Goal: Task Accomplishment & Management: Manage account settings

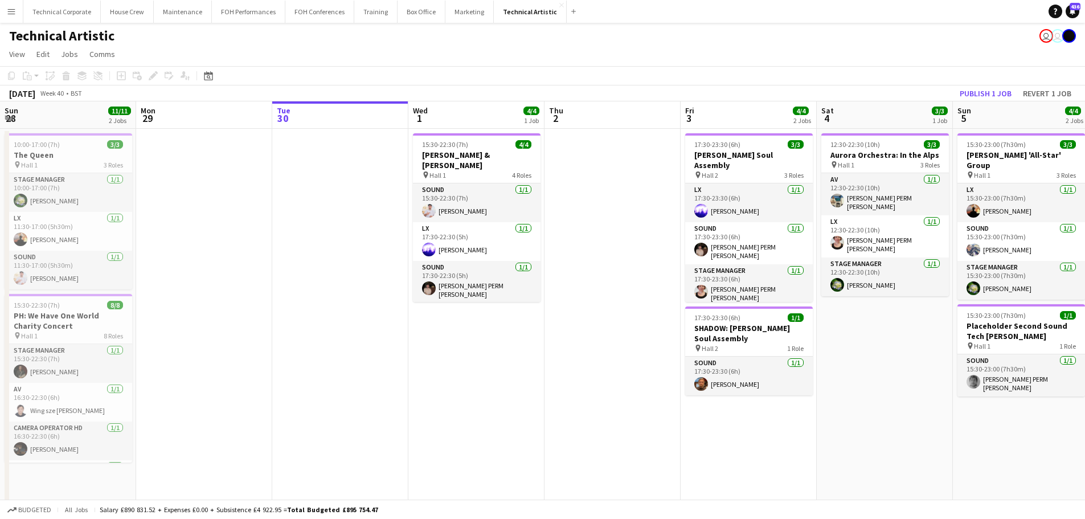
scroll to position [0, 469]
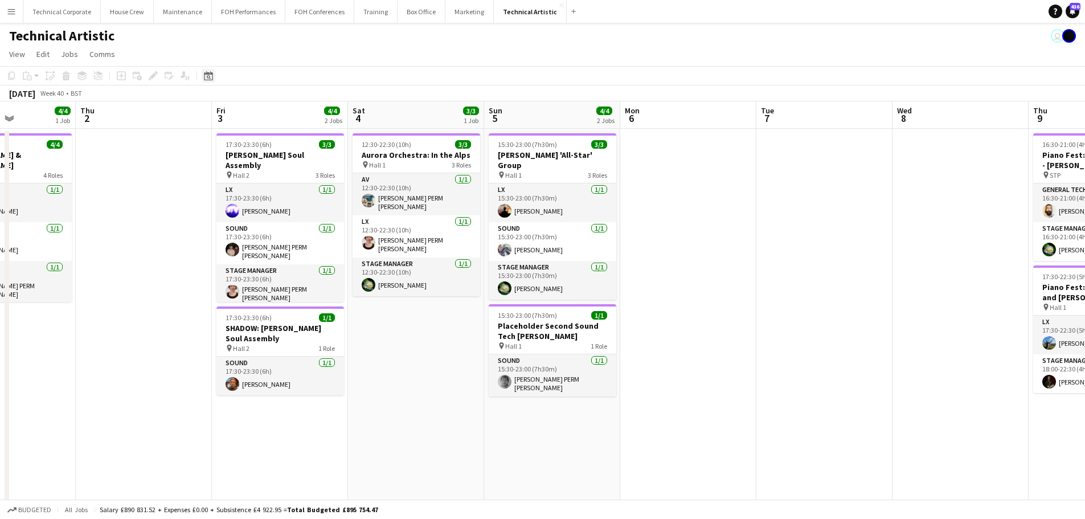
click at [209, 75] on icon at bounding box center [208, 75] width 9 height 9
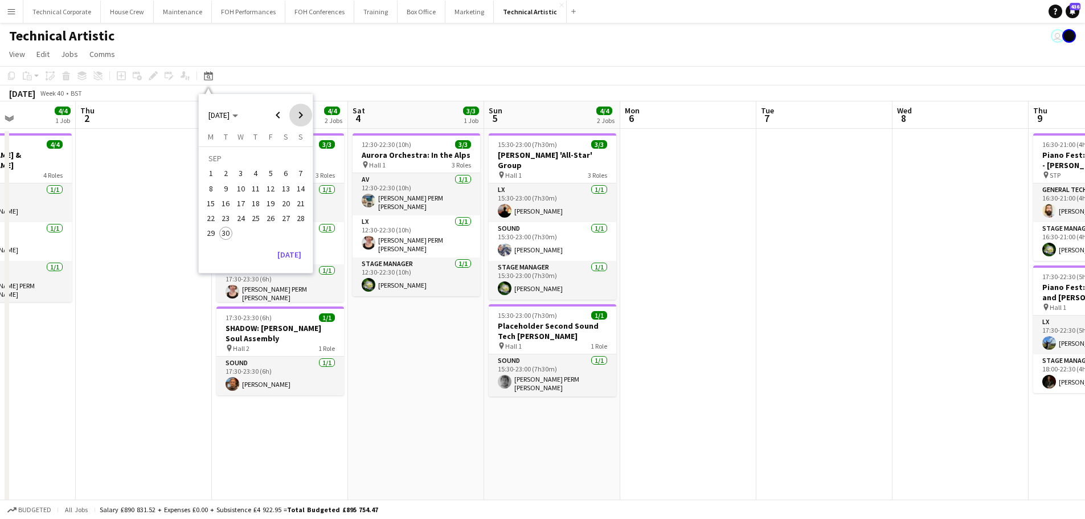
drag, startPoint x: 291, startPoint y: 113, endPoint x: 307, endPoint y: 113, distance: 16.0
click at [296, 113] on span "Next month" at bounding box center [300, 115] width 23 height 23
click at [307, 113] on span "Next month" at bounding box center [300, 115] width 23 height 23
click at [251, 175] on span "6" at bounding box center [256, 177] width 14 height 14
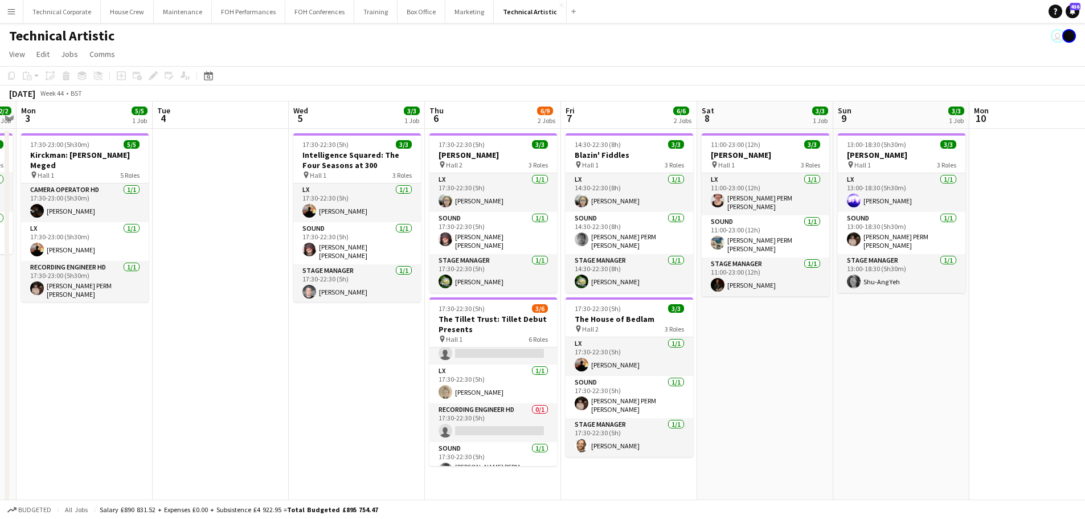
scroll to position [0, 0]
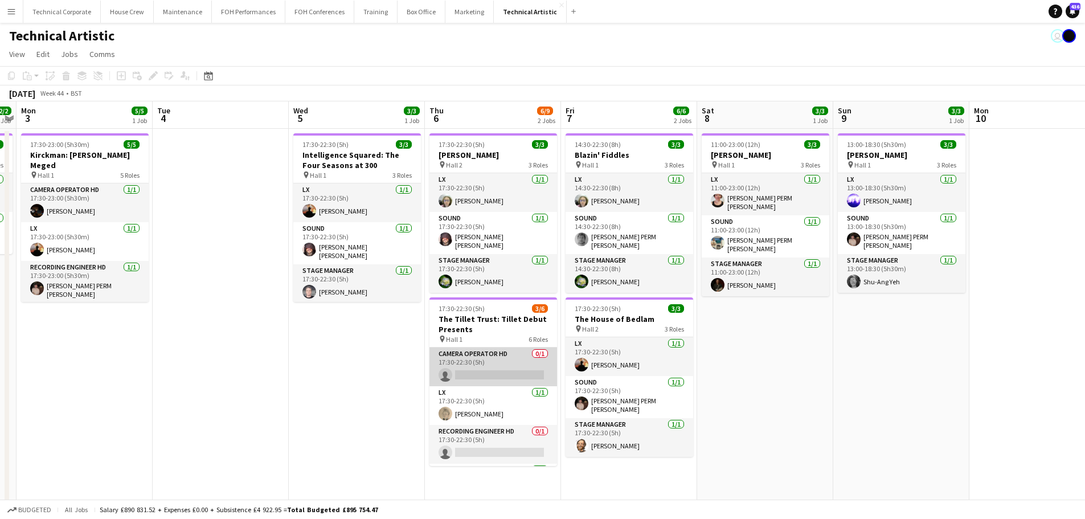
click at [484, 371] on app-card-role "Camera Operator HD 0/1 17:30-22:30 (5h) single-neutral-actions" at bounding box center [493, 366] width 128 height 39
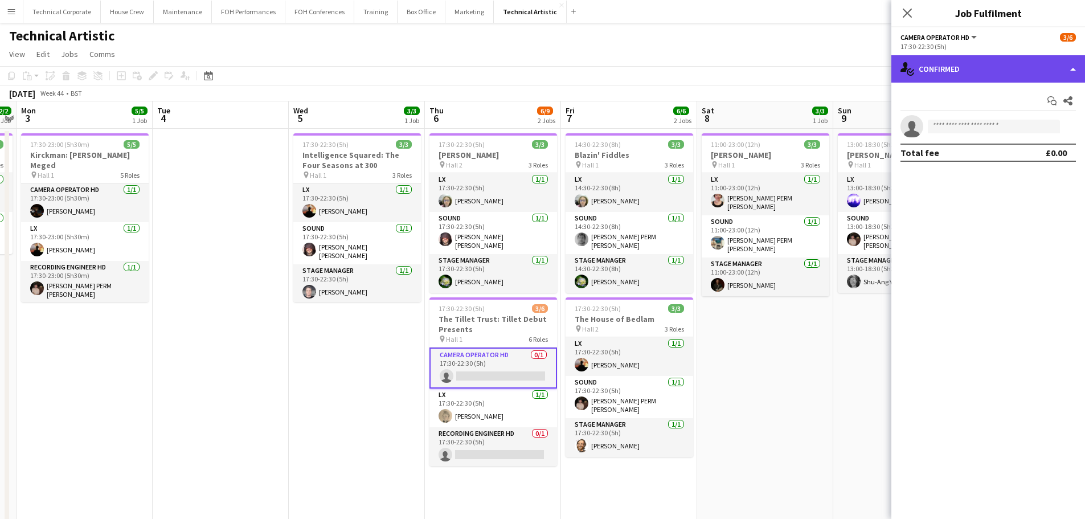
click at [980, 75] on div "single-neutral-actions-check-2 Confirmed" at bounding box center [988, 68] width 194 height 27
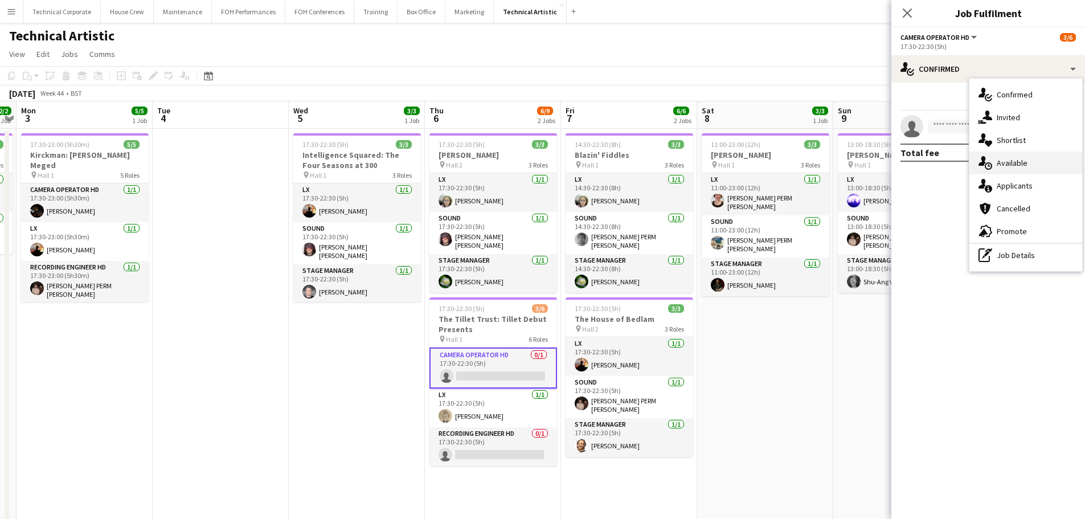
click at [1023, 163] on span "Available" at bounding box center [1012, 163] width 31 height 10
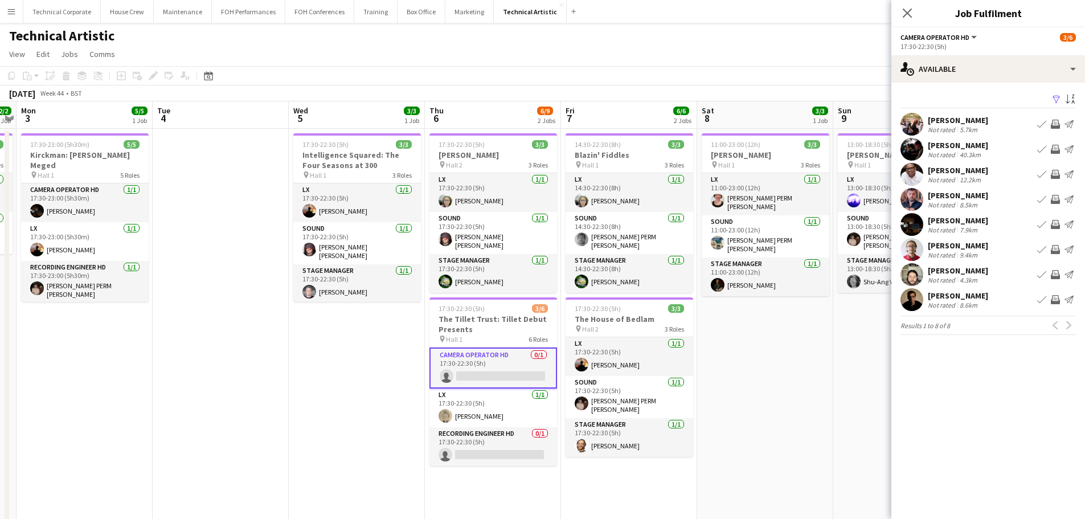
click at [1054, 148] on app-icon "Invite crew" at bounding box center [1055, 149] width 9 height 9
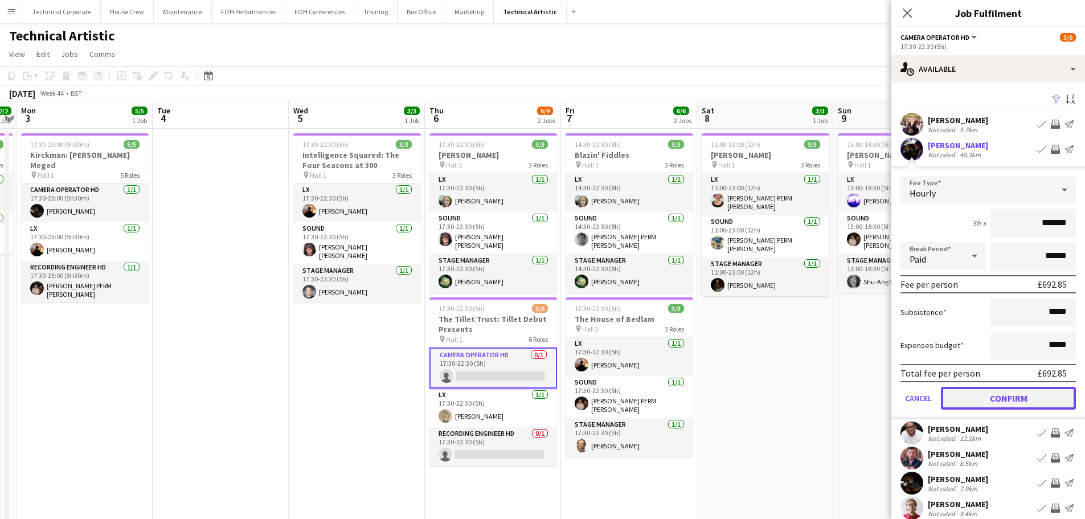
click at [1013, 402] on button "Confirm" at bounding box center [1008, 398] width 135 height 23
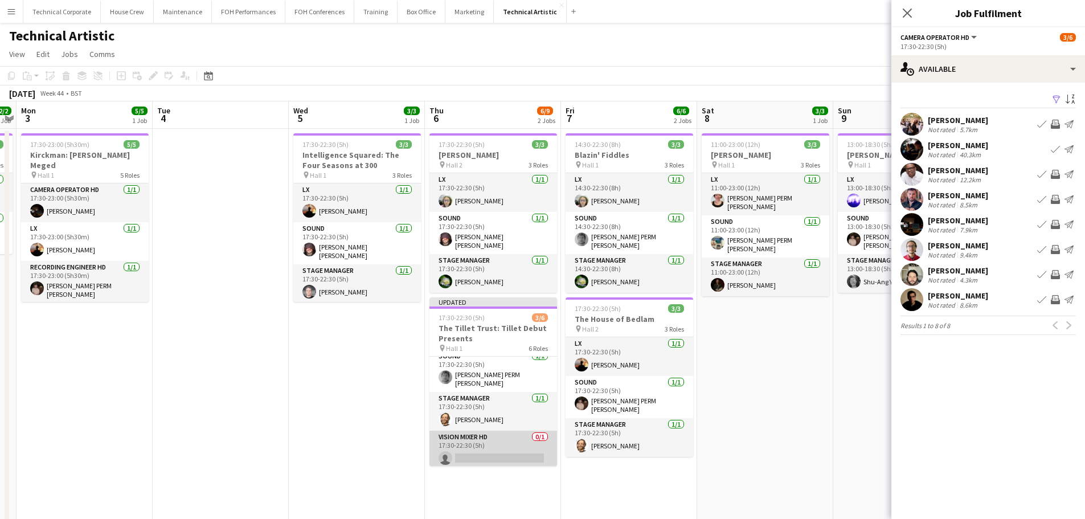
click at [480, 449] on app-card-role "Vision Mixer HD 0/1 17:30-22:30 (5h) single-neutral-actions" at bounding box center [493, 450] width 128 height 39
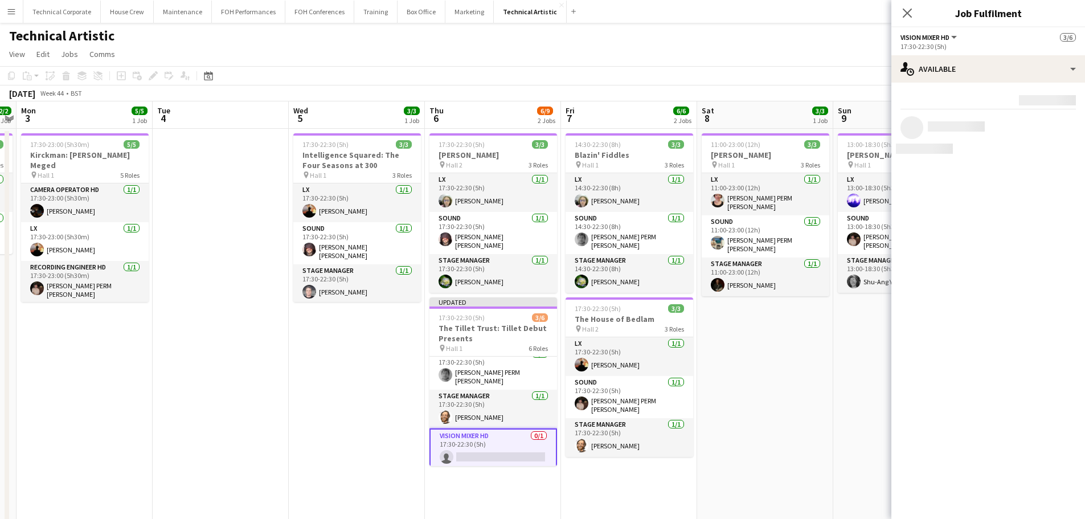
scroll to position [123, 0]
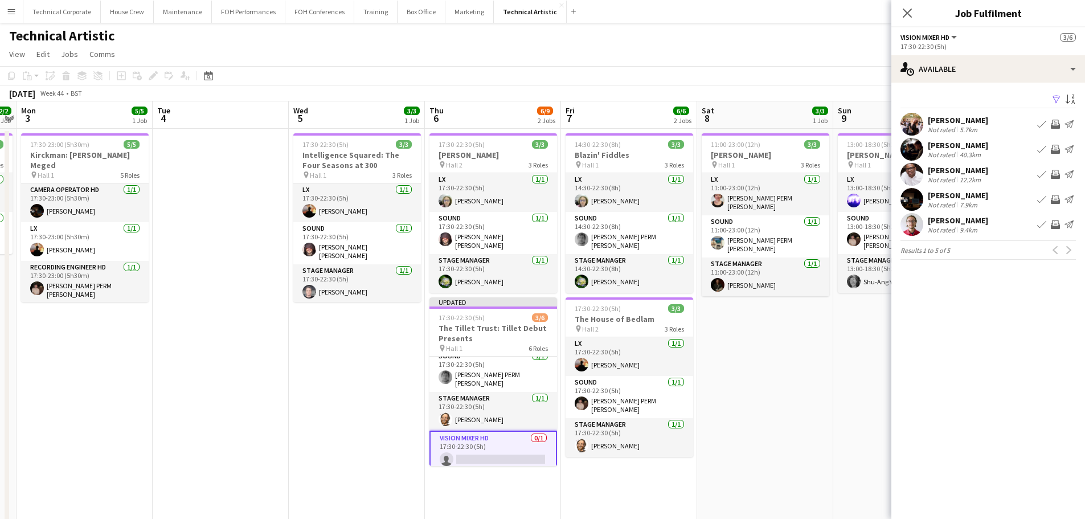
click at [1054, 121] on app-icon "Invite crew" at bounding box center [1055, 124] width 9 height 9
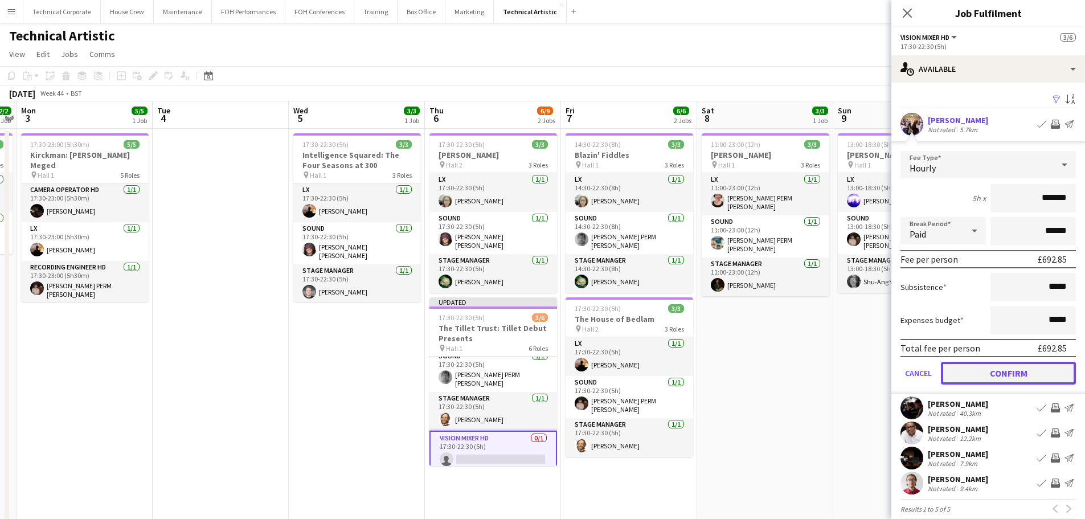
click at [1030, 378] on button "Confirm" at bounding box center [1008, 373] width 135 height 23
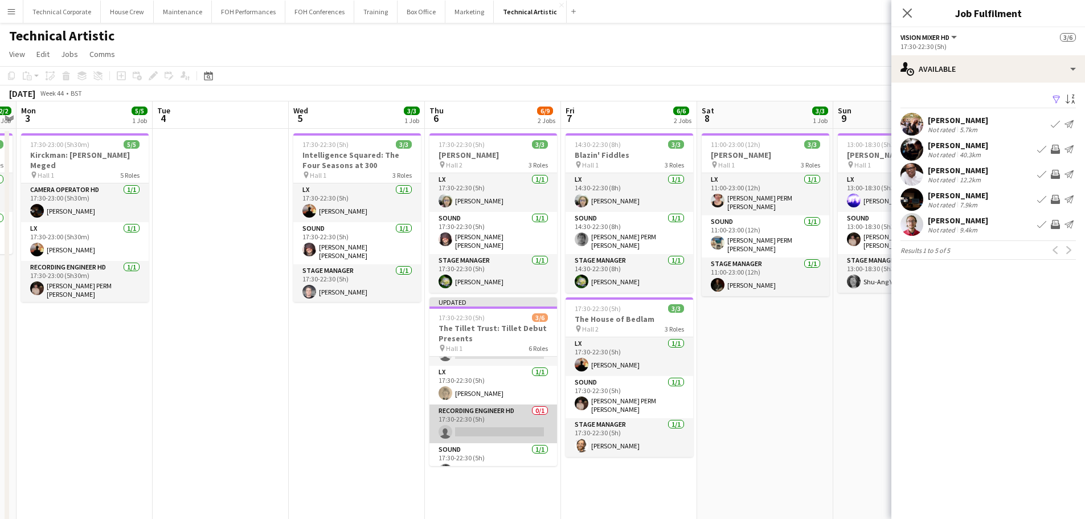
scroll to position [9, 0]
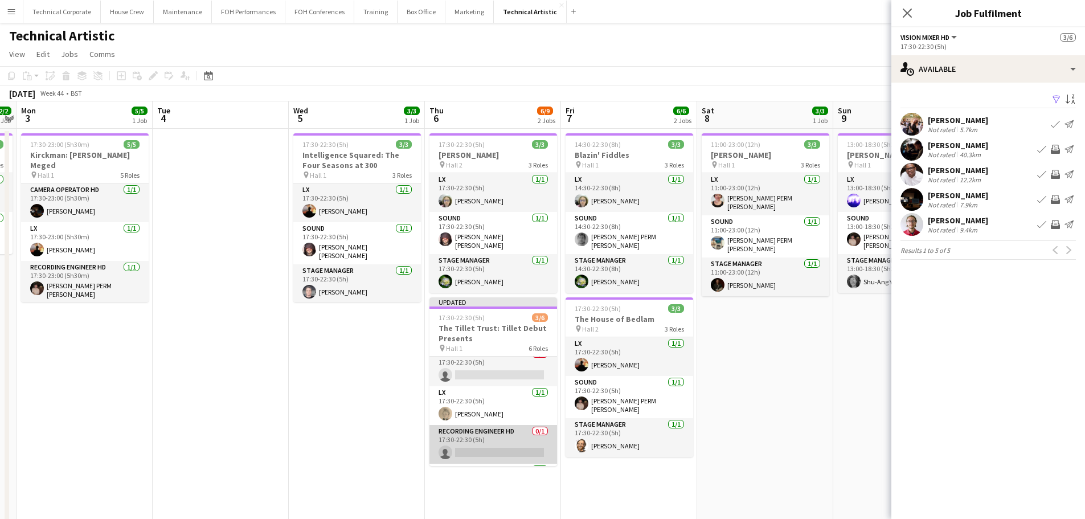
click at [498, 432] on app-card-role "Recording Engineer HD 0/1 17:30-22:30 (5h) single-neutral-actions" at bounding box center [493, 444] width 128 height 39
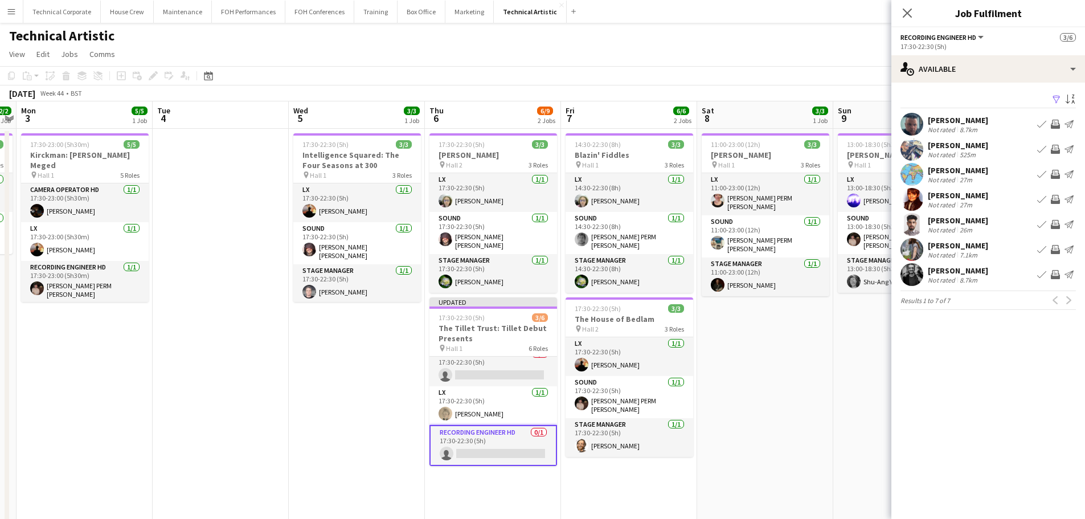
click at [1057, 273] on app-icon "Invite crew" at bounding box center [1055, 274] width 9 height 9
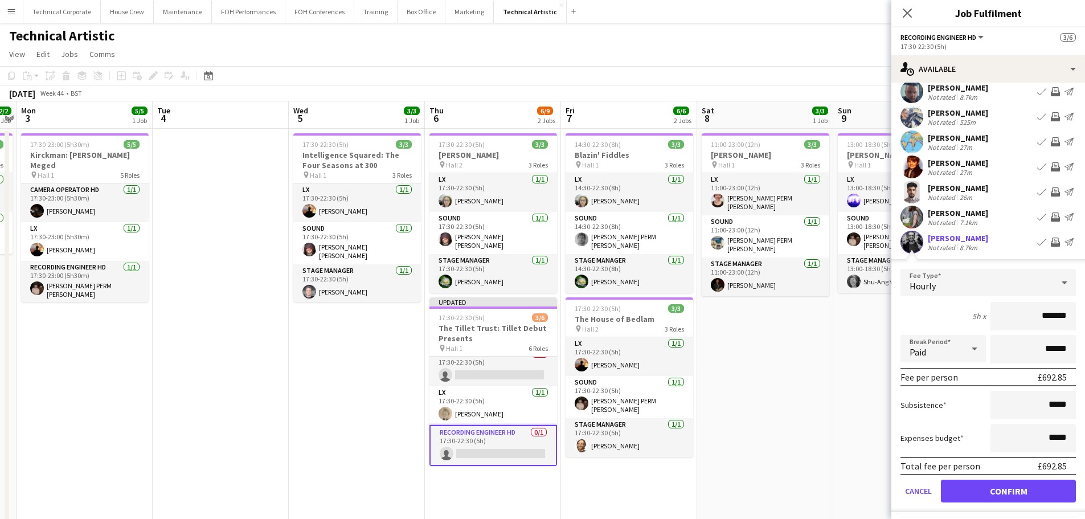
scroll to position [63, 0]
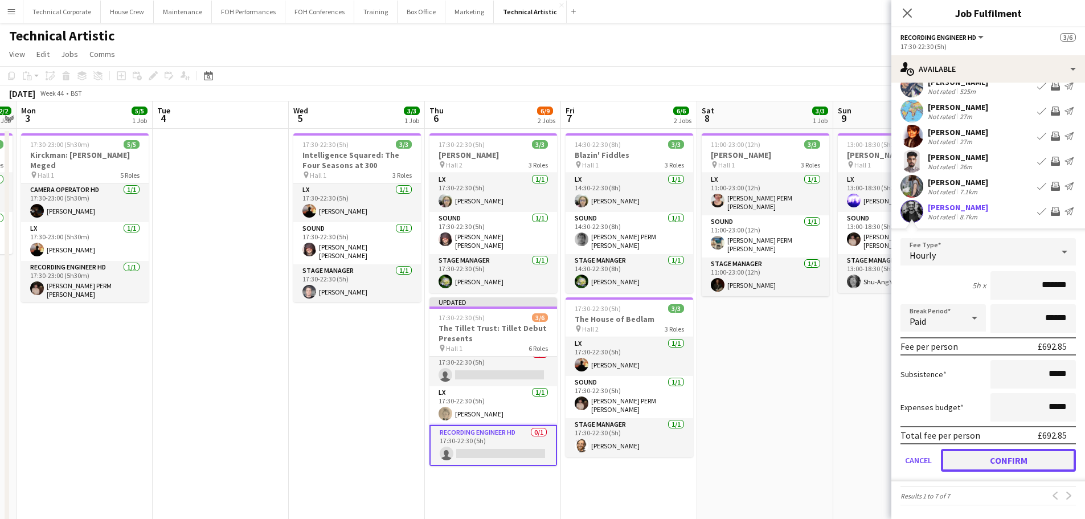
click at [1007, 454] on button "Confirm" at bounding box center [1008, 460] width 135 height 23
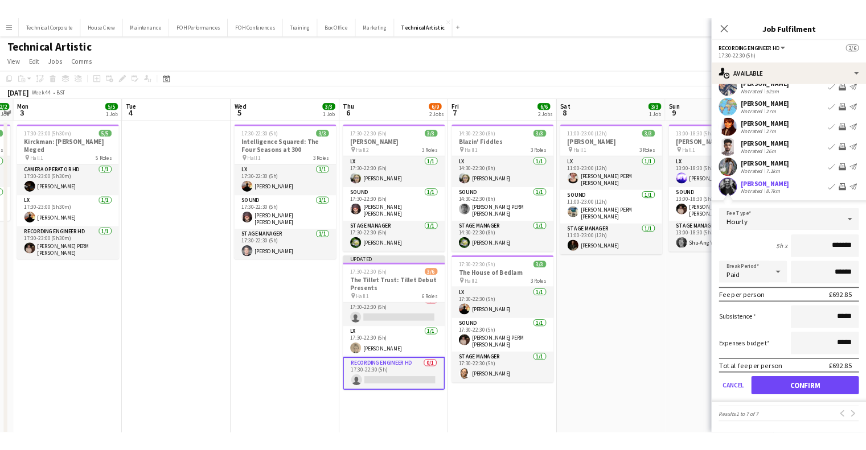
scroll to position [0, 0]
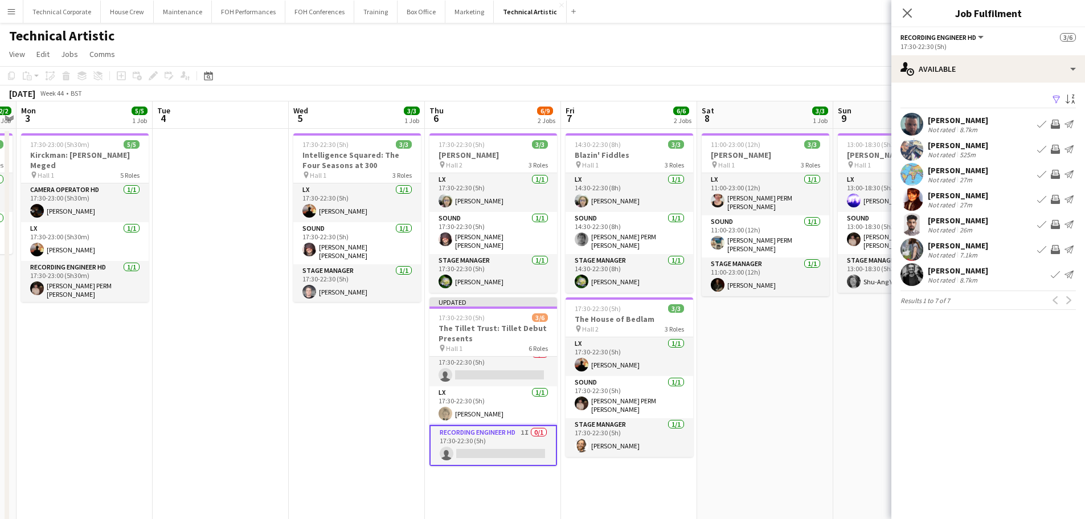
click at [783, 436] on app-date-cell "11:00-23:00 (12h) 3/3 Mary Gauthier pin Hall 1 3 Roles LX 1/1 11:00-23:00 (12h)…" at bounding box center [765, 378] width 136 height 499
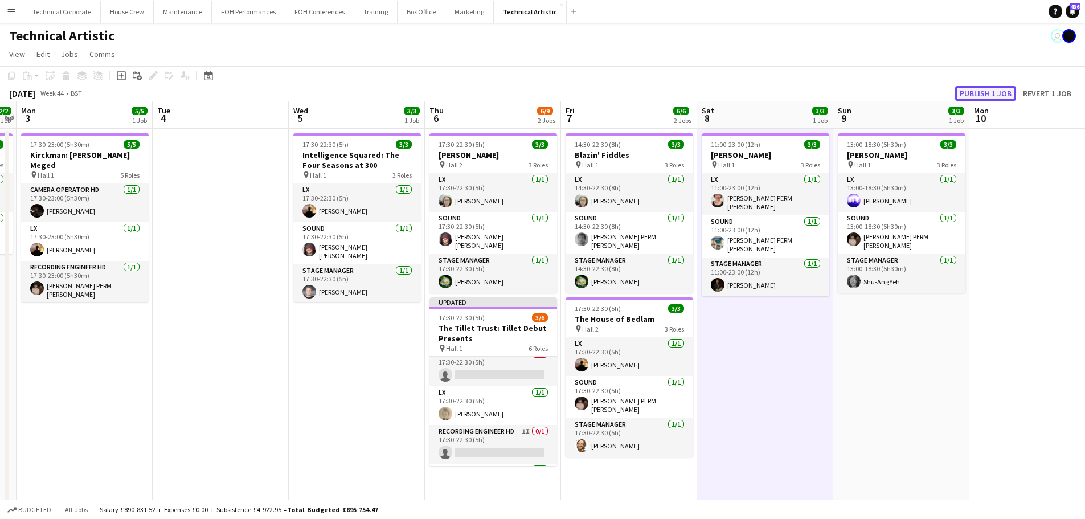
click at [996, 89] on button "Publish 1 job" at bounding box center [985, 93] width 61 height 15
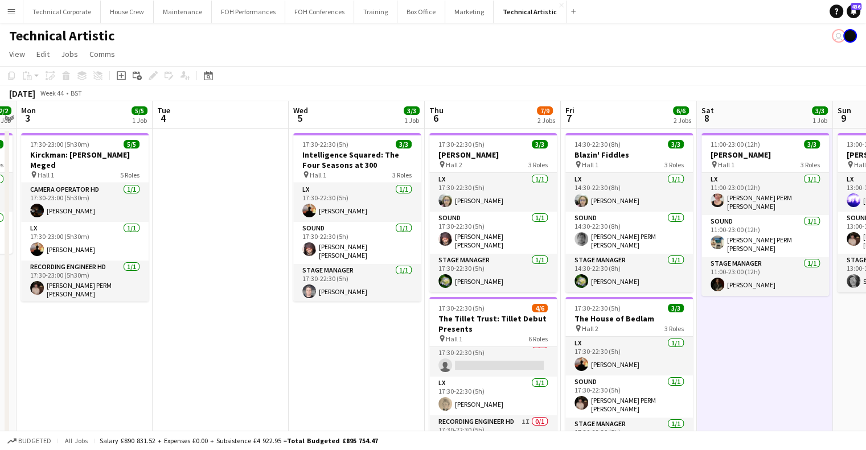
scroll to position [9, 0]
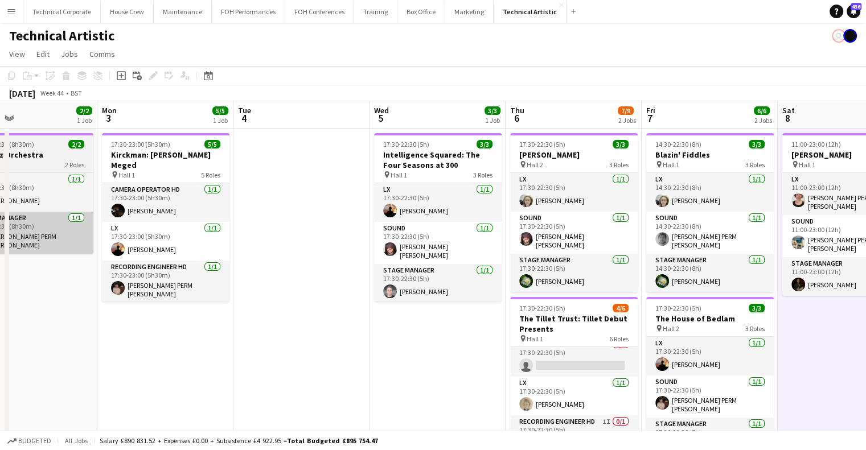
drag, startPoint x: 549, startPoint y: 214, endPoint x: 324, endPoint y: 239, distance: 226.3
click at [546, 214] on app-calendar-viewport "Fri 31 6/6 2 Jobs Sat 1 Sun 2 2/2 1 Job Mon 3 5/5 1 Job Tue 4 Wed 5 3/3 1 Job T…" at bounding box center [433, 364] width 866 height 527
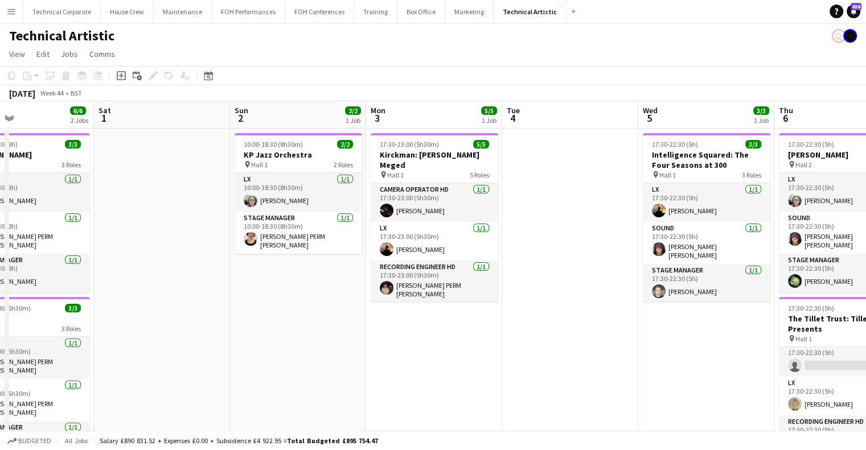
click at [698, 255] on app-calendar-viewport "Wed 29 3/4 1 Job Thu 30 3/3 1 Job Fri 31 6/6 2 Jobs Sat 1 Sun 2 2/2 1 Job Mon 3…" at bounding box center [433, 364] width 866 height 527
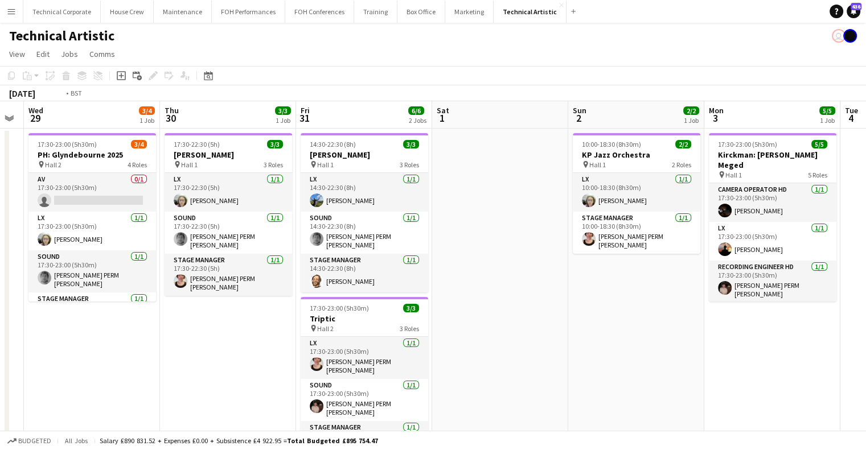
drag, startPoint x: 379, startPoint y: 268, endPoint x: 744, endPoint y: 294, distance: 365.9
click at [744, 294] on app-calendar-viewport "Mon 27 Tue 28 Wed 29 3/4 1 Job Thu 30 3/3 1 Job Fri 31 6/6 2 Jobs Sat 1 Sun 2 2…" at bounding box center [433, 364] width 866 height 527
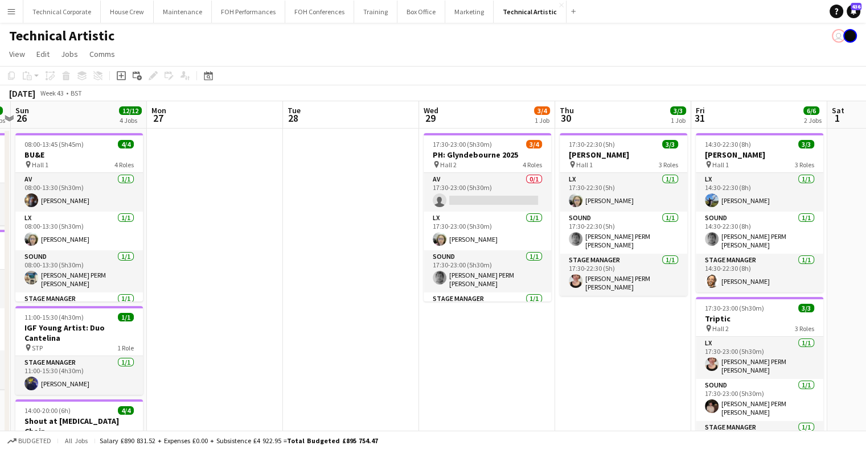
scroll to position [0, 328]
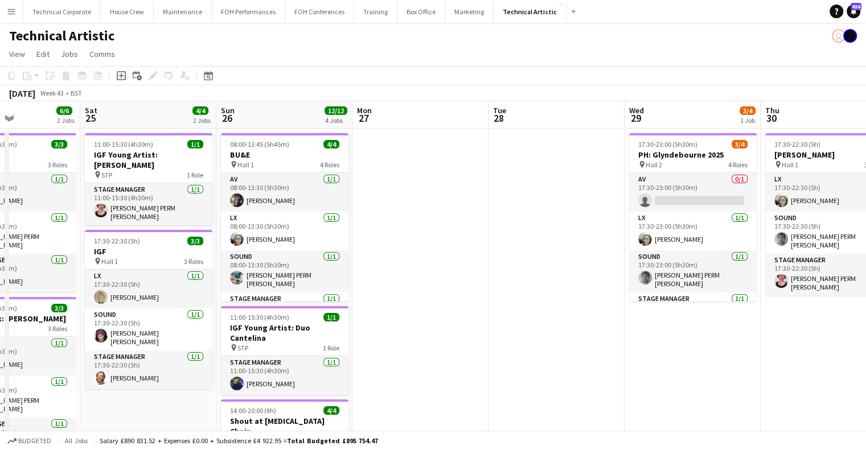
drag, startPoint x: 425, startPoint y: 291, endPoint x: 626, endPoint y: 289, distance: 201.0
click at [626, 289] on app-calendar-viewport "Wed 22 Thu 23 6/7 2 Jobs Fri 24 6/6 2 Jobs Sat 25 4/4 2 Jobs Sun 26 12/12 4 Job…" at bounding box center [433, 427] width 866 height 652
click at [576, 248] on app-calendar-viewport "Wed 22 Thu 23 6/7 2 Jobs Fri 24 6/6 2 Jobs Sat 25 4/4 2 Jobs Sun 26 12/12 4 Job…" at bounding box center [433, 427] width 866 height 652
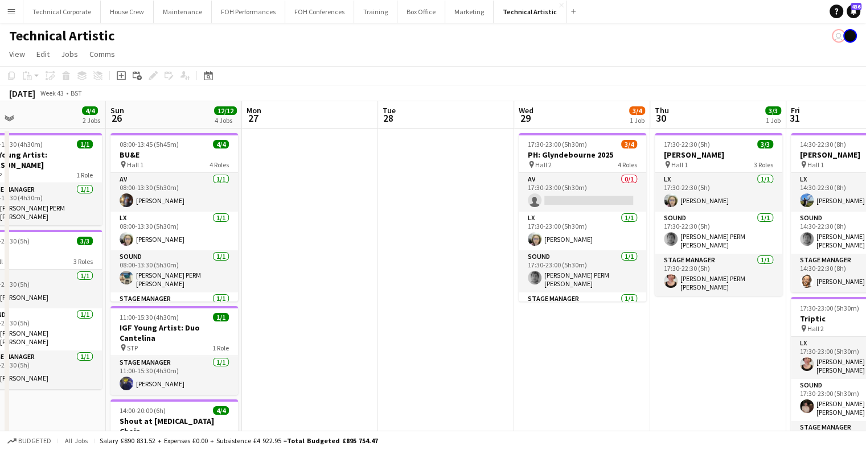
drag, startPoint x: 575, startPoint y: 216, endPoint x: 367, endPoint y: 235, distance: 209.3
click at [368, 237] on app-calendar-viewport "Wed 22 Thu 23 6/7 2 Jobs Fri 24 6/6 2 Jobs Sat 25 4/4 2 Jobs Sun 26 12/12 4 Job…" at bounding box center [433, 427] width 866 height 652
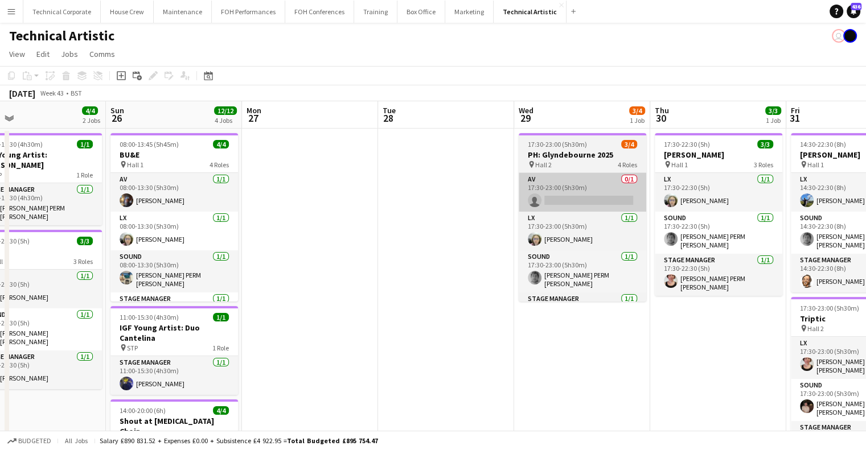
scroll to position [0, 539]
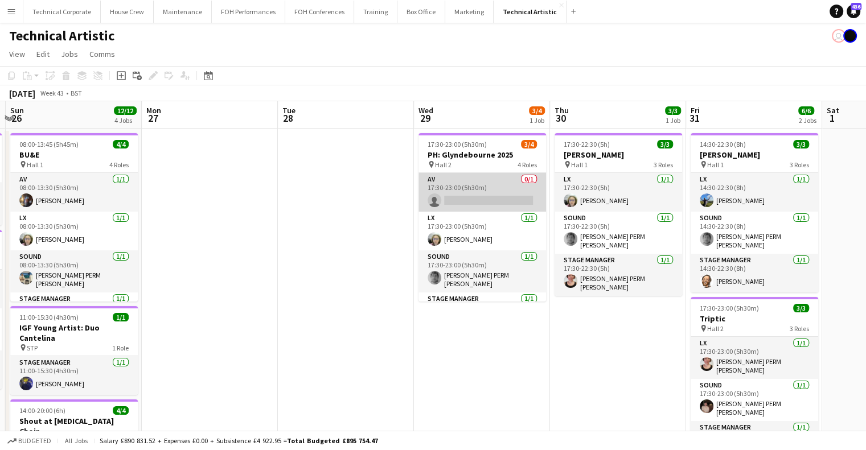
click at [442, 208] on app-card-role "AV 0/1 17:30-23:00 (5h30m) single-neutral-actions" at bounding box center [483, 192] width 128 height 39
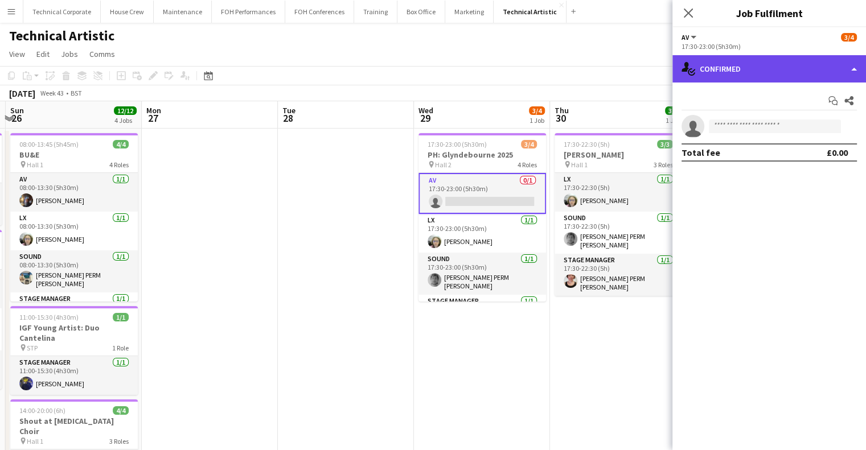
click at [799, 70] on div "single-neutral-actions-check-2 Confirmed" at bounding box center [770, 68] width 194 height 27
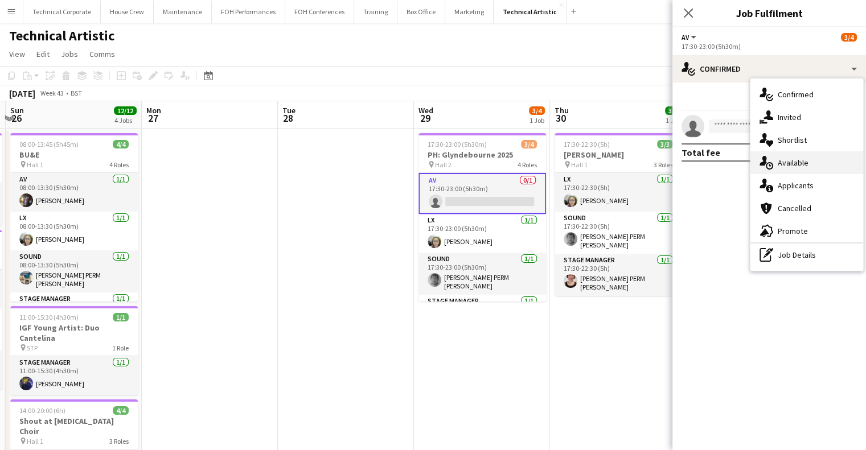
click at [807, 158] on span "Available" at bounding box center [793, 163] width 31 height 10
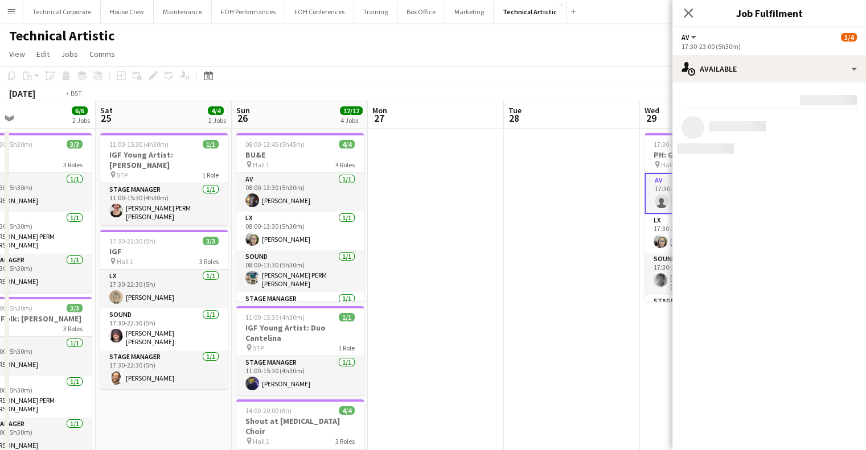
drag, startPoint x: 499, startPoint y: 322, endPoint x: 373, endPoint y: 316, distance: 126.0
click at [368, 322] on app-calendar-viewport "Wed 22 Thu 23 6/7 2 Jobs Fri 24 6/6 2 Jobs Sat 25 4/4 2 Jobs Sun 26 12/12 4 Job…" at bounding box center [433, 427] width 866 height 652
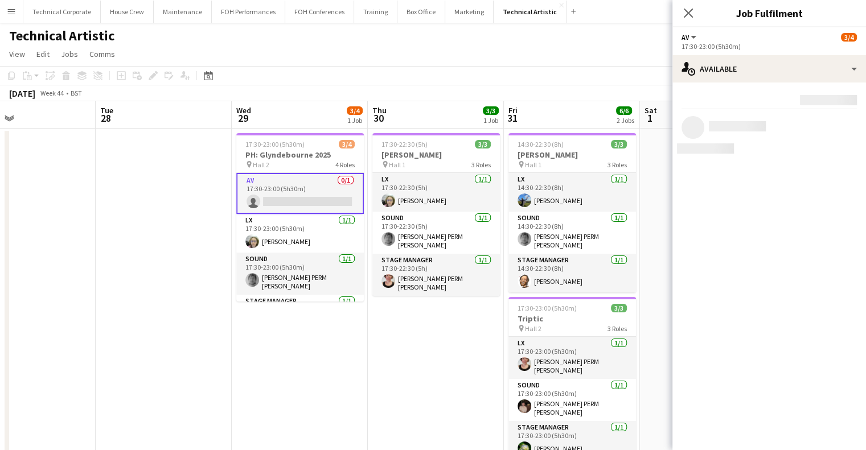
scroll to position [0, 310]
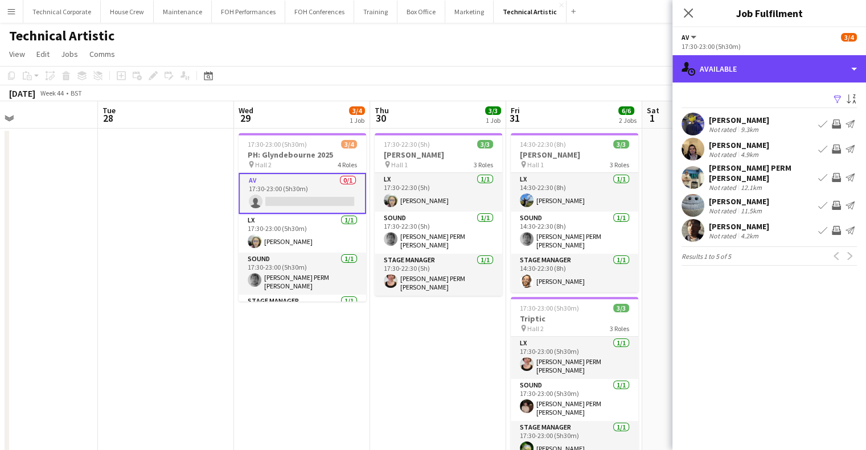
drag, startPoint x: 723, startPoint y: 70, endPoint x: 772, endPoint y: 100, distance: 57.2
click at [723, 70] on div "single-neutral-actions-upload Available" at bounding box center [770, 68] width 194 height 27
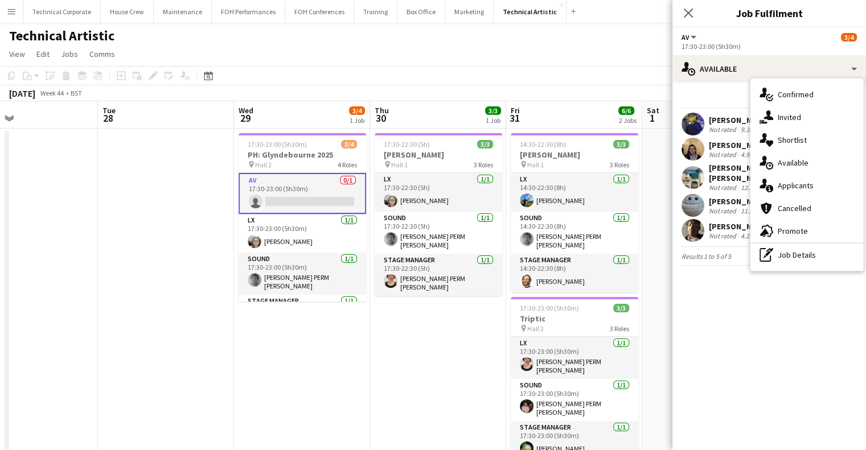
click at [782, 116] on span "Invited" at bounding box center [789, 117] width 23 height 10
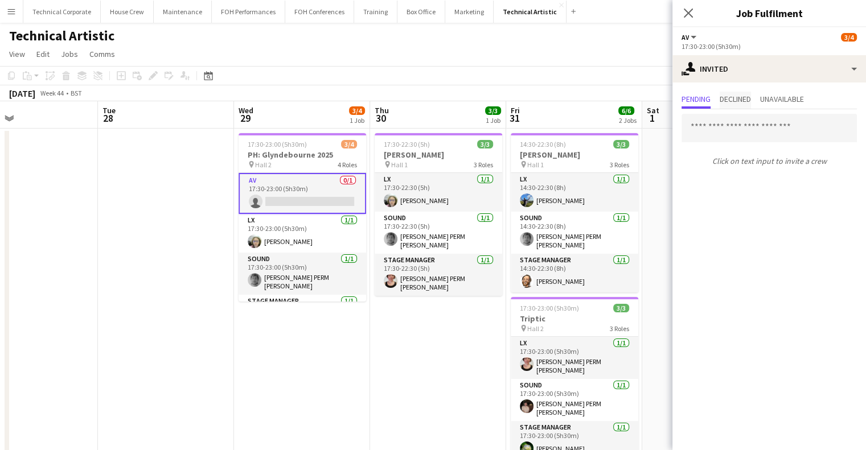
click at [738, 101] on span "Declined" at bounding box center [735, 99] width 31 height 8
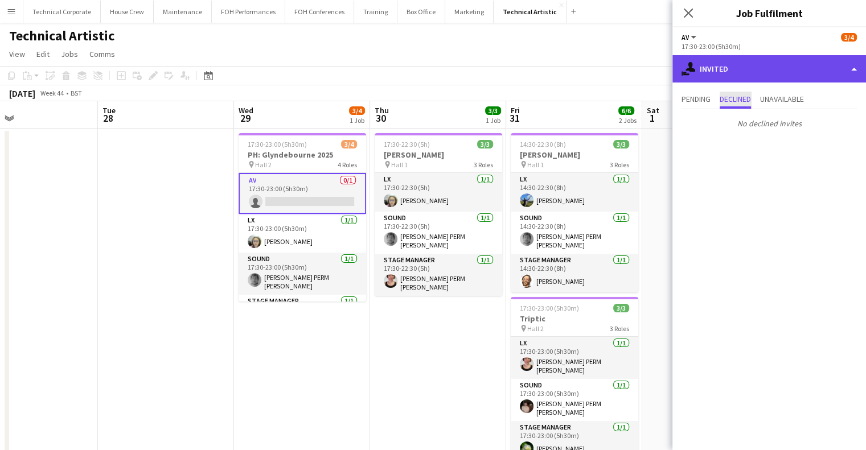
click at [767, 72] on div "single-neutral-actions-share-1 Invited" at bounding box center [770, 68] width 194 height 27
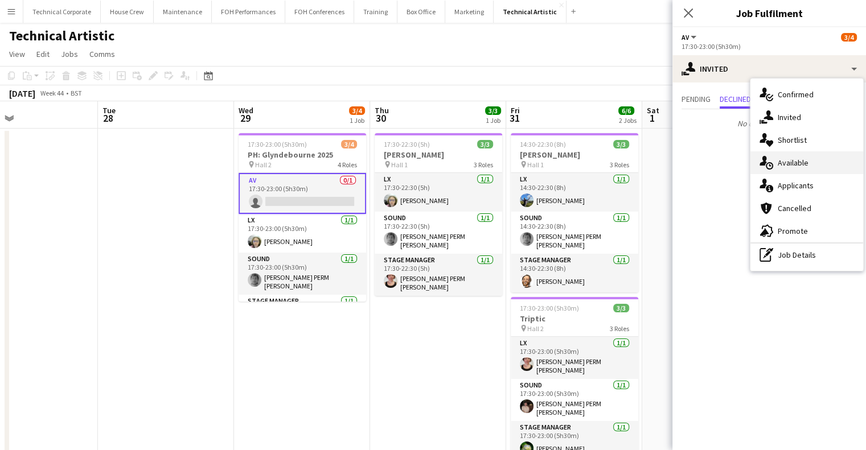
click at [827, 171] on div "single-neutral-actions-upload Available" at bounding box center [807, 162] width 113 height 23
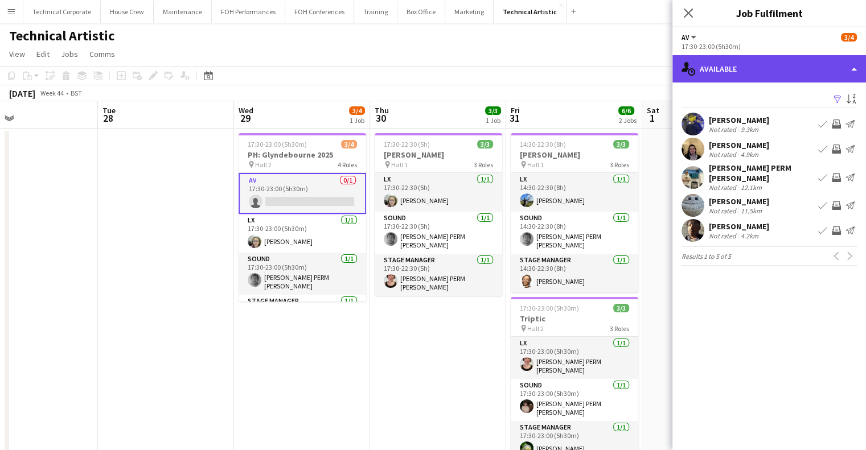
click at [751, 65] on div "single-neutral-actions-upload Available" at bounding box center [770, 68] width 194 height 27
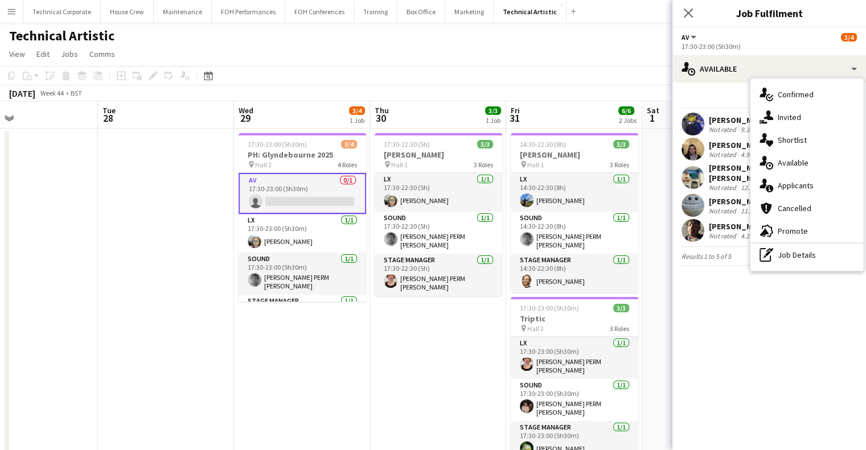
click at [802, 178] on div "single-neutral-actions-information Applicants" at bounding box center [807, 185] width 113 height 23
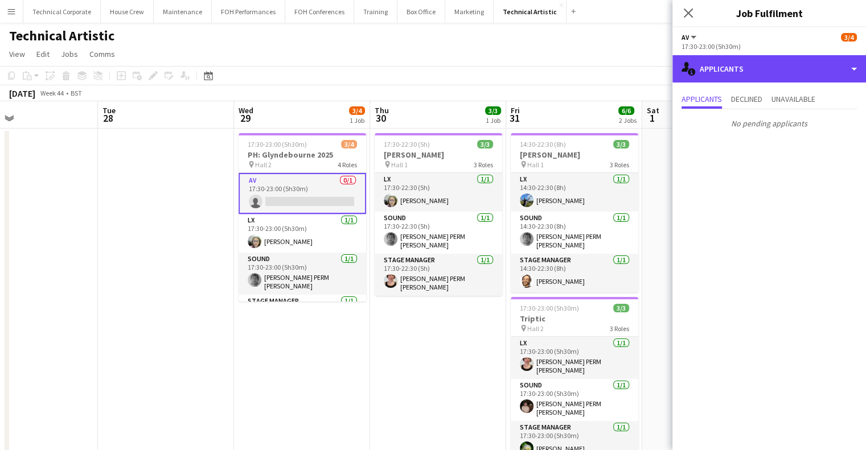
drag, startPoint x: 763, startPoint y: 63, endPoint x: 773, endPoint y: 89, distance: 28.1
click at [763, 63] on div "single-neutral-actions-information Applicants" at bounding box center [770, 68] width 194 height 27
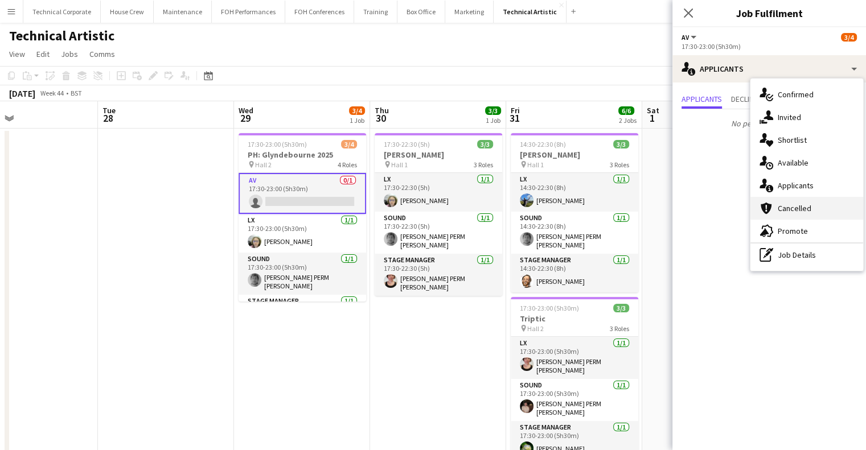
click at [788, 203] on span "Cancelled" at bounding box center [795, 208] width 34 height 10
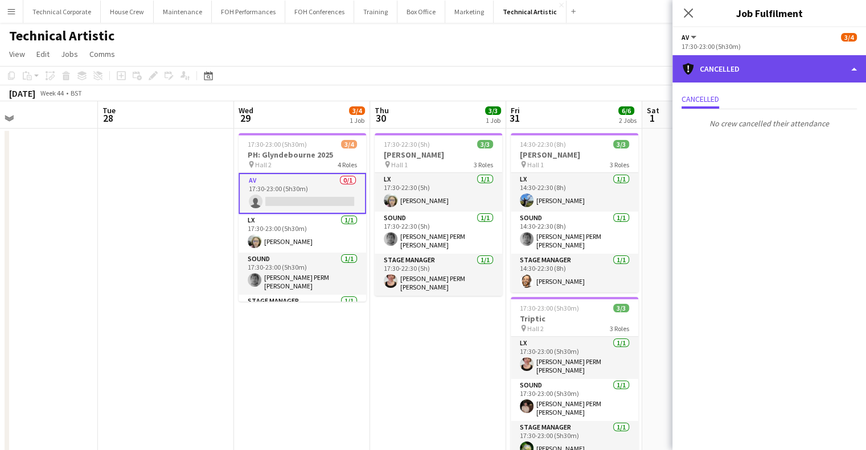
drag, startPoint x: 752, startPoint y: 63, endPoint x: 758, endPoint y: 67, distance: 6.6
click at [755, 64] on div "cancellation Cancelled" at bounding box center [770, 68] width 194 height 27
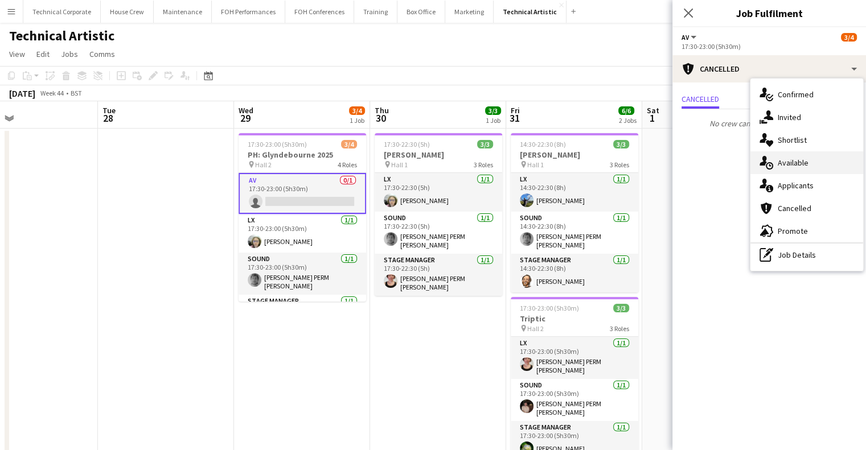
click at [798, 158] on span "Available" at bounding box center [793, 163] width 31 height 10
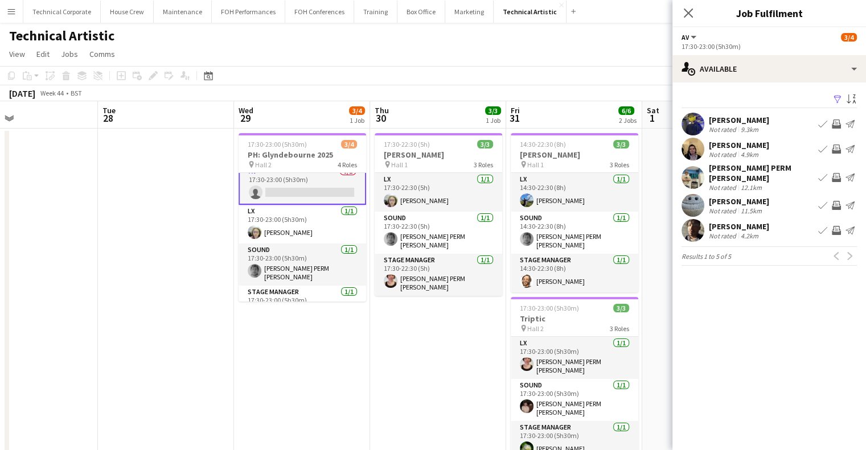
scroll to position [0, 0]
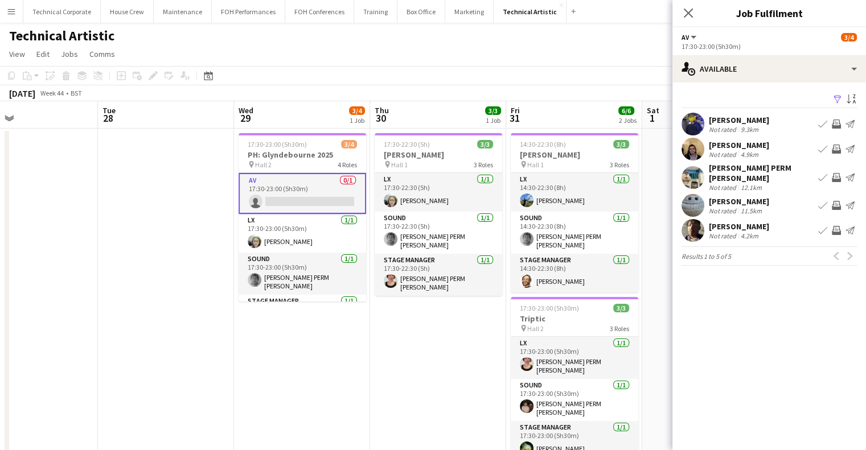
click at [836, 126] on app-icon "Invite crew" at bounding box center [836, 124] width 9 height 9
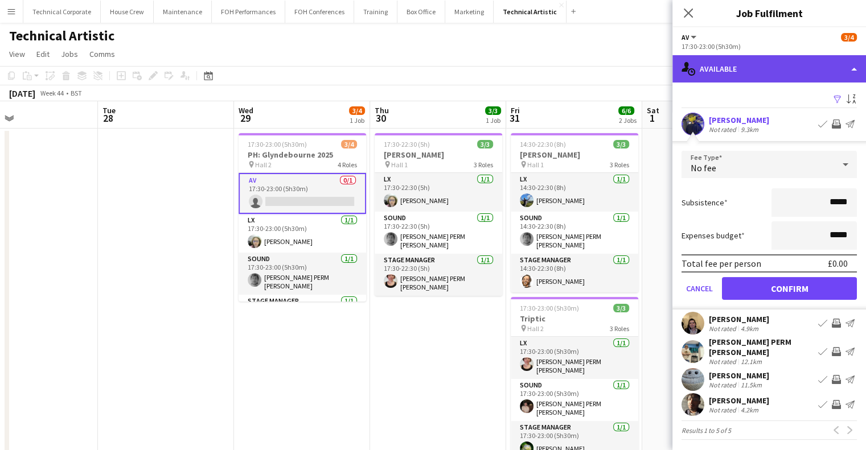
click at [735, 68] on div "single-neutral-actions-upload Available" at bounding box center [770, 68] width 194 height 27
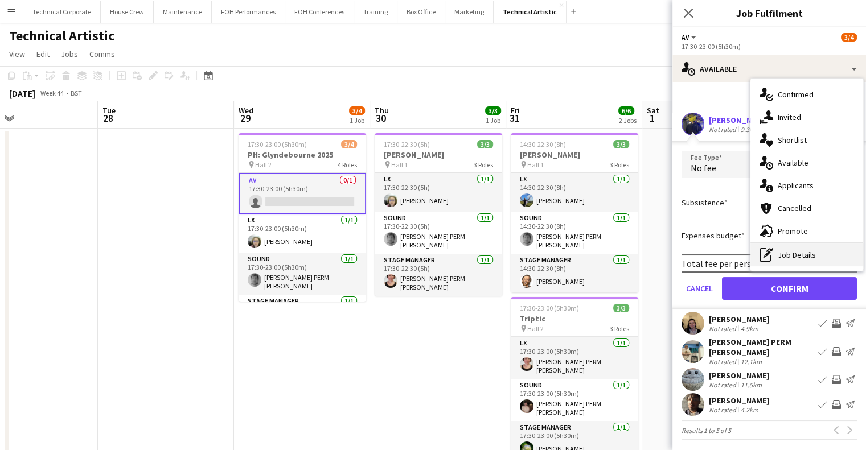
click at [804, 252] on div "pen-write Job Details" at bounding box center [807, 255] width 113 height 23
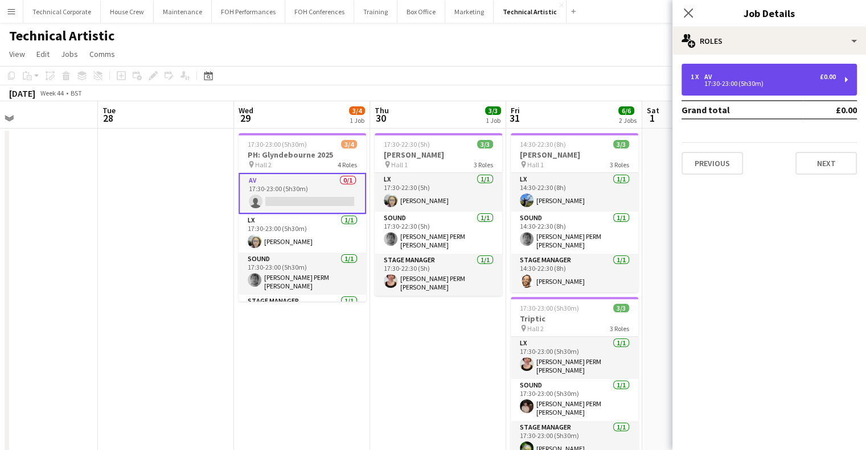
click at [743, 92] on div "1 x AV £0.00 17:30-23:00 (5h30m)" at bounding box center [769, 80] width 175 height 32
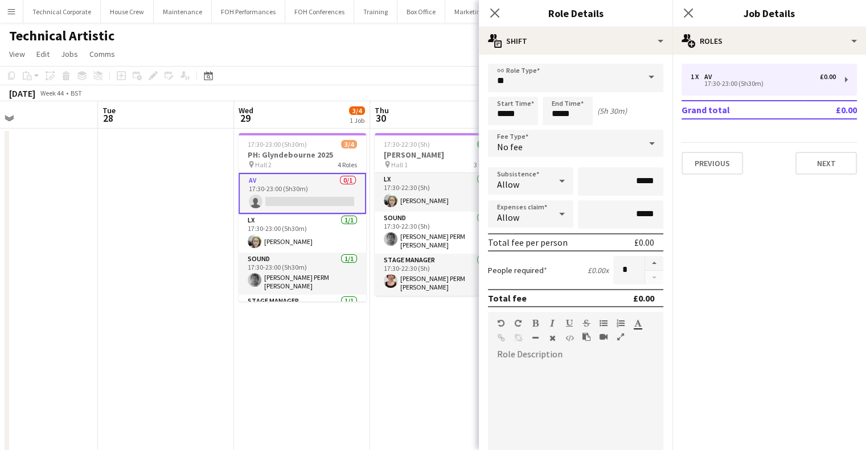
click at [546, 141] on div "No fee" at bounding box center [564, 143] width 153 height 27
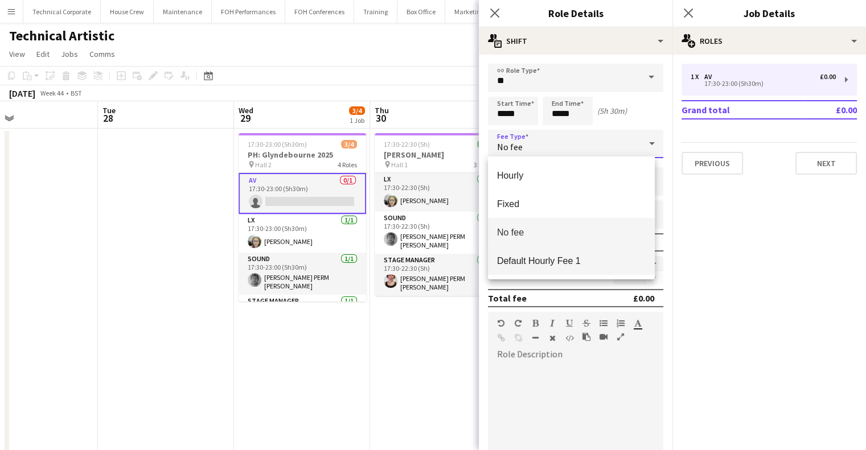
click at [571, 259] on span "Default Hourly Fee 1" at bounding box center [571, 261] width 149 height 11
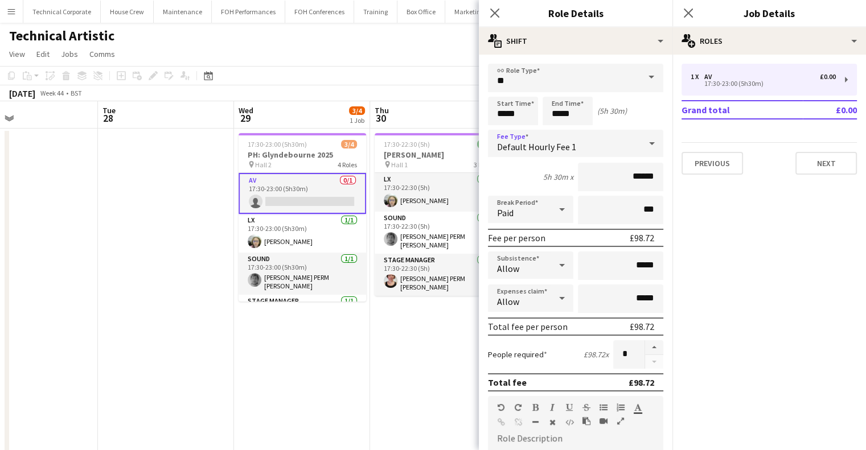
click at [408, 332] on app-date-cell "17:30-22:30 (5h) 3/3 Chris Smither pin Hall 1 3 Roles LX 1/1 17:30-22:30 (5h) S…" at bounding box center [438, 441] width 136 height 625
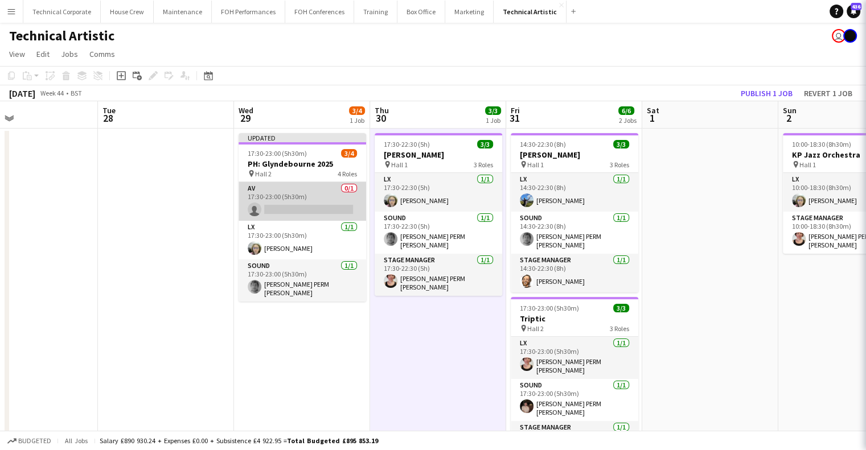
click at [312, 193] on app-card-role "AV 0/1 17:30-23:00 (5h30m) single-neutral-actions" at bounding box center [303, 201] width 128 height 39
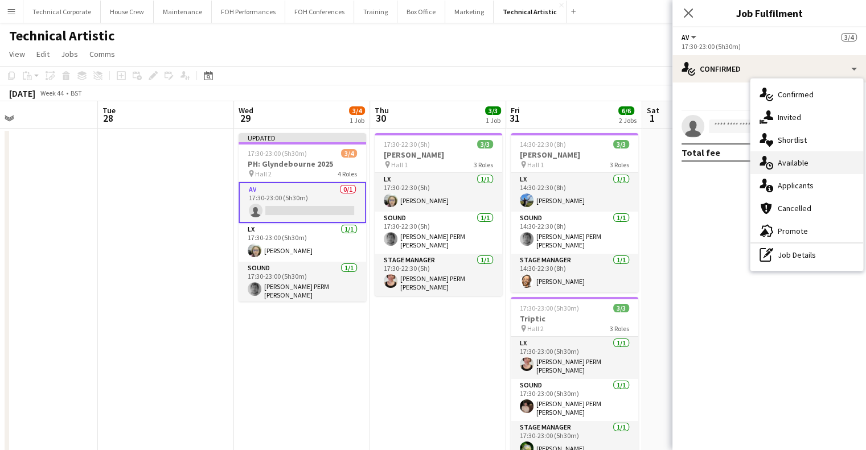
click at [787, 170] on div "single-neutral-actions-upload Available" at bounding box center [807, 162] width 113 height 23
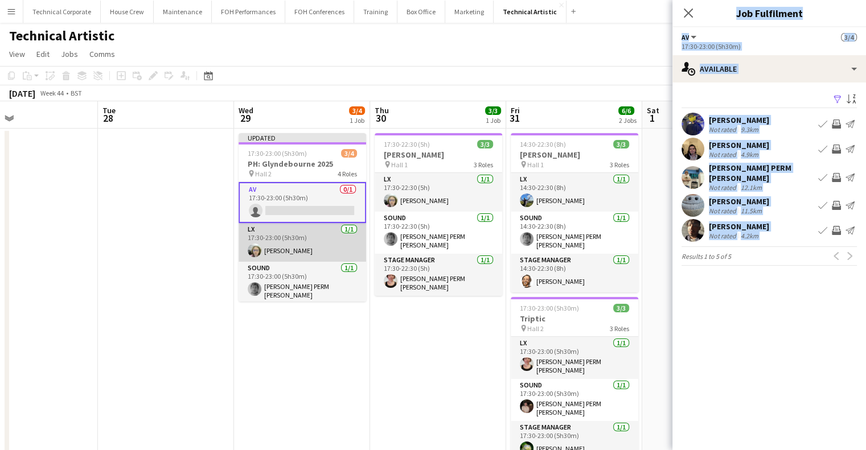
drag, startPoint x: 259, startPoint y: 272, endPoint x: 246, endPoint y: 259, distance: 18.1
click at [204, 269] on body "Menu Boards Boards Boards All jobs Status Workforce Workforce My Workforce Recr…" at bounding box center [433, 386] width 866 height 773
click at [838, 120] on app-icon "Invite crew" at bounding box center [836, 124] width 9 height 9
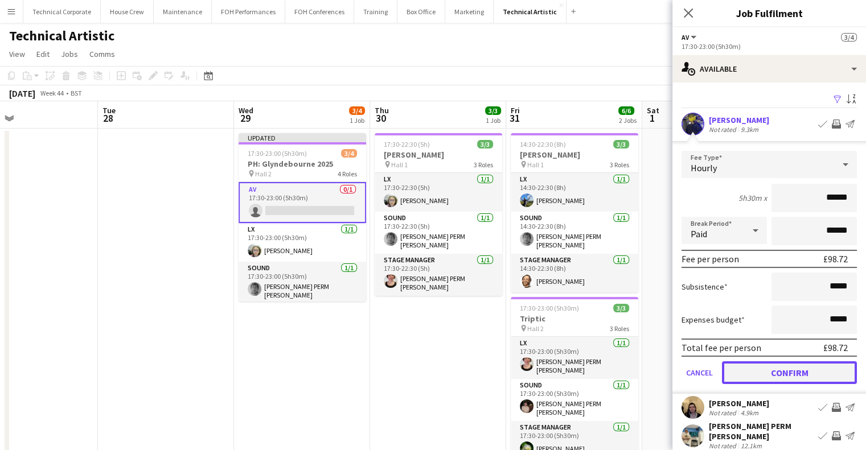
click at [800, 375] on button "Confirm" at bounding box center [789, 373] width 135 height 23
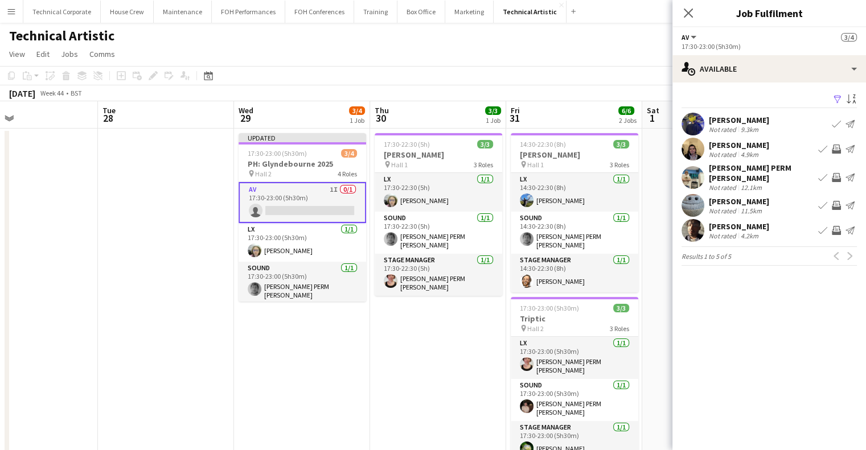
click at [339, 360] on app-date-cell "Updated 17:30-23:00 (5h30m) 3/4 PH: Glyndebourne 2025 pin Hall 2 4 Roles AV 1I …" at bounding box center [302, 441] width 136 height 625
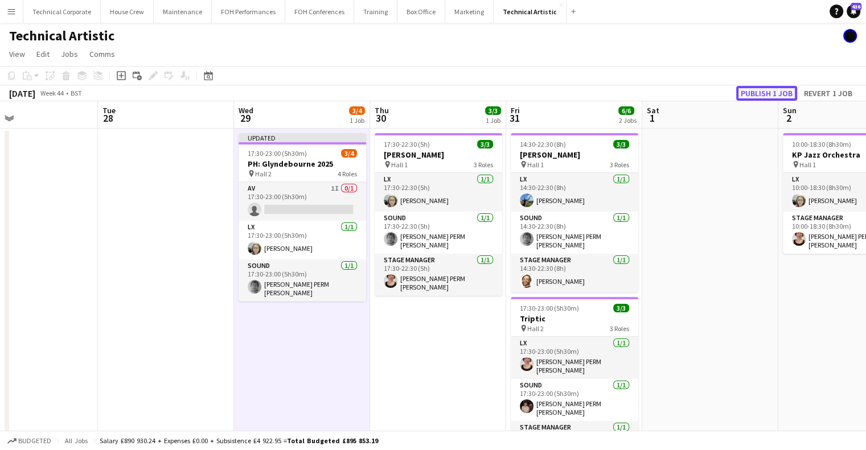
click at [753, 93] on button "Publish 1 job" at bounding box center [766, 93] width 61 height 15
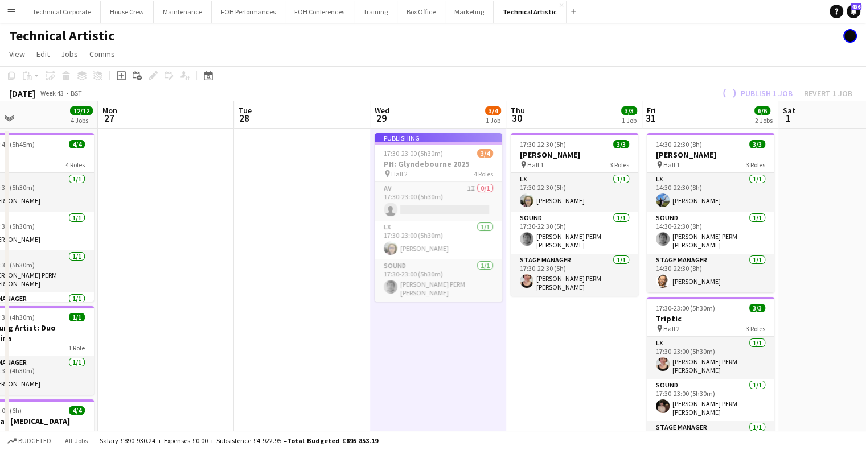
scroll to position [0, 309]
drag, startPoint x: 366, startPoint y: 322, endPoint x: 481, endPoint y: 329, distance: 115.2
click at [481, 329] on app-calendar-viewport "Fri 24 6/6 2 Jobs Sat 25 4/4 2 Jobs Sun 26 12/12 4 Jobs Mon 27 Tue 28 Wed 29 3/…" at bounding box center [433, 427] width 866 height 652
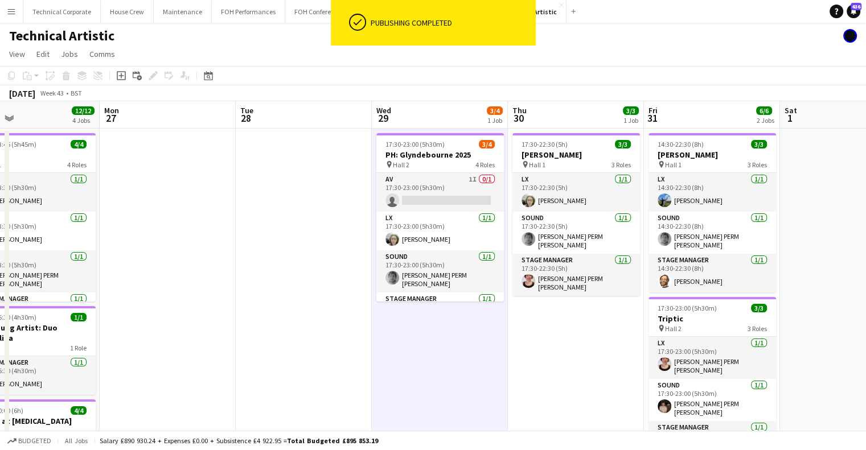
click at [558, 211] on app-calendar-viewport "Fri 24 6/6 2 Jobs Sat 25 4/4 2 Jobs Sun 26 12/12 4 Jobs Mon 27 Tue 28 Wed 29 3/…" at bounding box center [433, 427] width 866 height 652
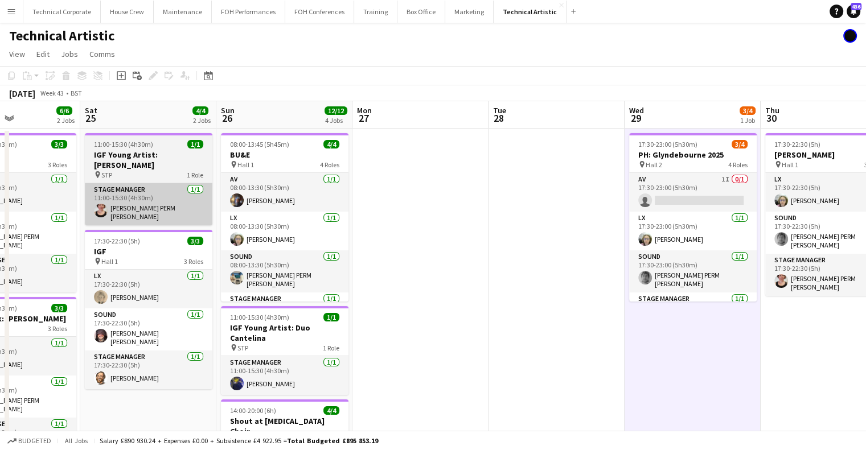
drag, startPoint x: 238, startPoint y: 138, endPoint x: 585, endPoint y: 196, distance: 352.2
click at [590, 193] on app-calendar-viewport "Wed 22 Thu 23 6/7 2 Jobs Fri 24 6/6 2 Jobs Sat 25 4/4 2 Jobs Sun 26 12/12 4 Job…" at bounding box center [433, 427] width 866 height 652
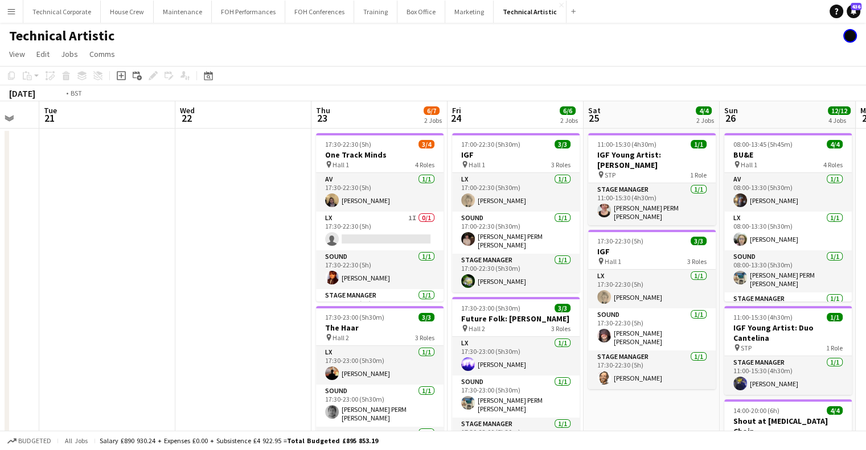
drag, startPoint x: 416, startPoint y: 236, endPoint x: 517, endPoint y: 243, distance: 101.6
click at [517, 243] on app-calendar-viewport "Sun 19 6/6 2 Jobs Mon 20 Tue 21 Wed 22 Thu 23 6/7 2 Jobs Fri 24 6/6 2 Jobs Sat …" at bounding box center [433, 427] width 866 height 652
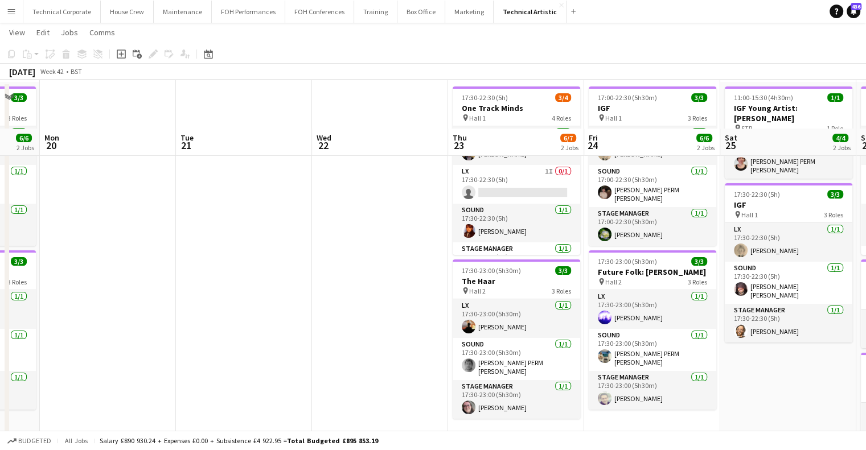
scroll to position [0, 0]
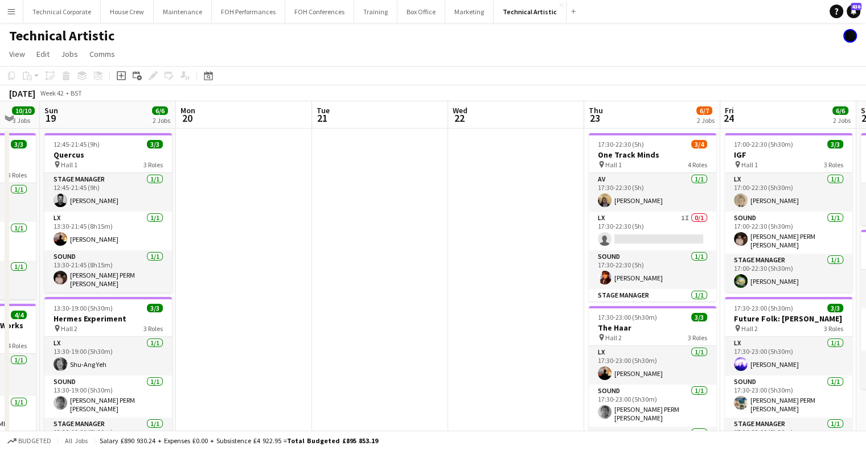
drag, startPoint x: 345, startPoint y: 281, endPoint x: 371, endPoint y: 301, distance: 33.3
click at [729, 311] on app-calendar-viewport "Fri 17 Sat 18 10/10 3 Jobs Sun 19 6/6 2 Jobs Mon 20 Tue 21 Wed 22 Thu 23 6/7 2 …" at bounding box center [433, 427] width 866 height 652
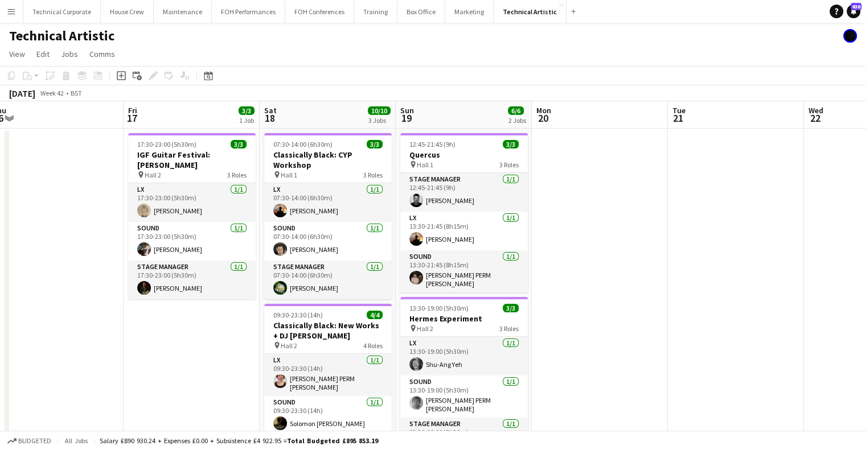
drag, startPoint x: 658, startPoint y: 300, endPoint x: 651, endPoint y: 302, distance: 7.6
click at [710, 300] on app-calendar-viewport "Tue 14 Wed 15 7/7 2 Jobs Thu 16 Fri 17 3/3 1 Job Sat 18 10/10 3 Jobs Sun 19 6/6…" at bounding box center [433, 427] width 866 height 652
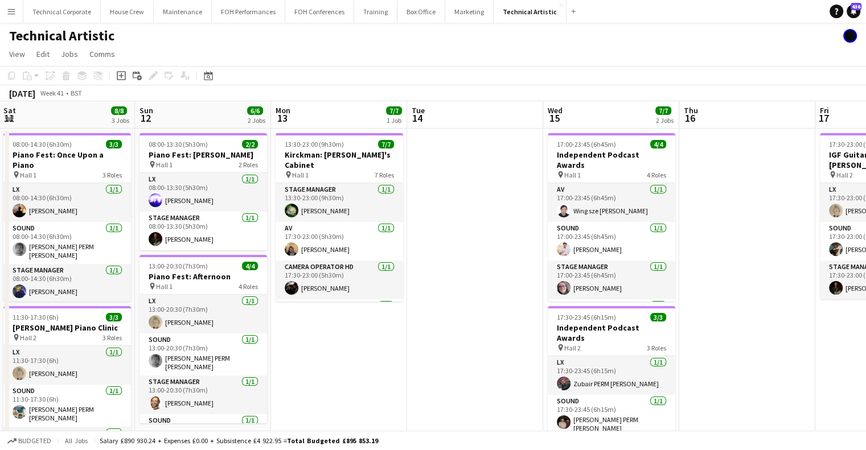
drag, startPoint x: 730, startPoint y: 300, endPoint x: 793, endPoint y: 305, distance: 63.4
click at [793, 305] on app-calendar-viewport "Thu 9 4/4 2 Jobs Fri 10 6/6 2 Jobs Sat 11 8/8 3 Jobs Sun 12 6/6 2 Jobs Mon 13 7…" at bounding box center [433, 427] width 866 height 652
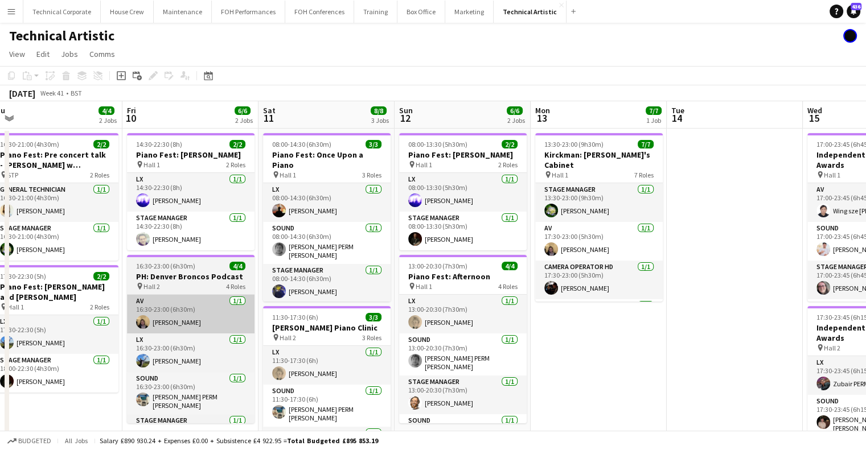
drag, startPoint x: 640, startPoint y: 307, endPoint x: 425, endPoint y: 298, distance: 214.3
click at [861, 320] on app-calendar-viewport "Tue 7 Wed 8 Thu 9 4/4 2 Jobs Fri 10 6/6 2 Jobs Sat 11 8/8 3 Jobs Sun 12 6/6 2 J…" at bounding box center [433, 427] width 866 height 652
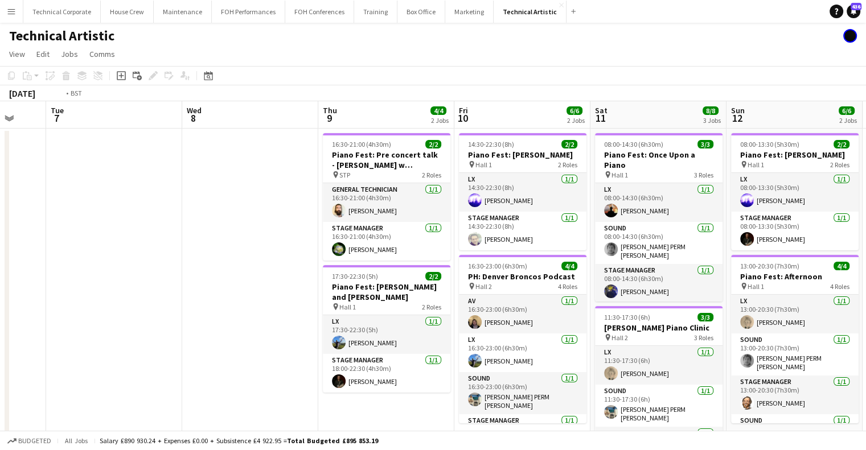
drag, startPoint x: 547, startPoint y: 300, endPoint x: 845, endPoint y: 334, distance: 300.4
click at [852, 334] on app-calendar-viewport "Sun 5 4/4 2 Jobs Mon 6 Tue 7 Wed 8 Thu 9 4/4 2 Jobs Fri 10 6/6 2 Jobs Sat 11 8/…" at bounding box center [433, 427] width 866 height 652
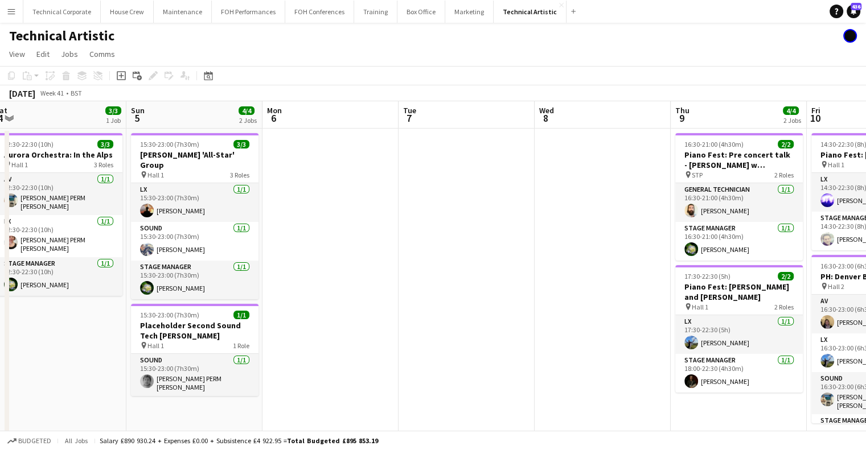
click at [824, 319] on app-calendar-viewport "Thu 2 Fri 3 4/4 2 Jobs Sat 4 3/3 1 Job Sun 5 4/4 2 Jobs Mon 6 Tue 7 Wed 8 Thu 9…" at bounding box center [433, 427] width 866 height 652
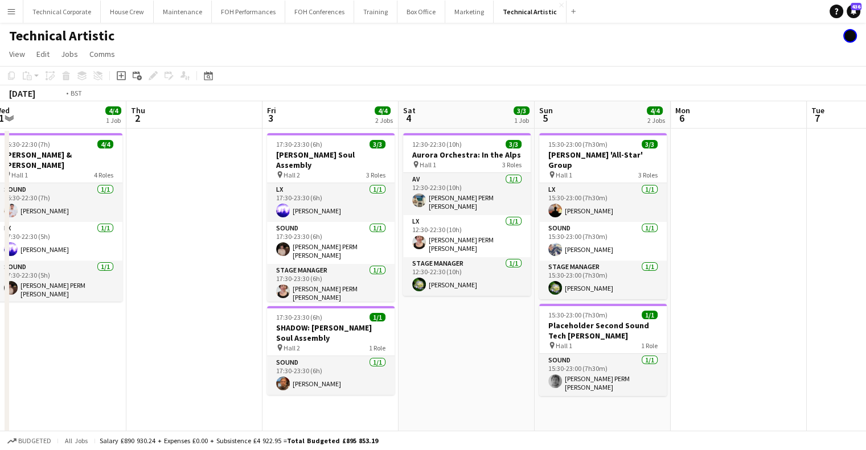
drag, startPoint x: 518, startPoint y: 306, endPoint x: 797, endPoint y: 323, distance: 279.6
click at [797, 323] on app-calendar-viewport "Mon 29 Tue 30 Wed 1 4/4 1 Job Thu 2 Fri 3 4/4 2 Jobs Sat 4 3/3 1 Job Sun 5 4/4 …" at bounding box center [433, 427] width 866 height 652
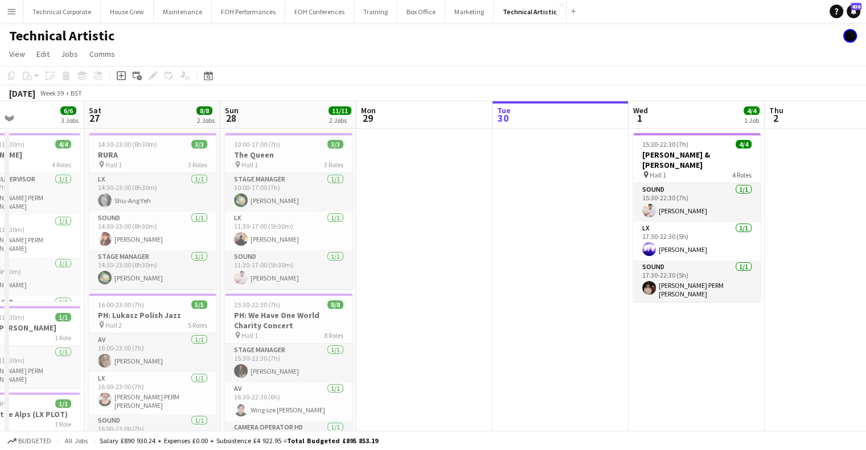
drag, startPoint x: 472, startPoint y: 296, endPoint x: 679, endPoint y: 288, distance: 207.4
click at [679, 289] on app-calendar-viewport "Wed 24 Thu 25 Fri 26 6/6 3 Jobs Sat 27 8/8 2 Jobs Sun 28 11/11 2 Jobs Mon 29 Tu…" at bounding box center [433, 427] width 866 height 652
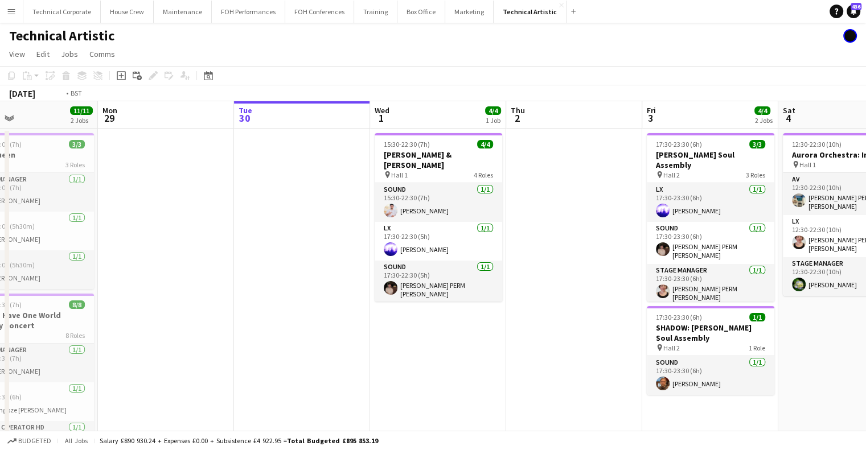
drag, startPoint x: 761, startPoint y: 234, endPoint x: 592, endPoint y: 219, distance: 169.3
click at [596, 219] on app-calendar-viewport "Fri 26 6/6 3 Jobs Sat 27 8/8 2 Jobs Sun 28 11/11 2 Jobs Mon 29 Tue 30 Wed 1 4/4…" at bounding box center [433, 427] width 866 height 652
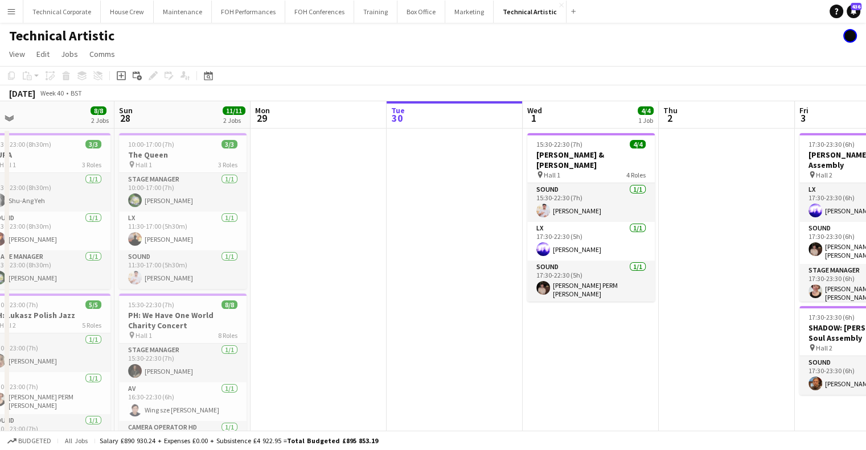
scroll to position [0, 232]
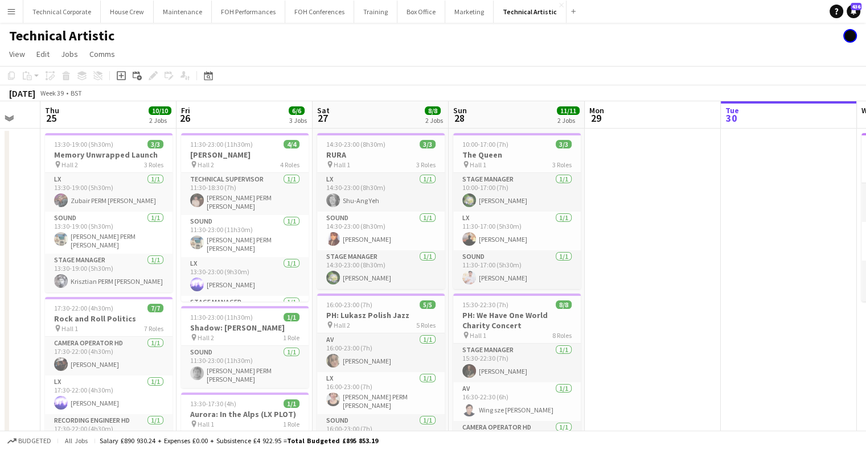
drag, startPoint x: 321, startPoint y: 220, endPoint x: 583, endPoint y: 232, distance: 262.2
click at [583, 232] on app-calendar-viewport "Tue 23 1/1 1 Job Wed 24 Thu 25 10/10 2 Jobs Fri 26 6/6 3 Jobs Sat 27 8/8 2 Jobs…" at bounding box center [433, 427] width 866 height 652
drag, startPoint x: 353, startPoint y: 247, endPoint x: 383, endPoint y: 249, distance: 29.7
click at [389, 248] on app-calendar-viewport "Tue 23 1/1 1 Job Wed 24 Thu 25 10/10 2 Jobs Fri 26 6/6 3 Jobs Sat 27 8/8 2 Jobs…" at bounding box center [433, 427] width 866 height 652
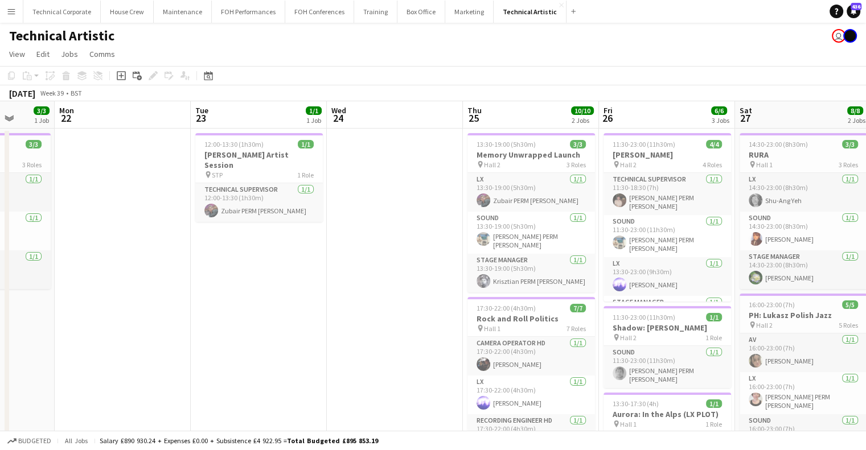
scroll to position [0, 354]
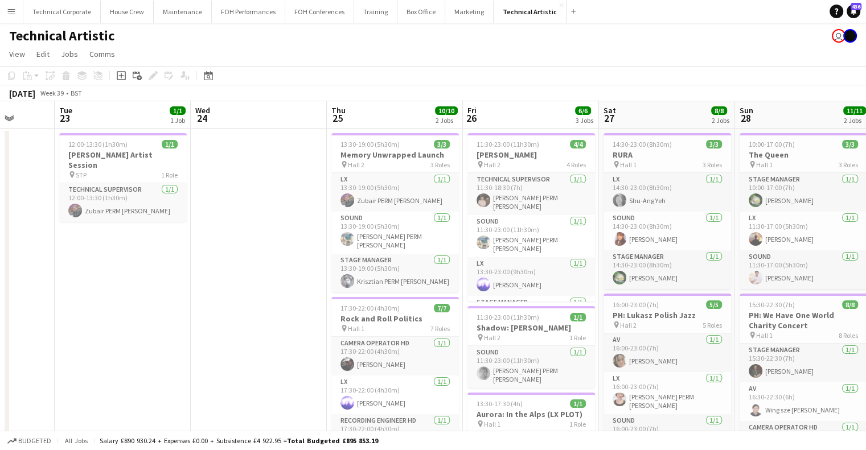
drag, startPoint x: 81, startPoint y: 203, endPoint x: 260, endPoint y: 200, distance: 178.3
click at [260, 200] on app-calendar-viewport "Sat 20 8/8 2 Jobs Sun 21 3/3 1 Job Mon 22 Tue 23 1/1 1 Job Wed 24 Thu 25 10/10 …" at bounding box center [433, 427] width 866 height 652
drag, startPoint x: 363, startPoint y: 244, endPoint x: 515, endPoint y: 268, distance: 153.5
click at [255, 274] on app-calendar-viewport "Fri 19 9/9 4 Jobs Sat 20 8/8 2 Jobs Sun 21 3/3 1 Job Mon 22 Tue 23 1/1 1 Job We…" at bounding box center [433, 427] width 866 height 652
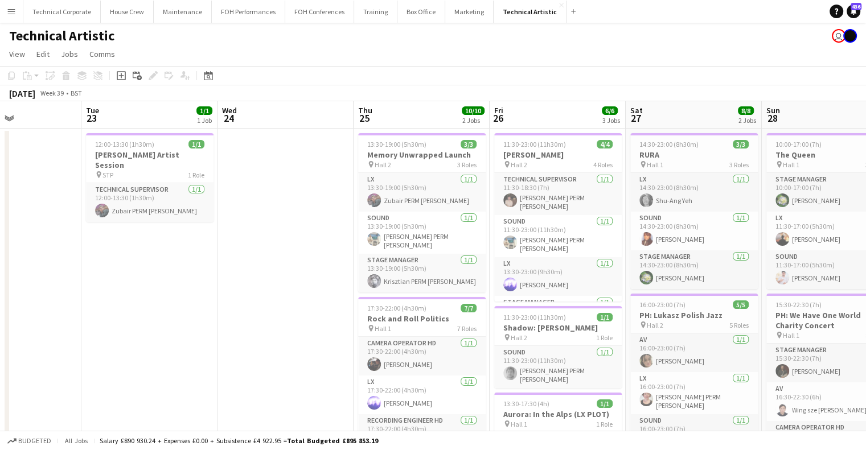
drag, startPoint x: 544, startPoint y: 272, endPoint x: 255, endPoint y: 280, distance: 290.0
click at [244, 282] on app-calendar-viewport "Fri 19 9/9 4 Jobs Sat 20 8/8 2 Jobs Sun 21 3/3 1 Job Mon 22 Tue 23 1/1 1 Job We…" at bounding box center [433, 427] width 866 height 652
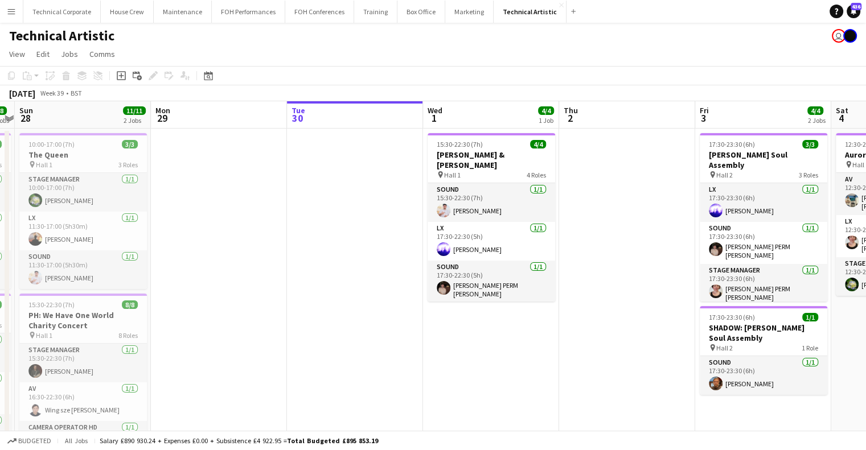
drag, startPoint x: 265, startPoint y: 298, endPoint x: 253, endPoint y: 292, distance: 13.5
click at [202, 302] on app-calendar-viewport "Wed 24 Thu 25 10/10 2 Jobs Fri 26 6/6 3 Jobs Sat 27 8/8 2 Jobs Sun 28 11/11 2 J…" at bounding box center [433, 427] width 866 height 652
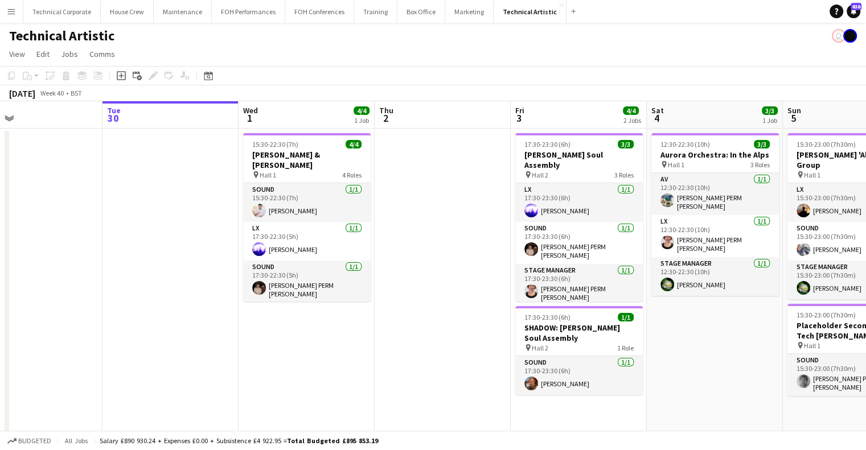
drag, startPoint x: 317, startPoint y: 268, endPoint x: 219, endPoint y: 290, distance: 99.8
click at [219, 290] on app-calendar-viewport "Sat 27 8/8 2 Jobs Sun 28 11/11 2 Jobs Mon 29 Tue 30 Wed 1 4/4 1 Job Thu 2 Fri 3…" at bounding box center [433, 427] width 866 height 652
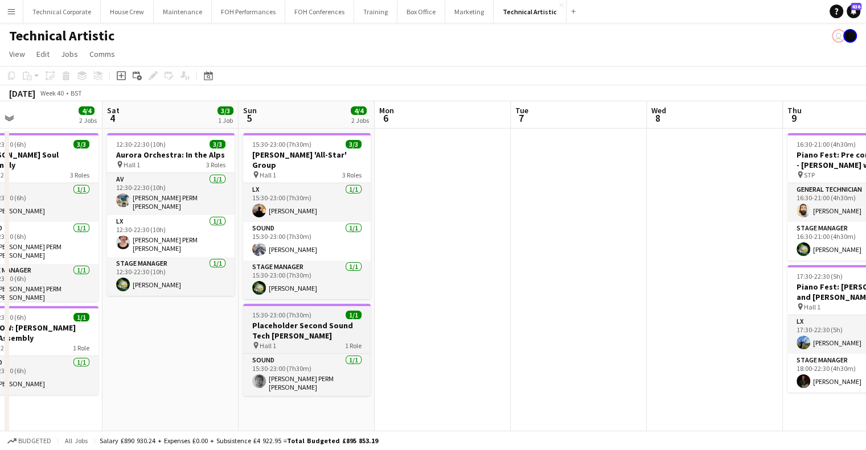
drag, startPoint x: 259, startPoint y: 321, endPoint x: 271, endPoint y: 313, distance: 14.9
click at [114, 334] on app-calendar-viewport "Wed 1 4/4 1 Job Thu 2 Fri 3 4/4 2 Jobs Sat 4 3/3 1 Job Sun 5 4/4 2 Jobs Mon 6 T…" at bounding box center [433, 427] width 866 height 652
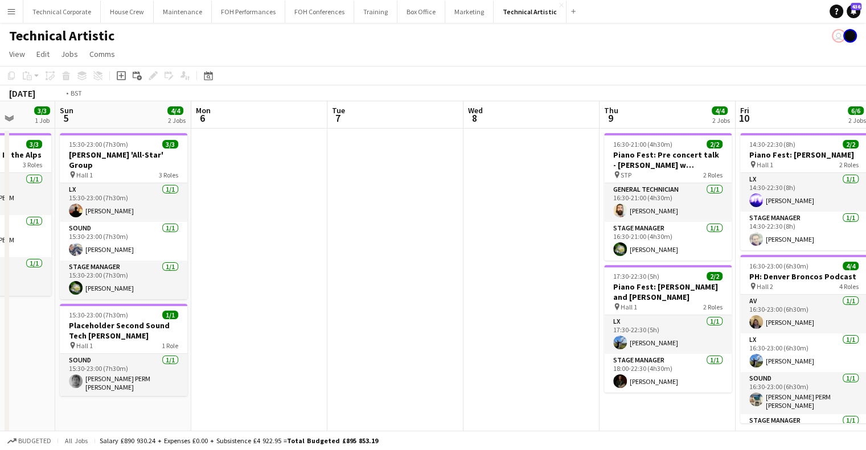
drag, startPoint x: 583, startPoint y: 305, endPoint x: 219, endPoint y: 317, distance: 364.1
click at [220, 317] on app-calendar-viewport "Wed 1 4/4 1 Job Thu 2 Fri 3 4/4 2 Jobs Sat 4 3/3 1 Job Sun 5 4/4 2 Jobs Mon 6 T…" at bounding box center [433, 427] width 866 height 652
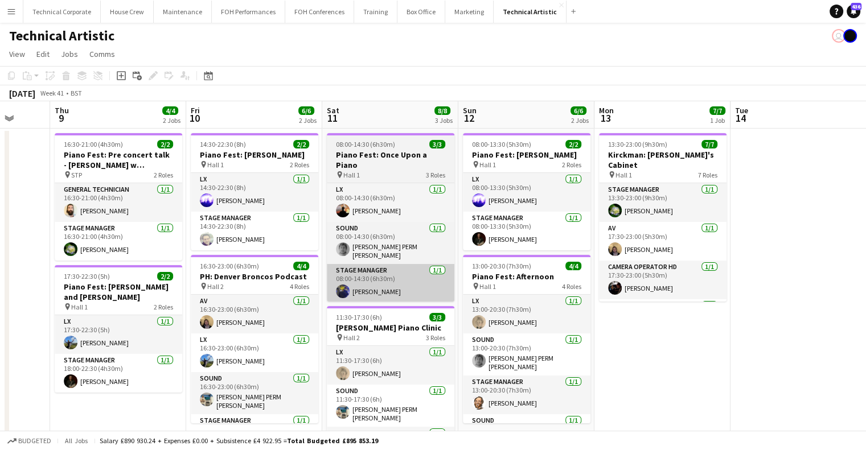
scroll to position [0, 502]
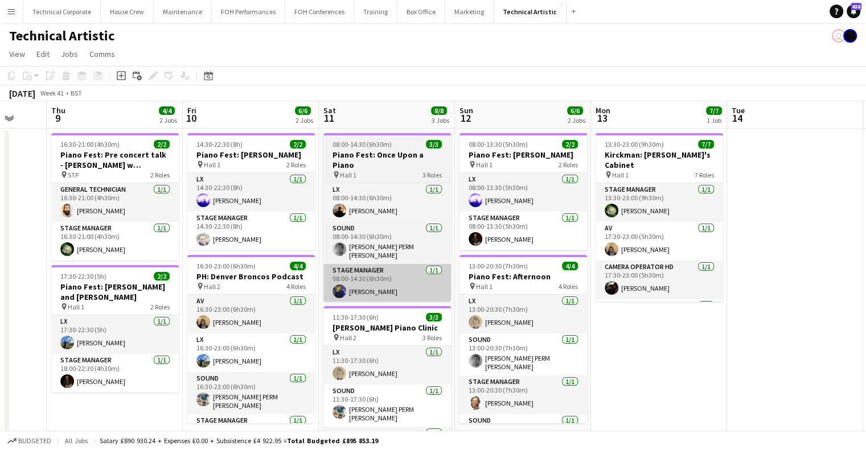
drag, startPoint x: 316, startPoint y: 303, endPoint x: 379, endPoint y: 284, distance: 65.9
click at [305, 300] on app-calendar-viewport "Sun 5 4/4 2 Jobs Mon 6 Tue 7 Wed 8 Thu 9 4/4 2 Jobs Fri 10 6/6 2 Jobs Sat 11 8/…" at bounding box center [433, 427] width 866 height 652
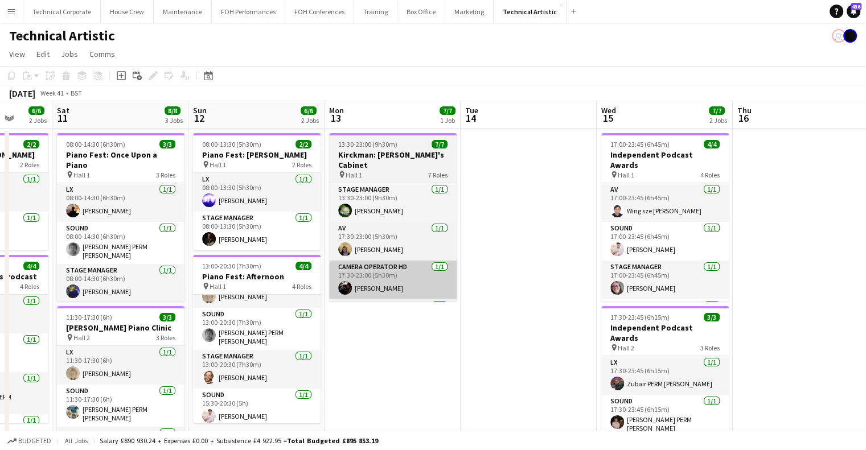
scroll to position [0, 526]
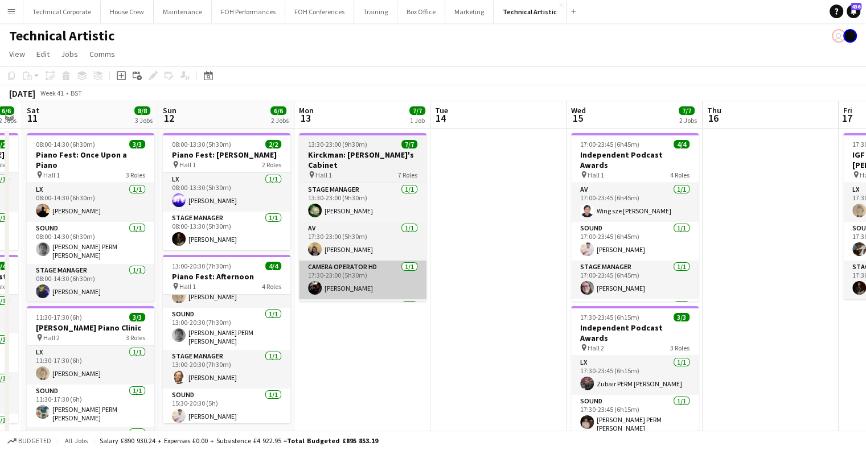
drag, startPoint x: 645, startPoint y: 300, endPoint x: 343, endPoint y: 257, distance: 304.3
click at [399, 305] on app-calendar-viewport "Tue 7 Wed 8 Thu 9 4/4 2 Jobs Fri 10 6/6 2 Jobs Sat 11 8/8 3 Jobs Sun 12 6/6 2 J…" at bounding box center [433, 427] width 866 height 652
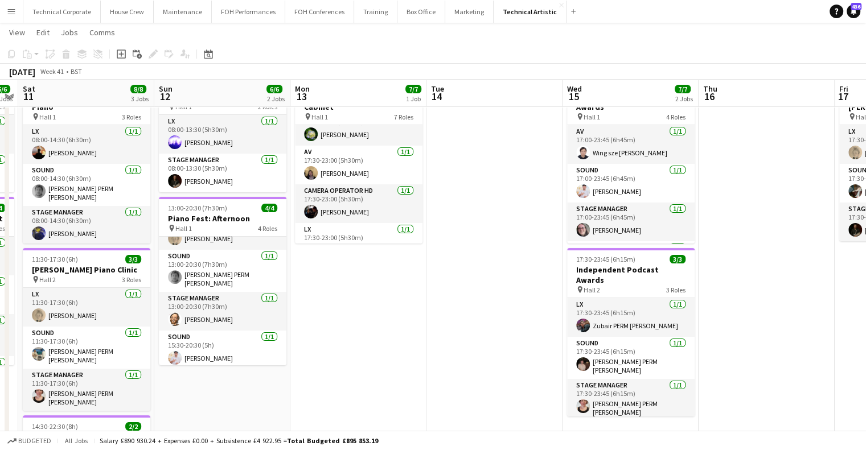
scroll to position [0, 0]
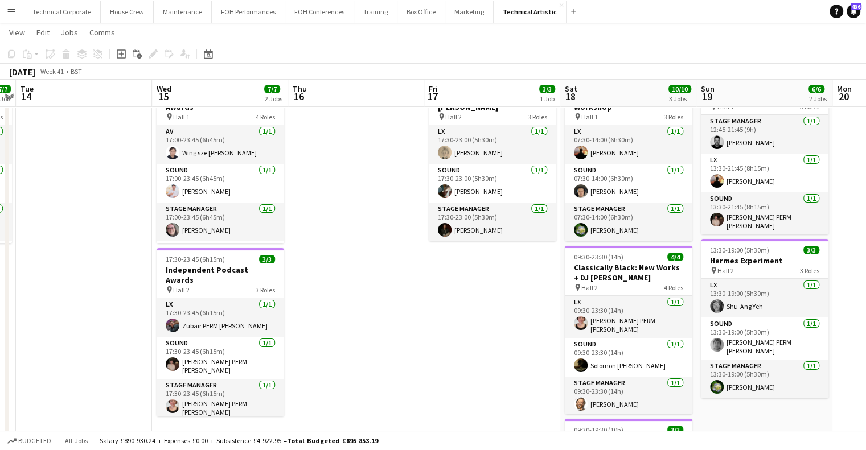
drag, startPoint x: 513, startPoint y: 231, endPoint x: 223, endPoint y: 259, distance: 290.6
click at [224, 259] on app-calendar-viewport "Fri 10 6/6 2 Jobs Sat 11 8/8 3 Jobs Sun 12 6/6 2 Jobs Mon 13 7/7 1 Job Tue 14 W…" at bounding box center [433, 341] width 866 height 708
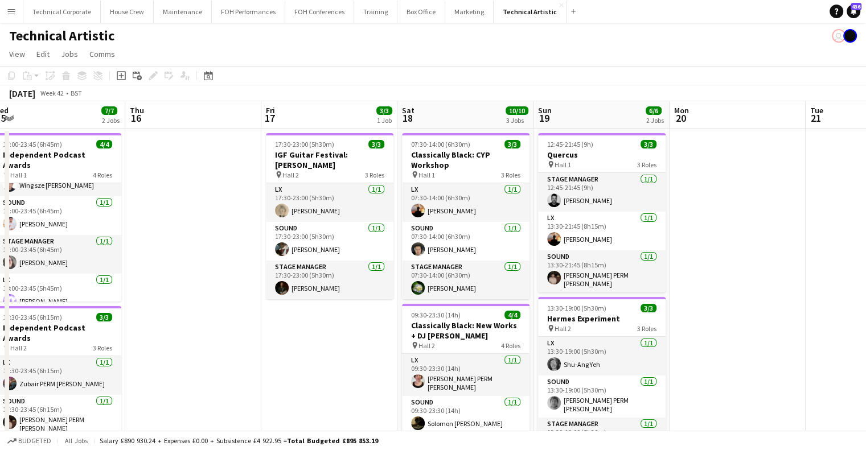
drag, startPoint x: 246, startPoint y: 327, endPoint x: 195, endPoint y: 314, distance: 52.4
click at [182, 321] on app-calendar-viewport "Sun 12 6/6 2 Jobs Mon 13 7/7 1 Job Tue 14 Wed 15 7/7 2 Jobs Thu 16 Fri 17 3/3 1…" at bounding box center [433, 427] width 866 height 652
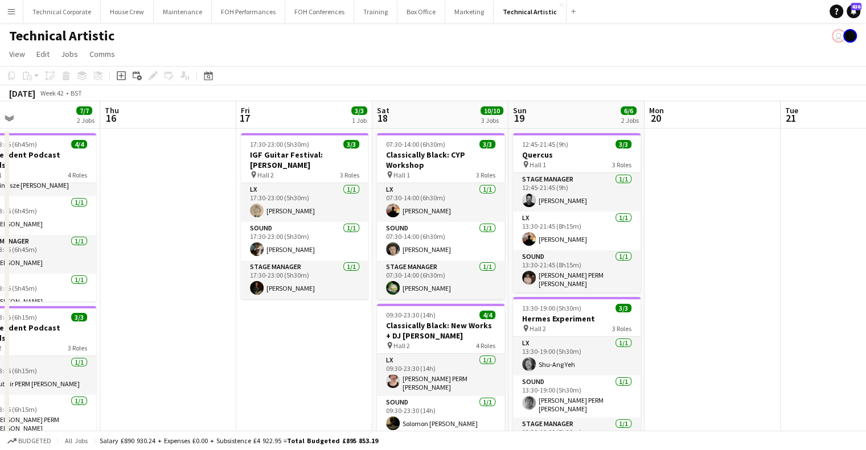
drag, startPoint x: 304, startPoint y: 332, endPoint x: 195, endPoint y: 333, distance: 108.8
click at [197, 333] on app-calendar-viewport "Sun 12 6/6 2 Jobs Mon 13 7/7 1 Job Tue 14 Wed 15 7/7 2 Jobs Thu 16 Fri 17 3/3 1…" at bounding box center [433, 427] width 866 height 652
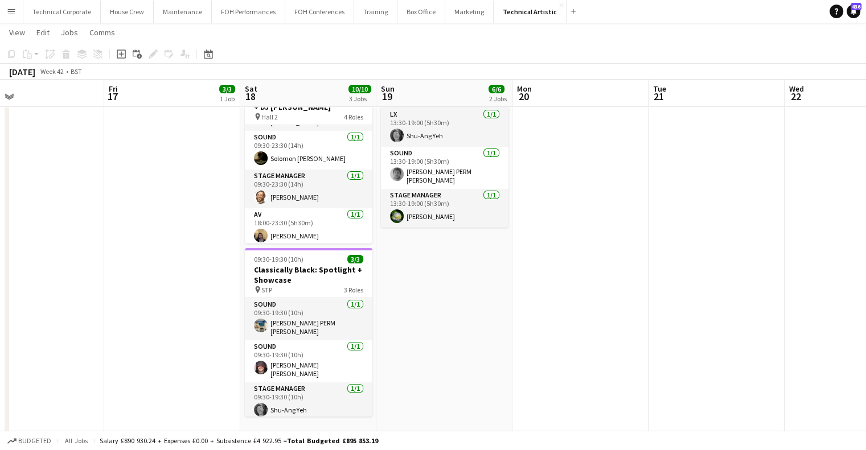
drag, startPoint x: 170, startPoint y: 286, endPoint x: 444, endPoint y: 295, distance: 274.1
click at [444, 295] on app-calendar-viewport "Tue 14 Wed 15 7/7 2 Jobs Thu 16 Fri 17 3/3 1 Job Sat 18 10/10 3 Jobs Sun 19 6/6…" at bounding box center [433, 171] width 866 height 708
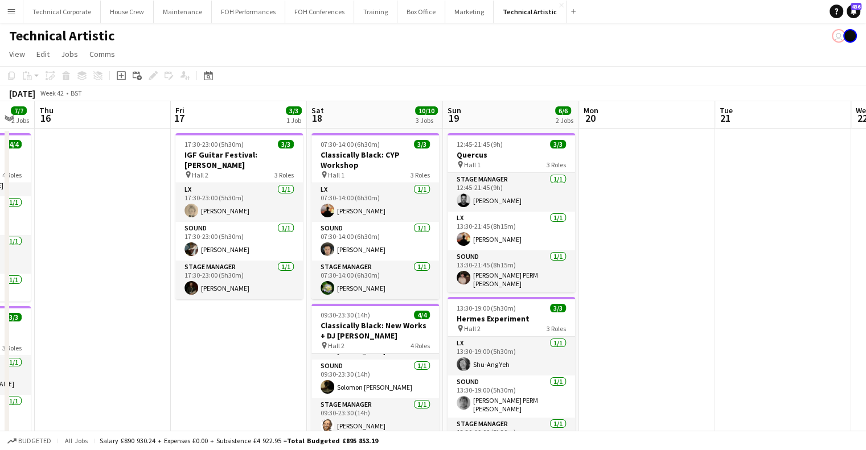
drag, startPoint x: 484, startPoint y: 337, endPoint x: 297, endPoint y: 334, distance: 187.4
click at [296, 334] on app-calendar-viewport "Sun 12 6/6 2 Jobs Mon 13 7/7 1 Job Tue 14 Wed 15 7/7 2 Jobs Thu 16 Fri 17 3/3 1…" at bounding box center [433, 427] width 866 height 652
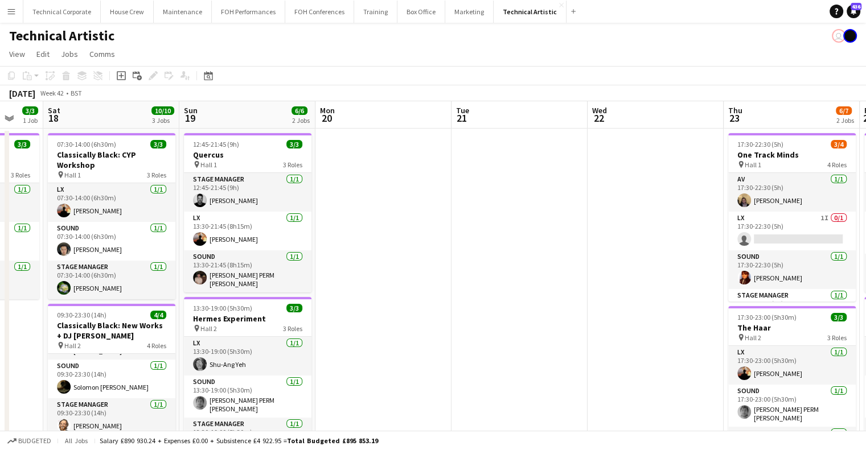
drag, startPoint x: 538, startPoint y: 308, endPoint x: 318, endPoint y: 332, distance: 221.8
click at [285, 334] on app-calendar-viewport "Tue 14 Wed 15 7/7 2 Jobs Thu 16 Fri 17 3/3 1 Job Sat 18 10/10 3 Jobs Sun 19 6/6…" at bounding box center [433, 427] width 866 height 652
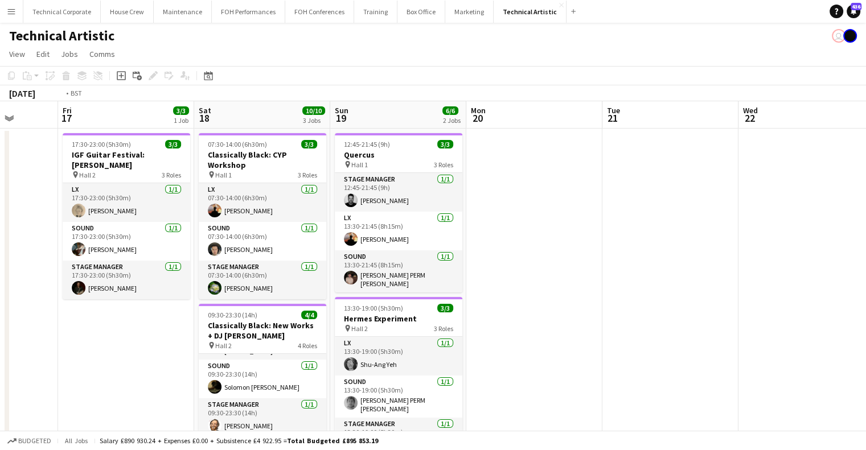
drag, startPoint x: 576, startPoint y: 321, endPoint x: 239, endPoint y: 321, distance: 337.1
click at [237, 323] on app-calendar-viewport "Tue 14 Wed 15 7/7 2 Jobs Thu 16 Fri 17 3/3 1 Job Sat 18 10/10 3 Jobs Sun 19 6/6…" at bounding box center [433, 427] width 866 height 652
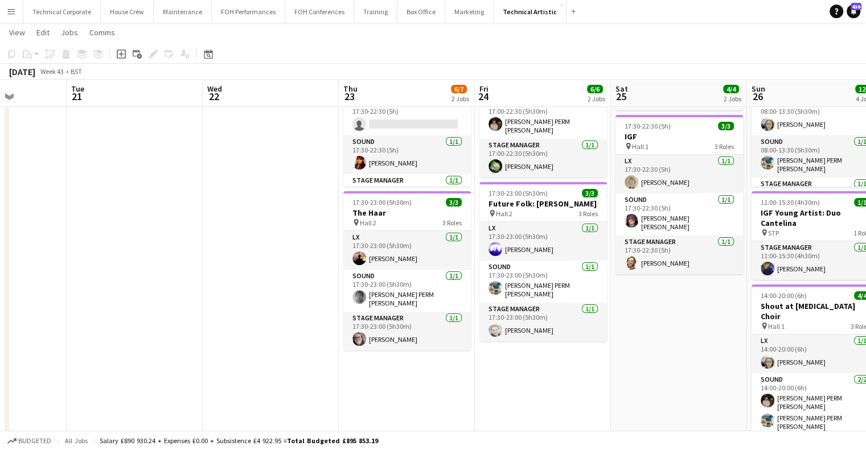
drag, startPoint x: 374, startPoint y: 324, endPoint x: 305, endPoint y: 327, distance: 68.4
click at [307, 328] on app-calendar-viewport "Sat 18 10/10 3 Jobs Sun 19 6/6 2 Jobs Mon 20 Tue 21 Wed 22 Thu 23 6/7 2 Jobs Fr…" at bounding box center [433, 285] width 866 height 708
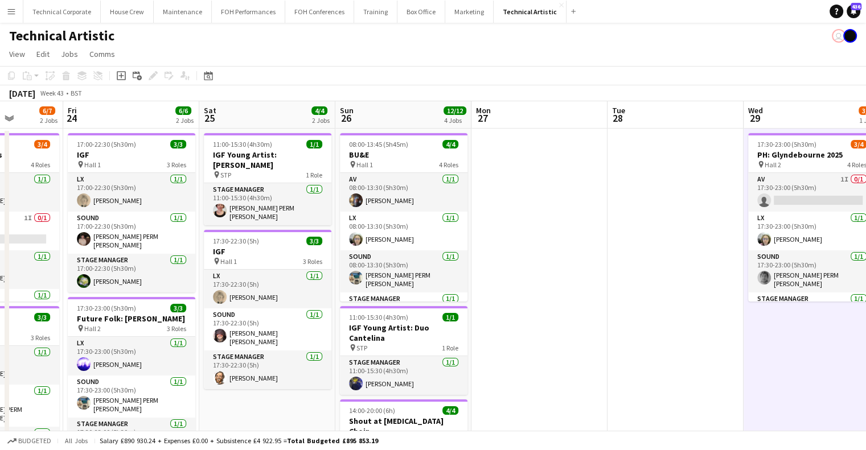
drag, startPoint x: 449, startPoint y: 275, endPoint x: 290, endPoint y: 284, distance: 159.1
click at [270, 286] on app-calendar-viewport "Mon 20 Tue 21 Wed 22 Thu 23 6/7 2 Jobs Fri 24 6/6 2 Jobs Sat 25 4/4 2 Jobs Sun …" at bounding box center [433, 427] width 866 height 652
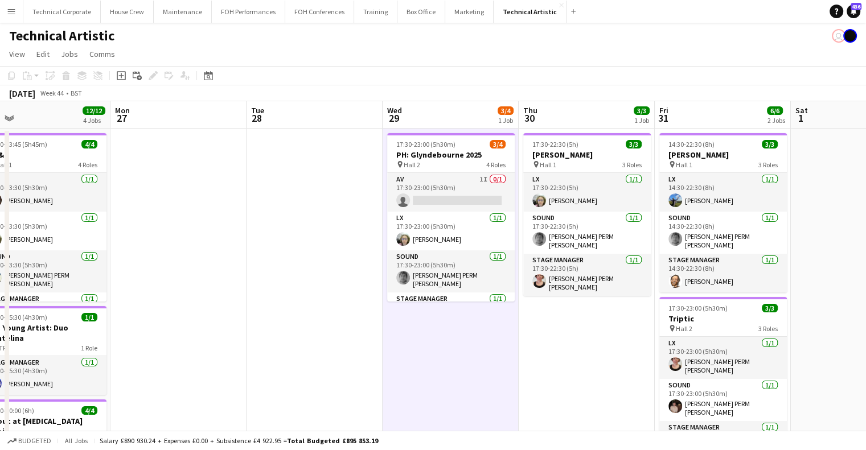
drag, startPoint x: 476, startPoint y: 285, endPoint x: 157, endPoint y: 324, distance: 321.3
click at [157, 324] on app-calendar-viewport "Fri 24 6/6 2 Jobs Sat 25 4/4 2 Jobs Sun 26 12/12 4 Jobs Mon 27 Tue 28 Wed 29 3/…" at bounding box center [433, 427] width 866 height 652
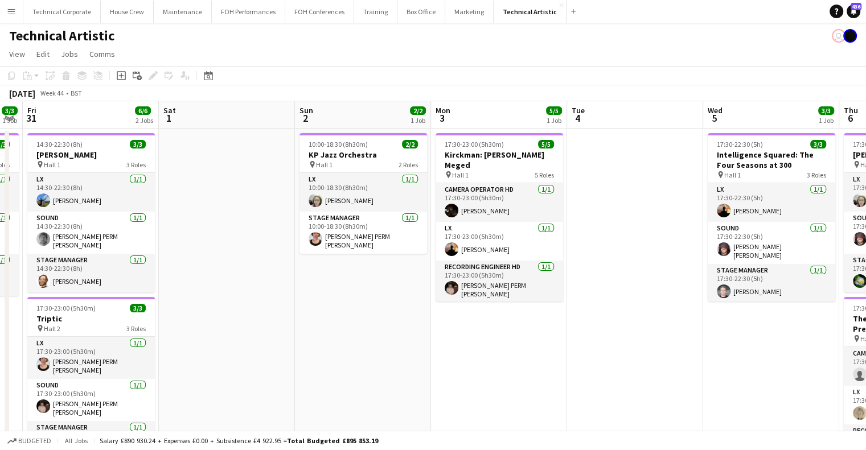
drag, startPoint x: 546, startPoint y: 275, endPoint x: 239, endPoint y: 288, distance: 307.2
click at [239, 288] on app-calendar-viewport "Tue 28 Wed 29 3/4 1 Job Thu 30 3/3 1 Job Fri 31 6/6 2 Jobs Sat 1 Sun 2 2/2 1 Jo…" at bounding box center [433, 427] width 866 height 652
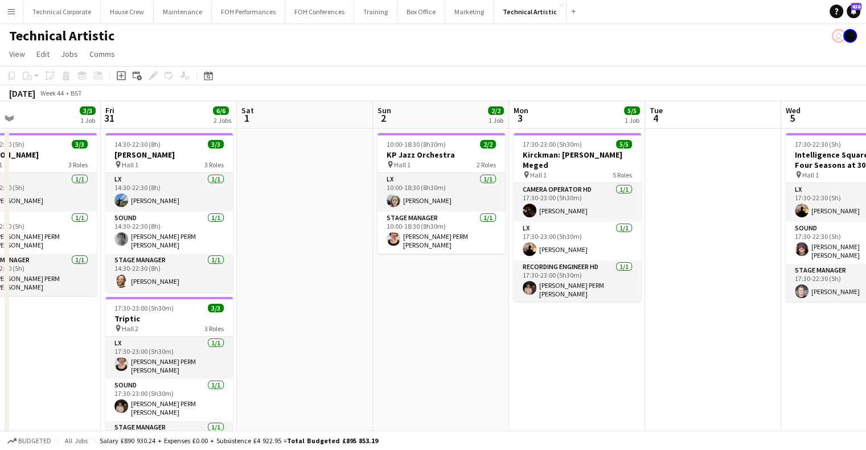
click at [270, 286] on app-calendar-viewport "Tue 28 Wed 29 3/4 1 Job Thu 30 3/3 1 Job Fri 31 6/6 2 Jobs Sat 1 Sun 2 2/2 1 Jo…" at bounding box center [433, 427] width 866 height 652
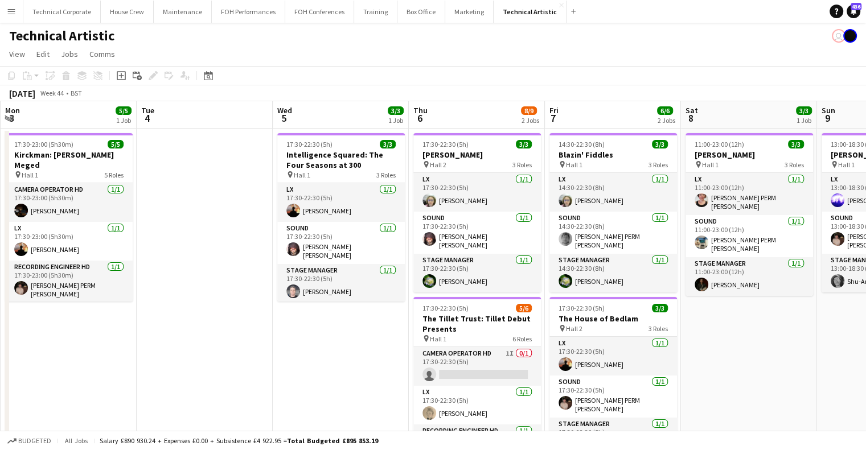
drag, startPoint x: 484, startPoint y: 266, endPoint x: 248, endPoint y: 274, distance: 236.5
click at [248, 274] on app-calendar-viewport "Fri 31 6/6 2 Jobs Sat 1 Sun 2 2/2 1 Job Mon 3 5/5 1 Job Tue 4 Wed 5 3/3 1 Job T…" at bounding box center [433, 427] width 866 height 652
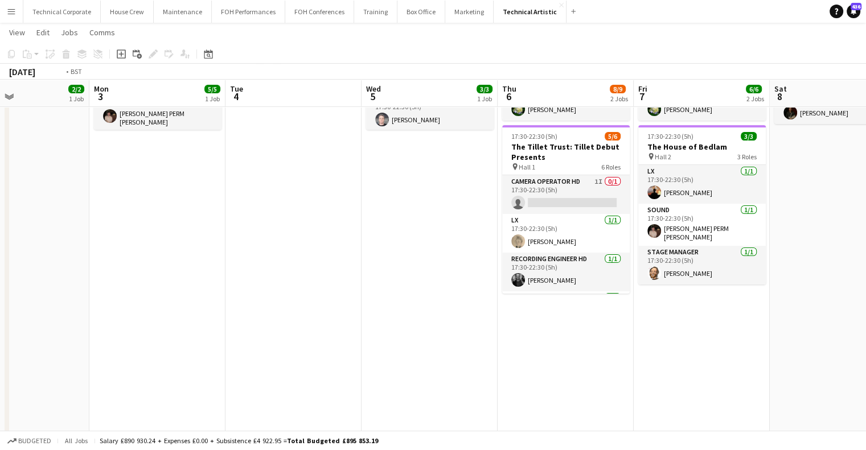
drag, startPoint x: 674, startPoint y: 267, endPoint x: 140, endPoint y: 288, distance: 535.2
click at [103, 293] on app-calendar-viewport "Fri 31 6/6 2 Jobs Sat 1 Sun 2 2/2 1 Job Mon 3 5/5 1 Job Tue 4 Wed 5 3/3 1 Job T…" at bounding box center [433, 228] width 866 height 708
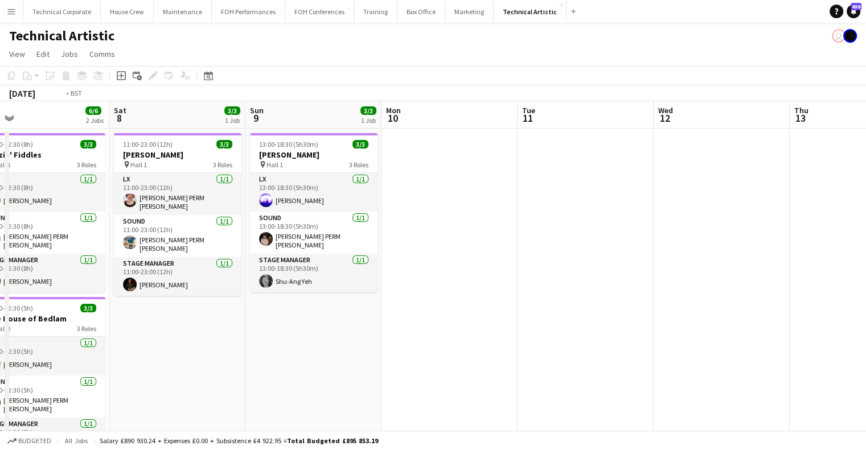
drag, startPoint x: 399, startPoint y: 293, endPoint x: 190, endPoint y: 301, distance: 209.1
click at [187, 301] on app-calendar-viewport "Tue 4 Wed 5 3/3 1 Job Thu 6 8/9 2 Jobs Fri 7 6/6 2 Jobs Sat 8 3/3 1 Job Sun 9 3…" at bounding box center [433, 427] width 866 height 652
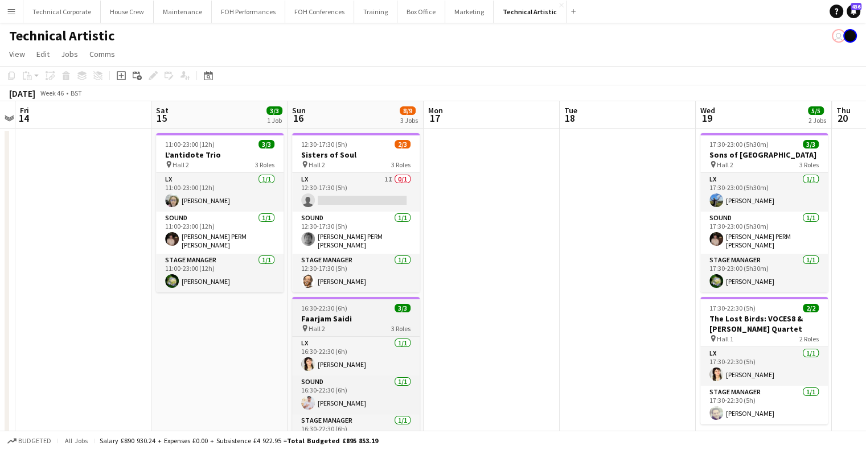
drag, startPoint x: 487, startPoint y: 319, endPoint x: 405, endPoint y: 315, distance: 82.1
click at [0, 327] on app-calendar-viewport "Mon 10 Tue 11 Wed 12 Thu 13 Fri 14 Sat 15 3/3 1 Job Sun 16 8/9 3 Jobs Mon 17 Tu…" at bounding box center [433, 427] width 866 height 652
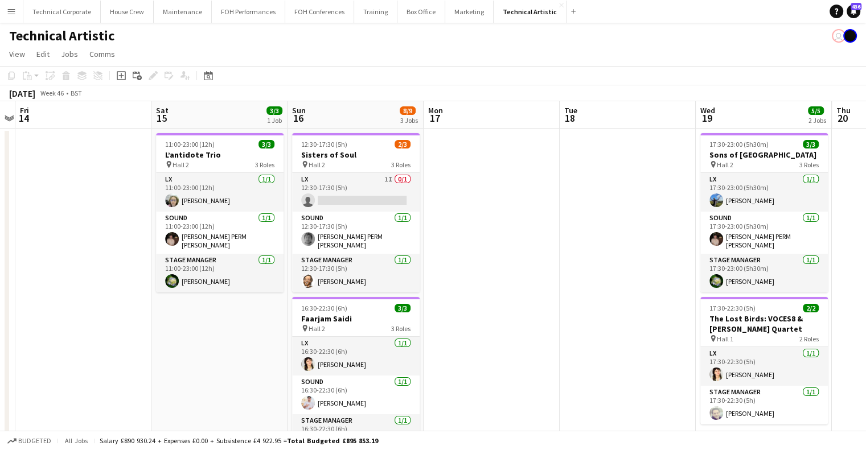
drag, startPoint x: 337, startPoint y: 317, endPoint x: 0, endPoint y: 318, distance: 336.6
click at [0, 318] on app-calendar-viewport "Mon 10 Tue 11 Wed 12 Thu 13 Fri 14 Sat 15 3/3 1 Job Sun 16 8/9 3 Jobs Mon 17 Tu…" at bounding box center [433, 427] width 866 height 652
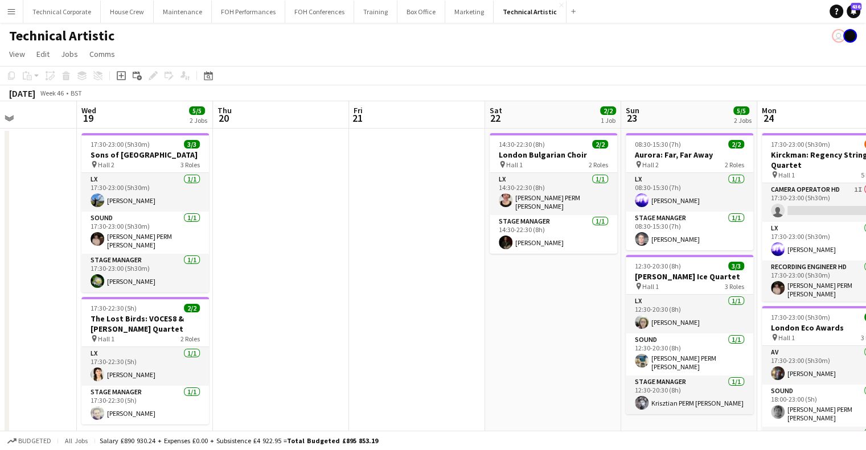
drag, startPoint x: 196, startPoint y: 332, endPoint x: 39, endPoint y: 335, distance: 157.2
click at [23, 337] on app-calendar-viewport "Fri 14 Sat 15 3/3 1 Job Sun 16 8/9 3 Jobs Mon 17 Tue 18 Wed 19 5/5 2 Jobs Thu 2…" at bounding box center [433, 427] width 866 height 652
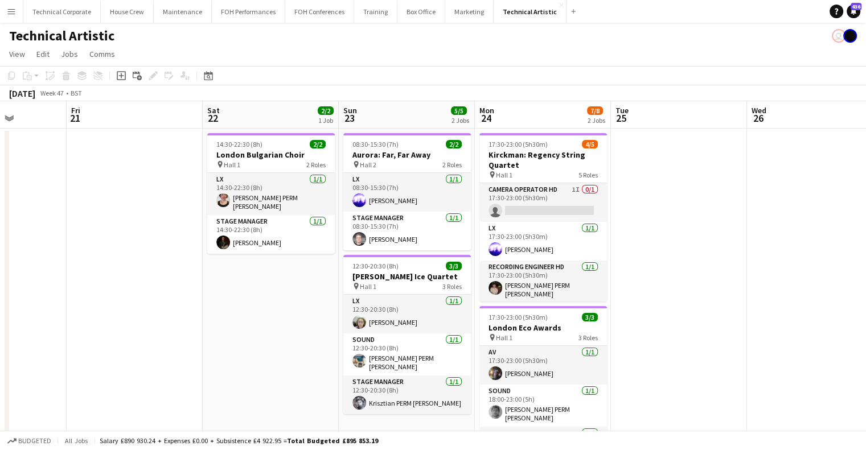
drag, startPoint x: 246, startPoint y: 323, endPoint x: 59, endPoint y: 335, distance: 187.2
click at [59, 335] on app-calendar-viewport "Tue 18 Wed 19 5/5 2 Jobs Thu 20 Fri 21 Sat 22 2/2 1 Job Sun 23 5/5 2 Jobs Mon 2…" at bounding box center [433, 427] width 866 height 652
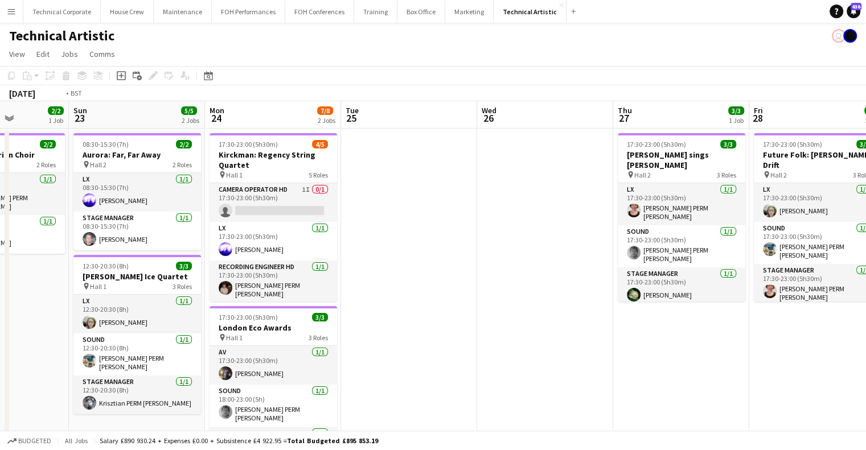
drag, startPoint x: 224, startPoint y: 309, endPoint x: 177, endPoint y: 307, distance: 47.9
click at [128, 310] on app-calendar-viewport "Thu 20 Fri 21 Sat 22 2/2 1 Job Sun 23 5/5 2 Jobs Mon 24 7/8 2 Jobs Tue 25 Wed 2…" at bounding box center [433, 427] width 866 height 652
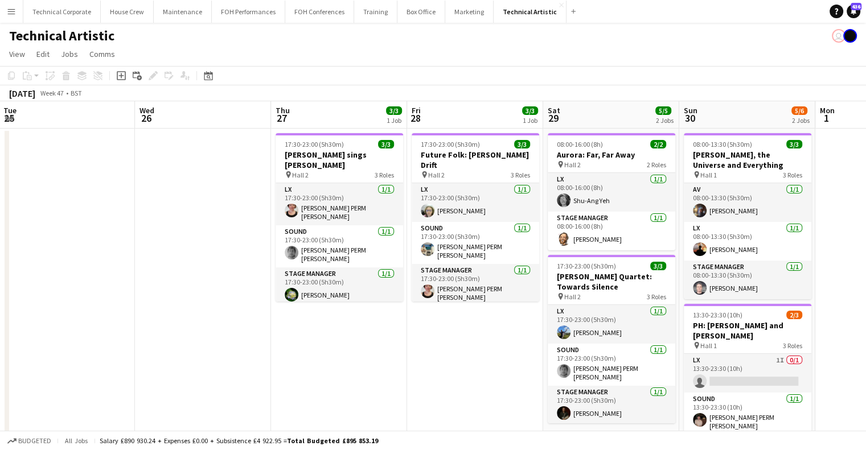
drag, startPoint x: 617, startPoint y: 307, endPoint x: 191, endPoint y: 318, distance: 426.7
click at [189, 318] on app-calendar-viewport "Sat 22 2/2 1 Job Sun 23 5/5 2 Jobs Mon 24 7/8 2 Jobs Tue 25 Wed 26 Thu 27 3/3 1…" at bounding box center [433, 427] width 866 height 652
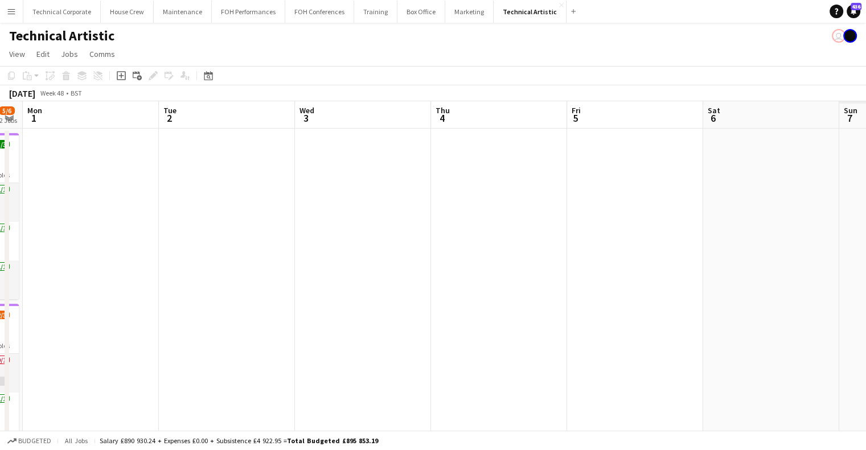
drag, startPoint x: 670, startPoint y: 284, endPoint x: 303, endPoint y: 320, distance: 369.1
click at [304, 319] on app-calendar-viewport "Thu 27 3/3 1 Job Fri 28 3/3 1 Job Sat 29 5/5 2 Jobs Sun 30 5/6 2 Jobs Mon 1 Tue…" at bounding box center [433, 427] width 866 height 652
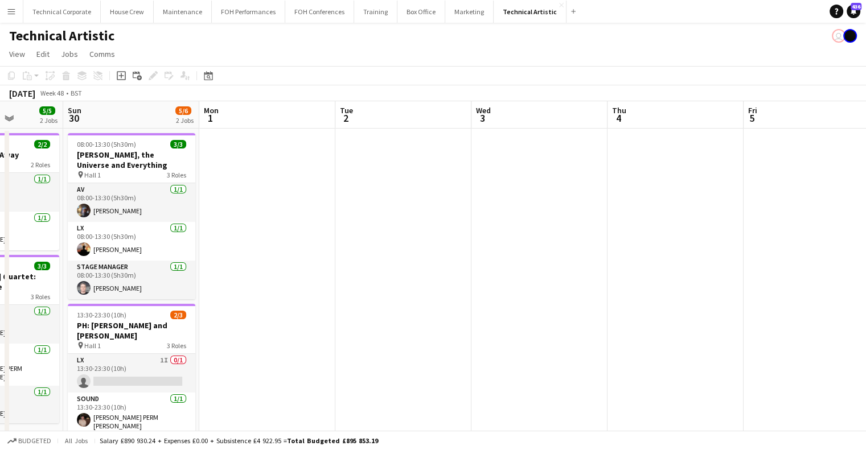
drag
click at [502, 320] on app-calendar-viewport "Thu 27 3/3 1 Job Fri 28 3/3 1 Job Sat 29 5/5 2 Jobs Sun 30 5/6 2 Jobs Mon 1 Tue…" at bounding box center [433, 427] width 866 height 652
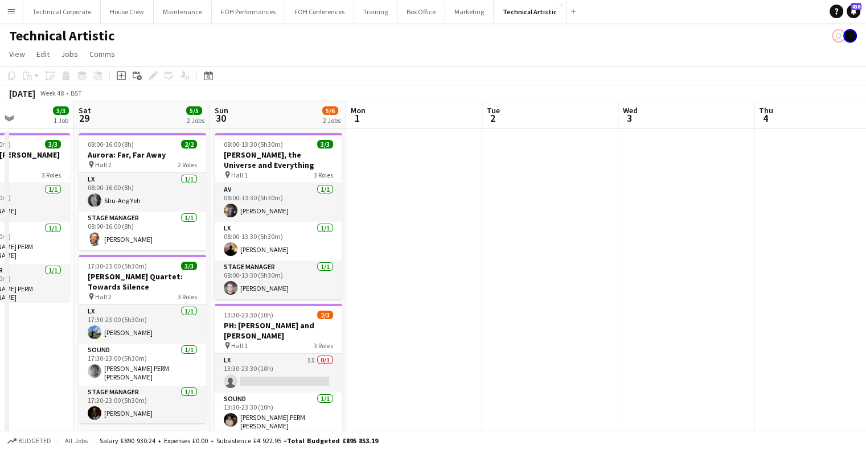
click at [713, 315] on app-calendar-viewport "Wed 26 Thu 27 3/3 1 Job Fri 28 3/3 1 Job Sat 29 5/5 2 Jobs Sun 30 5/6 2 Jobs Mo…" at bounding box center [433, 427] width 866 height 652
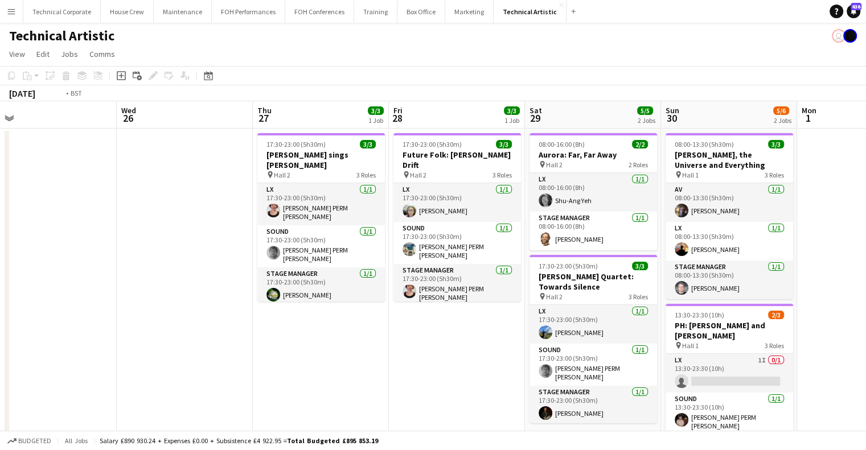
click at [662, 313] on app-calendar-viewport "Sun 23 5/5 2 Jobs Mon 24 7/8 2 Jobs Tue 25 Wed 26 Thu 27 3/3 1 Job Fri 28 3/3 1…" at bounding box center [433, 427] width 866 height 652
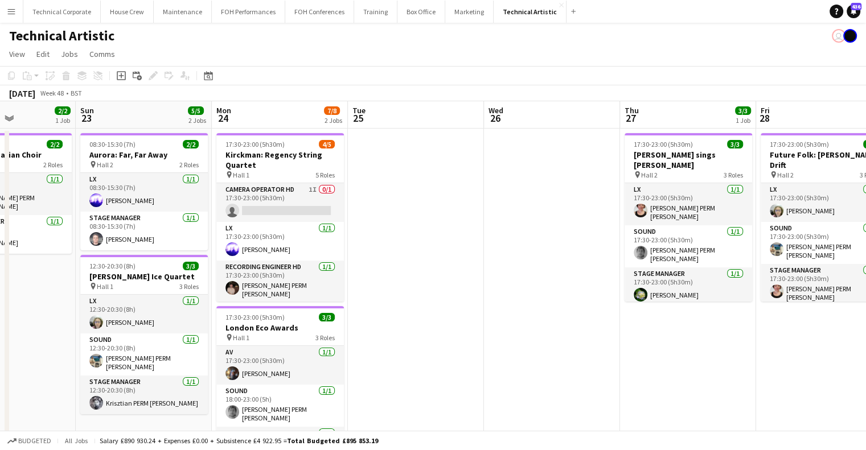
click at [708, 313] on app-calendar-viewport "Thu 20 Fri 21 Sat 22 2/2 1 Job Sun 23 5/5 2 Jobs Mon 24 7/8 2 Jobs Tue 25 Wed 2…" at bounding box center [433, 427] width 866 height 652
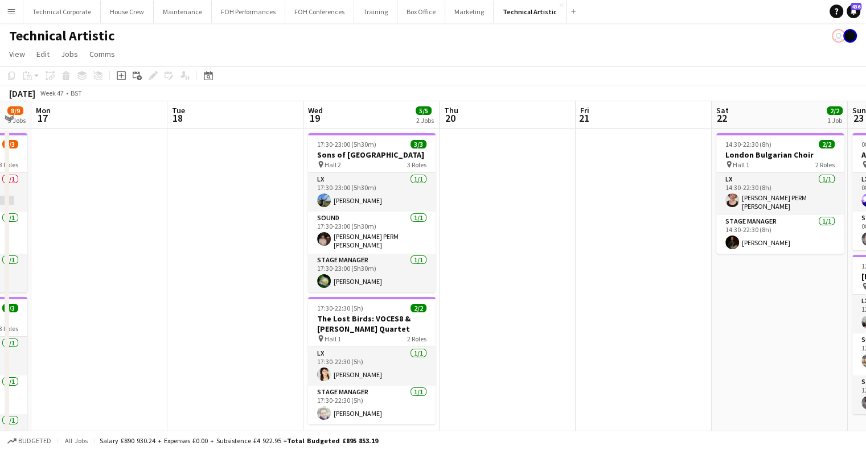
click at [693, 325] on app-calendar-viewport "Sat 15 3/3 1 Job Sun 16 8/9 3 Jobs Mon 17 Tue 18 Wed 19 5/5 2 Jobs Thu 20 Fri 2…" at bounding box center [433, 427] width 866 height 652
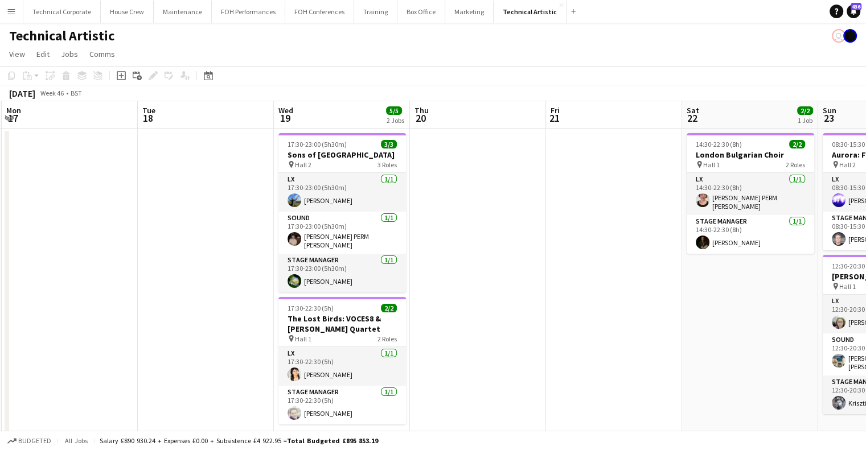
click at [732, 331] on app-calendar-viewport "Sat 15 3/3 1 Job Sun 16 8/9 3 Jobs Mon 17 Tue 18 Wed 19 5/5 2 Jobs Thu 20 Fri 2…" at bounding box center [433, 427] width 866 height 652
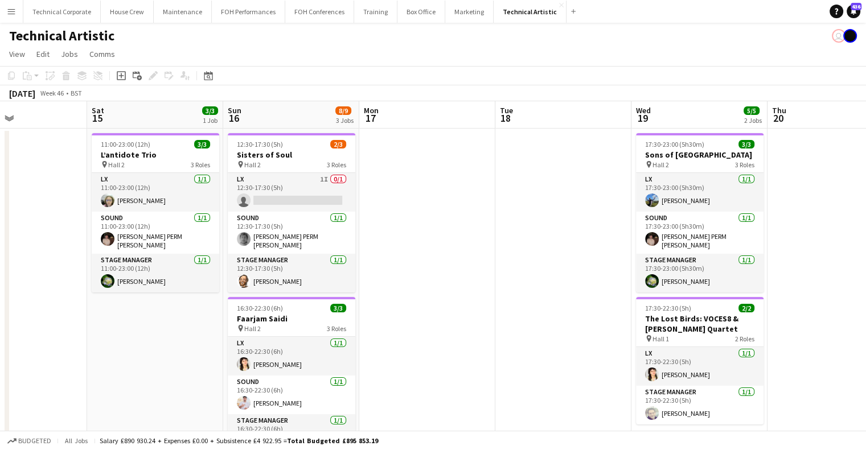
click at [691, 328] on app-calendar-viewport "Wed 12 Thu 13 Fri 14 Sat 15 3/3 1 Job Sun 16 8/9 3 Jobs Mon 17 Tue 18 Wed 19 5/…" at bounding box center [433, 427] width 866 height 652
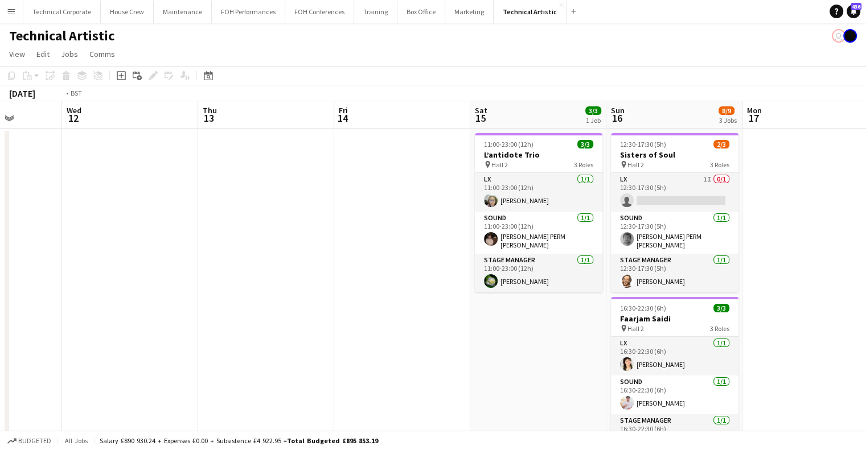
click at [697, 322] on app-calendar-viewport "Sun 9 3/3 1 Job Mon 10 Tue 11 Wed 12 Thu 13 Fri 14 Sat 15 3/3 1 Job Sun 16 8/9 …" at bounding box center [433, 427] width 866 height 652
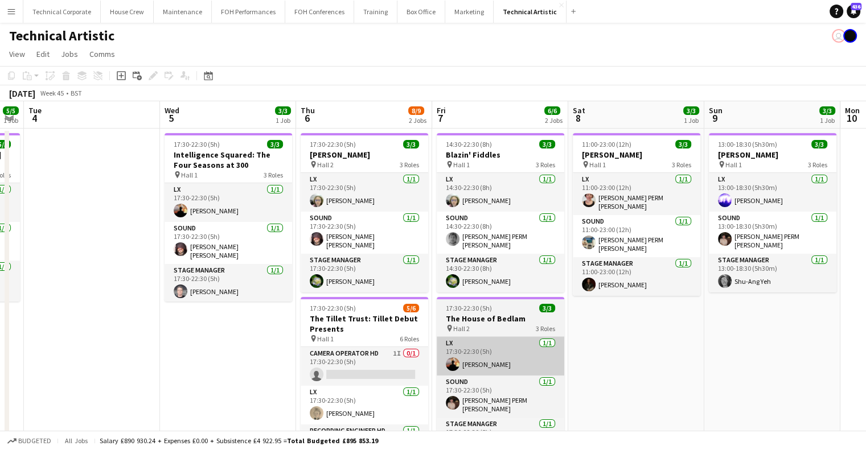
click at [643, 327] on app-calendar-viewport "Sun 2 2/2 1 Job Mon 3 5/5 1 Job Tue 4 Wed 5 3/3 1 Job Thu 6 8/9 2 Jobs Fri 7 6/…" at bounding box center [433, 427] width 866 height 652
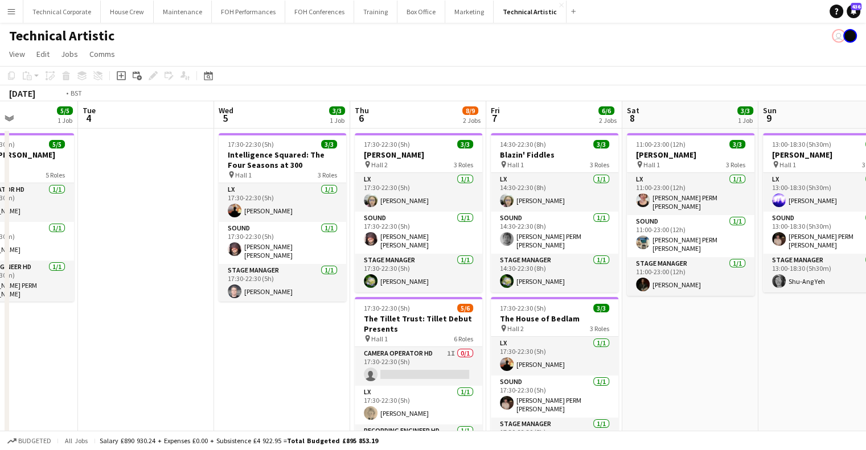
click at [612, 337] on app-calendar-viewport "Sat 1 Sun 2 2/2 1 Job Mon 3 5/5 1 Job Tue 4 Wed 5 3/3 1 Job Thu 6 8/9 2 Jobs Fr…" at bounding box center [433, 427] width 866 height 652
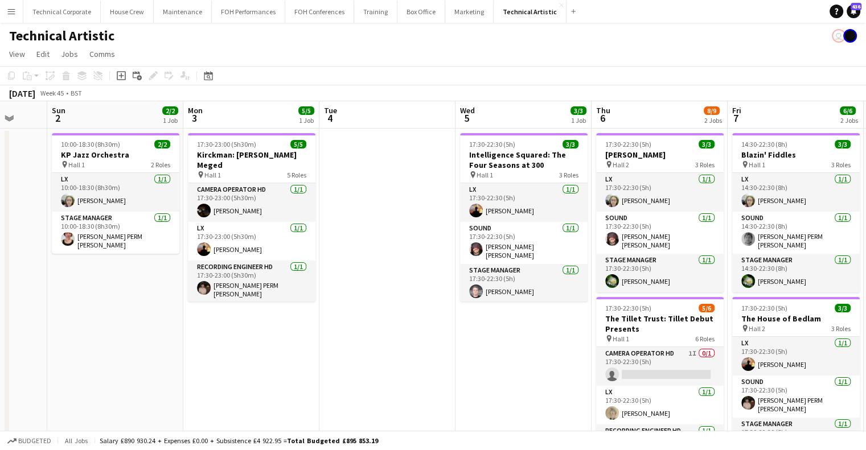
click at [662, 345] on app-calendar-viewport "Thu 30 3/3 1 Job Fri 31 6/6 2 Jobs Sat 1 Sun 2 2/2 1 Job Mon 3 5/5 1 Job Tue 4 …" at bounding box center [433, 427] width 866 height 652
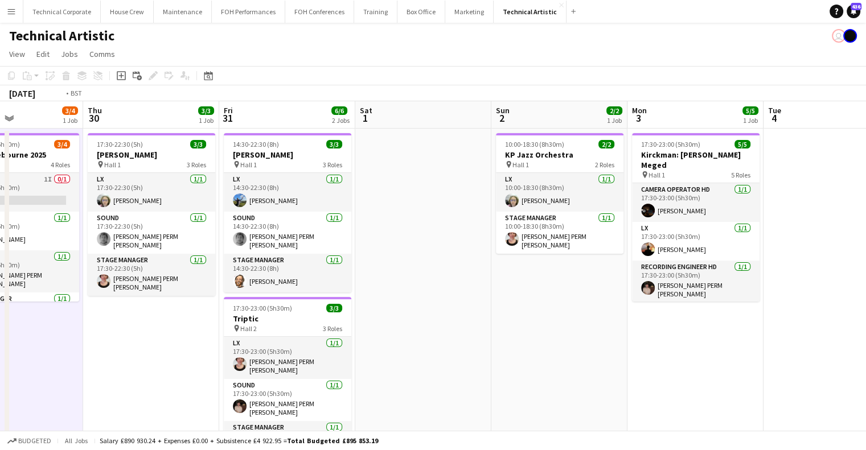
click at [666, 348] on app-calendar-viewport "Mon 27 Tue 28 Wed 29 3/4 1 Job Thu 30 3/3 1 Job Fri 31 6/6 2 Jobs Sat 1 Sun 2 2…" at bounding box center [433, 427] width 866 height 652
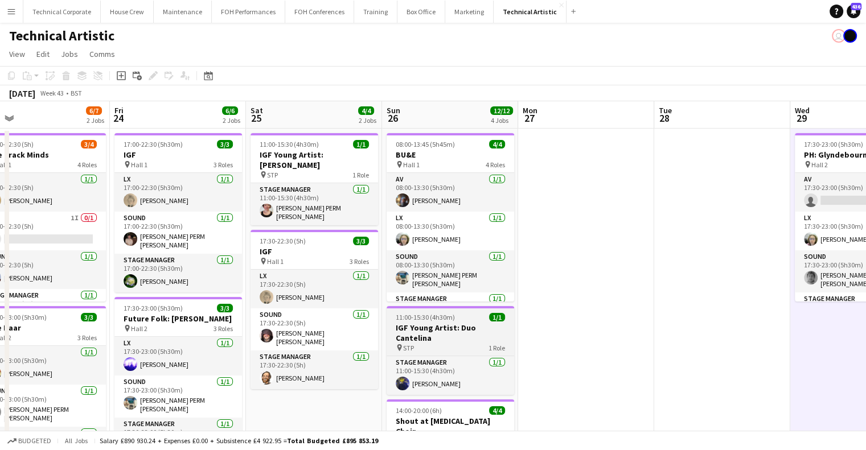
click at [691, 326] on app-calendar-viewport "Tue 21 Wed 22 Thu 23 6/7 2 Jobs Fri 24 6/6 2 Jobs Sat 25 4/4 2 Jobs Sun 26 12/1…" at bounding box center [433, 427] width 866 height 652
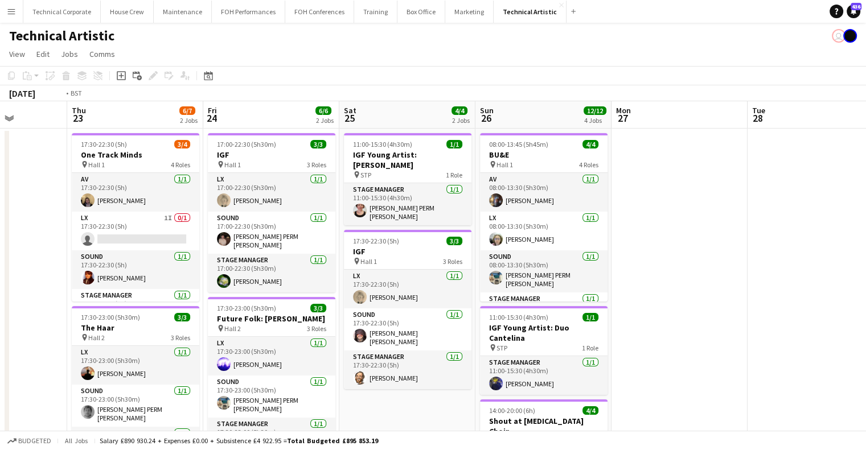
click at [763, 318] on app-calendar-viewport "Mon 20 Tue 21 Wed 22 Thu 23 6/7 2 Jobs Fri 24 6/6 2 Jobs Sat 25 4/4 2 Jobs Sun …" at bounding box center [433, 427] width 866 height 652
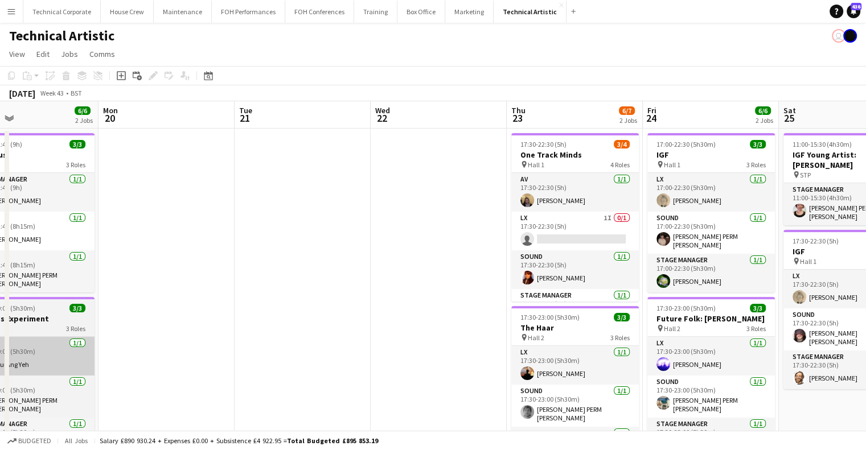
click at [677, 333] on app-calendar-viewport "Fri 17 3/3 1 Job Sat 18 10/10 3 Jobs Sun 19 6/6 2 Jobs Mon 20 Tue 21 Wed 22 Thu…" at bounding box center [433, 427] width 866 height 652
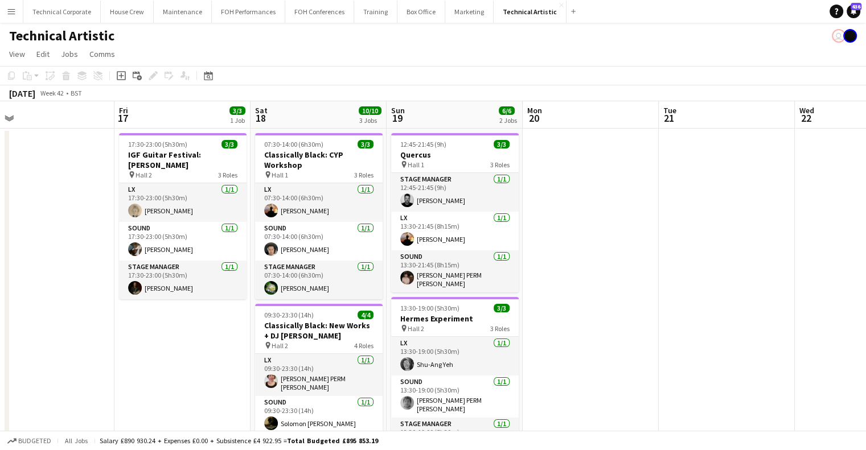
click at [712, 331] on app-calendar-viewport "Tue 14 Wed 15 7/7 2 Jobs Thu 16 Fri 17 3/3 1 Job Sat 18 10/10 3 Jobs Sun 19 6/6…" at bounding box center [433, 427] width 866 height 652
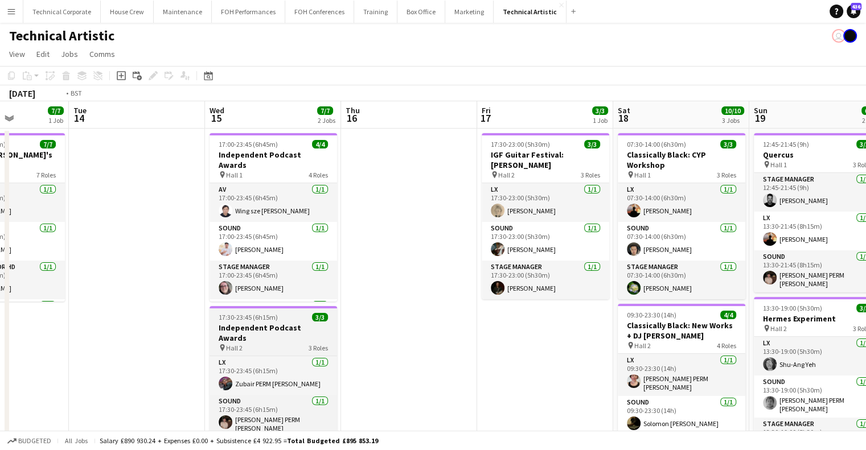
click at [866, 314] on html "Menu Boards Boards Boards All jobs Status Workforce Workforce My Workforce Recr…" at bounding box center [433, 386] width 866 height 773
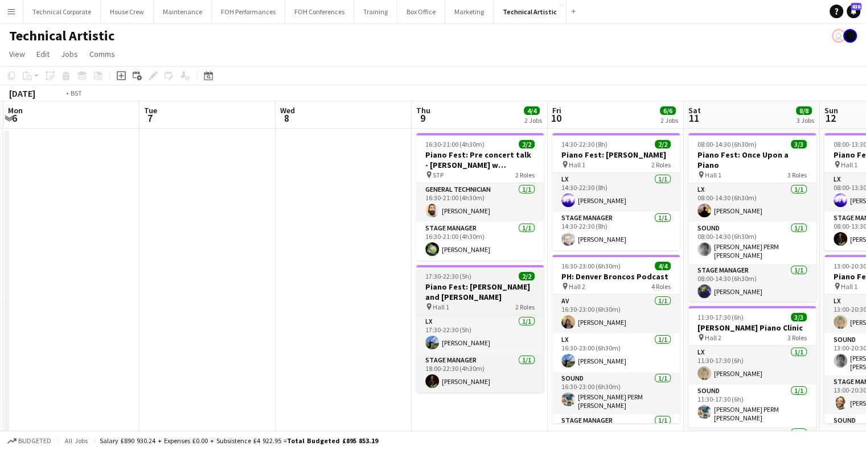
click at [861, 307] on app-calendar-viewport "Sat 4 3/3 1 Job Sun 5 4/4 2 Jobs Mon 6 Tue 7 Wed 8 Thu 9 4/4 2 Jobs Fri 10 6/6 …" at bounding box center [433, 427] width 866 height 652
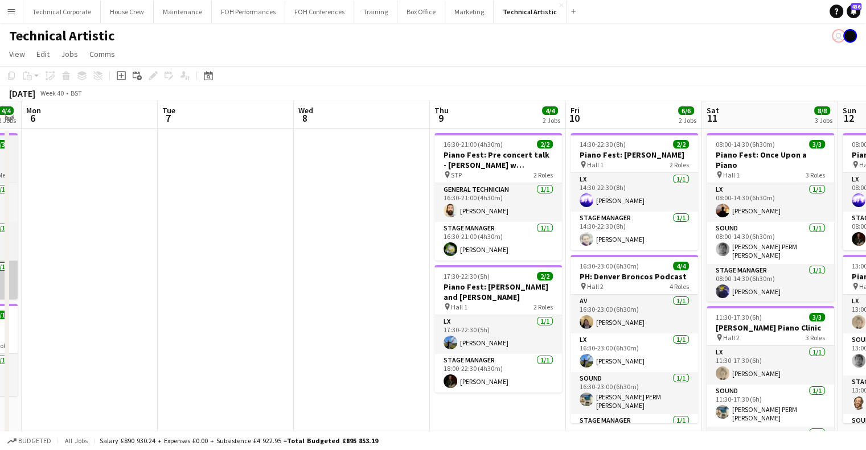
click at [802, 298] on app-calendar-viewport "Sat 4 3/3 1 Job Sun 5 4/4 2 Jobs Mon 6 Tue 7 Wed 8 Thu 9 4/4 2 Jobs Fri 10 6/6 …" at bounding box center [433, 427] width 866 height 652
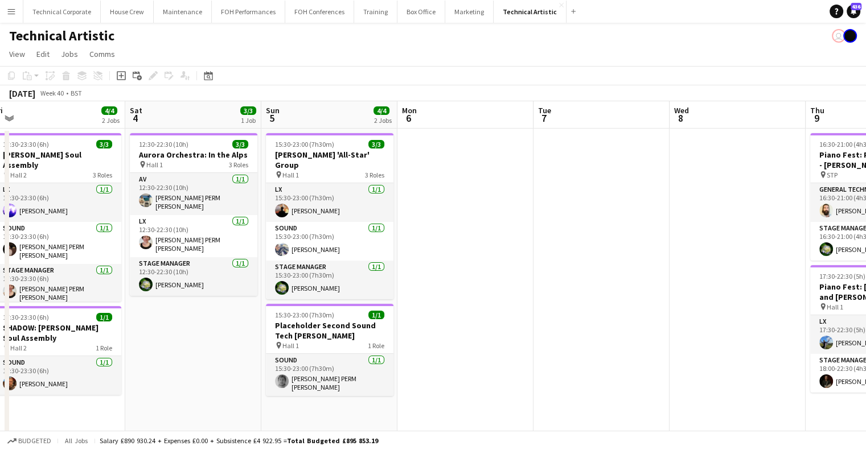
click at [850, 307] on app-calendar-viewport "Wed 1 4/4 1 Job Thu 2 Fri 3 4/4 2 Jobs Sat 4 3/3 1 Job Sun 5 4/4 2 Jobs Mon 6 T…" at bounding box center [433, 427] width 866 height 652
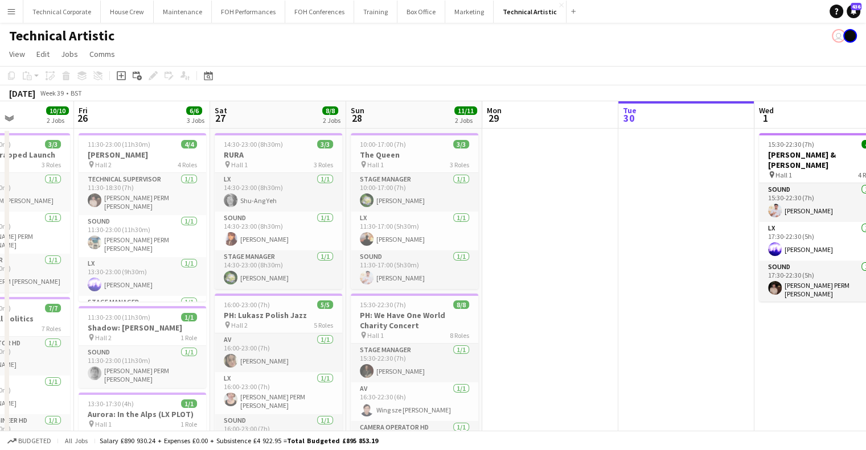
click at [776, 298] on app-calendar-viewport "Tue 23 1/1 1 Job Wed 24 Thu 25 10/10 2 Jobs Fri 26 6/6 3 Jobs Sat 27 8/8 2 Jobs…" at bounding box center [433, 427] width 866 height 652
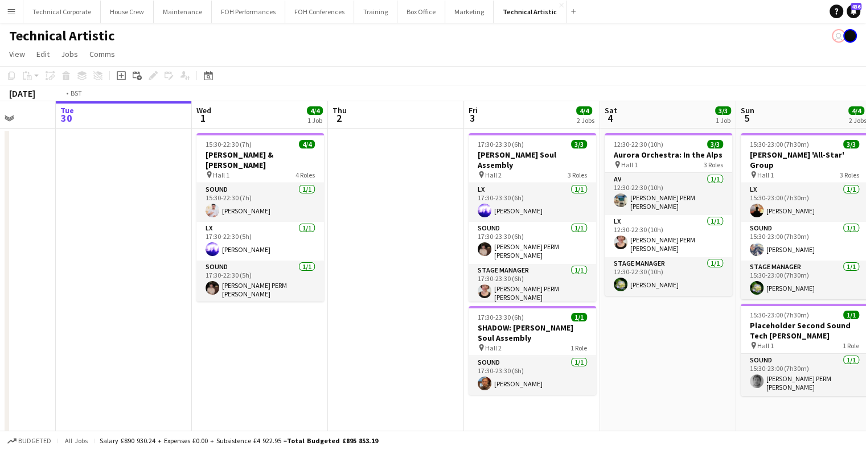
click at [310, 294] on app-calendar-viewport "Sat 27 8/8 2 Jobs Sun 28 11/11 2 Jobs Mon 29 Tue 30 Wed 1 4/4 1 Job Thu 2 Fri 3…" at bounding box center [433, 427] width 866 height 652
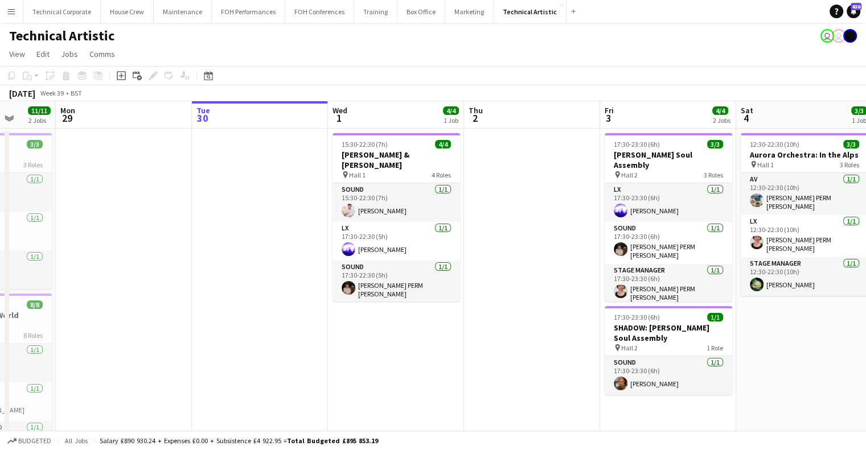
click at [501, 386] on app-date-cell at bounding box center [532, 441] width 136 height 625
click at [503, 388] on app-date-cell at bounding box center [532, 441] width 136 height 625
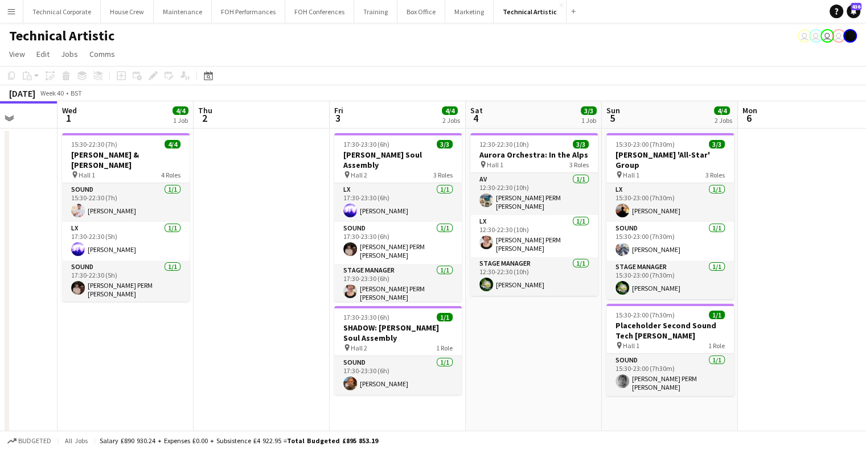
drag, startPoint x: 588, startPoint y: 216, endPoint x: 313, endPoint y: 236, distance: 275.8
click at [313, 236] on app-calendar-viewport "Sun 28 11/11 2 Jobs Mon 29 Tue 30 Wed 1 4/4 1 Job Thu 2 Fri 3 4/4 2 Jobs Sat 4 …" at bounding box center [433, 427] width 866 height 652
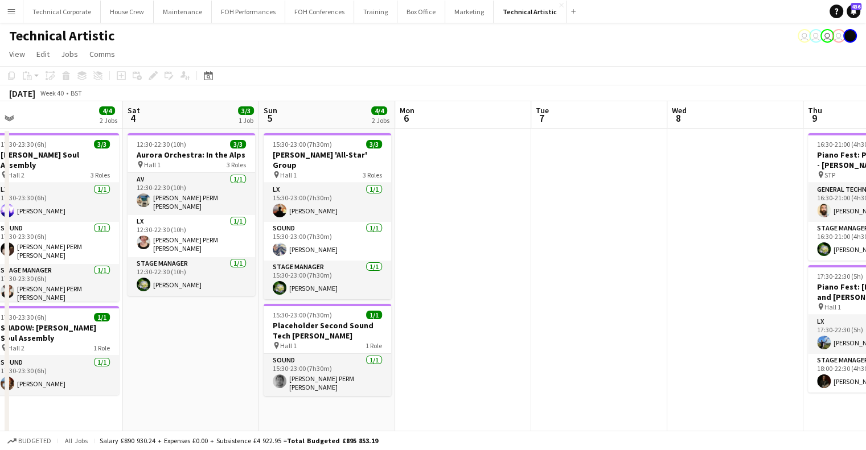
drag, startPoint x: 404, startPoint y: 266, endPoint x: 805, endPoint y: 248, distance: 401.9
click at [403, 267] on app-calendar-viewport "Tue 30 Wed 1 4/4 1 Job Thu 2 Fri 3 4/4 2 Jobs Sat 4 3/3 1 Job Sun 5 4/4 2 Jobs …" at bounding box center [433, 427] width 866 height 652
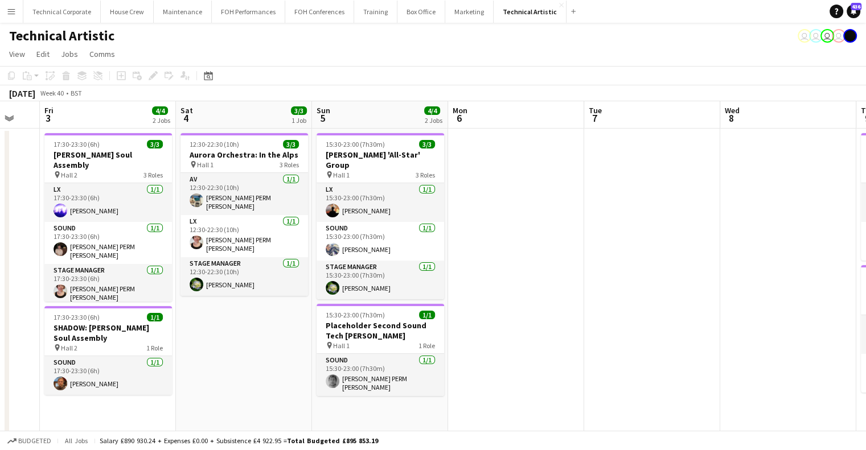
drag, startPoint x: 551, startPoint y: 267, endPoint x: 438, endPoint y: 273, distance: 112.9
click at [450, 273] on app-calendar-viewport "Tue 30 Wed 1 4/4 1 Job Thu 2 Fri 3 4/4 2 Jobs Sat 4 3/3 1 Job Sun 5 4/4 2 Jobs …" at bounding box center [433, 427] width 866 height 652
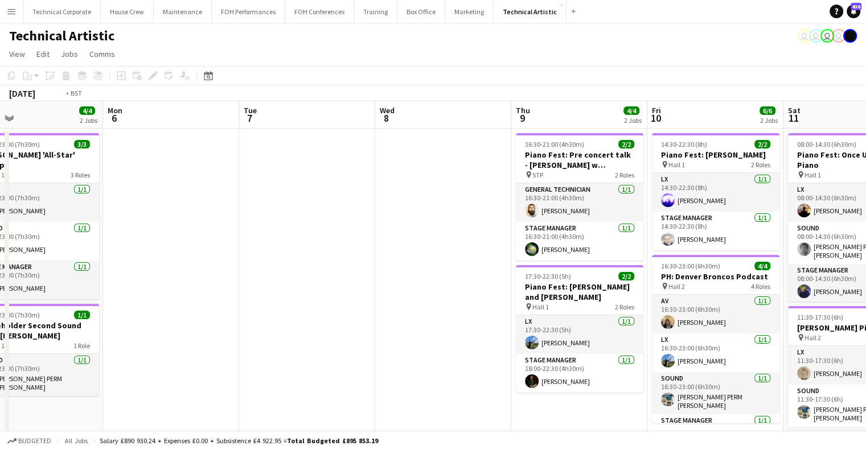
drag, startPoint x: 742, startPoint y: 255, endPoint x: 369, endPoint y: 279, distance: 373.8
click at [369, 279] on app-calendar-viewport "Thu 2 Fri 3 4/4 2 Jobs Sat 4 3/3 1 Job Sun 5 4/4 2 Jobs Mon 6 Tue 7 Wed 8 Thu 9…" at bounding box center [433, 427] width 866 height 652
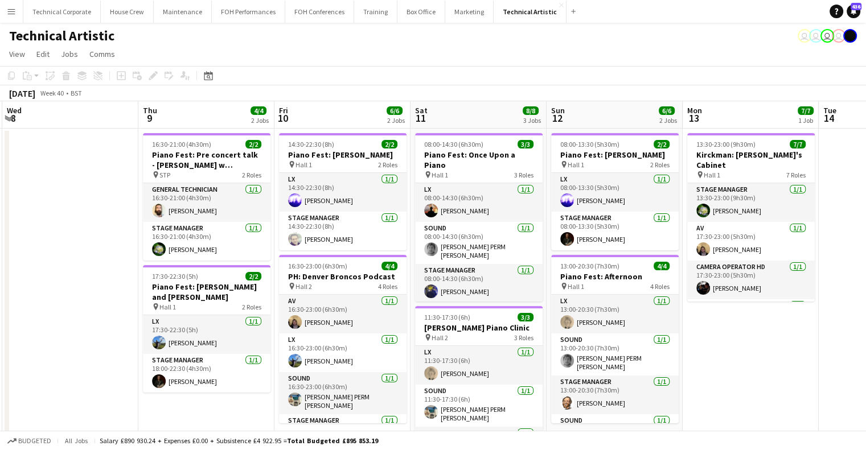
drag, startPoint x: 607, startPoint y: 257, endPoint x: 240, endPoint y: 272, distance: 367.1
click at [237, 272] on app-calendar-viewport "Sun 5 4/4 2 Jobs Mon 6 Tue 7 Wed 8 Thu 9 4/4 2 Jobs Fri 10 6/6 2 Jobs Sat 11 8/…" at bounding box center [433, 427] width 866 height 652
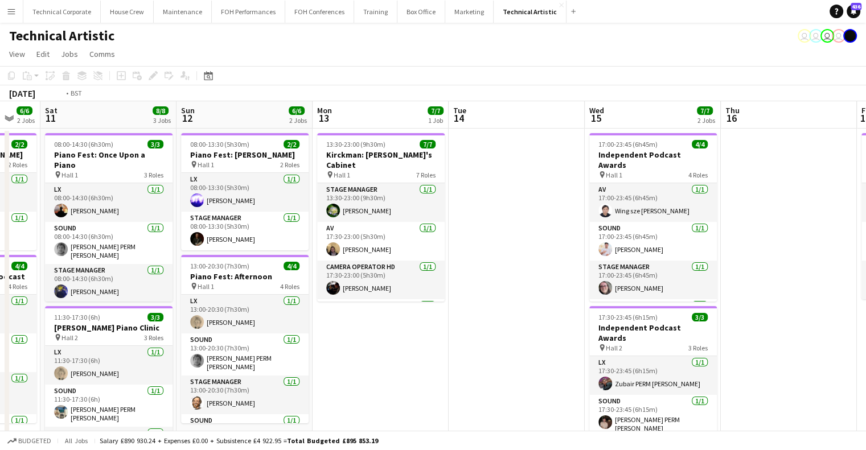
drag, startPoint x: 579, startPoint y: 239, endPoint x: 280, endPoint y: 257, distance: 299.0
click at [276, 257] on app-calendar-viewport "Tue 7 Wed 8 Thu 9 4/4 2 Jobs Fri 10 6/6 2 Jobs Sat 11 8/8 3 Jobs Sun 12 6/6 2 J…" at bounding box center [433, 427] width 866 height 652
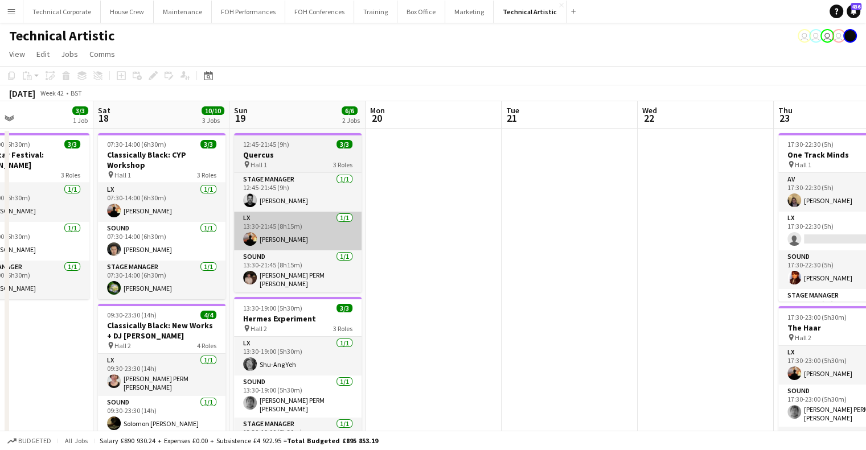
drag, startPoint x: 666, startPoint y: 241, endPoint x: 432, endPoint y: 236, distance: 234.7
click at [305, 250] on app-calendar-viewport "Tue 14 Wed 15 7/7 2 Jobs Thu 16 Fri 17 3/3 1 Job Sat 18 10/10 3 Jobs Sun 19 6/6…" at bounding box center [433, 427] width 866 height 652
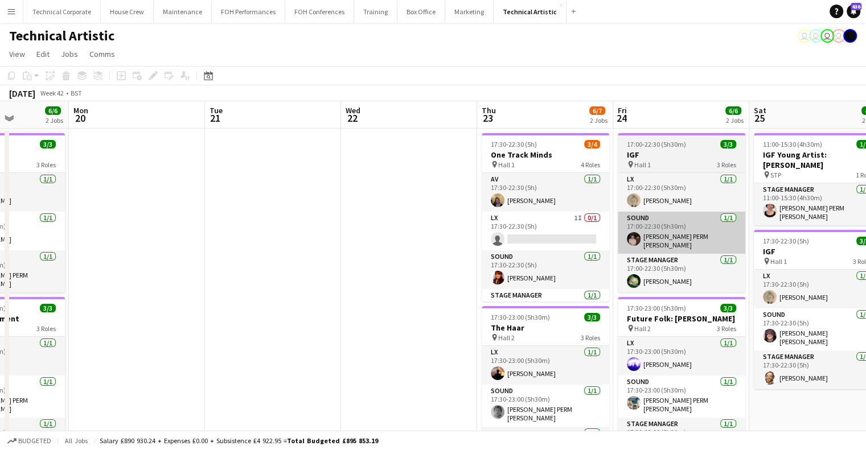
drag, startPoint x: 513, startPoint y: 239, endPoint x: 697, endPoint y: 222, distance: 185.3
click at [281, 244] on app-calendar-viewport "Fri 17 3/3 1 Job Sat 18 10/10 3 Jobs Sun 19 6/6 2 Jobs Mon 20 Tue 21 Wed 22 Thu…" at bounding box center [433, 427] width 866 height 652
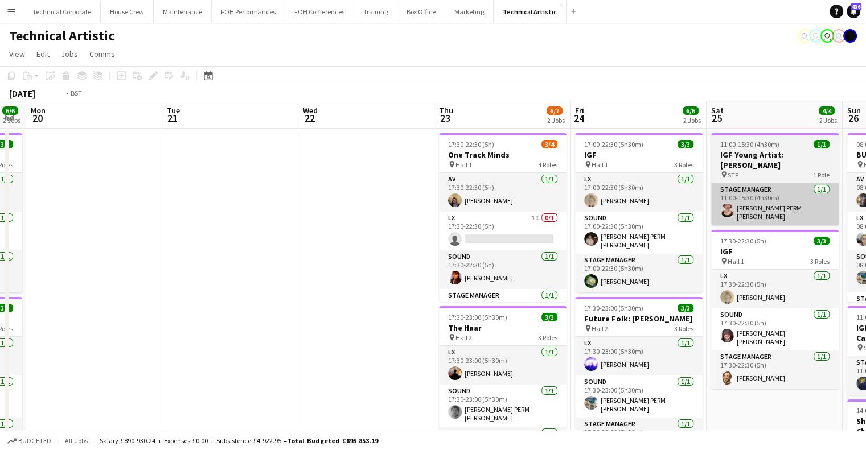
drag, startPoint x: 667, startPoint y: 227, endPoint x: 490, endPoint y: 219, distance: 177.3
click at [372, 240] on app-calendar-viewport "Fri 17 3/3 1 Job Sat 18 10/10 3 Jobs Sun 19 6/6 2 Jobs Mon 20 Tue 21 Wed 22 Thu…" at bounding box center [433, 427] width 866 height 652
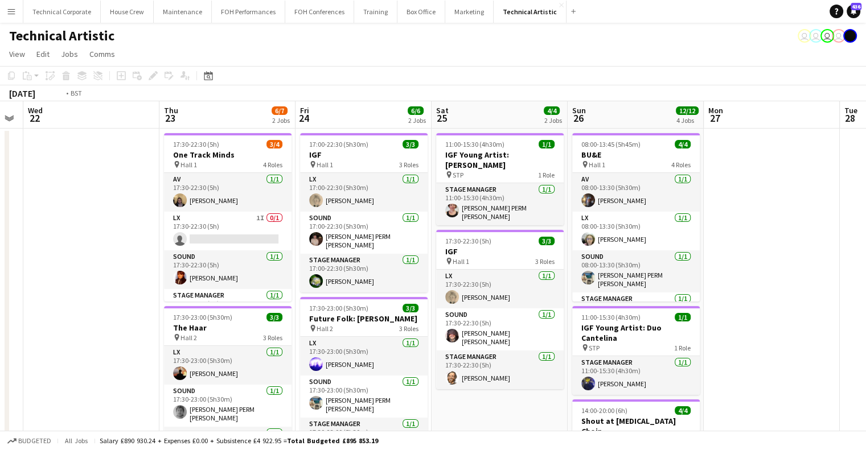
click at [555, 246] on app-calendar-viewport "Sun 19 6/6 2 Jobs Mon 20 Tue 21 Wed 22 Thu 23 6/7 2 Jobs Fri 24 6/6 2 Jobs Sat …" at bounding box center [433, 427] width 866 height 652
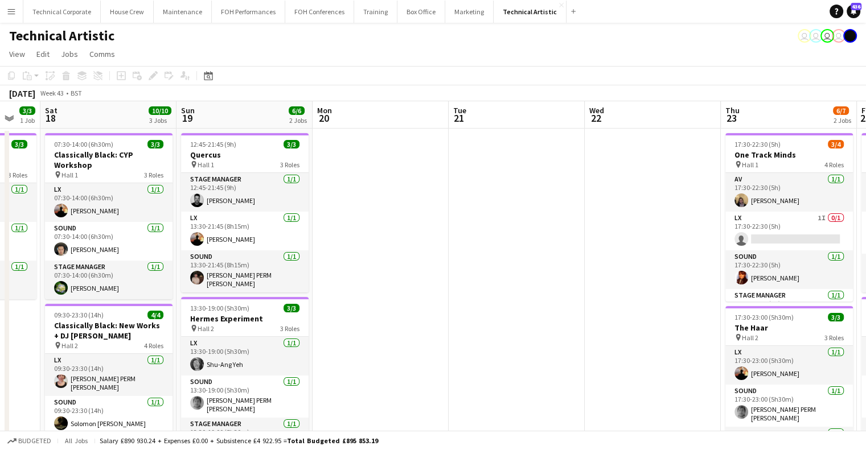
drag, startPoint x: 319, startPoint y: 239, endPoint x: 528, endPoint y: 232, distance: 208.5
click at [520, 234] on app-calendar-viewport "Thu 16 Fri 17 3/3 1 Job Sat 18 10/10 3 Jobs Sun 19 6/6 2 Jobs Mon 20 Tue 21 Wed…" at bounding box center [433, 427] width 866 height 652
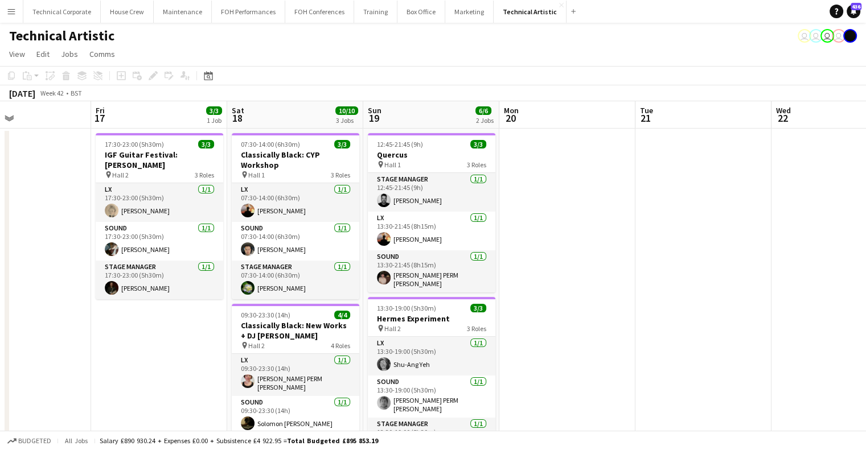
drag, startPoint x: 510, startPoint y: 255, endPoint x: 519, endPoint y: 255, distance: 9.1
click at [610, 255] on app-calendar-viewport "Tue 14 Wed 15 7/7 2 Jobs Thu 16 Fri 17 3/3 1 Job Sat 18 10/10 3 Jobs Sun 19 6/6…" at bounding box center [433, 427] width 866 height 652
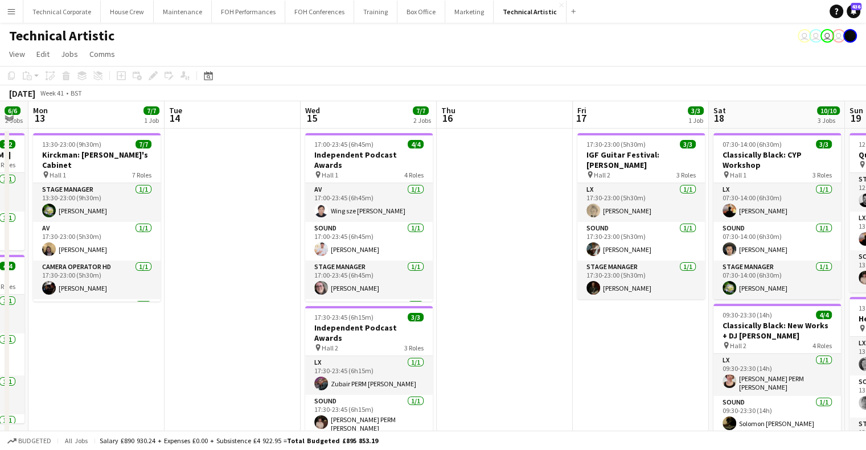
drag, startPoint x: 513, startPoint y: 252, endPoint x: 633, endPoint y: 245, distance: 120.4
click at [630, 246] on app-calendar-viewport "Sat 11 8/8 3 Jobs Sun 12 6/6 2 Jobs Mon 13 7/7 1 Job Tue 14 Wed 15 7/7 2 Jobs T…" at bounding box center [433, 427] width 866 height 652
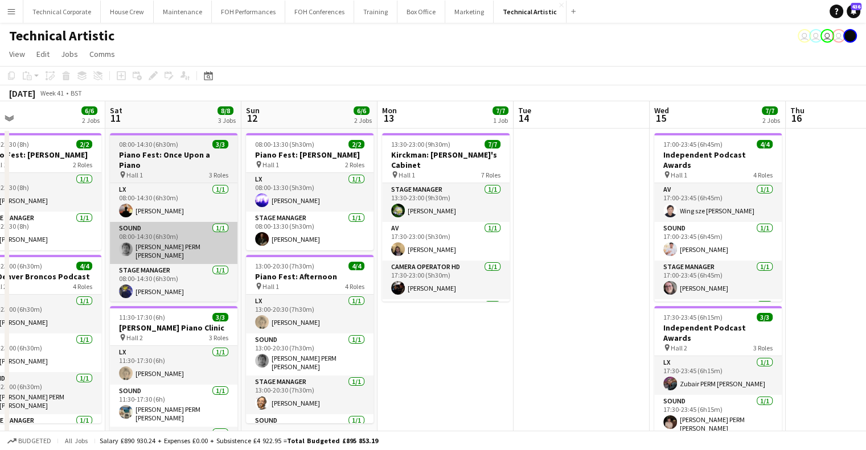
drag, startPoint x: 339, startPoint y: 250, endPoint x: 597, endPoint y: 250, distance: 257.4
click at [654, 249] on app-calendar-viewport "Wed 8 Thu 9 4/4 2 Jobs Fri 10 6/6 2 Jobs Sat 11 8/8 3 Jobs Sun 12 6/6 2 Jobs Mo…" at bounding box center [433, 427] width 866 height 652
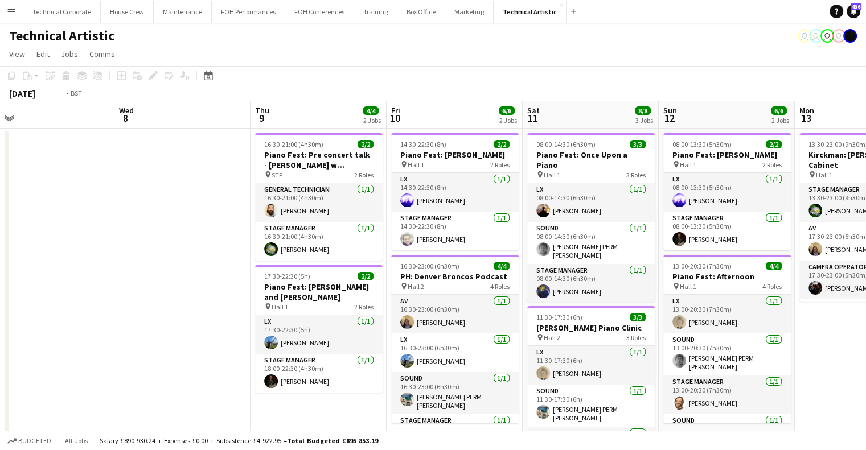
drag, startPoint x: 264, startPoint y: 260, endPoint x: 568, endPoint y: 256, distance: 303.6
click at [577, 256] on app-calendar-viewport "Sun 5 4/4 2 Jobs Mon 6 Tue 7 Wed 8 Thu 9 4/4 2 Jobs Fri 10 6/6 2 Jobs Sat 11 8/…" at bounding box center [433, 427] width 866 height 652
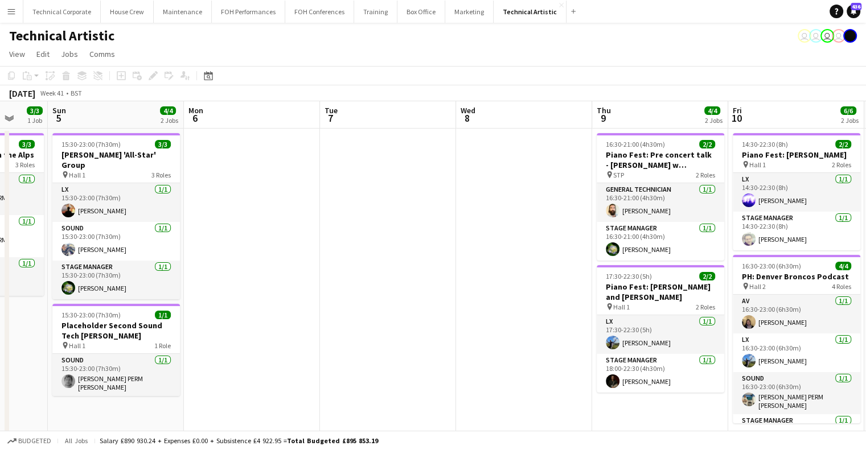
drag, startPoint x: 206, startPoint y: 256, endPoint x: 566, endPoint y: 259, distance: 359.9
click at [566, 259] on app-calendar-viewport "Thu 2 Fri 3 4/4 2 Jobs Sat 4 3/3 1 Job Sun 5 4/4 2 Jobs Mon 6 Tue 7 Wed 8 Thu 9…" at bounding box center [433, 427] width 866 height 652
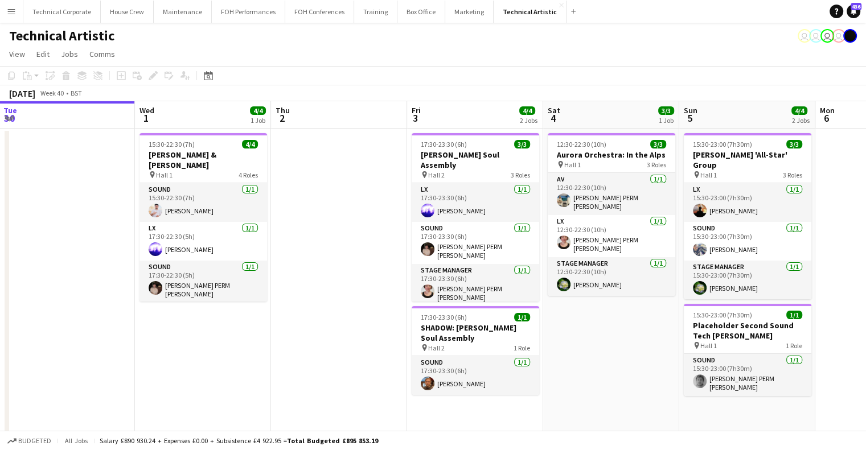
drag, startPoint x: 568, startPoint y: 261, endPoint x: 633, endPoint y: 261, distance: 65.5
click at [632, 261] on app-calendar-viewport "Sun 28 11/11 2 Jobs Mon 29 Tue 30 Wed 1 4/4 1 Job Thu 2 Fri 3 4/4 2 Jobs Sat 4 …" at bounding box center [433, 427] width 866 height 652
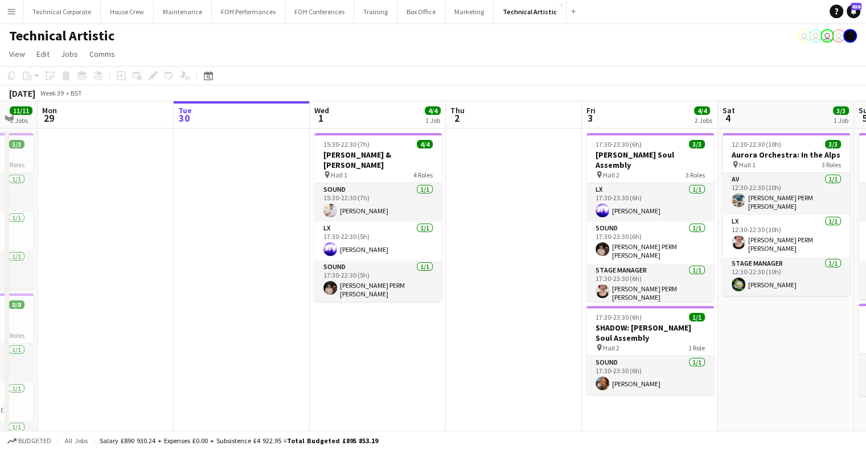
scroll to position [0, 376]
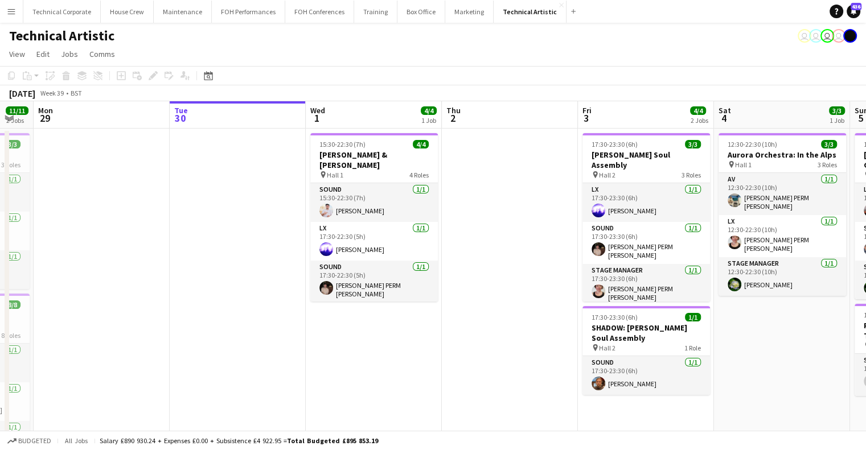
drag, startPoint x: 405, startPoint y: 264, endPoint x: 310, endPoint y: 280, distance: 96.9
click at [310, 280] on app-calendar-viewport "Fri 26 6/6 3 Jobs Sat 27 8/8 2 Jobs Sun 28 11/11 2 Jobs Mon 29 Tue 30 Wed 1 4/4…" at bounding box center [433, 427] width 866 height 652
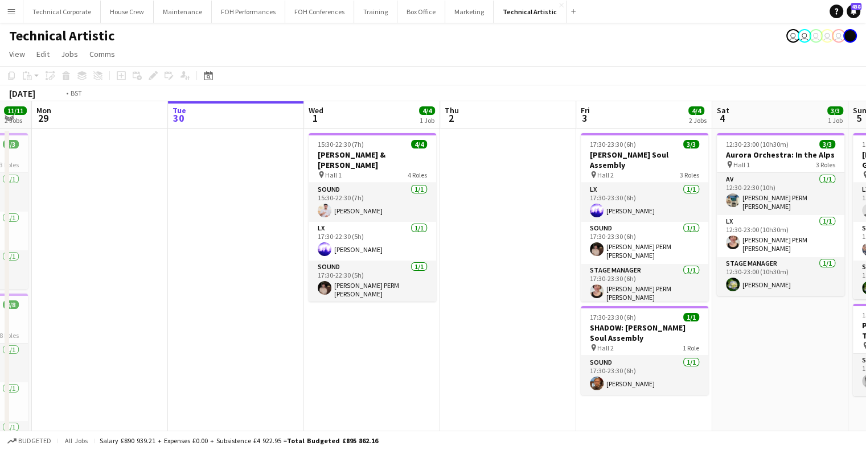
drag, startPoint x: 467, startPoint y: 264, endPoint x: 259, endPoint y: 274, distance: 208.7
click at [252, 274] on app-calendar-viewport "Fri 26 6/6 3 Jobs Sat 27 8/8 2 Jobs Sun 28 11/11 2 Jobs Mon 29 Tue 30 Wed 1 4/4…" at bounding box center [433, 427] width 866 height 652
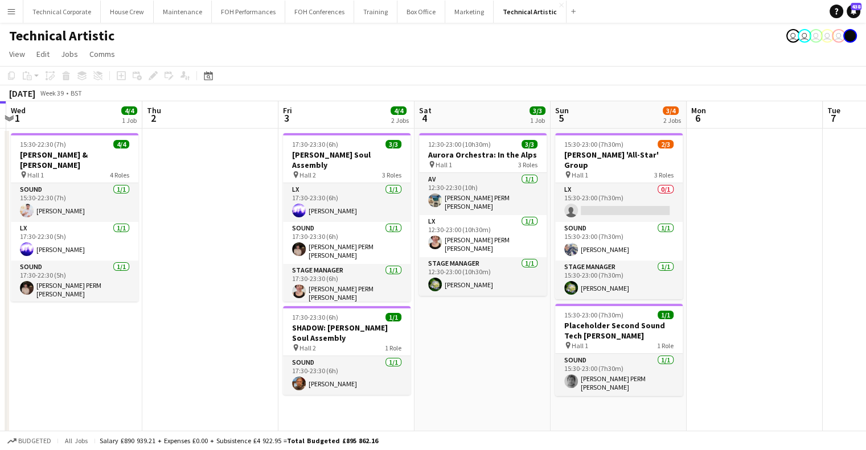
click at [387, 304] on app-calendar-viewport "Sun 28 11/11 2 Jobs Mon 29 Tue 30 Wed 1 4/4 1 Job Thu 2 Fri 3 4/4 2 Jobs Sat 4 …" at bounding box center [433, 427] width 866 height 652
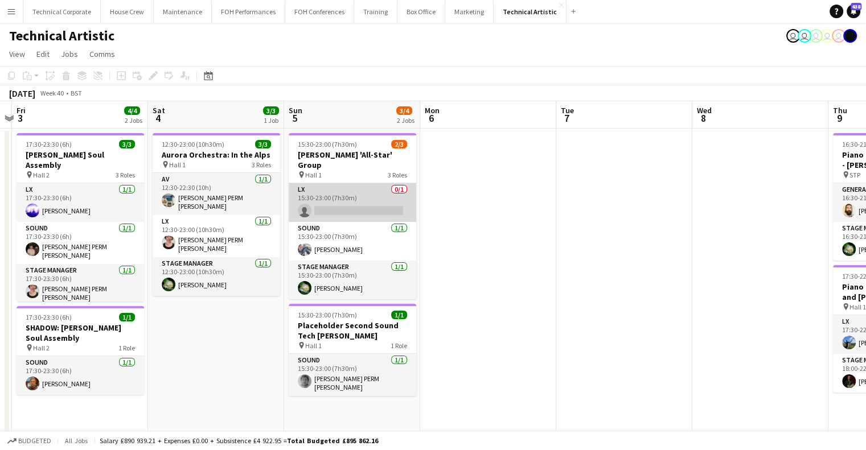
click at [357, 194] on app-card-role "LX 0/1 15:30-23:00 (7h30m) single-neutral-actions" at bounding box center [353, 202] width 128 height 39
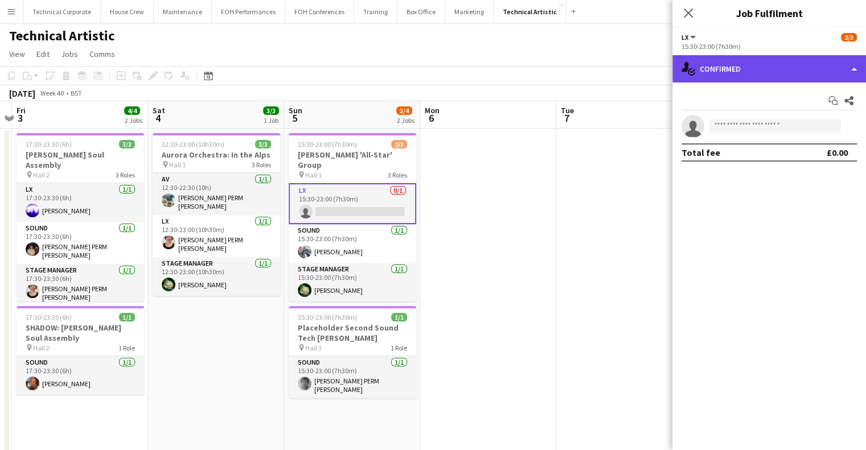
click at [767, 73] on div "single-neutral-actions-check-2 Confirmed" at bounding box center [770, 68] width 194 height 27
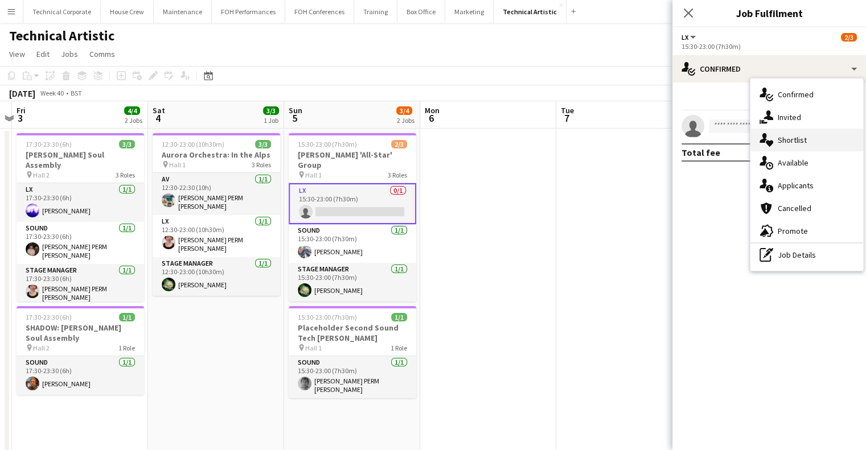
click at [804, 148] on div "single-neutral-actions-heart Shortlist" at bounding box center [807, 140] width 113 height 23
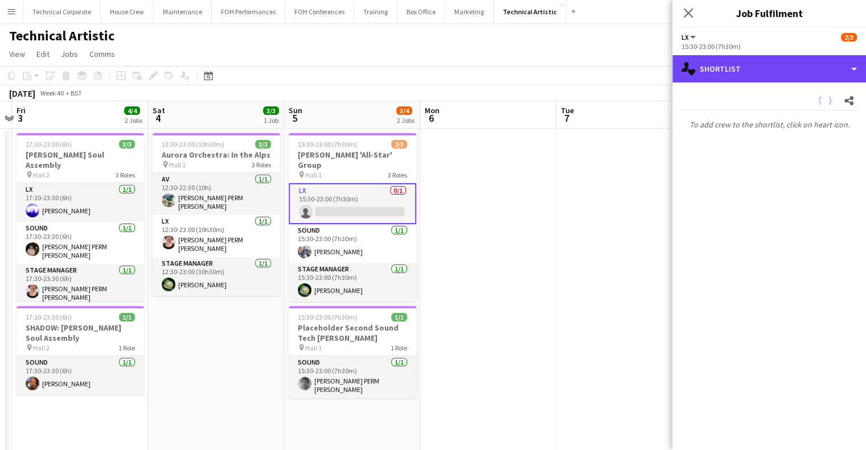
drag, startPoint x: 759, startPoint y: 62, endPoint x: 775, endPoint y: 87, distance: 30.0
click at [759, 63] on div "single-neutral-actions-heart Shortlist" at bounding box center [770, 68] width 194 height 27
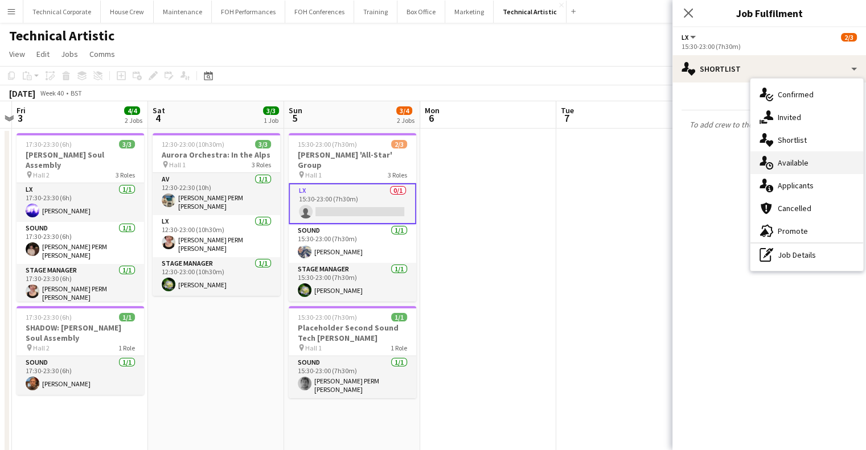
click at [808, 165] on div "single-neutral-actions-upload Available" at bounding box center [807, 162] width 113 height 23
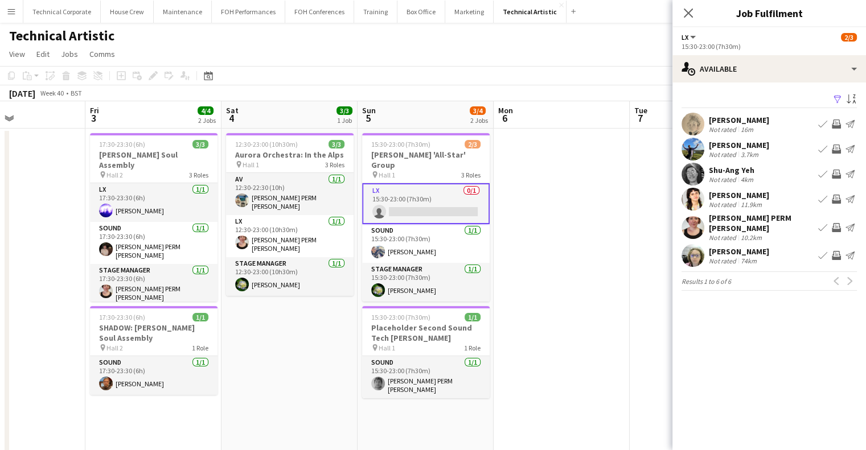
drag, startPoint x: 469, startPoint y: 318, endPoint x: 540, endPoint y: 312, distance: 70.9
click at [536, 314] on app-calendar-viewport "Tue 30 Wed 1 4/4 1 Job Thu 2 Fri 3 4/4 2 Jobs Sat 4 3/3 1 Job Sun 5 3/4 2 Jobs …" at bounding box center [433, 427] width 866 height 652
click at [843, 144] on button "Send notification" at bounding box center [850, 149] width 14 height 14
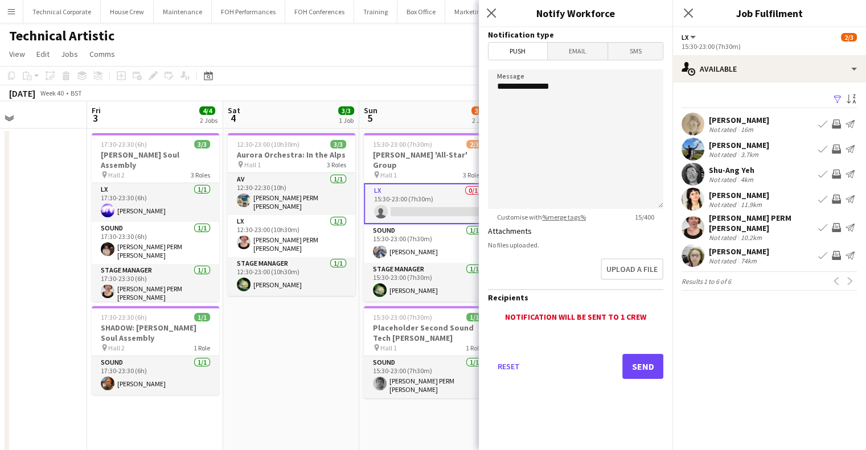
click at [837, 147] on app-icon "Invite crew" at bounding box center [836, 149] width 9 height 9
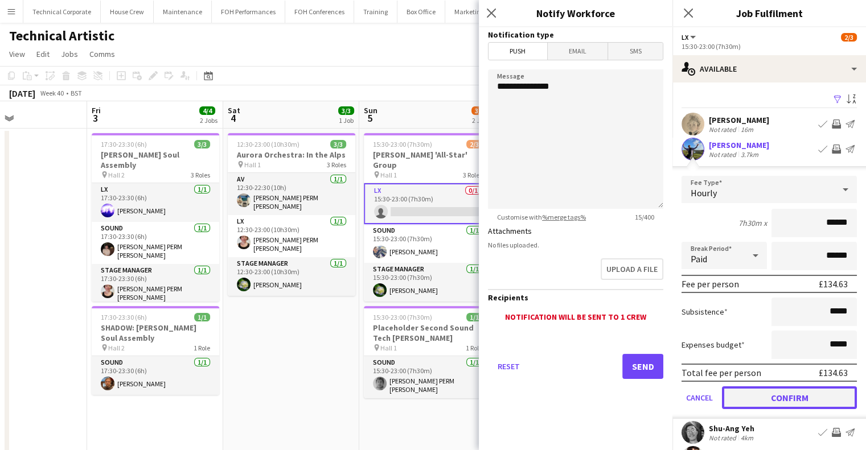
click at [821, 396] on button "Confirm" at bounding box center [789, 398] width 135 height 23
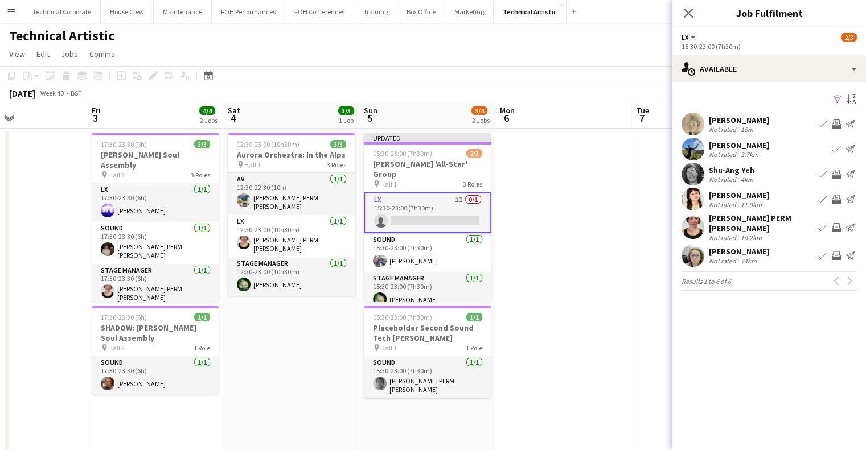
click at [838, 198] on app-icon "Invite crew" at bounding box center [836, 199] width 9 height 9
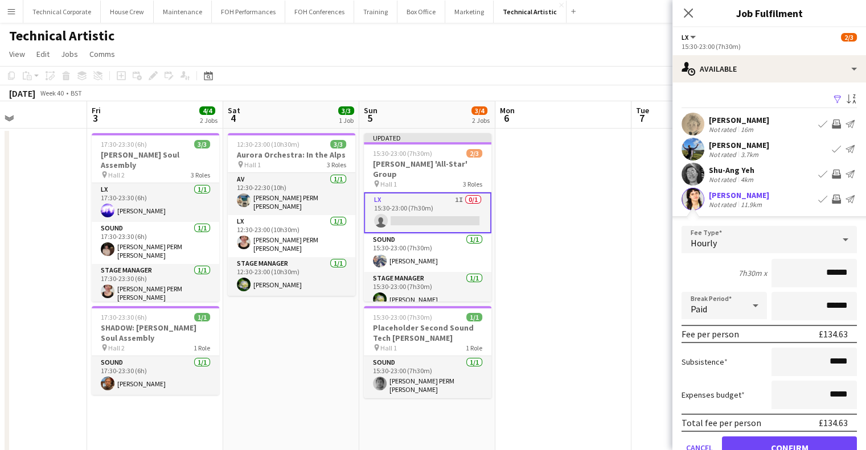
click at [799, 432] on form "Fee Type Hourly 7h30m x ****** Break Period Paid ****** Fee per person £134.63 …" at bounding box center [770, 347] width 194 height 243
click at [800, 432] on form "Fee Type Hourly 7h30m x ****** Break Period Paid ****** Fee per person £134.63 …" at bounding box center [770, 347] width 194 height 243
click at [786, 445] on button "Confirm" at bounding box center [789, 448] width 135 height 23
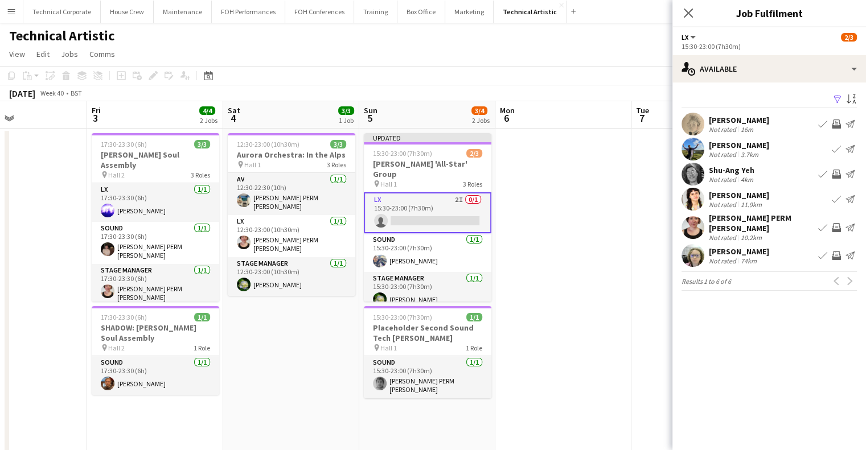
click at [574, 238] on app-date-cell at bounding box center [563, 441] width 136 height 625
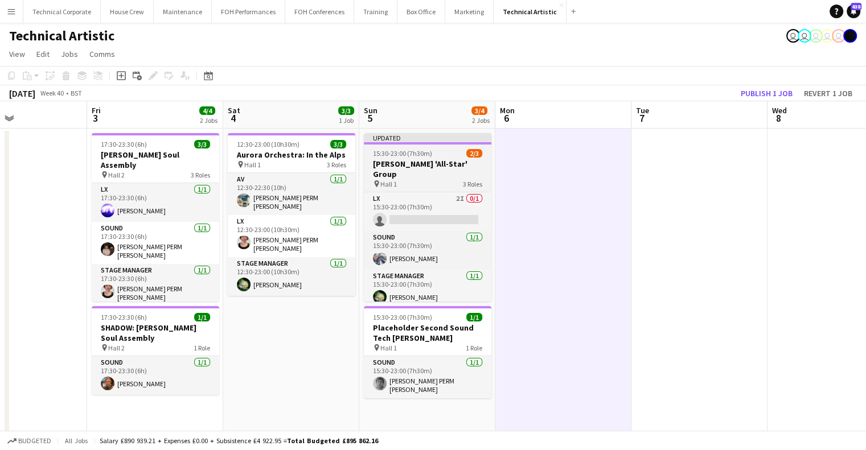
drag, startPoint x: 461, startPoint y: 178, endPoint x: 458, endPoint y: 186, distance: 8.5
click at [461, 179] on app-job-card "Updated 15:30-23:00 (7h30m) 2/3 Frank Gambale 'All-Star' Group pin Hall 1 3 Rol…" at bounding box center [428, 217] width 128 height 169
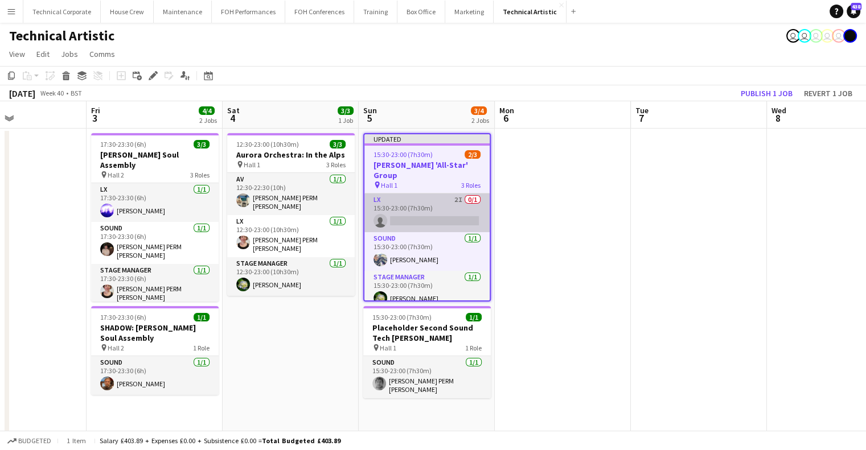
click at [456, 195] on app-card-role "LX 2I 0/1 15:30-23:00 (7h30m) single-neutral-actions" at bounding box center [426, 213] width 125 height 39
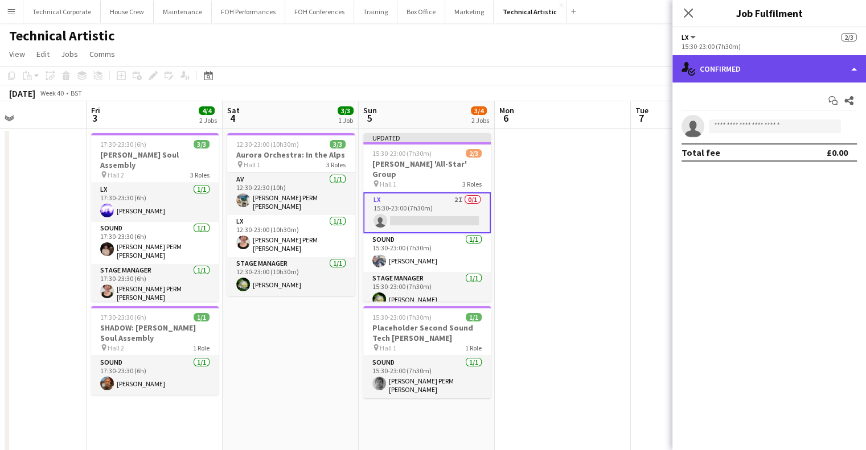
click at [753, 72] on div "single-neutral-actions-check-2 Confirmed" at bounding box center [770, 68] width 194 height 27
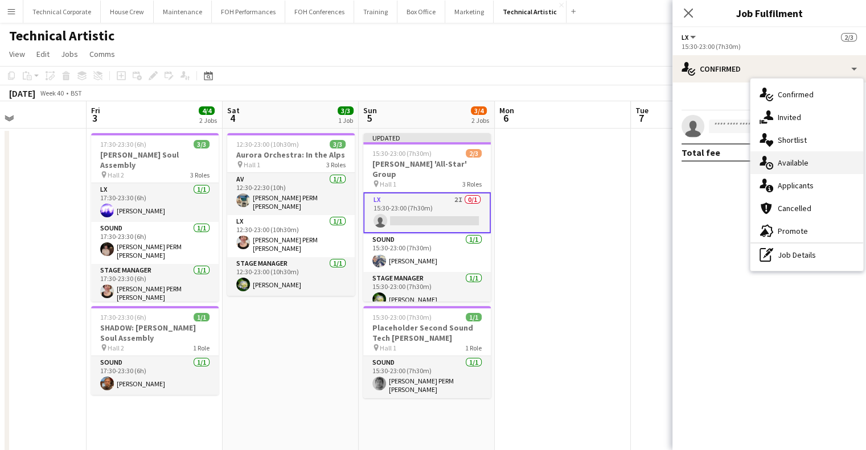
click at [800, 167] on span "Available" at bounding box center [793, 163] width 31 height 10
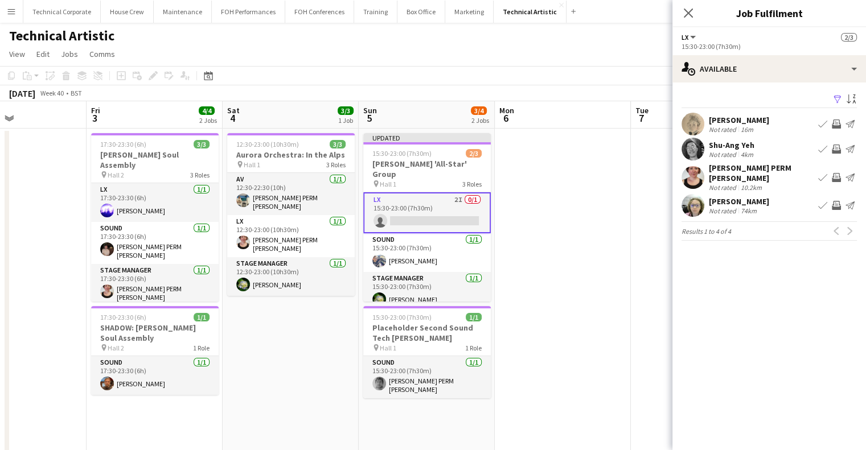
click at [836, 150] on app-icon "Invite crew" at bounding box center [836, 149] width 9 height 9
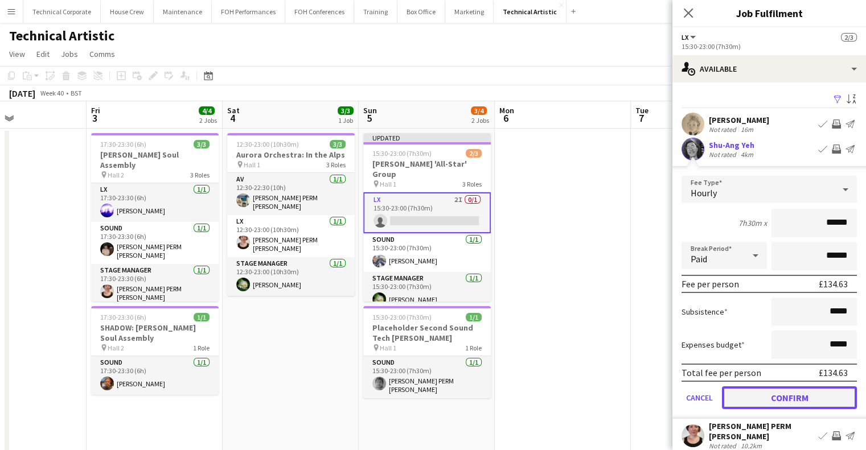
click at [802, 406] on button "Confirm" at bounding box center [789, 398] width 135 height 23
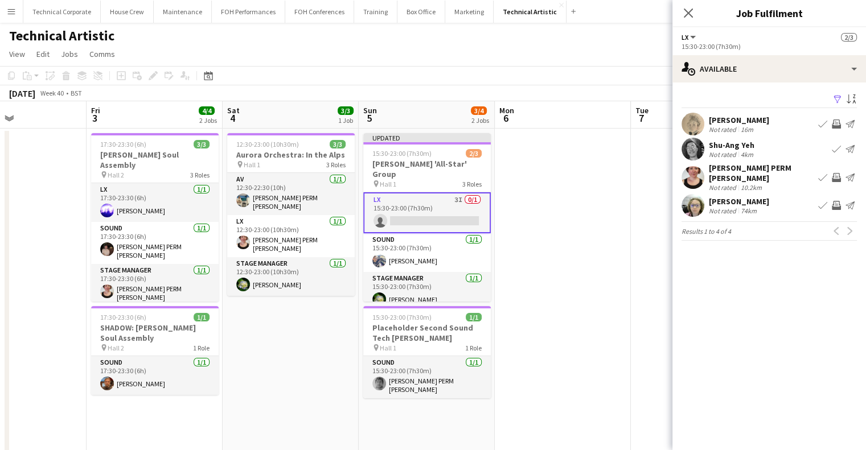
click at [544, 238] on app-date-cell at bounding box center [563, 441] width 136 height 625
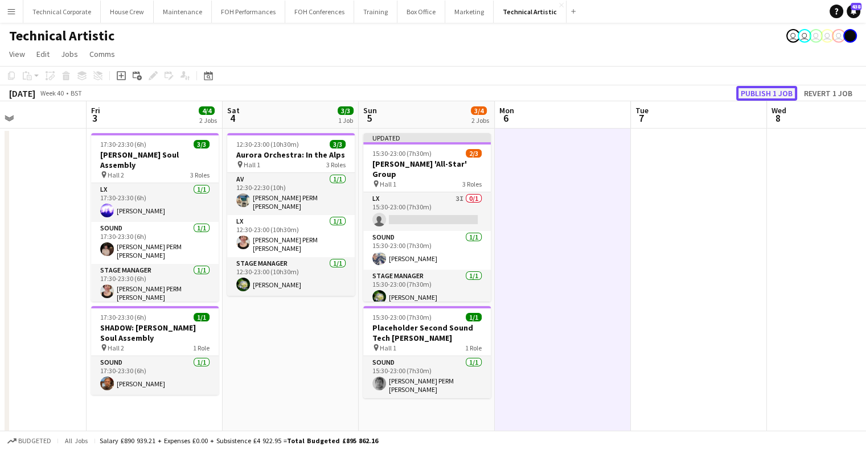
click at [777, 88] on button "Publish 1 job" at bounding box center [766, 93] width 61 height 15
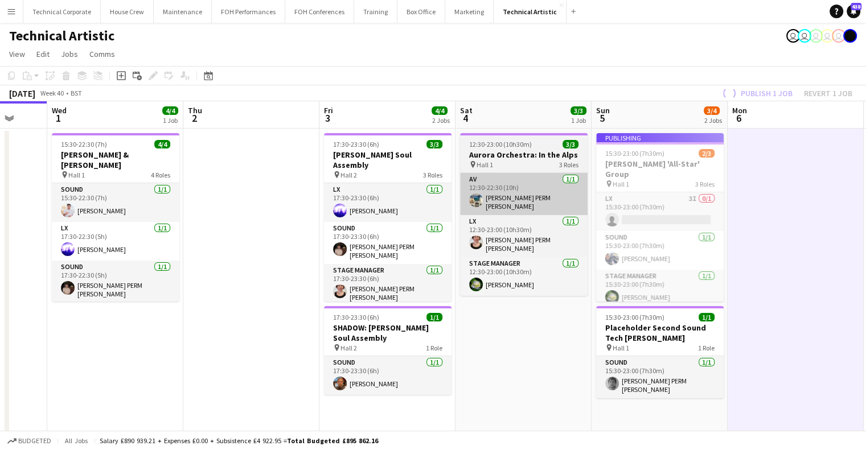
drag, startPoint x: 610, startPoint y: 199, endPoint x: 456, endPoint y: 196, distance: 154.4
click at [728, 200] on app-calendar-viewport "Sun 28 11/11 2 Jobs Mon 29 Tue 30 Wed 1 4/4 1 Job Thu 2 Fri 3 4/4 2 Jobs Sat 4 …" at bounding box center [433, 427] width 866 height 652
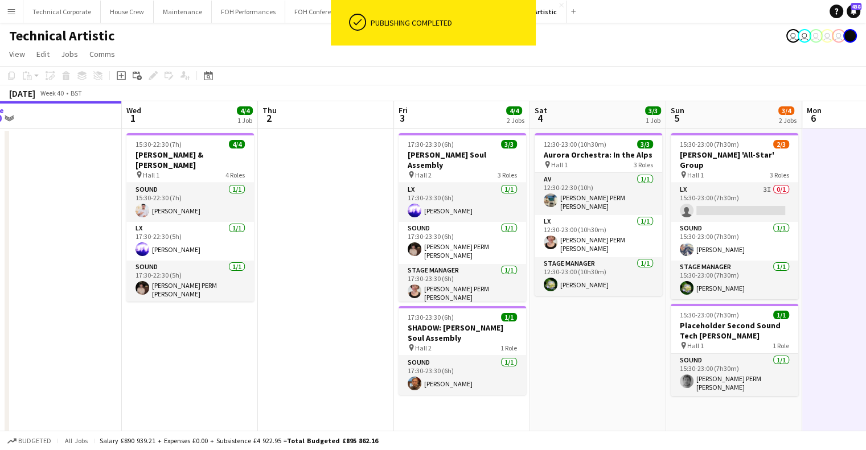
click at [568, 195] on app-calendar-viewport "Sun 28 11/11 2 Jobs Mon 29 Tue 30 Wed 1 4/4 1 Job Thu 2 Fri 3 4/4 2 Jobs Sat 4 …" at bounding box center [433, 427] width 866 height 652
drag, startPoint x: 600, startPoint y: 198, endPoint x: 192, endPoint y: 204, distance: 407.8
click at [192, 204] on app-calendar-viewport "Sun 28 11/11 2 Jobs Mon 29 Tue 30 Wed 1 4/4 1 Job Thu 2 Fri 3 4/4 2 Jobs Sat 4 …" at bounding box center [433, 427] width 866 height 652
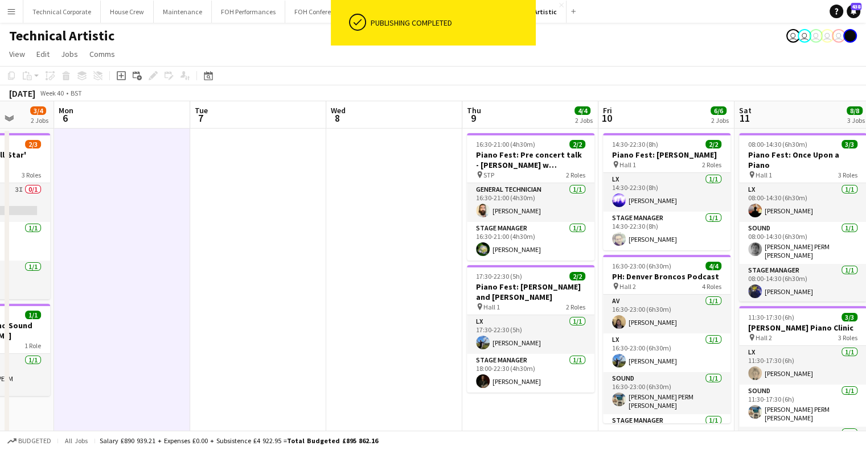
scroll to position [0, 482]
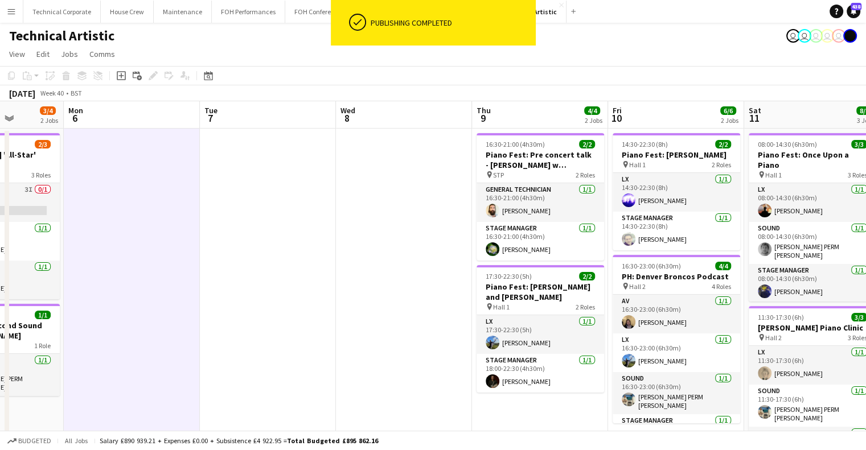
drag, startPoint x: 454, startPoint y: 243, endPoint x: 397, endPoint y: 245, distance: 57.0
click at [397, 245] on app-calendar-viewport "Thu 2 Fri 3 4/4 2 Jobs Sat 4 3/3 1 Job Sun 5 3/4 2 Jobs Mon 6 Tue 7 Wed 8 Thu 9…" at bounding box center [433, 427] width 866 height 652
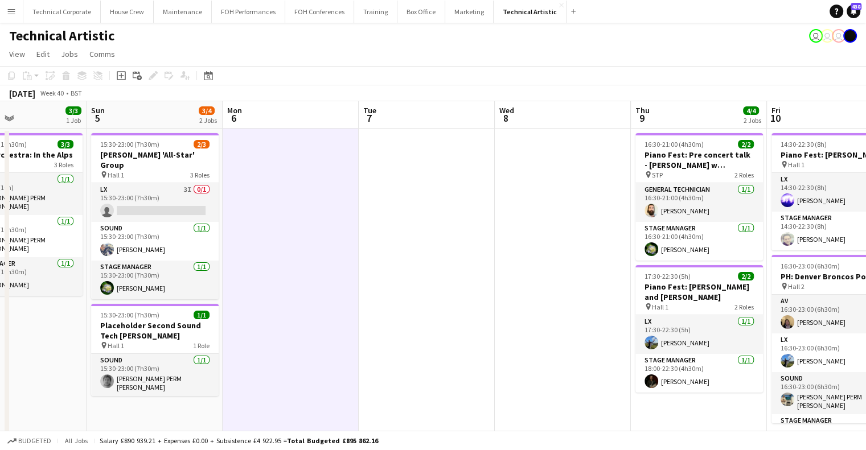
drag, startPoint x: 531, startPoint y: 247, endPoint x: 608, endPoint y: 247, distance: 76.9
click at [608, 247] on app-calendar-viewport "Thu 2 Fri 3 4/4 2 Jobs Sat 4 3/3 1 Job Sun 5 3/4 2 Jobs Mon 6 Tue 7 Wed 8 Thu 9…" at bounding box center [433, 427] width 866 height 652
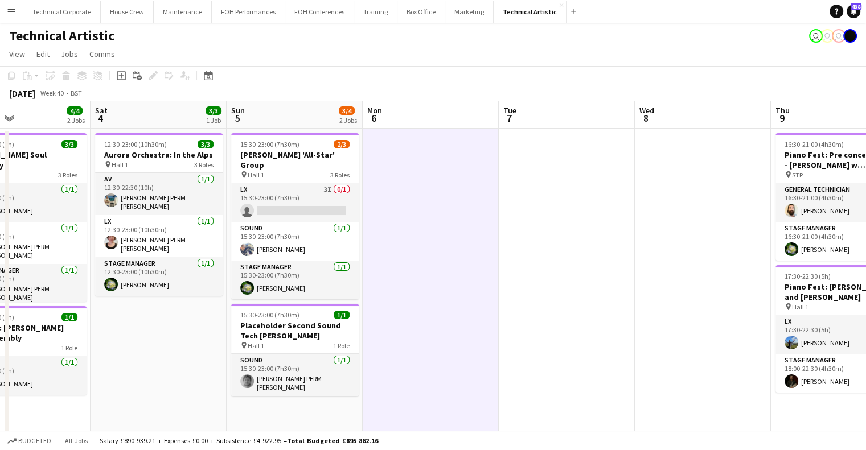
drag, startPoint x: 314, startPoint y: 261, endPoint x: 591, endPoint y: 252, distance: 277.5
click at [591, 252] on app-calendar-viewport "Wed 1 4/4 1 Job Thu 2 Fri 3 4/4 2 Jobs Sat 4 3/3 1 Job Sun 5 3/4 2 Jobs Mon 6 T…" at bounding box center [433, 427] width 866 height 652
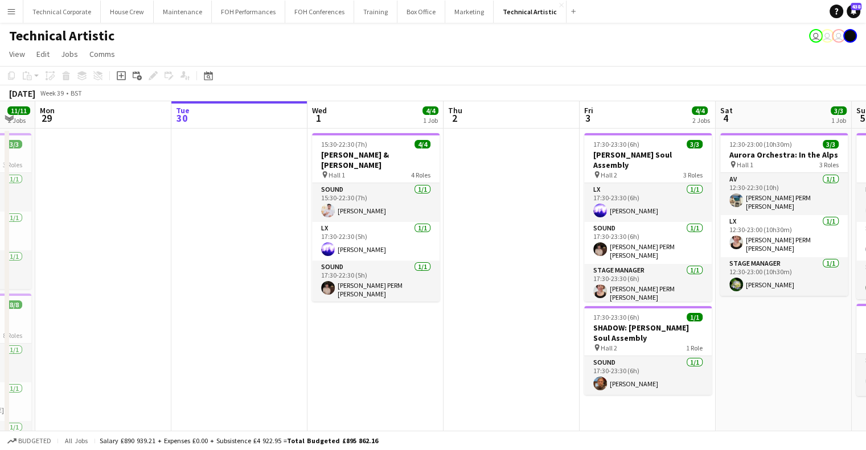
drag, startPoint x: 686, startPoint y: 261, endPoint x: 435, endPoint y: 257, distance: 251.7
click at [681, 261] on app-calendar-viewport "Fri 26 6/6 3 Jobs Sat 27 8/8 2 Jobs Sun 28 11/11 2 Jobs Mon 29 Tue 30 Wed 1 4/4…" at bounding box center [433, 427] width 866 height 652
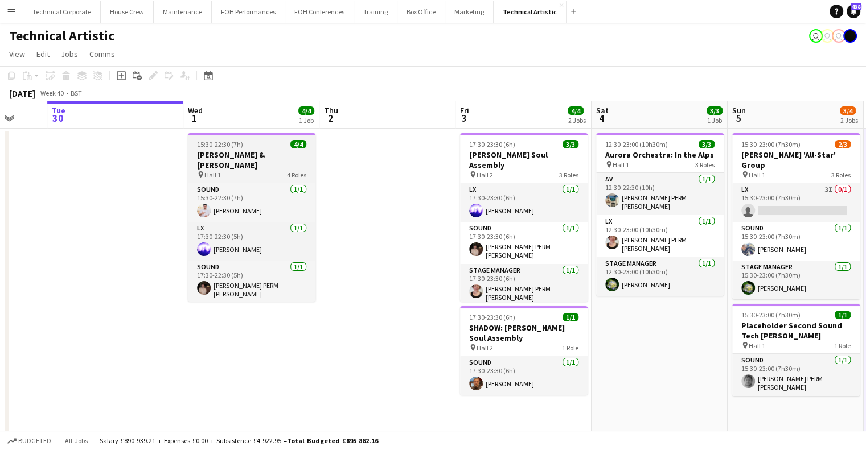
drag, startPoint x: 423, startPoint y: 257, endPoint x: 301, endPoint y: 261, distance: 121.4
click at [315, 266] on app-calendar-viewport "Fri 26 6/6 3 Jobs Sat 27 8/8 2 Jobs Sun 28 11/11 2 Jobs Mon 29 Tue 30 Wed 1 4/4…" at bounding box center [433, 427] width 866 height 652
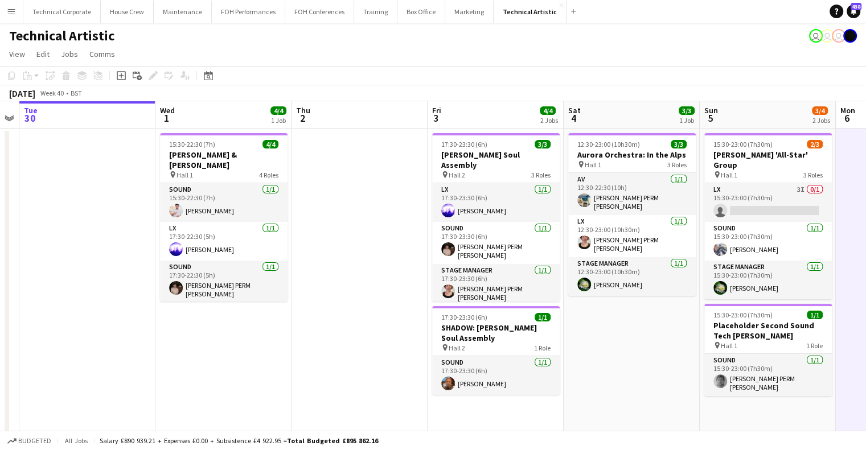
scroll to position [0, 527]
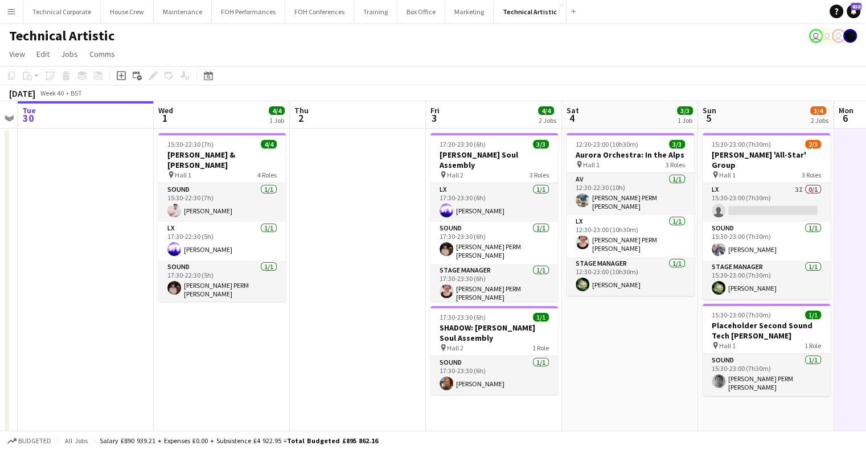
drag, startPoint x: 404, startPoint y: 248, endPoint x: 383, endPoint y: 266, distance: 27.4
click at [383, 266] on app-calendar-viewport "Fri 26 6/6 3 Jobs Sat 27 8/8 2 Jobs Sun 28 11/11 2 Jobs Mon 29 Tue 30 Wed 1 4/4…" at bounding box center [433, 427] width 866 height 652
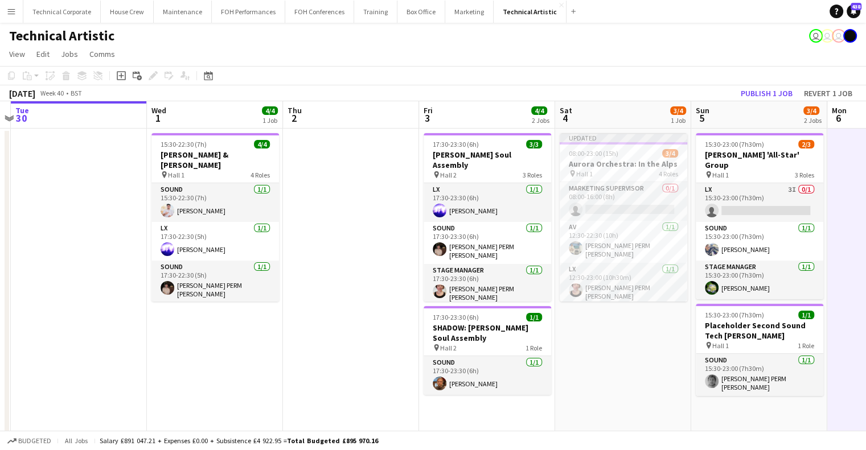
click at [134, 230] on app-calendar-viewport "Fri 26 6/6 3 Jobs Sat 27 8/8 2 Jobs Sun 28 11/11 2 Jobs Mon 29 Tue 30 Wed 1 4/4…" at bounding box center [433, 427] width 866 height 652
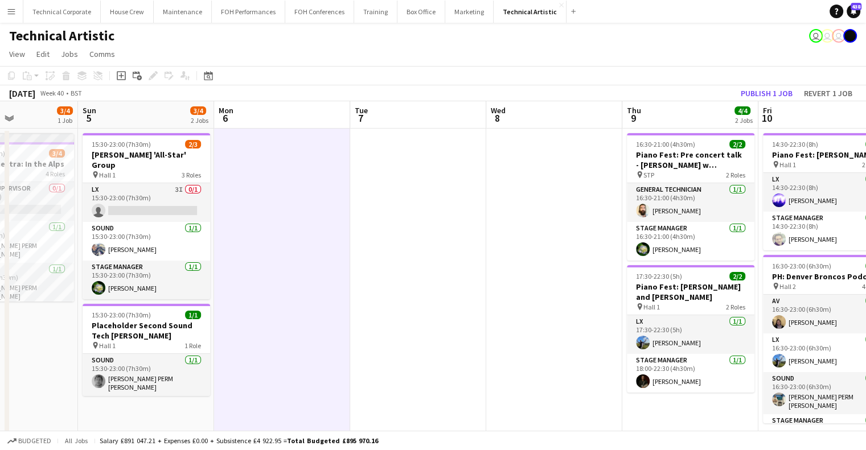
drag, startPoint x: 559, startPoint y: 225, endPoint x: 219, endPoint y: 231, distance: 340.0
click at [221, 230] on app-calendar-viewport "Wed 1 4/4 1 Job Thu 2 Fri 3 4/4 2 Jobs Sat 4 3/4 1 Job Sun 5 3/4 2 Jobs Mon 6 T…" at bounding box center [433, 427] width 866 height 652
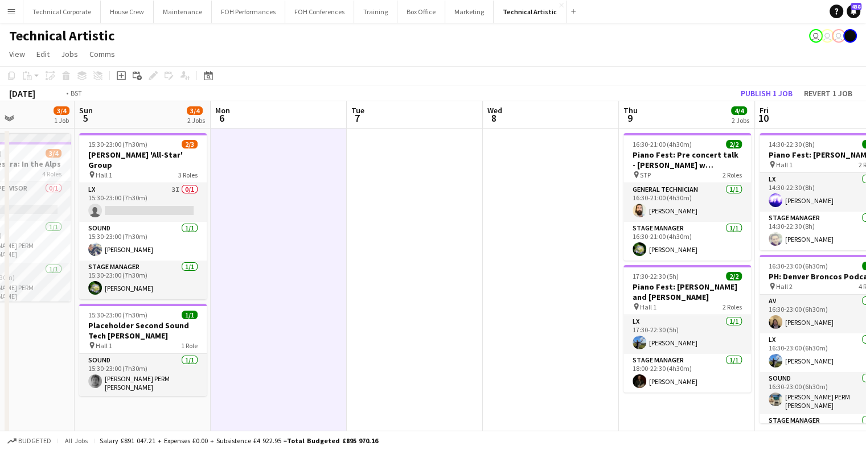
scroll to position [0, 282]
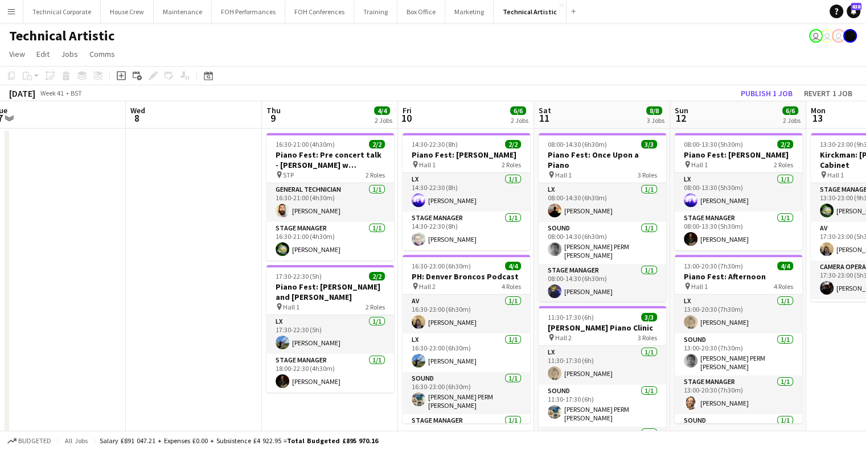
click at [114, 237] on app-calendar-viewport "Sun 5 3/4 2 Jobs Mon 6 Tue 7 Wed 8 Thu 9 4/4 2 Jobs Fri 10 6/6 2 Jobs Sat 11 8/…" at bounding box center [433, 427] width 866 height 652
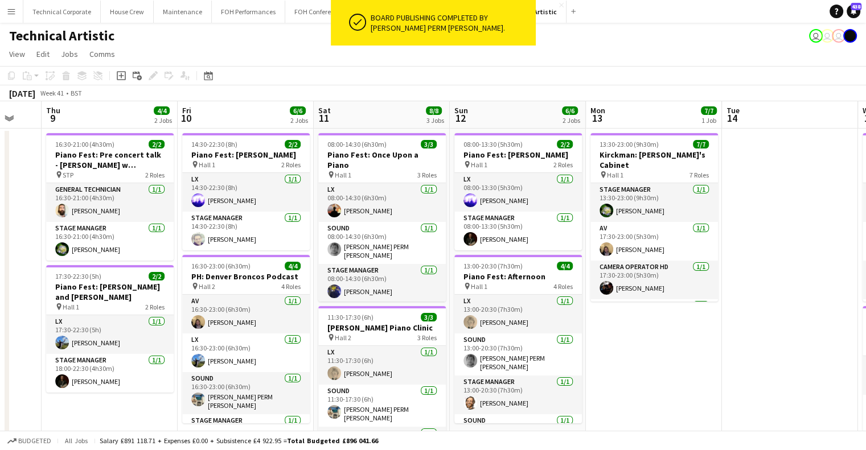
scroll to position [0, 501]
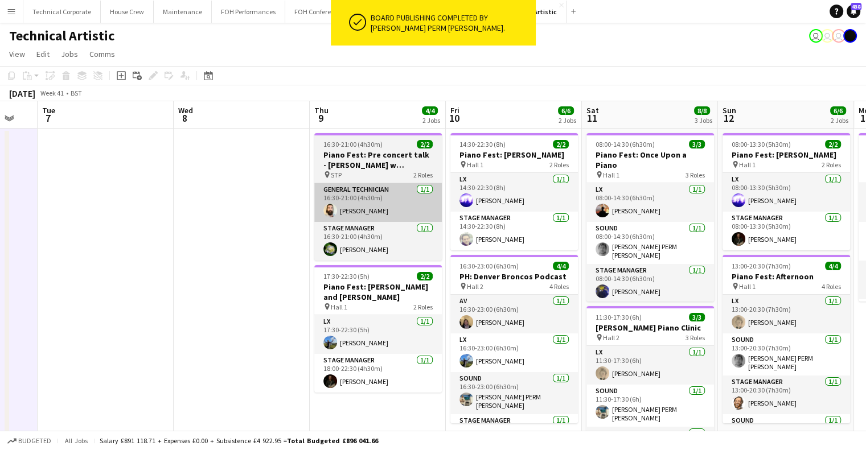
drag, startPoint x: 408, startPoint y: 220, endPoint x: 466, endPoint y: 201, distance: 61.2
click at [536, 203] on app-calendar-viewport "Sun 5 3/4 2 Jobs Mon 6 Tue 7 Wed 8 Thu 9 4/4 2 Jobs Fri 10 6/6 2 Jobs Sat 11 8/…" at bounding box center [433, 427] width 866 height 652
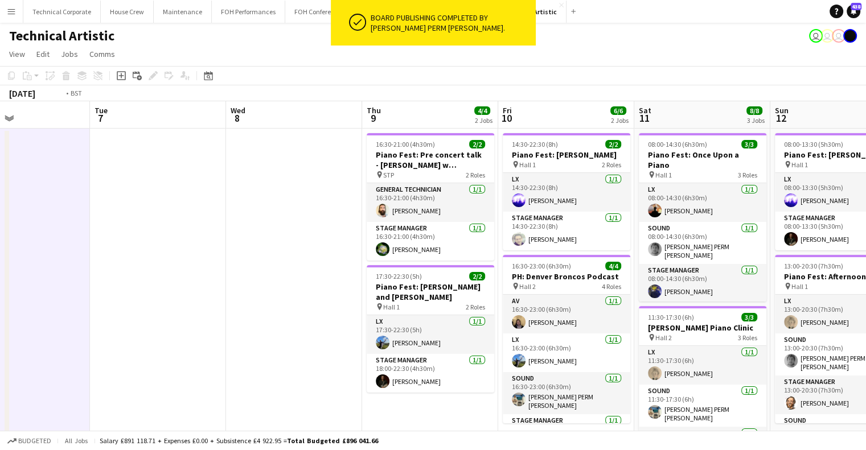
drag, startPoint x: 672, startPoint y: 214, endPoint x: 690, endPoint y: 214, distance: 17.7
click at [694, 214] on app-calendar-viewport "Sat 4 3/4 1 Job Sun 5 3/4 2 Jobs Mon 6 Tue 7 Wed 8 Thu 9 4/4 2 Jobs Fri 10 6/6 …" at bounding box center [433, 427] width 866 height 652
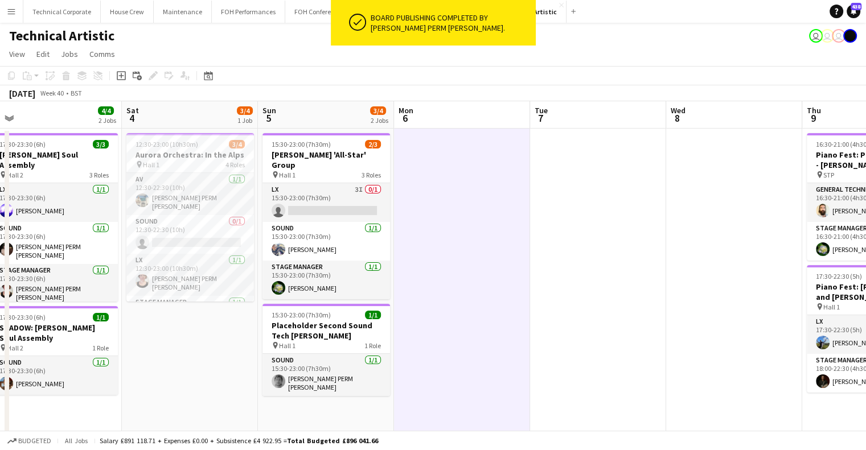
scroll to position [0, 282]
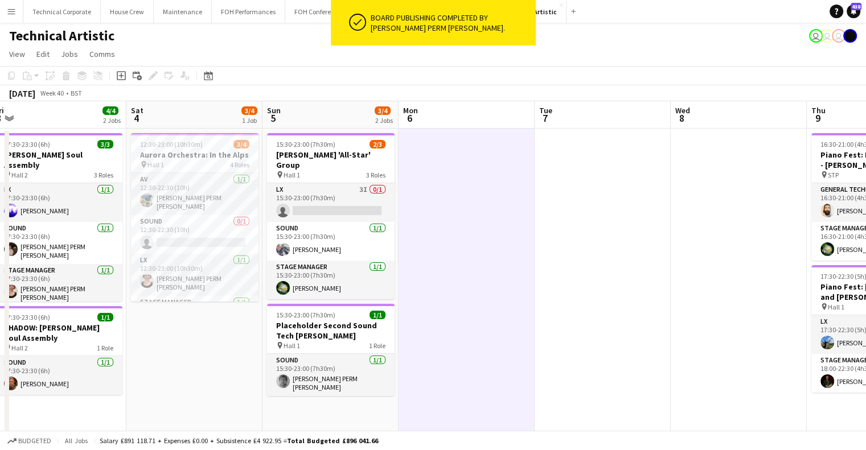
drag, startPoint x: 442, startPoint y: 216, endPoint x: 540, endPoint y: 223, distance: 98.2
click at [540, 223] on app-calendar-viewport "Wed 1 4/4 1 Job Thu 2 Fri 3 4/4 2 Jobs Sat 4 3/4 1 Job Sun 5 3/4 2 Jobs Mon 6 T…" at bounding box center [433, 427] width 866 height 652
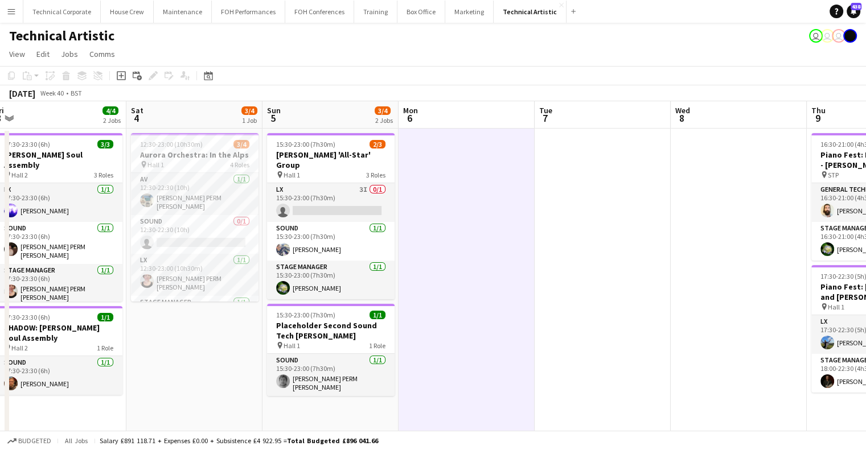
click at [474, 229] on app-date-cell at bounding box center [467, 441] width 136 height 625
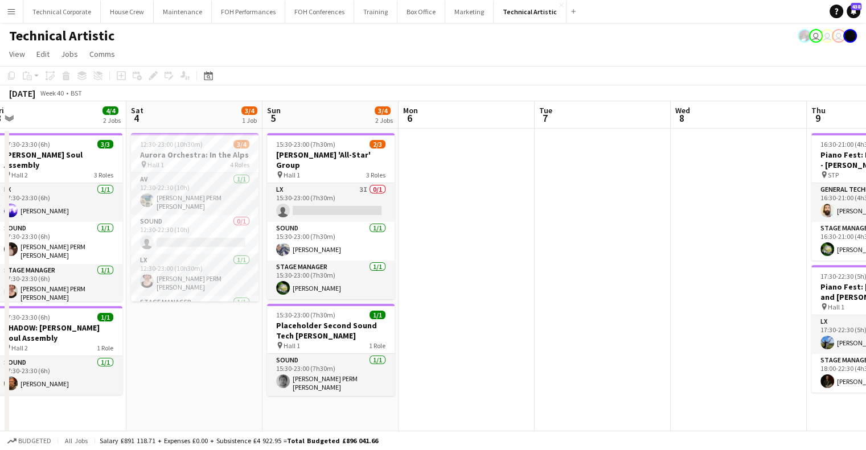
scroll to position [0, 267]
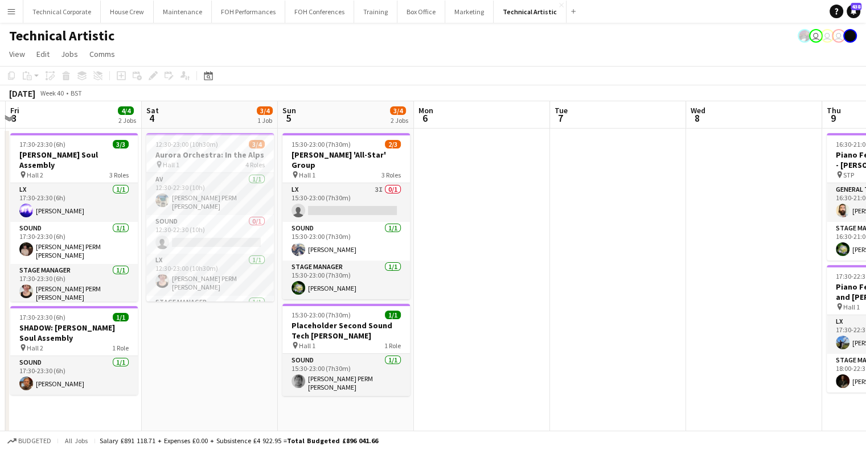
click at [425, 263] on app-calendar-viewport "Wed 1 4/4 1 Job Thu 2 Fri 3 4/4 2 Jobs Sat 4 3/4 1 Job Sun 5 3/4 2 Jobs Mon 6 T…" at bounding box center [433, 427] width 866 height 652
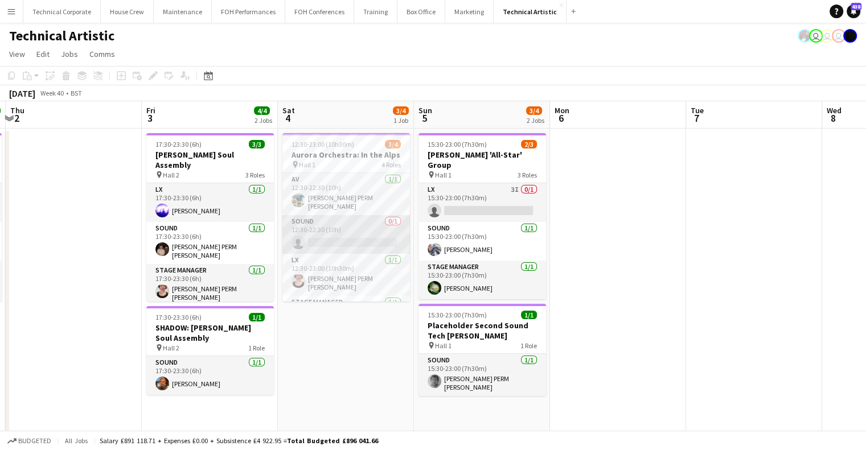
click at [320, 231] on app-card-role "Sound 0/1 12:30-22:30 (10h) single-neutral-actions" at bounding box center [346, 234] width 128 height 39
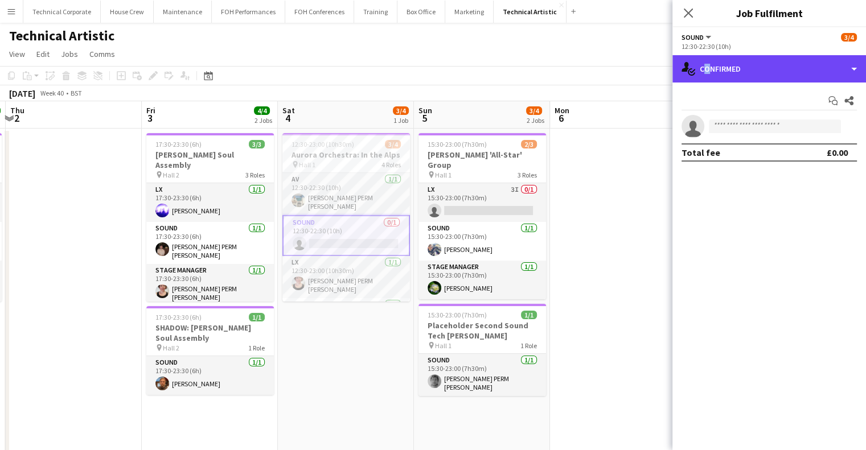
drag, startPoint x: 707, startPoint y: 73, endPoint x: 731, endPoint y: 96, distance: 33.0
click at [708, 75] on div "single-neutral-actions-check-2 Confirmed" at bounding box center [770, 68] width 194 height 27
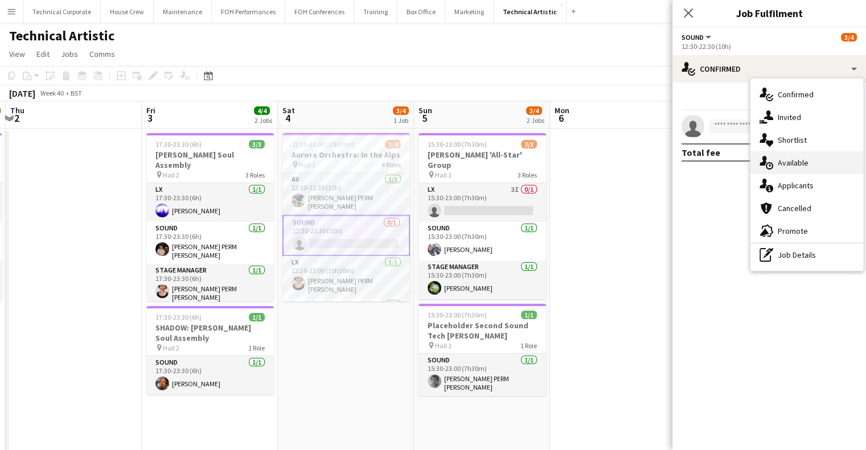
click at [772, 157] on icon "single-neutral-actions-upload" at bounding box center [767, 163] width 14 height 14
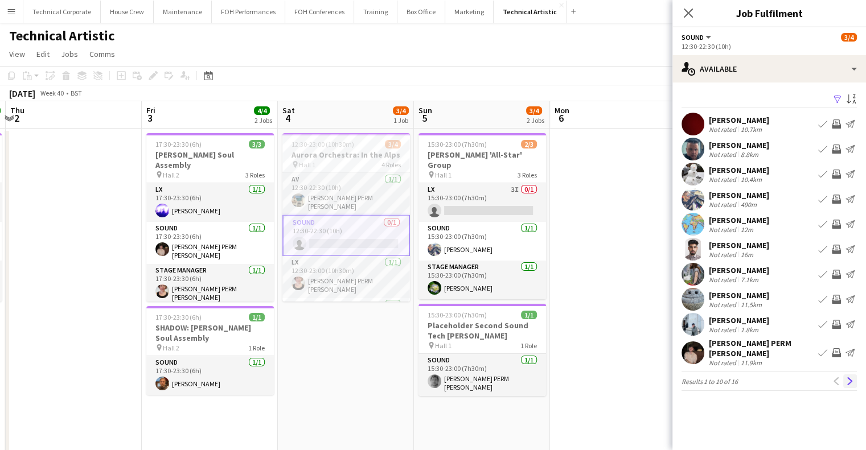
click at [851, 380] on button "Next" at bounding box center [850, 382] width 14 height 14
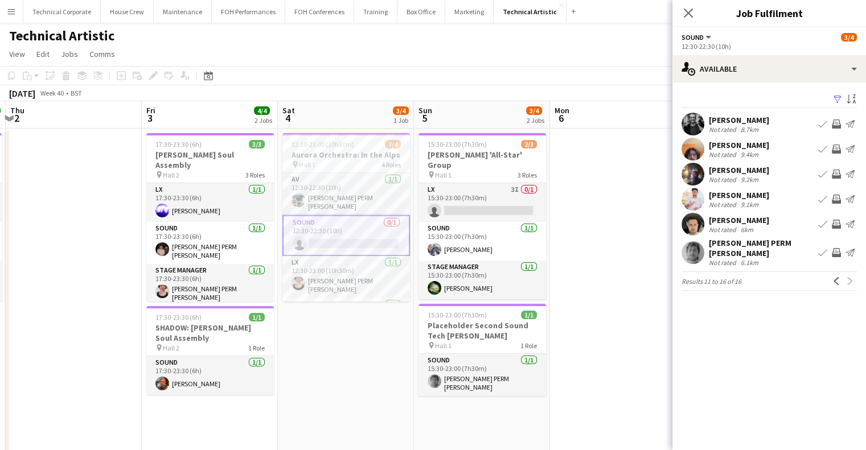
click at [836, 200] on app-icon "Invite crew" at bounding box center [836, 199] width 9 height 9
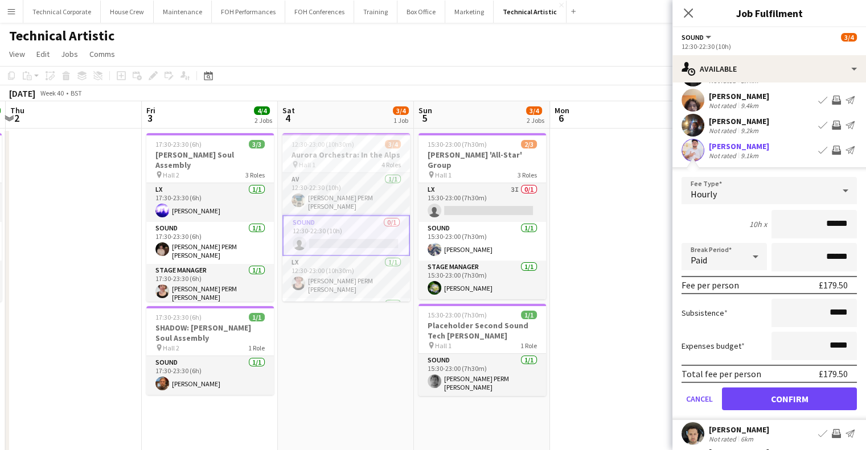
scroll to position [57, 0]
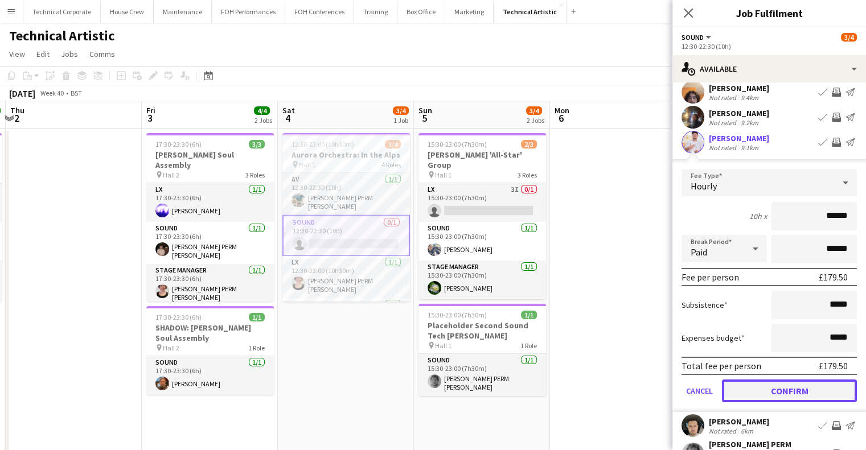
click at [798, 383] on button "Confirm" at bounding box center [789, 391] width 135 height 23
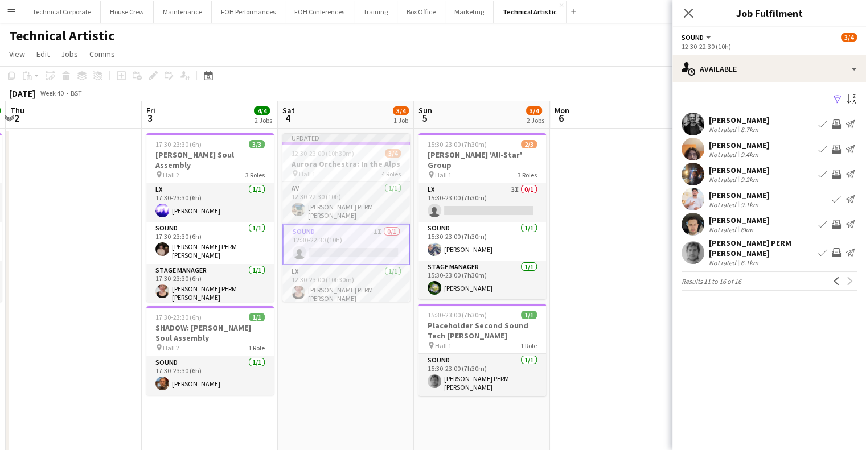
scroll to position [0, 0]
click at [839, 221] on app-icon "Invite crew" at bounding box center [836, 224] width 9 height 9
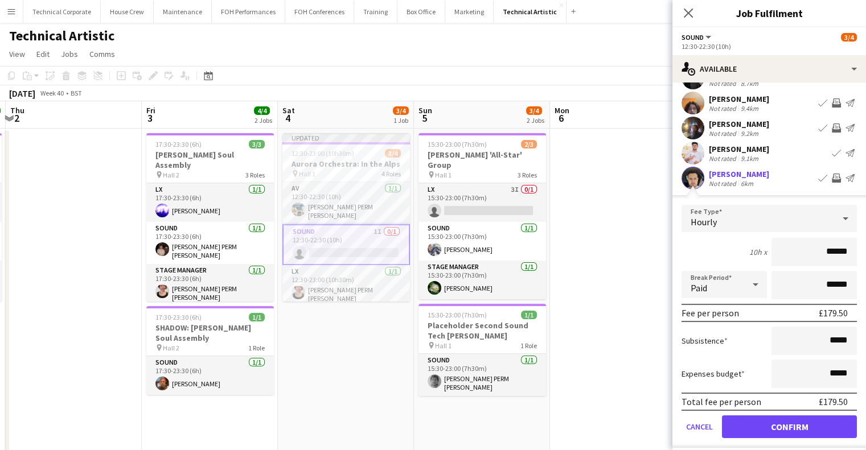
scroll to position [105, 0]
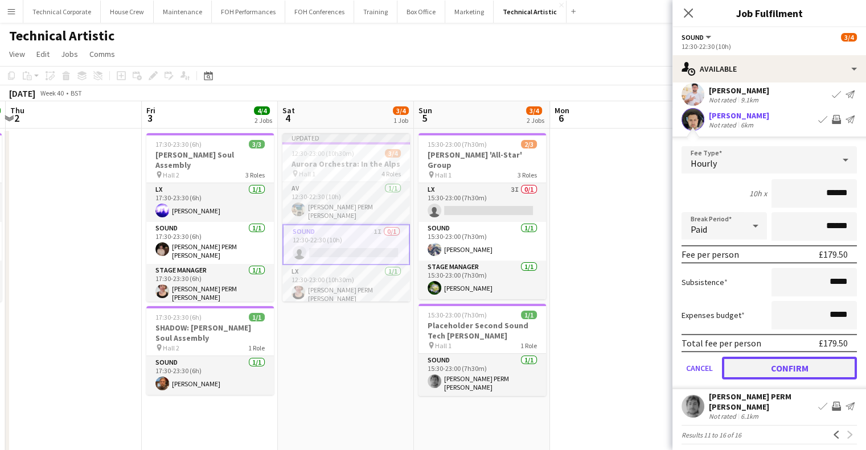
click at [803, 366] on button "Confirm" at bounding box center [789, 368] width 135 height 23
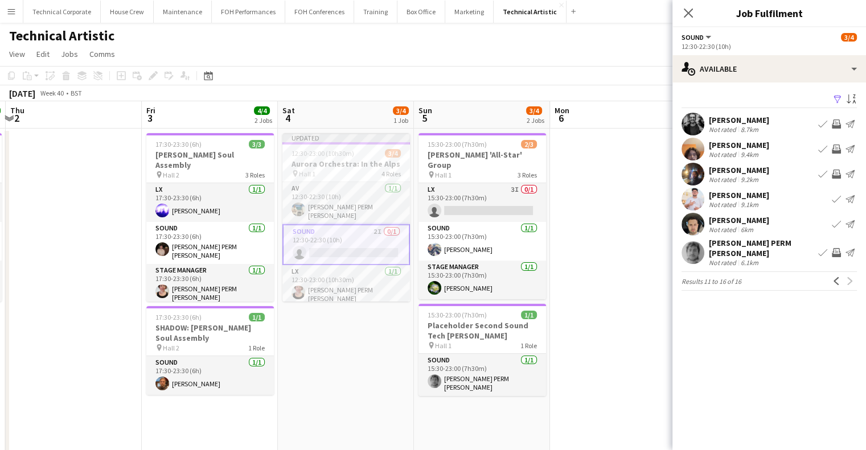
scroll to position [0, 0]
click at [834, 146] on app-icon "Invite crew" at bounding box center [836, 149] width 9 height 9
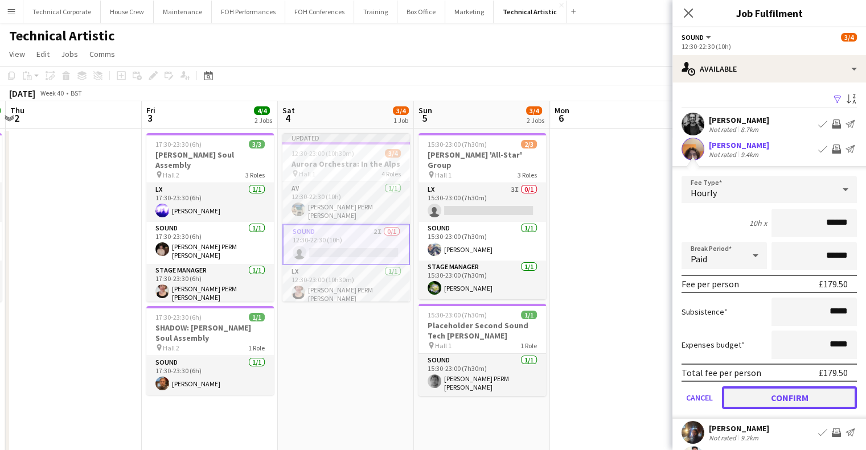
click at [781, 392] on button "Confirm" at bounding box center [789, 398] width 135 height 23
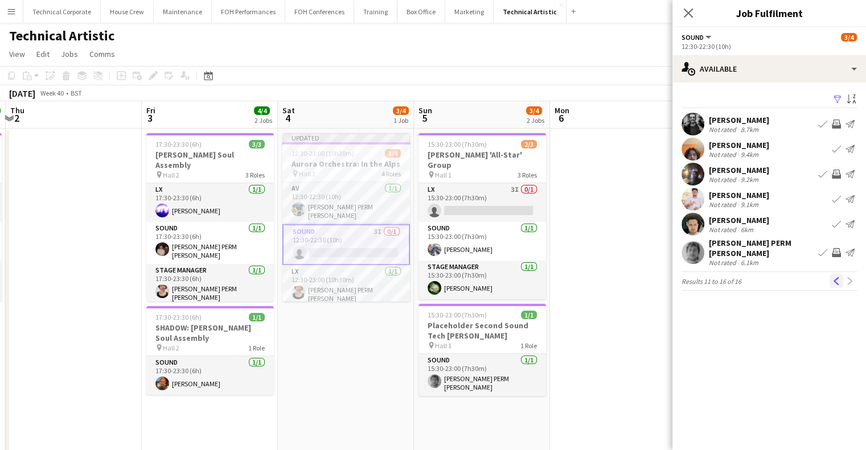
click at [834, 278] on app-icon "Previous" at bounding box center [837, 281] width 8 height 8
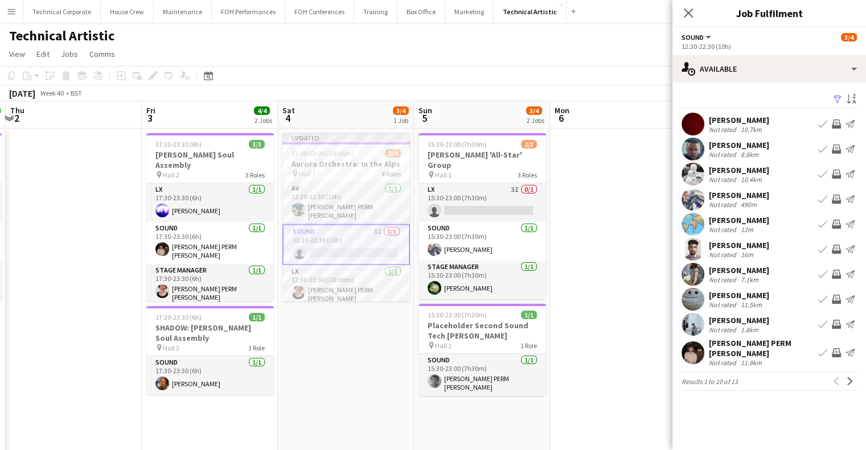
click at [569, 247] on app-date-cell at bounding box center [618, 441] width 136 height 625
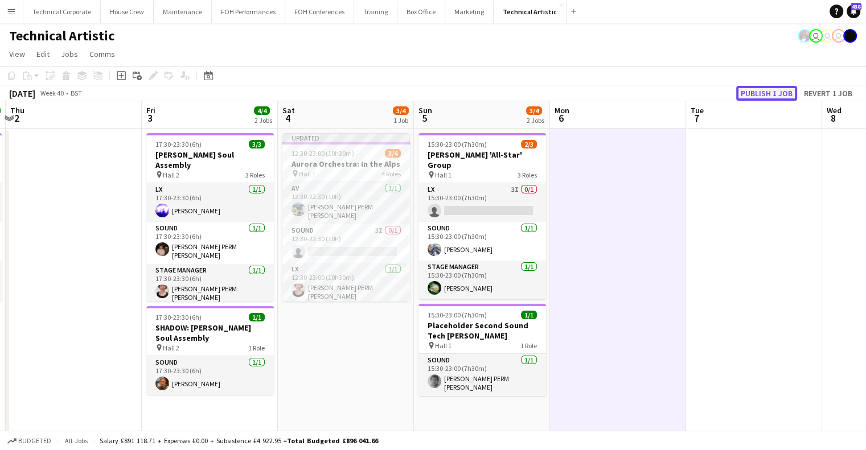
click at [772, 93] on button "Publish 1 job" at bounding box center [766, 93] width 61 height 15
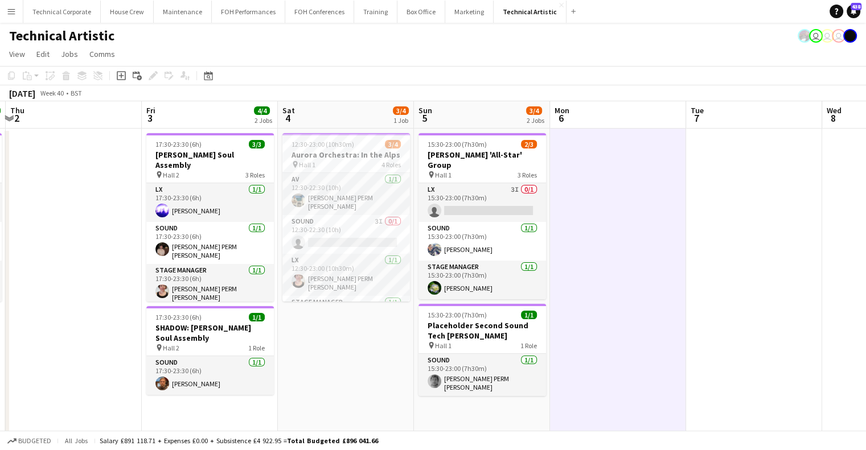
click at [613, 301] on app-date-cell at bounding box center [618, 441] width 136 height 625
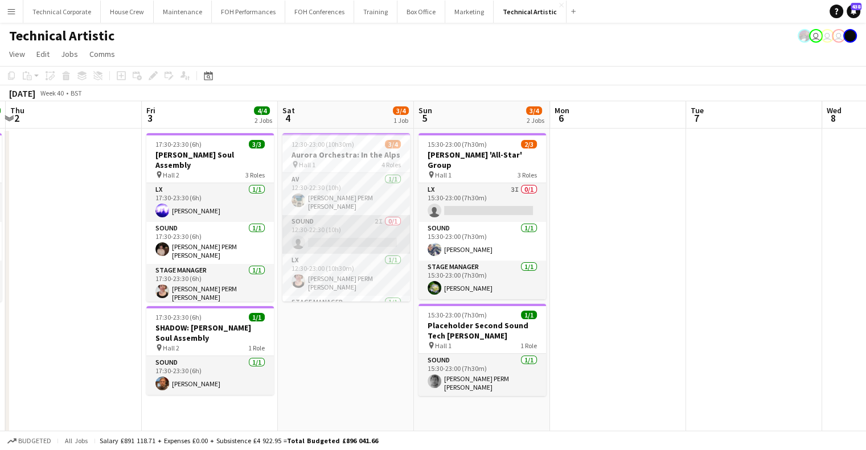
click at [362, 234] on app-card-role "Sound 2I 0/1 12:30-22:30 (10h) single-neutral-actions" at bounding box center [346, 234] width 128 height 39
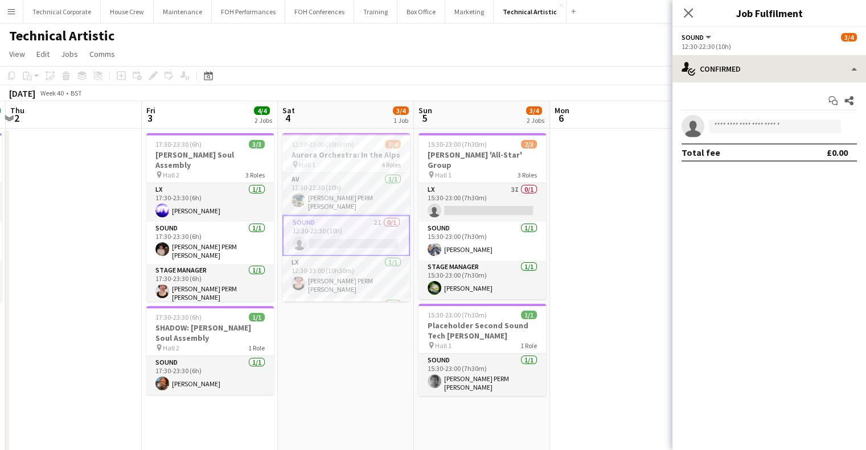
drag, startPoint x: 765, startPoint y: 43, endPoint x: 772, endPoint y: 59, distance: 17.1
click at [767, 46] on div "12:30-22:30 (10h)" at bounding box center [769, 46] width 175 height 9
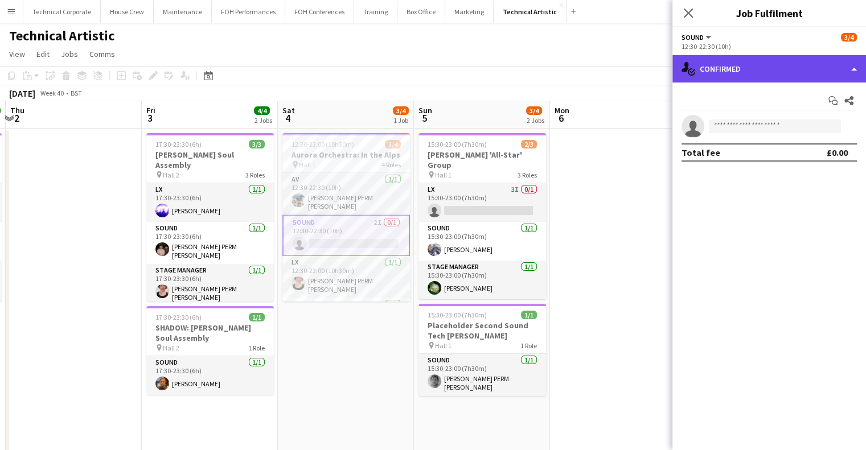
click at [772, 59] on div "single-neutral-actions-check-2 Confirmed" at bounding box center [770, 68] width 194 height 27
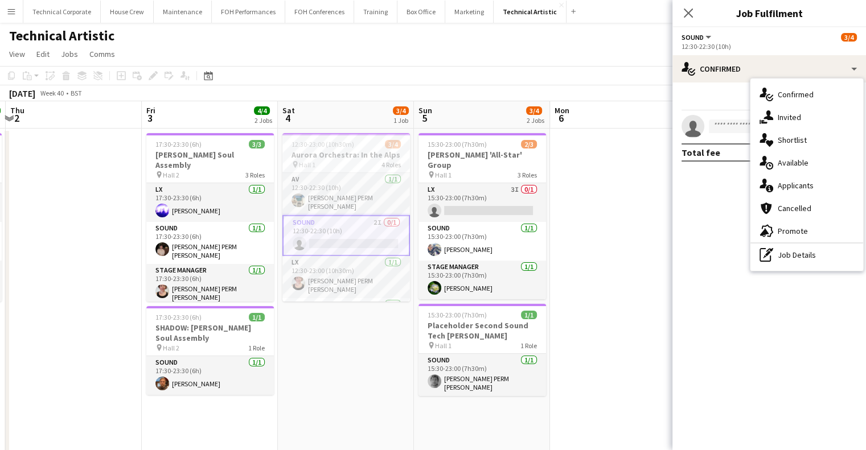
click at [784, 113] on span "Invited" at bounding box center [789, 117] width 23 height 10
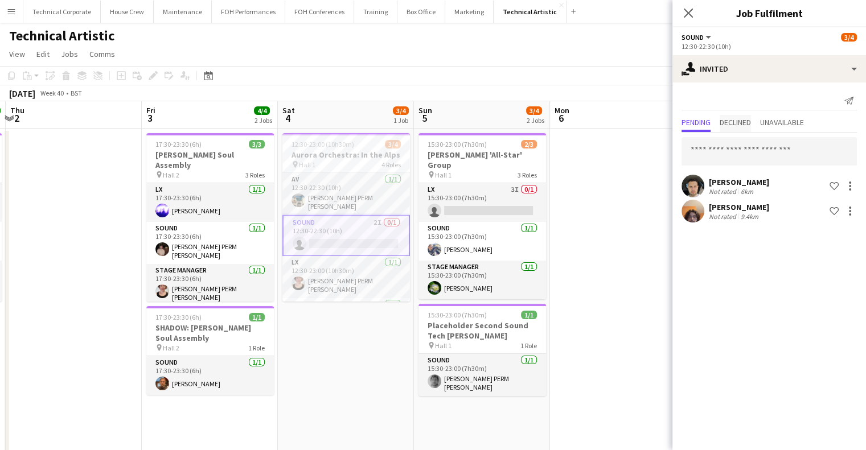
click at [732, 129] on span "Declined" at bounding box center [735, 123] width 31 height 17
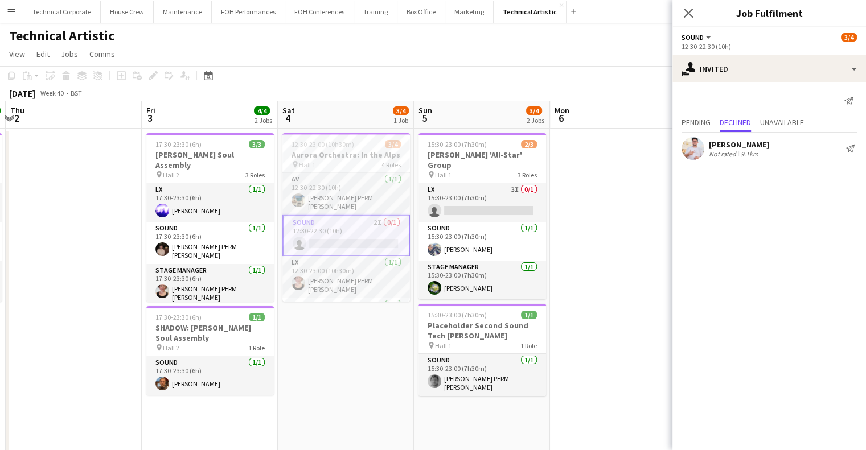
click at [750, 83] on div "Send notification Pending Declined Unavailable Elliot Buchanan Not rated 6km Sh…" at bounding box center [770, 127] width 194 height 89
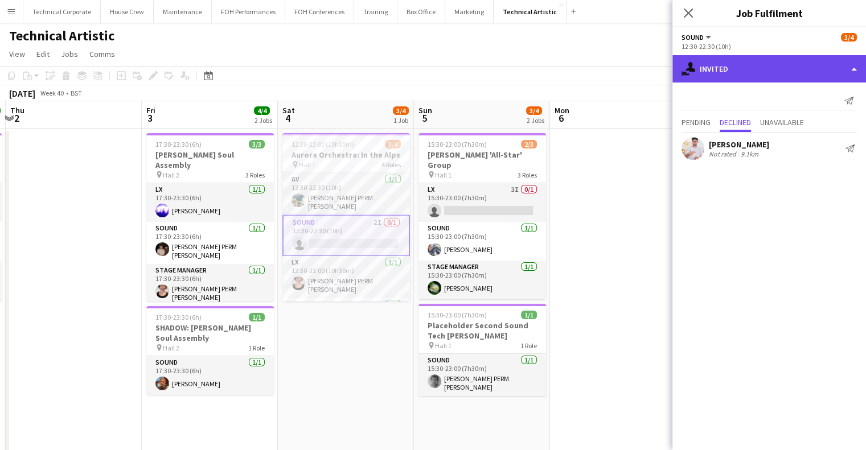
click at [766, 79] on div "single-neutral-actions-share-1 Invited" at bounding box center [770, 68] width 194 height 27
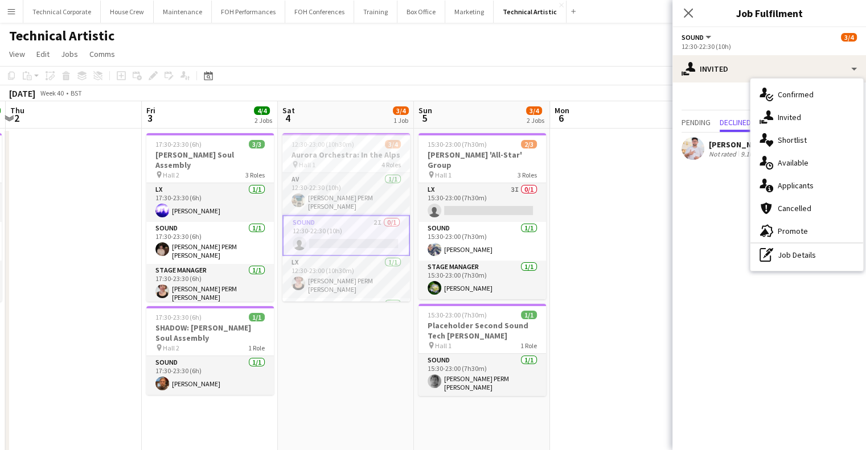
click at [786, 168] on span "Available" at bounding box center [793, 163] width 31 height 10
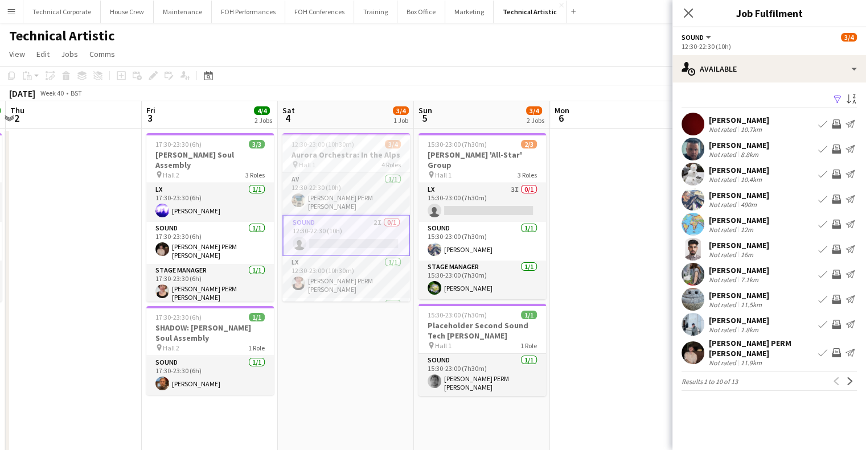
click at [836, 145] on app-icon "Invite crew" at bounding box center [836, 149] width 9 height 9
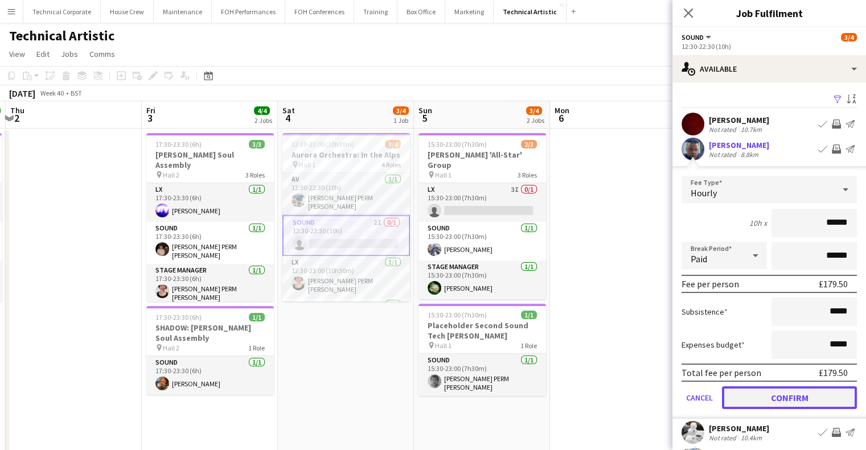
click at [801, 391] on button "Confirm" at bounding box center [789, 398] width 135 height 23
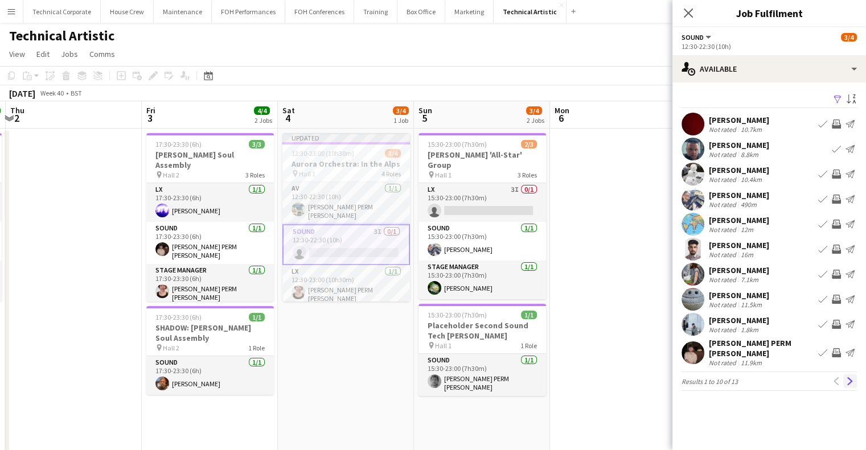
click at [845, 375] on button "Next" at bounding box center [850, 382] width 14 height 14
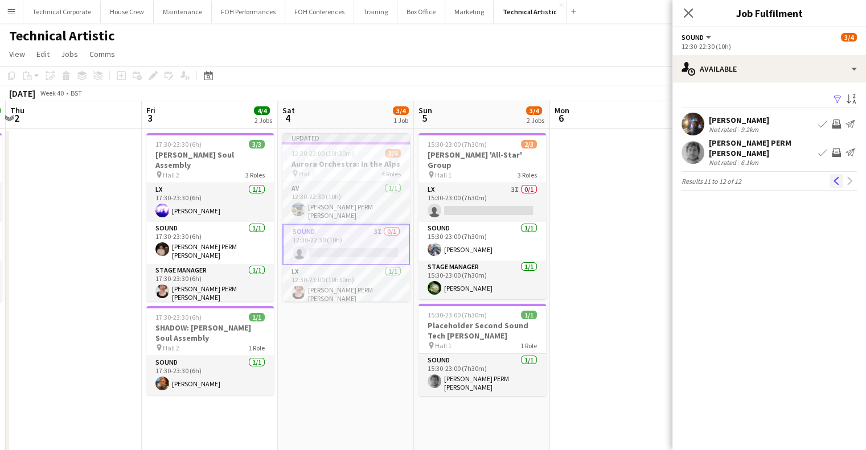
click at [837, 177] on app-icon "Previous" at bounding box center [837, 181] width 8 height 8
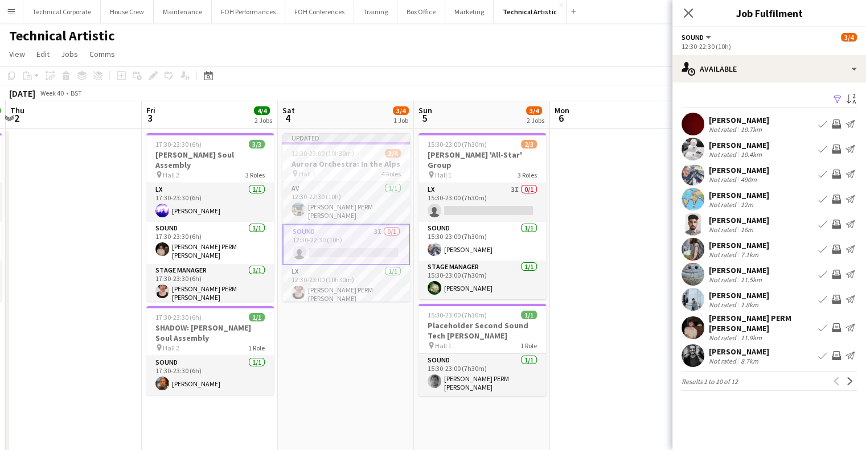
click at [356, 354] on app-date-cell "Updated 12:30-23:00 (10h30m) 3/4 Aurora Orchestra: In the Alps pin Hall 1 4 Rol…" at bounding box center [346, 441] width 136 height 625
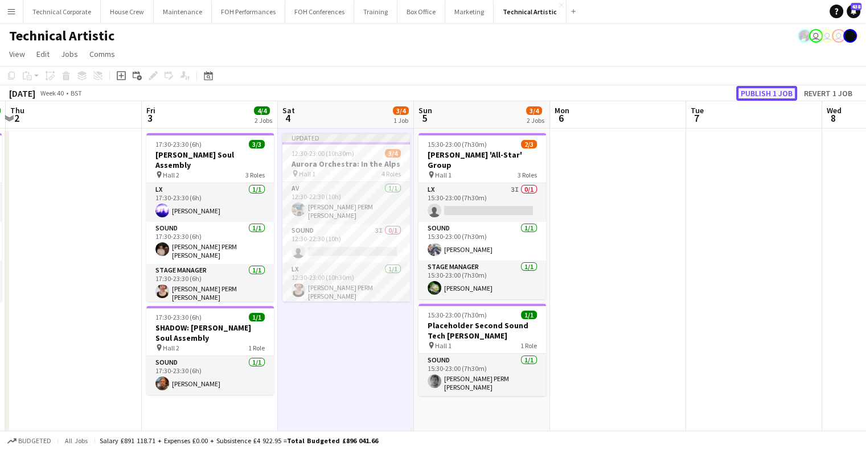
click at [750, 87] on button "Publish 1 job" at bounding box center [766, 93] width 61 height 15
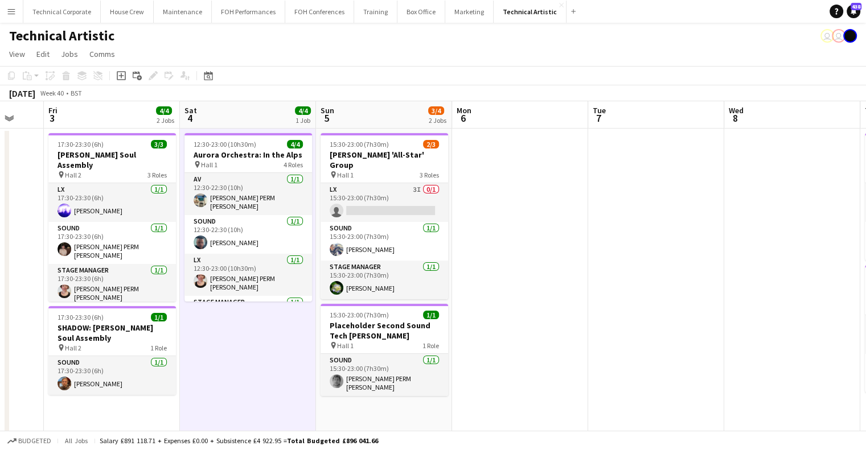
drag, startPoint x: 530, startPoint y: 249, endPoint x: 130, endPoint y: 259, distance: 399.9
click at [130, 259] on app-calendar-viewport "Tue 30 Wed 1 4/4 1 Job Thu 2 Fri 3 4/4 2 Jobs Sat 4 4/4 1 Job Sun 5 3/4 2 Jobs …" at bounding box center [433, 427] width 866 height 652
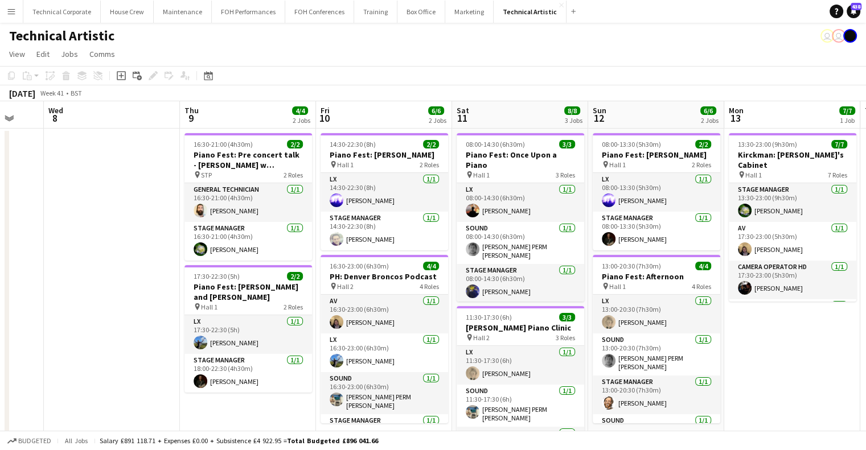
click at [262, 248] on app-calendar-viewport "Sun 5 3/4 2 Jobs Mon 6 Tue 7 Wed 8 Thu 9 4/4 2 Jobs Fri 10 6/6 2 Jobs Sat 11 8/…" at bounding box center [433, 427] width 866 height 652
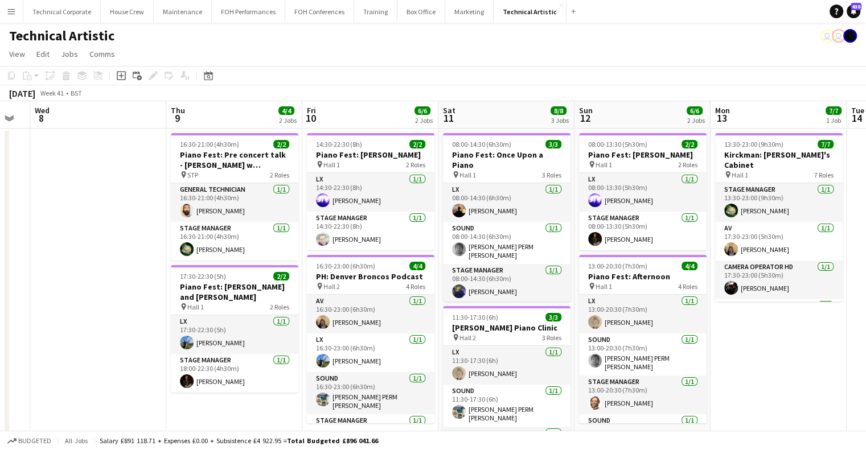
drag, startPoint x: 428, startPoint y: 229, endPoint x: 413, endPoint y: 226, distance: 15.8
click at [414, 226] on app-calendar-viewport "Sun 5 3/4 2 Jobs Mon 6 Tue 7 Wed 8 Thu 9 4/4 2 Jobs Fri 10 6/6 2 Jobs Sat 11 8/…" at bounding box center [433, 427] width 866 height 652
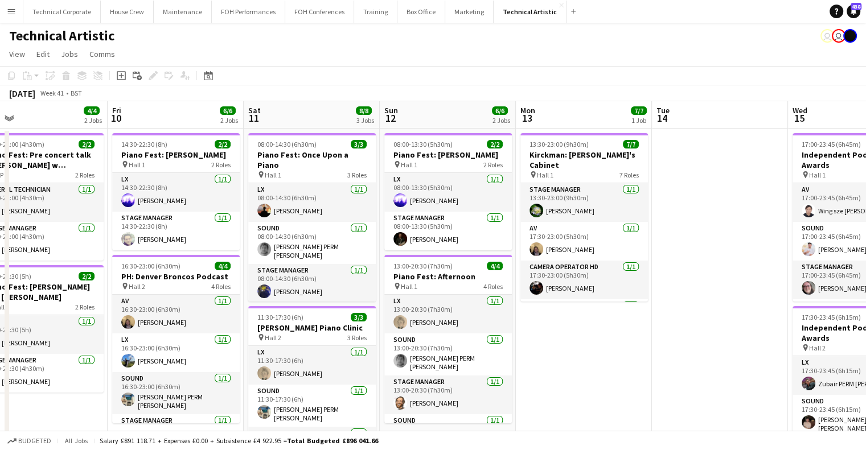
click at [284, 131] on app-date-cell "08:00-14:30 (6h30m) 3/3 Piano Fest: Once Upon a Piano pin Hall 1 3 Roles LX 1/1…" at bounding box center [312, 441] width 136 height 625
click at [287, 123] on app-board-header-date "Sat 11 8/8 3 Jobs" at bounding box center [312, 114] width 136 height 27
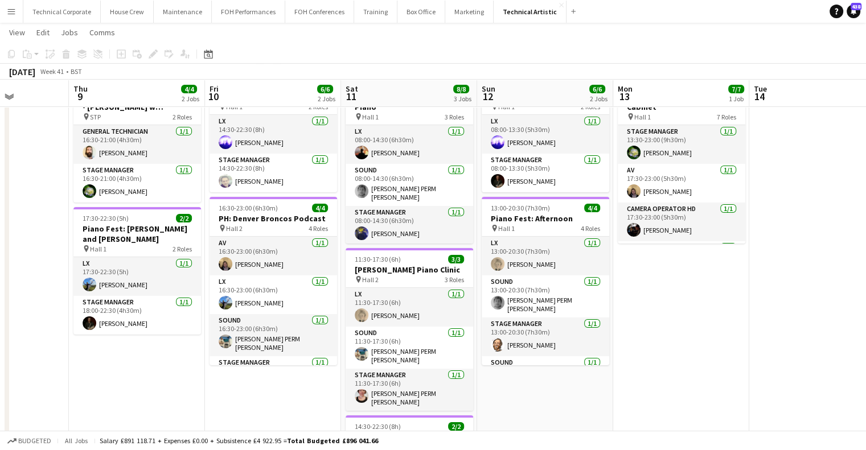
scroll to position [0, 339]
drag, startPoint x: 91, startPoint y: 380, endPoint x: 189, endPoint y: 381, distance: 98.0
click at [189, 381] on app-calendar-viewport "Mon 6 Tue 7 Wed 8 Thu 9 4/4 2 Jobs Fri 10 6/6 2 Jobs Sat 11 8/8 3 Jobs Sun 12 6…" at bounding box center [433, 341] width 866 height 708
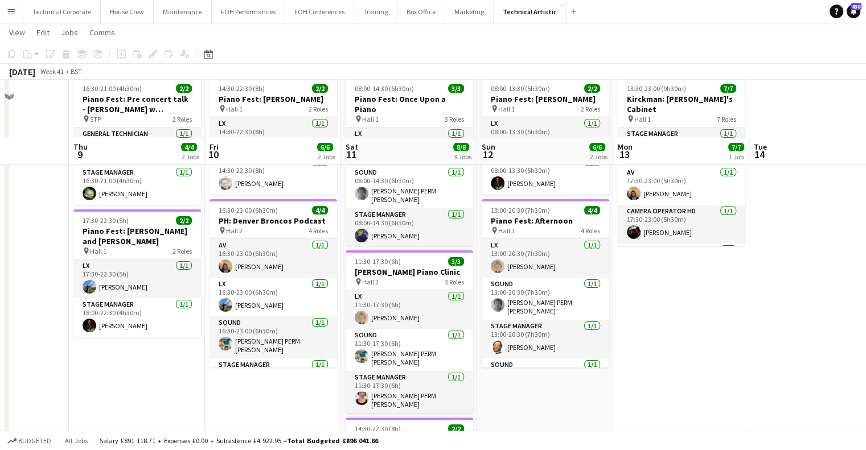
scroll to position [0, 0]
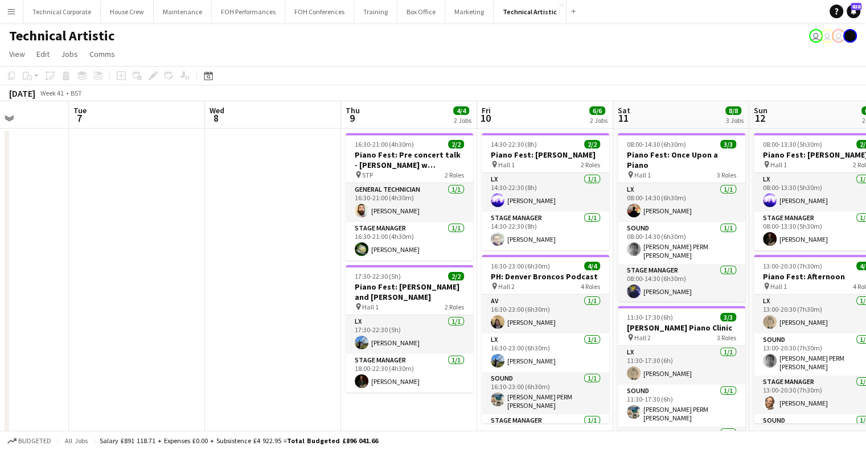
drag, startPoint x: 337, startPoint y: 310, endPoint x: 507, endPoint y: 304, distance: 170.4
click at [507, 304] on app-calendar-viewport "Sat 4 4/4 1 Job Sun 5 3/4 2 Jobs Mon 6 Tue 7 Wed 8 Thu 9 4/4 2 Jobs Fri 10 6/6 …" at bounding box center [433, 427] width 866 height 652
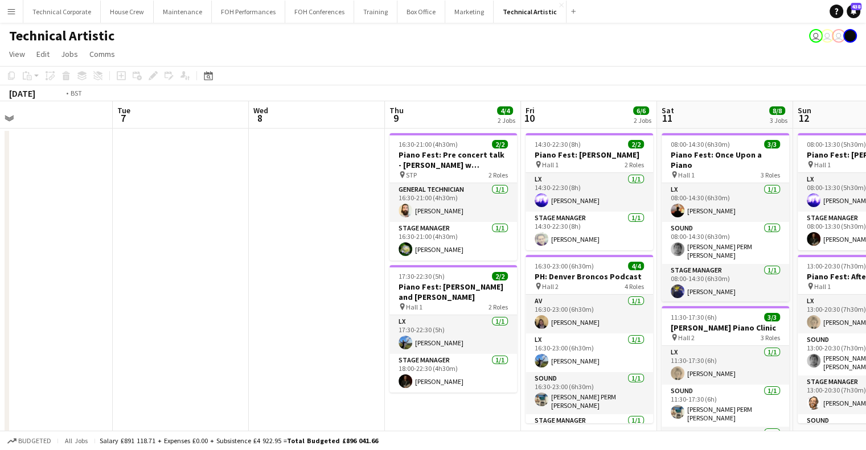
drag, startPoint x: 402, startPoint y: 309, endPoint x: 597, endPoint y: 308, distance: 194.8
click at [640, 312] on app-calendar-viewport "Sat 4 4/4 1 Job Sun 5 3/4 2 Jobs Mon 6 Tue 7 Wed 8 Thu 9 4/4 2 Jobs Fri 10 6/6 …" at bounding box center [433, 427] width 866 height 652
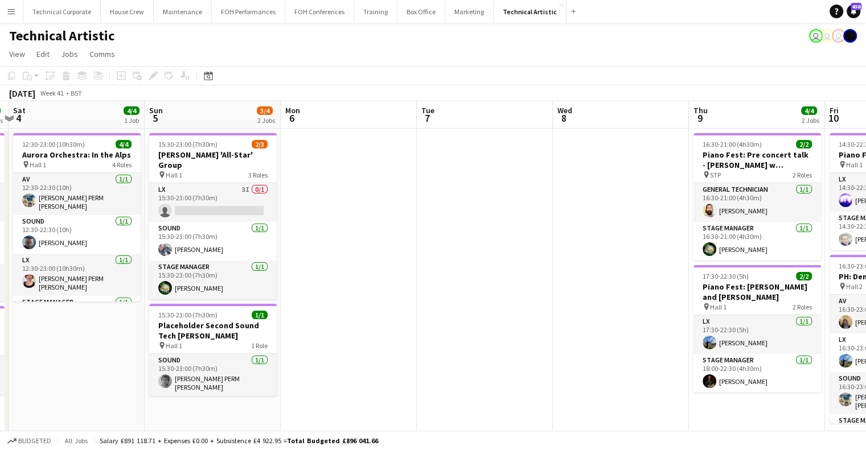
drag, startPoint x: 441, startPoint y: 318, endPoint x: 649, endPoint y: 316, distance: 208.4
click at [649, 316] on app-calendar-viewport "Thu 2 Fri 3 4/4 2 Jobs Sat 4 4/4 1 Job Sun 5 3/4 2 Jobs Mon 6 Tue 7 Wed 8 Thu 9…" at bounding box center [433, 427] width 866 height 652
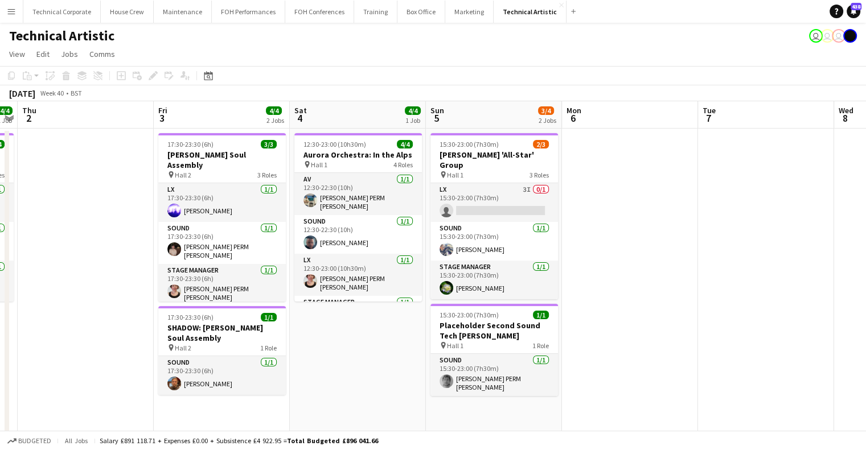
click at [496, 105] on app-board-header-date "Sun 5 3/4 2 Jobs" at bounding box center [494, 114] width 136 height 27
click at [206, 75] on icon "Date picker" at bounding box center [208, 75] width 9 height 9
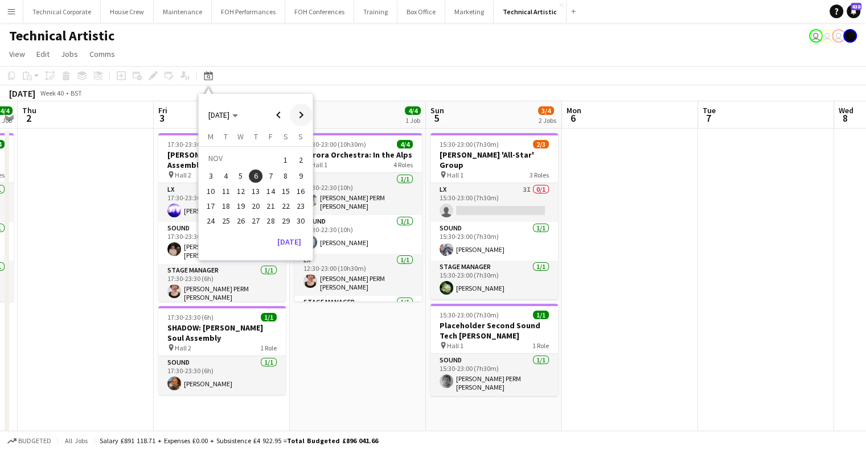
click at [309, 116] on span "Next month" at bounding box center [301, 115] width 23 height 23
click at [285, 111] on span "Previous month" at bounding box center [278, 115] width 23 height 23
click at [234, 181] on button "5" at bounding box center [240, 176] width 15 height 15
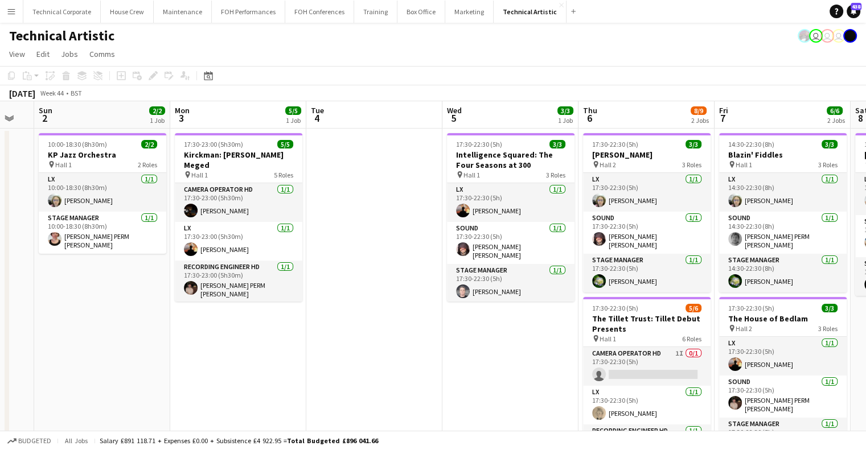
scroll to position [0, 239]
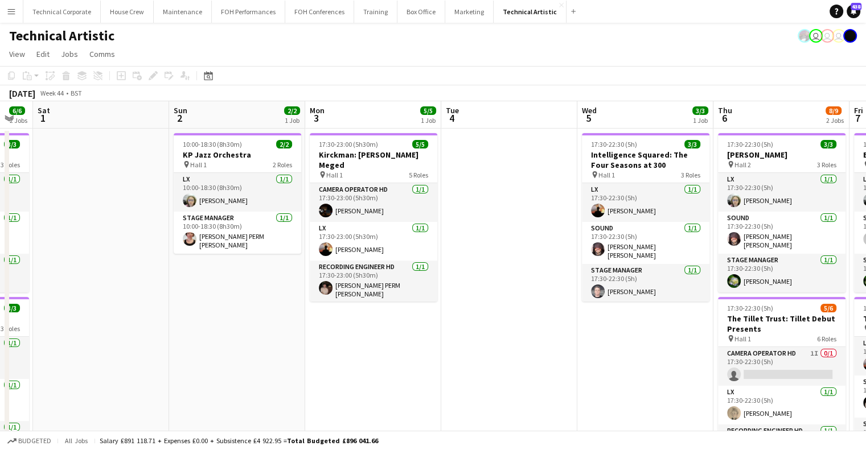
drag, startPoint x: 261, startPoint y: 241, endPoint x: 546, endPoint y: 247, distance: 284.8
click at [546, 247] on app-calendar-viewport "Thu 30 3/3 1 Job Fri 31 6/6 2 Jobs Sat 1 Sun 2 2/2 1 Job Mon 3 5/5 1 Job Tue 4 …" at bounding box center [433, 427] width 866 height 652
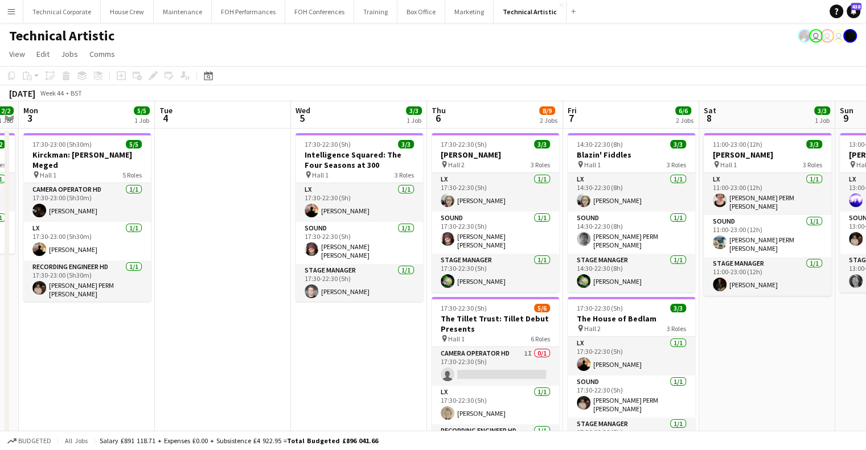
click at [284, 301] on app-calendar-viewport "Thu 30 3/3 1 Job Fri 31 6/6 2 Jobs Sat 1 Sun 2 2/2 1 Job Mon 3 5/5 1 Job Tue 4 …" at bounding box center [433, 427] width 866 height 652
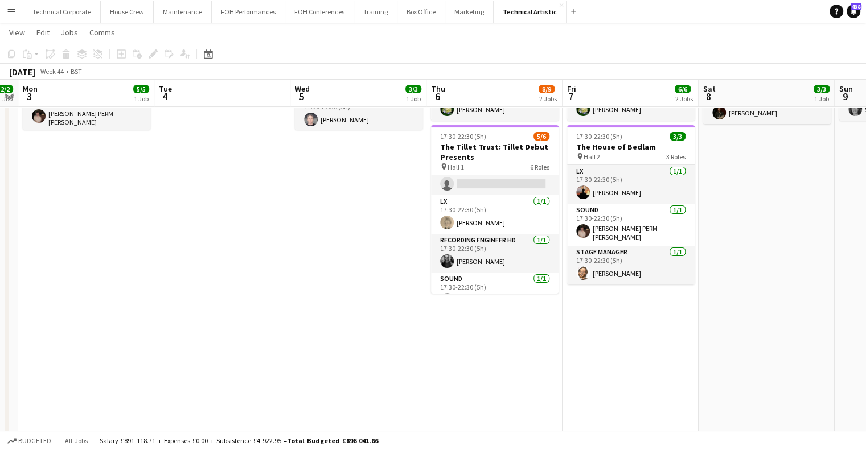
scroll to position [0, 0]
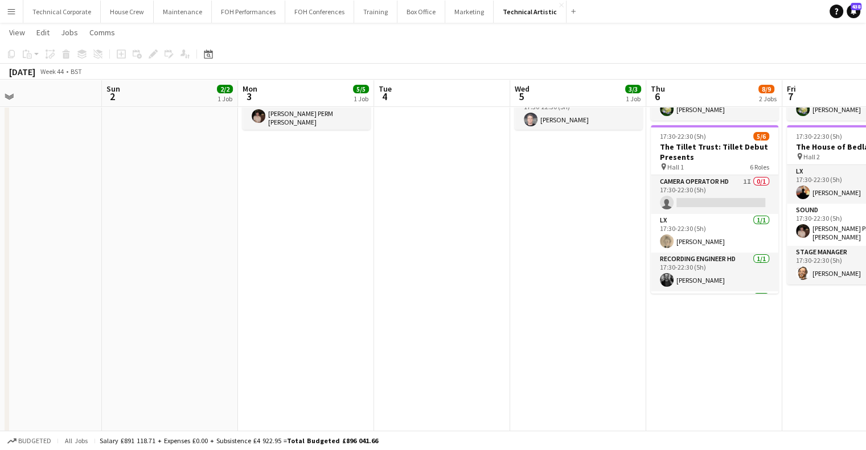
drag, startPoint x: 312, startPoint y: 273, endPoint x: 612, endPoint y: 264, distance: 299.7
click at [614, 264] on app-calendar-viewport "Thu 30 3/3 1 Job Fri 31 6/6 2 Jobs Sat 1 Sun 2 2/2 1 Job Mon 3 5/5 1 Job Tue 4 …" at bounding box center [433, 228] width 866 height 708
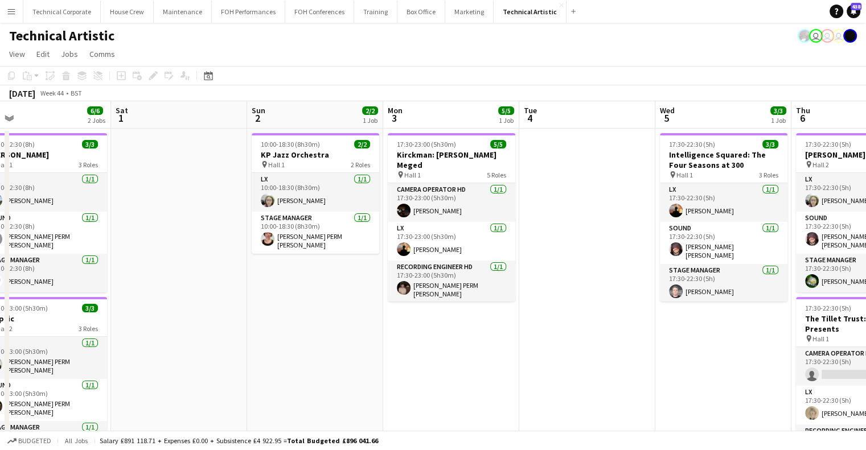
drag, startPoint x: 579, startPoint y: 280, endPoint x: 552, endPoint y: 279, distance: 27.3
click at [579, 279] on app-calendar-viewport "Wed 29 4/4 1 Job Thu 30 3/3 1 Job Fri 31 6/6 2 Jobs Sat 1 Sun 2 2/2 1 Job Mon 3…" at bounding box center [433, 427] width 866 height 652
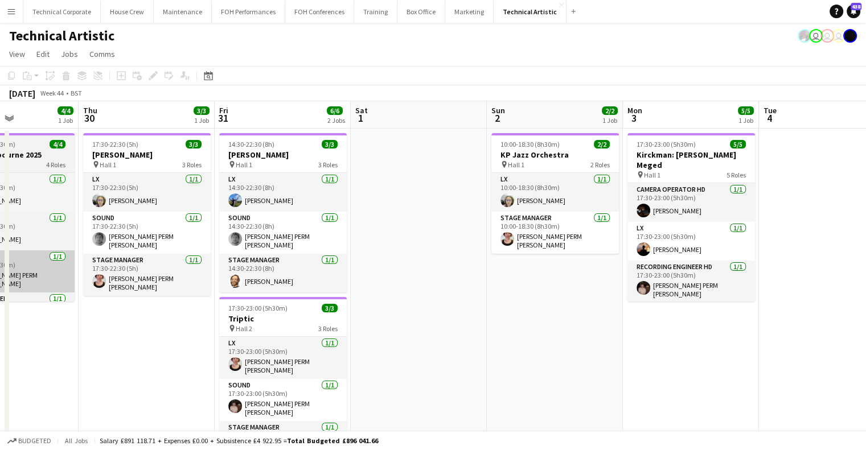
drag, startPoint x: 515, startPoint y: 285, endPoint x: 327, endPoint y: 280, distance: 188.0
click at [612, 269] on app-calendar-viewport "Mon 27 Tue 28 Wed 29 4/4 1 Job Thu 30 3/3 1 Job Fri 31 6/6 2 Jobs Sat 1 Sun 2 2…" at bounding box center [433, 427] width 866 height 652
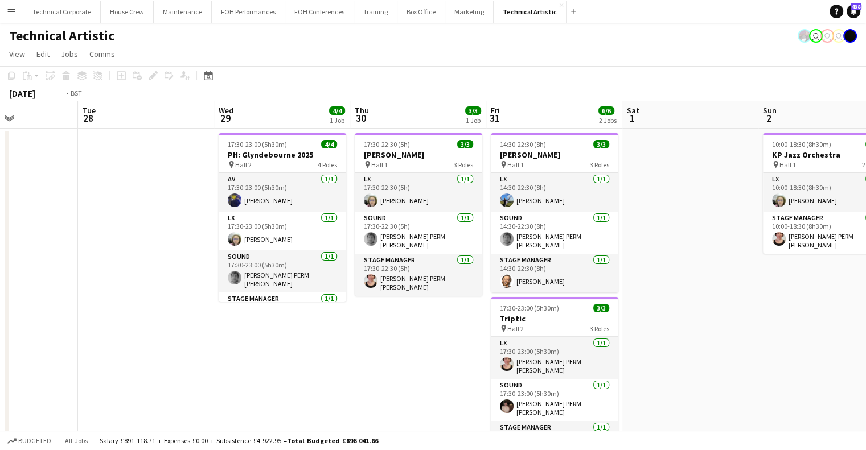
drag, startPoint x: 532, startPoint y: 277, endPoint x: 412, endPoint y: 274, distance: 120.2
click at [554, 274] on app-calendar-viewport "Sat 25 4/4 2 Jobs Sun 26 12/12 4 Jobs Mon 27 Tue 28 Wed 29 4/4 1 Job Thu 30 3/3…" at bounding box center [433, 427] width 866 height 652
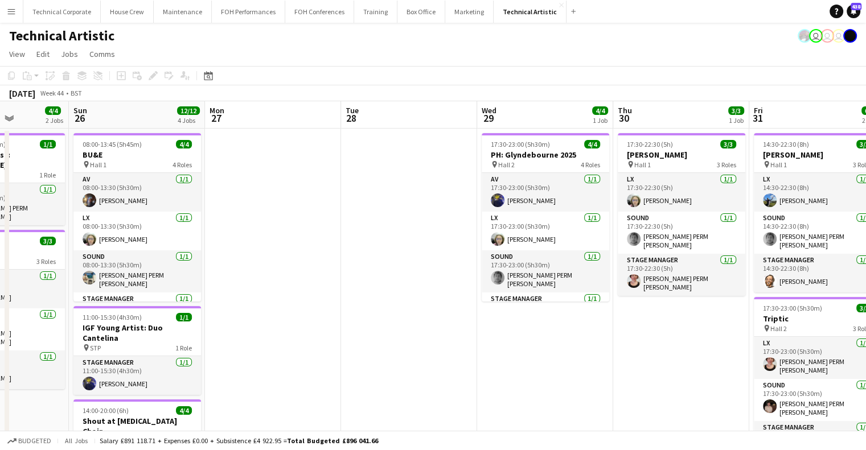
drag, startPoint x: 526, startPoint y: 296, endPoint x: 596, endPoint y: 289, distance: 70.9
click at [596, 289] on app-calendar-viewport "Thu 23 6/7 2 Jobs Fri 24 6/6 2 Jobs Sat 25 4/4 2 Jobs Sun 26 12/12 4 Jobs Mon 2…" at bounding box center [433, 427] width 866 height 652
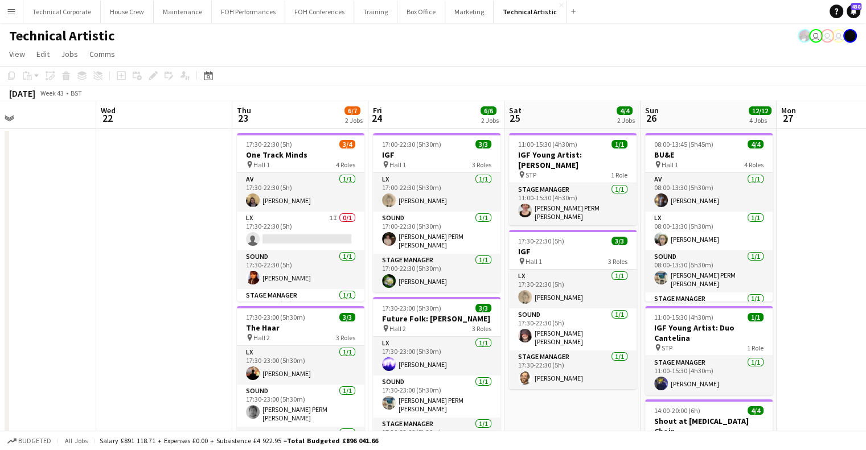
drag, startPoint x: 638, startPoint y: 302, endPoint x: 371, endPoint y: 305, distance: 267.1
click at [641, 298] on app-calendar-viewport "Sun 19 6/6 2 Jobs Mon 20 Tue 21 Wed 22 Thu 23 6/7 2 Jobs Fri 24 6/6 2 Jobs Sat …" at bounding box center [433, 427] width 866 height 652
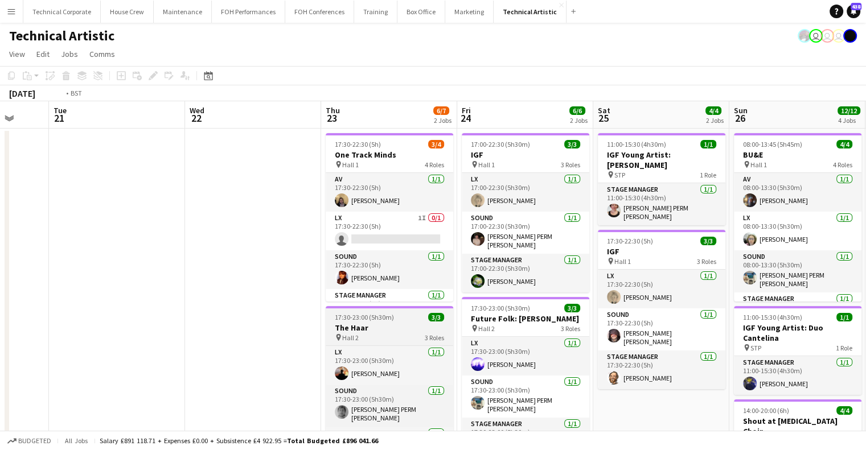
drag, startPoint x: 398, startPoint y: 319, endPoint x: 509, endPoint y: 325, distance: 111.2
click at [592, 329] on app-calendar-viewport "Sun 19 6/6 2 Jobs Mon 20 Tue 21 Wed 22 Thu 23 6/7 2 Jobs Fri 24 6/6 2 Jobs Sat …" at bounding box center [433, 427] width 866 height 652
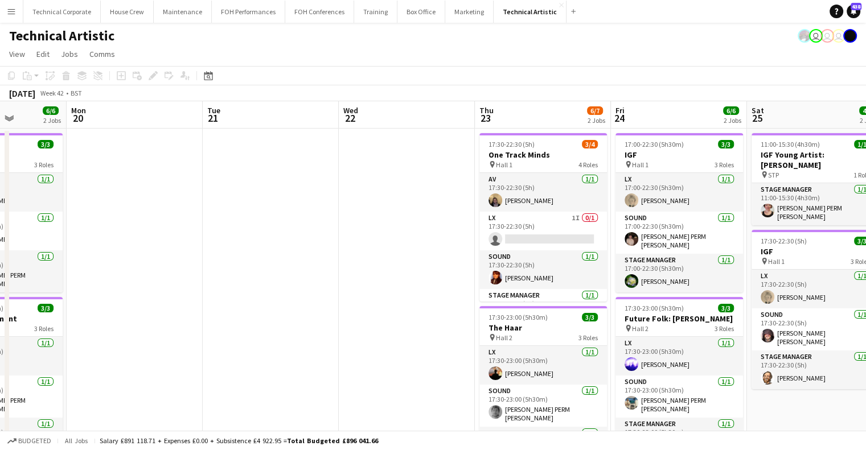
drag, startPoint x: 292, startPoint y: 289, endPoint x: 589, endPoint y: 286, distance: 296.7
click at [638, 284] on app-calendar-viewport "Fri 17 3/3 1 Job Sat 18 10/10 3 Jobs Sun 19 6/6 2 Jobs Mon 20 Tue 21 Wed 22 Thu…" at bounding box center [433, 427] width 866 height 652
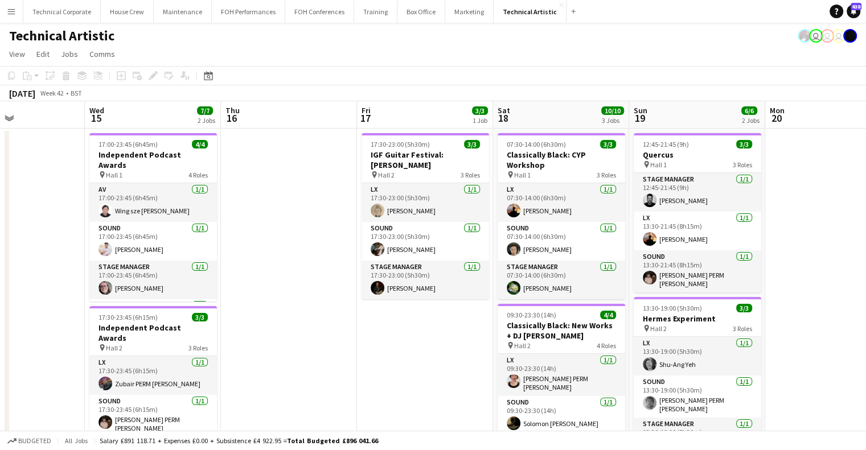
drag, startPoint x: 417, startPoint y: 323, endPoint x: 657, endPoint y: 286, distance: 243.2
click at [657, 286] on app-calendar-viewport "Sun 12 6/6 2 Jobs Mon 13 7/7 1 Job Tue 14 Wed 15 7/7 2 Jobs Thu 16 Fri 17 3/3 1…" at bounding box center [433, 427] width 866 height 652
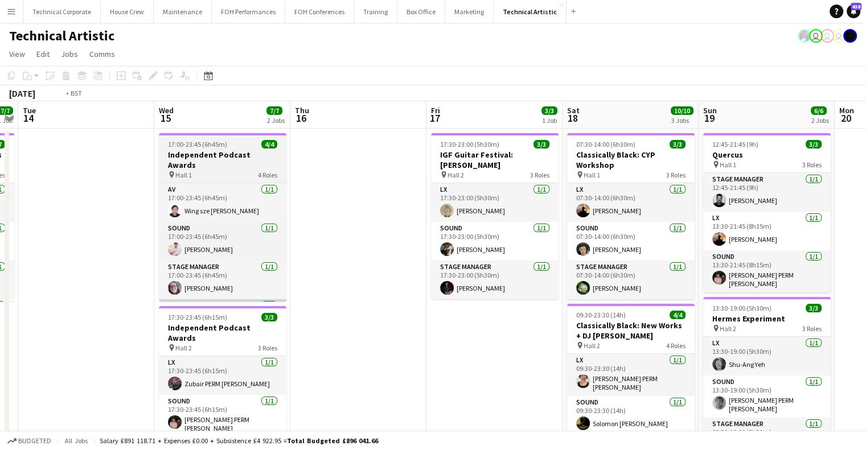
drag, startPoint x: 284, startPoint y: 308, endPoint x: 470, endPoint y: 298, distance: 186.5
click at [628, 294] on app-calendar-viewport "Sun 12 6/6 2 Jobs Mon 13 7/7 1 Job Tue 14 Wed 15 7/7 2 Jobs Thu 16 Fri 17 3/3 1…" at bounding box center [433, 427] width 866 height 652
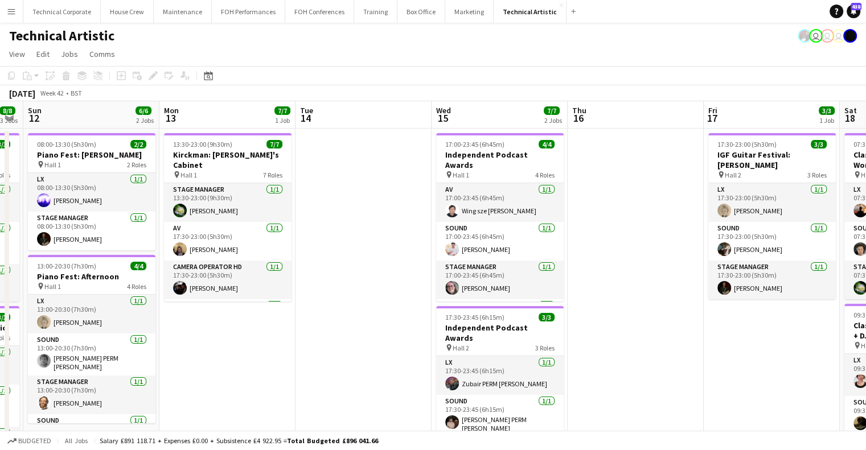
drag, startPoint x: 626, startPoint y: 325, endPoint x: 660, endPoint y: 308, distance: 38.0
click at [664, 309] on app-calendar-viewport "Fri 10 6/6 2 Jobs Sat 11 8/8 3 Jobs Sun 12 6/6 2 Jobs Mon 13 7/7 1 Job Tue 14 W…" at bounding box center [433, 427] width 866 height 652
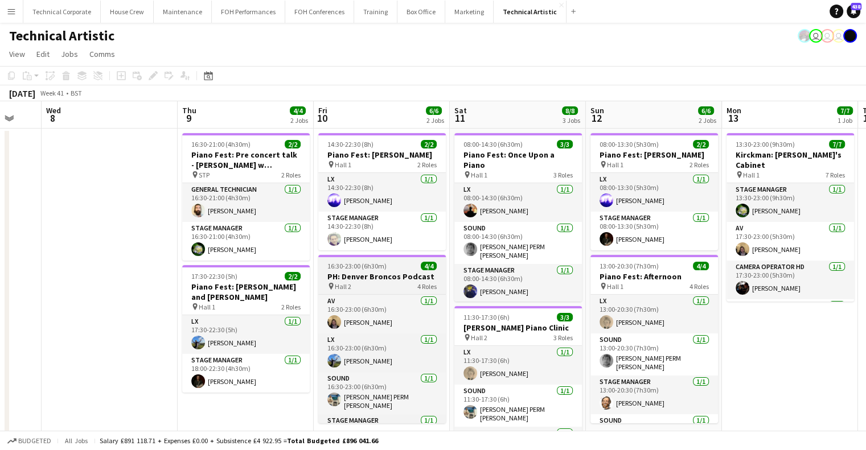
drag, startPoint x: 622, startPoint y: 317, endPoint x: 387, endPoint y: 291, distance: 236.7
click at [674, 306] on app-calendar-viewport "Mon 6 Tue 7 Wed 8 Thu 9 4/4 2 Jobs Fri 10 6/6 2 Jobs Sat 11 8/8 3 Jobs Sun 12 6…" at bounding box center [433, 427] width 866 height 652
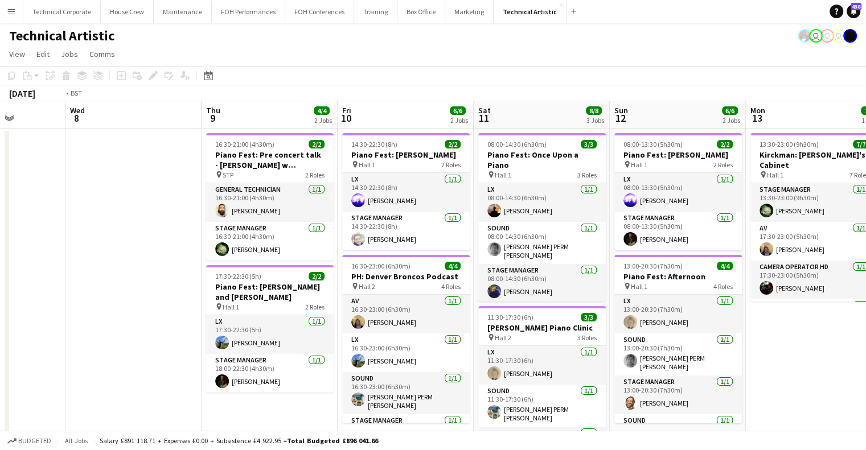
drag, startPoint x: 528, startPoint y: 309, endPoint x: 276, endPoint y: 286, distance: 253.8
click at [665, 299] on app-calendar-viewport "Sun 5 4/4 2 Jobs Mon 6 Tue 7 Wed 8 Thu 9 4/4 2 Jobs Fri 10 6/6 2 Jobs Sat 11 8/…" at bounding box center [433, 427] width 866 height 652
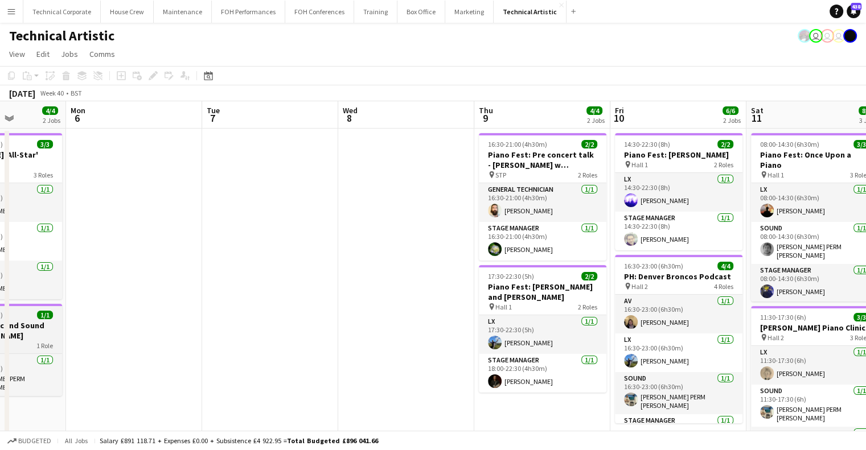
drag, startPoint x: 603, startPoint y: 301, endPoint x: 329, endPoint y: 296, distance: 274.0
click at [616, 298] on app-calendar-viewport "Fri 3 4/4 2 Jobs Sat 4 4/4 1 Job Sun 5 4/4 2 Jobs Mon 6 Tue 7 Wed 8 Thu 9 4/4 2…" at bounding box center [433, 427] width 866 height 652
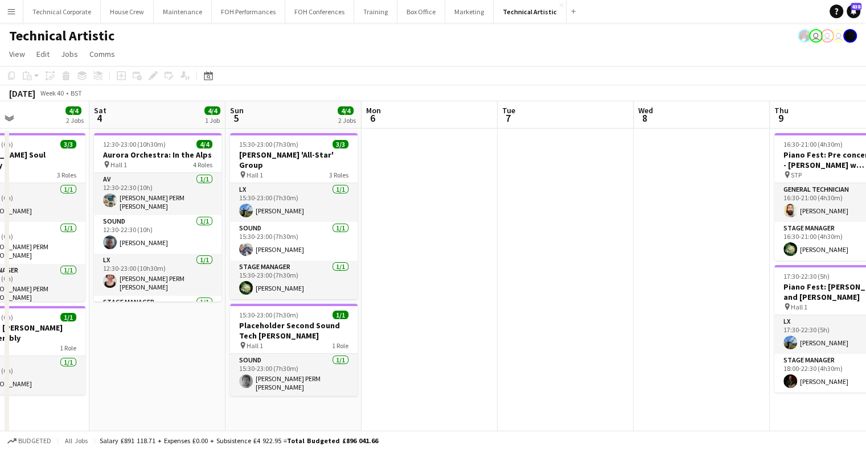
click at [627, 310] on app-calendar-viewport "Wed 1 4/4 1 Job Thu 2 Fri 3 4/4 2 Jobs Sat 4 4/4 1 Job Sun 5 4/4 2 Jobs Mon 6 T…" at bounding box center [433, 427] width 866 height 652
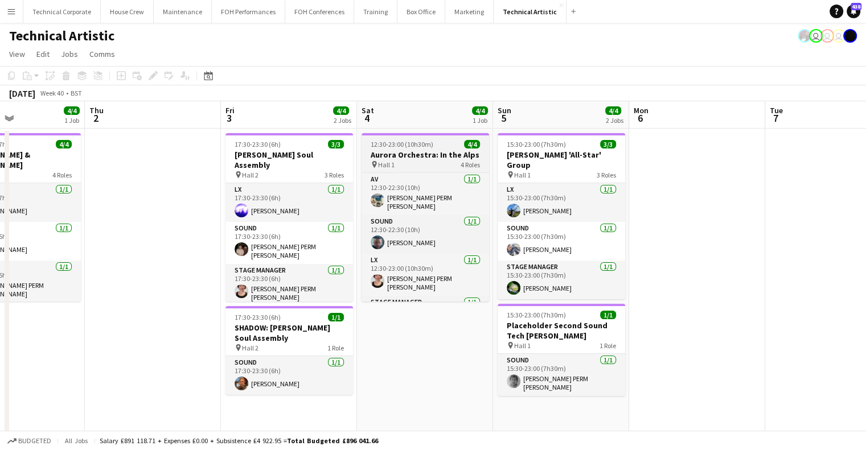
scroll to position [23, 0]
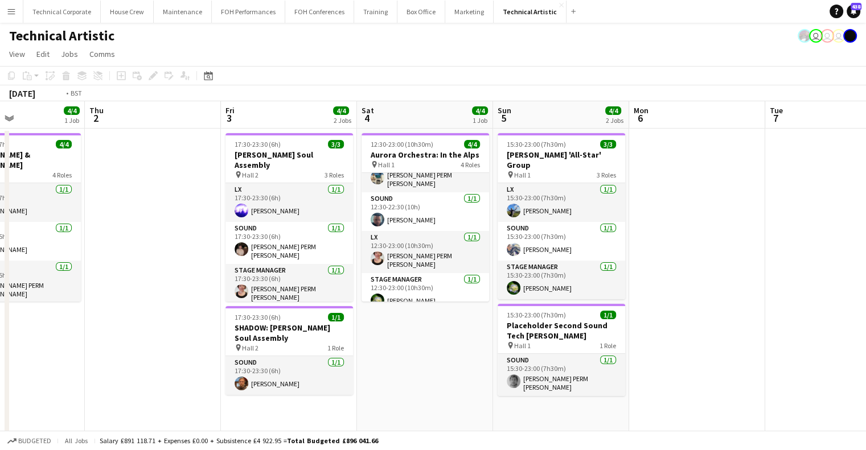
drag, startPoint x: 546, startPoint y: 268, endPoint x: 749, endPoint y: 266, distance: 203.3
click at [752, 270] on app-calendar-viewport "Mon 29 Tue 30 Wed 1 4/4 1 Job Thu 2 Fri 3 4/4 2 Jobs Sat 4 4/4 1 Job Sun 5 4/4 …" at bounding box center [433, 427] width 866 height 652
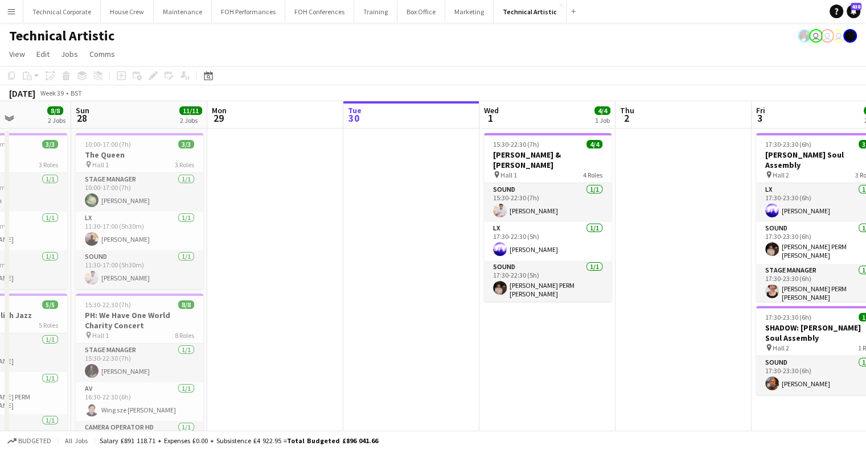
drag, startPoint x: 448, startPoint y: 282, endPoint x: 727, endPoint y: 270, distance: 278.8
click at [727, 270] on app-calendar-viewport "Thu 25 10/10 2 Jobs Fri 26 6/6 3 Jobs Sat 27 8/8 2 Jobs Sun 28 11/11 2 Jobs Mon…" at bounding box center [433, 427] width 866 height 652
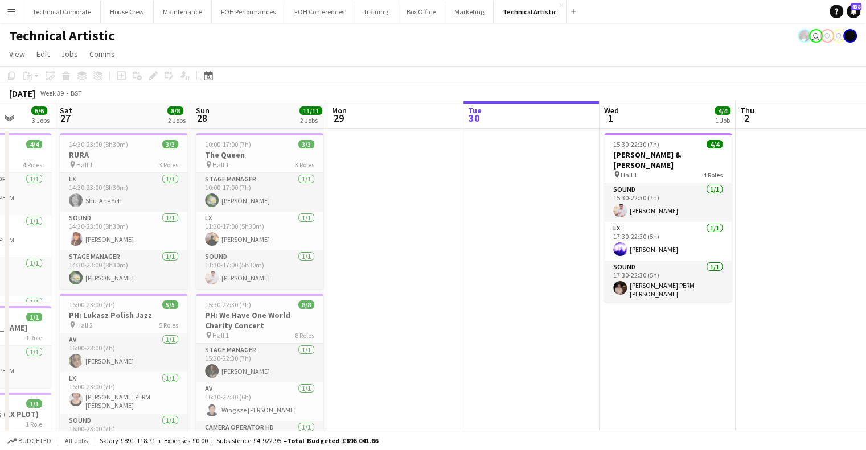
drag, startPoint x: 120, startPoint y: 248, endPoint x: 67, endPoint y: 251, distance: 53.0
click at [67, 251] on app-calendar-viewport "Tue 23 1/1 1 Job Wed 24 Thu 25 10/10 2 Jobs Fri 26 6/6 3 Jobs Sat 27 8/8 2 Jobs…" at bounding box center [433, 427] width 866 height 652
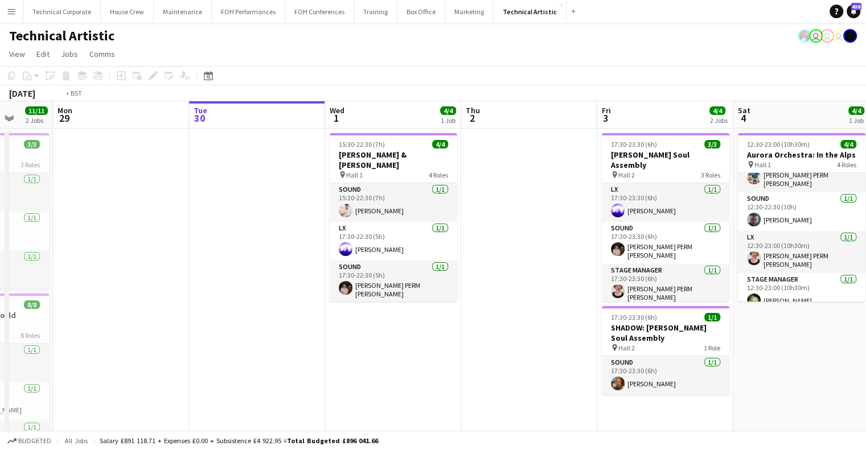
drag, startPoint x: 589, startPoint y: 264, endPoint x: 393, endPoint y: 290, distance: 197.7
click at [399, 259] on app-calendar-viewport "Thu 25 10/10 2 Jobs Fri 26 6/6 3 Jobs Sat 27 8/8 2 Jobs Sun 28 11/11 2 Jobs Mon…" at bounding box center [433, 427] width 866 height 652
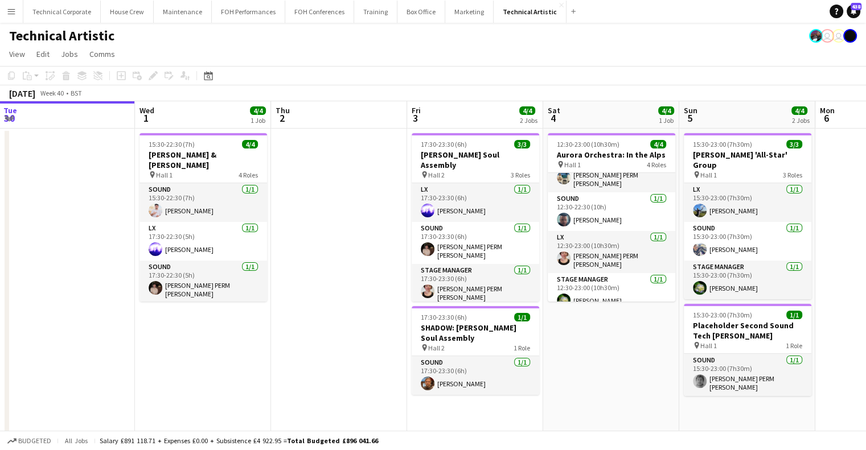
drag, startPoint x: 384, startPoint y: 232, endPoint x: 185, endPoint y: 250, distance: 199.5
click at [183, 248] on app-calendar-viewport "Sat 27 8/8 2 Jobs Sun 28 11/11 2 Jobs Mon 29 Tue 30 Wed 1 4/4 1 Job Thu 2 Fri 3…" at bounding box center [433, 427] width 866 height 652
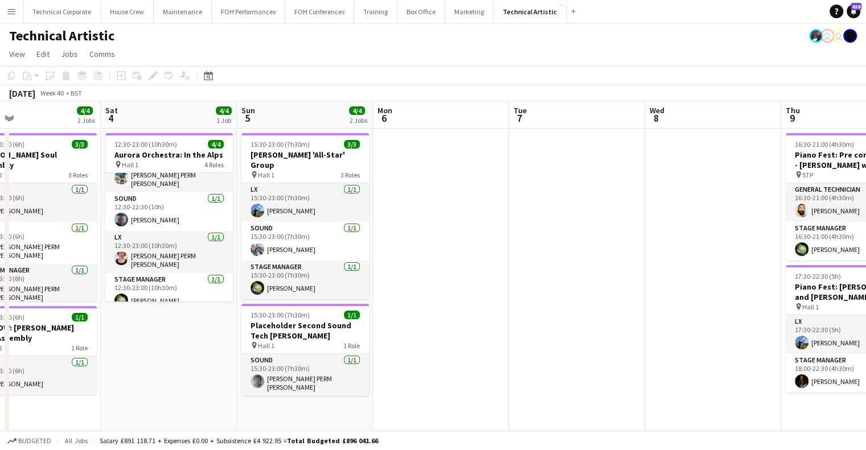
drag, startPoint x: 233, startPoint y: 231, endPoint x: 235, endPoint y: 237, distance: 5.9
click at [228, 234] on app-calendar-viewport "Tue 30 Wed 1 4/4 1 Job Thu 2 Fri 3 4/4 2 Jobs Sat 4 4/4 1 Job Sun 5 4/4 2 Jobs …" at bounding box center [433, 427] width 866 height 652
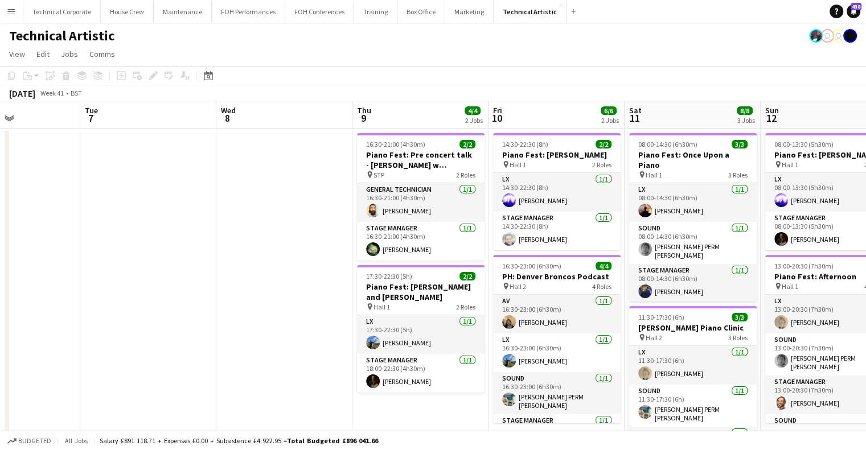
click at [368, 191] on app-calendar-viewport "Fri 3 4/4 2 Jobs Sat 4 4/4 1 Job Sun 5 4/4 2 Jobs Mon 6 Tue 7 Wed 8 Thu 9 4/4 2…" at bounding box center [433, 427] width 866 height 652
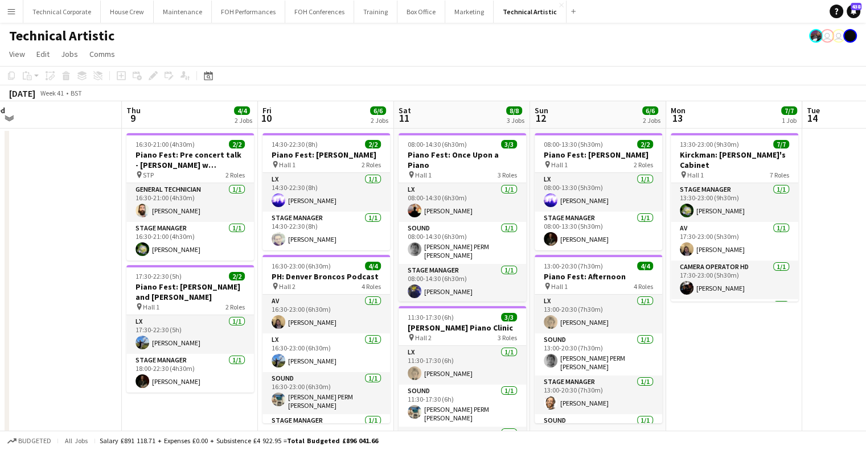
drag, startPoint x: 173, startPoint y: 177, endPoint x: 301, endPoint y: 186, distance: 128.5
click at [182, 177] on app-calendar-viewport "Sun 5 4/4 2 Jobs Mon 6 Tue 7 Wed 8 Thu 9 4/4 2 Jobs Fri 10 6/6 2 Jobs Sat 11 8/…" at bounding box center [433, 427] width 866 height 652
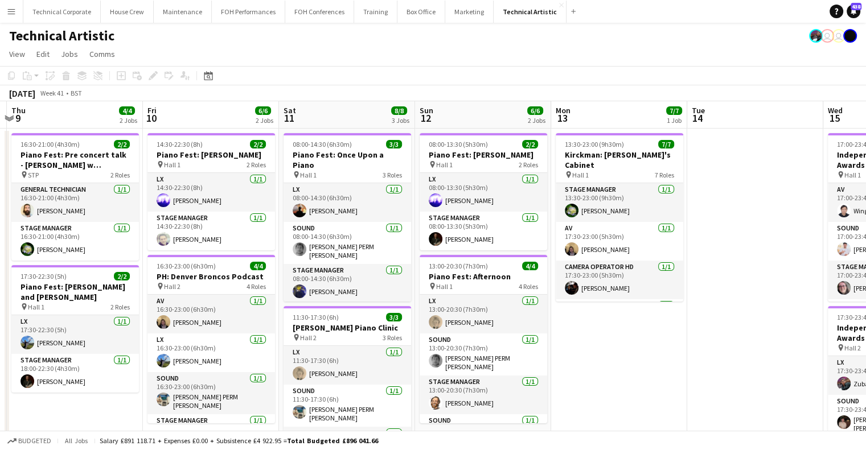
drag, startPoint x: 492, startPoint y: 207, endPoint x: 661, endPoint y: 279, distance: 183.7
click at [355, 220] on app-calendar-viewport "Tue 7 Wed 8 Thu 9 4/4 2 Jobs Fri 10 6/6 2 Jobs Sat 11 8/8 3 Jobs Sun 12 6/6 2 J…" at bounding box center [433, 427] width 866 height 652
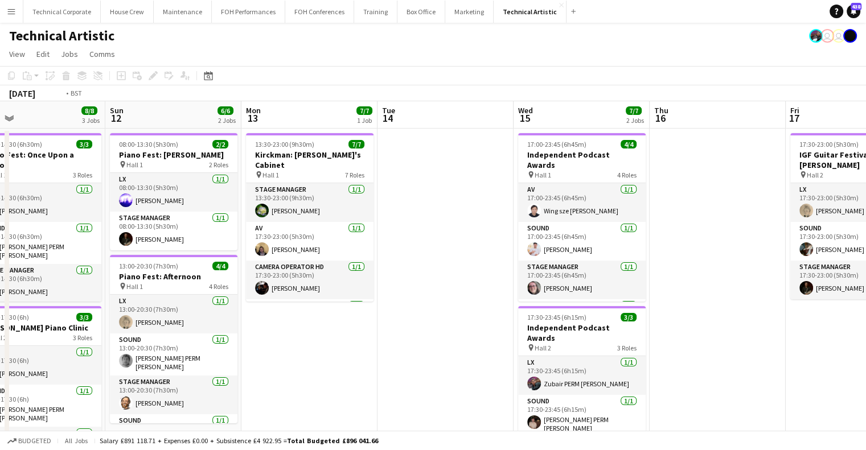
click at [413, 235] on app-calendar-viewport "Thu 9 4/4 2 Jobs Fri 10 6/6 2 Jobs Sat 11 8/8 3 Jobs Sun 12 6/6 2 Jobs Mon 13 7…" at bounding box center [433, 427] width 866 height 652
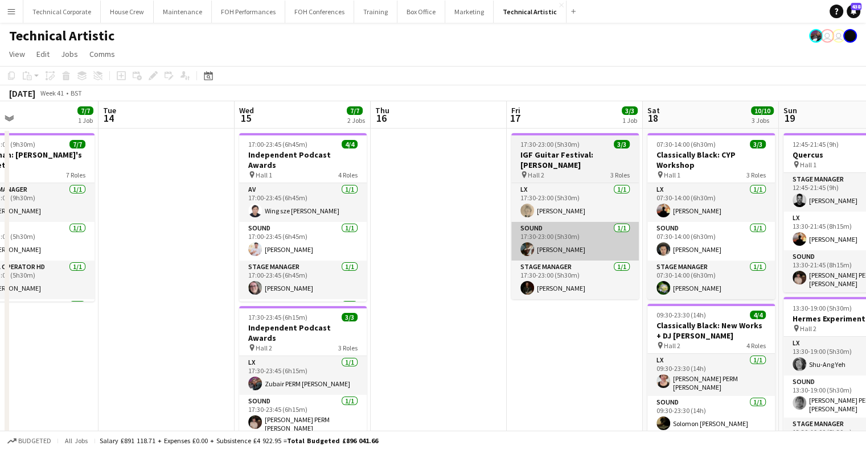
drag, startPoint x: 227, startPoint y: 218, endPoint x: 360, endPoint y: 237, distance: 134.1
click at [231, 220] on app-calendar-viewport "Sat 11 8/8 3 Jobs Sun 12 6/6 2 Jobs Mon 13 7/7 1 Job Tue 14 Wed 15 7/7 2 Jobs T…" at bounding box center [433, 427] width 866 height 652
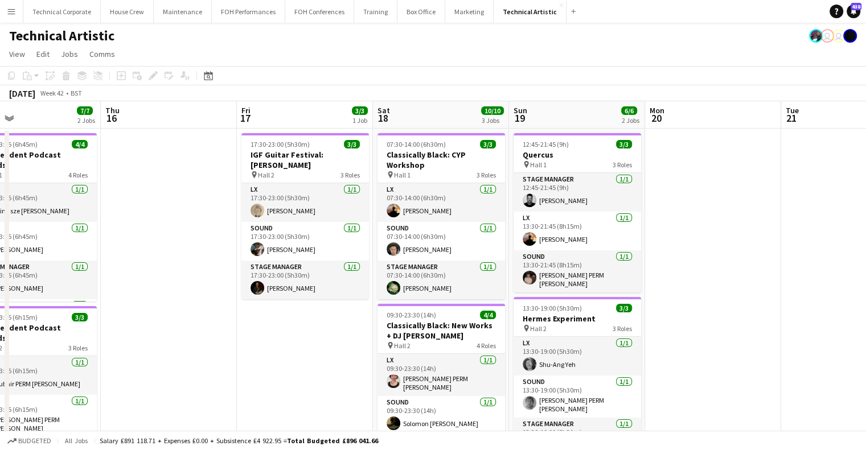
click at [384, 245] on app-calendar-viewport "Mon 13 7/7 1 Job Tue 14 Wed 15 7/7 2 Jobs Thu 16 Fri 17 3/3 1 Job Sat 18 10/10 …" at bounding box center [433, 427] width 866 height 652
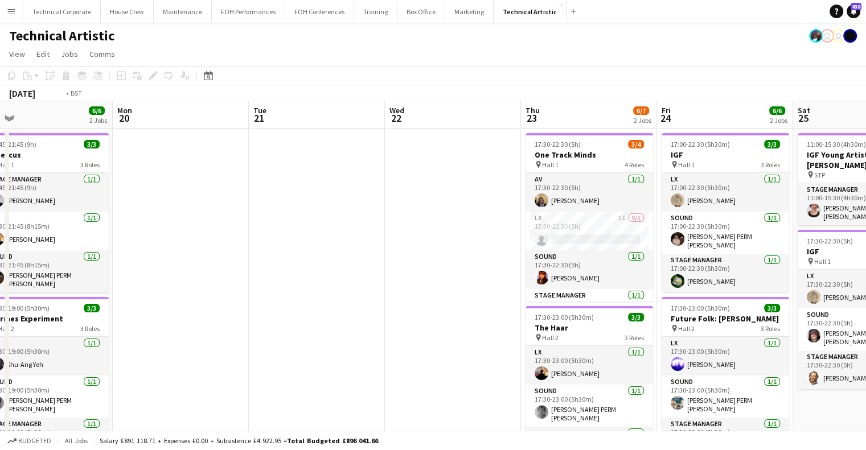
drag, startPoint x: 218, startPoint y: 232, endPoint x: 121, endPoint y: 243, distance: 97.4
click at [158, 236] on app-calendar-viewport "Thu 16 Fri 17 3/3 1 Job Sat 18 10/10 3 Jobs Sun 19 6/6 2 Jobs Mon 20 Tue 21 Wed…" at bounding box center [433, 427] width 866 height 652
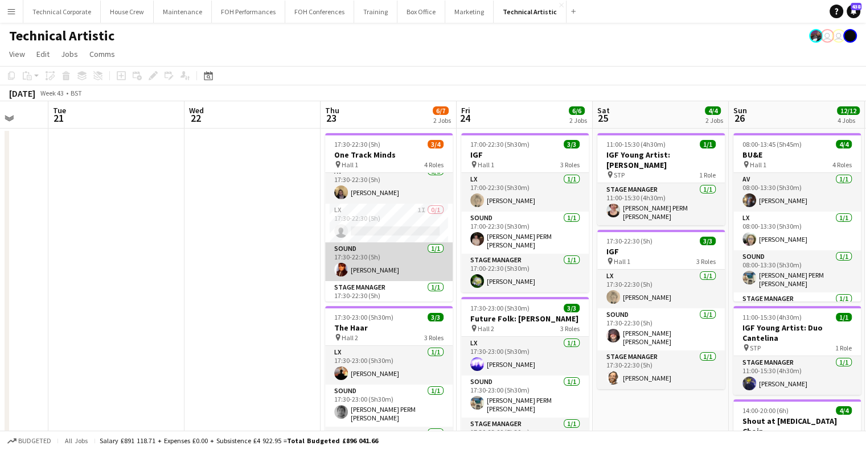
scroll to position [0, 0]
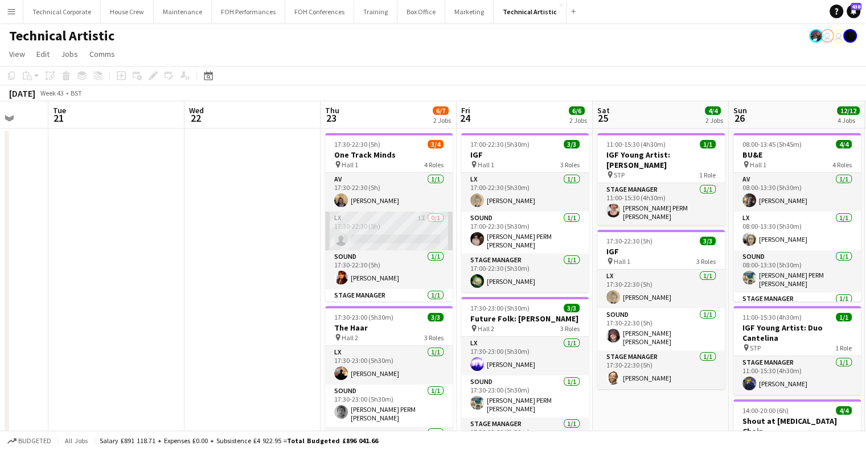
click at [398, 248] on app-card-role "LX 1I 0/1 17:30-22:30 (5h) single-neutral-actions" at bounding box center [389, 231] width 128 height 39
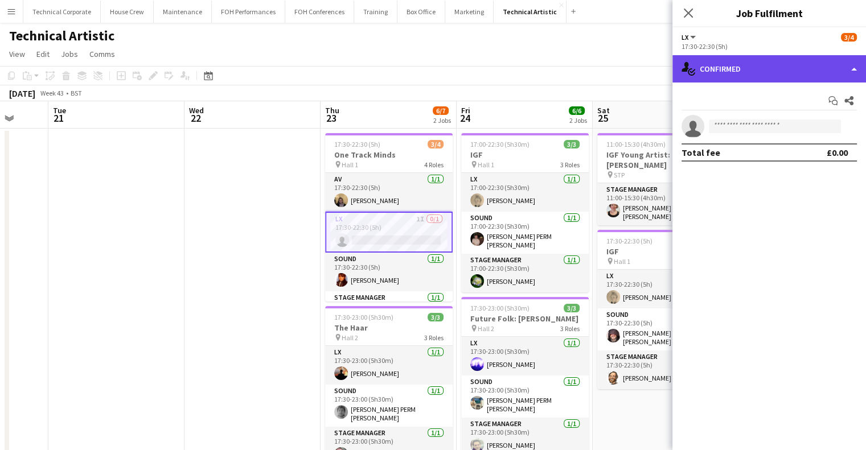
click at [756, 65] on div "single-neutral-actions-check-2 Confirmed" at bounding box center [770, 68] width 194 height 27
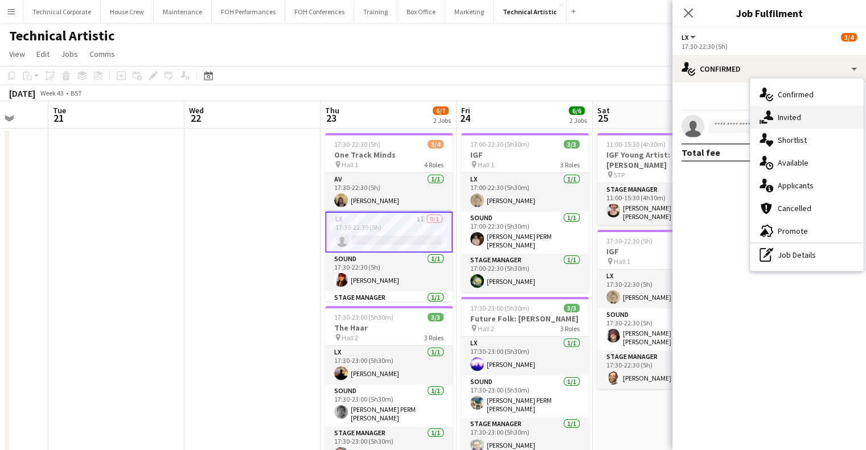
click at [789, 113] on span "Invited" at bounding box center [789, 117] width 23 height 10
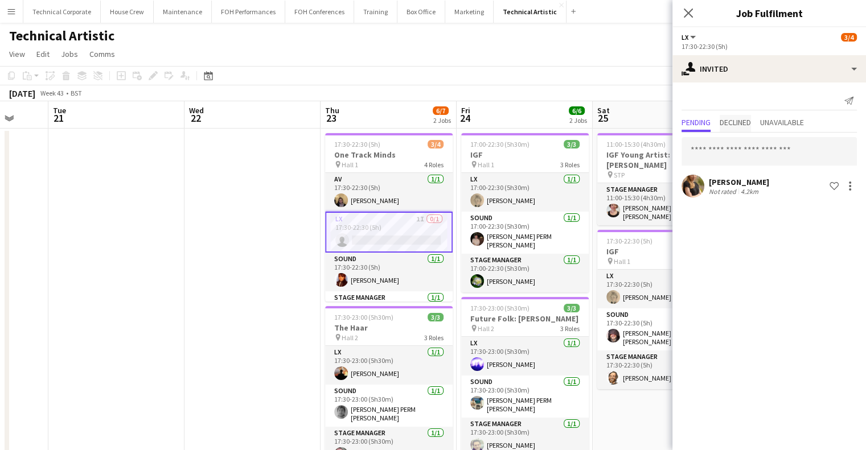
click at [740, 119] on span "Declined" at bounding box center [735, 122] width 31 height 8
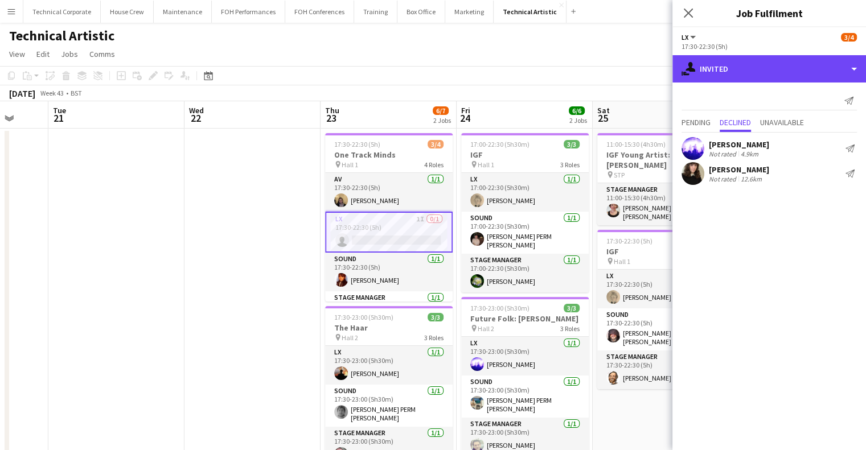
drag, startPoint x: 771, startPoint y: 81, endPoint x: 796, endPoint y: 113, distance: 40.6
click at [772, 81] on div "single-neutral-actions-share-1 Invited" at bounding box center [770, 68] width 194 height 27
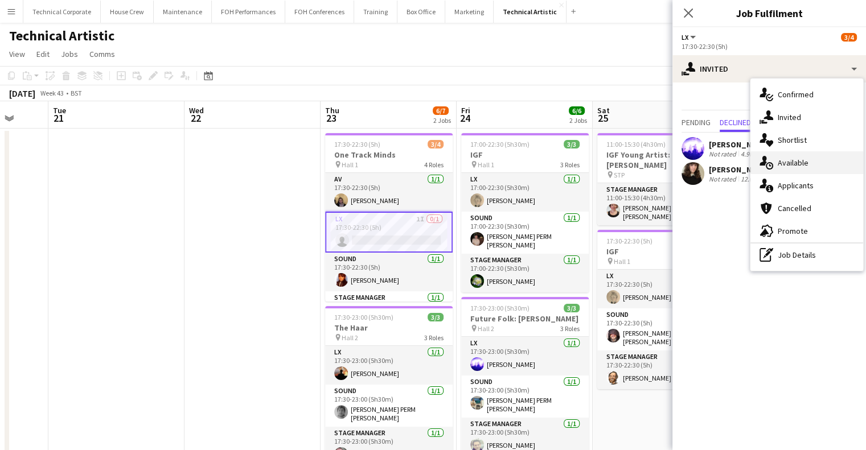
click at [817, 166] on div "single-neutral-actions-upload Available" at bounding box center [807, 162] width 113 height 23
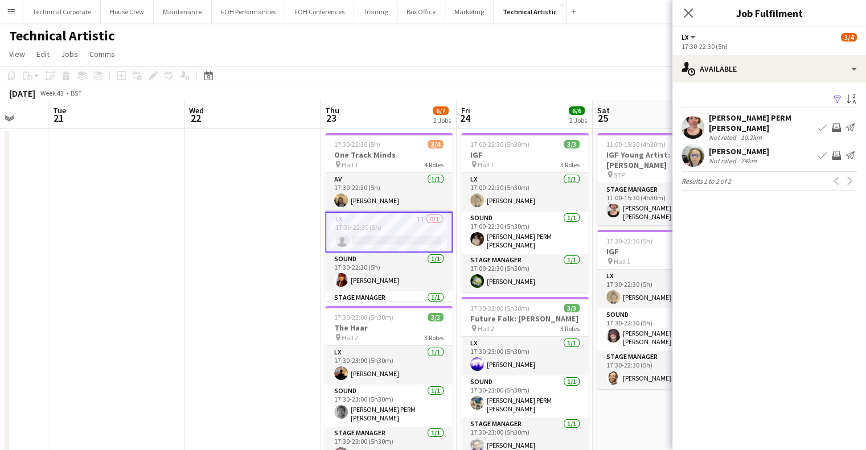
click at [260, 257] on app-date-cell at bounding box center [253, 441] width 136 height 625
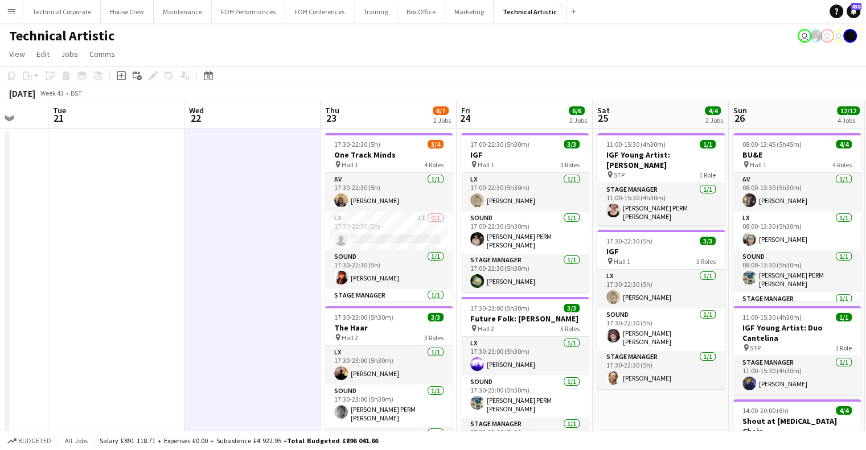
click at [260, 257] on app-date-cell at bounding box center [253, 441] width 136 height 625
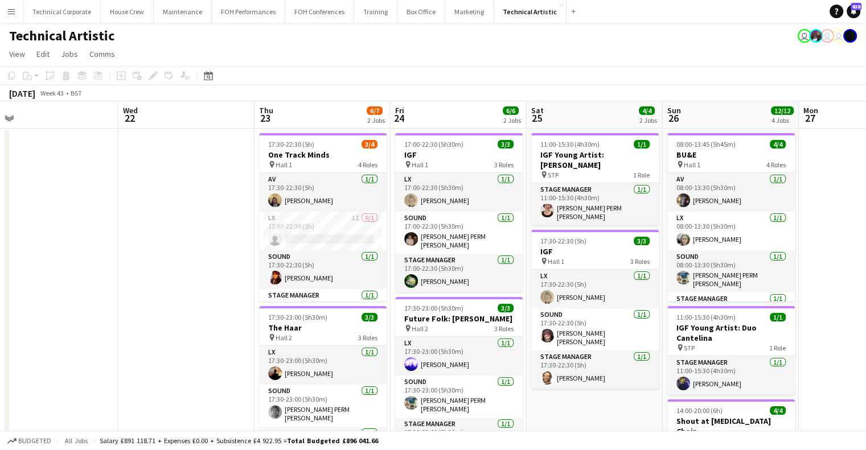
drag, startPoint x: 214, startPoint y: 205, endPoint x: 146, endPoint y: 223, distance: 70.6
click at [146, 223] on app-calendar-viewport "Sat 18 10/10 3 Jobs Sun 19 6/6 2 Jobs Mon 20 Tue 21 Wed 22 Thu 23 6/7 2 Jobs Fr…" at bounding box center [433, 427] width 866 height 652
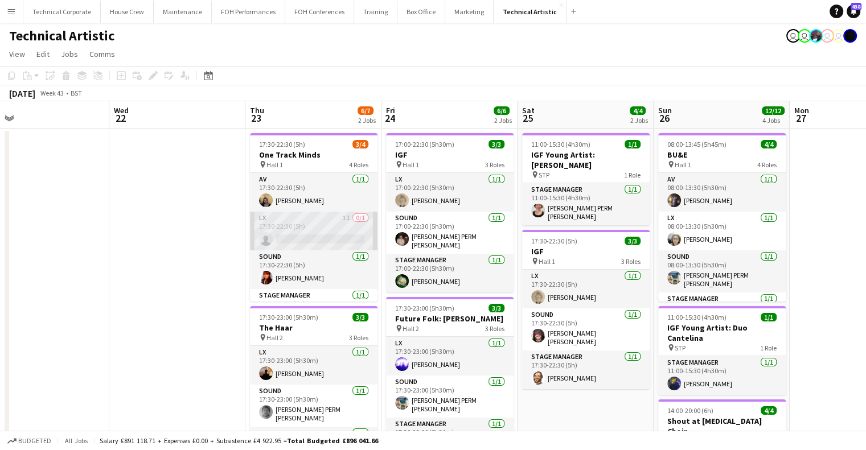
click at [269, 232] on app-card-role "LX 1I 0/1 17:30-22:30 (5h) single-neutral-actions" at bounding box center [314, 231] width 128 height 39
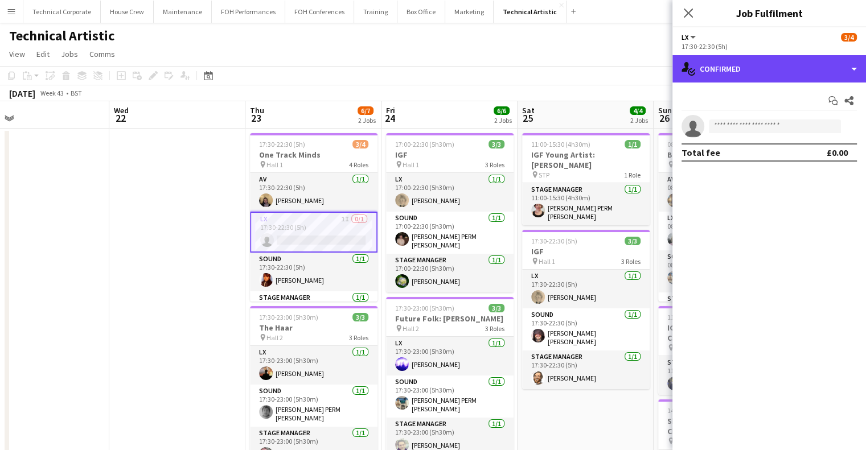
drag, startPoint x: 749, startPoint y: 76, endPoint x: 765, endPoint y: 79, distance: 15.6
click at [752, 75] on div "single-neutral-actions-check-2 Confirmed" at bounding box center [770, 68] width 194 height 27
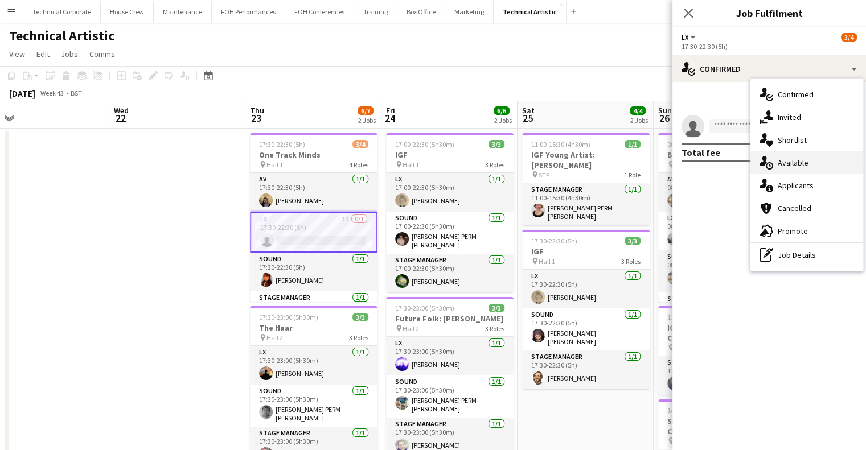
click at [802, 166] on span "Available" at bounding box center [793, 163] width 31 height 10
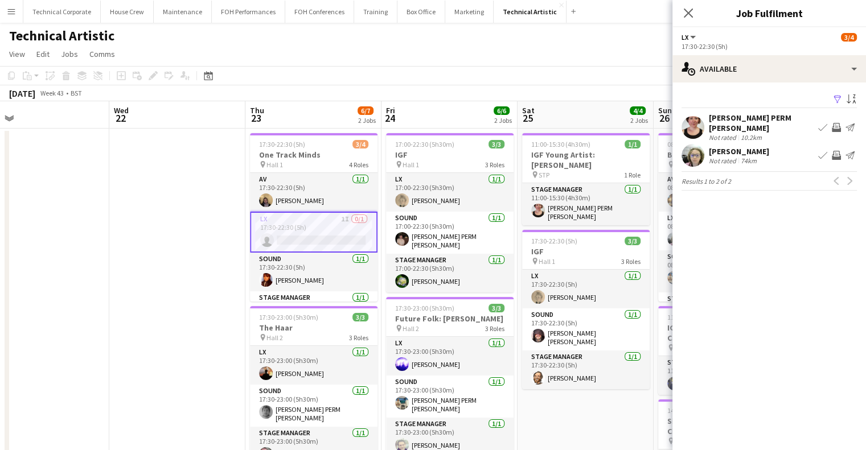
click at [228, 171] on app-date-cell at bounding box center [177, 441] width 136 height 625
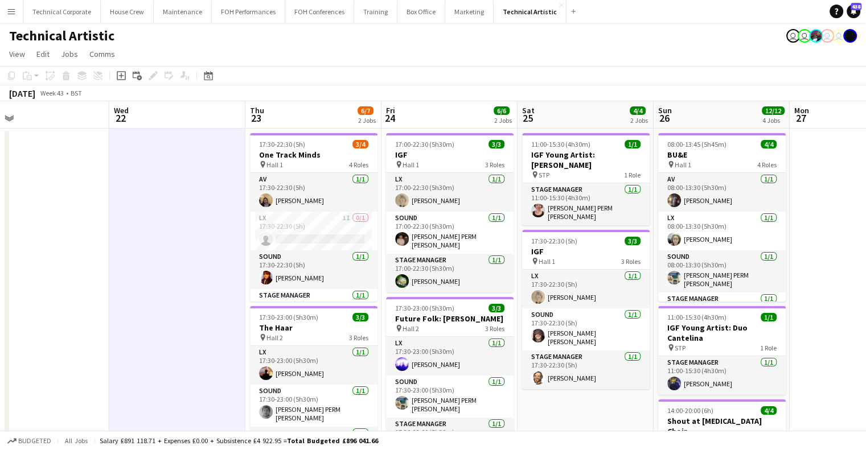
click at [228, 171] on app-date-cell at bounding box center [177, 441] width 136 height 625
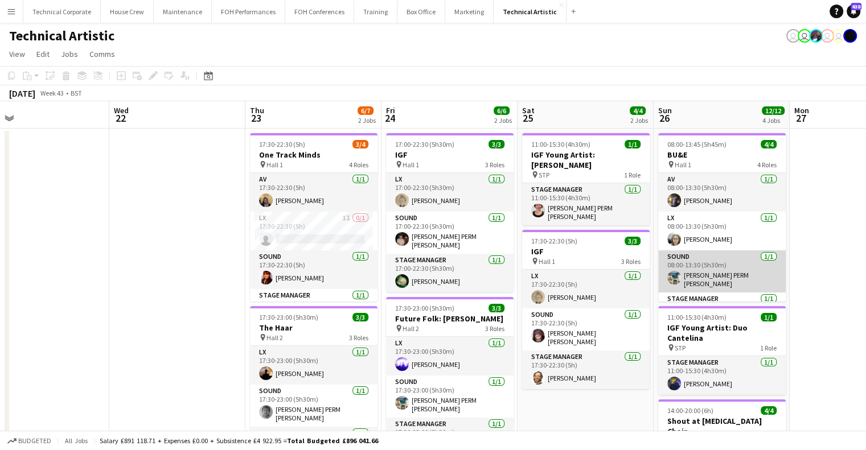
drag, startPoint x: 395, startPoint y: 269, endPoint x: 304, endPoint y: 264, distance: 90.7
click at [293, 269] on app-calendar-viewport "Sat 18 10/10 3 Jobs Sun 19 6/6 2 Jobs Mon 20 Tue 21 Wed 22 Thu 23 6/7 2 Jobs Fr…" at bounding box center [433, 427] width 866 height 652
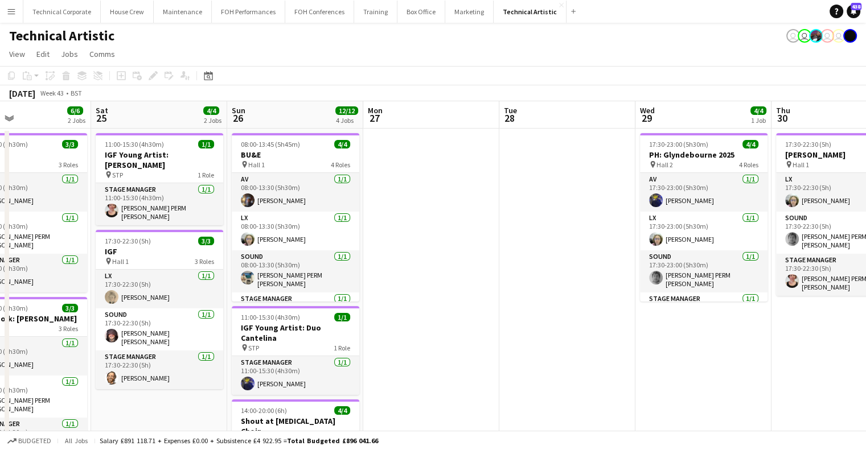
drag, startPoint x: 437, startPoint y: 241, endPoint x: 384, endPoint y: 240, distance: 53.5
click at [358, 245] on app-calendar-viewport "Wed 22 Thu 23 6/7 2 Jobs Fri 24 6/6 2 Jobs Sat 25 4/4 2 Jobs Sun 26 12/12 4 Job…" at bounding box center [433, 427] width 866 height 652
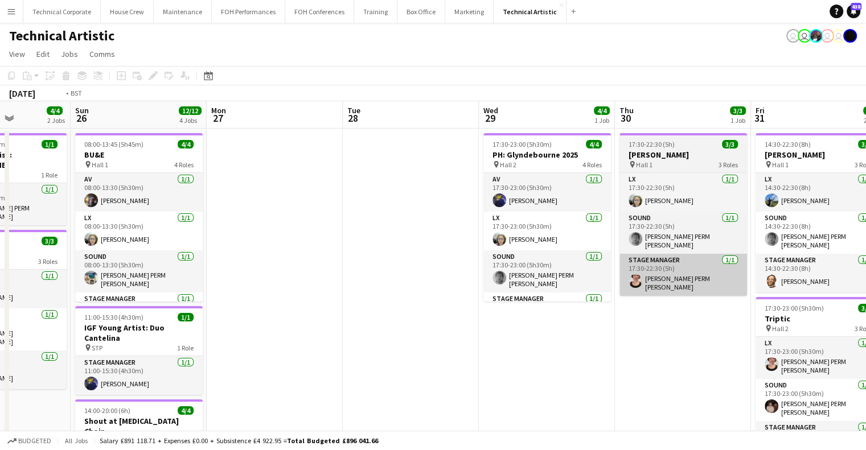
drag, startPoint x: 671, startPoint y: 236, endPoint x: 382, endPoint y: 257, distance: 290.6
click at [382, 256] on app-calendar-viewport "Wed 22 Thu 23 6/7 2 Jobs Fri 24 6/6 2 Jobs Sat 25 4/4 2 Jobs Sun 26 12/12 4 Job…" at bounding box center [433, 427] width 866 height 652
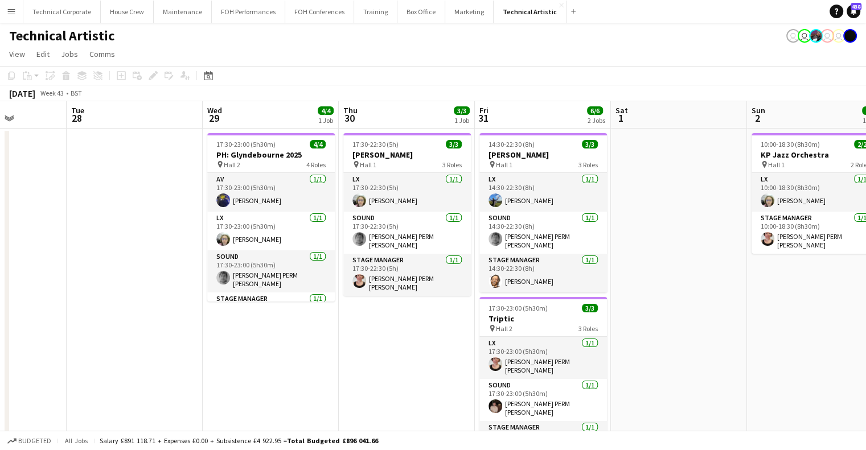
drag, startPoint x: 694, startPoint y: 244, endPoint x: 245, endPoint y: 253, distance: 448.9
click at [245, 253] on app-calendar-viewport "Fri 24 6/6 2 Jobs Sat 25 4/4 2 Jobs Sun 26 12/12 4 Jobs Mon 27 Tue 28 Wed 29 4/…" at bounding box center [433, 427] width 866 height 652
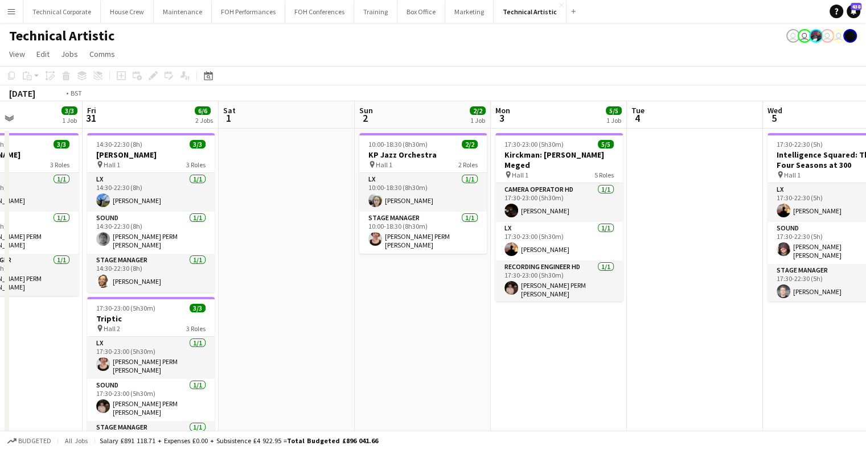
drag, startPoint x: 514, startPoint y: 251, endPoint x: 146, endPoint y: 263, distance: 368.1
click at [139, 265] on app-calendar-viewport "Tue 28 Wed 29 4/4 1 Job Thu 30 3/3 1 Job Fri 31 6/6 2 Jobs Sat 1 Sun 2 2/2 1 Jo…" at bounding box center [433, 427] width 866 height 652
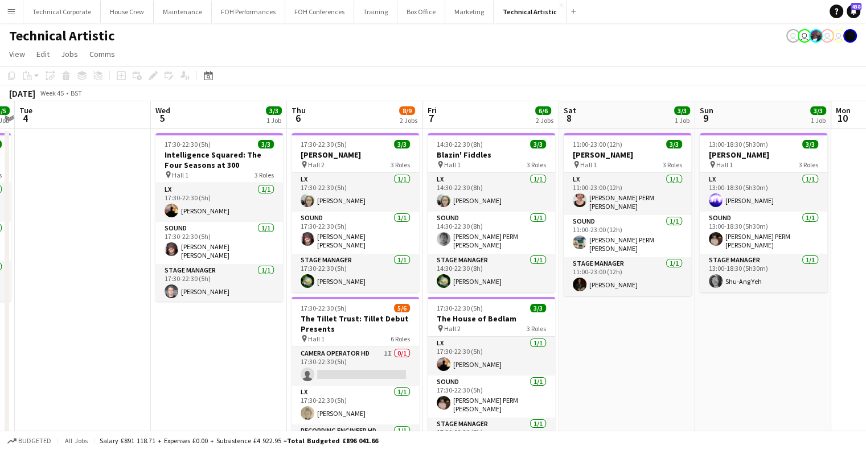
drag, startPoint x: 736, startPoint y: 251, endPoint x: 663, endPoint y: 258, distance: 73.3
click at [673, 258] on app-calendar-viewport "Sat 1 Sun 2 2/2 1 Job Mon 3 5/5 1 Job Tue 4 Wed 5 3/3 1 Job Thu 6 8/9 2 Jobs Fr…" at bounding box center [433, 427] width 866 height 652
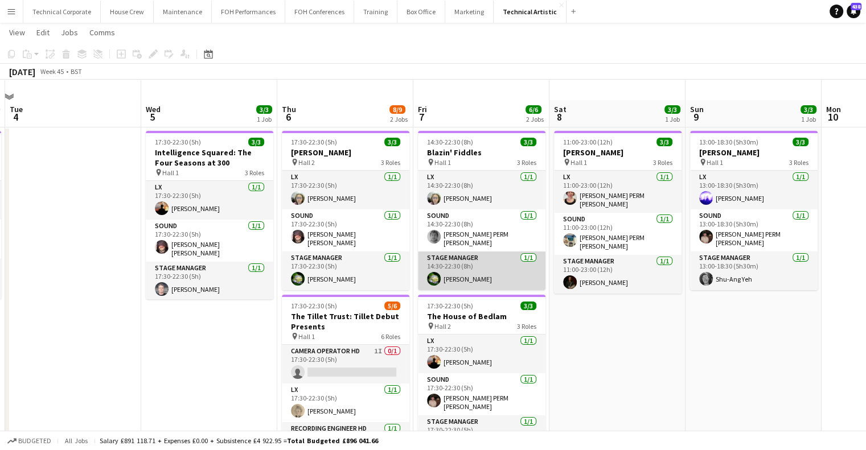
scroll to position [0, 0]
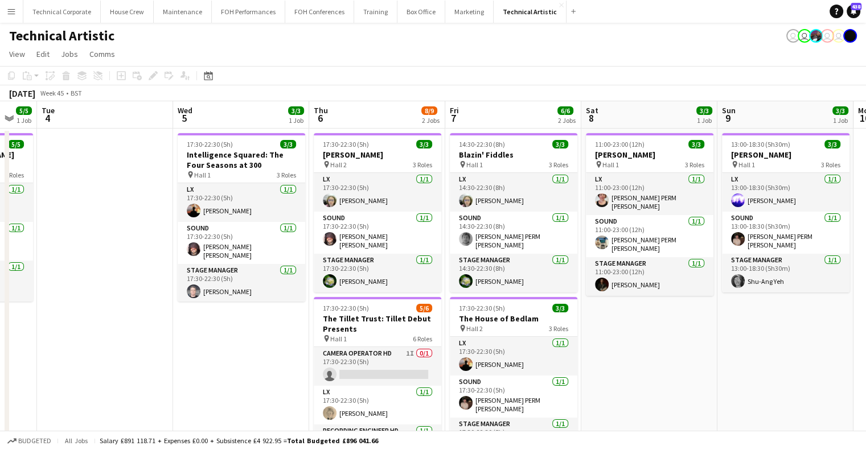
drag, startPoint x: 508, startPoint y: 268, endPoint x: 346, endPoint y: 298, distance: 164.5
click at [302, 307] on app-calendar-viewport "Sat 1 Sun 2 2/2 1 Job Mon 3 5/5 1 Job Tue 4 Wed 5 3/3 1 Job Thu 6 8/9 2 Jobs Fr…" at bounding box center [433, 427] width 866 height 652
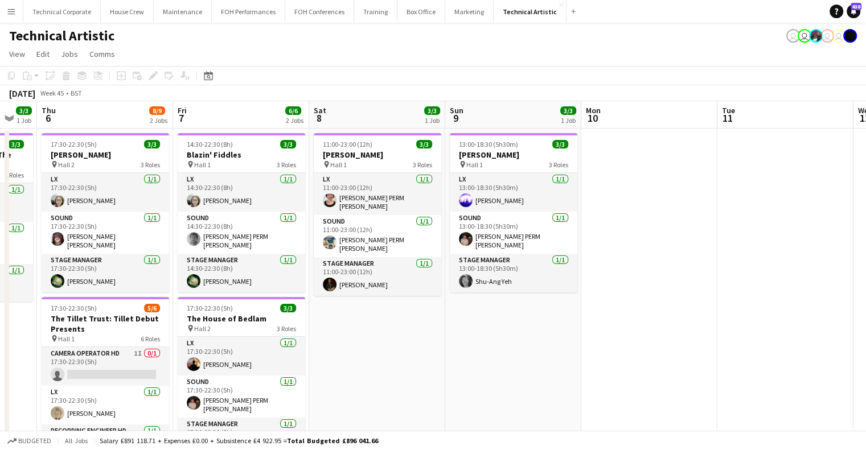
drag, startPoint x: 657, startPoint y: 257, endPoint x: 385, endPoint y: 236, distance: 272.5
click at [359, 252] on app-calendar-viewport "Mon 3 5/5 1 Job Tue 4 Wed 5 3/3 1 Job Thu 6 8/9 2 Jobs Fri 7 6/6 2 Jobs Sat 8 3…" at bounding box center [433, 427] width 866 height 652
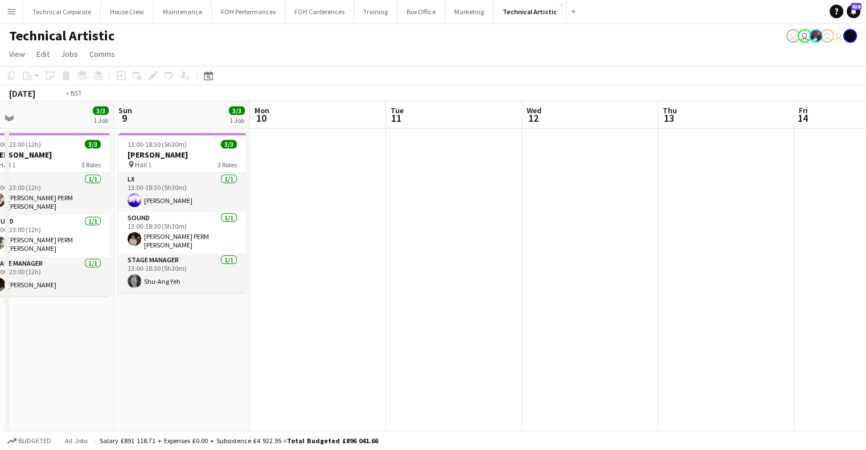
drag, startPoint x: 720, startPoint y: 145, endPoint x: 357, endPoint y: 136, distance: 362.9
click at [372, 134] on app-calendar-viewport "Wed 5 3/3 1 Job Thu 6 8/9 2 Jobs Fri 7 6/6 2 Jobs Sat 8 3/3 1 Job Sun 9 3/3 1 J…" at bounding box center [433, 427] width 866 height 652
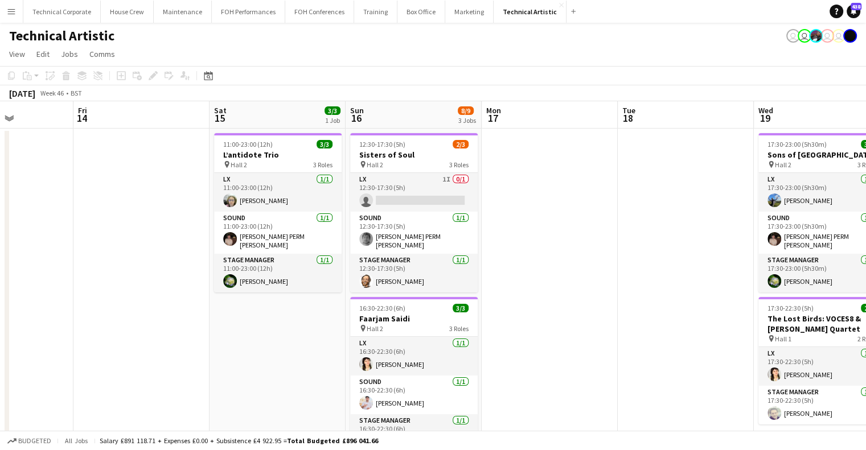
drag, startPoint x: 466, startPoint y: 192, endPoint x: 254, endPoint y: 199, distance: 212.5
click at [254, 199] on app-calendar-viewport "Mon 10 Tue 11 Wed 12 Thu 13 Fri 14 Sat 15 3/3 1 Job Sun 16 8/9 3 Jobs Mon 17 Tu…" at bounding box center [433, 427] width 866 height 652
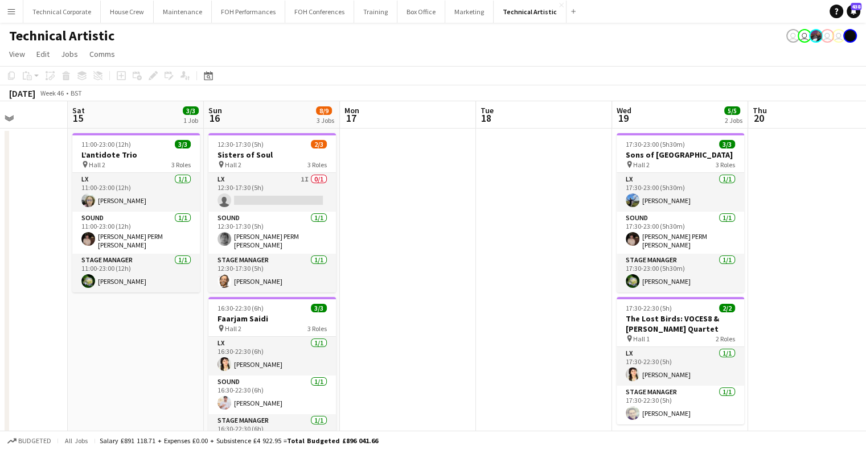
drag, startPoint x: 292, startPoint y: 262, endPoint x: 196, endPoint y: 263, distance: 96.2
click at [199, 263] on app-calendar-viewport "Wed 12 Thu 13 Fri 14 Sat 15 3/3 1 Job Sun 16 8/9 3 Jobs Mon 17 Tue 18 Wed 19 5/…" at bounding box center [433, 427] width 866 height 652
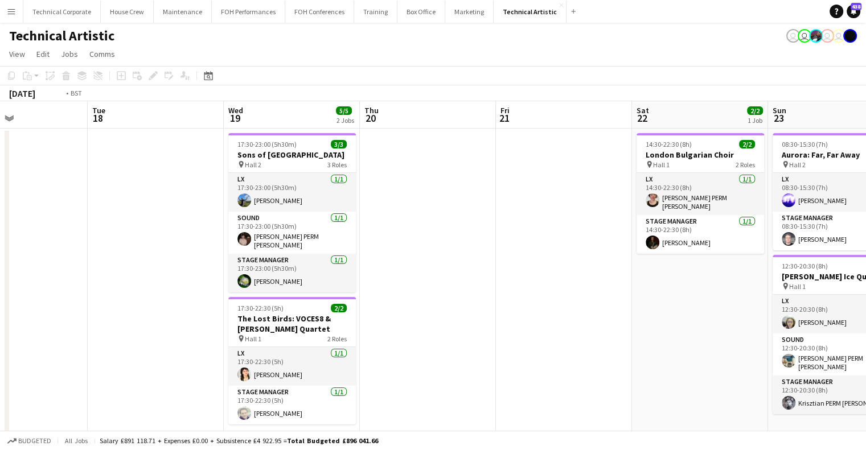
drag, startPoint x: 498, startPoint y: 256, endPoint x: 361, endPoint y: 278, distance: 138.9
click at [361, 278] on app-calendar-viewport "Fri 14 Sat 15 3/3 1 Job Sun 16 8/9 3 Jobs Mon 17 Tue 18 Wed 19 5/5 2 Jobs Thu 2…" at bounding box center [433, 427] width 866 height 652
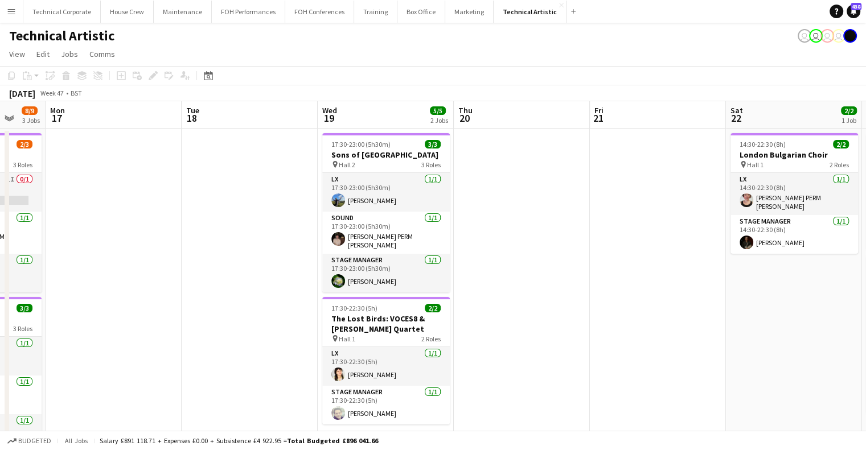
drag, startPoint x: 441, startPoint y: 259, endPoint x: 258, endPoint y: 259, distance: 183.4
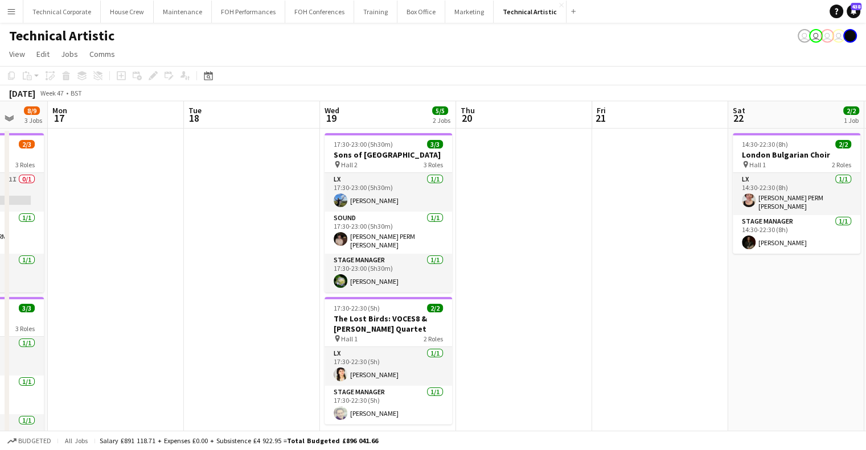
click at [157, 268] on app-calendar-viewport "Fri 14 Sat 15 3/3 1 Job Sun 16 8/9 3 Jobs Mon 17 Tue 18 Wed 19 5/5 2 Jobs Thu 2…" at bounding box center [433, 427] width 866 height 652
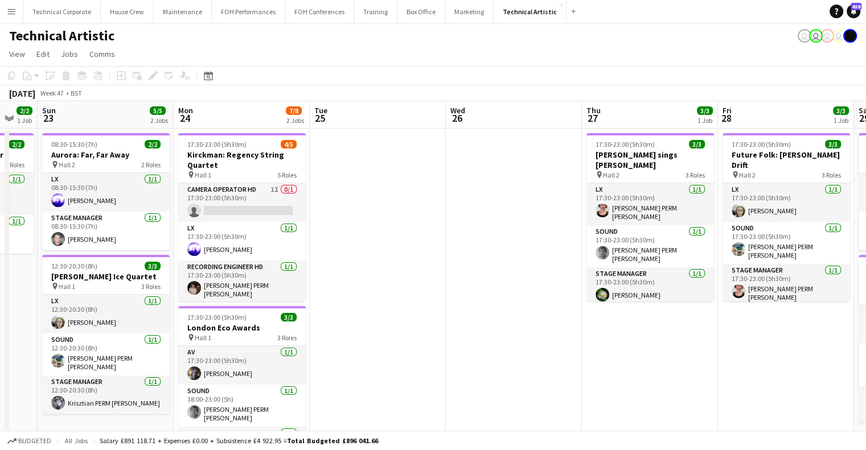
drag, startPoint x: 564, startPoint y: 245, endPoint x: 210, endPoint y: 266, distance: 354.2
click at [210, 266] on app-calendar-viewport "Thu 20 Fri 21 Sat 22 2/2 1 Job Sun 23 5/5 2 Jobs Mon 24 7/8 2 Jobs Tue 25 Wed 2…" at bounding box center [433, 427] width 866 height 652
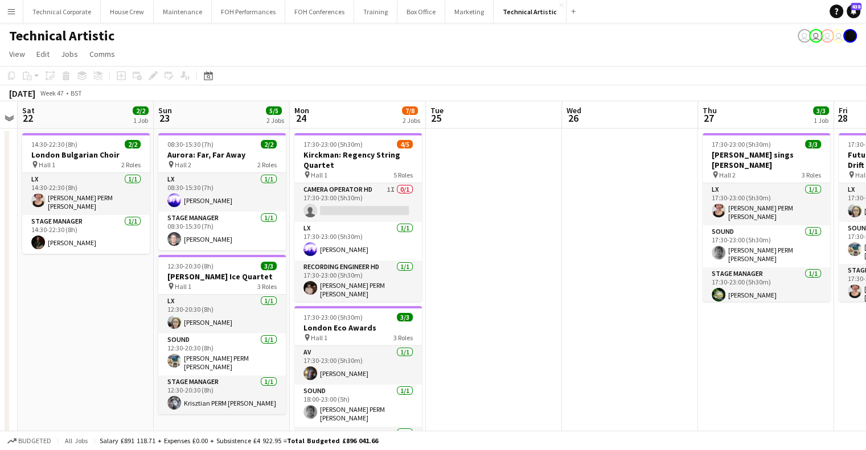
drag, startPoint x: 487, startPoint y: 239, endPoint x: 513, endPoint y: 204, distance: 42.7
click at [523, 221] on app-calendar-viewport "Thu 20 Fri 21 Sat 22 2/2 1 Job Sun 23 5/5 2 Jobs Mon 24 7/8 2 Jobs Tue 25 Wed 2…" at bounding box center [433, 427] width 866 height 652
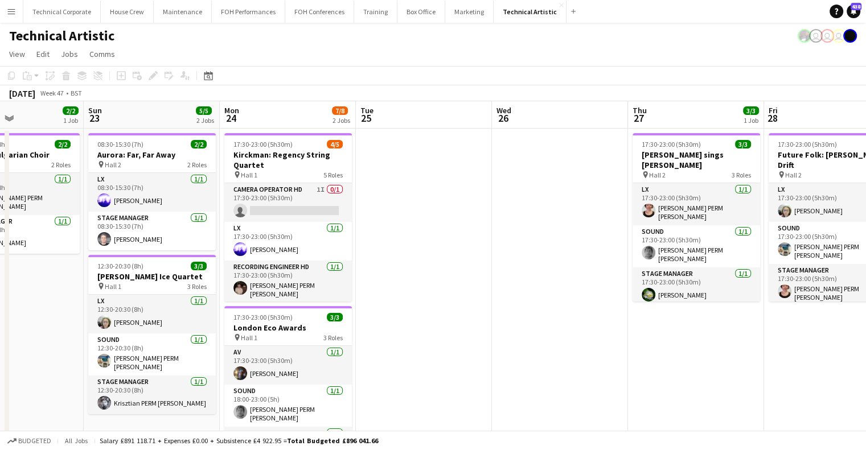
drag, startPoint x: 439, startPoint y: 240, endPoint x: 538, endPoint y: 231, distance: 99.5
click at [582, 232] on app-calendar-viewport "Thu 20 Fri 21 Sat 22 2/2 1 Job Sun 23 5/5 2 Jobs Mon 24 7/8 2 Jobs Tue 25 Wed 2…" at bounding box center [433, 427] width 866 height 652
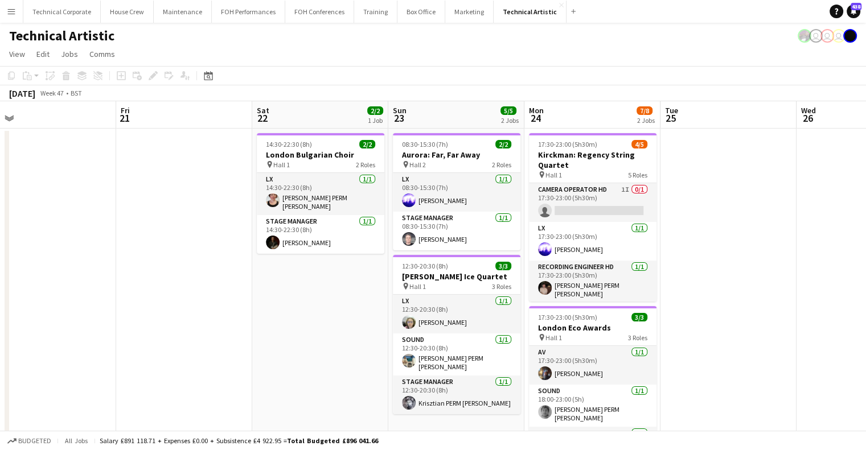
click at [712, 231] on app-calendar-viewport "Mon 17 Tue 18 Wed 19 5/5 2 Jobs Thu 20 Fri 21 Sat 22 2/2 1 Job Sun 23 5/5 2 Job…" at bounding box center [433, 427] width 866 height 652
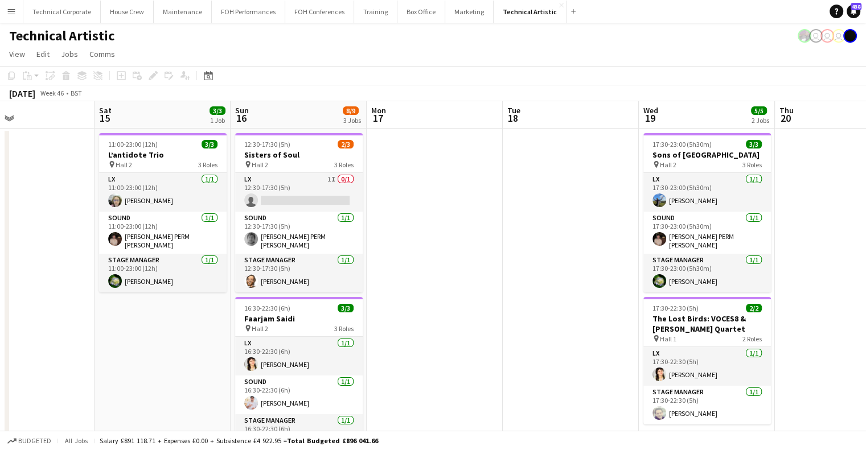
click at [691, 227] on app-calendar-viewport "Wed 12 Thu 13 Fri 14 Sat 15 3/3 1 Job Sun 16 8/9 3 Jobs Mon 17 Tue 18 Wed 19 5/…" at bounding box center [433, 427] width 866 height 652
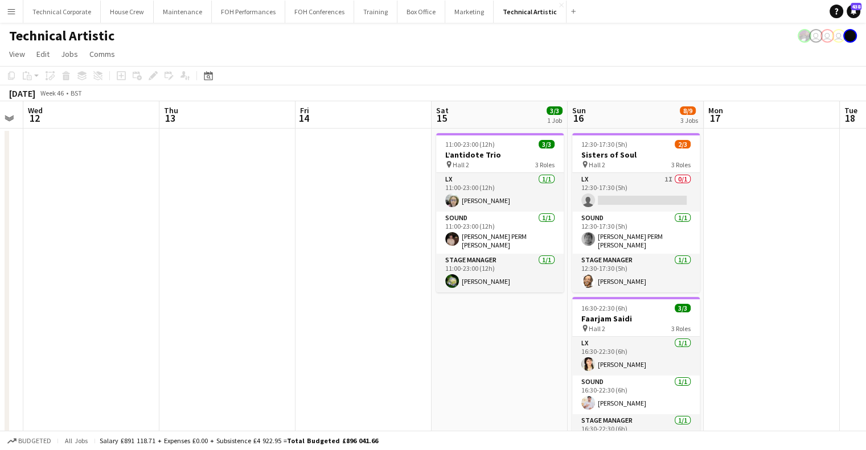
drag, startPoint x: 337, startPoint y: 223, endPoint x: 235, endPoint y: 224, distance: 102.5
click at [866, 218] on html "Menu Boards Boards Boards All jobs Status Workforce Workforce My Workforce Recr…" at bounding box center [433, 386] width 866 height 773
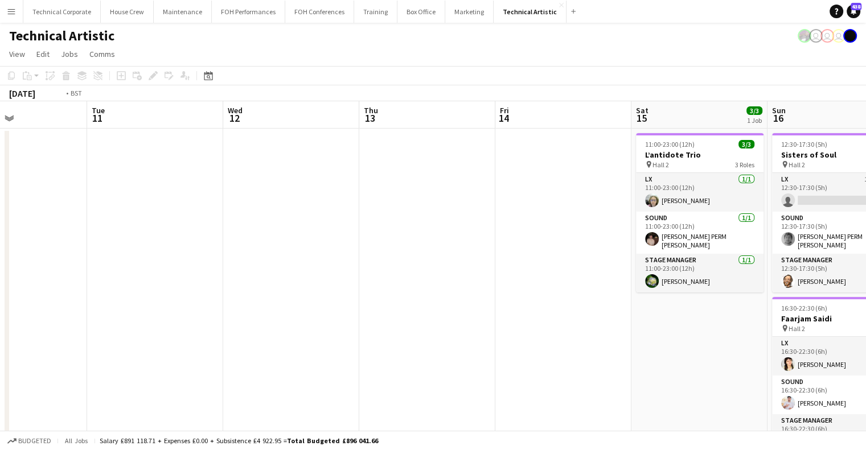
drag, startPoint x: 667, startPoint y: 230, endPoint x: 272, endPoint y: 223, distance: 395.3
click at [675, 228] on app-calendar-viewport "Sat 8 3/3 1 Job Sun 9 3/3 1 Job Mon 10 Tue 11 Wed 12 Thu 13 Fri 14 Sat 15 3/3 1…" at bounding box center [433, 427] width 866 height 652
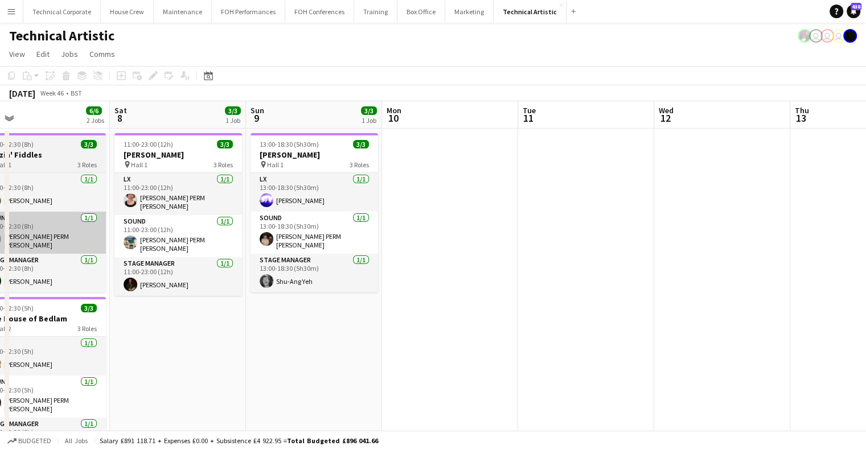
drag, startPoint x: 646, startPoint y: 243, endPoint x: 364, endPoint y: 232, distance: 282.1
click at [652, 240] on app-calendar-viewport "Wed 5 3/3 1 Job Thu 6 8/9 2 Jobs Fri 7 6/6 2 Jobs Sat 8 3/3 1 Job Sun 9 3/3 1 J…" at bounding box center [433, 427] width 866 height 652
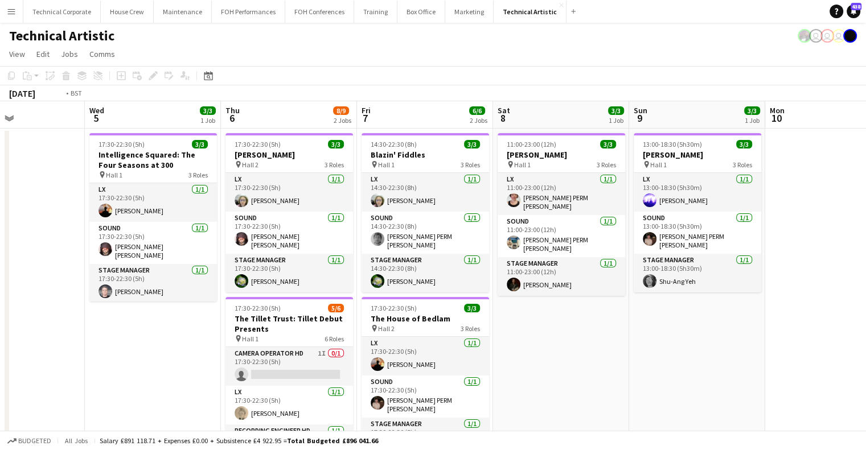
click at [690, 250] on app-calendar-viewport "Sun 2 2/2 1 Job Mon 3 5/5 1 Job Tue 4 Wed 5 3/3 1 Job Thu 6 8/9 2 Jobs Fri 7 6/…" at bounding box center [433, 427] width 866 height 652
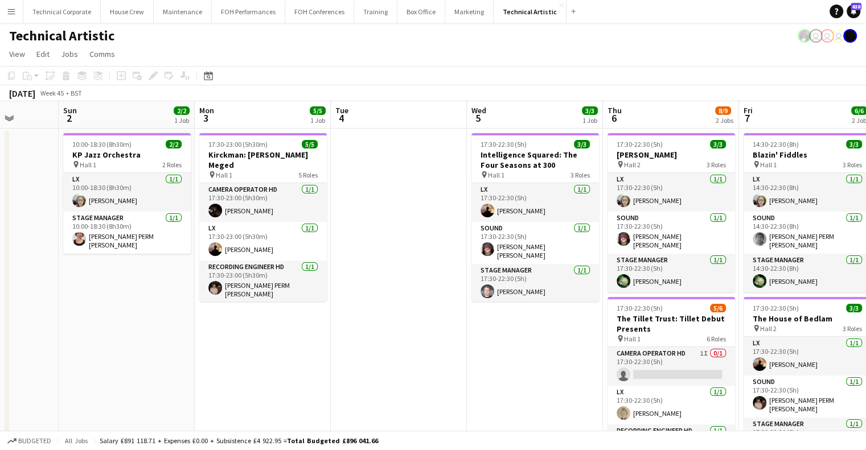
drag, startPoint x: 538, startPoint y: 271, endPoint x: 624, endPoint y: 269, distance: 86.0
click at [645, 271] on app-calendar-viewport "Thu 30 3/3 1 Job Fri 31 6/6 2 Jobs Sat 1 Sun 2 2/2 1 Job Mon 3 5/5 1 Job Tue 4 …" at bounding box center [433, 427] width 866 height 652
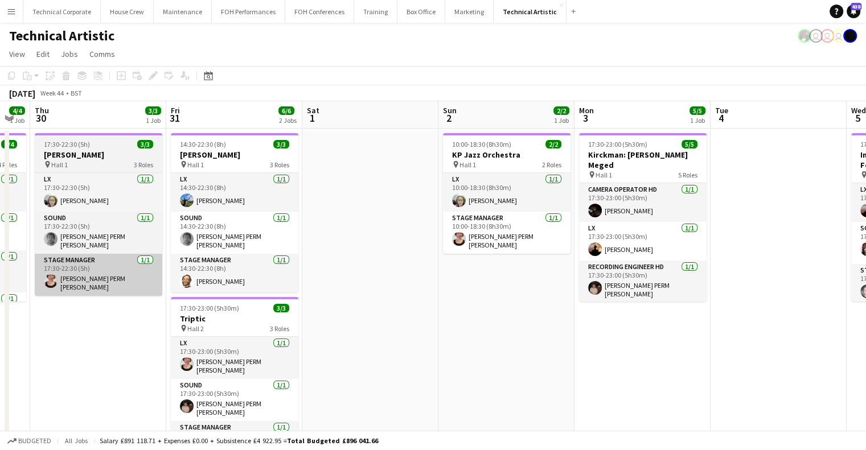
drag, startPoint x: 631, startPoint y: 280, endPoint x: 330, endPoint y: 260, distance: 301.3
click at [706, 271] on app-calendar-viewport "Tue 28 Wed 29 4/4 1 Job Thu 30 3/3 1 Job Fri 31 6/6 2 Jobs Sat 1 Sun 2 2/2 1 Jo…" at bounding box center [433, 427] width 866 height 652
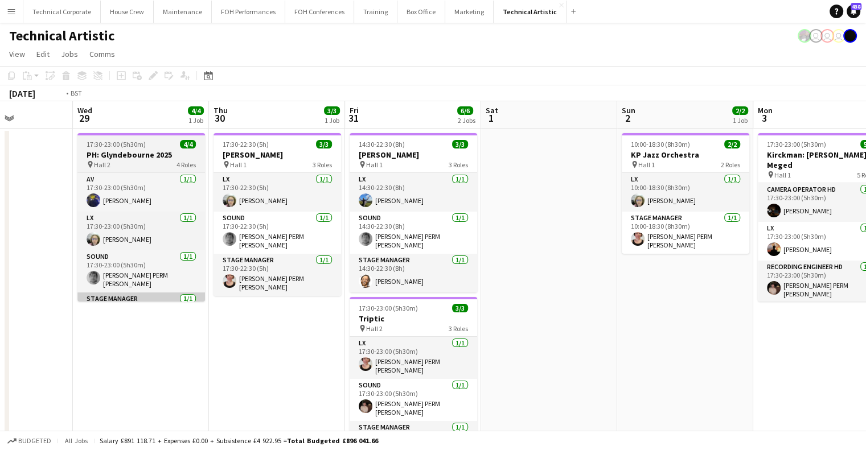
drag, startPoint x: 538, startPoint y: 296, endPoint x: 412, endPoint y: 289, distance: 126.1
click at [654, 293] on app-calendar-viewport "Sun 26 12/12 4 Jobs Mon 27 Tue 28 Wed 29 4/4 1 Job Thu 30 3/3 1 Job Fri 31 6/6 …" at bounding box center [433, 427] width 866 height 652
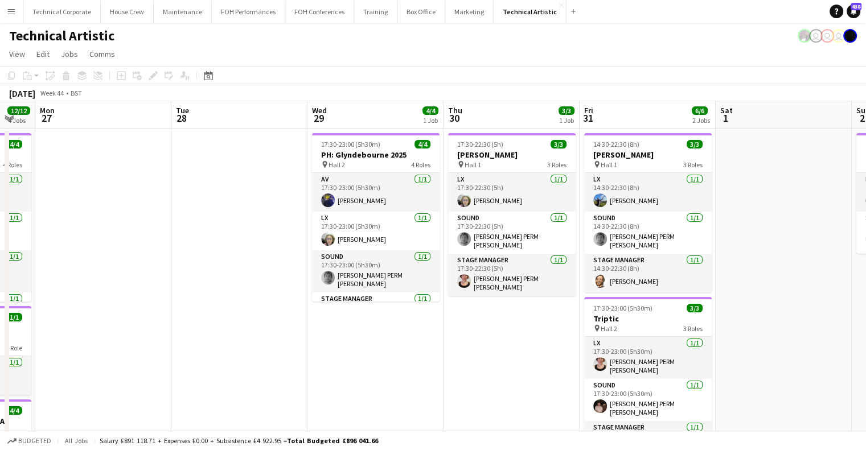
drag, startPoint x: 538, startPoint y: 309, endPoint x: 559, endPoint y: 304, distance: 22.2
click at [622, 309] on app-calendar-viewport "Sat 25 4/4 2 Jobs Sun 26 12/12 4 Jobs Mon 27 Tue 28 Wed 29 4/4 1 Job Thu 30 3/3…" at bounding box center [433, 427] width 866 height 652
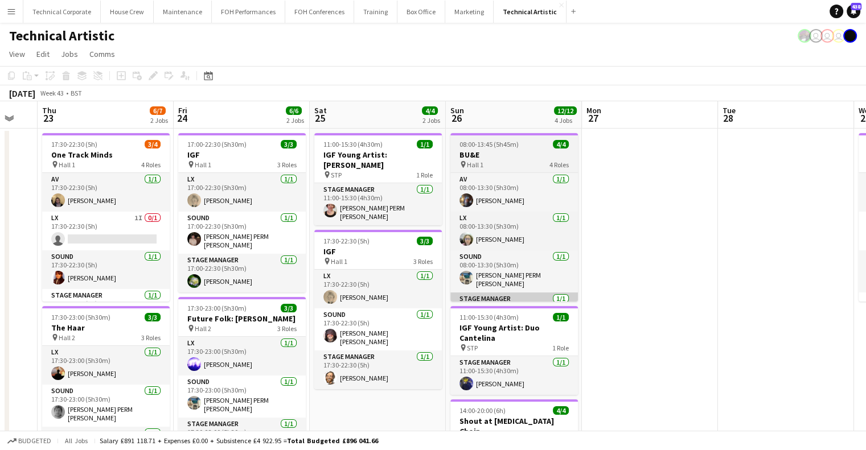
drag, startPoint x: 353, startPoint y: 313, endPoint x: 533, endPoint y: 296, distance: 180.7
click at [603, 310] on app-calendar-viewport "Tue 21 Wed 22 Thu 23 6/7 2 Jobs Fri 24 6/6 2 Jobs Sat 25 4/4 2 Jobs Sun 26 12/1…" at bounding box center [433, 427] width 866 height 652
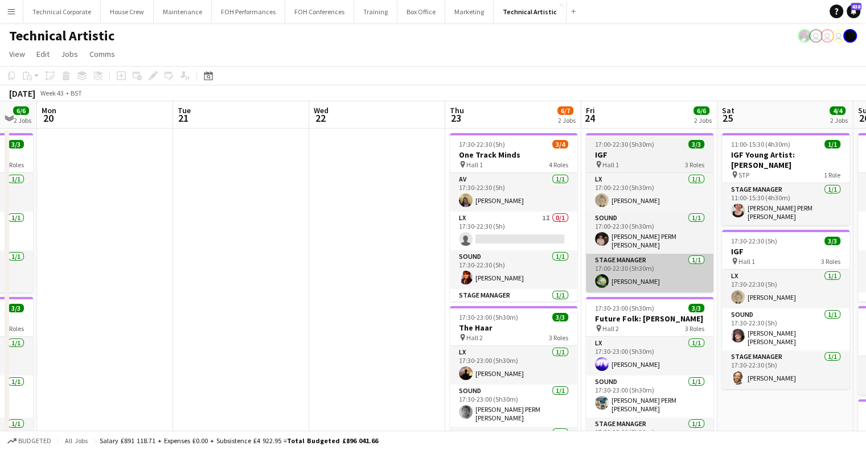
drag, startPoint x: 329, startPoint y: 278, endPoint x: 603, endPoint y: 280, distance: 273.9
click at [636, 286] on app-calendar-viewport "Sat 18 10/10 3 Jobs Sun 19 6/6 2 Jobs Mon 20 Tue 21 Wed 22 Thu 23 6/7 2 Jobs Fr…" at bounding box center [433, 427] width 866 height 652
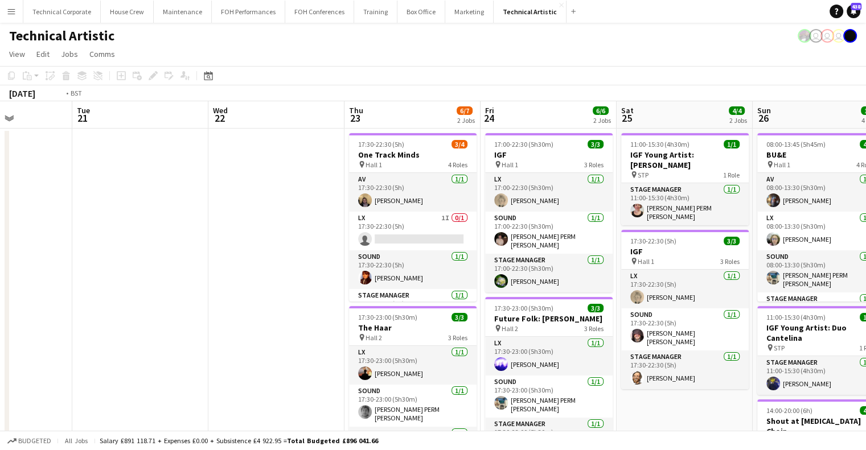
drag, startPoint x: 575, startPoint y: 282, endPoint x: 619, endPoint y: 280, distance: 44.5
click at [619, 280] on app-calendar-viewport "Sat 18 10/10 3 Jobs Sun 19 6/6 2 Jobs Mon 20 Tue 21 Wed 22 Thu 23 6/7 2 Jobs Fr…" at bounding box center [433, 427] width 866 height 652
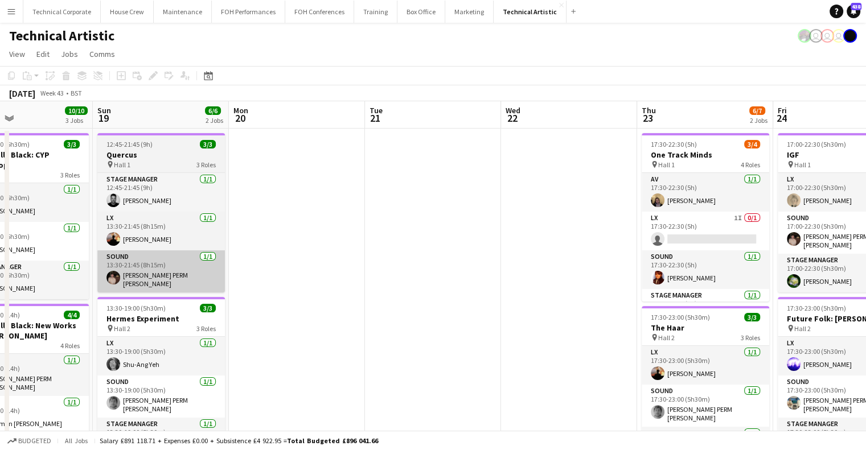
drag, startPoint x: 353, startPoint y: 270, endPoint x: 589, endPoint y: 272, distance: 235.8
click at [603, 274] on app-calendar-viewport "Thu 16 Fri 17 3/3 1 Job Sat 18 10/10 3 Jobs Sun 19 6/6 2 Jobs Mon 20 Tue 21 Wed…" at bounding box center [433, 427] width 866 height 652
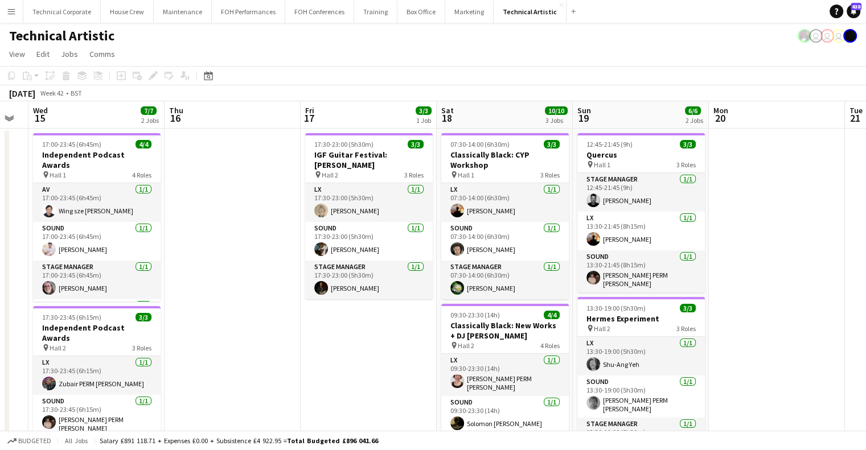
drag, startPoint x: 364, startPoint y: 261, endPoint x: 405, endPoint y: 264, distance: 41.1
click at [403, 264] on app-calendar-viewport "Mon 13 7/7 1 Job Tue 14 Wed 15 7/7 2 Jobs Thu 16 Fri 17 3/3 1 Job Sat 18 10/10 …" at bounding box center [433, 427] width 866 height 652
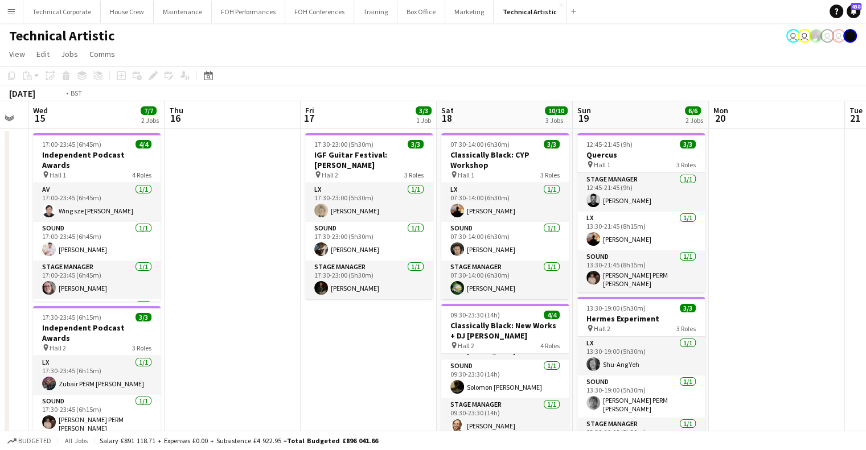
scroll to position [0, 281]
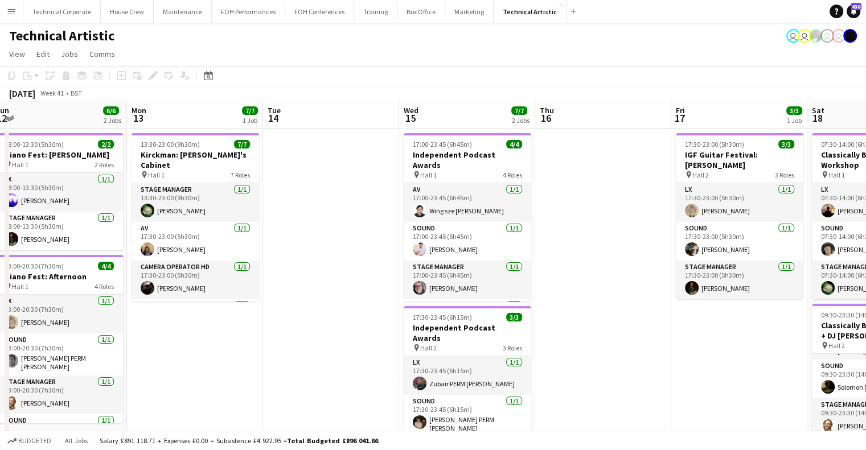
drag, startPoint x: 622, startPoint y: 299, endPoint x: 631, endPoint y: 299, distance: 9.1
click at [631, 299] on app-calendar-viewport "Fri 10 6/6 2 Jobs Sat 11 8/8 3 Jobs Sun 12 6/6 2 Jobs Mon 13 7/7 1 Job Tue 14 W…" at bounding box center [433, 427] width 866 height 652
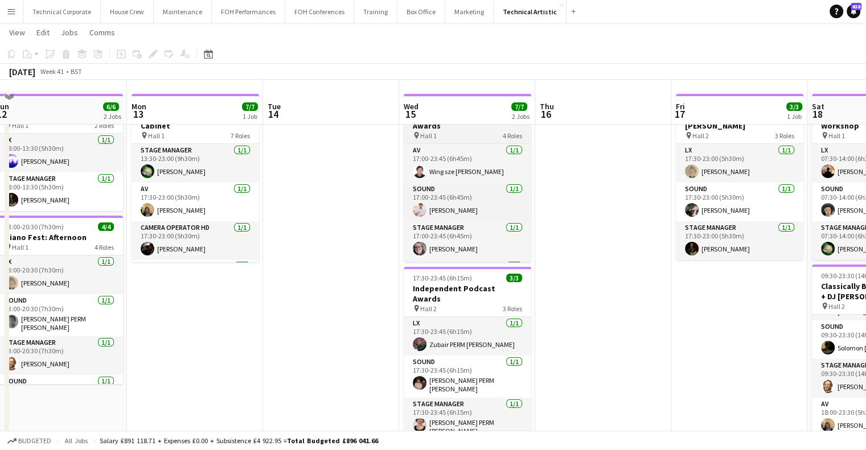
scroll to position [0, 0]
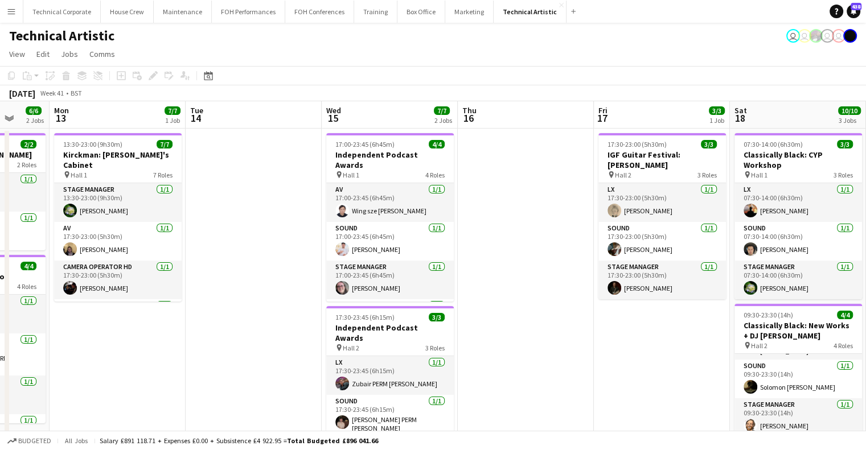
drag, startPoint x: 256, startPoint y: 218, endPoint x: 247, endPoint y: 219, distance: 8.6
click at [247, 219] on app-calendar-viewport "Fri 10 6/6 2 Jobs Sat 11 8/8 3 Jobs Sun 12 6/6 2 Jobs Mon 13 7/7 1 Job Tue 14 W…" at bounding box center [433, 427] width 866 height 652
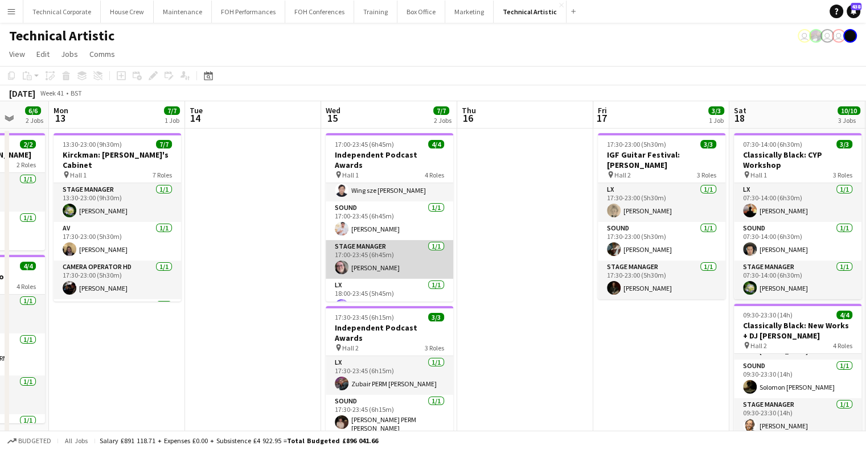
scroll to position [26, 0]
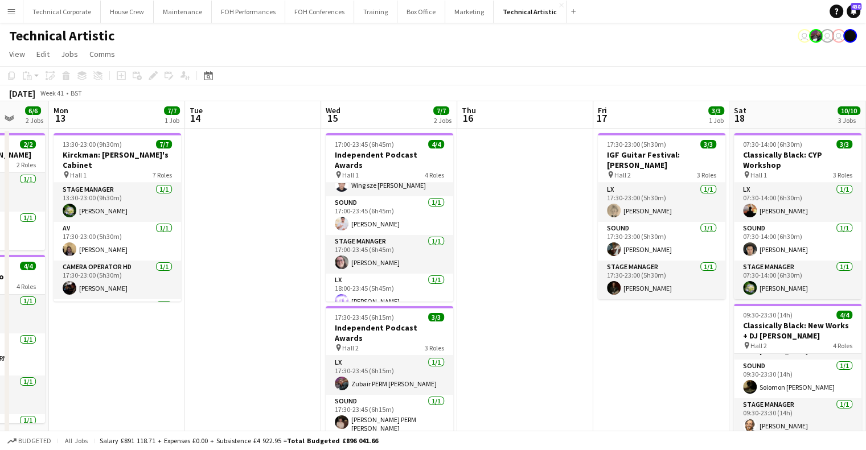
click at [202, 83] on app-toolbar "Copy Paste Paste Ctrl+V Paste with crew Ctrl+Shift+V Paste linked Job Delete Gr…" at bounding box center [433, 75] width 866 height 19
click at [211, 81] on div "Date picker" at bounding box center [209, 76] width 14 height 14
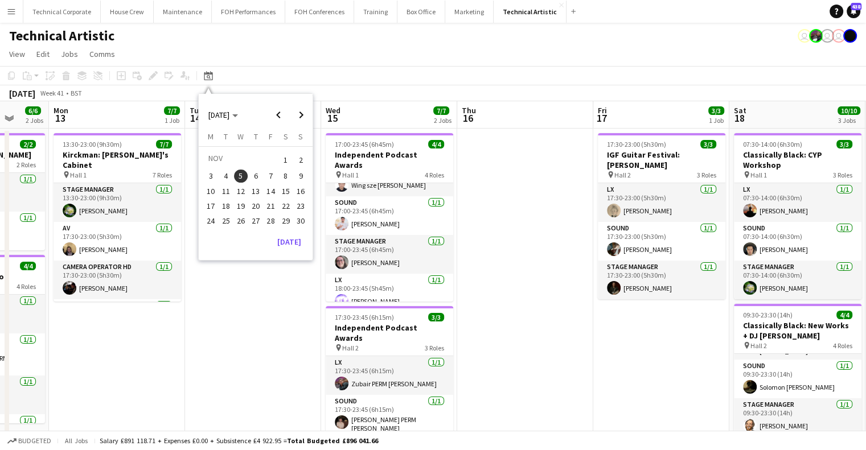
click at [243, 177] on span "5" at bounding box center [241, 177] width 14 height 14
click at [241, 177] on span "5" at bounding box center [241, 177] width 14 height 14
drag, startPoint x: 241, startPoint y: 335, endPoint x: 239, endPoint y: 320, distance: 15.5
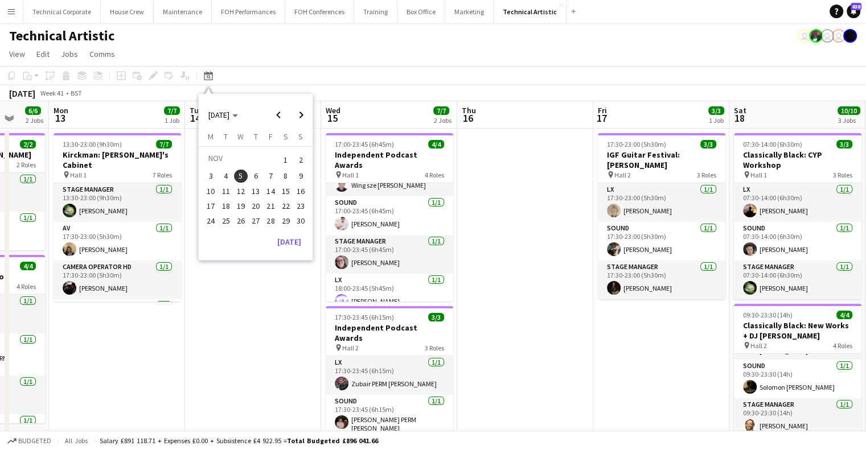
click at [241, 334] on app-date-cell at bounding box center [253, 441] width 136 height 625
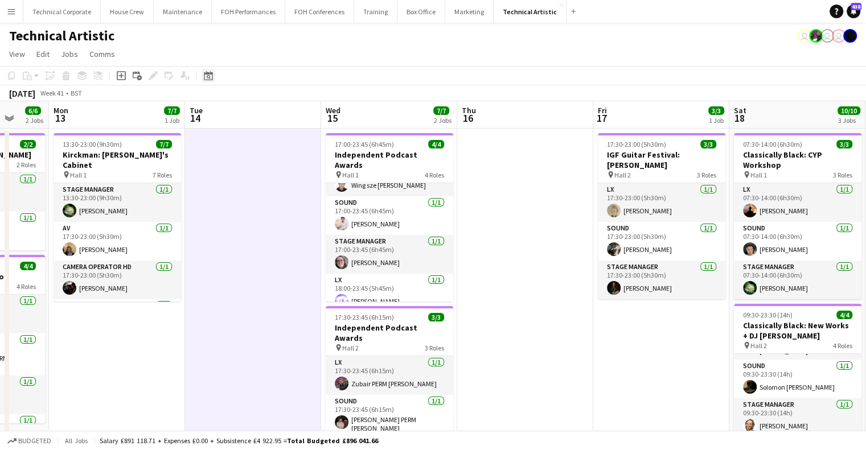
click at [211, 73] on icon at bounding box center [208, 75] width 9 height 9
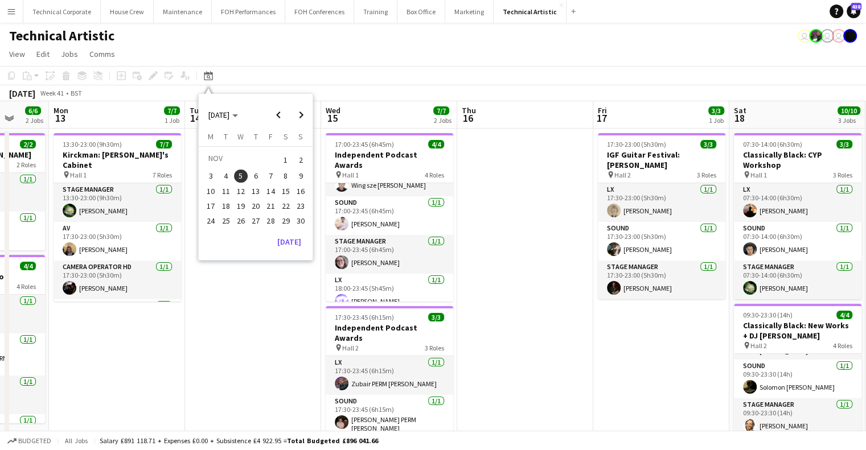
click at [244, 177] on span "5" at bounding box center [241, 177] width 14 height 14
click at [278, 199] on button "22" at bounding box center [285, 206] width 15 height 15
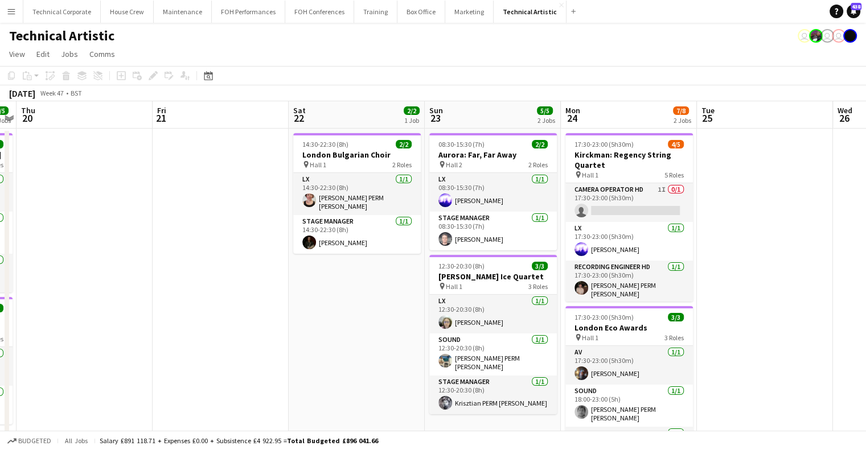
drag, startPoint x: 269, startPoint y: 232, endPoint x: 472, endPoint y: 248, distance: 203.3
click at [626, 234] on app-calendar-viewport "Mon 17 Tue 18 Wed 19 5/5 2 Jobs Thu 20 Fri 21 Sat 22 2/2 1 Job Sun 23 5/5 2 Job…" at bounding box center [433, 427] width 866 height 652
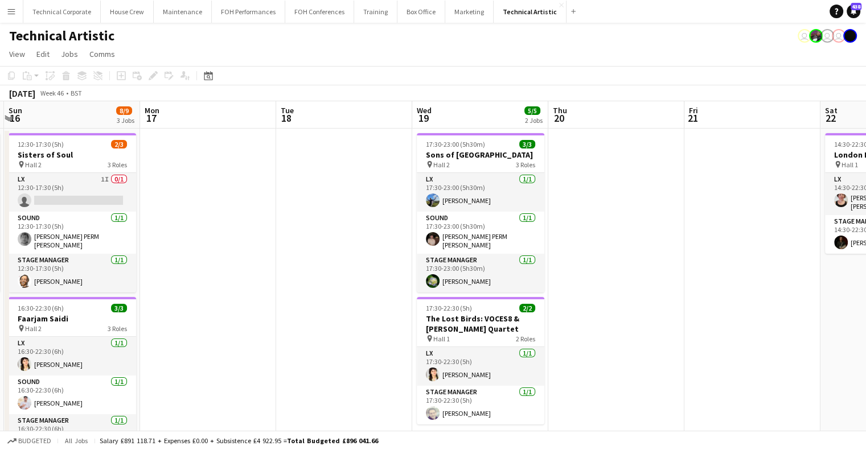
drag, startPoint x: 465, startPoint y: 275, endPoint x: 267, endPoint y: 275, distance: 198.2
click at [702, 282] on app-calendar-viewport "Fri 14 Sat 15 3/3 1 Job Sun 16 8/9 3 Jobs Mon 17 Tue 18 Wed 19 5/5 2 Jobs Thu 2…" at bounding box center [433, 427] width 866 height 652
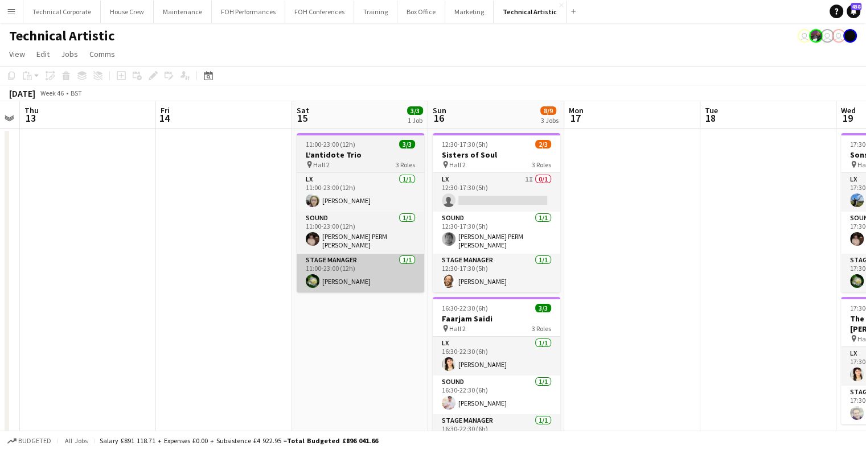
drag, startPoint x: 446, startPoint y: 286, endPoint x: 574, endPoint y: 289, distance: 127.6
click at [694, 296] on app-calendar-viewport "Tue 11 Wed 12 Thu 13 Fri 14 Sat 15 3/3 1 Job Sun 16 8/9 3 Jobs Mon 17 Tue 18 We…" at bounding box center [433, 427] width 866 height 652
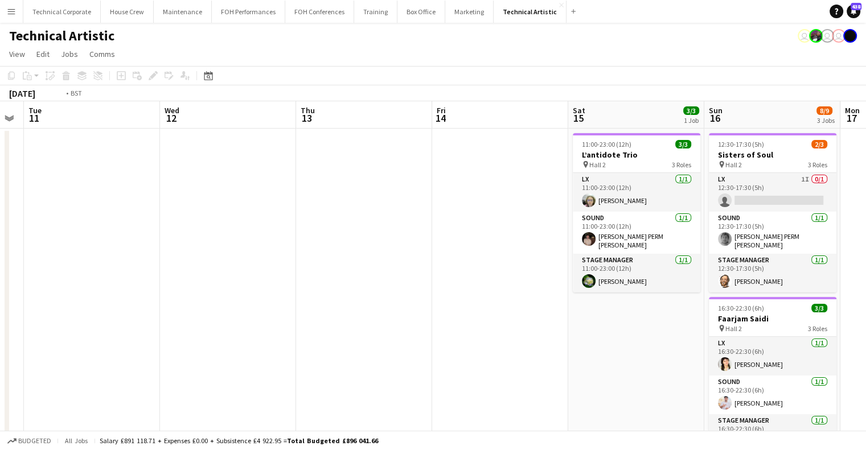
drag, startPoint x: 360, startPoint y: 284, endPoint x: 428, endPoint y: 273, distance: 68.7
click at [690, 301] on app-calendar-viewport "Sun 9 3/3 1 Job Mon 10 Tue 11 Wed 12 Thu 13 Fri 14 Sat 15 3/3 1 Job Sun 16 8/9 …" at bounding box center [433, 427] width 866 height 652
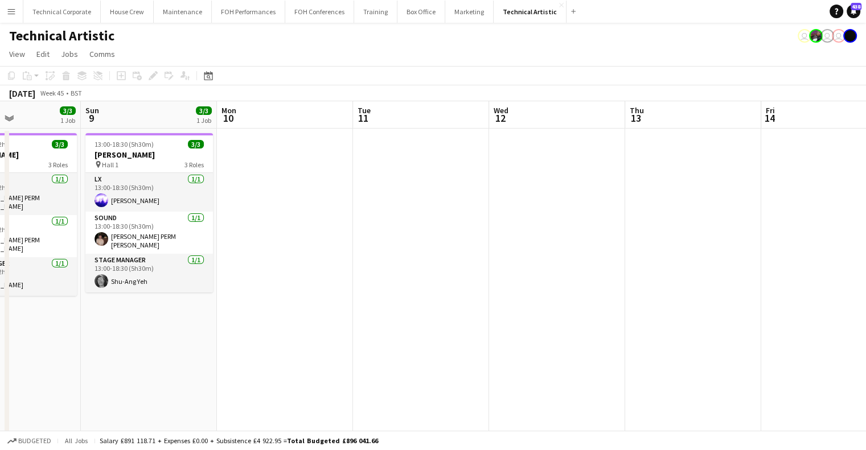
drag, startPoint x: 574, startPoint y: 301, endPoint x: 309, endPoint y: 307, distance: 265.4
click at [660, 312] on app-calendar-viewport "Thu 6 8/9 2 Jobs Fri 7 6/6 2 Jobs Sat 8 3/3 1 Job Sun 9 3/3 1 Job Mon 10 Tue 11…" at bounding box center [433, 427] width 866 height 652
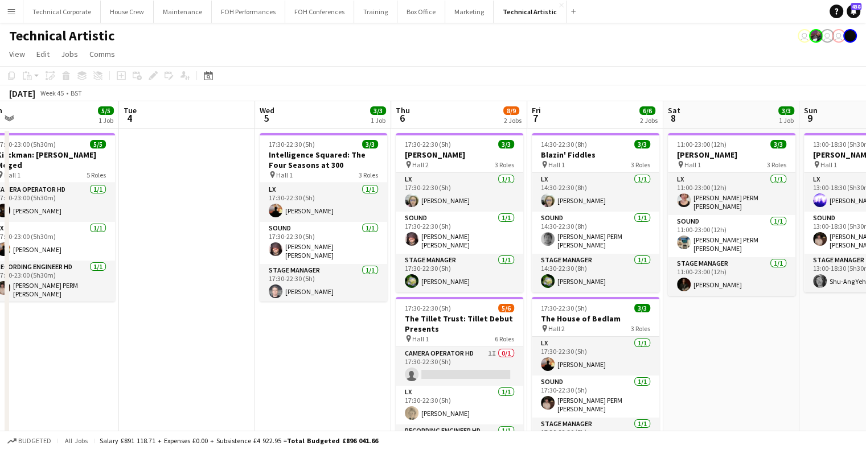
drag, startPoint x: 579, startPoint y: 327, endPoint x: 603, endPoint y: 326, distance: 23.9
click at [603, 326] on app-calendar-viewport "Sat 1 Sun 2 2/2 1 Job Mon 3 5/5 1 Job Tue 4 Wed 5 3/3 1 Job Thu 6 8/9 2 Jobs Fr…" at bounding box center [433, 427] width 866 height 652
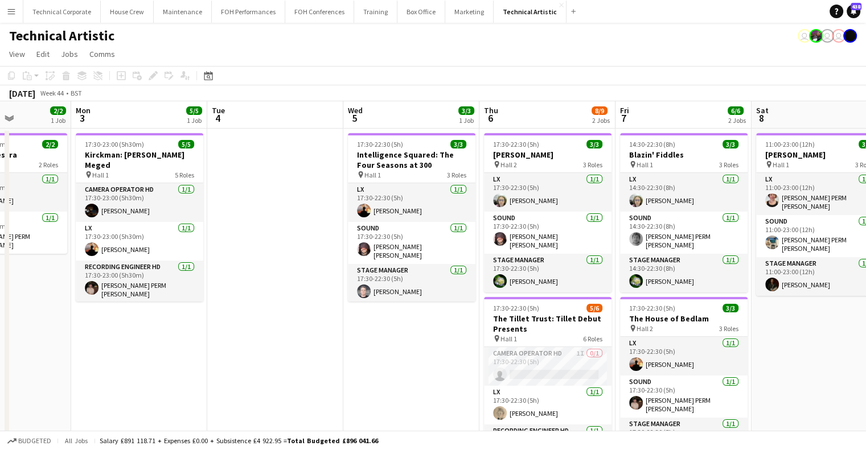
scroll to position [0, 336]
drag, startPoint x: 425, startPoint y: 378, endPoint x: 433, endPoint y: 380, distance: 8.8
click at [433, 380] on app-calendar-viewport "Fri 31 6/6 2 Jobs Sat 1 Sun 2 2/2 1 Job Mon 3 5/5 1 Job Tue 4 Wed 5 3/3 1 Job T…" at bounding box center [433, 427] width 866 height 652
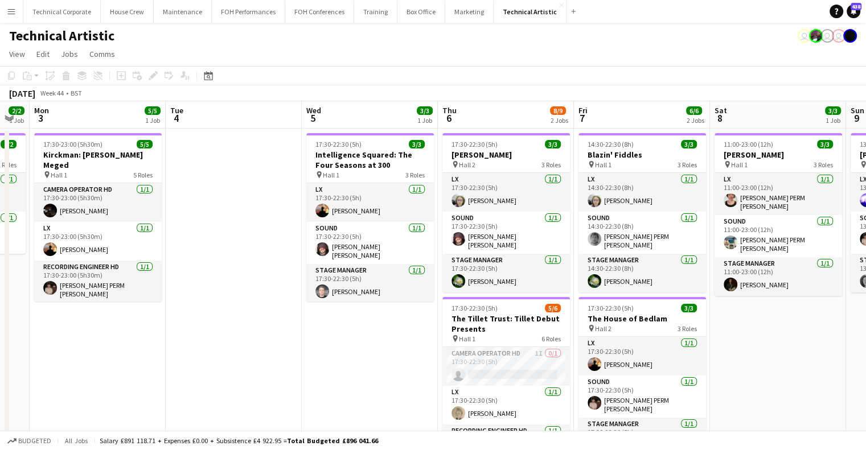
drag, startPoint x: 392, startPoint y: 341, endPoint x: 351, endPoint y: 343, distance: 40.5
click at [351, 343] on app-calendar-viewport "Fri 31 6/6 2 Jobs Sat 1 Sun 2 2/2 1 Job Mon 3 5/5 1 Job Tue 4 Wed 5 3/3 1 Job T…" at bounding box center [433, 427] width 866 height 652
click at [308, 315] on app-calendar-viewport "Fri 31 6/6 2 Jobs Sat 1 Sun 2 2/2 1 Job Mon 3 5/5 1 Job Tue 4 Wed 5 3/3 1 Job T…" at bounding box center [433, 427] width 866 height 652
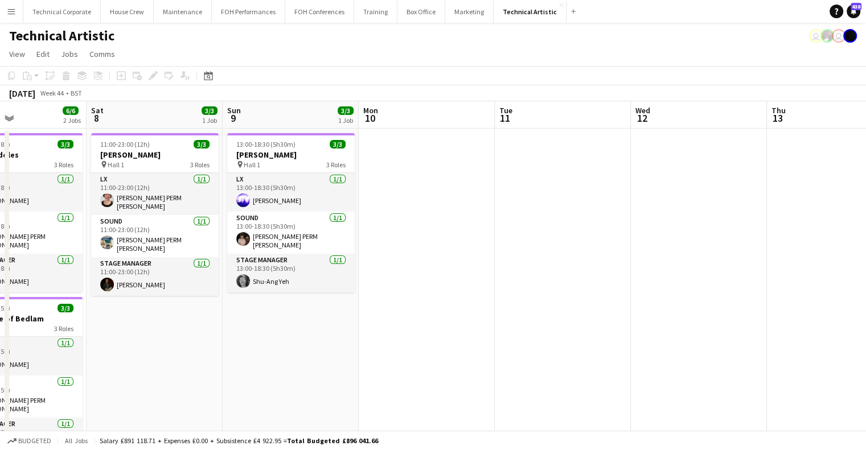
drag, startPoint x: 543, startPoint y: 302, endPoint x: 386, endPoint y: 302, distance: 157.2
click at [311, 309] on app-calendar-viewport "Tue 4 Wed 5 3/3 1 Job Thu 6 8/9 2 Jobs Fri 7 6/6 2 Jobs Sat 8 3/3 1 Job Sun 9 3…" at bounding box center [433, 427] width 866 height 652
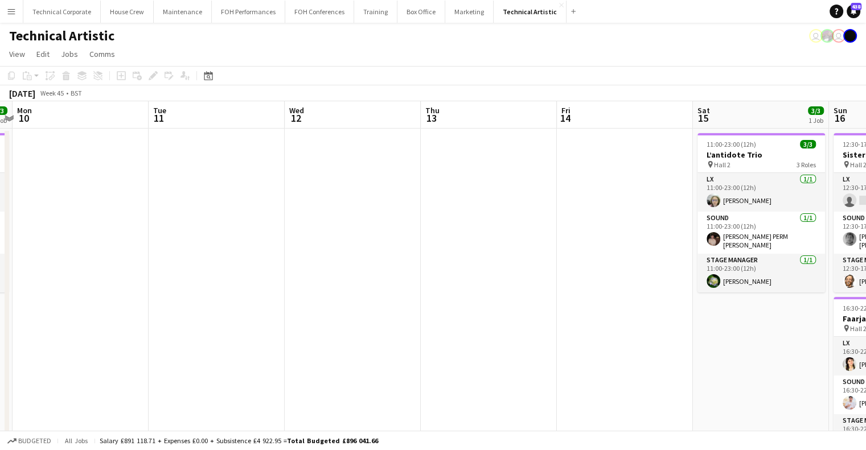
scroll to position [0, 396]
drag, startPoint x: 561, startPoint y: 305, endPoint x: 301, endPoint y: 315, distance: 260.5
click at [301, 315] on app-calendar-viewport "Fri 7 6/6 2 Jobs Sat 8 3/3 1 Job Sun 9 3/3 1 Job Mon 10 Tue 11 Wed 12 Thu 13 Fr…" at bounding box center [433, 427] width 866 height 652
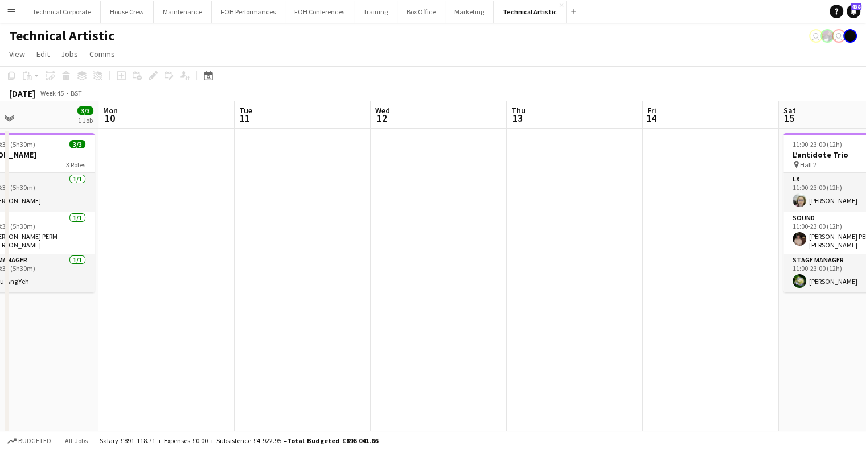
drag, startPoint x: 387, startPoint y: 215, endPoint x: 180, endPoint y: 63, distance: 257.1
click at [467, 212] on app-calendar-viewport "Fri 7 6/6 2 Jobs Sat 8 3/3 1 Job Sun 9 3/3 1 Job Mon 10 Tue 11 Wed 12 Thu 13 Fr…" at bounding box center [433, 427] width 866 height 652
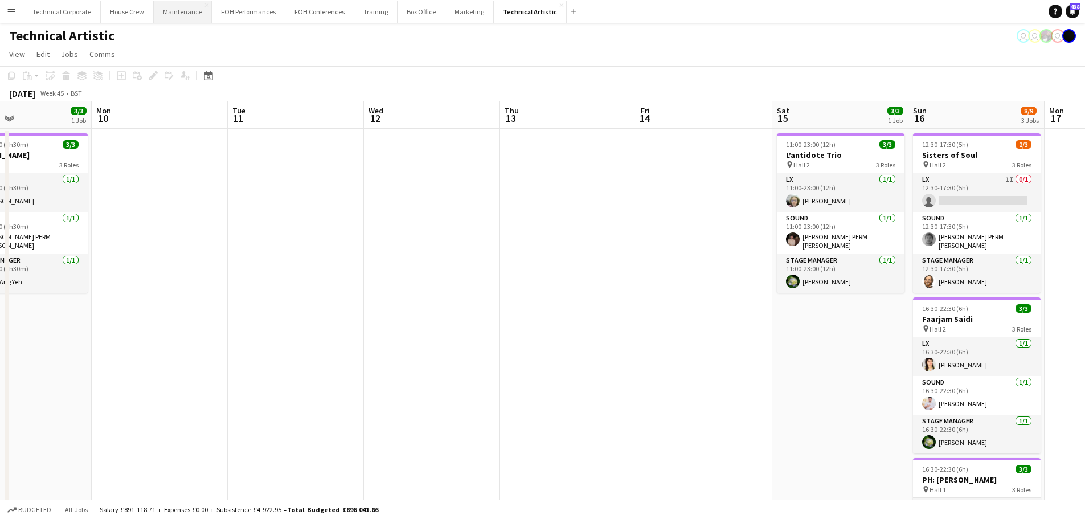
scroll to position [0, 317]
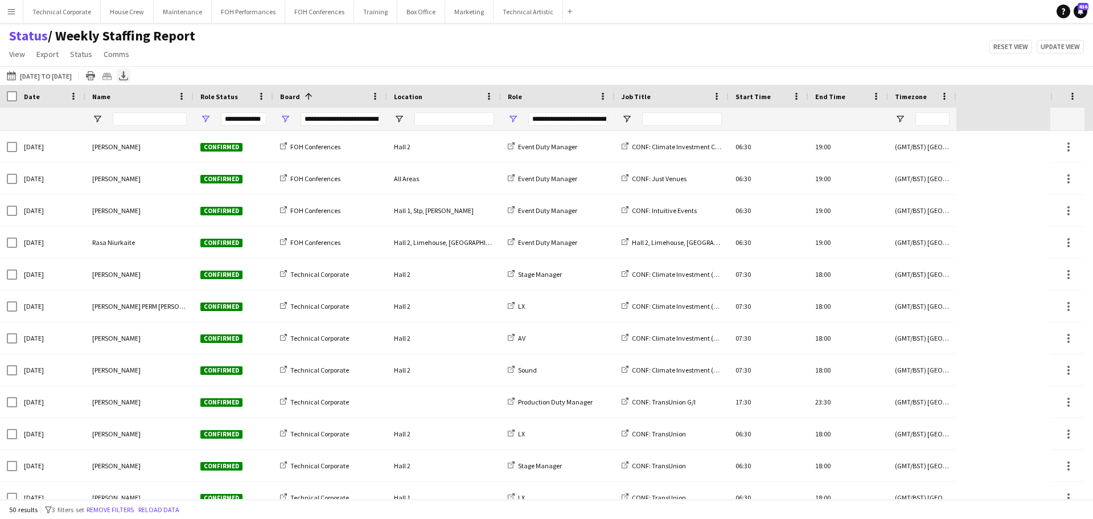
click at [128, 76] on icon "Export XLSX" at bounding box center [123, 75] width 9 height 9
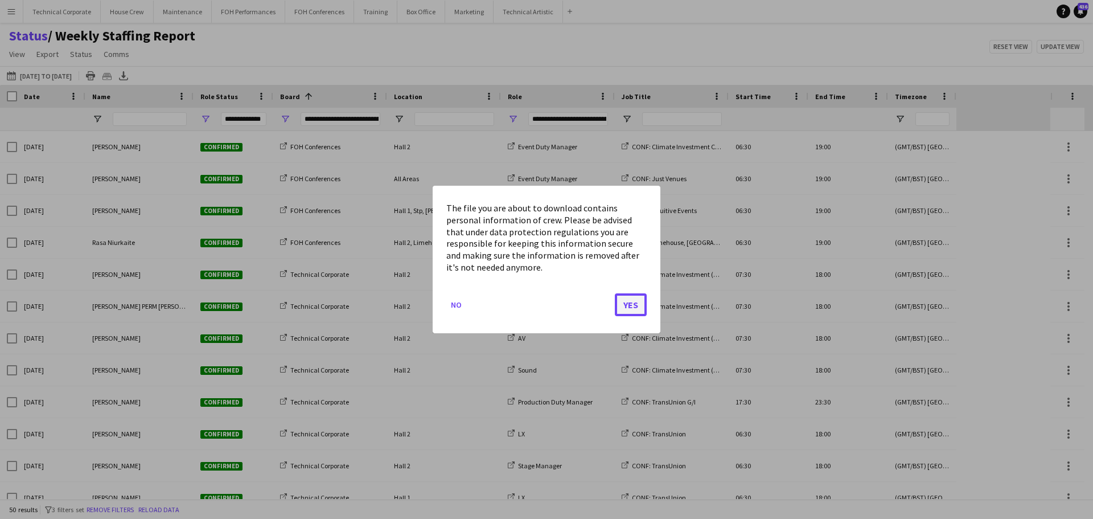
click at [644, 300] on button "Yes" at bounding box center [631, 304] width 32 height 23
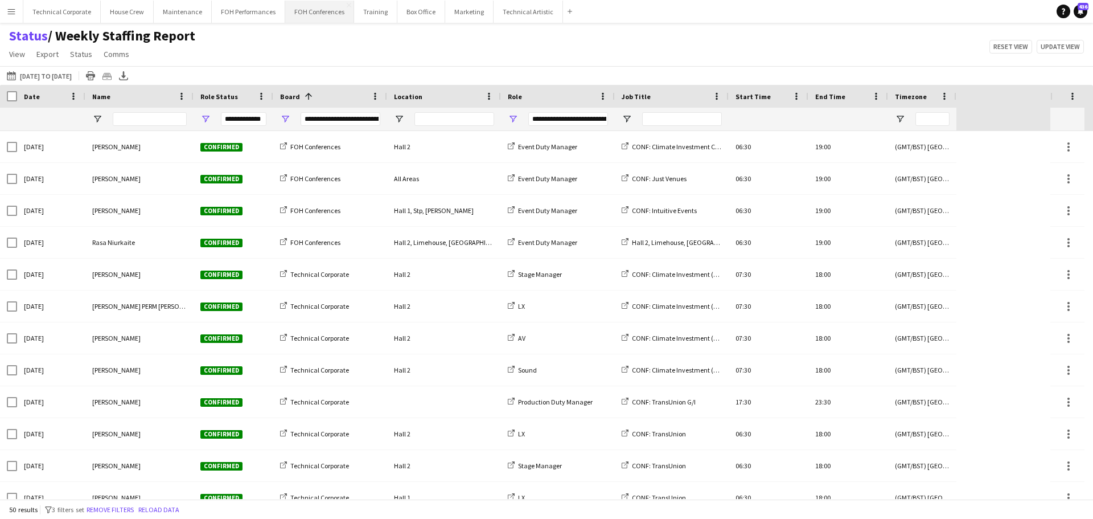
click at [304, 17] on button "FOH Conferences Close" at bounding box center [319, 12] width 69 height 22
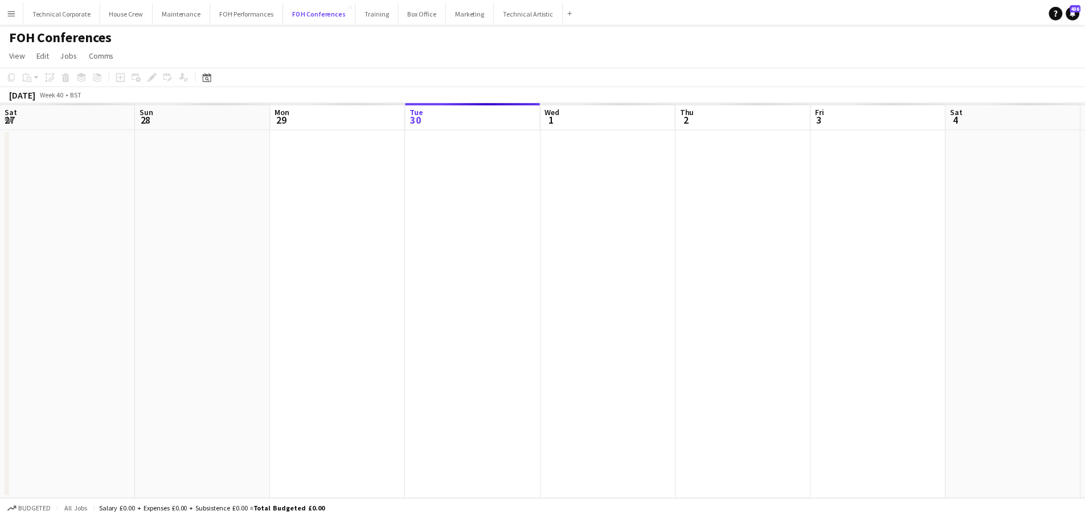
scroll to position [0, 272]
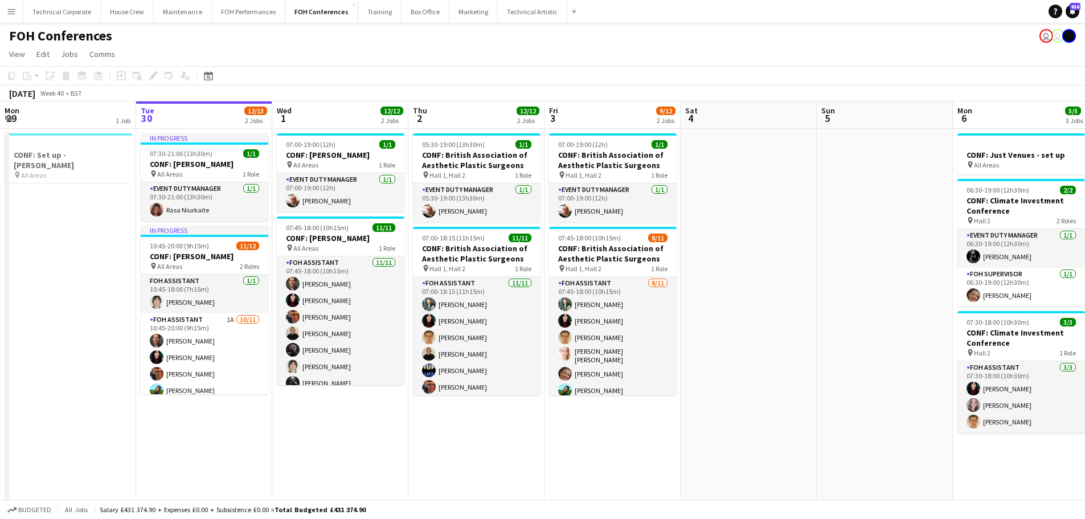
click at [329, 301] on app-calendar-viewport "Sat 27 Sun 28 Mon 29 1 Job Tue 30 12/13 2 Jobs Wed 1 12/12 2 Jobs Thu 2 12/12 2…" at bounding box center [542, 379] width 1085 height 556
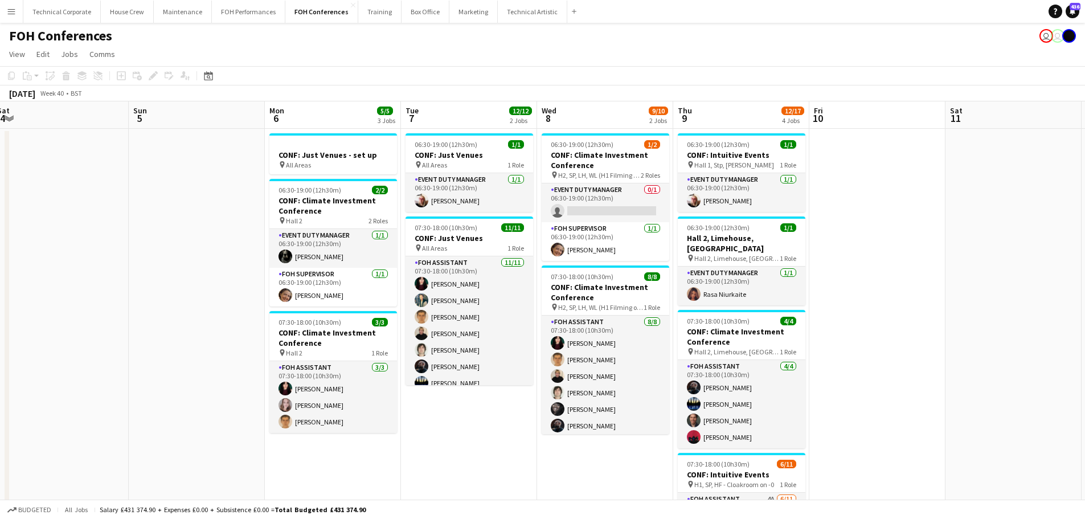
scroll to position [0, 417]
drag, startPoint x: 764, startPoint y: 261, endPoint x: 536, endPoint y: 288, distance: 228.9
click at [539, 289] on app-calendar-viewport "Wed 1 12/12 2 Jobs Thu 2 12/12 2 Jobs Fri 3 9/12 2 Jobs Sat 4 Sun 5 Mon 6 5/5 3…" at bounding box center [542, 379] width 1085 height 556
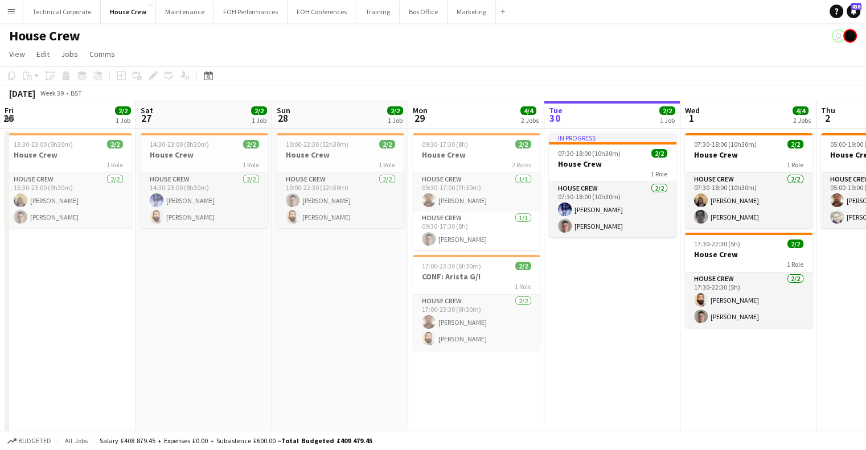
scroll to position [0, 344]
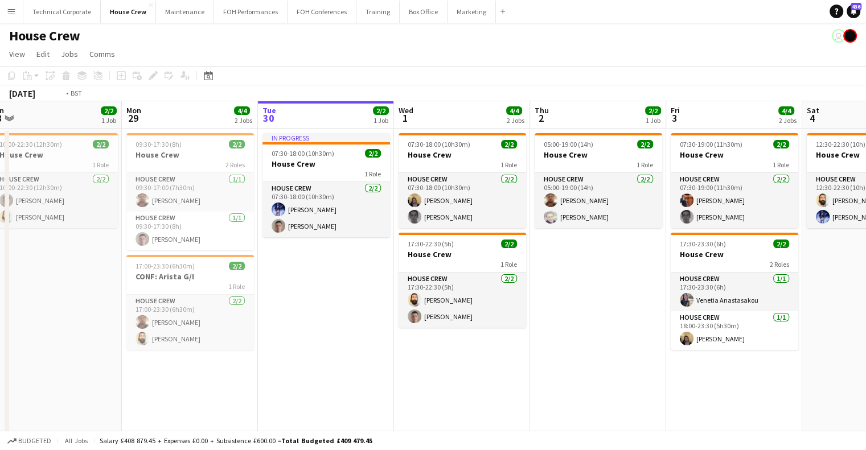
click at [326, 285] on app-calendar-viewport "Fri 26 2/2 1 Job Sat 27 2/2 1 Job Sun 28 2/2 1 Job Mon 29 4/4 2 Jobs Tue 30 2/2…" at bounding box center [433, 293] width 866 height 384
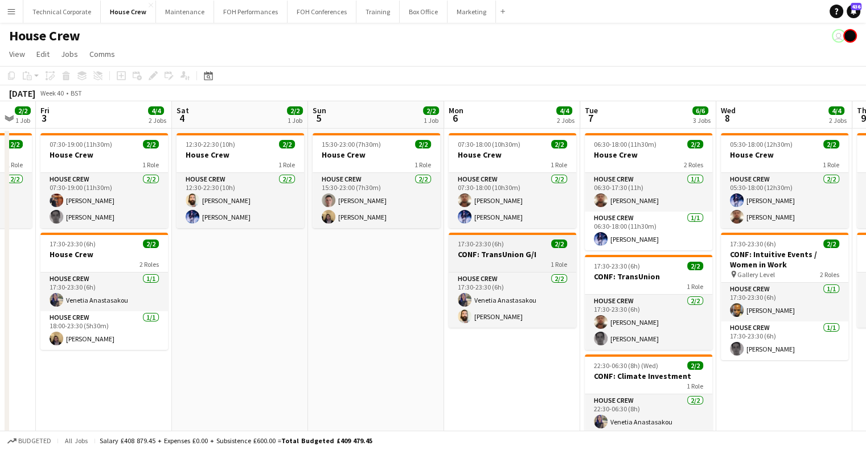
drag, startPoint x: 505, startPoint y: 279, endPoint x: 534, endPoint y: 271, distance: 29.7
click at [278, 288] on app-calendar-viewport "Tue 30 2/2 1 Job Wed 1 4/4 2 Jobs Thu 2 2/2 1 Job Fri 3 4/4 2 Jobs Sat 4 2/2 1 …" at bounding box center [433, 293] width 866 height 384
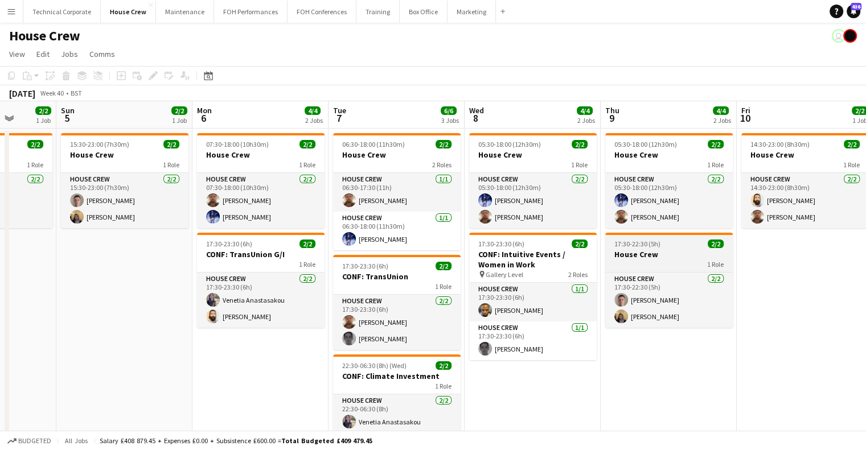
drag, startPoint x: 326, startPoint y: 280, endPoint x: 624, endPoint y: 240, distance: 300.5
click at [319, 277] on app-calendar-viewport "Thu 2 2/2 1 Job Fri 3 4/4 2 Jobs Sat 4 2/2 1 Job Sun 5 2/2 1 Job Mon 6 4/4 2 Jo…" at bounding box center [433, 293] width 866 height 384
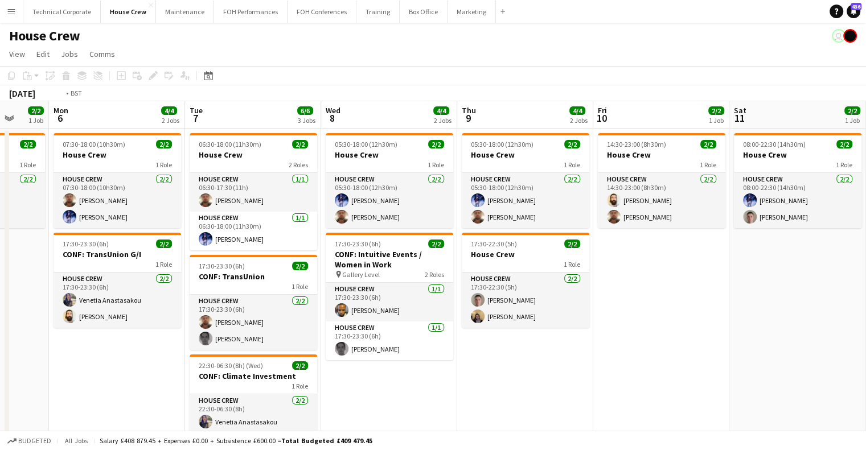
drag, startPoint x: 495, startPoint y: 252, endPoint x: 566, endPoint y: 230, distance: 74.6
click at [214, 265] on app-calendar-viewport "Thu 2 2/2 1 Job Fri 3 4/4 2 Jobs Sat 4 2/2 1 Job Sun 5 2/2 1 Job Mon 6 4/4 2 Jo…" at bounding box center [433, 293] width 866 height 384
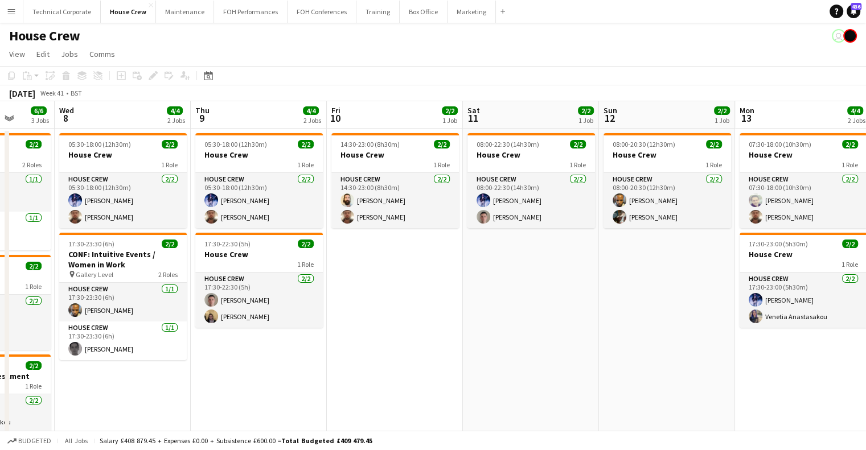
drag, startPoint x: 585, startPoint y: 239, endPoint x: 228, endPoint y: 289, distance: 360.6
click at [244, 285] on app-calendar-viewport "Sun 5 2/2 1 Job Mon 6 4/4 2 Jobs Tue 7 6/6 3 Jobs Wed 8 4/4 2 Jobs Thu 9 4/4 2 …" at bounding box center [433, 293] width 866 height 384
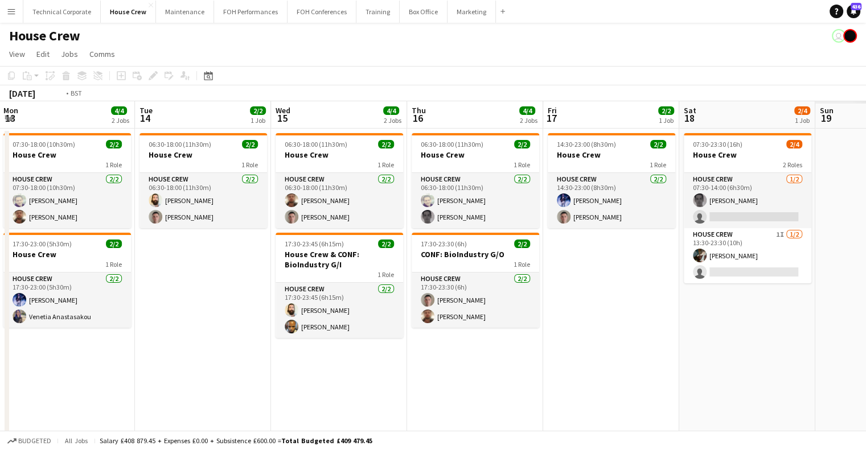
drag, startPoint x: 432, startPoint y: 293, endPoint x: 357, endPoint y: 294, distance: 74.6
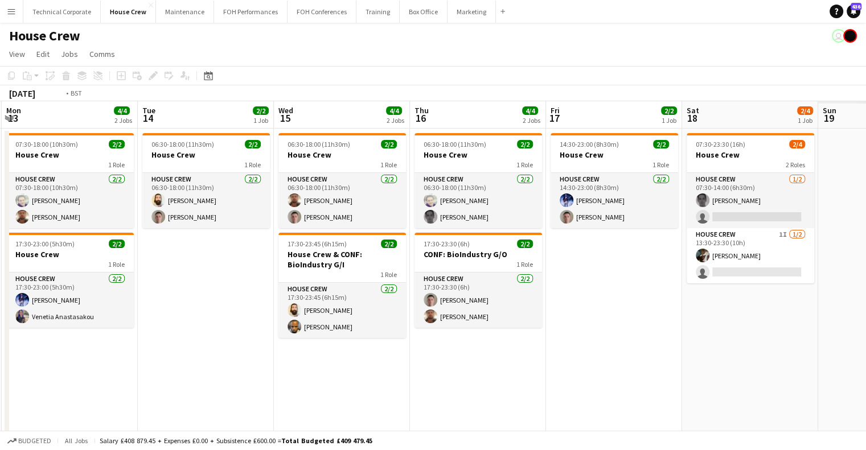
click at [255, 305] on app-calendar-viewport "Thu 9 4/4 2 Jobs Fri 10 2/2 1 Job Sat 11 2/2 1 Job Sun 12 2/2 1 Job Mon 13 4/4 …" at bounding box center [433, 293] width 866 height 384
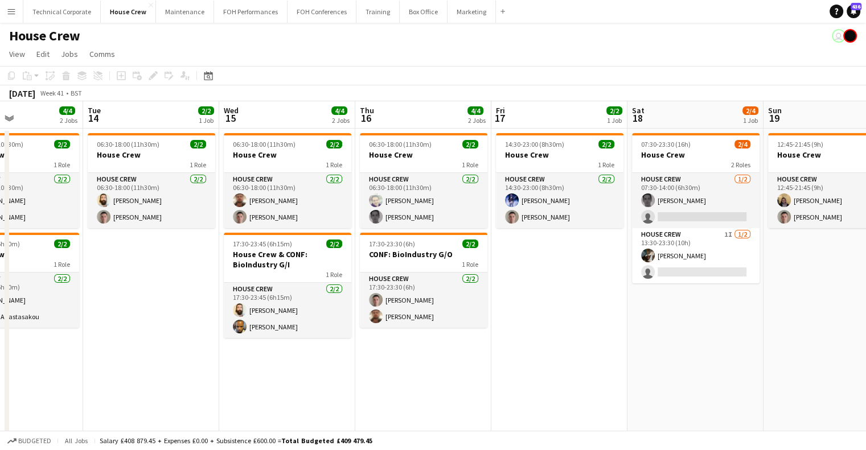
scroll to position [0, 430]
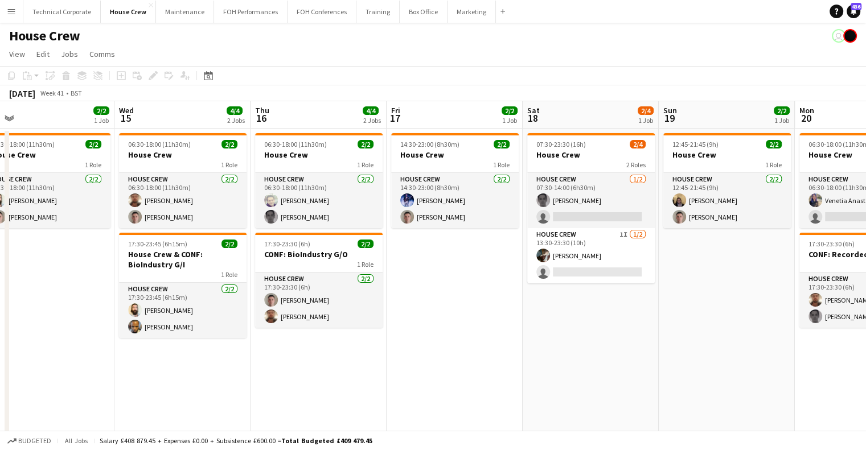
drag, startPoint x: 663, startPoint y: 290, endPoint x: 303, endPoint y: 310, distance: 361.0
click at [303, 310] on app-calendar-viewport "Sat 11 2/2 1 Job Sun 12 2/2 1 Job Mon 13 4/4 2 Jobs Tue 14 2/2 1 Job Wed 15 4/4…" at bounding box center [433, 293] width 866 height 384
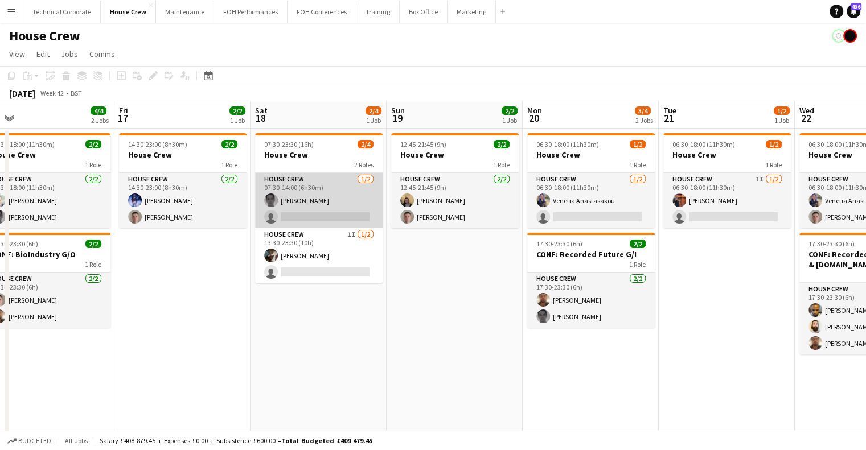
click at [314, 218] on app-card-role "House Crew 1/2 07:30-14:00 (6h30m) Johnny McCaughan single-neutral-actions" at bounding box center [319, 200] width 128 height 55
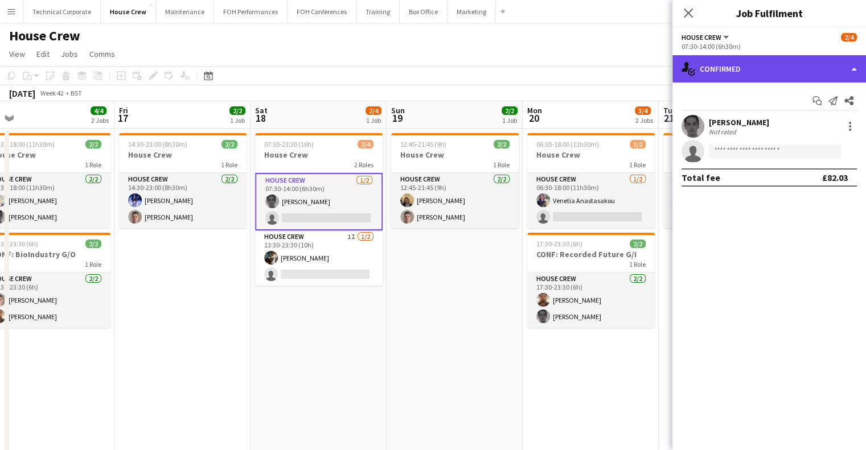
click at [804, 75] on div "single-neutral-actions-check-2 Confirmed" at bounding box center [770, 68] width 194 height 27
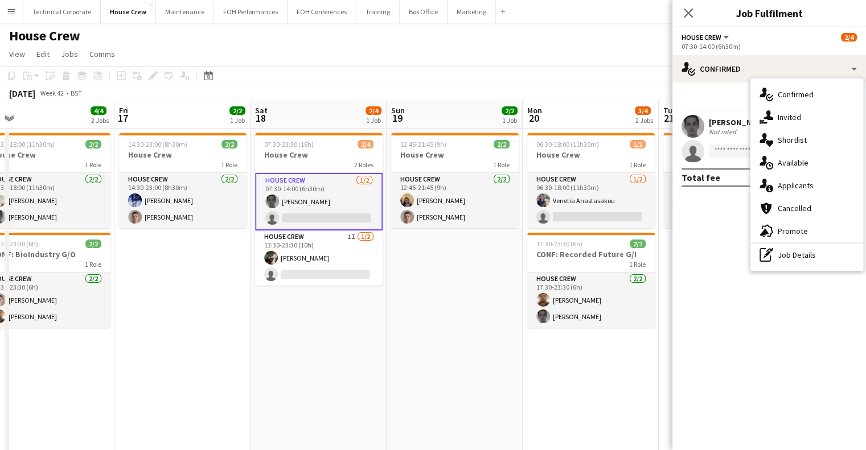
click at [793, 114] on span "Invited" at bounding box center [789, 117] width 23 height 10
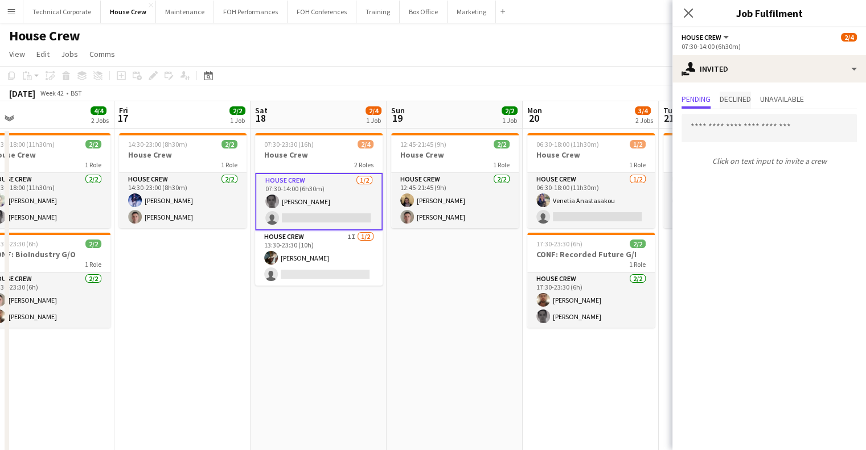
click at [751, 106] on span "Declined" at bounding box center [735, 100] width 31 height 17
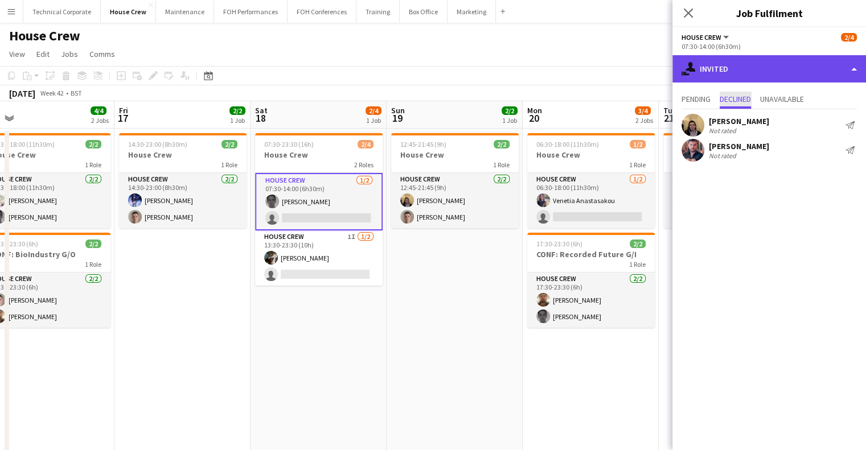
click at [769, 77] on div "single-neutral-actions-share-1 Invited" at bounding box center [770, 68] width 194 height 27
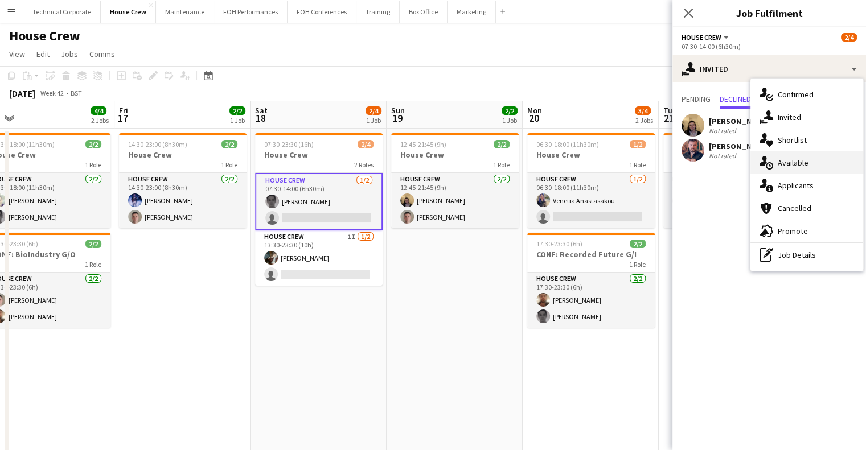
click at [800, 170] on div "single-neutral-actions-upload Available" at bounding box center [807, 162] width 113 height 23
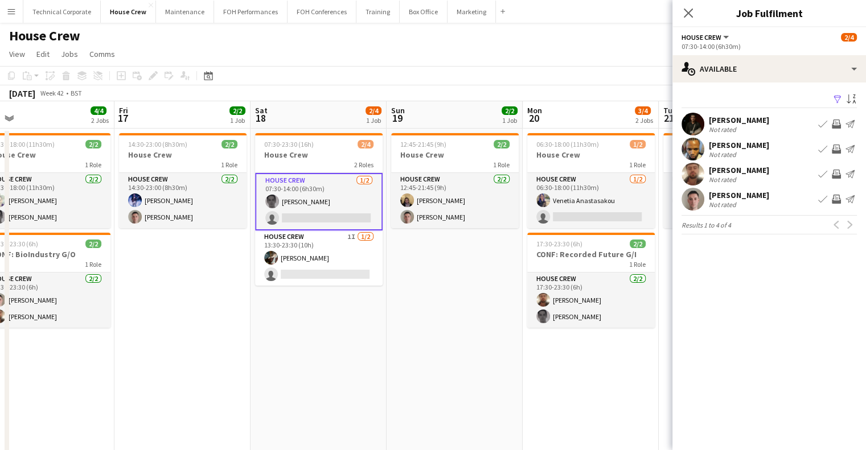
click at [837, 175] on app-icon "Invite crew" at bounding box center [836, 174] width 9 height 9
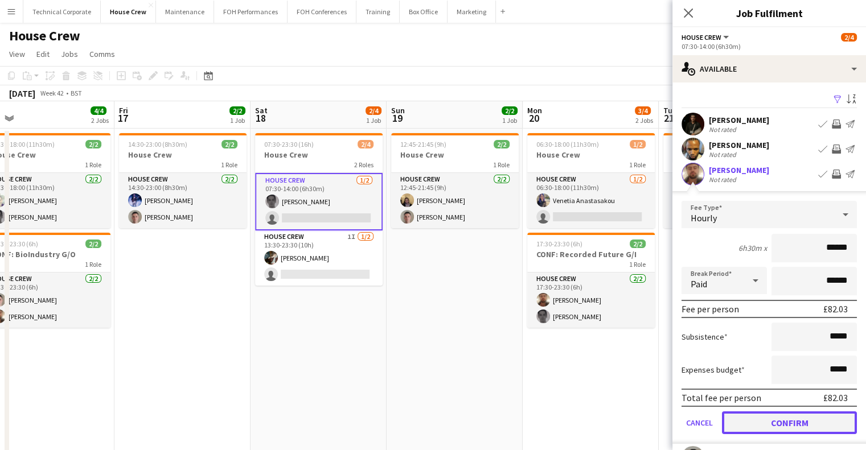
click at [800, 421] on button "Confirm" at bounding box center [789, 423] width 135 height 23
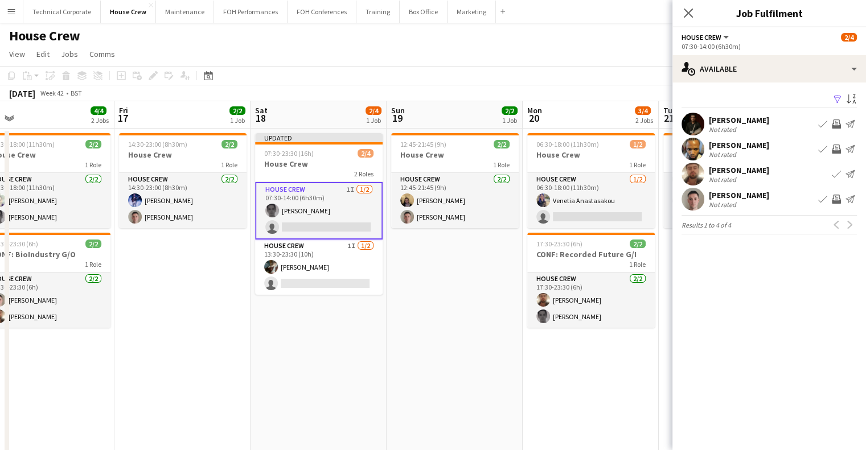
drag, startPoint x: 421, startPoint y: 373, endPoint x: 446, endPoint y: 337, distance: 44.6
click at [422, 373] on app-date-cell "12:45-21:45 (9h) 2/2 House Crew 1 Role House Crew 2/2 12:45-21:45 (9h) James Re…" at bounding box center [455, 307] width 136 height 357
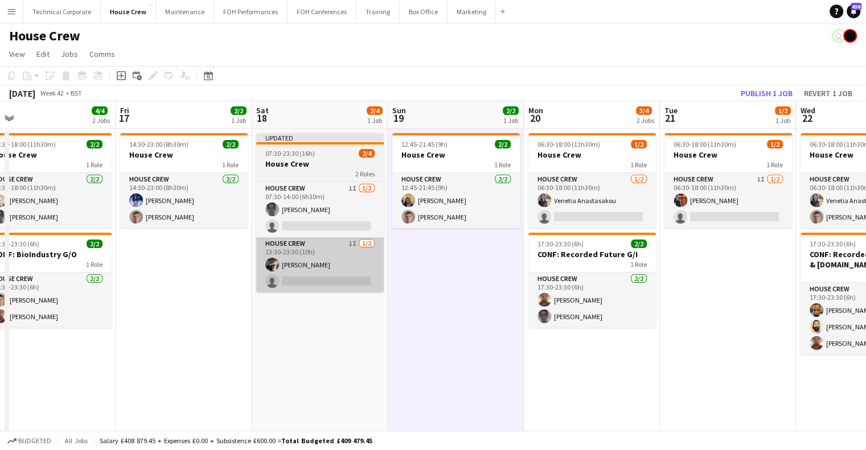
drag, startPoint x: 317, startPoint y: 277, endPoint x: 346, endPoint y: 280, distance: 28.6
click at [319, 278] on app-card-role "House Crew 1I 1/2 13:30-23:30 (10h) Henry Loveday single-neutral-actions" at bounding box center [320, 264] width 128 height 55
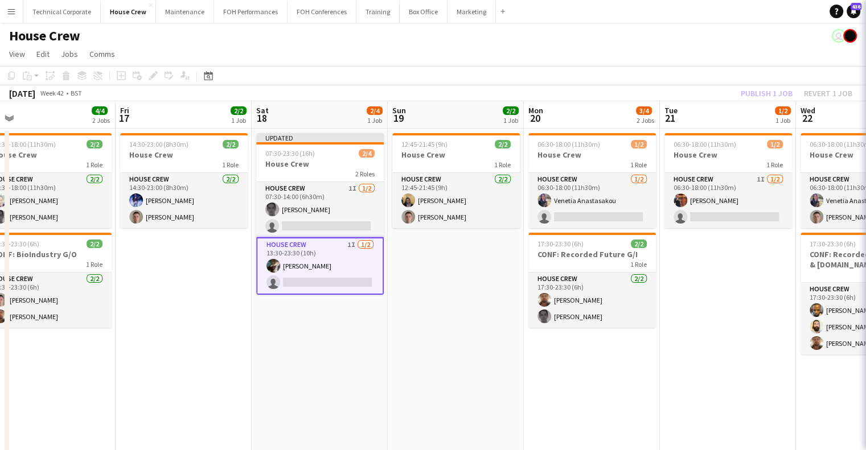
scroll to position [0, 427]
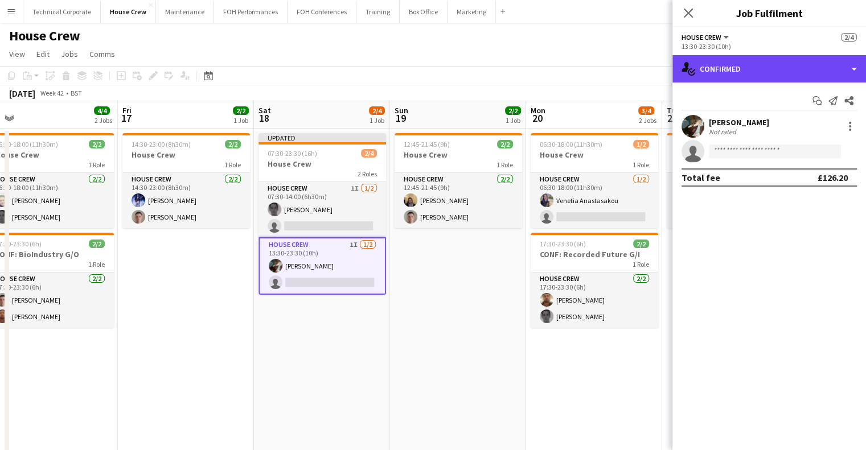
drag, startPoint x: 738, startPoint y: 81, endPoint x: 745, endPoint y: 85, distance: 7.6
click at [738, 80] on div "single-neutral-actions-check-2 Confirmed" at bounding box center [770, 68] width 194 height 27
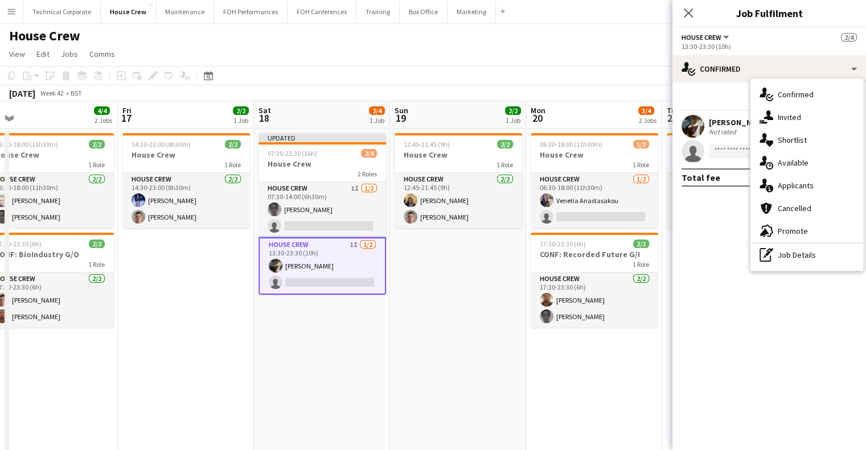
click at [783, 126] on div "single-neutral-actions-share-1 Invited" at bounding box center [807, 117] width 113 height 23
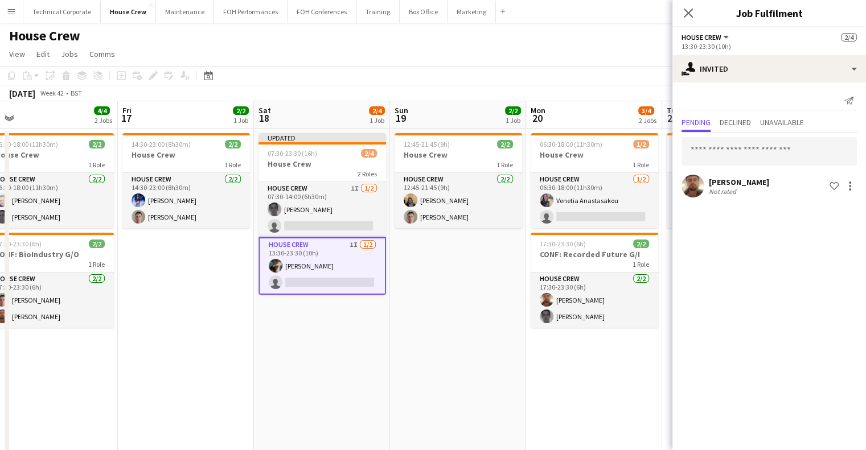
click at [508, 298] on app-date-cell "12:45-21:45 (9h) 2/2 House Crew 1 Role House Crew 2/2 12:45-21:45 (9h) James Re…" at bounding box center [458, 307] width 136 height 357
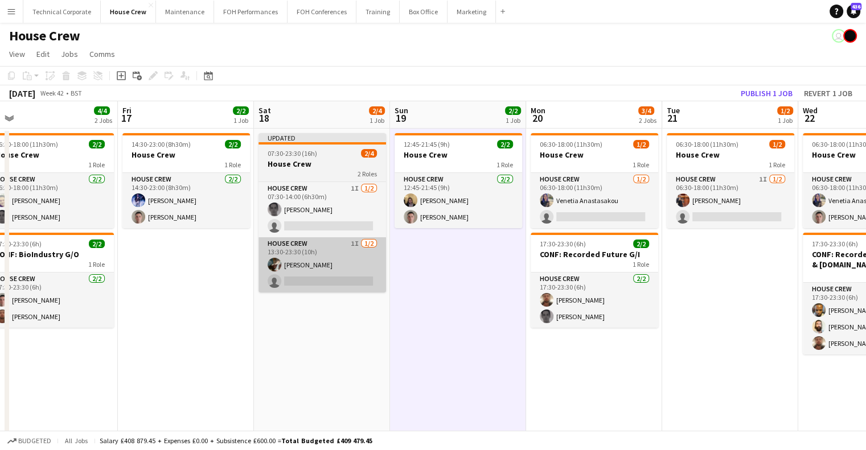
click at [284, 272] on app-card-role "House Crew 1I 1/2 13:30-23:30 (10h) Henry Loveday single-neutral-actions" at bounding box center [323, 264] width 128 height 55
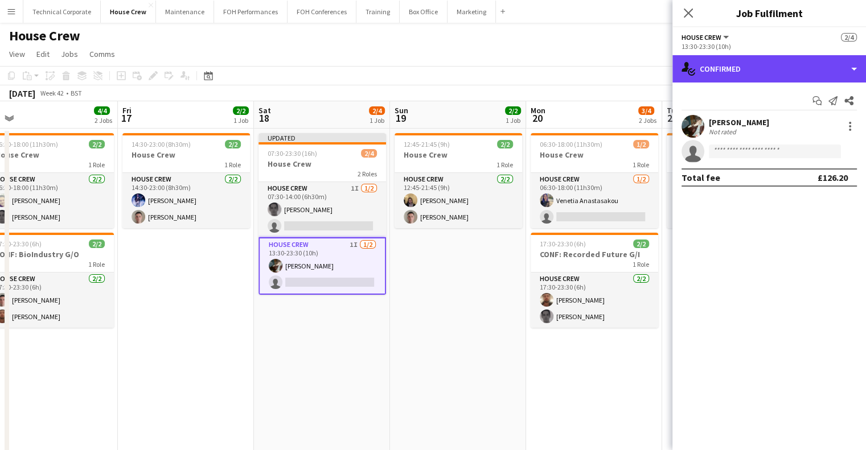
drag, startPoint x: 701, startPoint y: 72, endPoint x: 769, endPoint y: 130, distance: 89.7
click at [702, 72] on div "single-neutral-actions-check-2 Confirmed" at bounding box center [770, 68] width 194 height 27
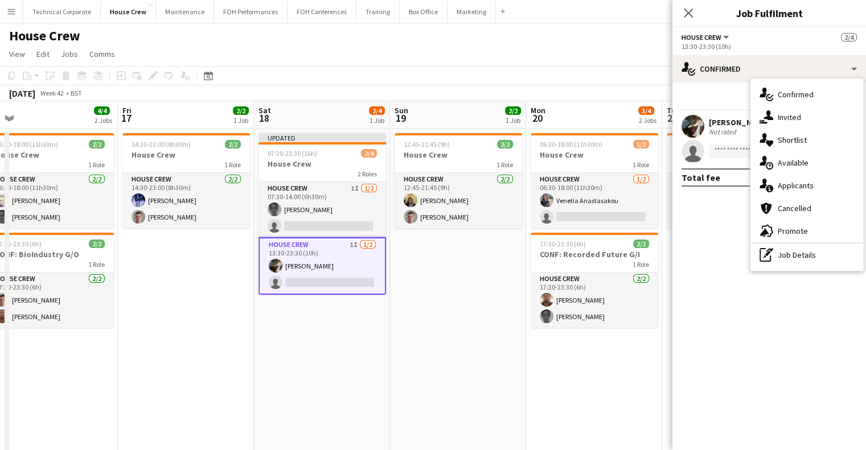
click at [780, 163] on span "Available" at bounding box center [793, 163] width 31 height 10
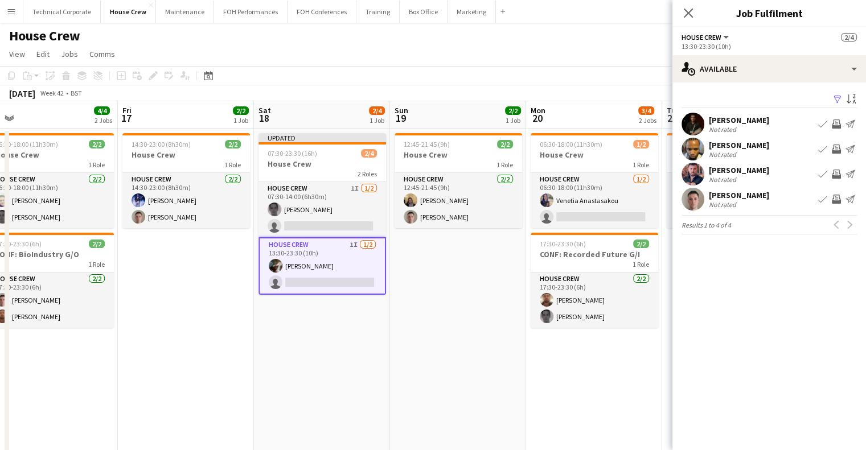
click at [410, 351] on app-date-cell "12:45-21:45 (9h) 2/2 House Crew 1 Role House Crew 2/2 12:45-21:45 (9h) James Re…" at bounding box center [458, 307] width 136 height 357
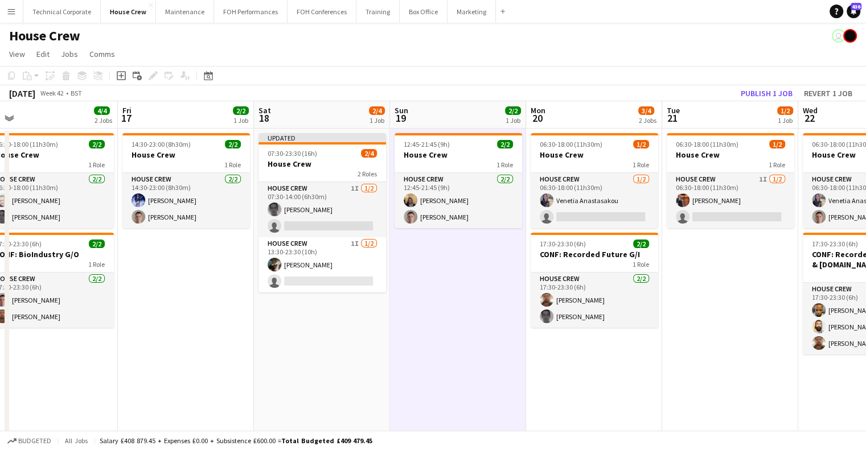
click at [410, 351] on app-date-cell "12:45-21:45 (9h) 2/2 House Crew 1 Role House Crew 2/2 12:45-21:45 (9h) James Re…" at bounding box center [458, 307] width 136 height 357
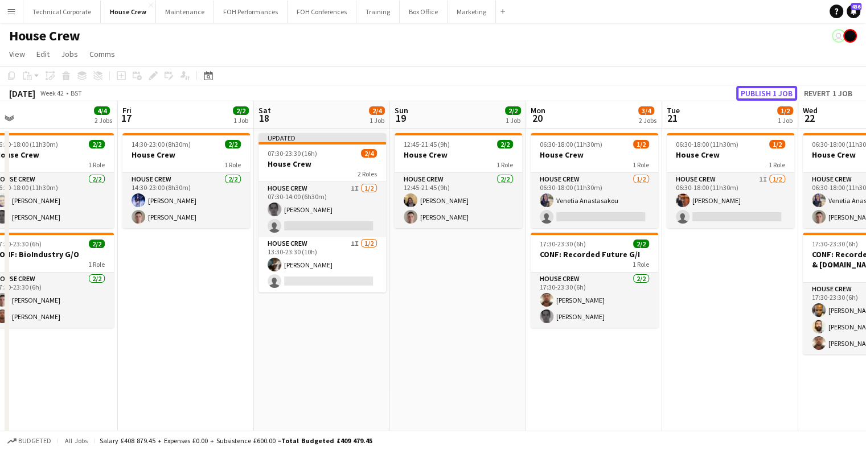
click at [776, 96] on button "Publish 1 job" at bounding box center [766, 93] width 61 height 15
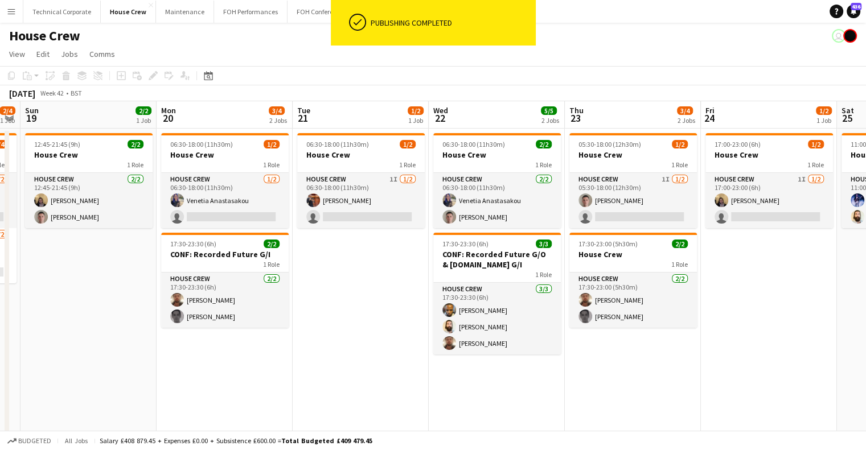
drag, startPoint x: 694, startPoint y: 313, endPoint x: 337, endPoint y: 322, distance: 356.6
click at [337, 322] on app-calendar-viewport "Wed 15 4/4 2 Jobs Thu 16 4/4 2 Jobs Fri 17 2/2 1 Job Sat 18 2/4 1 Job Sun 19 2/…" at bounding box center [433, 293] width 866 height 384
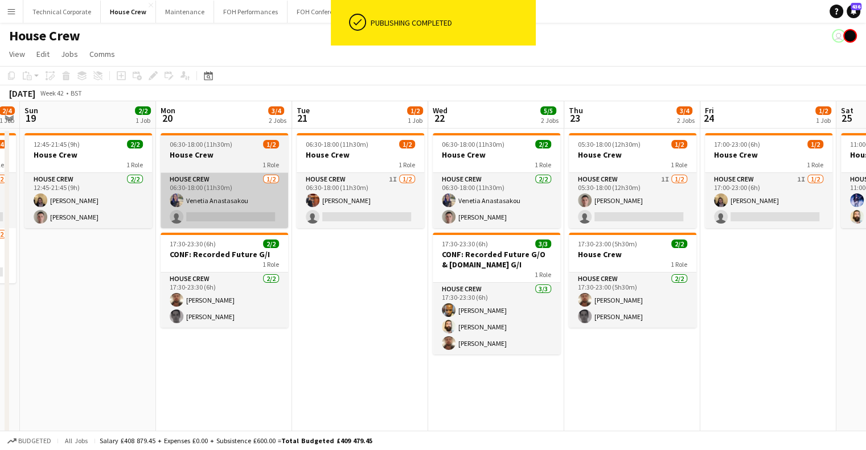
click at [244, 219] on app-card-role "House Crew 1/2 06:30-18:00 (11h30m) Venetia Anastasakou single-neutral-actions" at bounding box center [225, 200] width 128 height 55
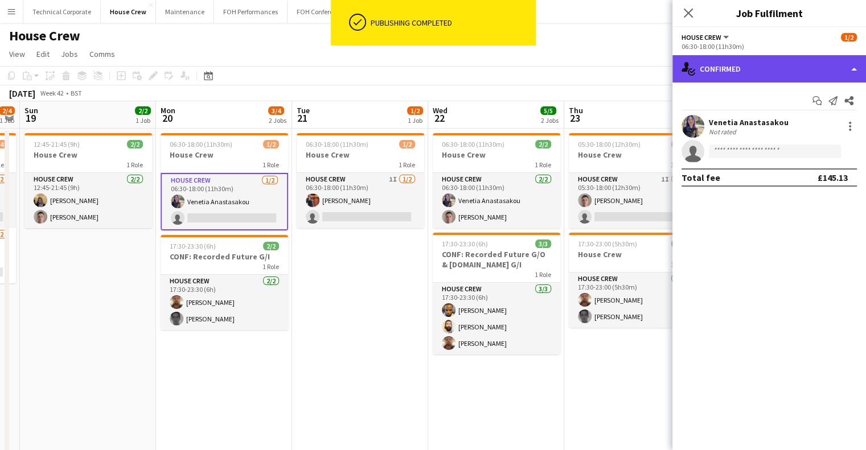
click at [755, 72] on div "single-neutral-actions-check-2 Confirmed" at bounding box center [770, 68] width 194 height 27
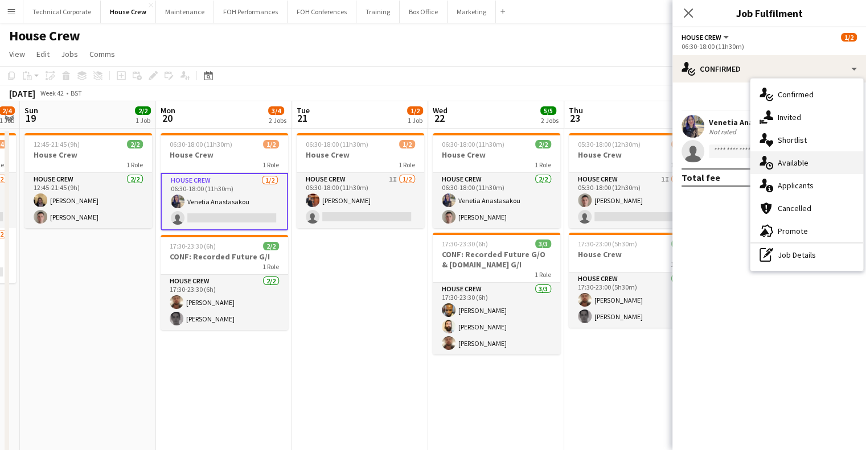
click at [778, 157] on div "single-neutral-actions-upload Available" at bounding box center [807, 162] width 113 height 23
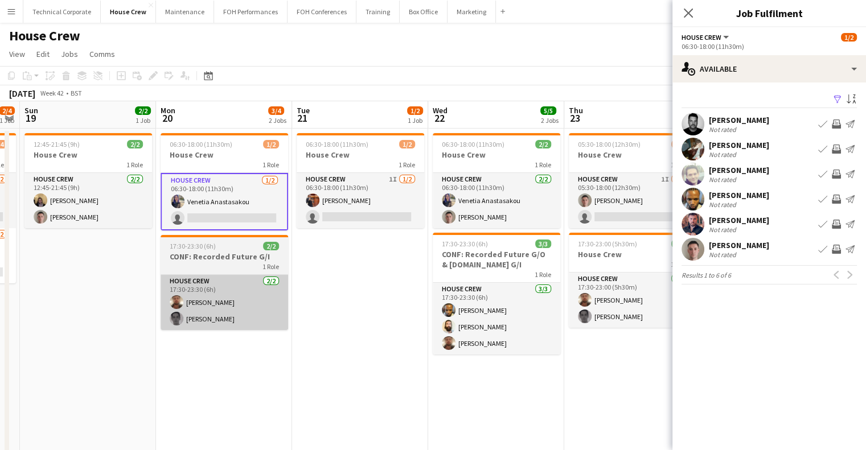
scroll to position [0, 311]
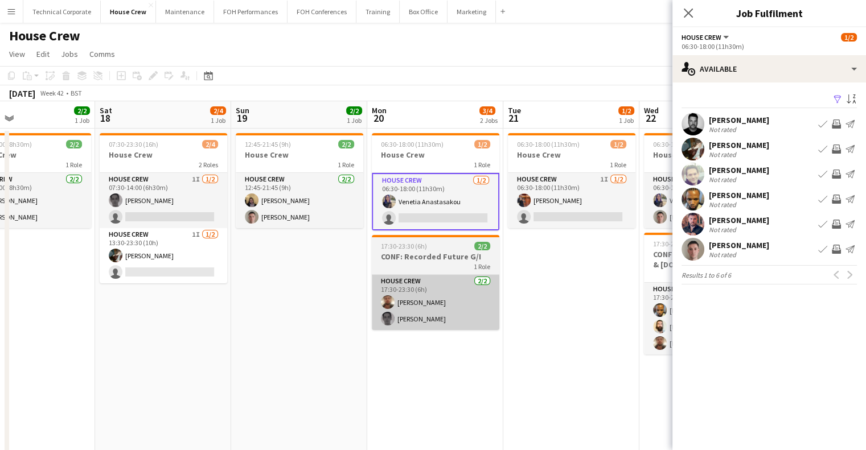
drag, startPoint x: 274, startPoint y: 312, endPoint x: 437, endPoint y: 313, distance: 162.9
click at [428, 312] on app-calendar-viewport "Wed 15 4/4 2 Jobs Thu 16 4/4 2 Jobs Fri 17 2/2 1 Job Sat 18 2/4 1 Job Sun 19 2/…" at bounding box center [433, 293] width 866 height 384
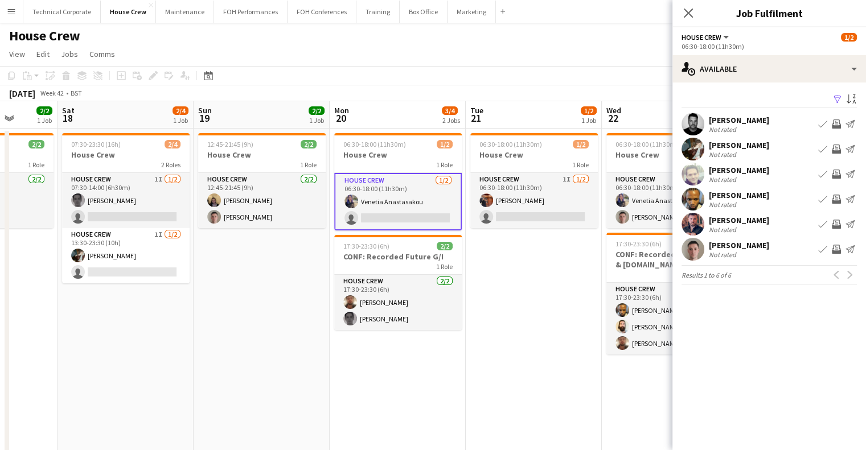
scroll to position [0, 351]
drag, startPoint x: 598, startPoint y: 309, endPoint x: 561, endPoint y: 317, distance: 37.9
click at [561, 317] on app-calendar-viewport "Wed 15 4/4 2 Jobs Thu 16 4/4 2 Jobs Fri 17 2/2 1 Job Sat 18 2/4 1 Job Sun 19 2/…" at bounding box center [433, 293] width 866 height 384
click at [834, 175] on app-icon "Invite crew" at bounding box center [836, 174] width 9 height 9
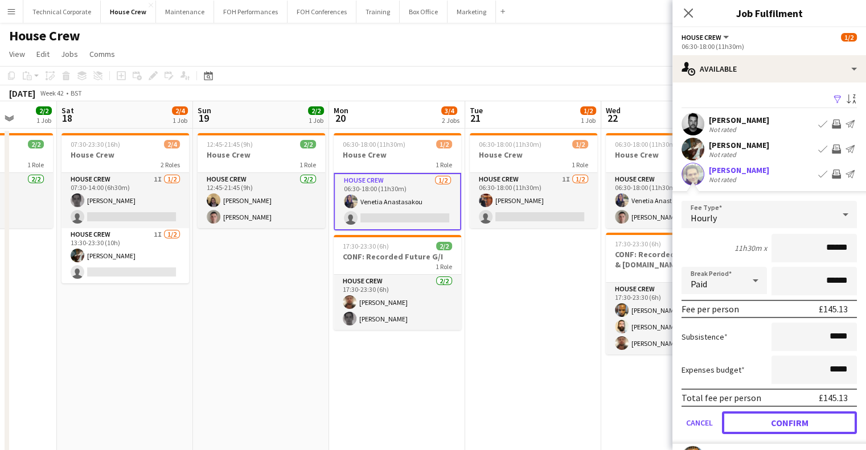
click at [799, 421] on button "Confirm" at bounding box center [789, 423] width 135 height 23
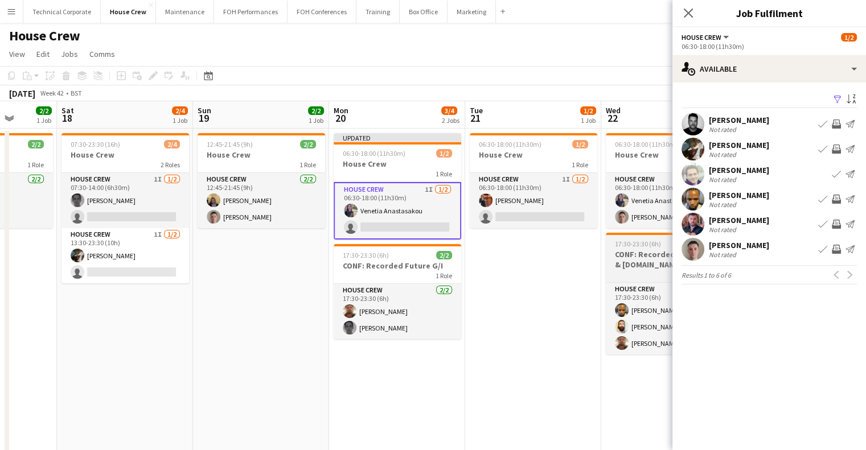
drag, startPoint x: 372, startPoint y: 286, endPoint x: 314, endPoint y: 280, distance: 58.4
click at [268, 290] on app-calendar-viewport "Wed 15 4/4 2 Jobs Thu 16 4/4 2 Jobs Fri 17 2/2 1 Job Sat 18 2/4 1 Job Sun 19 2/…" at bounding box center [433, 293] width 866 height 384
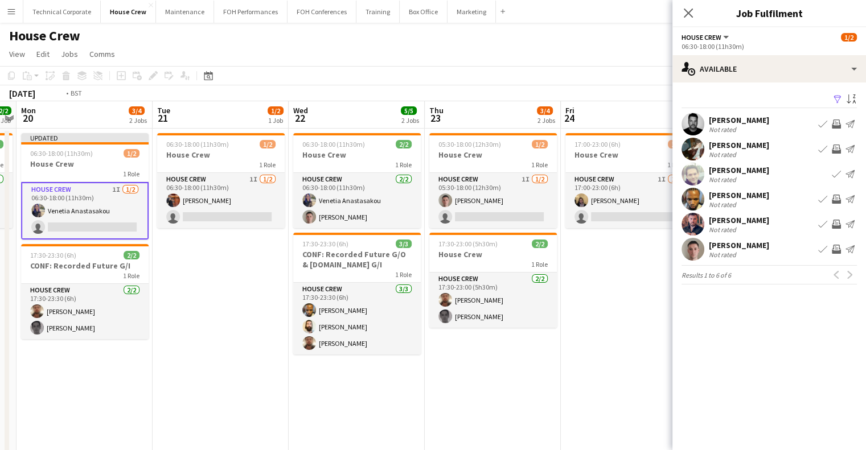
click at [259, 330] on app-calendar-viewport "Fri 17 2/2 1 Job Sat 18 2/4 1 Job Sun 19 2/2 1 Job Mon 20 3/4 2 Jobs Tue 21 1/2…" at bounding box center [433, 293] width 866 height 384
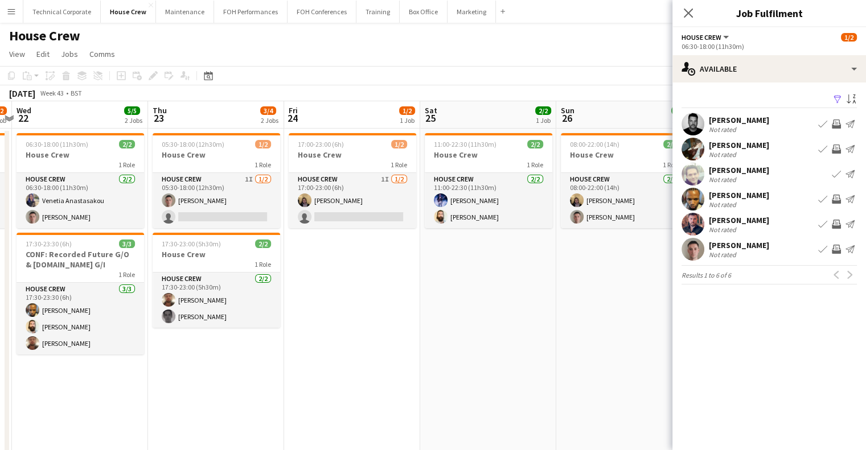
drag, startPoint x: 446, startPoint y: 289, endPoint x: 195, endPoint y: 297, distance: 251.3
click at [173, 300] on app-calendar-viewport "Sun 19 2/2 1 Job Mon 20 3/4 2 Jobs Tue 21 1/2 1 Job Wed 22 5/5 2 Jobs Thu 23 3/…" at bounding box center [433, 293] width 866 height 384
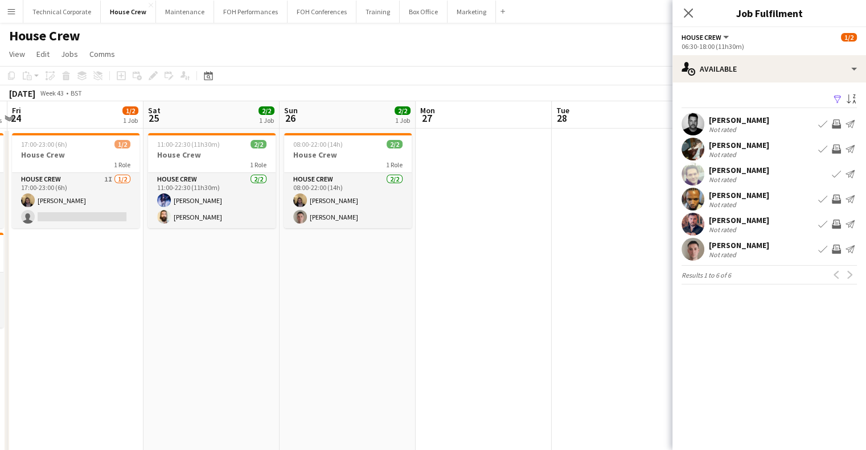
drag, startPoint x: 448, startPoint y: 296, endPoint x: 399, endPoint y: 291, distance: 49.2
click at [230, 306] on app-calendar-viewport "Tue 21 1/2 1 Job Wed 22 5/5 2 Jobs Thu 23 3/4 2 Jobs Fri 24 1/2 1 Job Sat 25 2/…" at bounding box center [433, 293] width 866 height 384
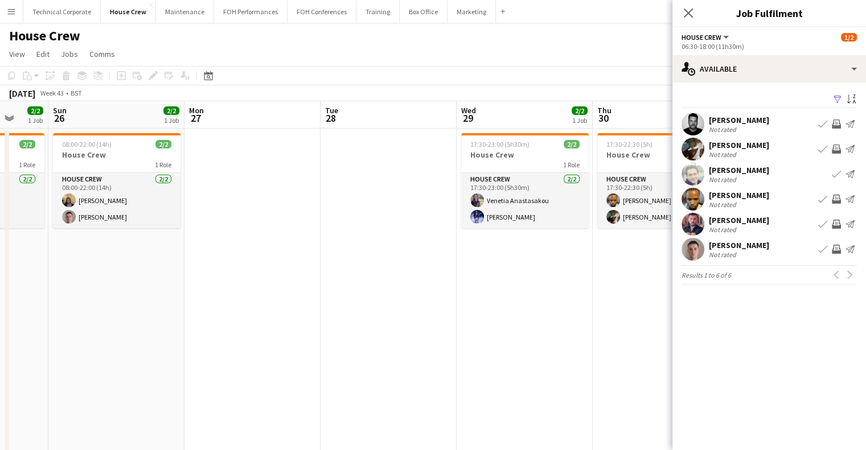
click at [508, 289] on app-date-cell "17:30-23:00 (5h30m) 2/2 House Crew 1 Role House Crew 2/2 17:30-23:00 (5h30m) Ve…" at bounding box center [525, 307] width 136 height 357
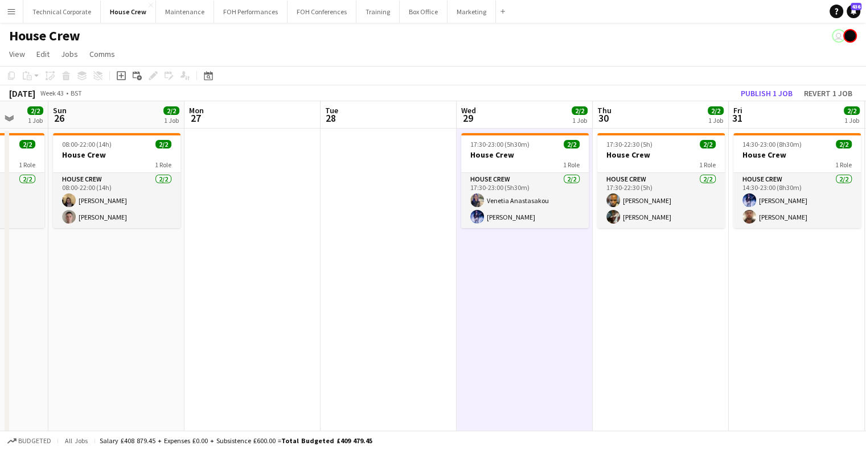
drag, startPoint x: 508, startPoint y: 289, endPoint x: 634, endPoint y: 285, distance: 126.5
click at [509, 289] on app-date-cell "17:30-23:00 (5h30m) 2/2 House Crew 1 Role House Crew 2/2 17:30-23:00 (5h30m) Ve…" at bounding box center [525, 307] width 136 height 357
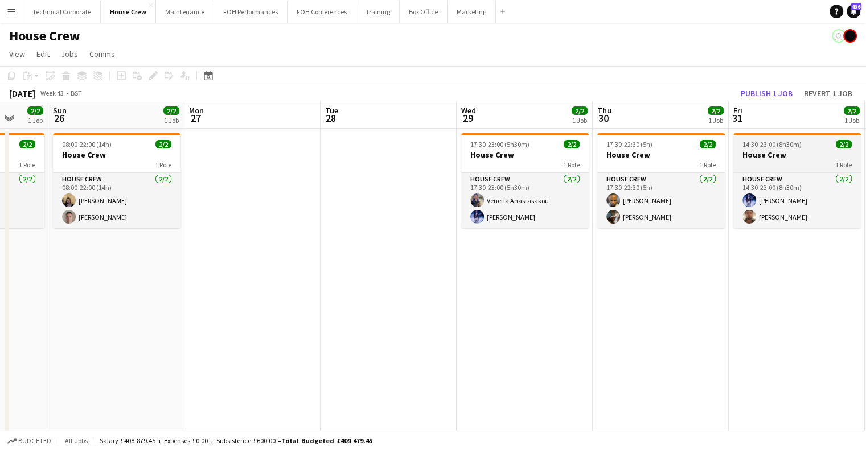
drag, startPoint x: 650, startPoint y: 283, endPoint x: 661, endPoint y: 157, distance: 126.3
click at [458, 285] on app-calendar-viewport "Thu 23 3/4 2 Jobs Fri 24 1/2 1 Job Sat 25 2/2 1 Job Sun 26 2/2 1 Job Mon 27 Tue…" at bounding box center [433, 293] width 866 height 384
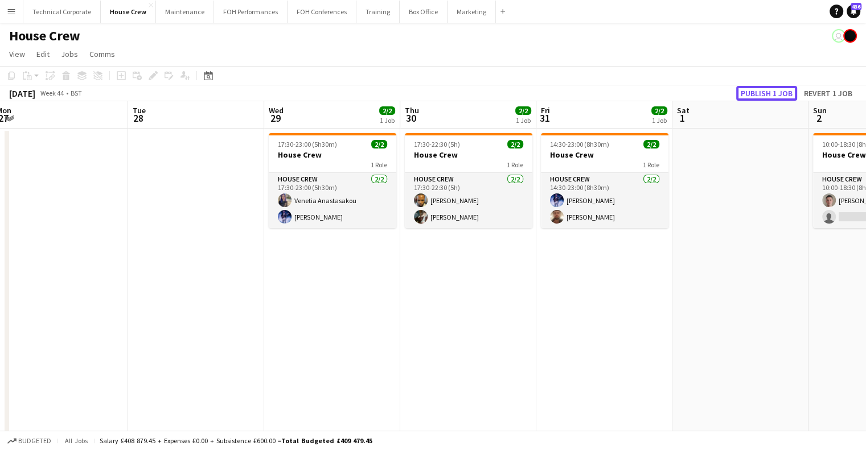
click at [770, 95] on button "Publish 1 job" at bounding box center [766, 93] width 61 height 15
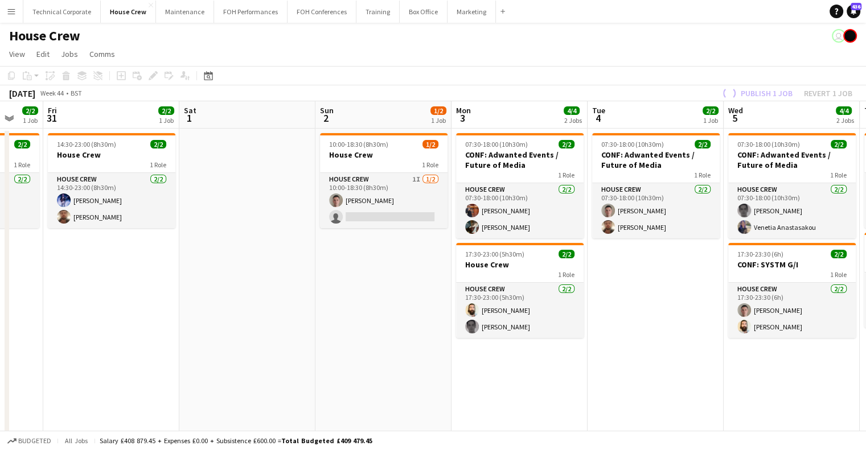
drag, startPoint x: 770, startPoint y: 255, endPoint x: 297, endPoint y: 325, distance: 477.8
click at [297, 325] on app-calendar-viewport "Tue 28 Wed 29 2/2 1 Job Thu 30 2/2 1 Job Fri 31 2/2 1 Job Sat 1 Sun 2 1/2 1 Job…" at bounding box center [433, 293] width 866 height 384
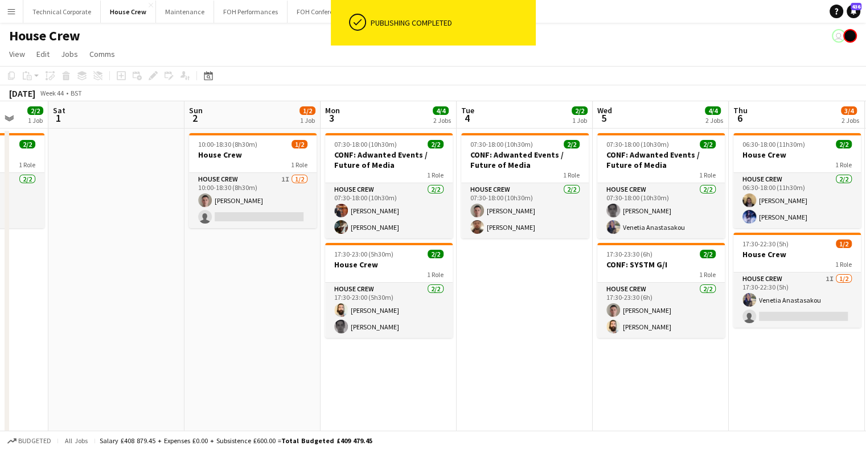
drag, startPoint x: 360, startPoint y: 319, endPoint x: 174, endPoint y: 339, distance: 187.2
click at [175, 339] on app-calendar-viewport "Tue 28 Wed 29 2/2 1 Job Thu 30 2/2 1 Job Fri 31 2/2 1 Job Sat 1 Sun 2 1/2 1 Job…" at bounding box center [433, 293] width 866 height 384
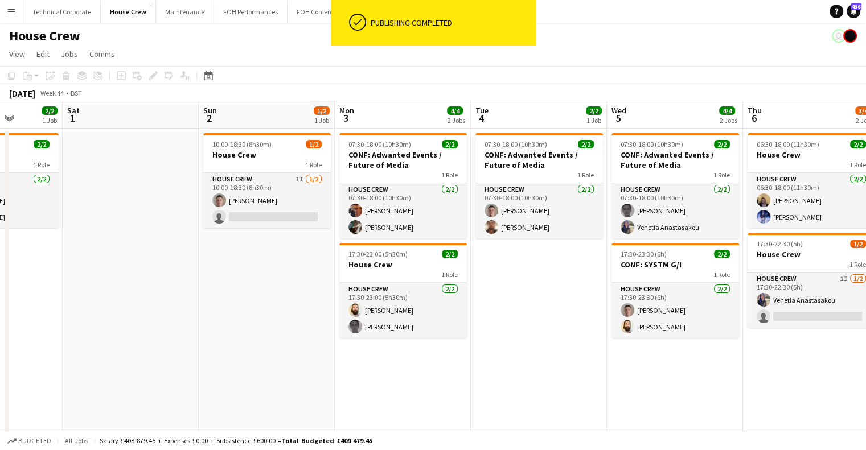
drag, startPoint x: 173, startPoint y: 335, endPoint x: 0, endPoint y: 334, distance: 173.1
click at [0, 334] on app-calendar-viewport "Wed 29 2/2 1 Job Thu 30 2/2 1 Job Fri 31 2/2 1 Job Sat 1 Sun 2 1/2 1 Job Mon 3 …" at bounding box center [433, 293] width 866 height 384
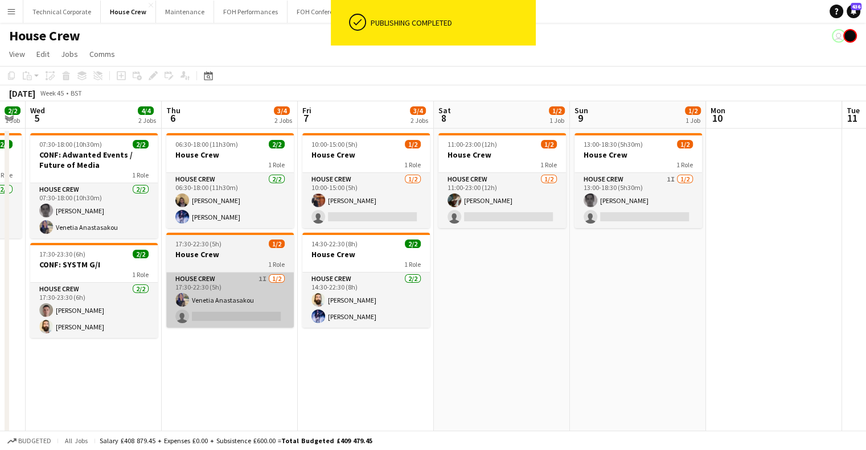
drag, startPoint x: 202, startPoint y: 324, endPoint x: 272, endPoint y: 281, distance: 82.3
click at [199, 323] on app-calendar-viewport "Sun 2 1/2 1 Job Mon 3 4/4 2 Jobs Tue 4 2/2 1 Job Wed 5 4/4 2 Jobs Thu 6 3/4 2 J…" at bounding box center [433, 293] width 866 height 384
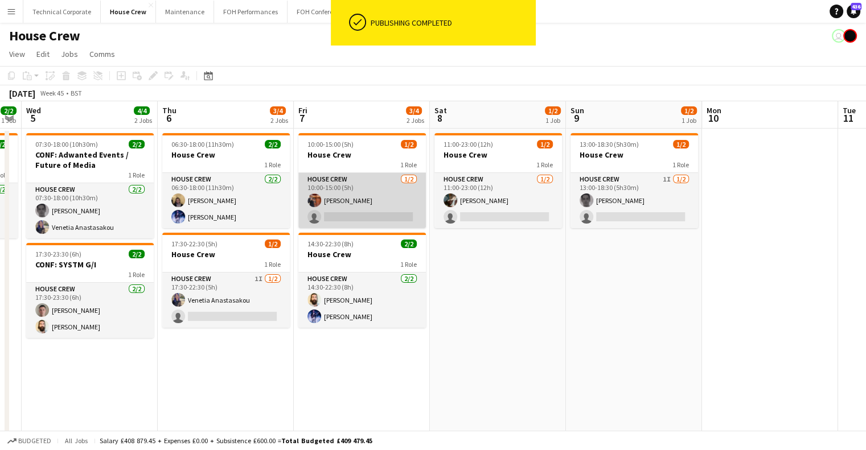
click at [358, 193] on app-card-role "House Crew 1/2 10:00-15:00 (5h) Leroy Bonsu single-neutral-actions" at bounding box center [362, 200] width 128 height 55
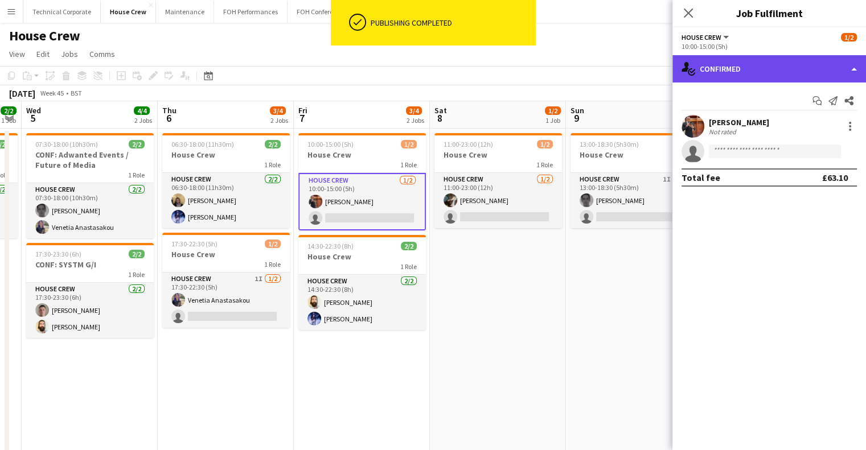
click at [735, 64] on div "single-neutral-actions-check-2 Confirmed" at bounding box center [770, 68] width 194 height 27
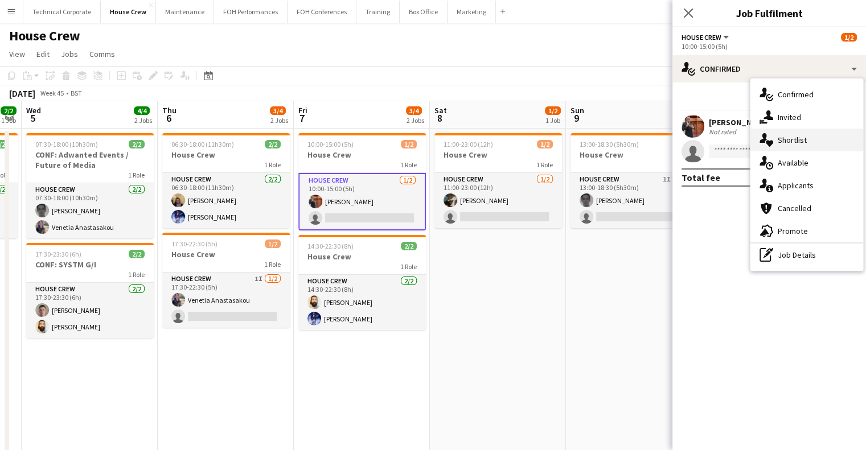
click at [782, 129] on div "single-neutral-actions-heart Shortlist" at bounding box center [807, 140] width 113 height 23
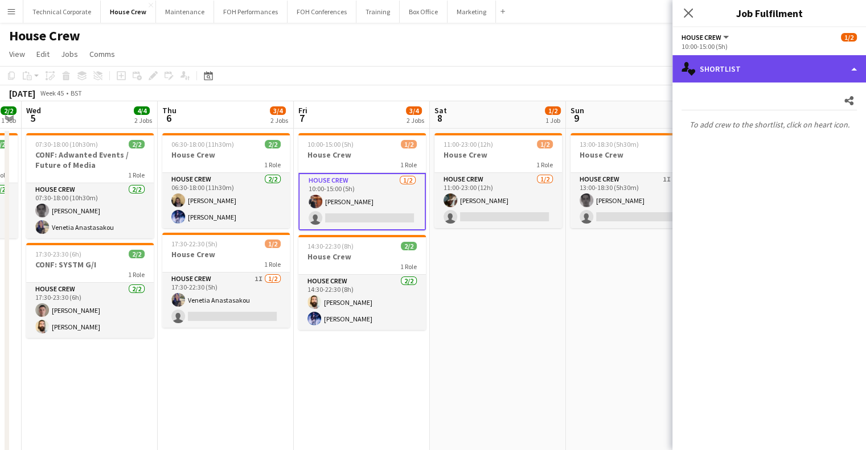
click at [756, 62] on div "single-neutral-actions-heart Shortlist" at bounding box center [770, 68] width 194 height 27
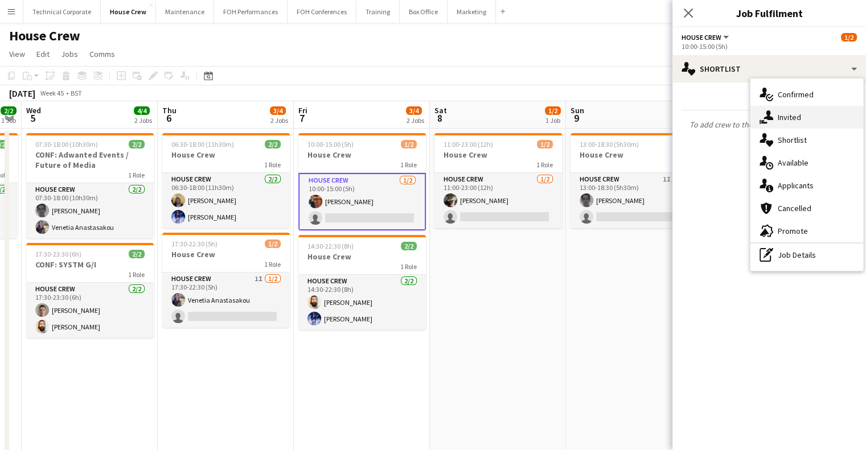
click at [785, 120] on span "Invited" at bounding box center [789, 117] width 23 height 10
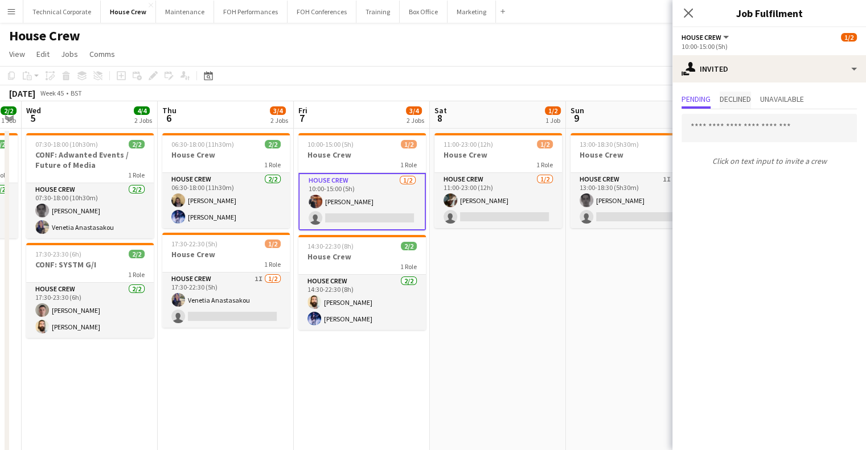
click at [740, 106] on span "Declined" at bounding box center [735, 100] width 31 height 17
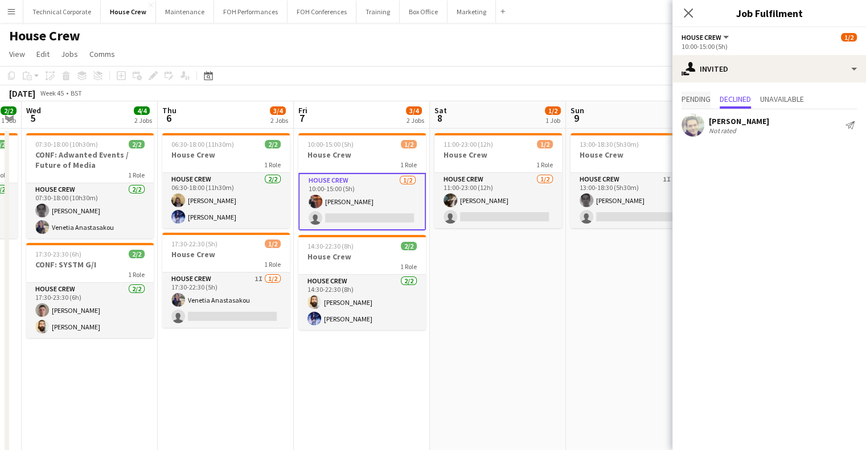
click at [711, 103] on span "Pending" at bounding box center [696, 99] width 29 height 8
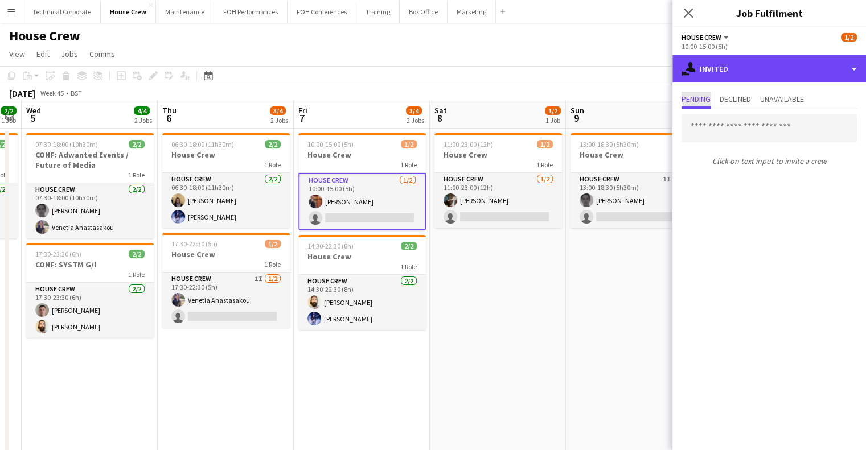
drag, startPoint x: 755, startPoint y: 69, endPoint x: 782, endPoint y: 107, distance: 46.6
click at [756, 68] on div "single-neutral-actions-share-1 Invited" at bounding box center [770, 68] width 194 height 27
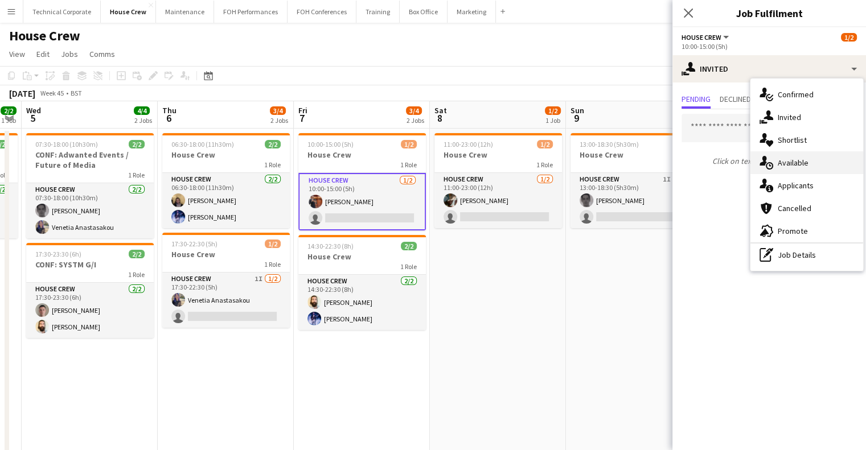
click at [799, 160] on span "Available" at bounding box center [793, 163] width 31 height 10
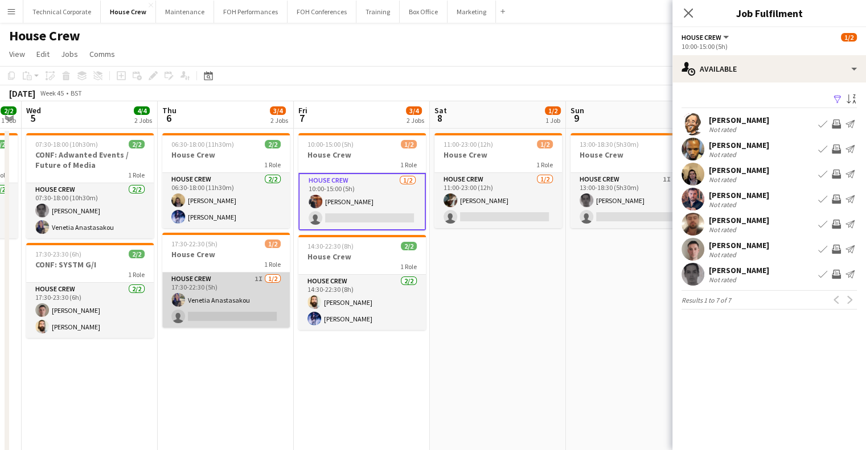
click at [248, 302] on app-card-role "House Crew 1I 1/2 17:30-22:30 (5h) Venetia Anastasakou single-neutral-actions" at bounding box center [226, 300] width 128 height 55
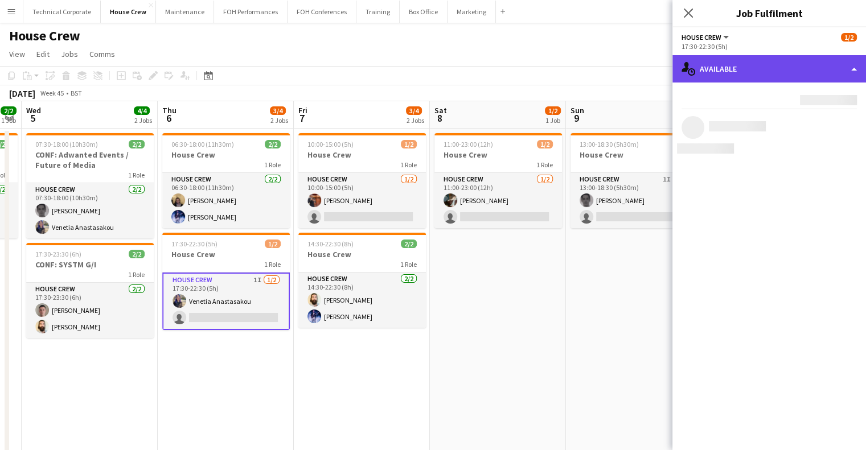
click at [747, 60] on div "single-neutral-actions-upload Available" at bounding box center [770, 68] width 194 height 27
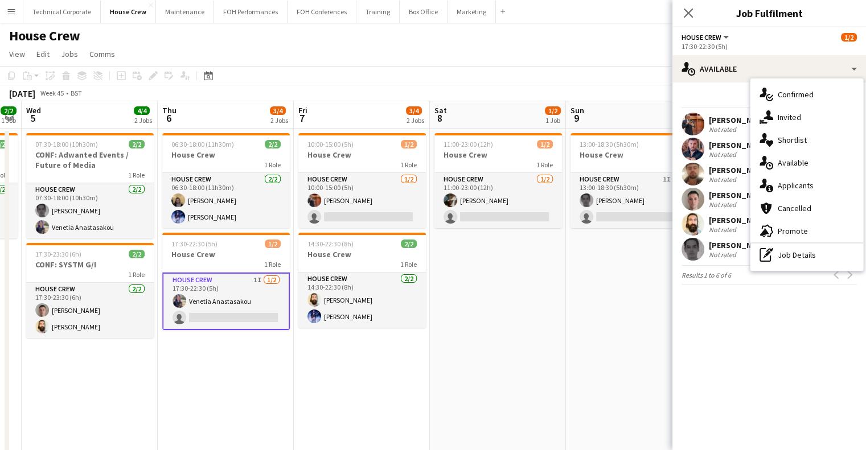
click at [794, 117] on span "Invited" at bounding box center [789, 117] width 23 height 10
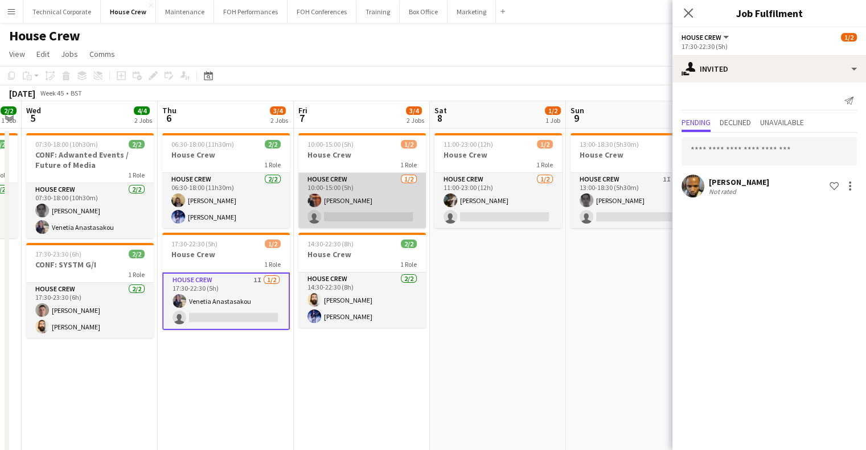
click at [386, 219] on app-card-role "House Crew 1/2 10:00-15:00 (5h) Leroy Bonsu single-neutral-actions" at bounding box center [362, 200] width 128 height 55
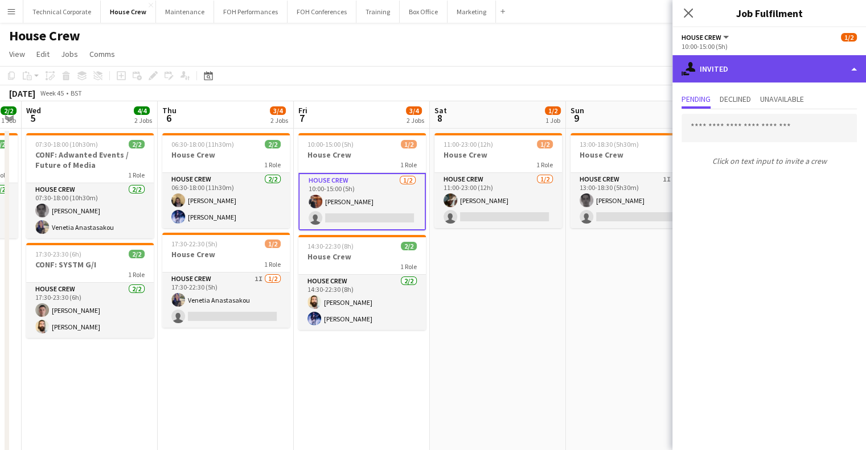
click at [781, 56] on div "single-neutral-actions-share-1 Invited" at bounding box center [770, 68] width 194 height 27
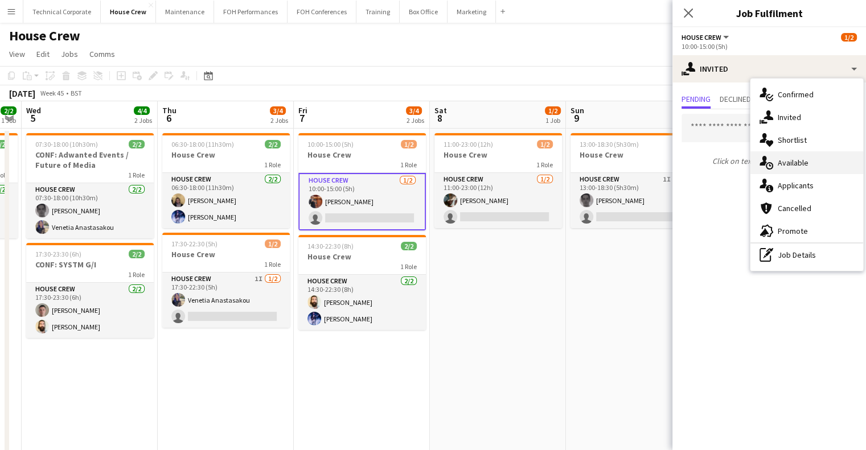
click at [794, 162] on span "Available" at bounding box center [793, 163] width 31 height 10
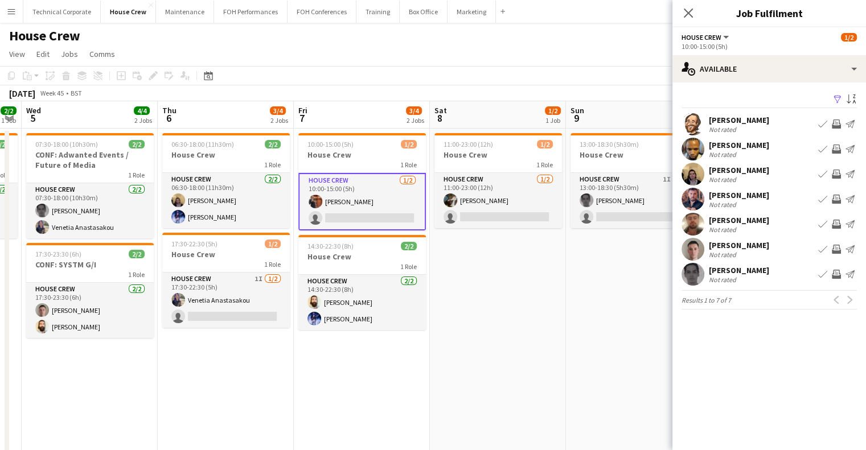
click at [838, 223] on app-icon "Invite crew" at bounding box center [836, 224] width 9 height 9
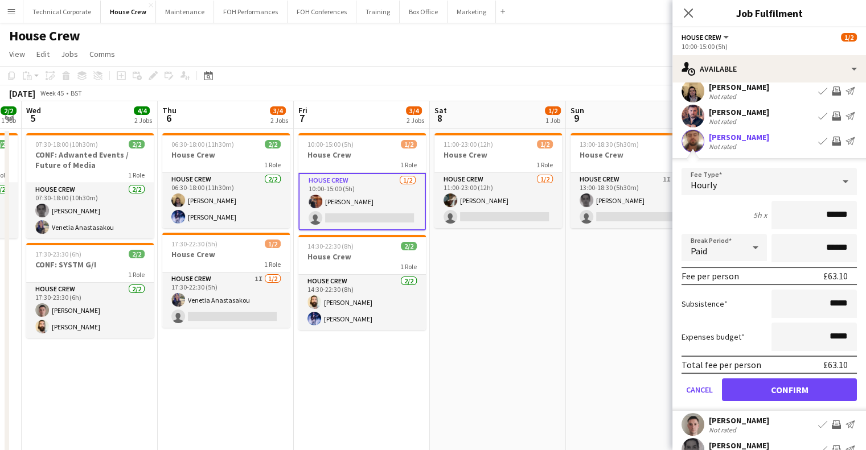
scroll to position [114, 0]
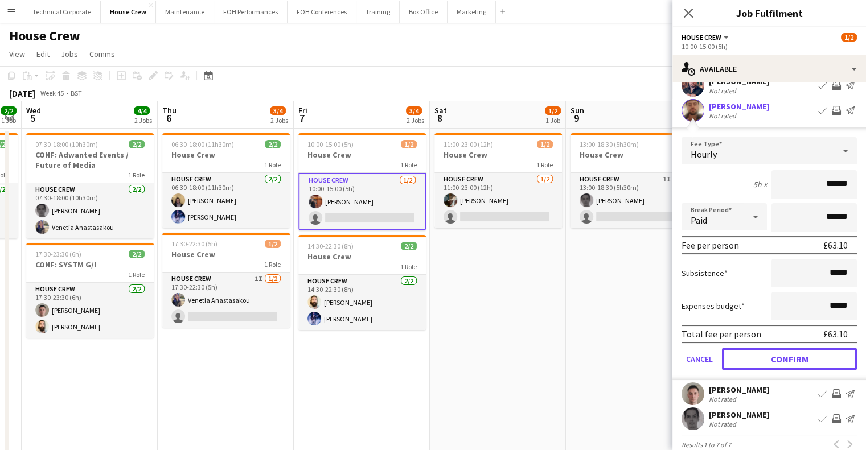
click at [796, 365] on button "Confirm" at bounding box center [789, 359] width 135 height 23
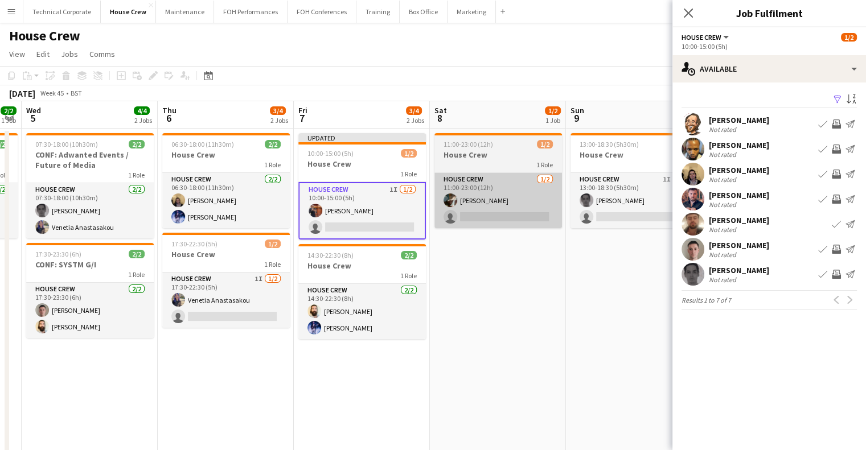
scroll to position [0, 0]
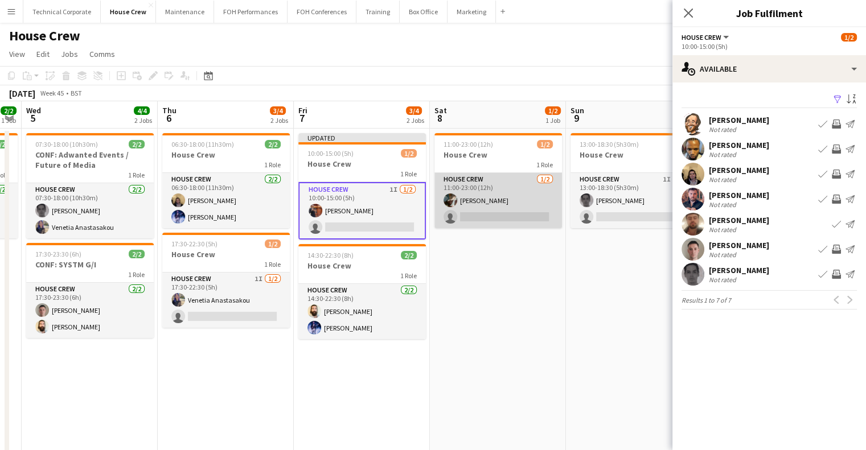
click at [507, 191] on app-card-role "House Crew 1/2 11:00-23:00 (12h) Henry Loveday single-neutral-actions" at bounding box center [499, 200] width 128 height 55
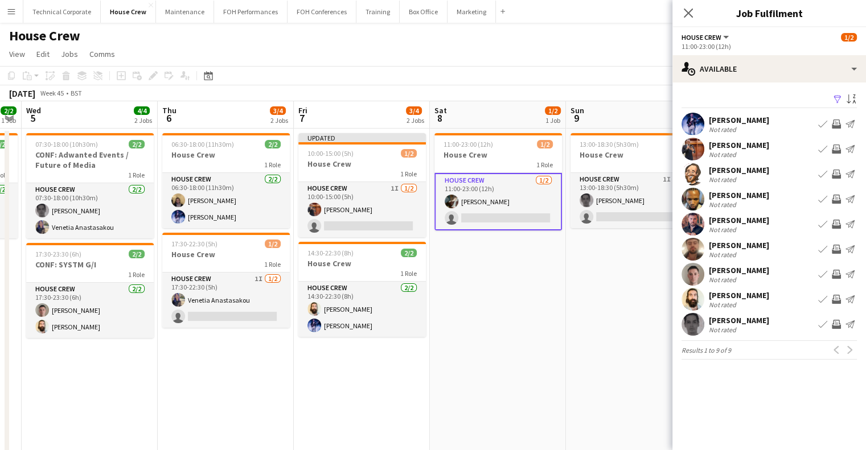
click at [835, 248] on app-icon "Invite crew" at bounding box center [836, 249] width 9 height 9
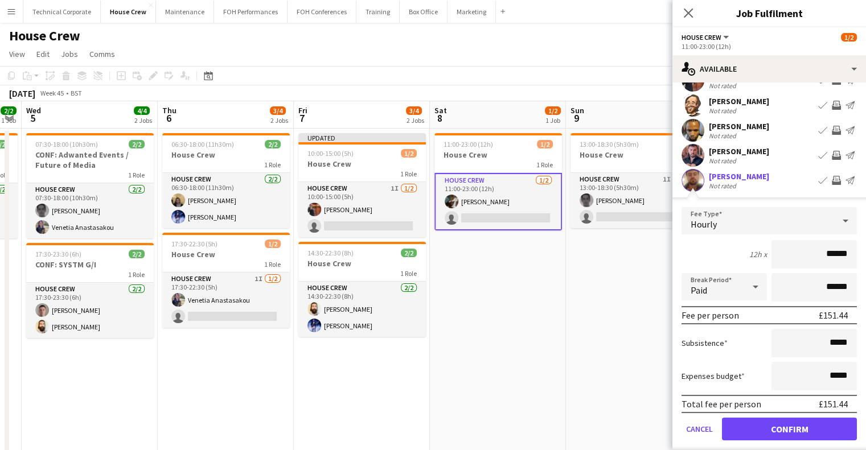
scroll to position [114, 0]
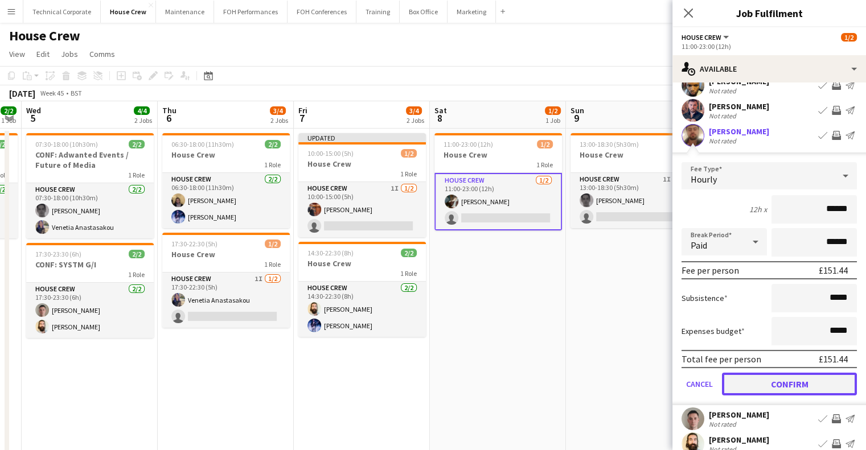
click at [770, 380] on button "Confirm" at bounding box center [789, 384] width 135 height 23
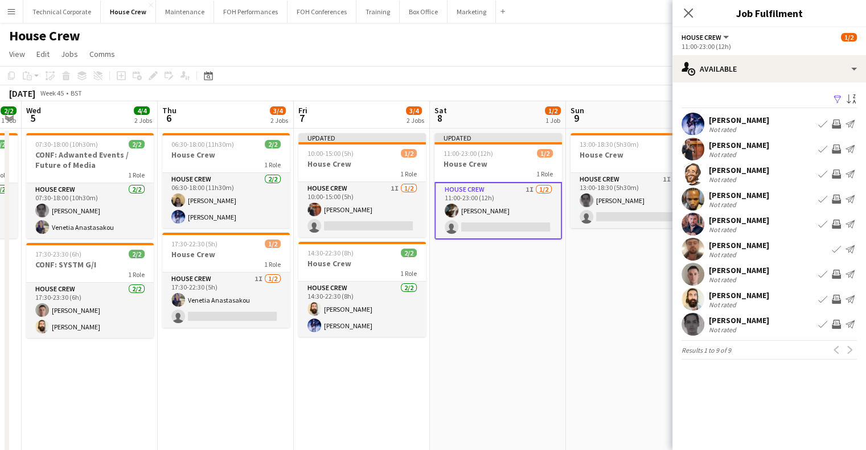
scroll to position [0, 0]
click at [378, 321] on app-calendar-viewport "Sun 2 1/2 1 Job Mon 3 4/4 2 Jobs Tue 4 2/2 1 Job Wed 5 4/4 2 Jobs Thu 6 3/4 2 J…" at bounding box center [433, 293] width 866 height 384
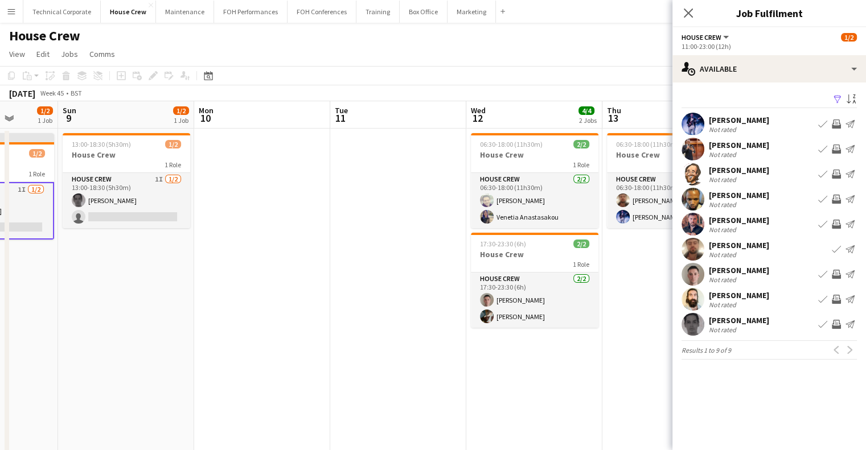
drag, startPoint x: 535, startPoint y: 297, endPoint x: 216, endPoint y: 312, distance: 319.3
click at [212, 313] on app-calendar-viewport "Thu 6 3/4 2 Jobs Fri 7 3/4 2 Jobs Sat 8 1/2 1 Job Sun 9 1/2 1 Job Mon 10 Tue 11…" at bounding box center [433, 293] width 866 height 384
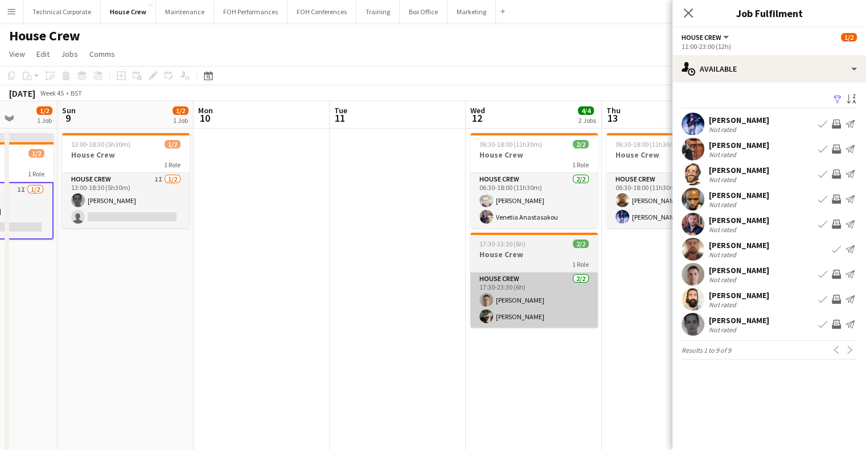
drag, startPoint x: 446, startPoint y: 290, endPoint x: 356, endPoint y: 299, distance: 91.0
click at [346, 303] on app-calendar-viewport "Thu 6 3/4 2 Jobs Fri 7 3/4 2 Jobs Sat 8 1/2 1 Job Sun 9 1/2 1 Job Mon 10 Tue 11…" at bounding box center [433, 293] width 866 height 384
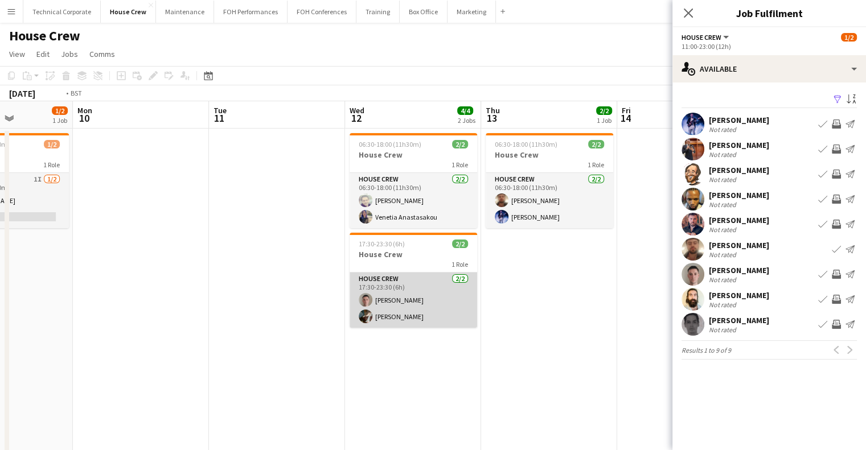
drag, startPoint x: 457, startPoint y: 298, endPoint x: 203, endPoint y: 327, distance: 256.2
click at [194, 329] on app-calendar-viewport "Thu 6 3/4 2 Jobs Fri 7 3/4 2 Jobs Sat 8 1/2 1 Job Sun 9 1/2 1 Job Mon 10 Tue 11…" at bounding box center [433, 293] width 866 height 384
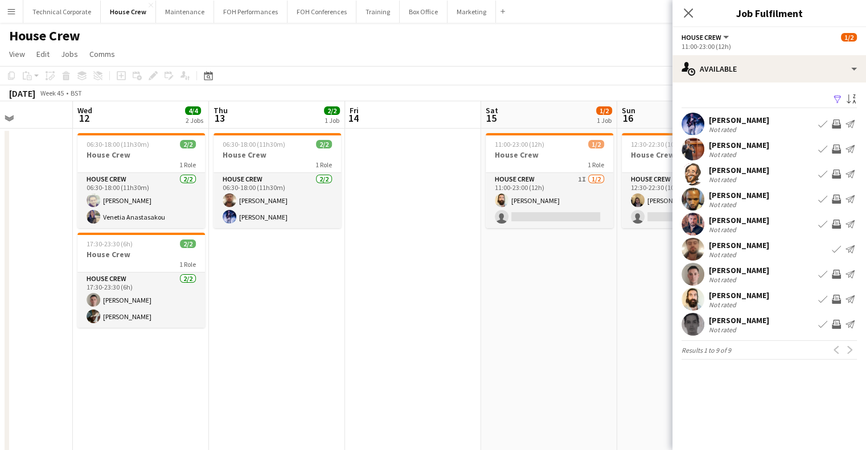
drag, startPoint x: 456, startPoint y: 304, endPoint x: 256, endPoint y: 322, distance: 200.7
click at [245, 325] on app-calendar-viewport "Sat 8 1/2 1 Job Sun 9 1/2 1 Job Mon 10 Tue 11 Wed 12 4/4 2 Jobs Thu 13 2/2 1 Jo…" at bounding box center [433, 293] width 866 height 384
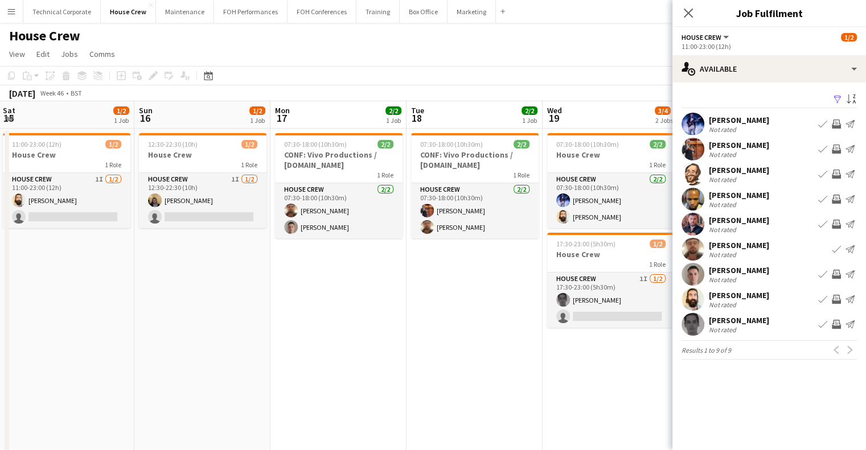
drag, startPoint x: 458, startPoint y: 293, endPoint x: 242, endPoint y: 304, distance: 216.1
click at [231, 306] on app-calendar-viewport "Wed 12 4/4 2 Jobs Thu 13 2/2 1 Job Fri 14 Sat 15 1/2 1 Job Sun 16 1/2 1 Job Mon…" at bounding box center [433, 293] width 866 height 384
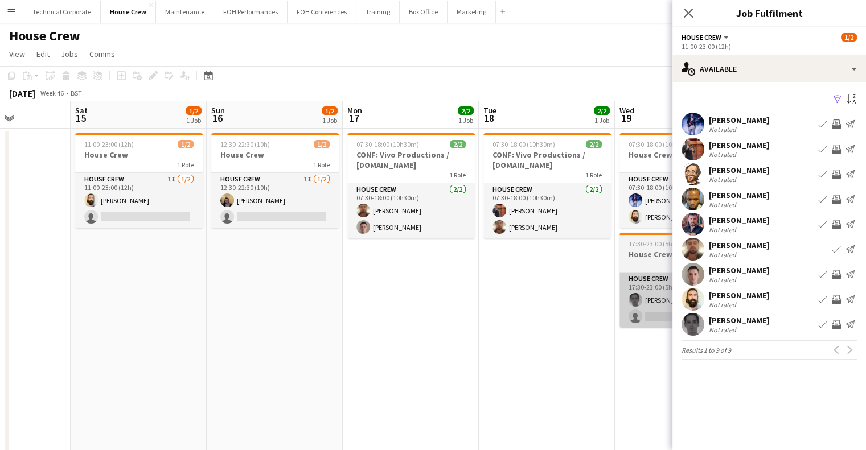
drag, startPoint x: 446, startPoint y: 292, endPoint x: 349, endPoint y: 300, distance: 97.7
click at [234, 309] on app-calendar-viewport "Wed 12 4/4 2 Jobs Thu 13 2/2 1 Job Fri 14 Sat 15 1/2 1 Job Sun 16 1/2 1 Job Mon…" at bounding box center [433, 293] width 866 height 384
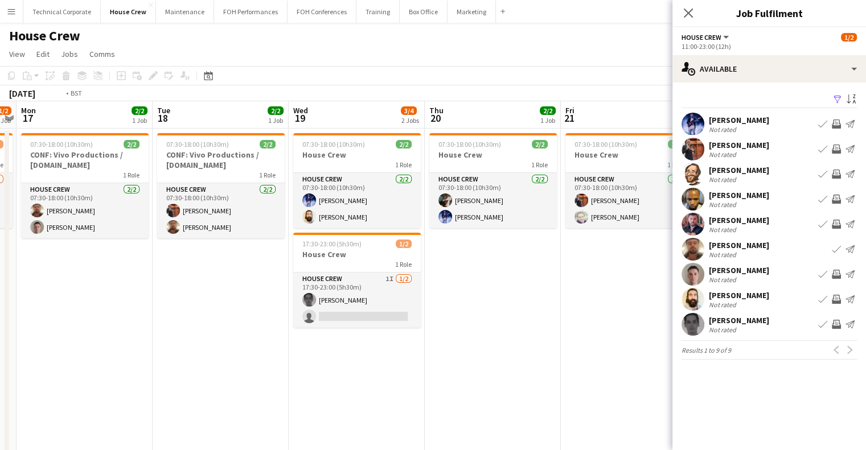
drag, startPoint x: 475, startPoint y: 302, endPoint x: 262, endPoint y: 316, distance: 213.4
click at [235, 316] on app-calendar-viewport "Fri 14 Sat 15 1/2 1 Job Sun 16 1/2 1 Job Mon 17 2/2 1 Job Tue 18 2/2 1 Job Wed …" at bounding box center [433, 293] width 866 height 384
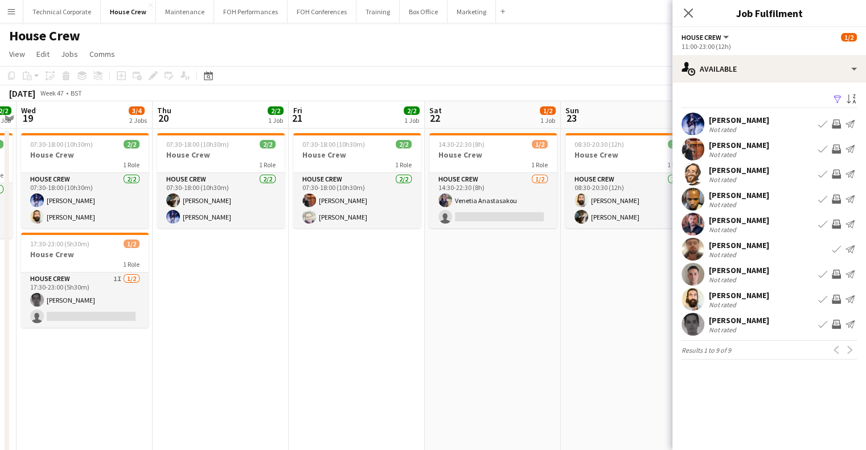
drag, startPoint x: 459, startPoint y: 305, endPoint x: 268, endPoint y: 309, distance: 191.4
click at [242, 313] on app-calendar-viewport "Sun 16 1/2 1 Job Mon 17 2/2 1 Job Tue 18 2/2 1 Job Wed 19 3/4 2 Jobs Thu 20 2/2…" at bounding box center [433, 293] width 866 height 384
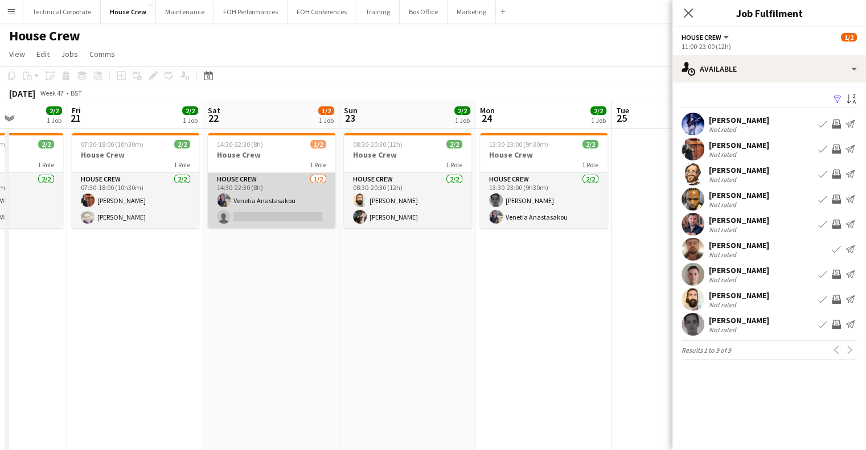
click at [272, 203] on app-card-role "House Crew 1/2 14:30-22:30 (8h) Venetia Anastasakou single-neutral-actions" at bounding box center [272, 200] width 128 height 55
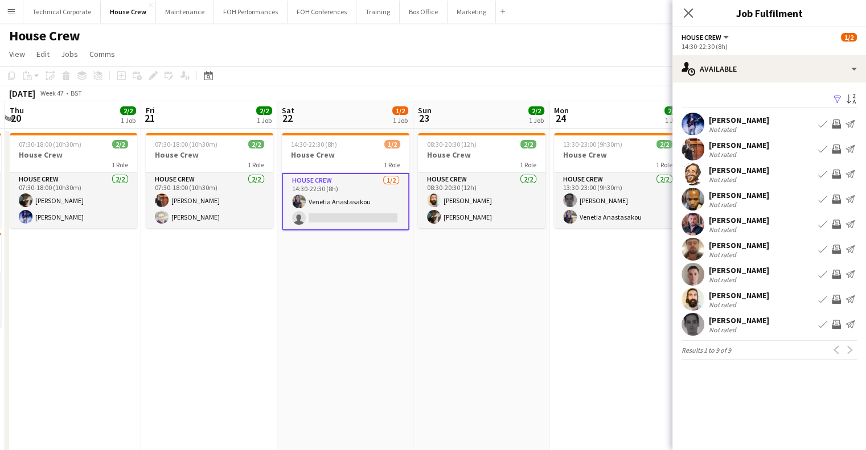
drag, startPoint x: 397, startPoint y: 268, endPoint x: 444, endPoint y: 302, distance: 57.9
click at [440, 301] on app-calendar-viewport "Tue 18 2/2 1 Job Wed 19 3/4 2 Jobs Thu 20 2/2 1 Job Fri 21 2/2 1 Job Sat 22 1/2…" at bounding box center [433, 293] width 866 height 384
click at [834, 122] on app-icon "Invite crew" at bounding box center [836, 124] width 9 height 9
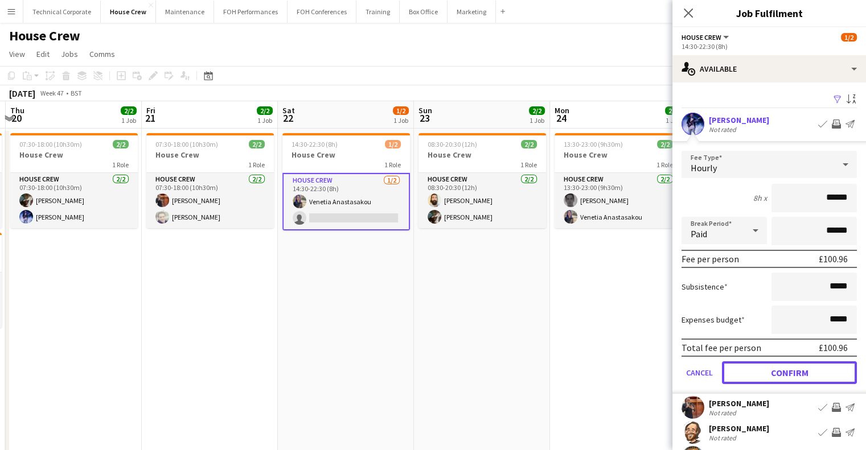
click at [807, 368] on button "Confirm" at bounding box center [789, 373] width 135 height 23
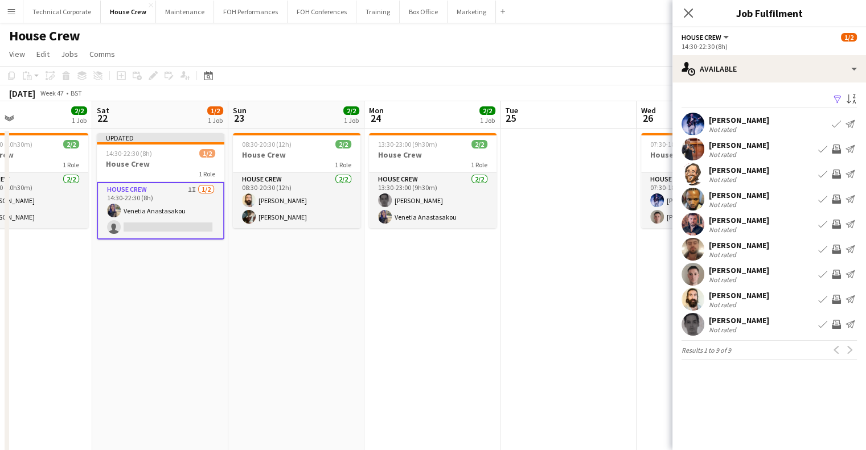
drag, startPoint x: 506, startPoint y: 343, endPoint x: 151, endPoint y: 347, distance: 355.4
click at [151, 347] on app-calendar-viewport "Tue 18 2/2 1 Job Wed 19 3/4 2 Jobs Thu 20 2/2 1 Job Fri 21 2/2 1 Job Sat 22 1/2…" at bounding box center [433, 293] width 866 height 384
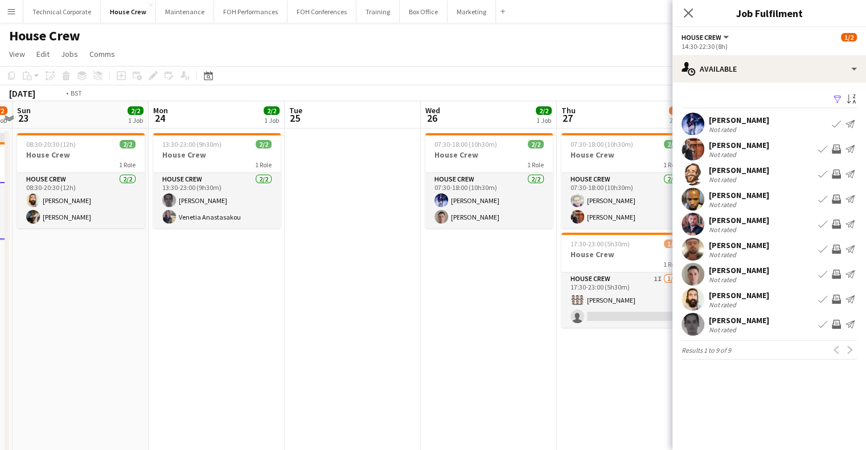
click at [155, 306] on app-calendar-viewport "Thu 20 2/2 1 Job Fri 21 2/2 1 Job Sat 22 1/2 1 Job Sun 23 2/2 1 Job Mon 24 2/2 …" at bounding box center [433, 293] width 866 height 384
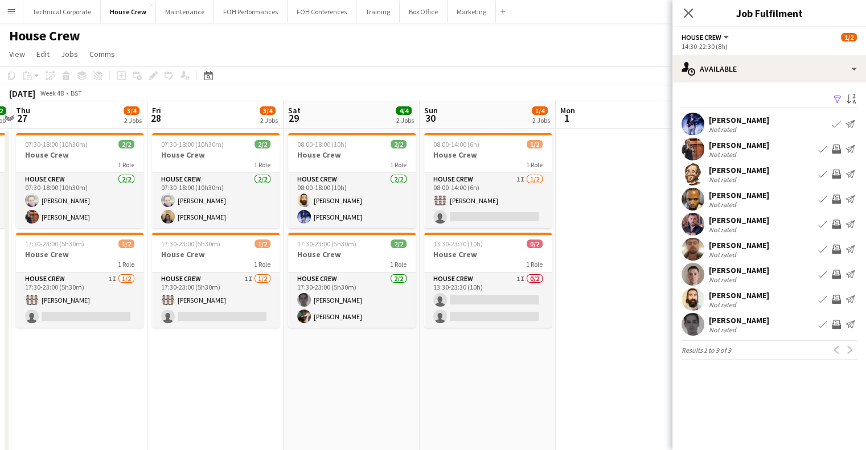
drag, startPoint x: 236, startPoint y: 342, endPoint x: 104, endPoint y: 344, distance: 132.1
click at [104, 344] on app-calendar-viewport "Mon 24 2/2 1 Job Tue 25 Wed 26 2/2 1 Job Thu 27 3/4 2 Jobs Fri 28 3/4 2 Jobs Sa…" at bounding box center [433, 293] width 866 height 384
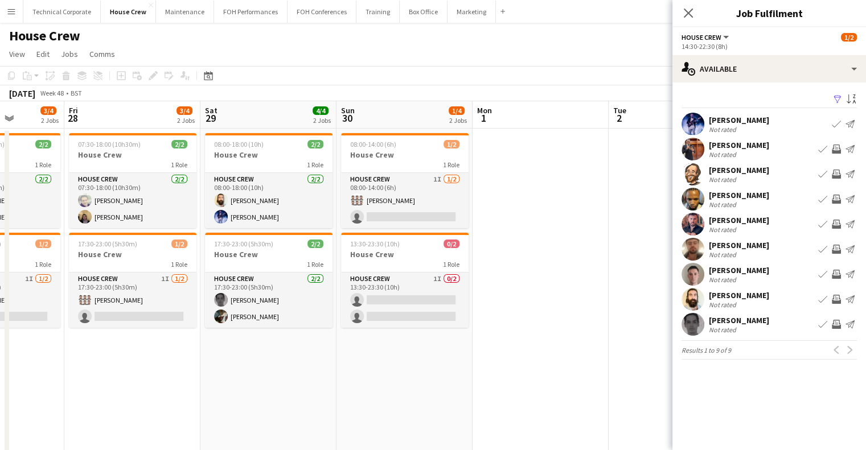
click at [298, 342] on app-calendar-viewport "Mon 24 2/2 1 Job Tue 25 Wed 26 2/2 1 Job Thu 27 3/4 2 Jobs Fri 28 3/4 2 Jobs Sa…" at bounding box center [433, 293] width 866 height 384
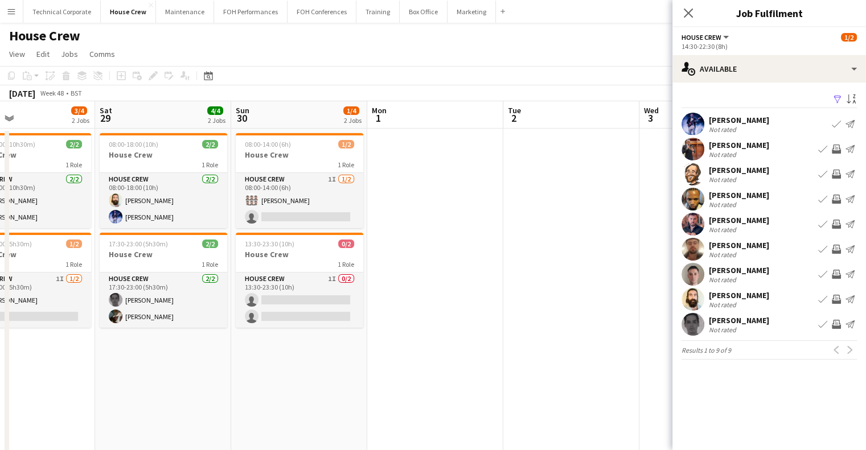
drag, startPoint x: 513, startPoint y: 305, endPoint x: 424, endPoint y: 302, distance: 88.9
click at [424, 302] on app-calendar-viewport "Wed 26 2/2 1 Job Thu 27 3/4 2 Jobs Fri 28 3/4 2 Jobs Sat 29 4/4 2 Jobs Sun 30 1…" at bounding box center [433, 293] width 866 height 384
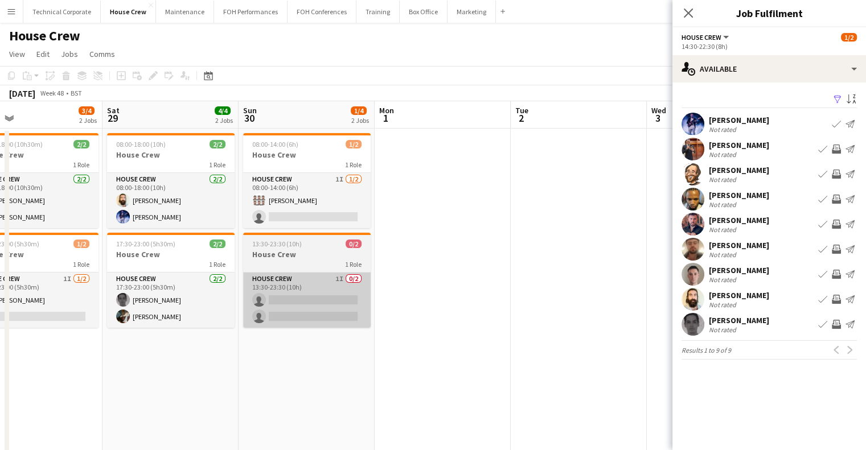
drag, startPoint x: 309, startPoint y: 297, endPoint x: 367, endPoint y: 277, distance: 61.4
click at [310, 297] on app-card-role "House Crew 1I 0/2 13:30-23:30 (10h) single-neutral-actions single-neutral-actio…" at bounding box center [307, 300] width 128 height 55
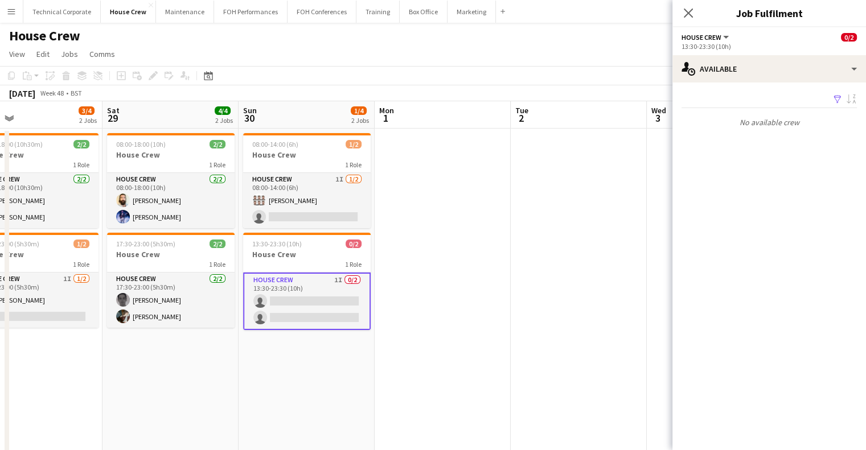
scroll to position [0, 305]
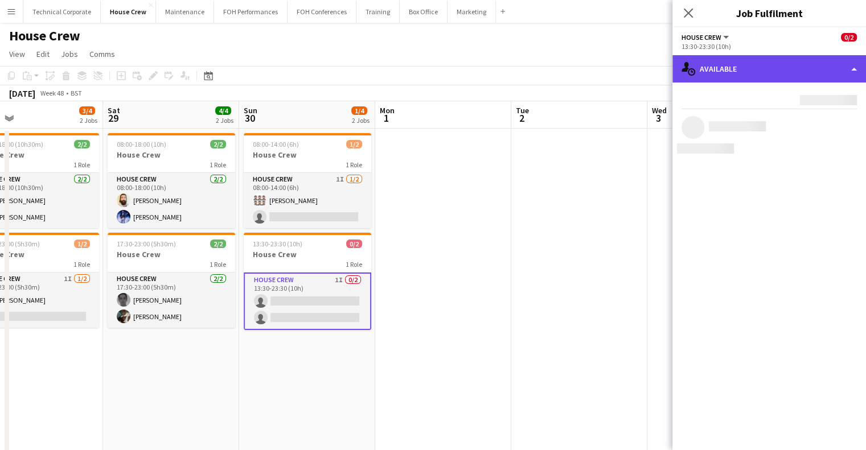
click at [755, 68] on div "single-neutral-actions-upload Available" at bounding box center [770, 68] width 194 height 27
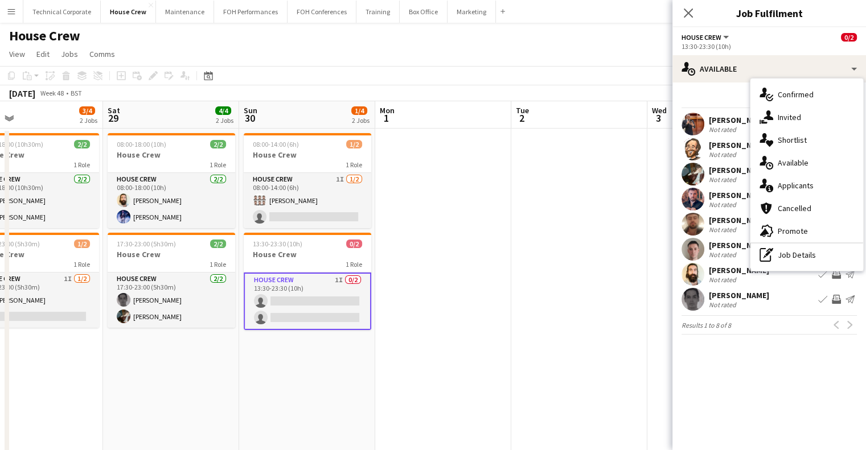
drag, startPoint x: 791, startPoint y: 107, endPoint x: 765, endPoint y: 111, distance: 25.9
click at [791, 108] on div "single-neutral-actions-share-1 Invited" at bounding box center [807, 117] width 113 height 23
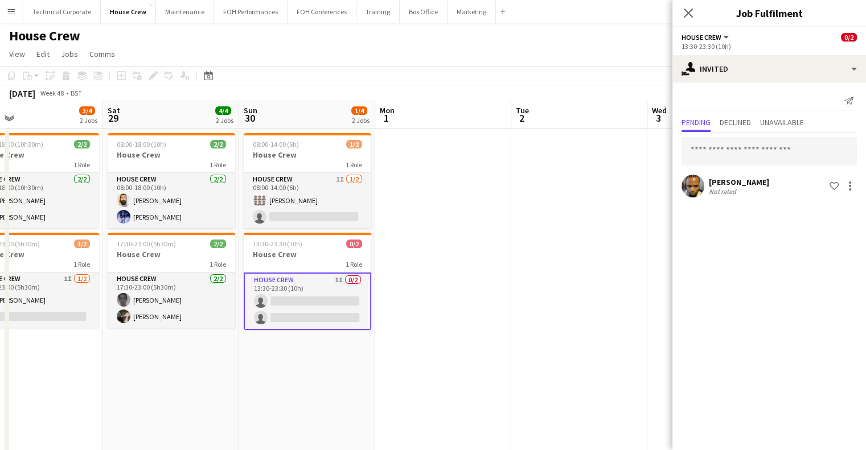
click at [737, 97] on div "Send notification" at bounding box center [769, 101] width 175 height 19
click at [744, 111] on div "Send notification Pending Declined Unavailable Rhyan Jordan Holder Not rated Sh…" at bounding box center [770, 146] width 194 height 126
drag, startPoint x: 744, startPoint y: 111, endPoint x: 743, endPoint y: 120, distance: 9.2
click at [744, 113] on div "Send notification Pending Declined Unavailable Rhyan Jordan Holder Not rated Sh…" at bounding box center [770, 146] width 194 height 126
click at [743, 120] on span "Declined" at bounding box center [735, 122] width 31 height 8
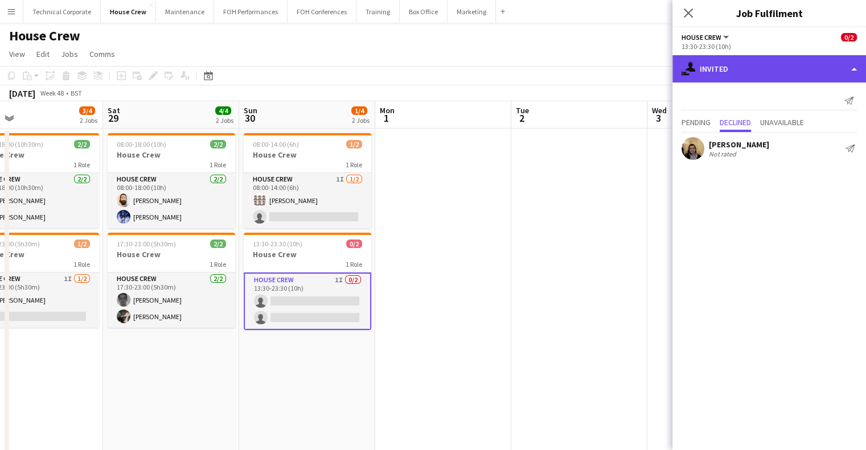
click at [771, 73] on div "single-neutral-actions-share-1 Invited" at bounding box center [770, 68] width 194 height 27
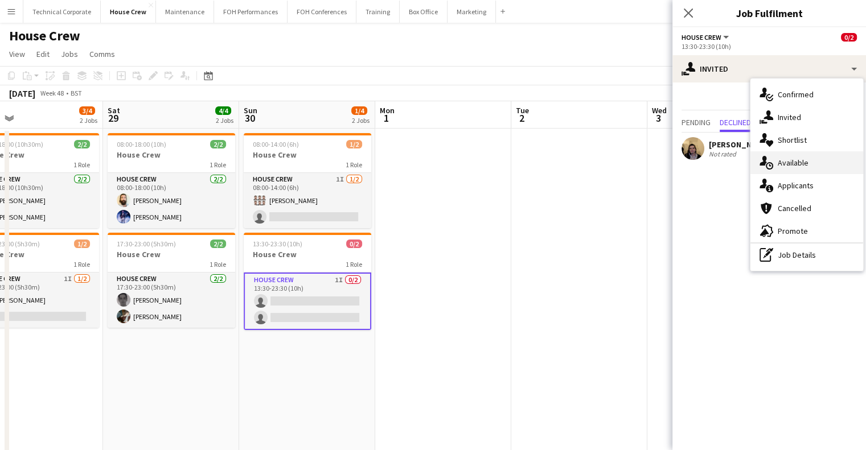
click at [801, 157] on div "single-neutral-actions-upload Available" at bounding box center [807, 162] width 113 height 23
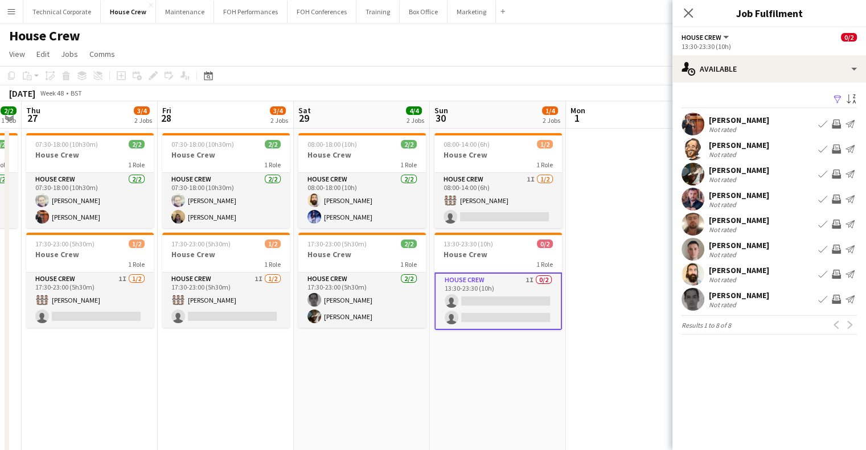
drag, startPoint x: 480, startPoint y: 288, endPoint x: 628, endPoint y: 299, distance: 149.1
click at [628, 299] on app-calendar-viewport "Tue 25 Wed 26 2/2 1 Job Thu 27 3/4 2 Jobs Fri 28 3/4 2 Jobs Sat 29 4/4 2 Jobs S…" at bounding box center [433, 293] width 866 height 384
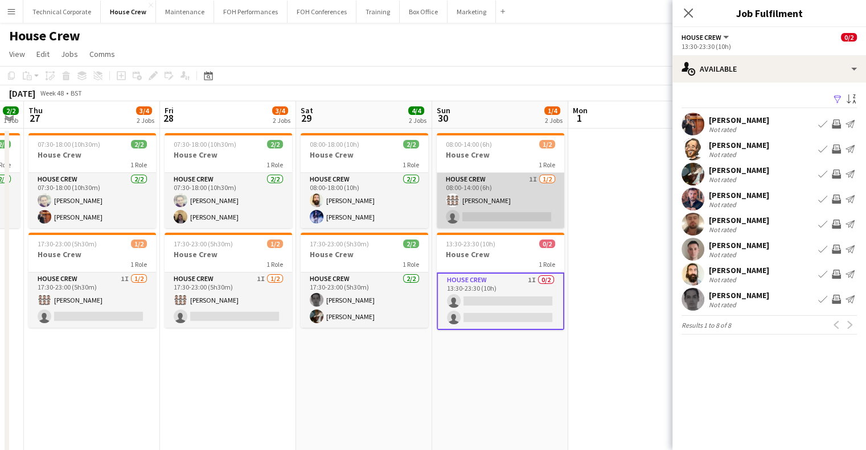
drag, startPoint x: 507, startPoint y: 211, endPoint x: 549, endPoint y: 208, distance: 42.2
click at [508, 212] on app-card-role "House Crew 1I 1/2 08:00-14:00 (6h) Paul Nelson single-neutral-actions" at bounding box center [501, 200] width 128 height 55
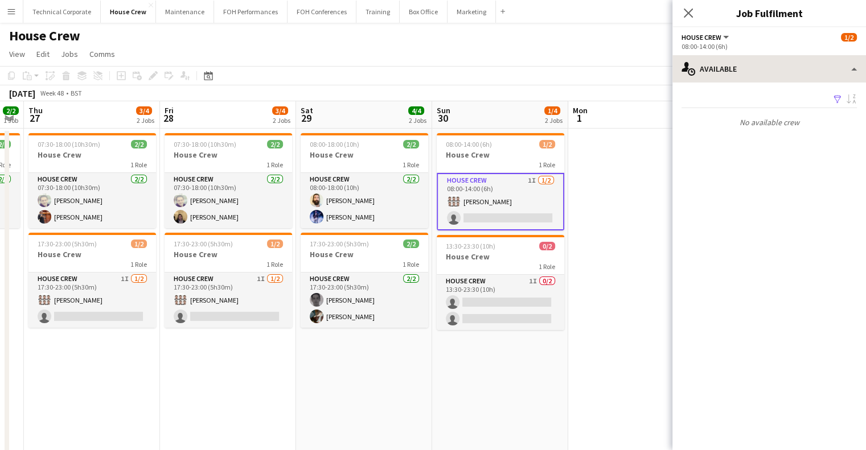
scroll to position [0, 248]
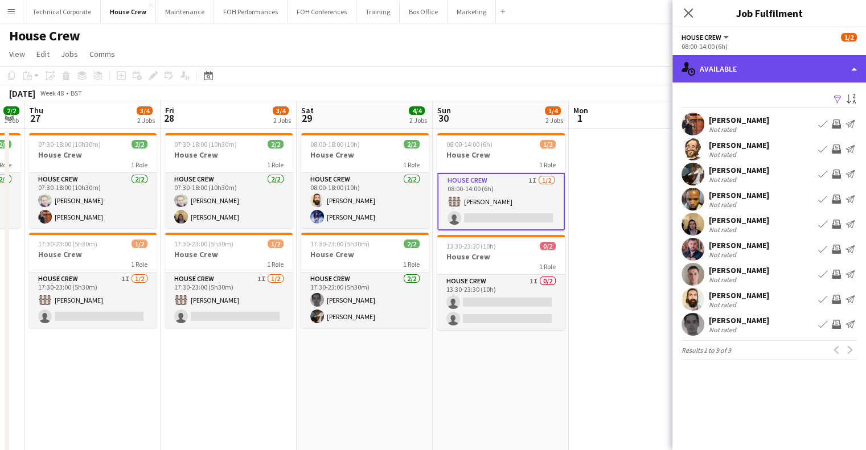
click at [759, 68] on div "single-neutral-actions-upload Available" at bounding box center [770, 68] width 194 height 27
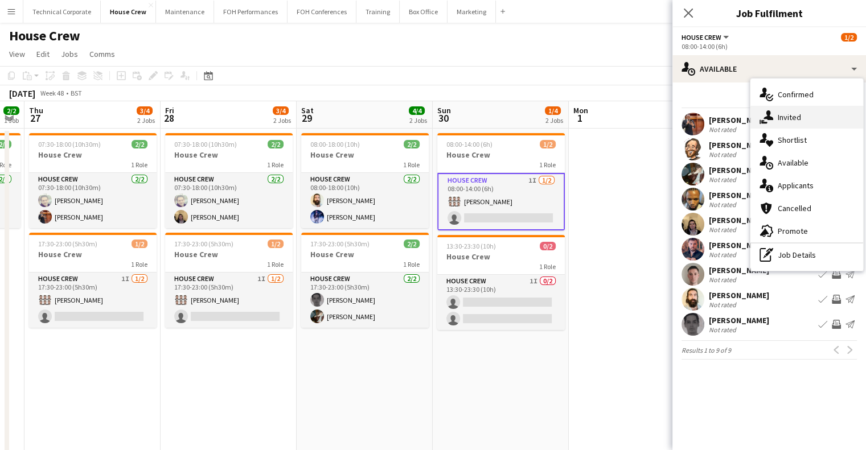
click at [802, 120] on div "single-neutral-actions-share-1 Invited" at bounding box center [807, 117] width 113 height 23
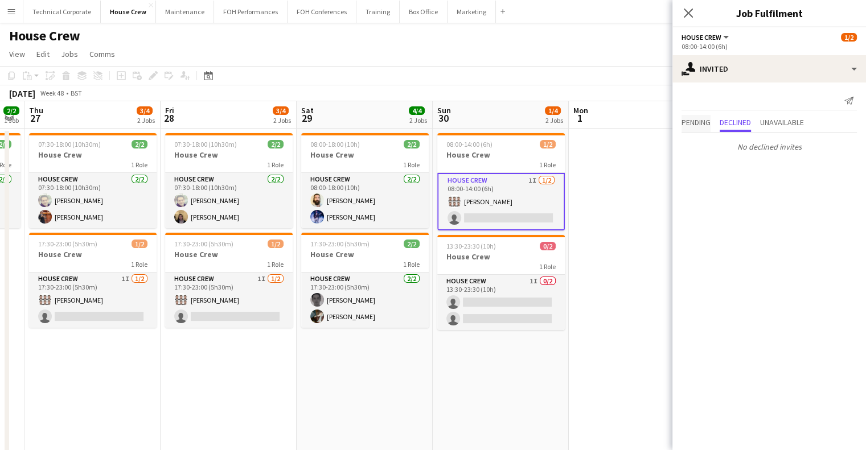
drag, startPoint x: 677, startPoint y: 128, endPoint x: 703, endPoint y: 126, distance: 26.3
click at [688, 127] on div "Pending Declined Unavailable" at bounding box center [770, 124] width 194 height 18
click at [706, 125] on span "Pending" at bounding box center [696, 122] width 29 height 8
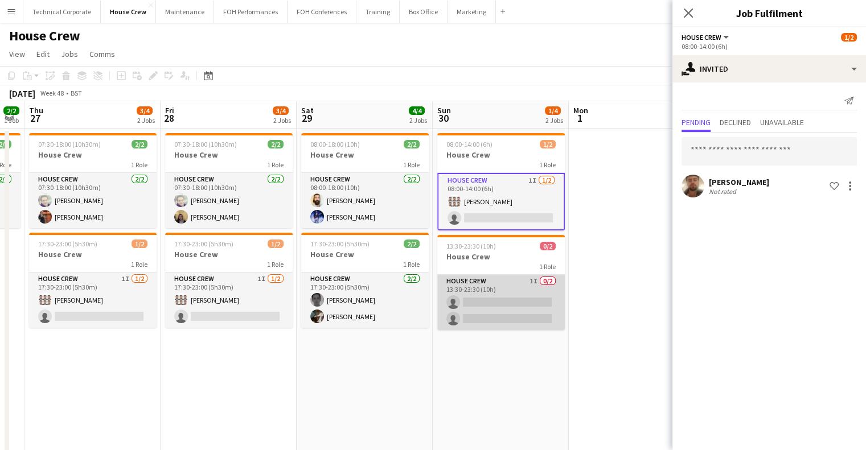
click at [500, 296] on app-card-role "House Crew 1I 0/2 13:30-23:30 (10h) single-neutral-actions single-neutral-actio…" at bounding box center [501, 302] width 128 height 55
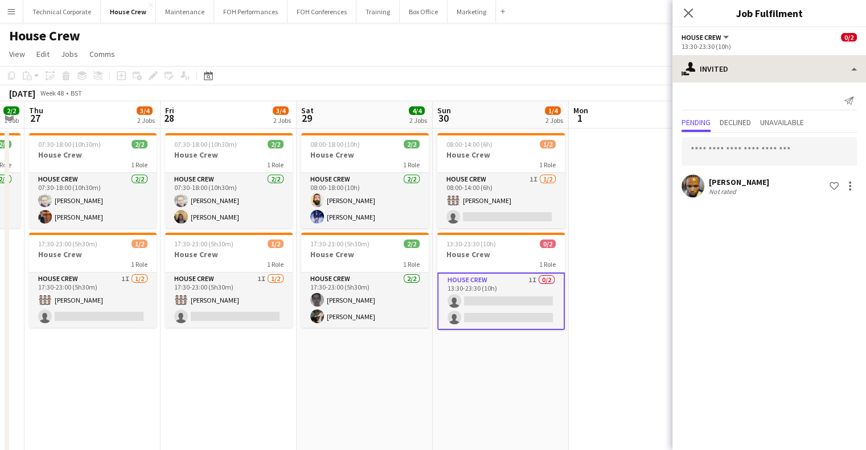
drag, startPoint x: 785, startPoint y: 46, endPoint x: 791, endPoint y: 59, distance: 14.3
click at [786, 46] on div "13:30-23:30 (10h)" at bounding box center [769, 46] width 175 height 9
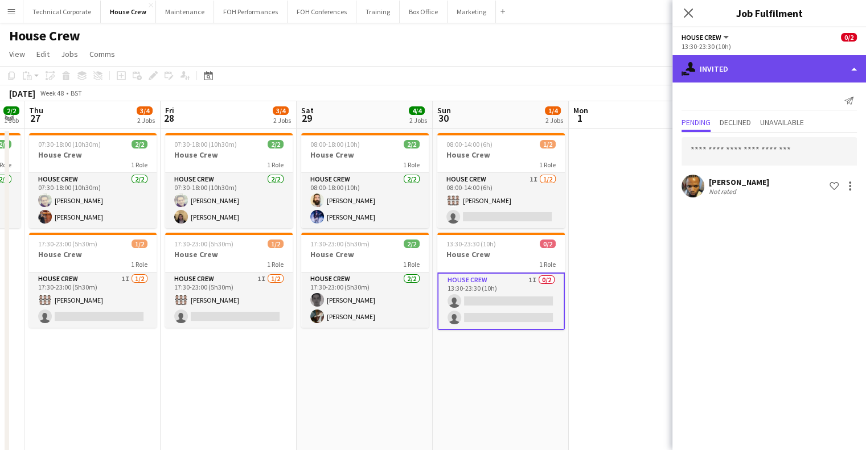
click at [792, 61] on div "single-neutral-actions-share-1 Invited" at bounding box center [770, 68] width 194 height 27
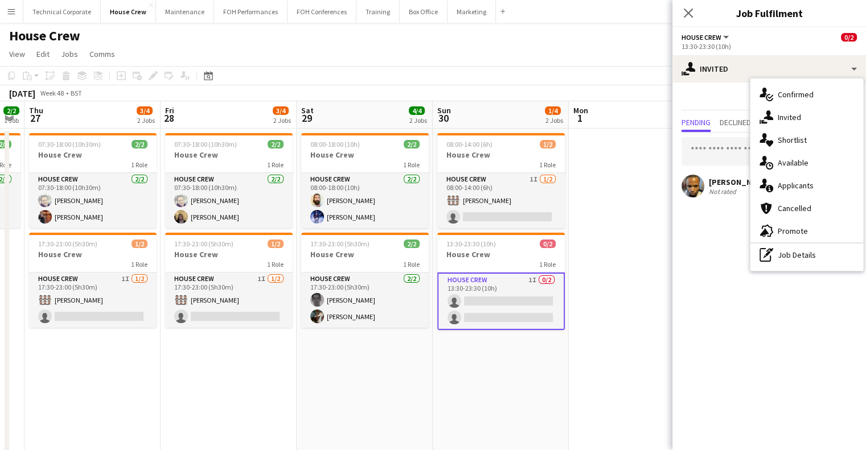
click at [793, 163] on span "Available" at bounding box center [793, 163] width 31 height 10
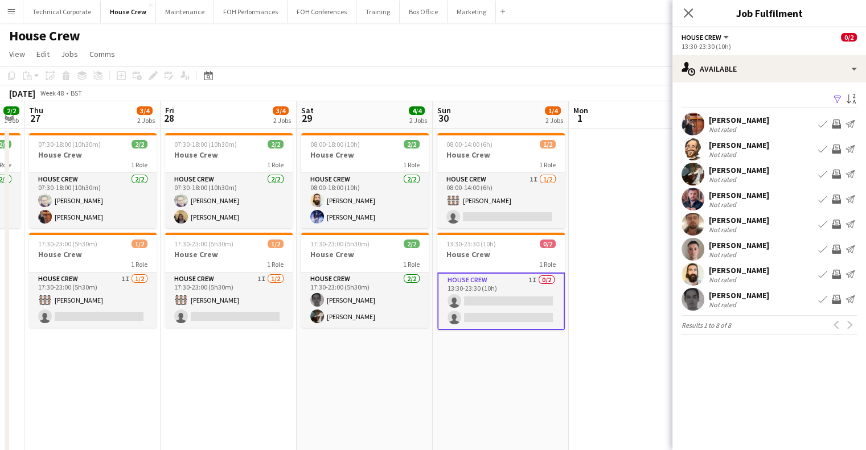
click at [839, 241] on div "Robert Buckland Not rated Book crew Invite crew Send notification" at bounding box center [770, 249] width 194 height 23
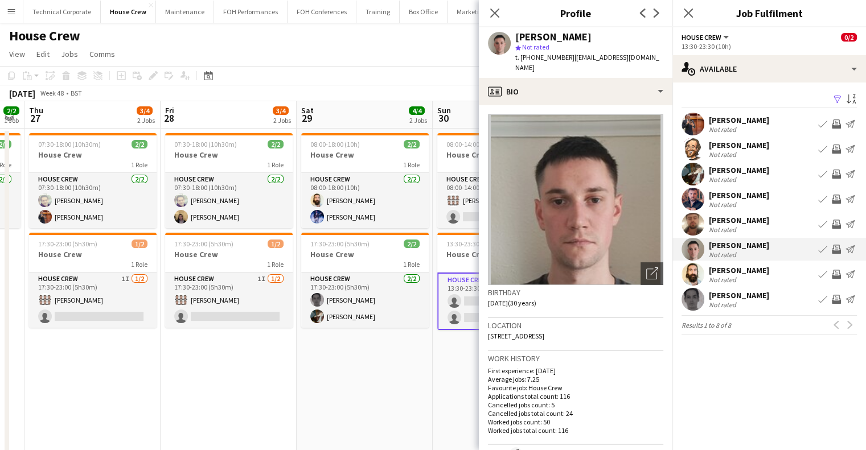
click at [834, 251] on app-icon "Invite crew" at bounding box center [836, 249] width 9 height 9
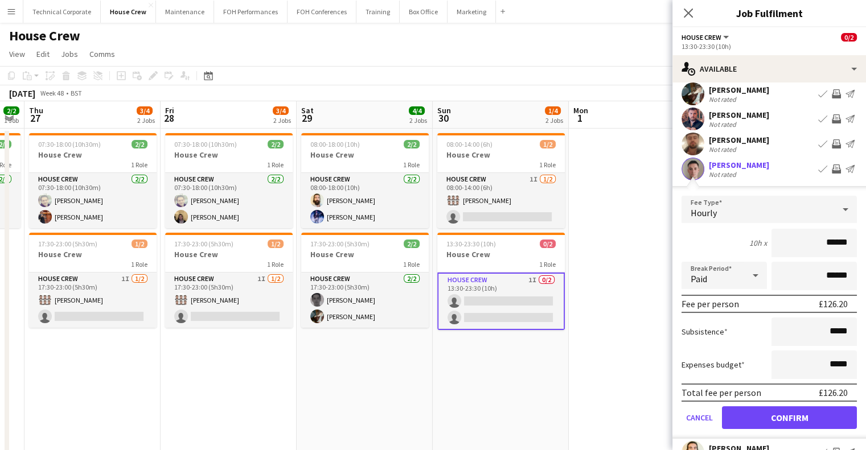
scroll to position [114, 0]
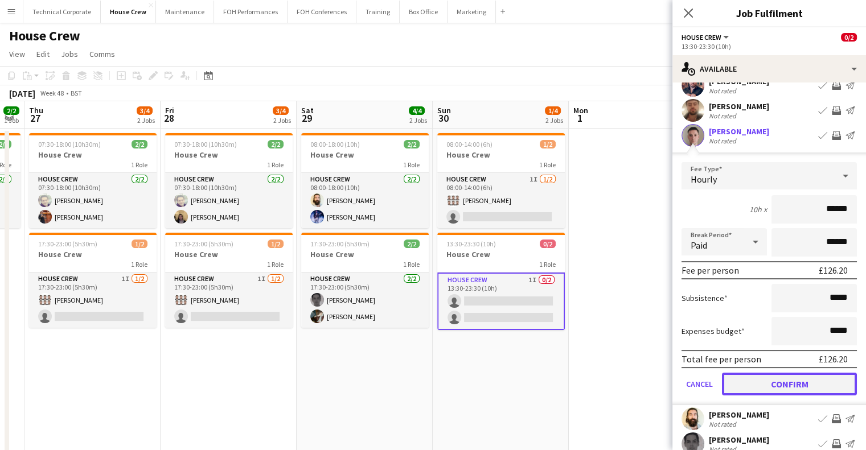
click at [794, 375] on button "Confirm" at bounding box center [789, 384] width 135 height 23
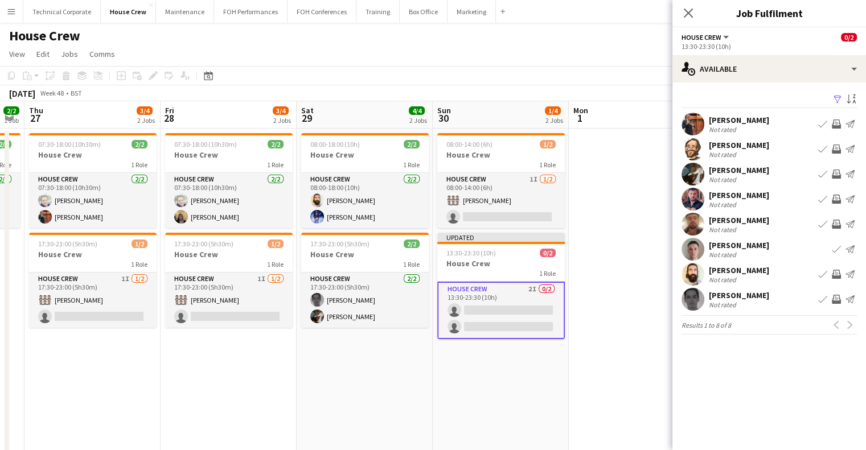
scroll to position [0, 0]
click at [749, 250] on div "Robert Buckland" at bounding box center [739, 245] width 60 height 10
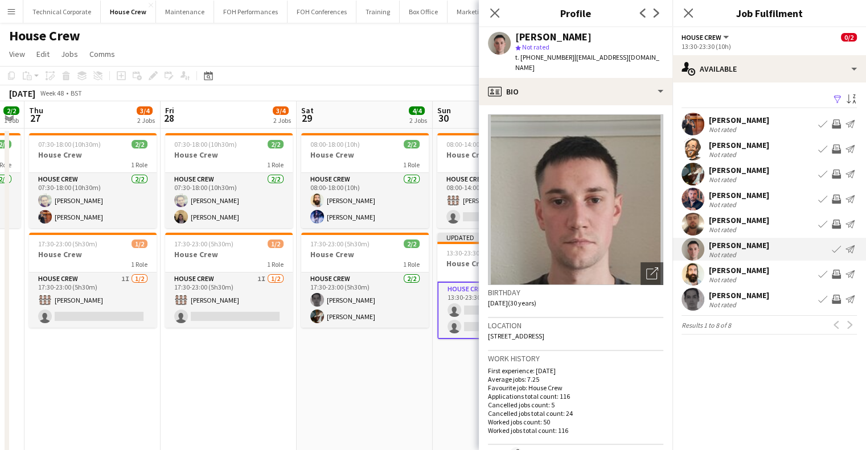
click at [749, 250] on div "Robert Buckland" at bounding box center [739, 245] width 60 height 10
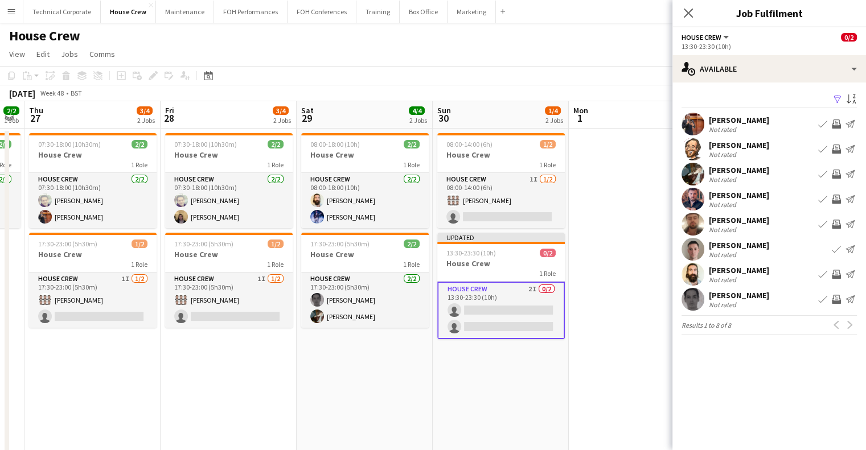
click at [515, 383] on app-date-cell "08:00-14:00 (6h) 1/2 House Crew 1 Role House Crew 1I 1/2 08:00-14:00 (6h) Paul …" at bounding box center [501, 307] width 136 height 357
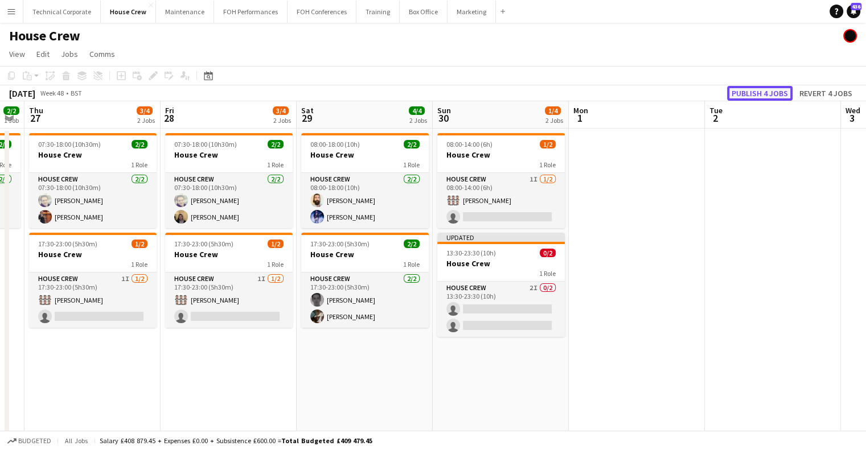
click at [755, 98] on button "Publish 4 jobs" at bounding box center [759, 93] width 65 height 15
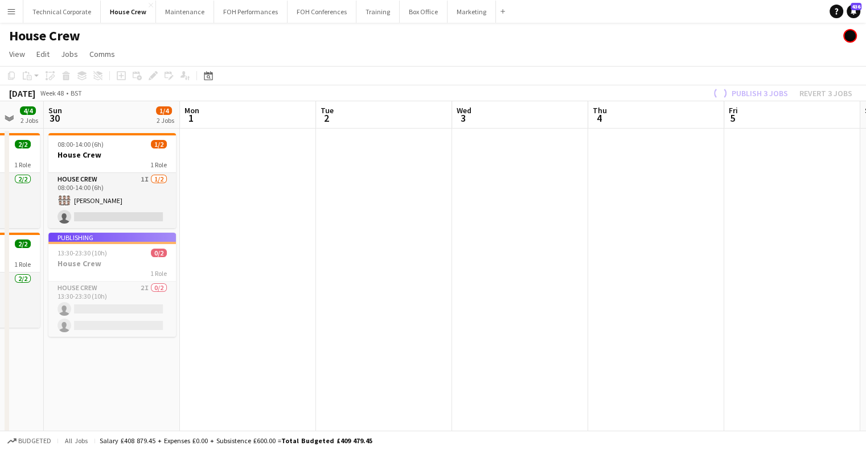
drag, startPoint x: 467, startPoint y: 276, endPoint x: 330, endPoint y: 283, distance: 136.8
click at [331, 283] on app-calendar-viewport "Thu 27 3/4 2 Jobs Fri 28 3/4 2 Jobs Sat 29 4/4 2 Jobs Sun 30 1/4 2 Jobs Mon 1 T…" at bounding box center [433, 293] width 866 height 384
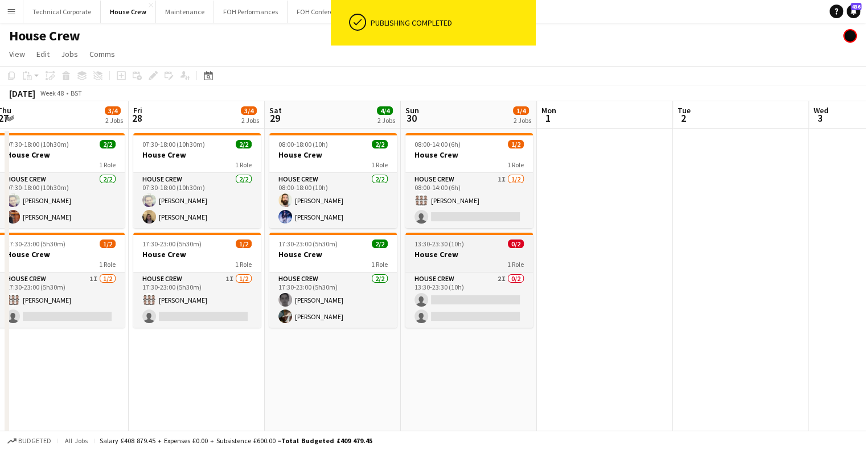
drag, startPoint x: 285, startPoint y: 284, endPoint x: 473, endPoint y: 235, distance: 194.2
click at [671, 275] on app-calendar-viewport "Tue 25 Wed 26 2/2 1 Job Thu 27 3/4 2 Jobs Fri 28 3/4 2 Jobs Sat 29 4/4 2 Jobs S…" at bounding box center [433, 293] width 866 height 384
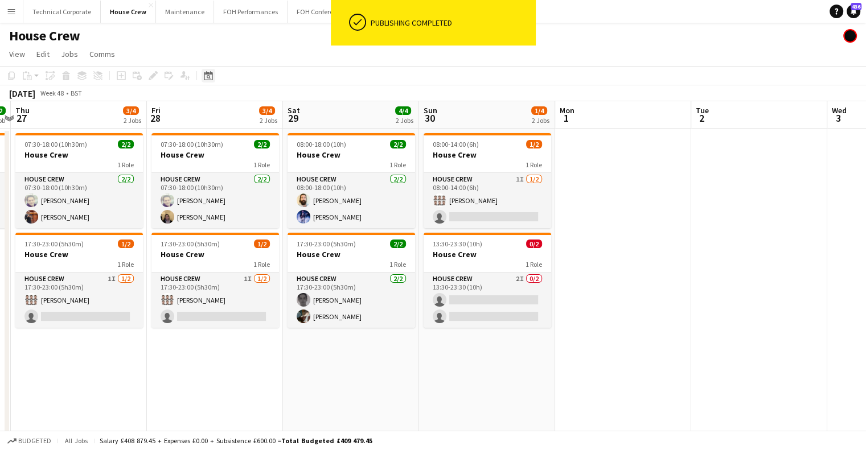
drag, startPoint x: 206, startPoint y: 75, endPoint x: 208, endPoint y: 81, distance: 6.1
click at [207, 75] on icon "Date picker" at bounding box center [208, 75] width 9 height 9
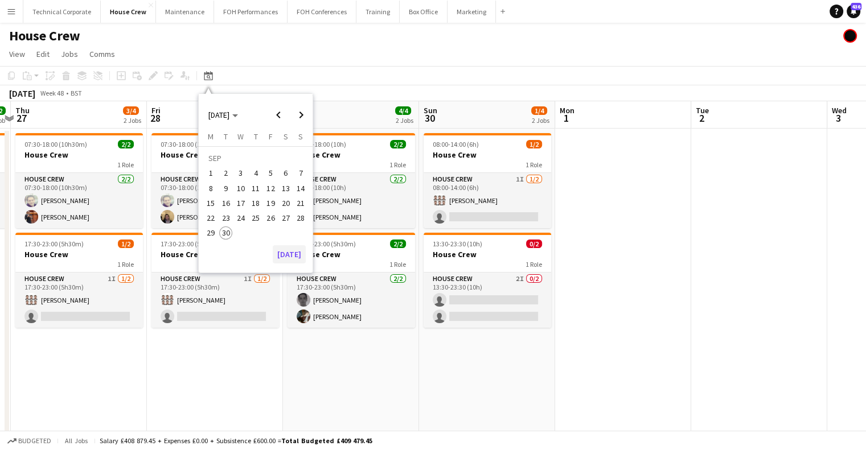
drag, startPoint x: 290, startPoint y: 243, endPoint x: 290, endPoint y: 251, distance: 7.4
click at [290, 244] on div "SEP 2025 SEP 2025 Monday M Tuesday T Wednesday W Thursday T Friday F Saturday S…" at bounding box center [256, 183] width 114 height 179
click at [291, 251] on button "[DATE]" at bounding box center [289, 254] width 33 height 18
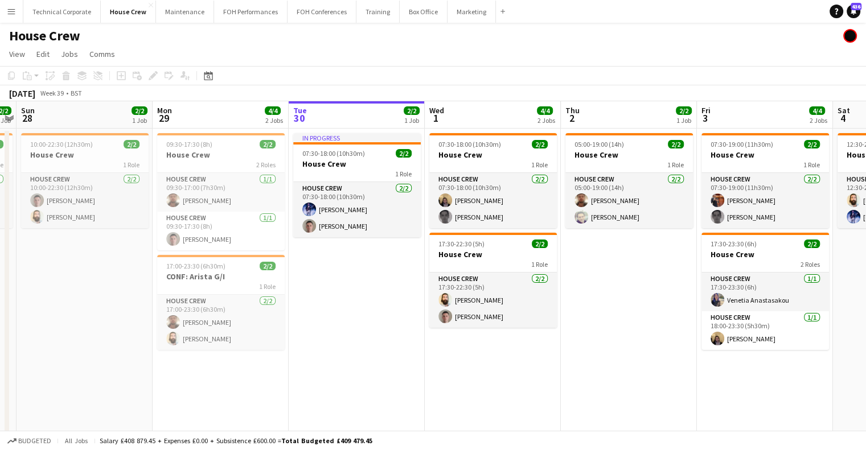
scroll to position [0, 371]
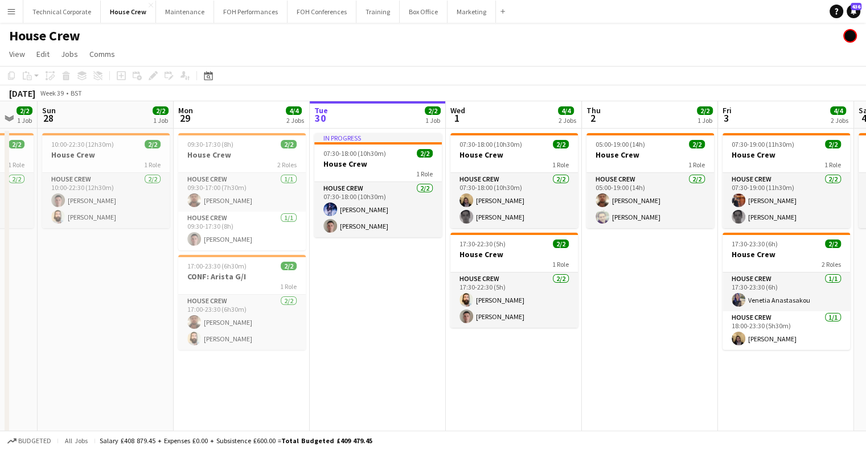
drag, startPoint x: 436, startPoint y: 297, endPoint x: 457, endPoint y: 304, distance: 22.0
click at [457, 304] on app-calendar-viewport "Thu 25 4/4 2 Jobs Fri 26 2/2 1 Job Sat 27 2/2 1 Job Sun 28 2/2 1 Job Mon 29 4/4…" at bounding box center [433, 293] width 866 height 384
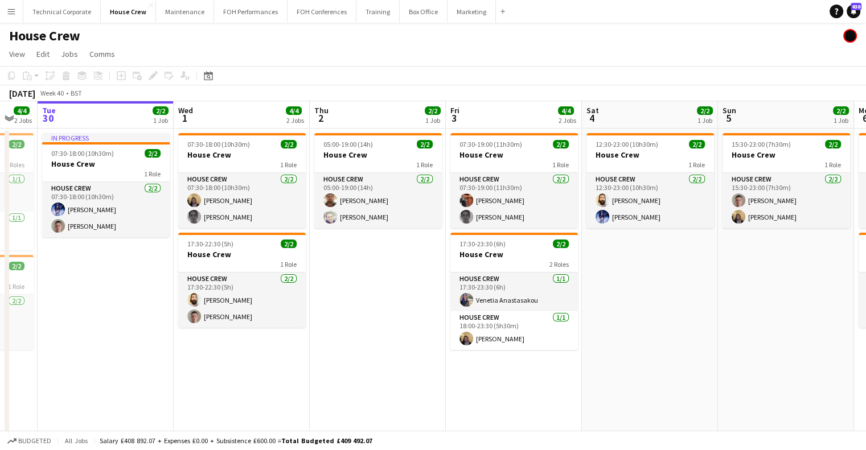
scroll to position [0, 396]
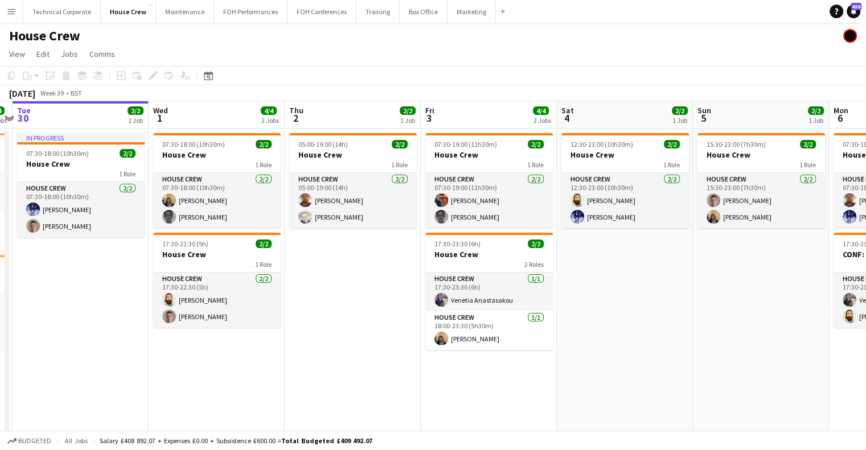
drag, startPoint x: 454, startPoint y: 253, endPoint x: 157, endPoint y: 272, distance: 297.8
click at [157, 272] on app-calendar-viewport "Sat 27 2/2 1 Job Sun 28 2/2 1 Job Mon 29 4/4 2 Jobs Tue 30 2/2 1 Job Wed 1 4/4 …" at bounding box center [433, 293] width 866 height 384
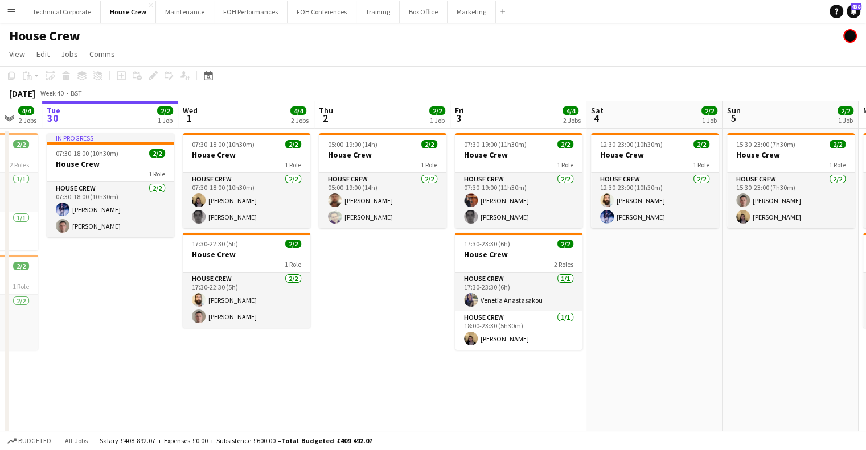
scroll to position [0, 387]
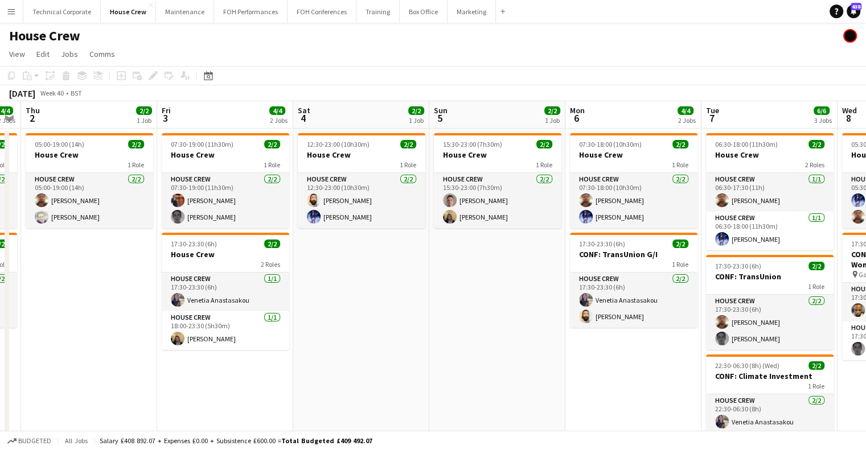
drag, startPoint x: 706, startPoint y: 255, endPoint x: 442, endPoint y: 256, distance: 263.7
click at [442, 256] on app-calendar-viewport "Mon 29 4/4 2 Jobs Tue 30 2/2 1 Job Wed 1 4/4 2 Jobs Thu 2 2/2 1 Job Fri 3 4/4 2…" at bounding box center [433, 293] width 866 height 384
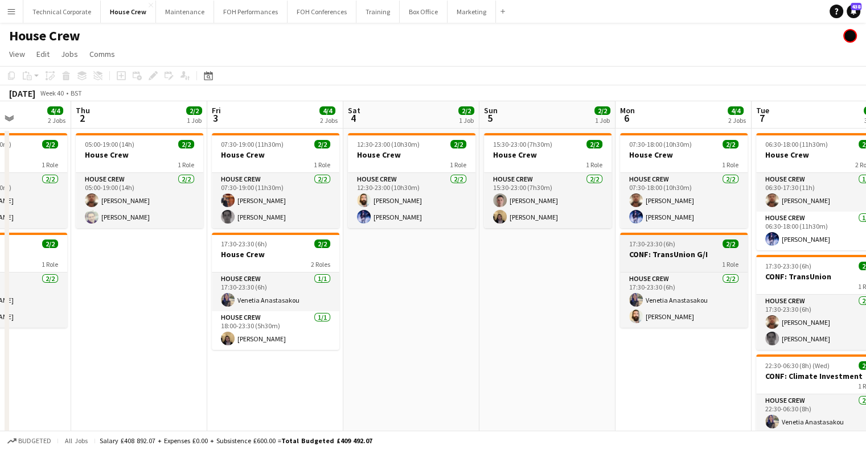
drag, startPoint x: 654, startPoint y: 210, endPoint x: 158, endPoint y: 248, distance: 496.9
click at [158, 248] on app-calendar-viewport "Mon 29 4/4 2 Jobs Tue 30 2/2 1 Job Wed 1 4/4 2 Jobs Thu 2 2/2 1 Job Fri 3 4/4 2…" at bounding box center [433, 293] width 866 height 384
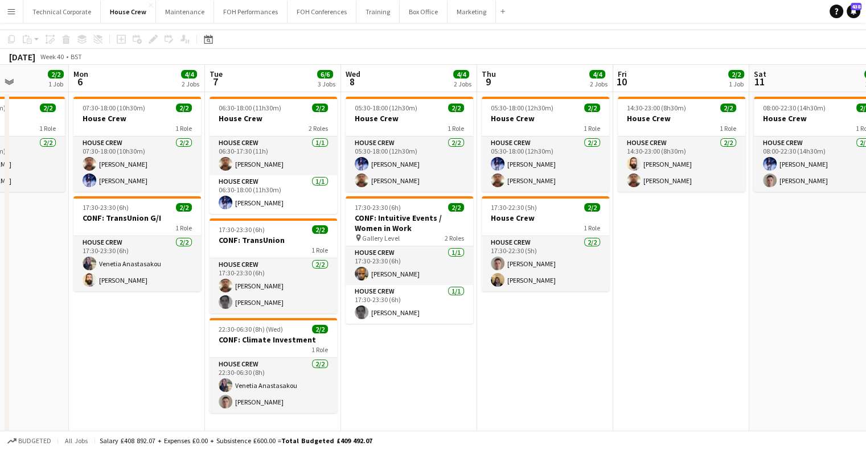
scroll to position [53, 0]
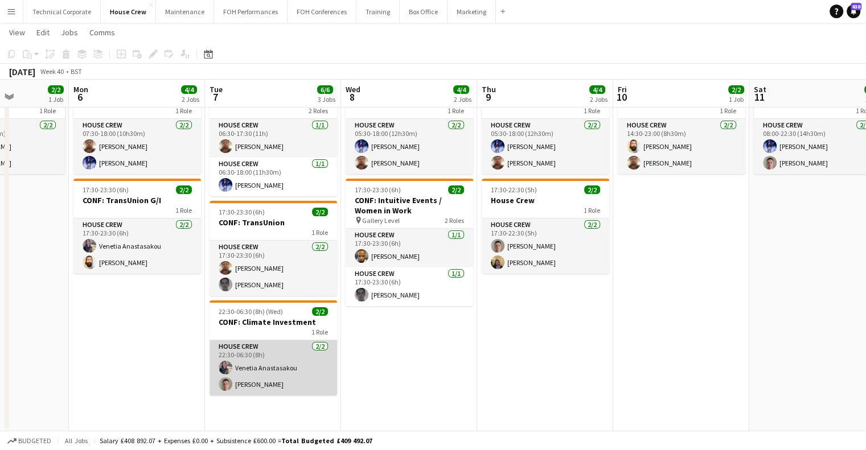
click at [280, 374] on app-card-role "House Crew 2/2 22:30-06:30 (8h) Venetia Anastasakou Robert Buckland" at bounding box center [274, 368] width 128 height 55
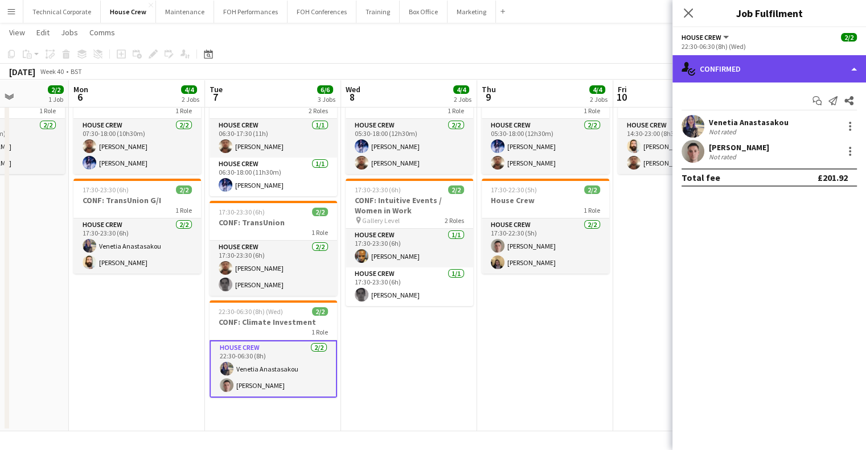
click at [708, 56] on div "single-neutral-actions-check-2 Confirmed" at bounding box center [770, 68] width 194 height 27
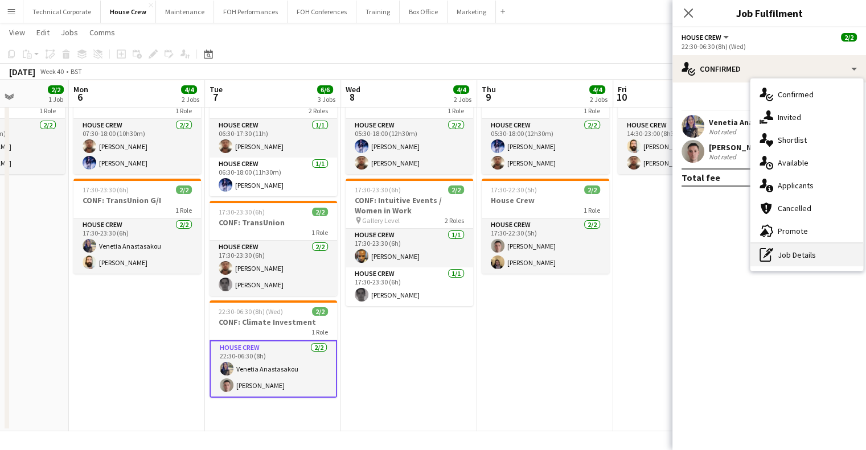
click at [788, 254] on div "pen-write Job Details" at bounding box center [807, 255] width 113 height 23
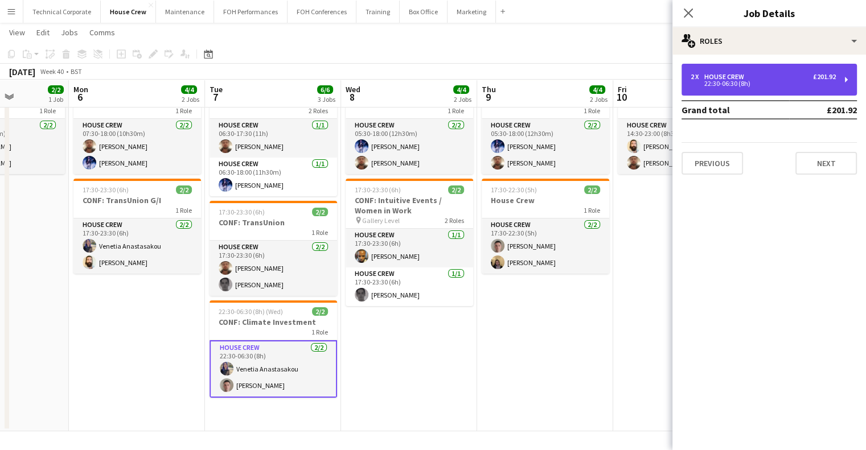
click at [774, 93] on div "2 x House Crew £201.92 22:30-06:30 (8h)" at bounding box center [769, 80] width 175 height 32
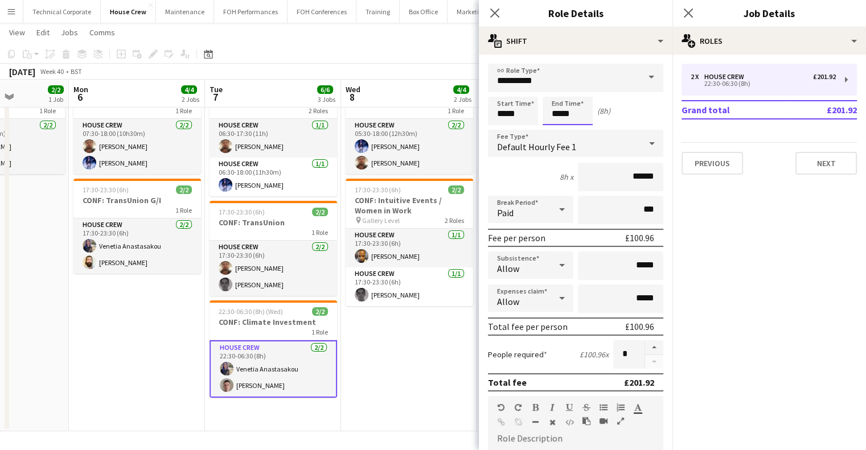
click at [559, 118] on input "*****" at bounding box center [568, 111] width 50 height 28
click at [553, 132] on div at bounding box center [556, 130] width 23 height 11
type input "*****"
click at [553, 132] on div at bounding box center [556, 130] width 23 height 11
click at [436, 364] on app-date-cell "05:30-18:00 (12h30m) 2/2 House Crew 1 Role House Crew 2/2 05:30-18:00 (12h30m) …" at bounding box center [409, 253] width 136 height 357
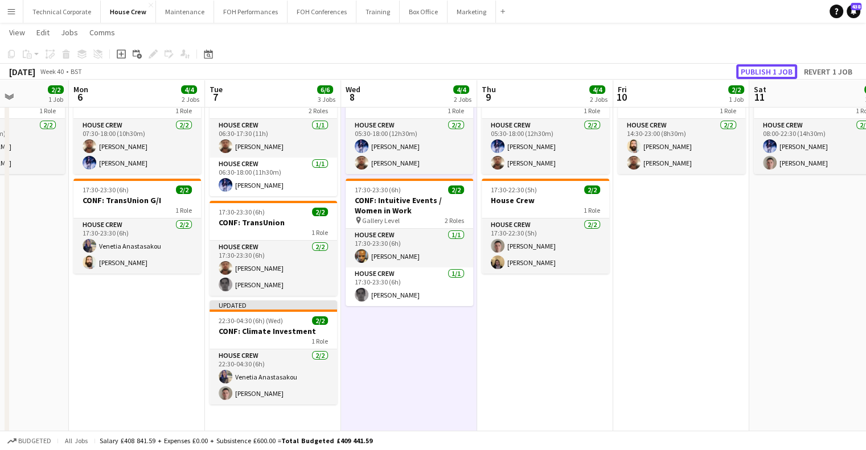
click at [739, 71] on button "Publish 1 job" at bounding box center [766, 71] width 61 height 15
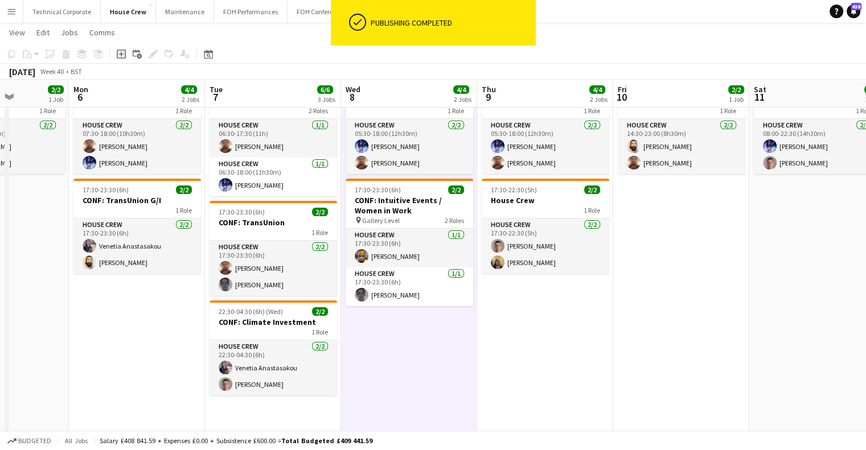
click at [396, 378] on app-date-cell "05:30-18:00 (12h30m) 2/2 House Crew 1 Role House Crew 2/2 05:30-18:00 (12h30m) …" at bounding box center [409, 258] width 136 height 366
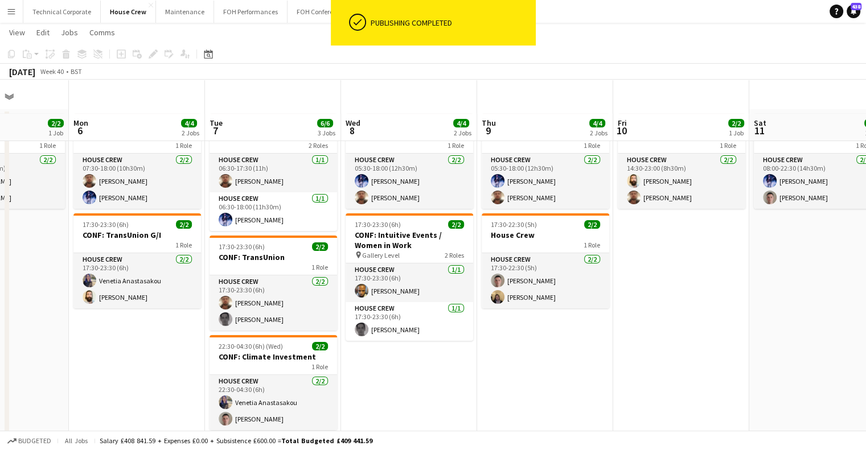
scroll to position [0, 0]
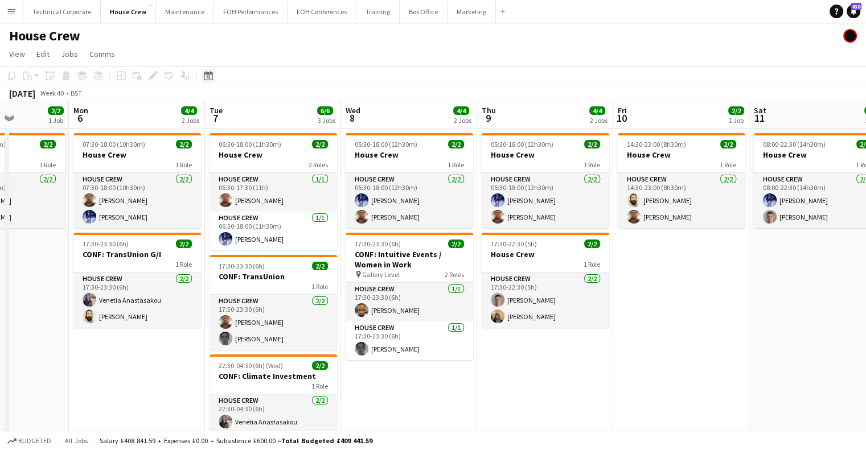
click at [206, 75] on icon "Date picker" at bounding box center [208, 75] width 9 height 9
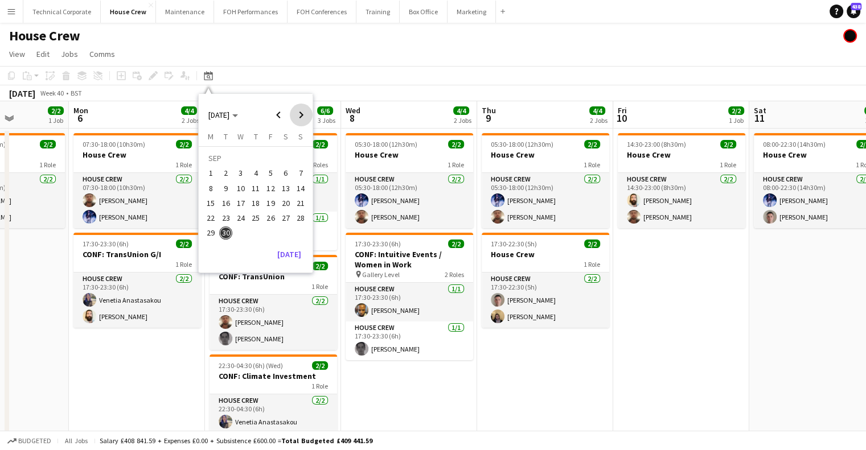
click at [305, 109] on span "Next month" at bounding box center [301, 115] width 23 height 23
click at [244, 173] on span "5" at bounding box center [241, 177] width 14 height 14
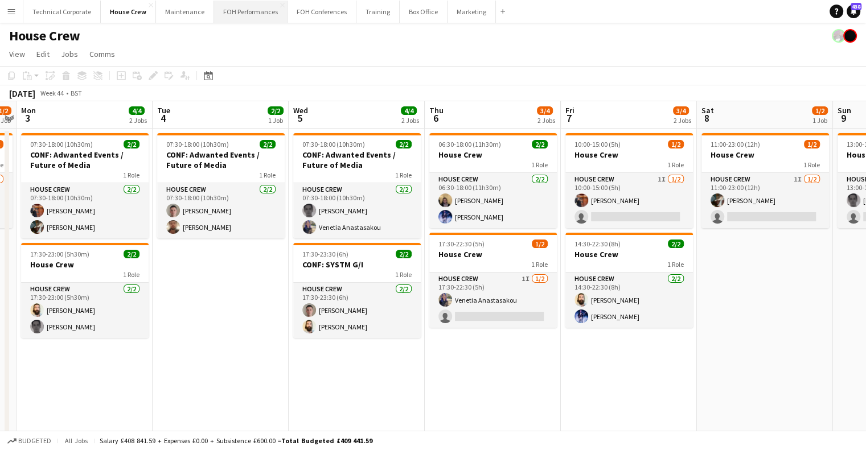
scroll to position [0, 392]
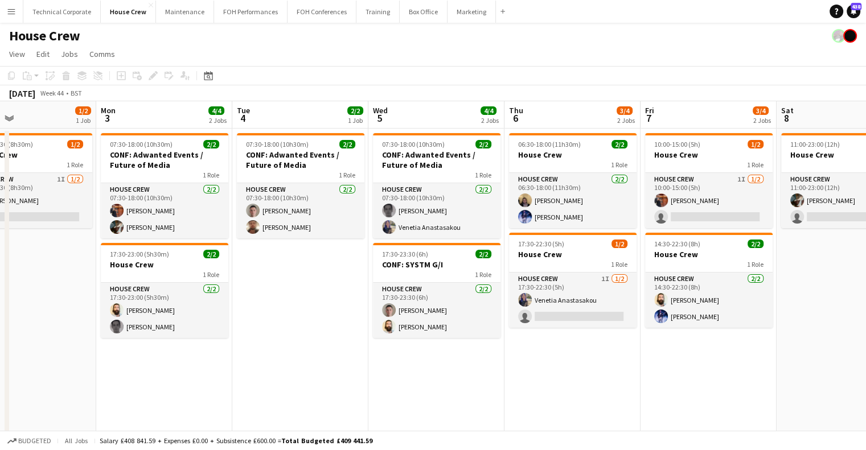
drag, startPoint x: 293, startPoint y: 314, endPoint x: 695, endPoint y: 265, distance: 405.0
click at [691, 273] on app-calendar-viewport "Fri 31 2/2 1 Job Sat 1 Sun 2 1/2 1 Job Mon 3 4/4 2 Jobs Tue 4 2/2 1 Job Wed 5 4…" at bounding box center [433, 298] width 866 height 394
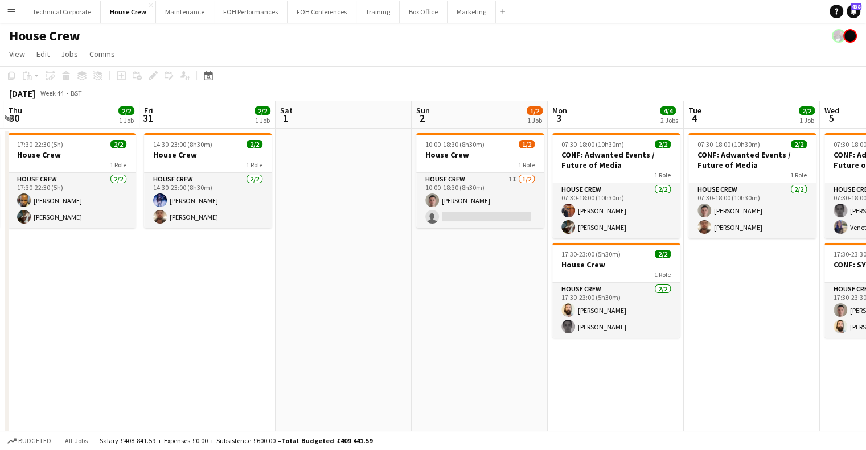
drag, startPoint x: 611, startPoint y: 261, endPoint x: 695, endPoint y: 247, distance: 85.5
click at [695, 248] on app-calendar-viewport "Mon 27 Tue 28 Wed 29 2/2 1 Job Thu 30 2/2 1 Job Fri 31 2/2 1 Job Sat 1 Sun 2 1/…" at bounding box center [433, 298] width 866 height 394
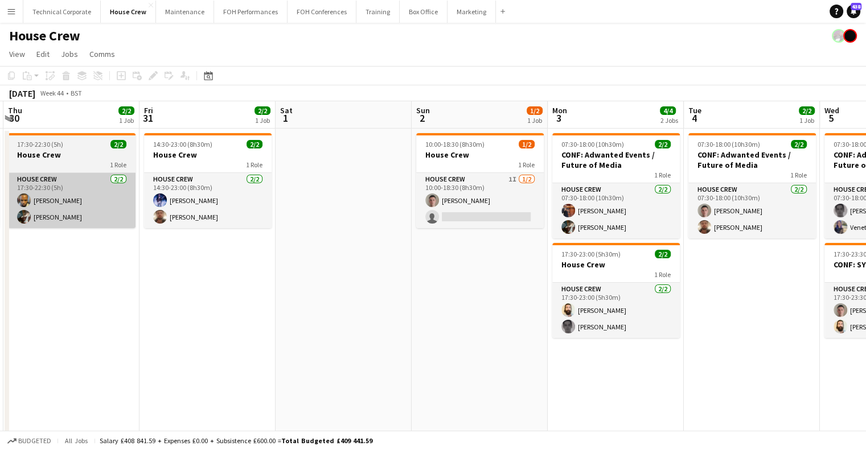
scroll to position [0, 371]
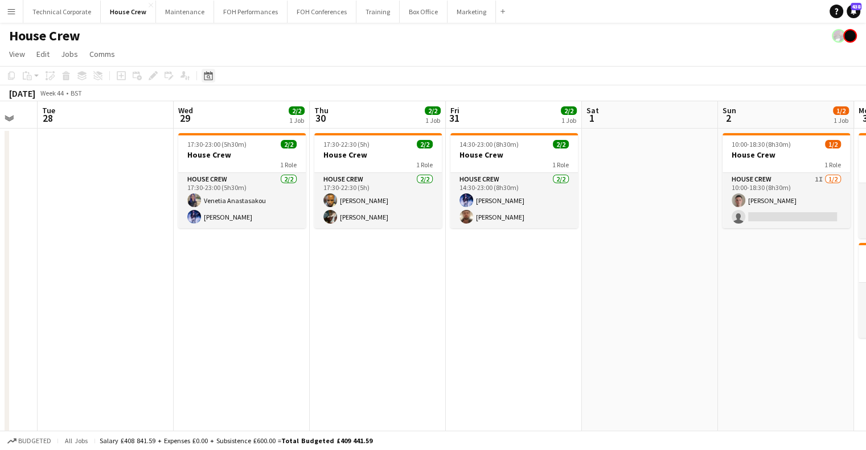
click at [214, 79] on div "Date picker" at bounding box center [209, 76] width 14 height 14
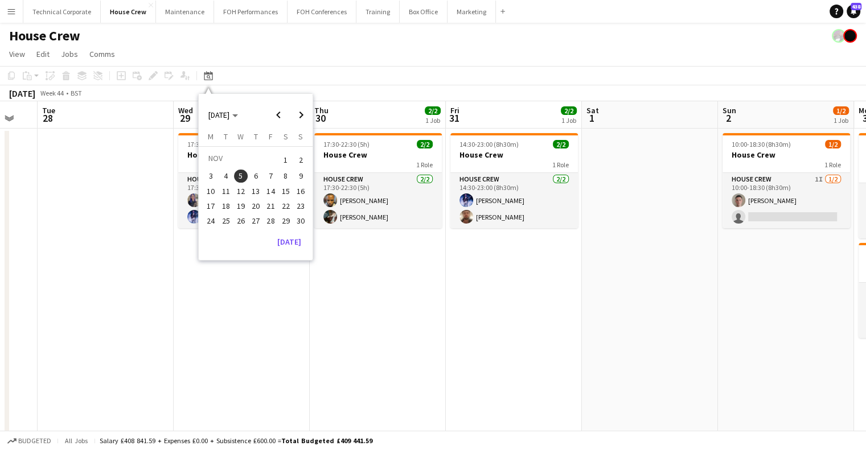
click at [296, 231] on div "Monday M Tuesday T Wednesday W Thursday T Friday F Saturday S Sunday S NOV 1 2 …" at bounding box center [256, 182] width 114 height 101
click at [296, 240] on button "[DATE]" at bounding box center [289, 242] width 33 height 18
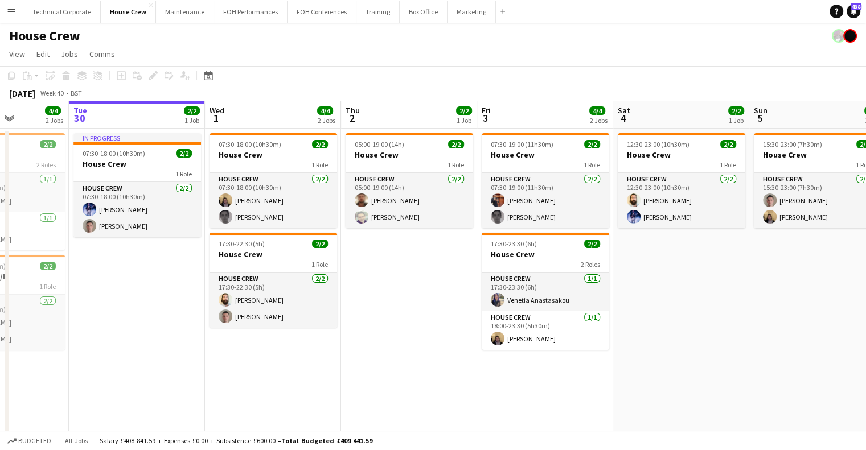
scroll to position [0, 362]
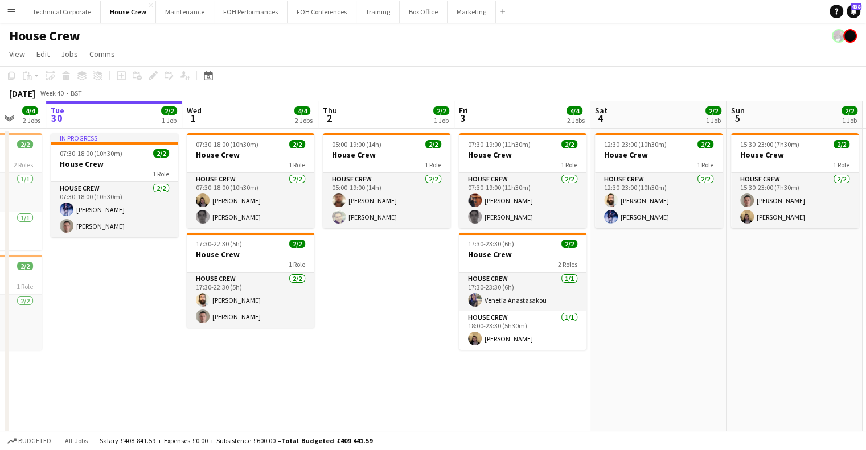
drag, startPoint x: 499, startPoint y: 308, endPoint x: 390, endPoint y: 312, distance: 109.4
click at [390, 312] on app-calendar-viewport "Sat 27 2/2 1 Job Sun 28 2/2 1 Job Mon 29 4/4 2 Jobs Tue 30 2/2 1 Job Wed 1 4/4 …" at bounding box center [433, 298] width 866 height 394
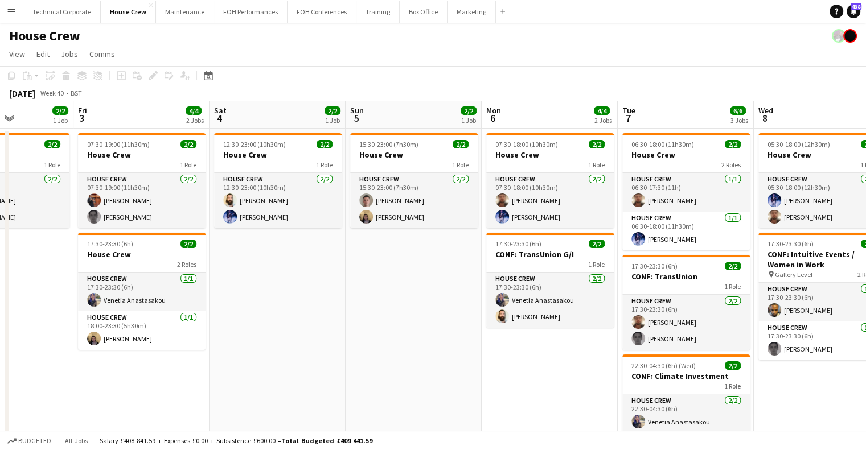
drag, startPoint x: 432, startPoint y: 297, endPoint x: 374, endPoint y: 305, distance: 58.6
click at [374, 305] on app-calendar-viewport "Mon 29 4/4 2 Jobs Tue 30 2/2 1 Job Wed 1 4/4 2 Jobs Thu 2 2/2 1 Job Fri 3 4/4 2…" at bounding box center [433, 298] width 866 height 394
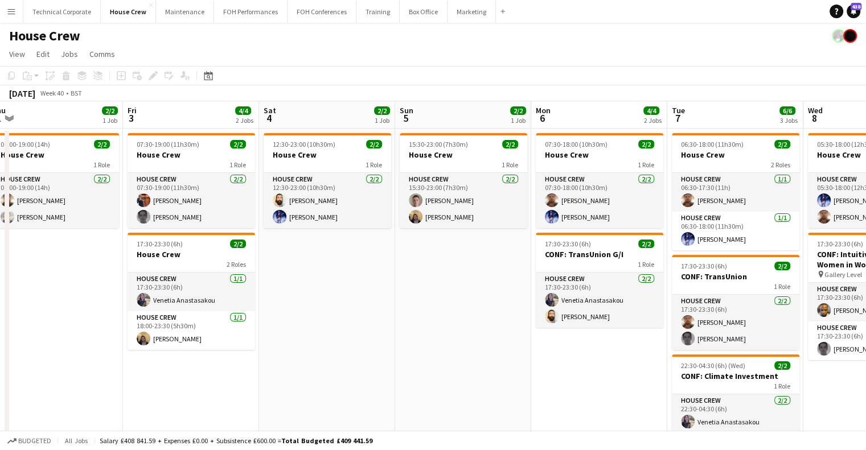
drag, startPoint x: 620, startPoint y: 311, endPoint x: 679, endPoint y: 298, distance: 60.1
click at [412, 334] on app-calendar-viewport "Mon 29 4/4 2 Jobs Tue 30 2/2 1 Job Wed 1 4/4 2 Jobs Thu 2 2/2 1 Job Fri 3 4/4 2…" at bounding box center [433, 298] width 866 height 394
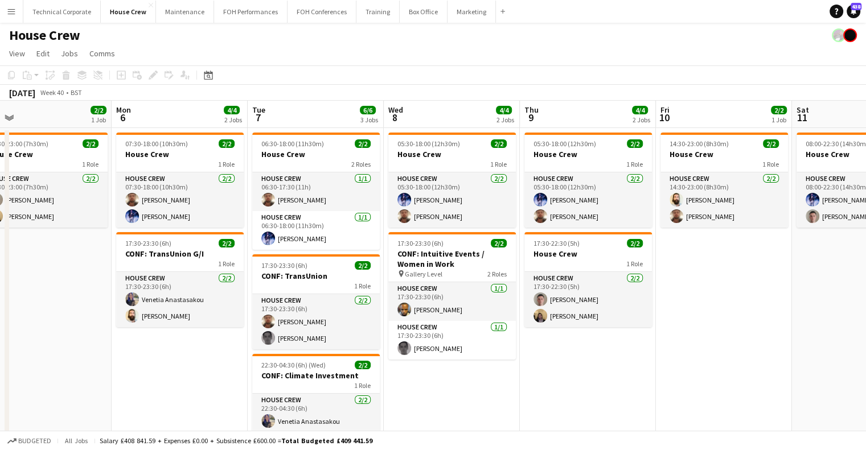
scroll to position [0, 0]
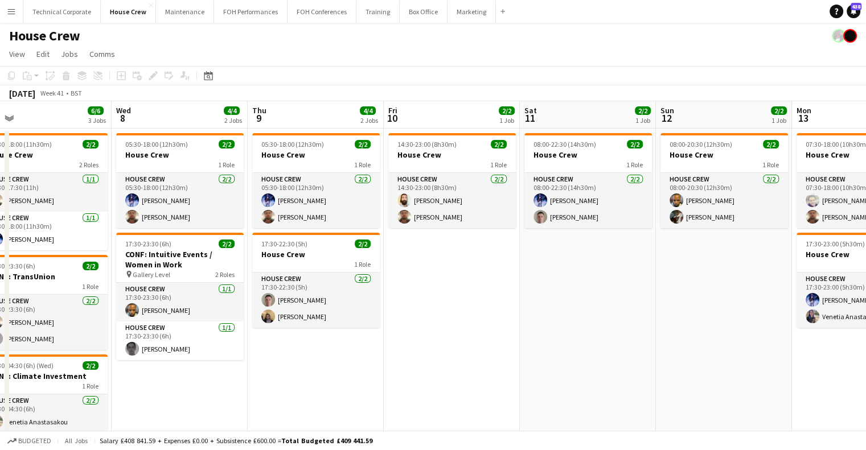
drag, startPoint x: 661, startPoint y: 371, endPoint x: 426, endPoint y: 388, distance: 235.8
click at [429, 387] on app-calendar-viewport "Sat 4 2/2 1 Job Sun 5 2/2 1 Job Mon 6 4/4 2 Jobs Tue 7 6/6 3 Jobs Wed 8 4/4 2 J…" at bounding box center [433, 298] width 866 height 394
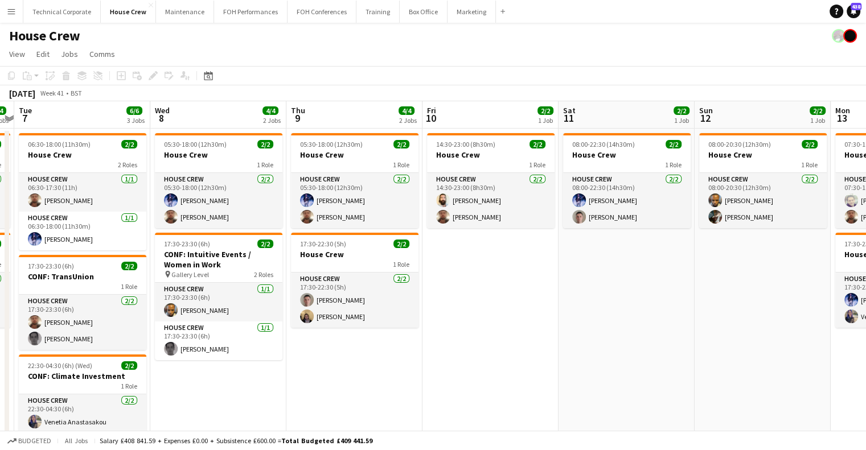
click at [240, 343] on app-calendar-viewport "Sat 4 2/2 1 Job Sun 5 2/2 1 Job Mon 6 4/4 2 Jobs Tue 7 6/6 3 Jobs Wed 8 4/4 2 J…" at bounding box center [433, 298] width 866 height 394
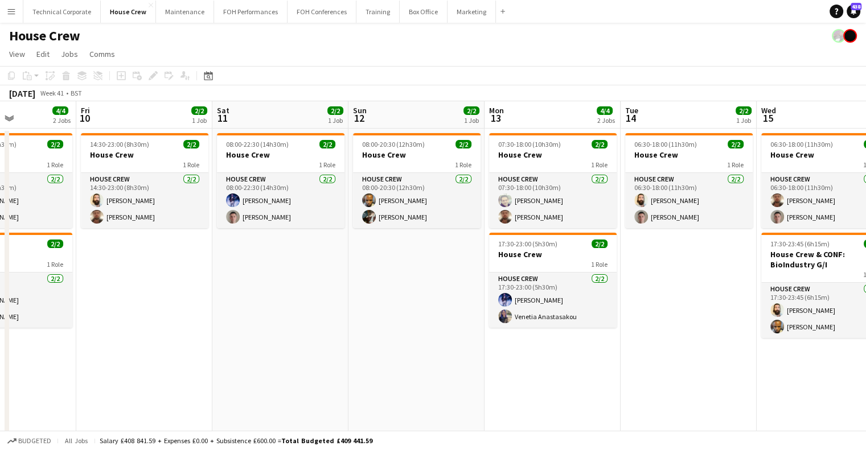
drag, startPoint x: 524, startPoint y: 339, endPoint x: 437, endPoint y: 338, distance: 86.6
click at [340, 342] on app-calendar-viewport "Tue 7 6/6 3 Jobs Wed 8 4/4 2 Jobs Thu 9 4/4 2 Jobs Fri 10 2/2 1 Job Sat 11 2/2 …" at bounding box center [433, 298] width 866 height 394
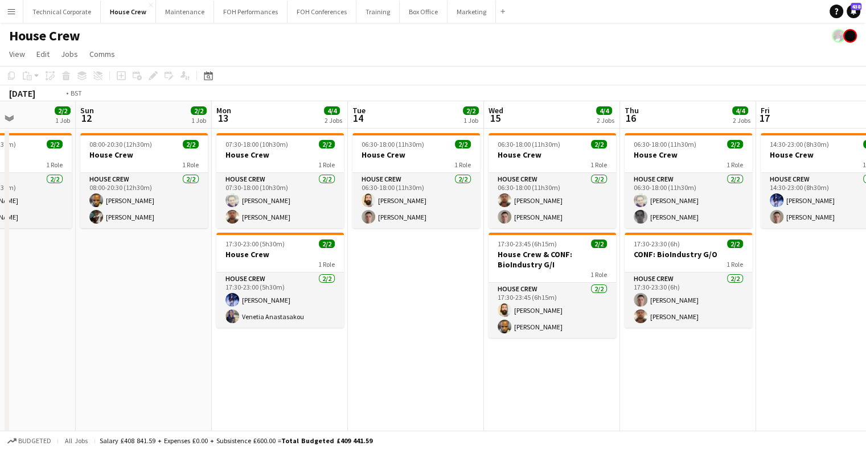
drag, startPoint x: 319, startPoint y: 318, endPoint x: 198, endPoint y: 345, distance: 123.7
click at [188, 339] on app-calendar-viewport "Thu 9 4/4 2 Jobs Fri 10 2/2 1 Job Sat 11 2/2 1 Job Sun 12 2/2 1 Job Mon 13 4/4 …" at bounding box center [433, 298] width 866 height 394
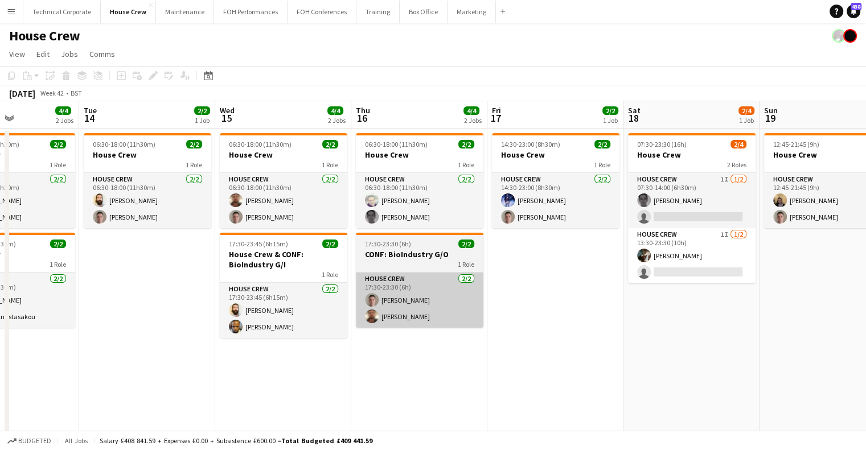
drag, startPoint x: 387, startPoint y: 277, endPoint x: 224, endPoint y: 296, distance: 163.9
click at [271, 283] on app-calendar-viewport "Sat 11 2/2 1 Job Sun 12 2/2 1 Job Mon 13 4/4 2 Jobs Tue 14 2/2 1 Job Wed 15 4/4…" at bounding box center [433, 298] width 866 height 394
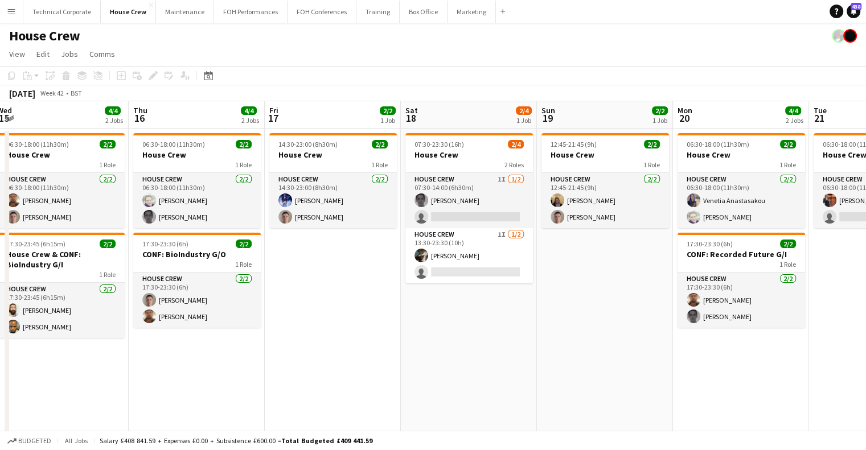
click at [349, 403] on app-calendar-viewport "Mon 13 4/4 2 Jobs Tue 14 2/2 1 Job Wed 15 4/4 2 Jobs Thu 16 4/4 2 Jobs Fri 17 2…" at bounding box center [433, 298] width 866 height 394
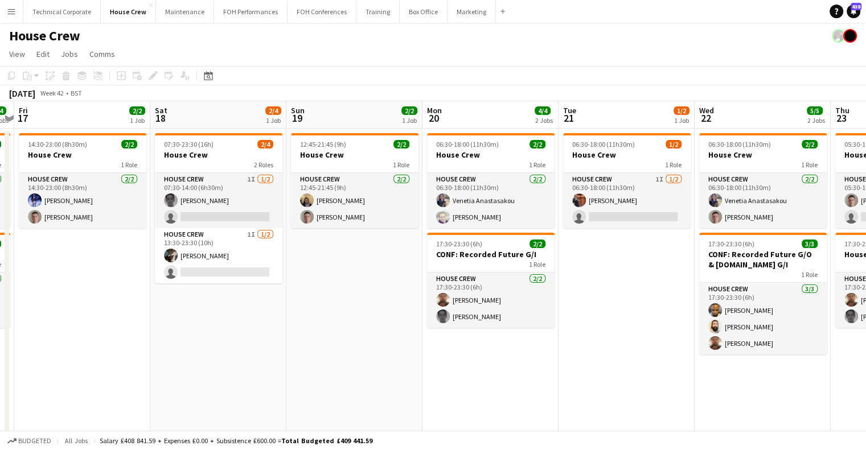
drag, startPoint x: 375, startPoint y: 336, endPoint x: 236, endPoint y: 357, distance: 141.0
click at [236, 354] on app-calendar-viewport "Mon 13 4/4 2 Jobs Tue 14 2/2 1 Job Wed 15 4/4 2 Jobs Thu 16 4/4 2 Jobs Fri 17 2…" at bounding box center [433, 298] width 866 height 394
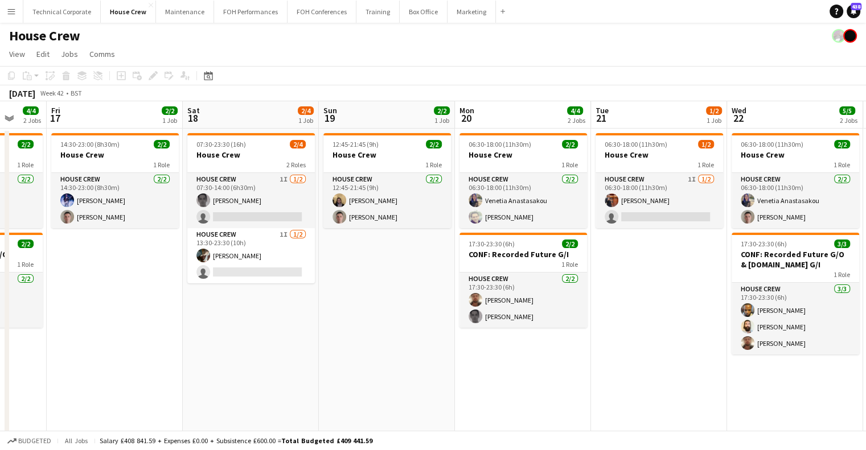
scroll to position [0, 370]
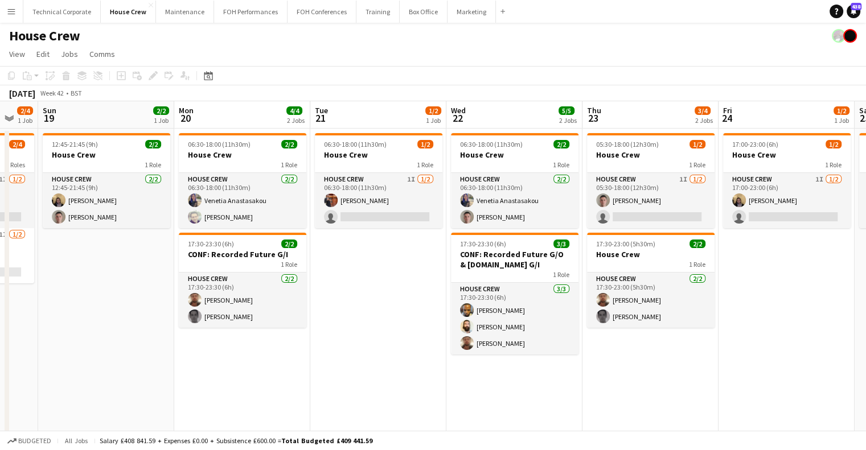
drag, startPoint x: 644, startPoint y: 335, endPoint x: 421, endPoint y: 354, distance: 222.8
click at [421, 354] on app-calendar-viewport "Thu 16 4/4 2 Jobs Fri 17 2/2 1 Job Sat 18 2/4 1 Job Sun 19 2/2 1 Job Mon 20 4/4…" at bounding box center [433, 298] width 866 height 394
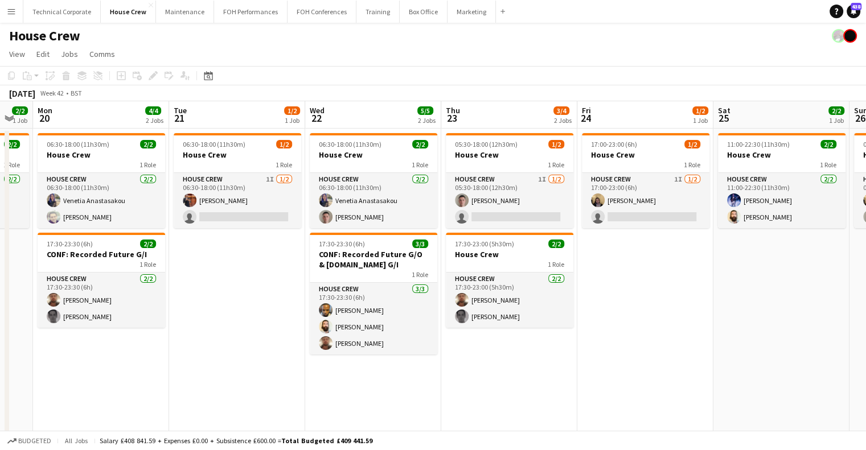
scroll to position [0, 527]
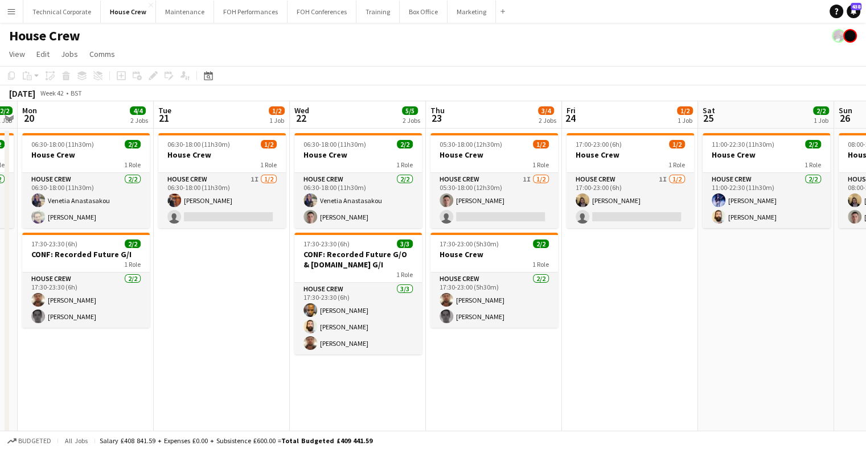
drag, startPoint x: 571, startPoint y: 355, endPoint x: 506, endPoint y: 363, distance: 65.5
click at [506, 363] on app-calendar-viewport "Thu 16 4/4 2 Jobs Fri 17 2/2 1 Job Sat 18 2/4 1 Job Sun 19 2/2 1 Job Mon 20 4/4…" at bounding box center [433, 298] width 866 height 394
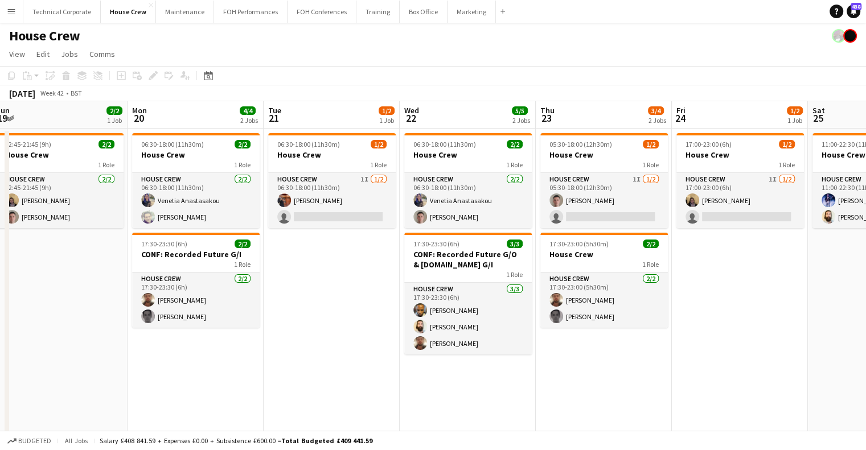
scroll to position [0, 380]
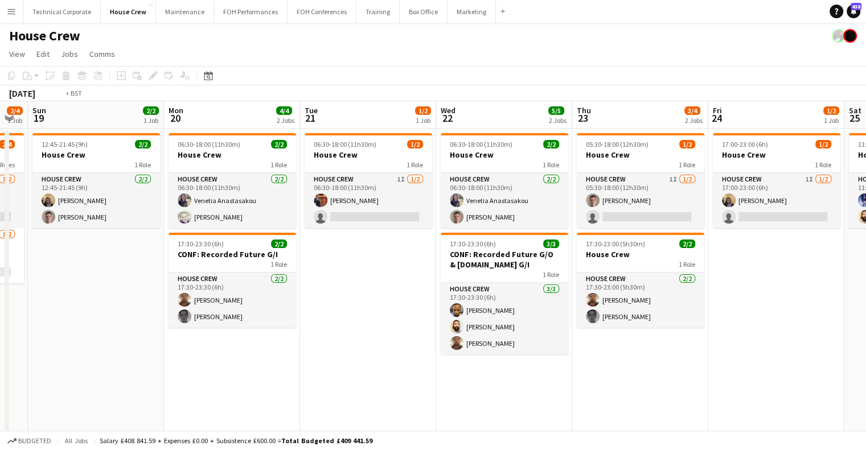
drag, startPoint x: 196, startPoint y: 359, endPoint x: 173, endPoint y: 357, distance: 22.9
click at [173, 357] on app-calendar-viewport "Thu 16 4/4 2 Jobs Fri 17 2/2 1 Job Sat 18 2/4 1 Job Sun 19 2/2 1 Job Mon 20 4/4…" at bounding box center [433, 298] width 866 height 394
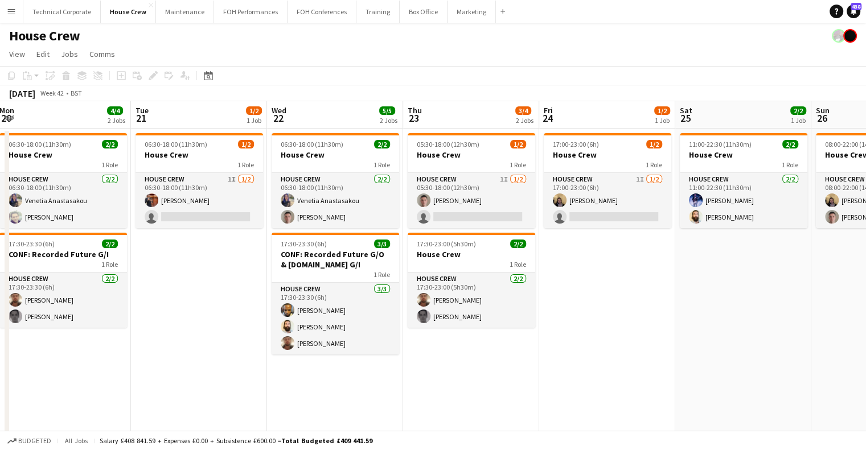
drag, startPoint x: 706, startPoint y: 325, endPoint x: 525, endPoint y: 332, distance: 180.7
click at [525, 332] on app-calendar-viewport "Fri 17 2/2 1 Job Sat 18 2/4 1 Job Sun 19 2/2 1 Job Mon 20 4/4 2 Jobs Tue 21 1/2…" at bounding box center [433, 298] width 866 height 394
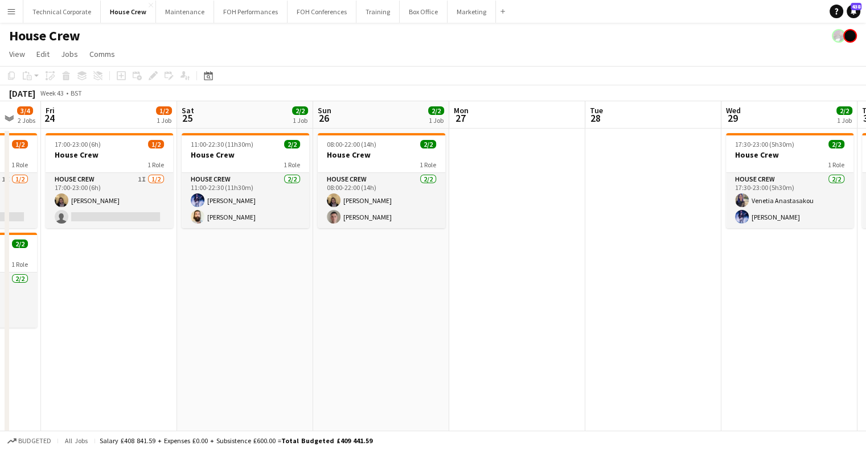
scroll to position [0, 375]
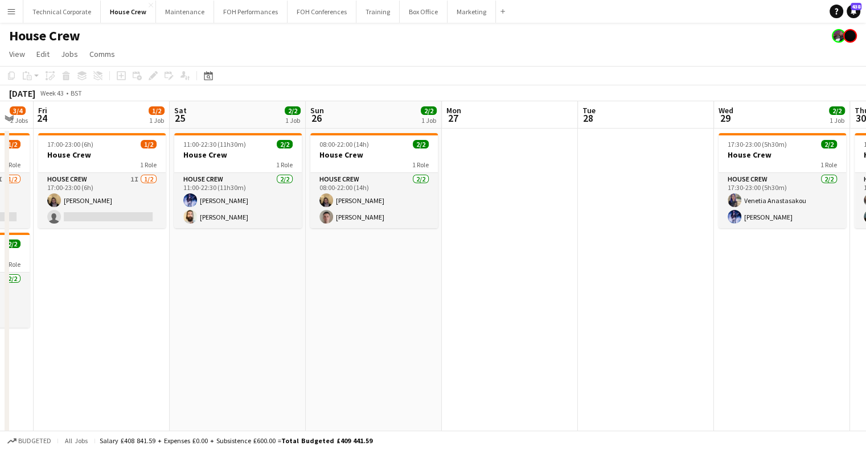
drag, startPoint x: 519, startPoint y: 323, endPoint x: 241, endPoint y: 367, distance: 281.3
click at [241, 367] on app-calendar-viewport "Tue 21 1/2 1 Job Wed 22 5/5 2 Jobs Thu 23 3/4 2 Jobs Fri 24 1/2 1 Job Sat 25 2/…" at bounding box center [433, 298] width 866 height 394
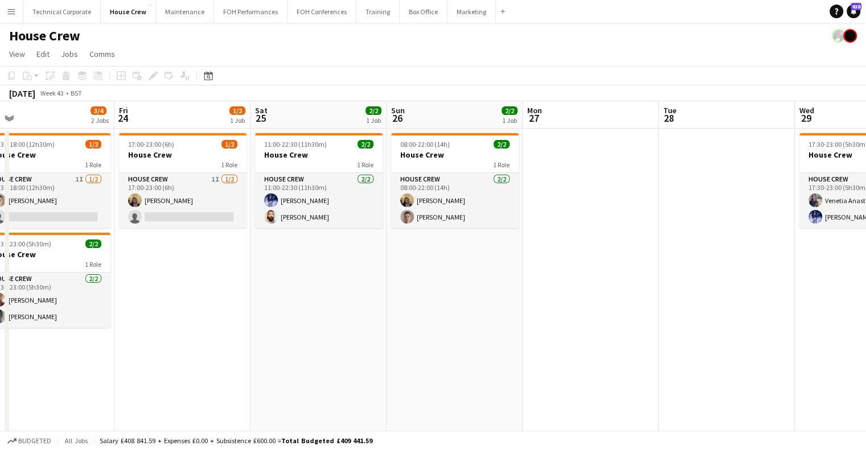
drag, startPoint x: 339, startPoint y: 243, endPoint x: 689, endPoint y: 245, distance: 349.7
click at [697, 249] on app-calendar-viewport "Tue 21 1/2 1 Job Wed 22 5/5 2 Jobs Thu 23 3/4 2 Jobs Fri 24 1/2 1 Job Sat 25 2/…" at bounding box center [433, 298] width 866 height 394
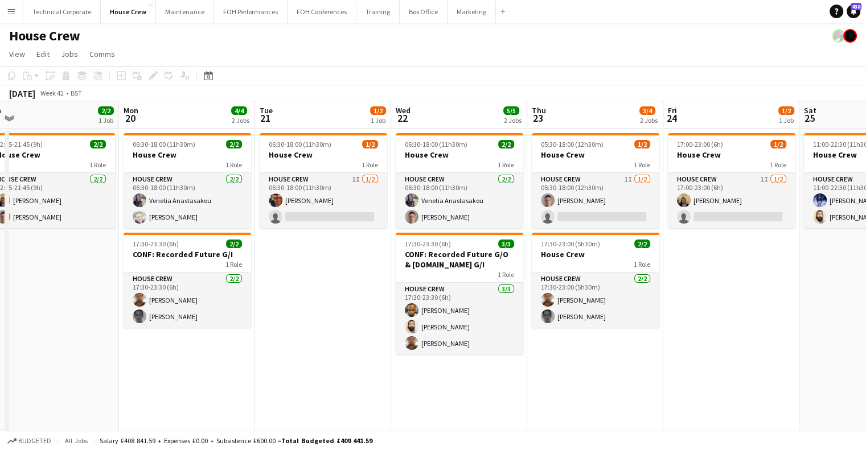
drag, startPoint x: 767, startPoint y: 259, endPoint x: 801, endPoint y: 252, distance: 35.3
click at [800, 252] on app-calendar-viewport "Fri 17 2/2 1 Job Sat 18 2/4 1 Job Sun 19 2/2 1 Job Mon 20 4/4 2 Jobs Tue 21 1/2…" at bounding box center [433, 298] width 866 height 394
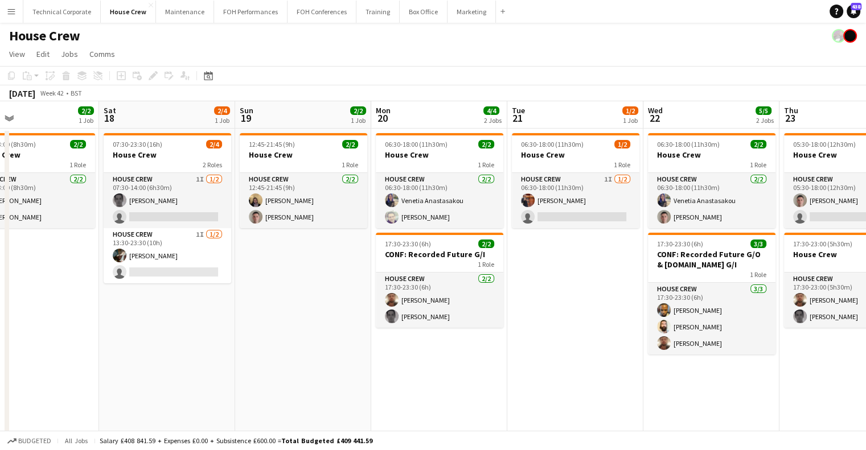
drag, startPoint x: 581, startPoint y: 271, endPoint x: 701, endPoint y: 267, distance: 120.2
click at [701, 267] on app-calendar-viewport "Thu 16 4/4 2 Jobs Fri 17 2/2 1 Job Sat 18 2/4 1 Job Sun 19 2/2 1 Job Mon 20 4/4…" at bounding box center [433, 298] width 866 height 394
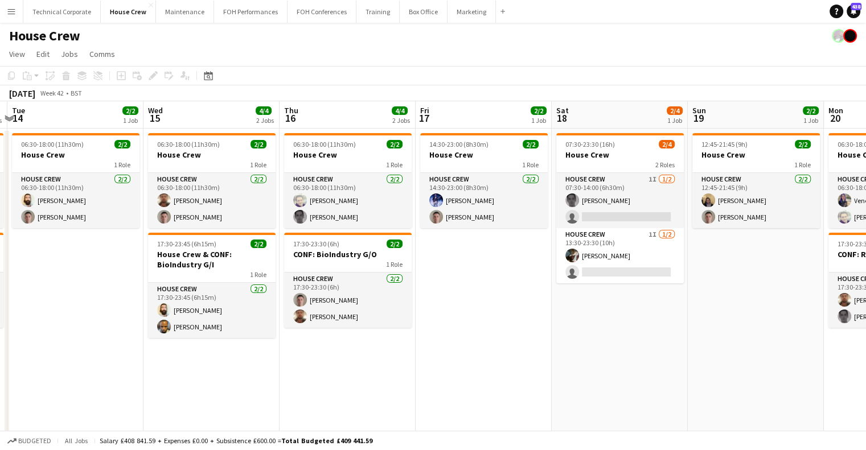
drag, startPoint x: 745, startPoint y: 272, endPoint x: 503, endPoint y: 267, distance: 242.1
click at [764, 268] on app-calendar-viewport "Sun 12 2/2 1 Job Mon 13 4/4 2 Jobs Tue 14 2/2 1 Job Wed 15 4/4 2 Jobs Thu 16 4/…" at bounding box center [433, 298] width 866 height 394
drag, startPoint x: 370, startPoint y: 271, endPoint x: 658, endPoint y: 268, distance: 288.2
click at [700, 269] on app-calendar-viewport "Sun 12 2/2 1 Job Mon 13 4/4 2 Jobs Tue 14 2/2 1 Job Wed 15 4/4 2 Jobs Thu 16 4/…" at bounding box center [433, 298] width 866 height 394
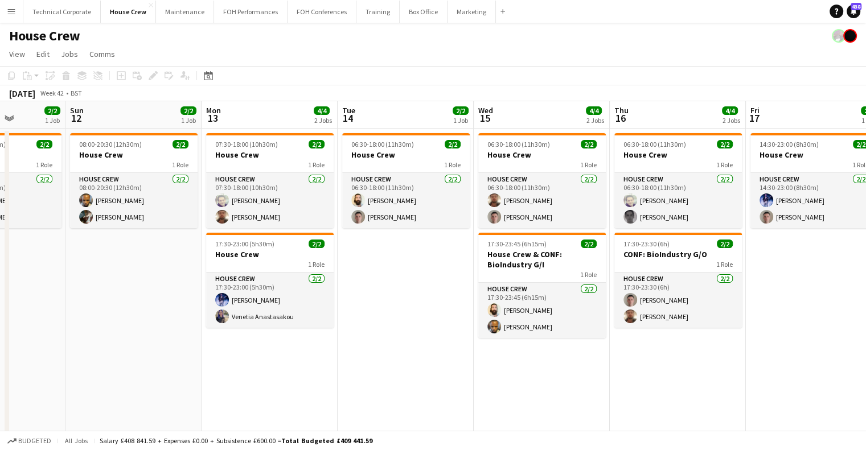
drag, startPoint x: 242, startPoint y: 264, endPoint x: 670, endPoint y: 258, distance: 428.3
click at [669, 258] on app-calendar-viewport "Thu 9 4/4 2 Jobs Fri 10 2/2 1 Job Sat 11 2/2 1 Job Sun 12 2/2 1 Job Mon 13 4/4 …" at bounding box center [433, 298] width 866 height 394
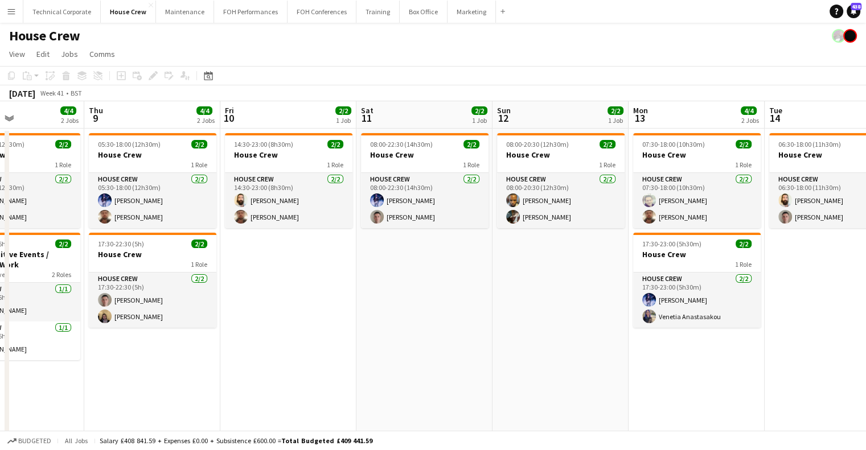
click at [442, 231] on app-calendar-viewport "Mon 6 4/4 2 Jobs Tue 7 6/6 3 Jobs Wed 8 4/4 2 Jobs Thu 9 4/4 2 Jobs Fri 10 2/2 …" at bounding box center [433, 298] width 866 height 394
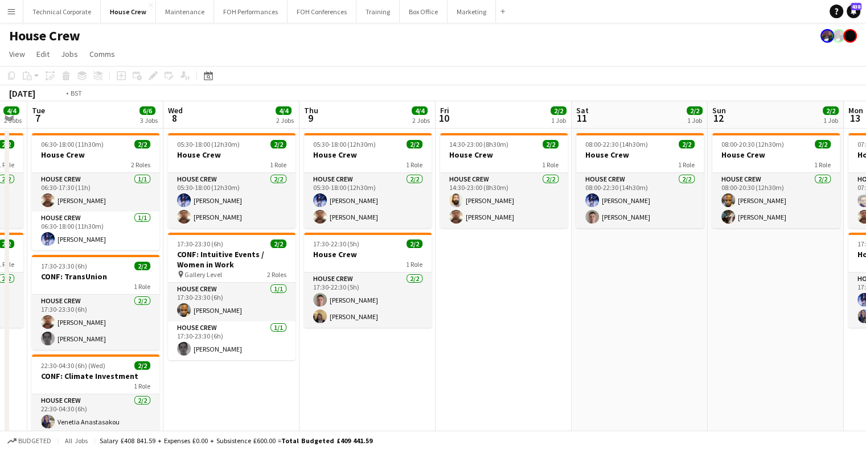
click at [594, 304] on app-calendar-viewport "Sun 5 2/2 1 Job Mon 6 4/4 2 Jobs Tue 7 6/6 3 Jobs Wed 8 4/4 2 Jobs Thu 9 4/4 2 …" at bounding box center [433, 298] width 866 height 394
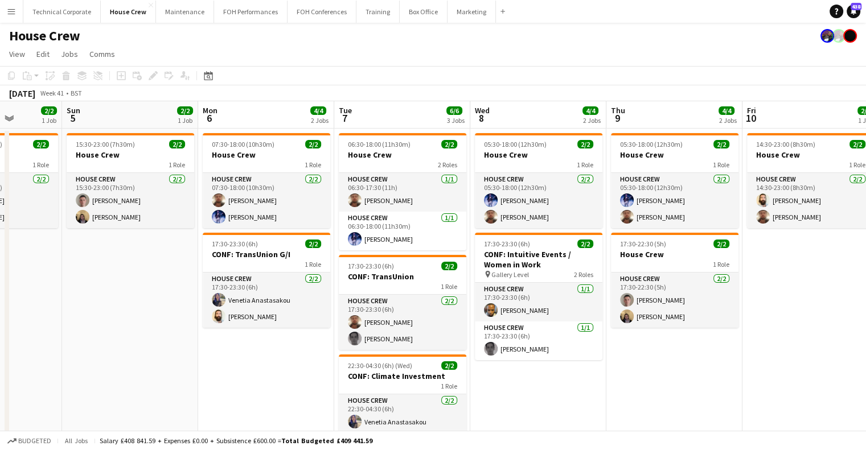
click at [591, 277] on app-calendar-viewport "Thu 2 2/2 1 Job Fri 3 4/4 2 Jobs Sat 4 2/2 1 Job Sun 5 2/2 1 Job Mon 6 4/4 2 Jo…" at bounding box center [433, 298] width 866 height 394
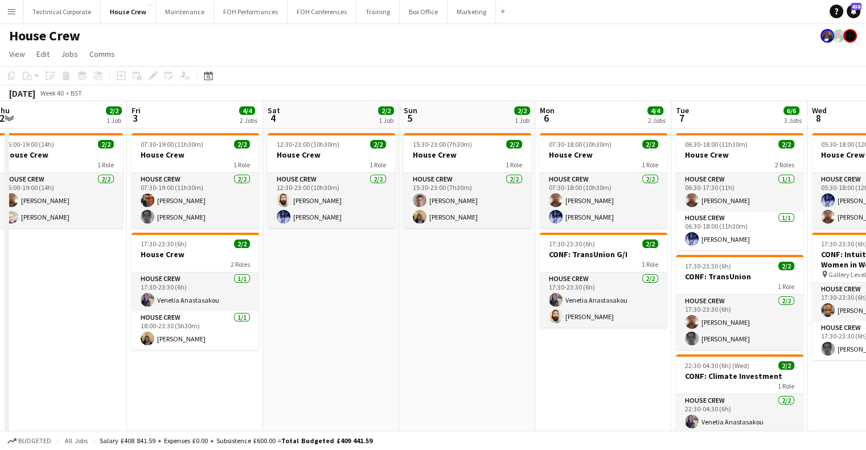
drag, startPoint x: 401, startPoint y: 272, endPoint x: 703, endPoint y: 277, distance: 302.5
click at [703, 277] on app-calendar-viewport "Tue 30 2/2 1 Job Wed 1 4/4 2 Jobs Thu 2 2/2 1 Job Fri 3 4/4 2 Jobs Sat 4 2/2 1 …" at bounding box center [433, 298] width 866 height 394
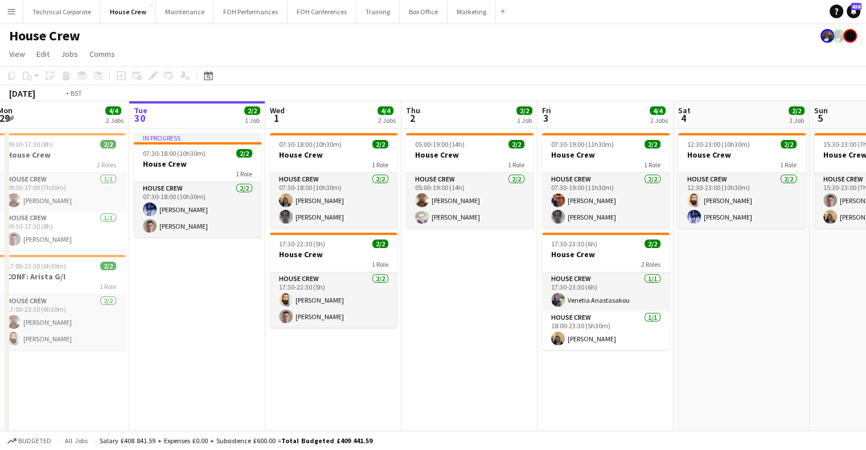
click at [742, 275] on app-calendar-viewport "Sat 27 2/2 1 Job Sun 28 2/2 1 Job Mon 29 4/4 2 Jobs Tue 30 2/2 1 Job Wed 1 4/4 …" at bounding box center [433, 298] width 866 height 394
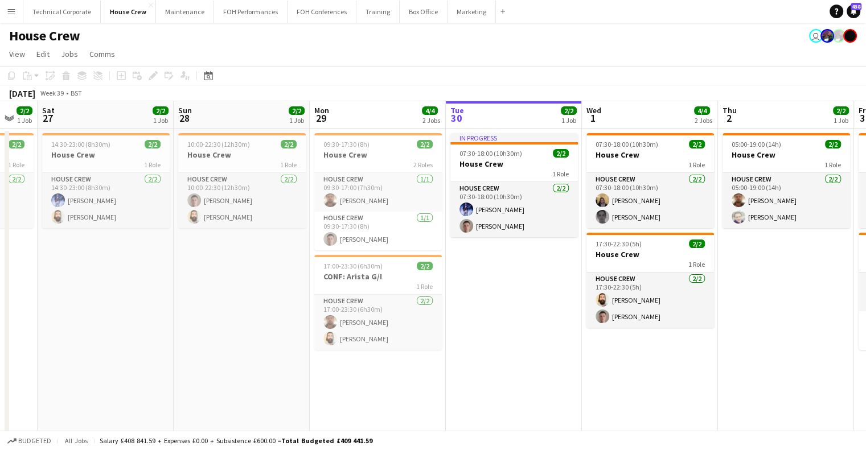
drag, startPoint x: 575, startPoint y: 296, endPoint x: 362, endPoint y: 306, distance: 212.6
click at [367, 305] on app-calendar-viewport "Wed 24 2/2 1 Job Thu 25 4/4 2 Jobs Fri 26 2/2 1 Job Sat 27 2/2 1 Job Sun 28 2/2…" at bounding box center [433, 293] width 866 height 384
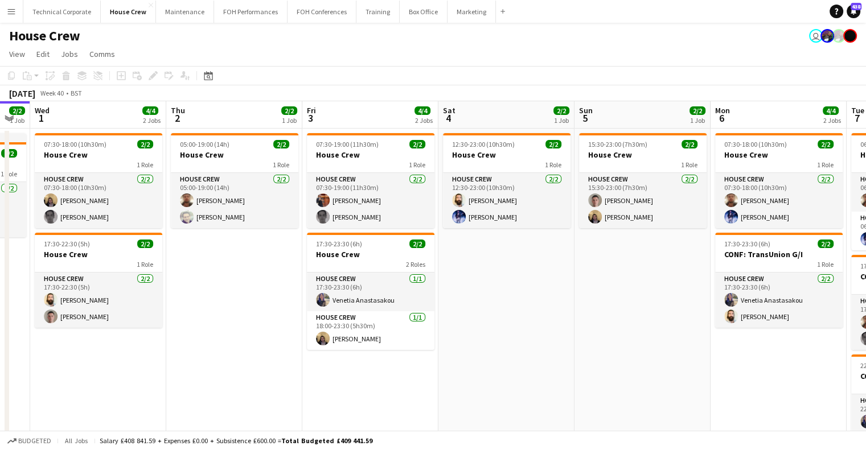
scroll to position [0, 406]
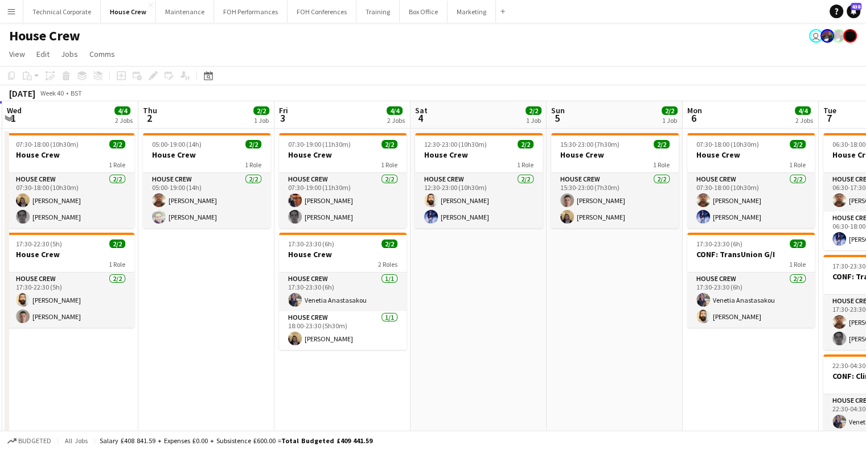
drag, startPoint x: 704, startPoint y: 299, endPoint x: 328, endPoint y: 338, distance: 377.9
click at [328, 338] on app-calendar-viewport "Sun 28 2/2 1 Job Mon 29 4/4 2 Jobs Tue 30 2/2 1 Job Wed 1 4/4 2 Jobs Thu 2 2/2 …" at bounding box center [433, 293] width 866 height 384
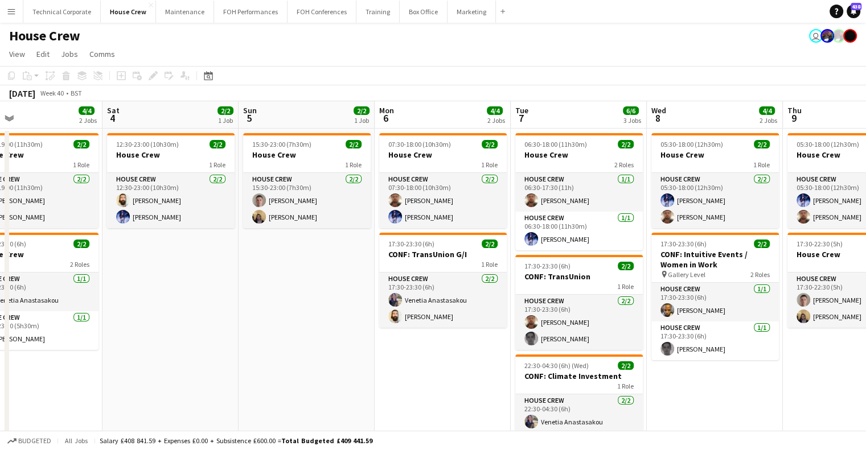
scroll to position [0, 446]
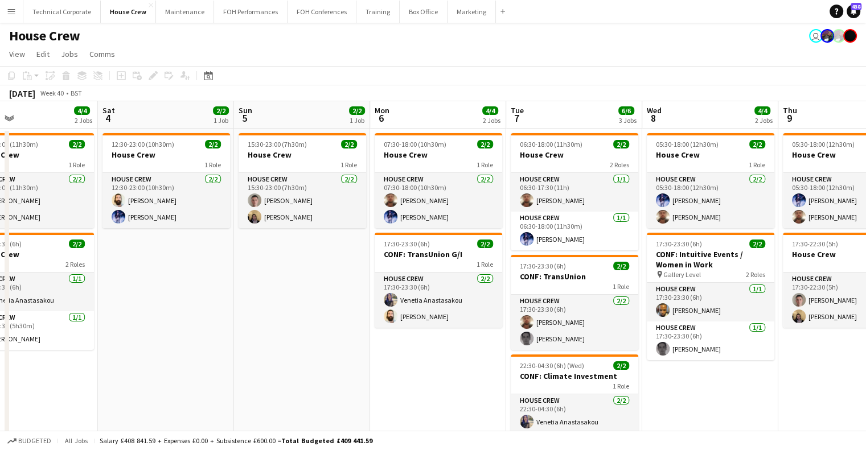
drag, startPoint x: 549, startPoint y: 290, endPoint x: 255, endPoint y: 321, distance: 295.5
click at [255, 321] on app-calendar-viewport "Tue 30 2/2 1 Job Wed 1 4/4 2 Jobs Thu 2 2/2 1 Job Fri 3 4/4 2 Jobs Sat 4 2/2 1 …" at bounding box center [433, 293] width 866 height 384
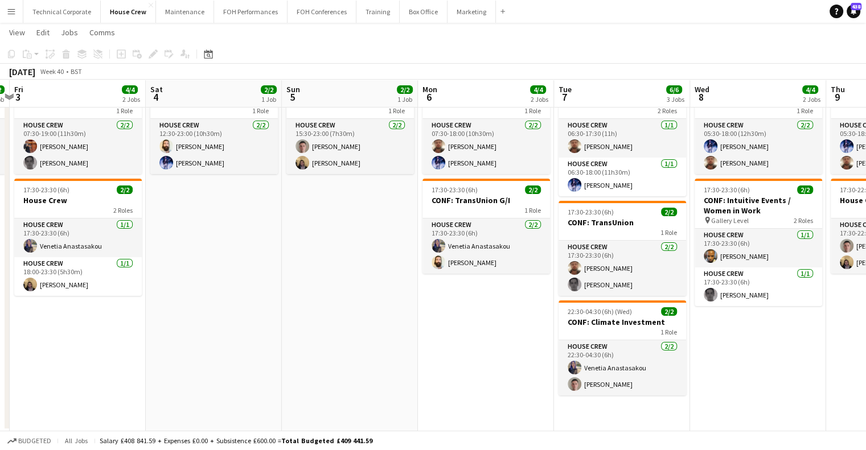
scroll to position [0, 468]
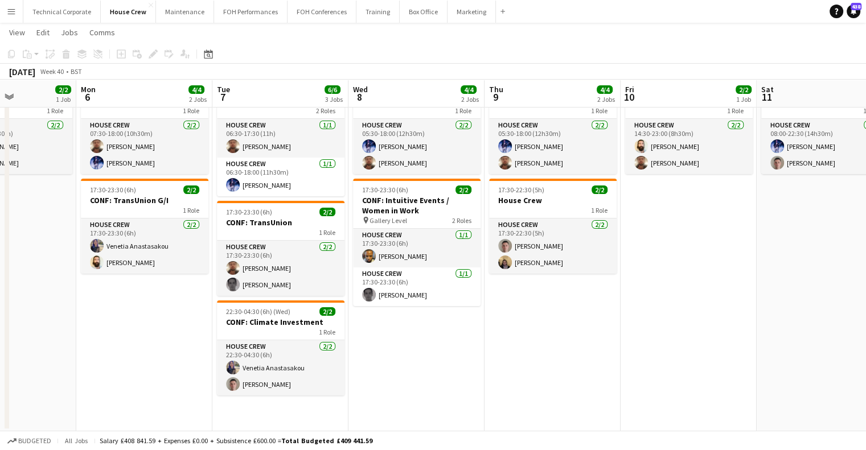
drag, startPoint x: 719, startPoint y: 352, endPoint x: 430, endPoint y: 362, distance: 289.5
click at [430, 362] on app-calendar-viewport "Thu 2 2/2 1 Job Fri 3 4/4 2 Jobs Sat 4 2/2 1 Job Sun 5 2/2 1 Job Mon 6 4/4 2 Jo…" at bounding box center [433, 211] width 866 height 440
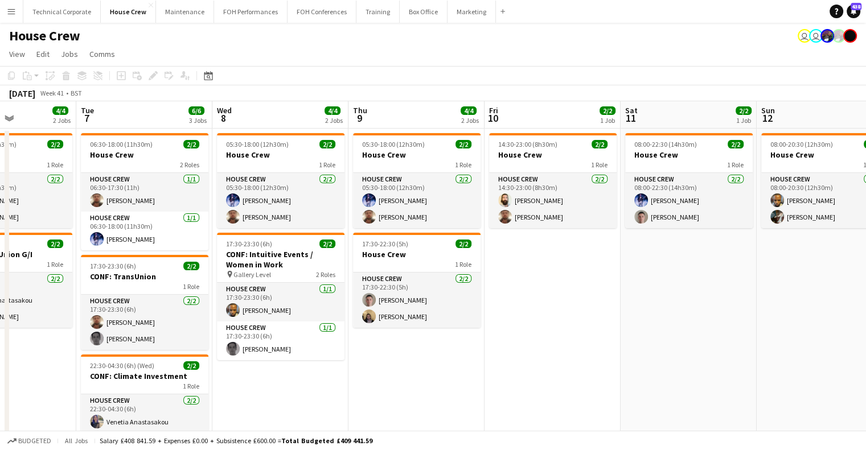
scroll to position [0, 518]
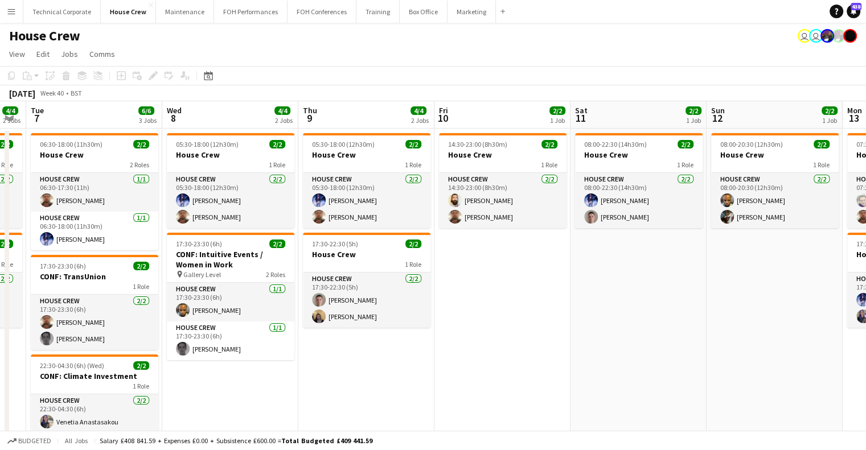
drag, startPoint x: 620, startPoint y: 324, endPoint x: 505, endPoint y: 330, distance: 114.6
click at [505, 330] on app-calendar-viewport "Fri 3 4/4 2 Jobs Sat 4 2/2 1 Job Sun 5 2/2 1 Job Mon 6 4/4 2 Jobs Tue 7 6/6 3 J…" at bounding box center [433, 293] width 866 height 384
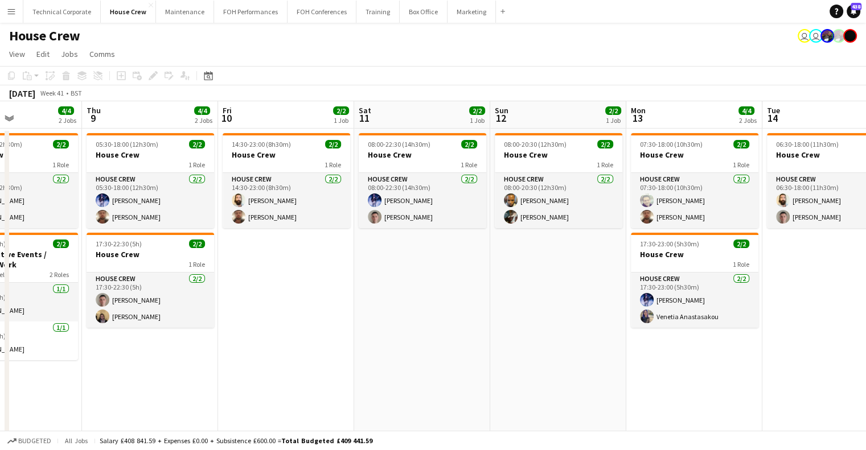
drag, startPoint x: 246, startPoint y: 312, endPoint x: 87, endPoint y: 311, distance: 159.5
click at [84, 312] on app-calendar-viewport "Mon 6 4/4 2 Jobs Tue 7 6/6 3 Jobs Wed 8 4/4 2 Jobs Thu 9 4/4 2 Jobs Fri 10 2/2 …" at bounding box center [433, 293] width 866 height 384
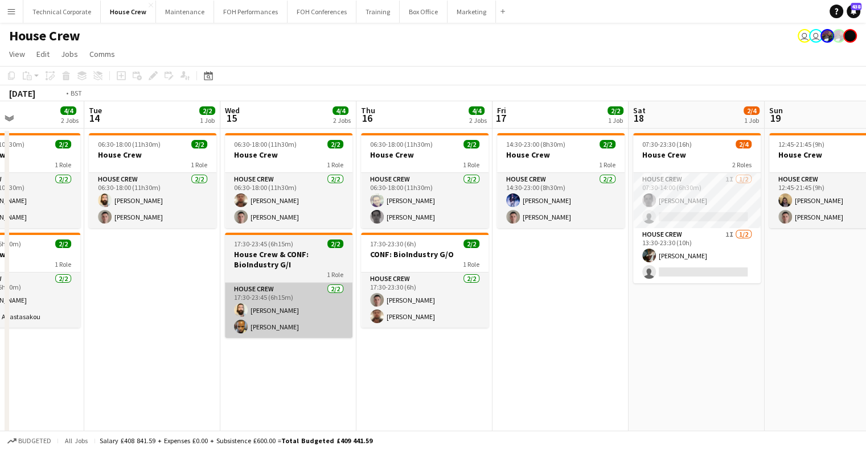
drag, startPoint x: 92, startPoint y: 337, endPoint x: 232, endPoint y: 320, distance: 141.1
click at [79, 339] on app-calendar-viewport "Fri 10 2/2 1 Job Sat 11 2/2 1 Job Sun 12 2/2 1 Job Mon 13 4/4 2 Jobs Tue 14 2/2…" at bounding box center [433, 293] width 866 height 384
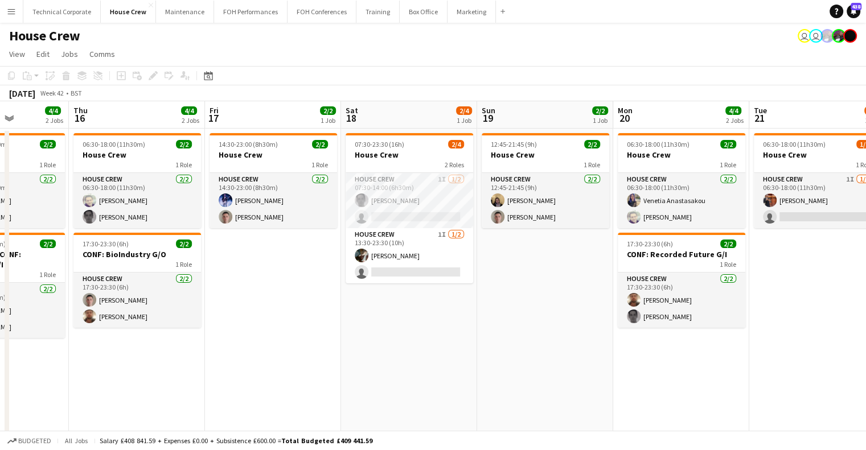
drag, startPoint x: 462, startPoint y: 338, endPoint x: 259, endPoint y: 339, distance: 203.9
click at [253, 341] on app-calendar-viewport "Sun 12 2/2 1 Job Mon 13 4/4 2 Jobs Tue 14 2/2 1 Job Wed 15 4/4 2 Jobs Thu 16 4/…" at bounding box center [433, 293] width 866 height 384
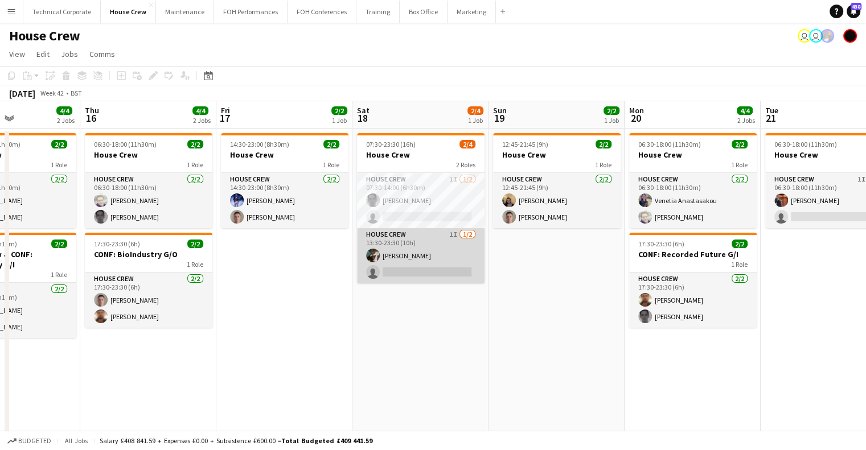
drag, startPoint x: 397, startPoint y: 225, endPoint x: 109, endPoint y: 249, distance: 288.6
click at [112, 249] on app-calendar-viewport "Sun 12 2/2 1 Job Mon 13 4/4 2 Jobs Tue 14 2/2 1 Job Wed 15 4/4 2 Jobs Thu 16 4/…" at bounding box center [433, 293] width 866 height 384
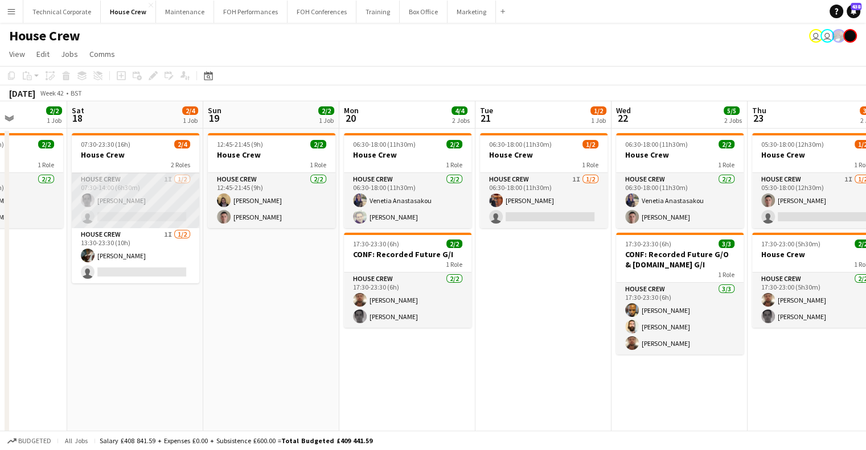
click at [124, 214] on app-card-role "House Crew 1I 1/2 07:30-14:00 (6h30m) Johnny McCaughan single-neutral-actions" at bounding box center [136, 200] width 128 height 55
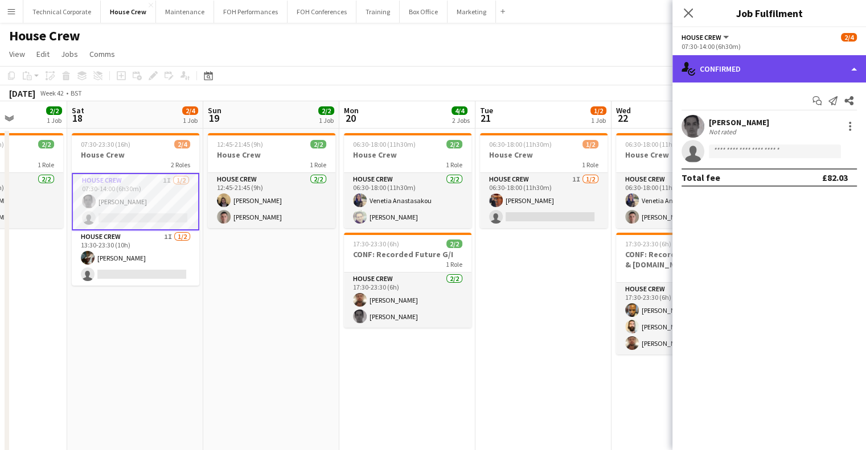
click at [742, 80] on div "single-neutral-actions-check-2 Confirmed" at bounding box center [770, 68] width 194 height 27
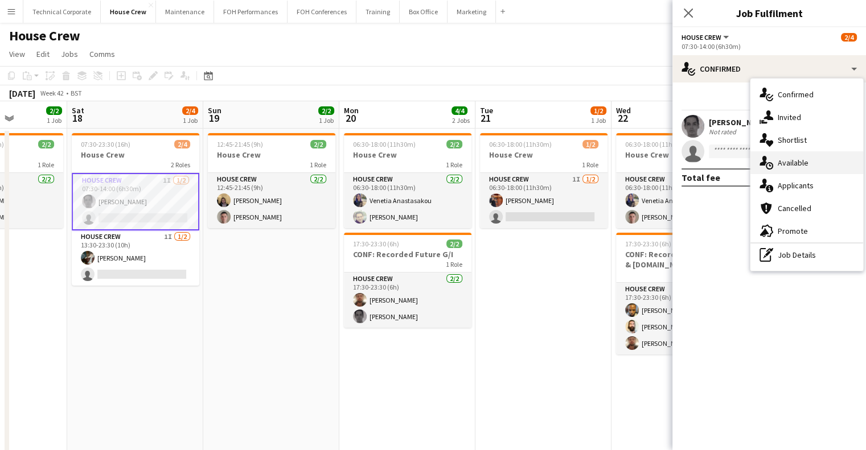
click at [804, 157] on div "single-neutral-actions-upload Available" at bounding box center [807, 162] width 113 height 23
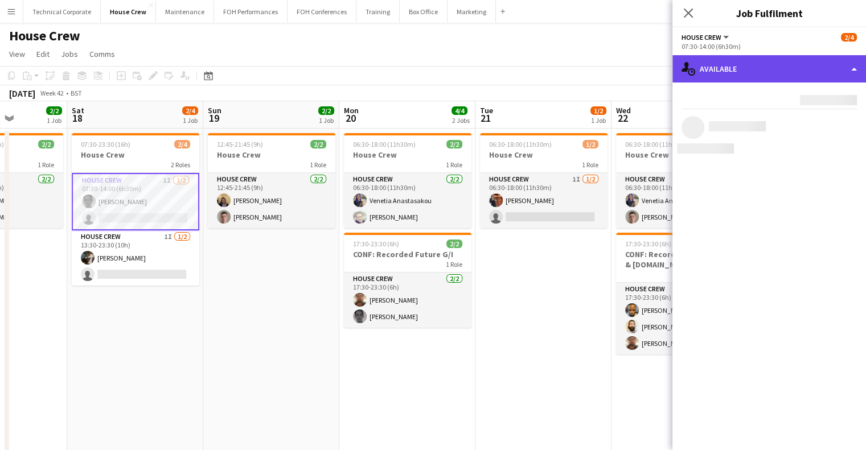
drag, startPoint x: 777, startPoint y: 77, endPoint x: 788, endPoint y: 69, distance: 13.9
click at [778, 77] on div "single-neutral-actions-upload Available" at bounding box center [770, 68] width 194 height 27
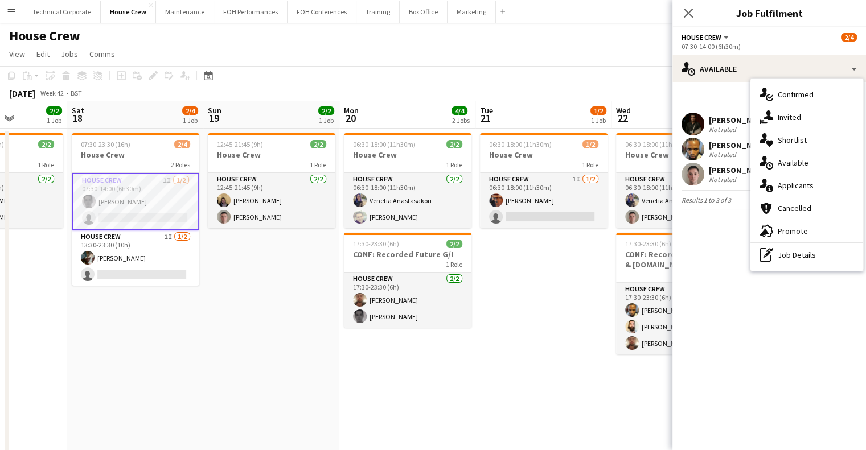
drag, startPoint x: 817, startPoint y: 110, endPoint x: 785, endPoint y: 115, distance: 31.7
click at [817, 113] on div "single-neutral-actions-share-1 Invited" at bounding box center [807, 117] width 113 height 23
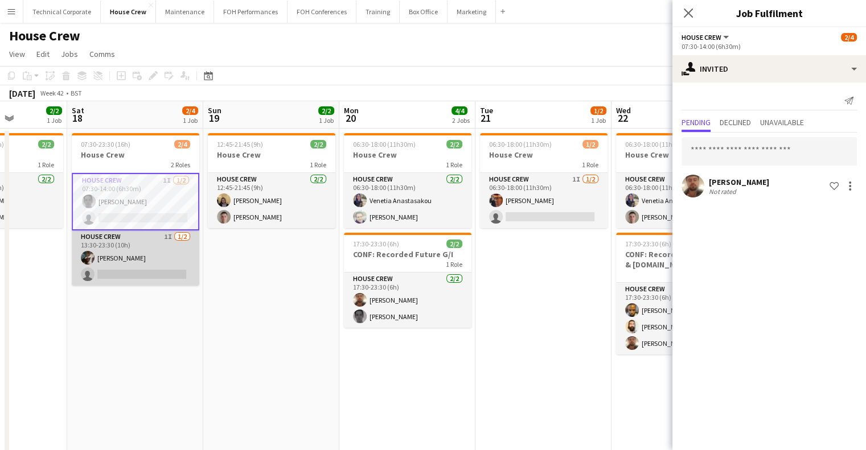
click at [132, 253] on app-card-role "House Crew 1I 1/2 13:30-23:30 (10h) Henry Loveday single-neutral-actions" at bounding box center [136, 258] width 128 height 55
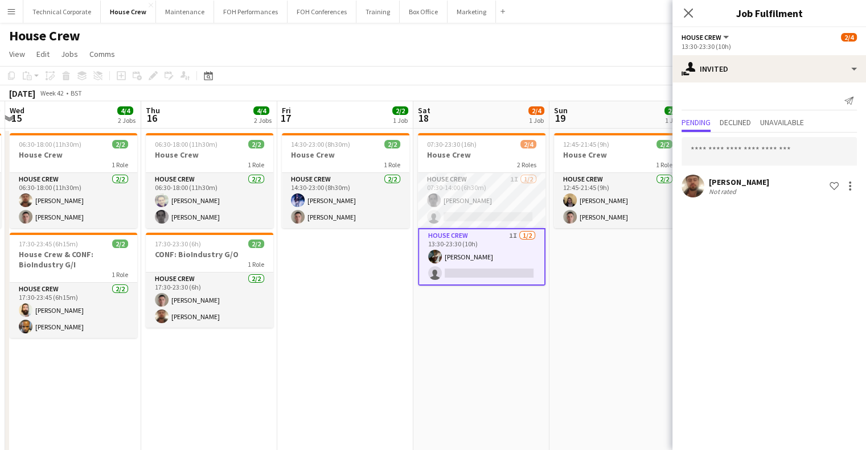
drag, startPoint x: 265, startPoint y: 332, endPoint x: 547, endPoint y: 296, distance: 283.7
click at [558, 308] on app-calendar-viewport "Mon 13 4/4 2 Jobs Tue 14 2/2 1 Job Wed 15 4/4 2 Jobs Thu 16 4/4 2 Jobs Fri 17 2…" at bounding box center [433, 293] width 866 height 384
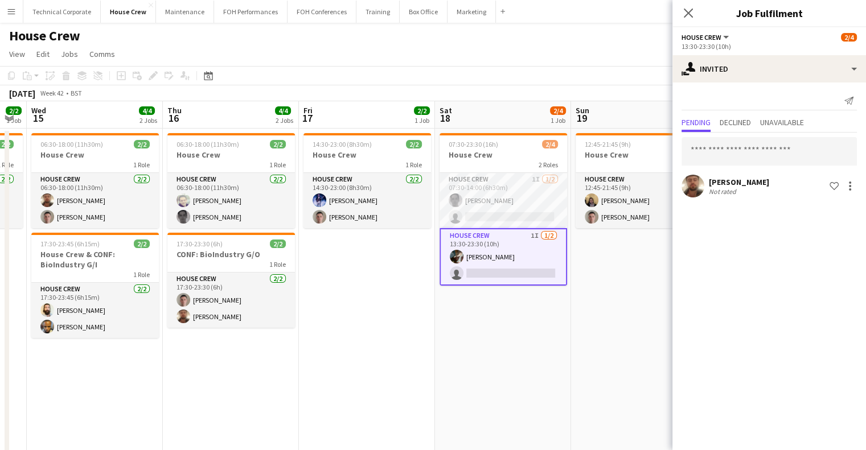
scroll to position [0, 246]
click at [511, 314] on app-date-cell "07:30-23:30 (16h) 2/4 House Crew 2 Roles House Crew 1I 1/2 07:30-14:00 (6h30m) …" at bounding box center [503, 307] width 136 height 357
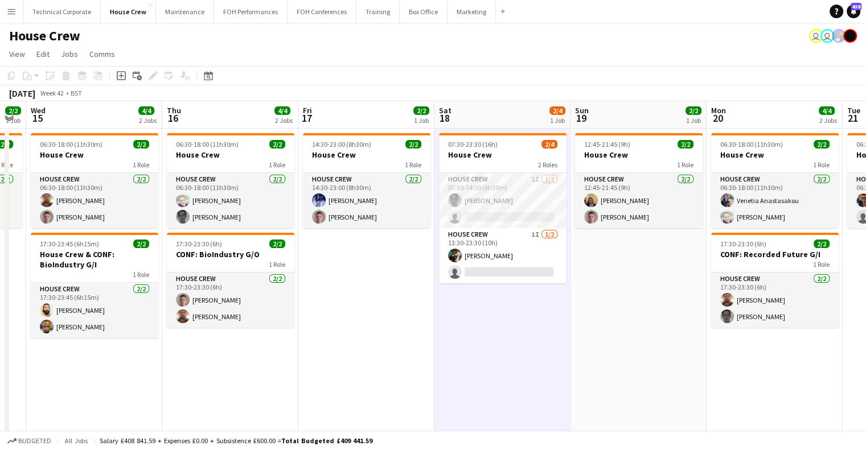
click at [511, 314] on app-date-cell "07:30-23:30 (16h) 2/4 House Crew 2 Roles House Crew 1I 1/2 07:30-14:00 (6h30m) …" at bounding box center [503, 307] width 136 height 357
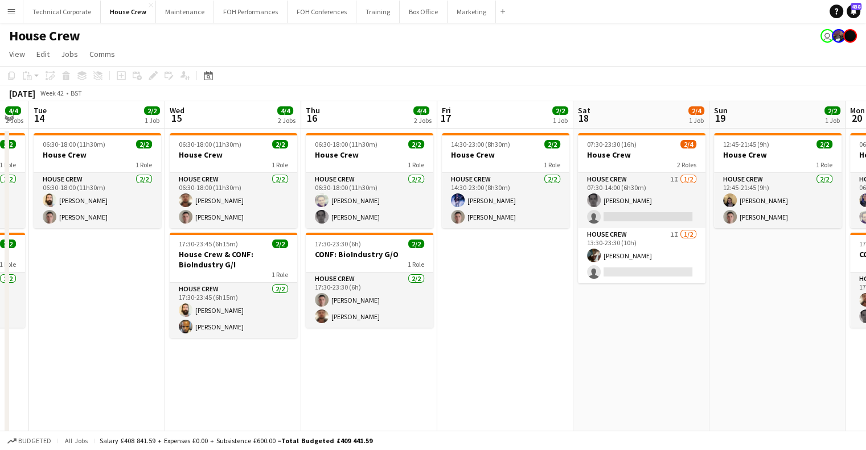
drag, startPoint x: 514, startPoint y: 337, endPoint x: 567, endPoint y: 335, distance: 53.0
click at [567, 335] on app-calendar-viewport "Sun 12 2/2 1 Job Mon 13 4/4 2 Jobs Tue 14 2/2 1 Job Wed 15 4/4 2 Jobs Thu 16 4/…" at bounding box center [433, 293] width 866 height 384
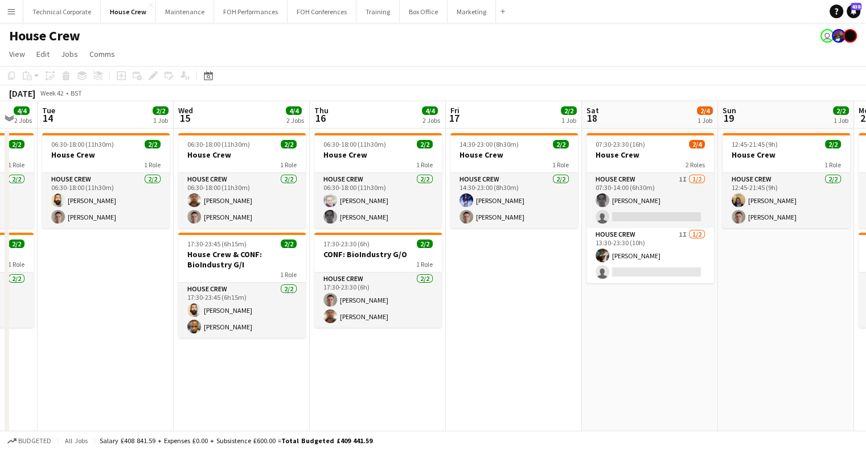
drag, startPoint x: 433, startPoint y: 289, endPoint x: 226, endPoint y: 288, distance: 207.9
click at [219, 293] on app-calendar-viewport "Sun 12 2/2 1 Job Mon 13 4/4 2 Jobs Tue 14 2/2 1 Job Wed 15 4/4 2 Jobs Thu 16 4/…" at bounding box center [433, 293] width 866 height 384
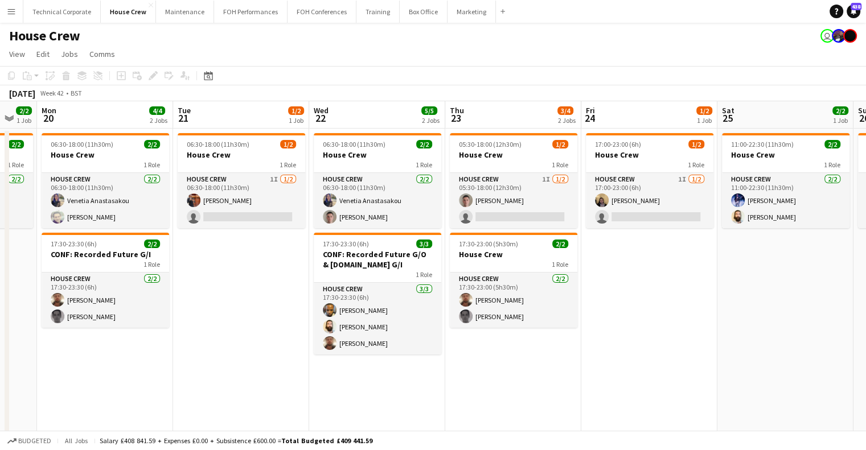
scroll to position [0, 508]
drag, startPoint x: 577, startPoint y: 276, endPoint x: 301, endPoint y: 293, distance: 276.8
click at [301, 293] on app-calendar-viewport "Thu 16 4/4 2 Jobs Fri 17 2/2 1 Job Sat 18 2/4 1 Job Sun 19 2/2 1 Job Mon 20 4/4…" at bounding box center [433, 293] width 866 height 384
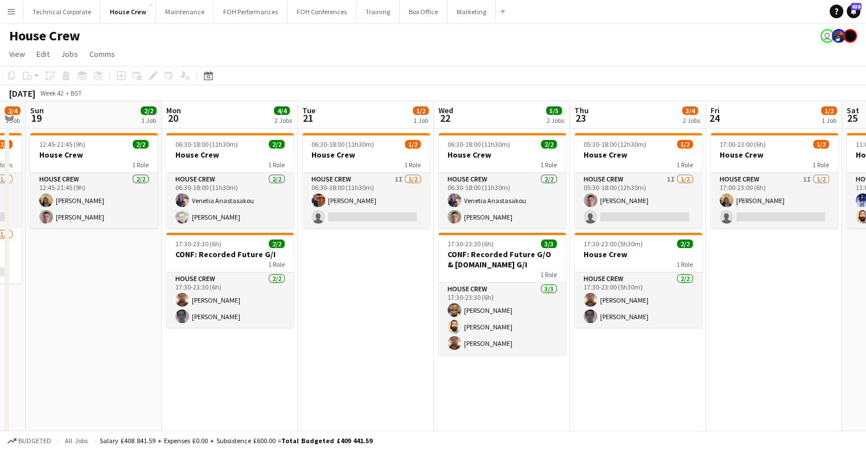
drag, startPoint x: 235, startPoint y: 282, endPoint x: 523, endPoint y: 284, distance: 288.2
click at [523, 284] on app-calendar-viewport "Thu 16 4/4 2 Jobs Fri 17 2/2 1 Job Sat 18 2/4 1 Job Sun 19 2/2 1 Job Mon 20 4/4…" at bounding box center [433, 293] width 866 height 384
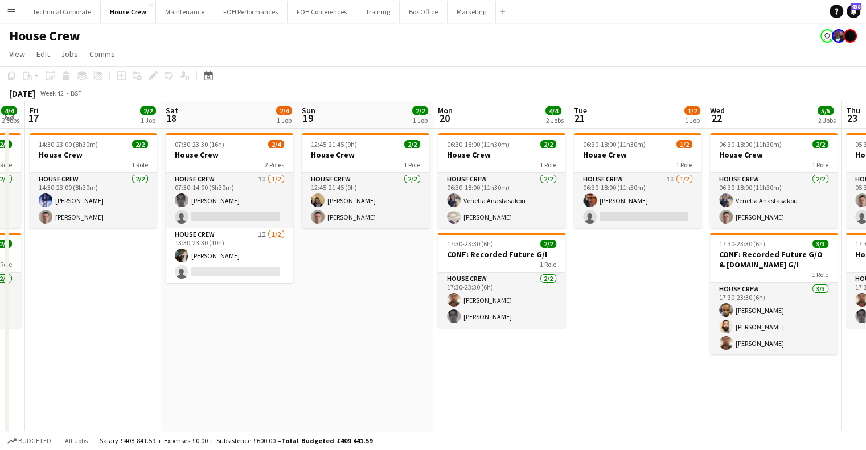
drag, startPoint x: 253, startPoint y: 297, endPoint x: 572, endPoint y: 300, distance: 319.5
click at [585, 300] on app-calendar-viewport "Wed 15 4/4 2 Jobs Thu 16 4/4 2 Jobs Fri 17 2/2 1 Job Sat 18 2/4 1 Job Sun 19 2/…" at bounding box center [433, 293] width 866 height 384
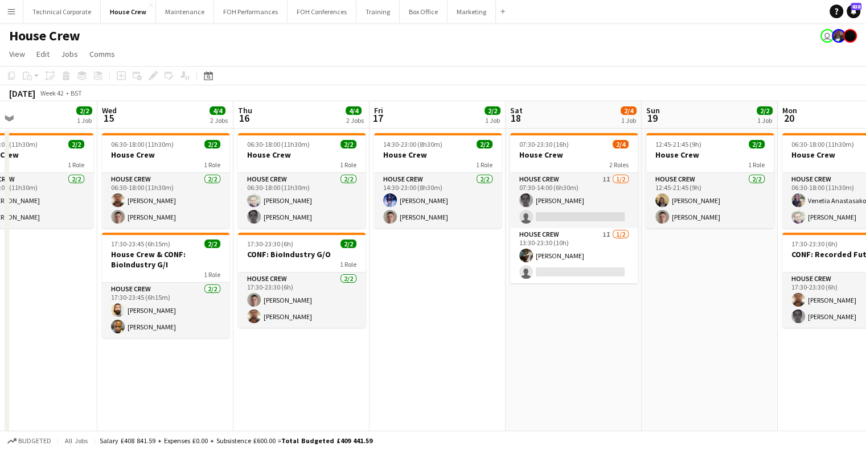
drag, startPoint x: 484, startPoint y: 304, endPoint x: 592, endPoint y: 305, distance: 108.2
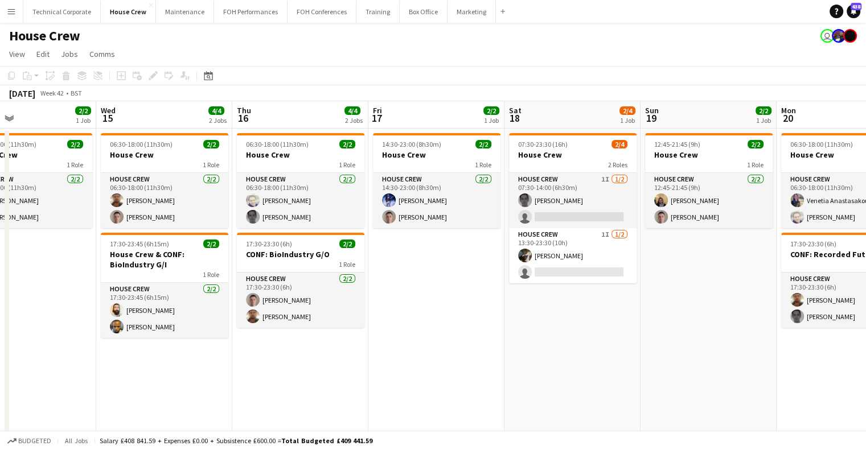
click at [592, 305] on app-calendar-viewport "Sun 12 2/2 1 Job Mon 13 4/4 2 Jobs Tue 14 2/2 1 Job Wed 15 4/4 2 Jobs Thu 16 4/…" at bounding box center [433, 293] width 866 height 384
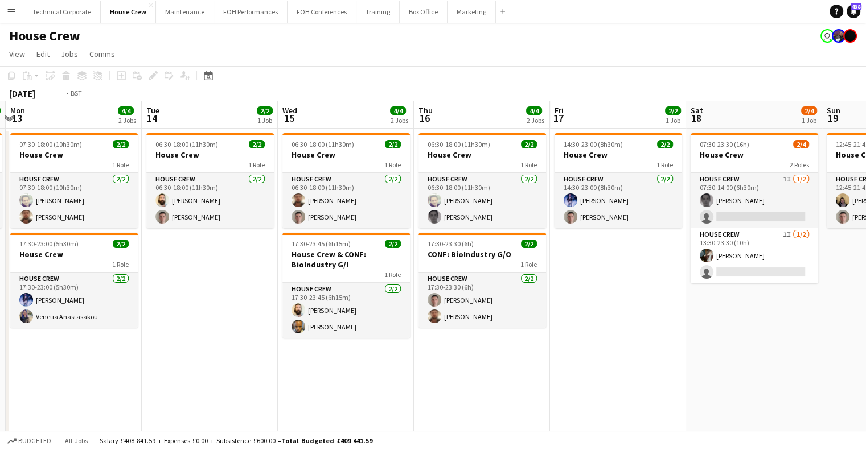
scroll to position [0, 342]
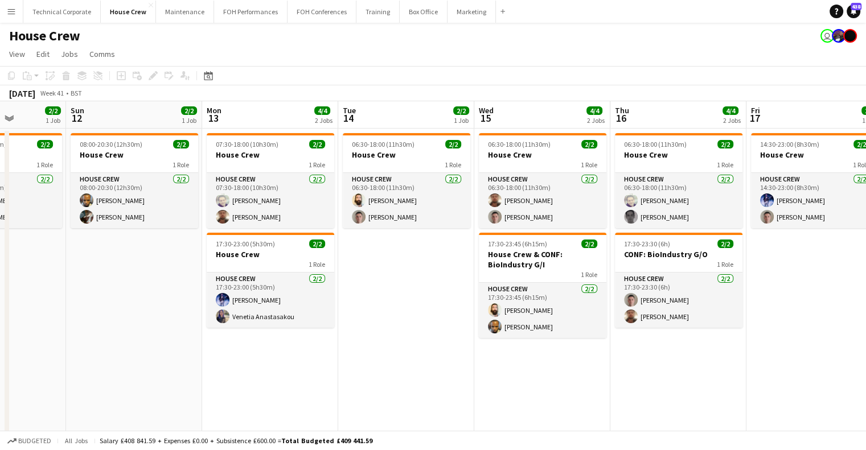
drag, startPoint x: 377, startPoint y: 289, endPoint x: 624, endPoint y: 308, distance: 247.3
click at [624, 308] on app-calendar-viewport "Thu 9 4/4 2 Jobs Fri 10 2/2 1 Job Sat 11 2/2 1 Job Sun 12 2/2 1 Job Mon 13 4/4 …" at bounding box center [433, 293] width 866 height 384
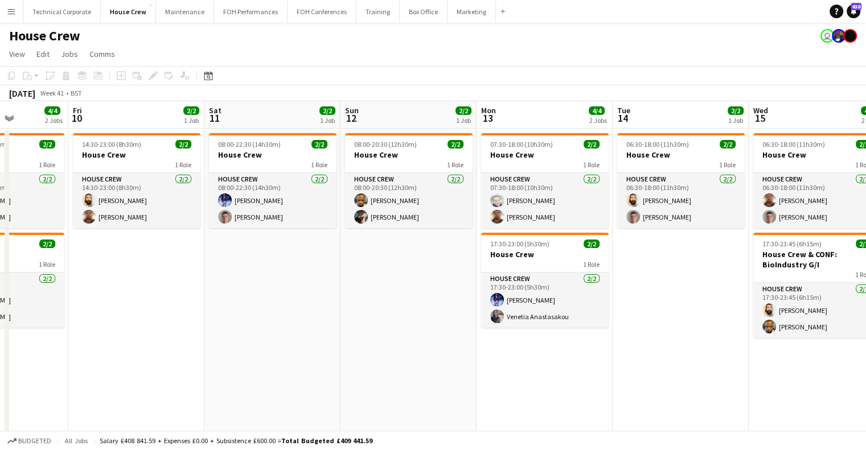
scroll to position [0, 339]
drag, startPoint x: 407, startPoint y: 290, endPoint x: 670, endPoint y: 308, distance: 263.2
click at [670, 308] on app-calendar-viewport "Tue 7 6/6 3 Jobs Wed 8 4/4 2 Jobs Thu 9 4/4 2 Jobs Fri 10 2/2 1 Job Sat 11 2/2 …" at bounding box center [433, 293] width 866 height 384
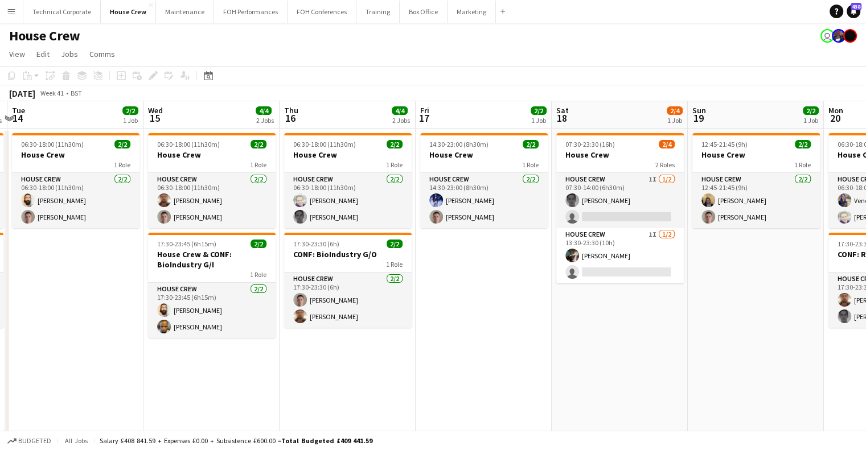
drag, startPoint x: 704, startPoint y: 304, endPoint x: 433, endPoint y: 313, distance: 271.8
click at [433, 313] on app-calendar-viewport "Fri 10 2/2 1 Job Sat 11 2/2 1 Job Sun 12 2/2 1 Job Mon 13 4/4 2 Jobs Tue 14 2/2…" at bounding box center [433, 293] width 866 height 384
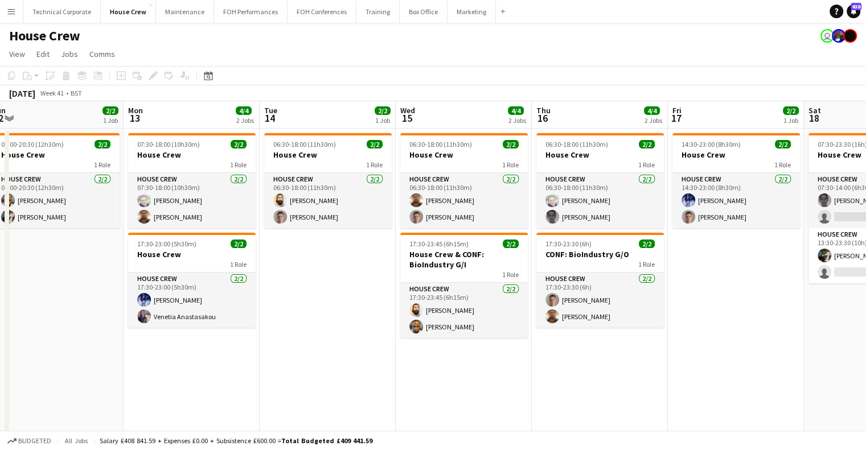
scroll to position [0, 0]
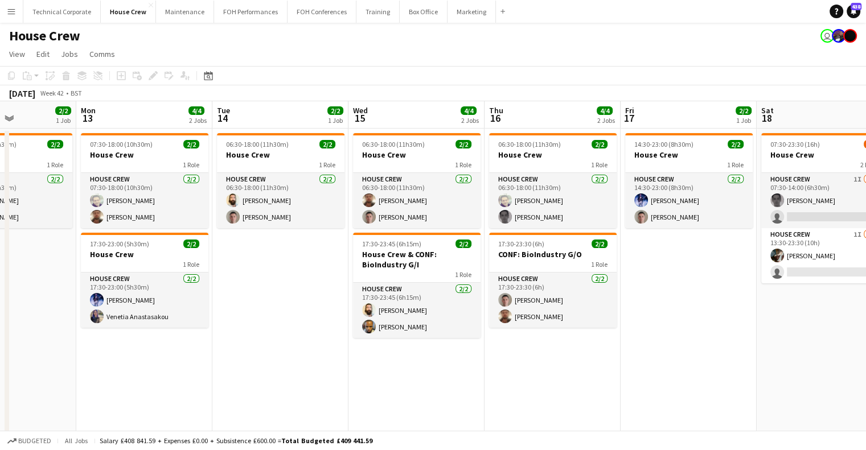
drag, startPoint x: 514, startPoint y: 255, endPoint x: 620, endPoint y: 267, distance: 106.0
click at [319, 275] on app-calendar-viewport "Fri 10 2/2 1 Job Sat 11 2/2 1 Job Sun 12 2/2 1 Job Mon 13 4/4 2 Jobs Tue 14 2/2…" at bounding box center [433, 293] width 866 height 384
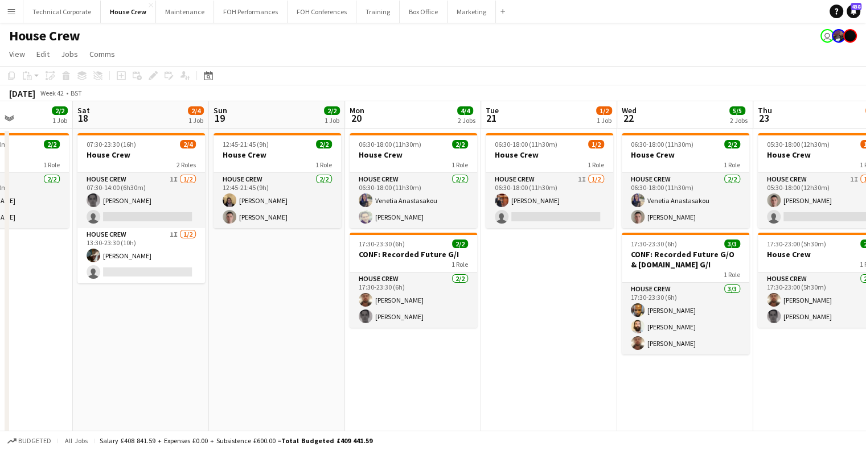
drag, startPoint x: 515, startPoint y: 286, endPoint x: 581, endPoint y: 268, distance: 68.5
click at [322, 306] on app-calendar-viewport "Tue 14 2/2 1 Job Wed 15 4/4 2 Jobs Thu 16 4/4 2 Jobs Fri 17 2/2 1 Job Sat 18 2/…" at bounding box center [433, 293] width 866 height 384
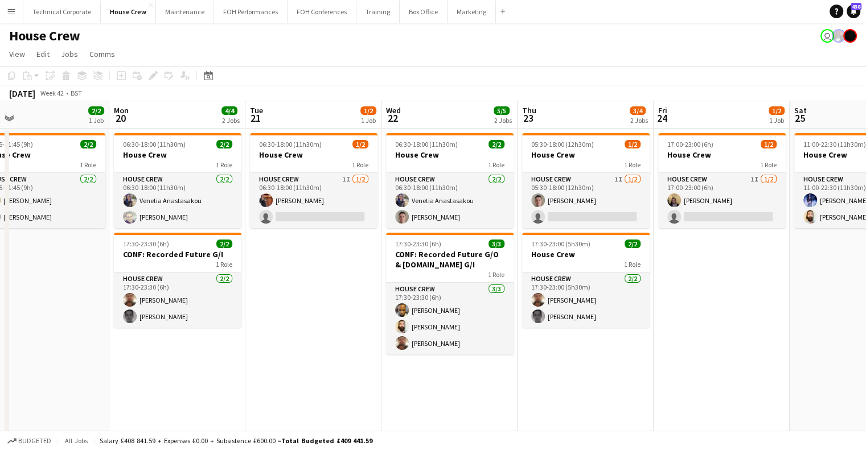
drag, startPoint x: 603, startPoint y: 269, endPoint x: 719, endPoint y: 277, distance: 116.4
click at [374, 290] on app-calendar-viewport "Thu 16 4/4 2 Jobs Fri 17 2/2 1 Job Sat 18 2/4 1 Job Sun 19 2/2 1 Job Mon 20 4/4…" at bounding box center [433, 293] width 866 height 384
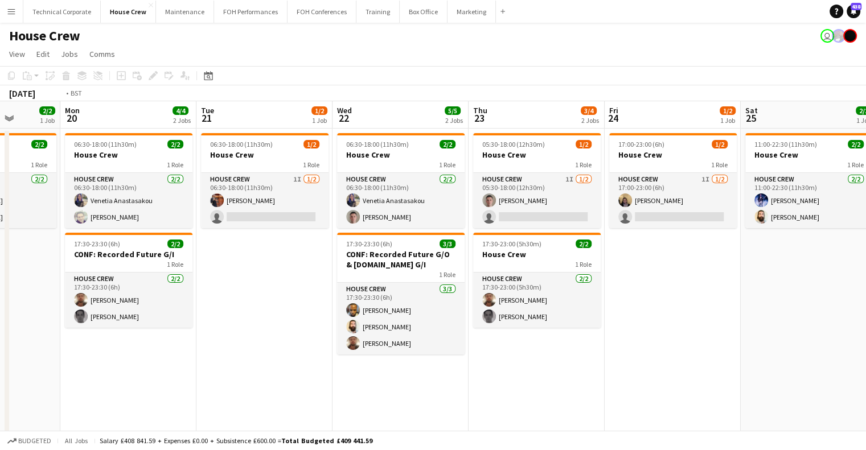
drag, startPoint x: 690, startPoint y: 282, endPoint x: 260, endPoint y: 300, distance: 430.9
click at [264, 300] on app-calendar-viewport "Thu 16 4/4 2 Jobs Fri 17 2/2 1 Job Sat 18 2/4 1 Job Sun 19 2/2 1 Job Mon 20 4/4…" at bounding box center [433, 293] width 866 height 384
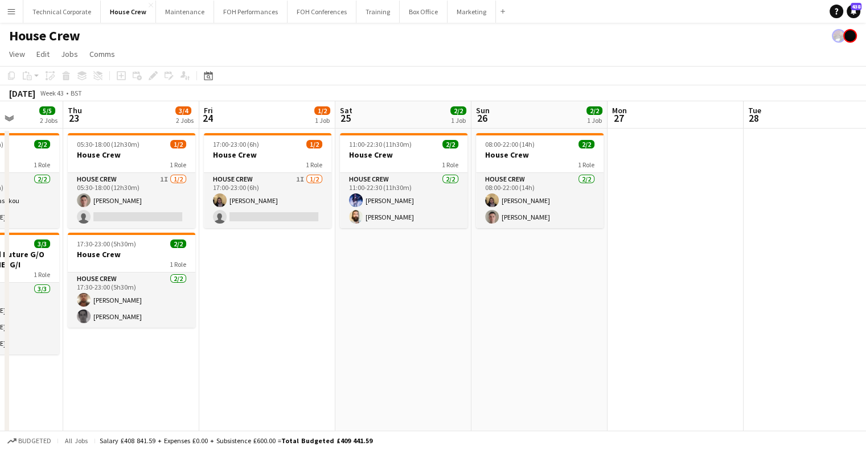
click at [228, 118] on app-board-header-date "Fri 24 1/2 1 Job" at bounding box center [267, 114] width 136 height 27
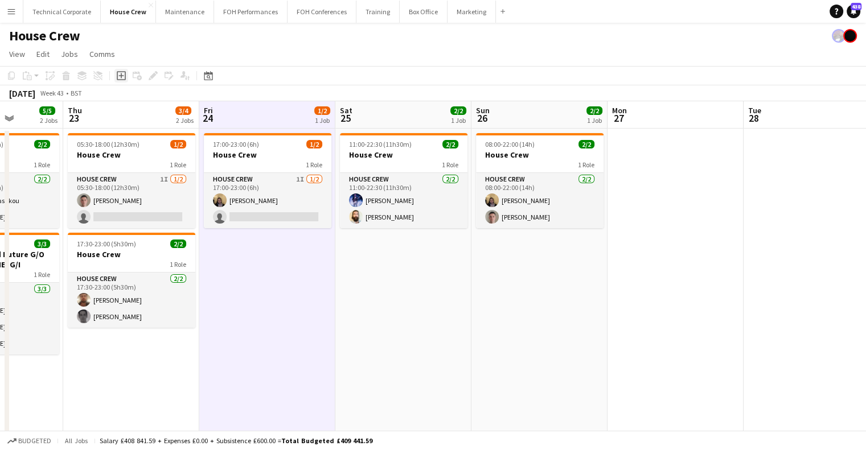
click at [125, 76] on icon at bounding box center [121, 75] width 9 height 9
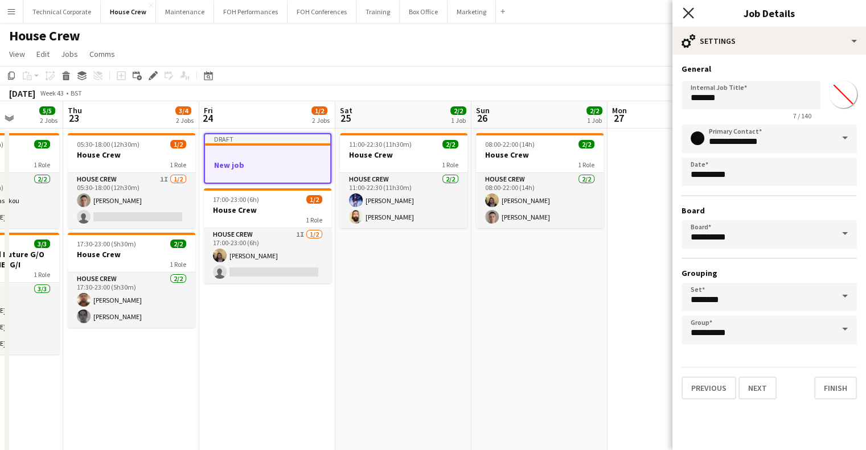
click at [686, 10] on icon "Close pop-in" at bounding box center [688, 12] width 11 height 11
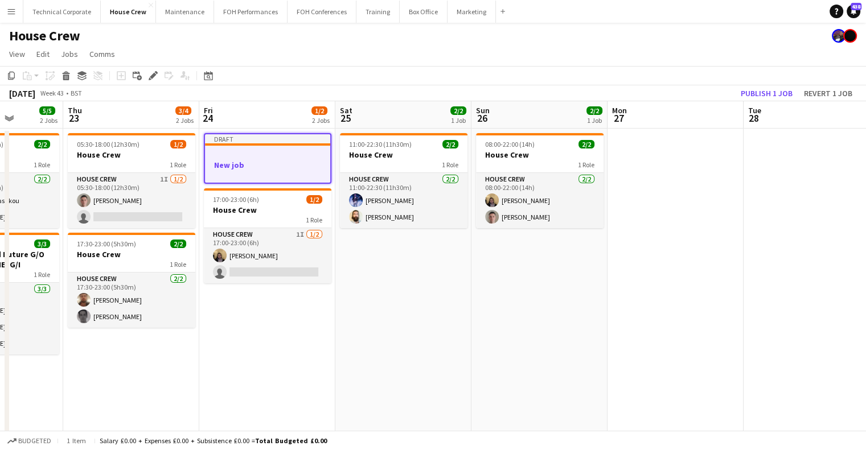
click at [265, 167] on h3 "New job" at bounding box center [267, 165] width 125 height 10
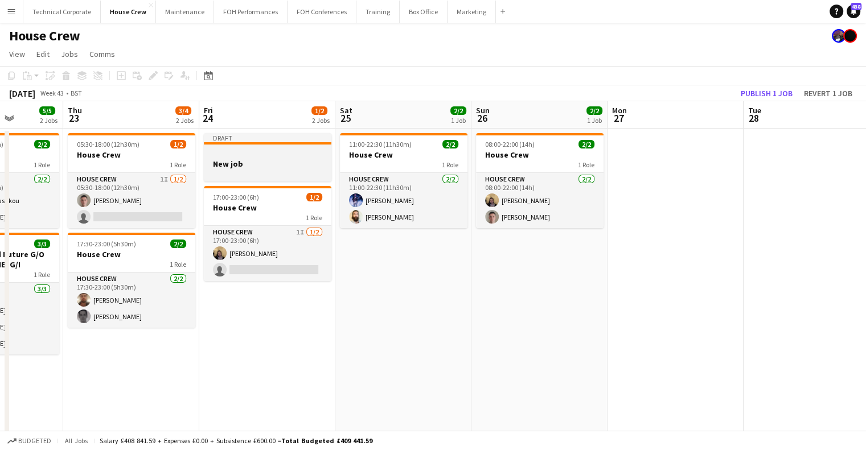
click at [273, 162] on app-job-card "Draft New job" at bounding box center [268, 157] width 128 height 48
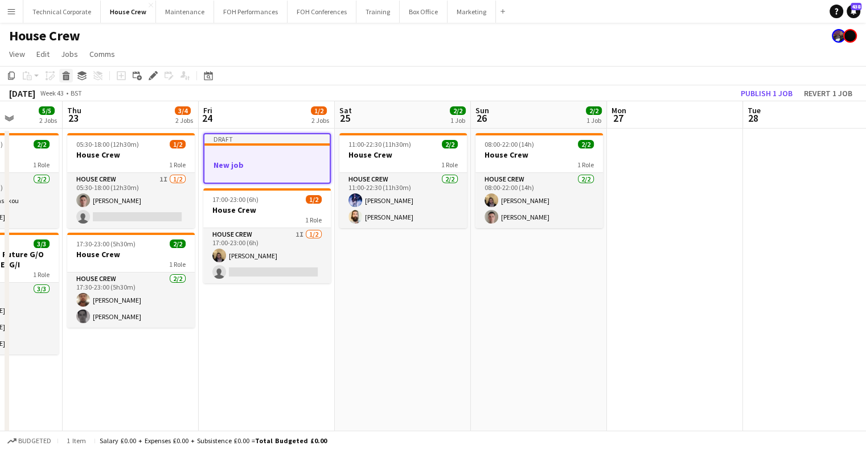
click at [63, 78] on icon at bounding box center [66, 78] width 6 height 6
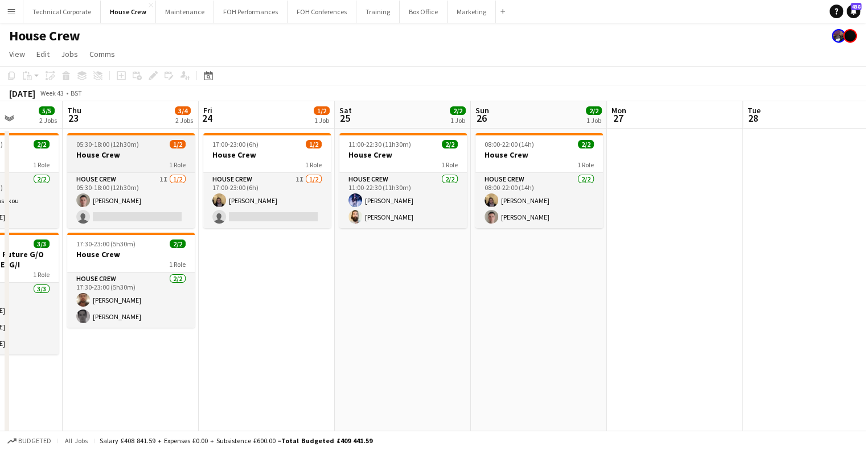
click at [139, 150] on h3 "House Crew" at bounding box center [131, 155] width 128 height 10
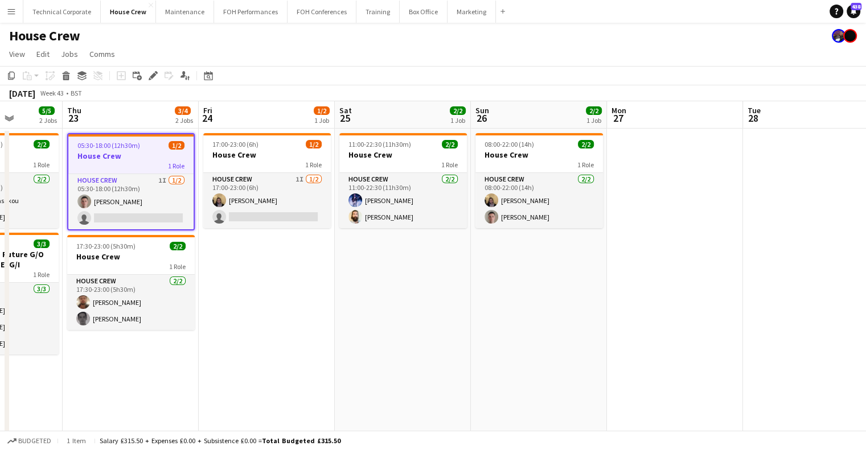
click at [288, 275] on app-date-cell "17:00-23:00 (6h) 1/2 House Crew 1 Role House Crew 1I 1/2 17:00-23:00 (6h) James…" at bounding box center [267, 307] width 136 height 357
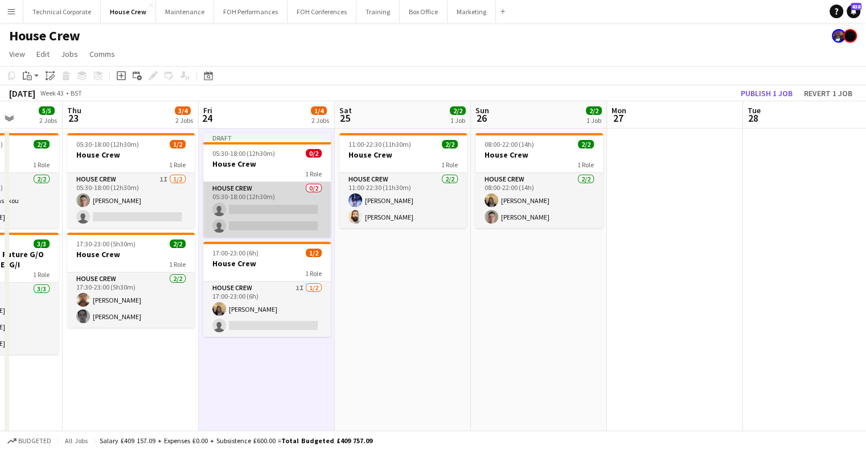
click at [278, 182] on app-card-role "House Crew 0/2 05:30-18:00 (12h30m) single-neutral-actions single-neutral-actio…" at bounding box center [267, 209] width 128 height 55
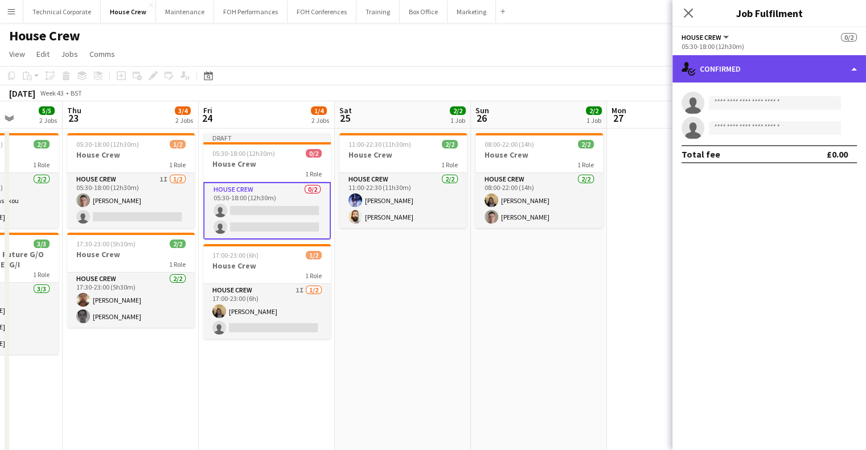
click at [704, 74] on div "single-neutral-actions-check-2 Confirmed" at bounding box center [770, 68] width 194 height 27
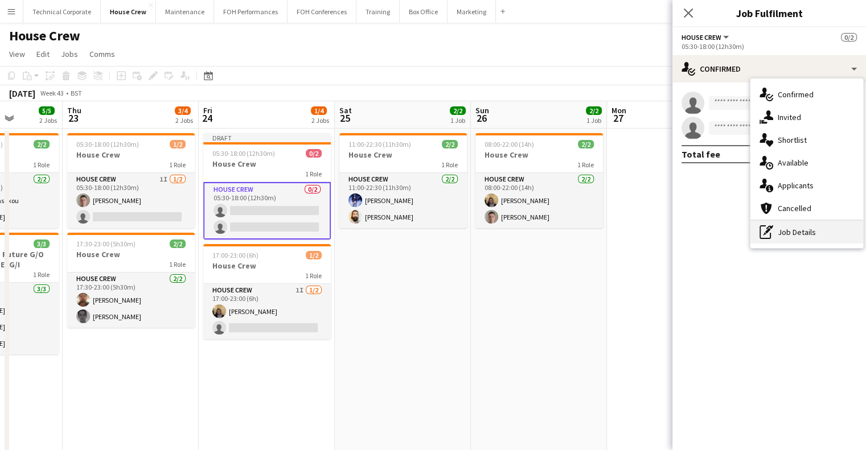
click at [833, 241] on div "pen-write Job Details" at bounding box center [807, 232] width 113 height 23
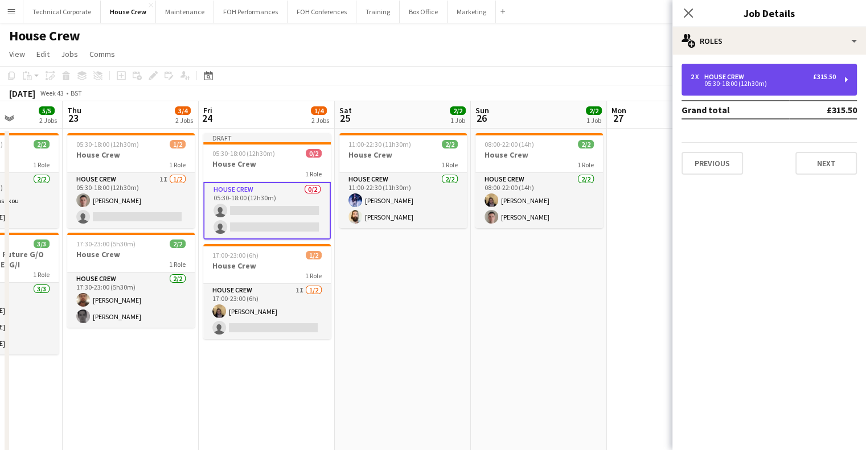
click at [738, 71] on div "2 x House Crew £315.50 05:30-18:00 (12h30m)" at bounding box center [769, 80] width 175 height 32
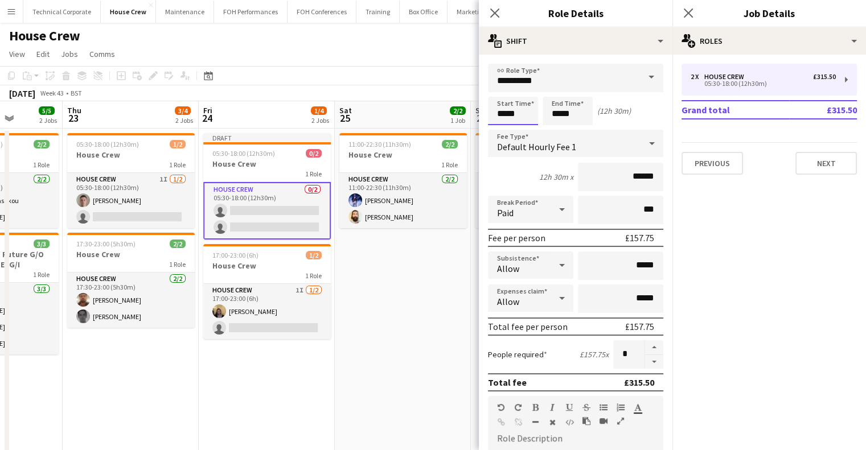
drag, startPoint x: 519, startPoint y: 113, endPoint x: 435, endPoint y: 117, distance: 84.4
click at [440, 117] on body "Menu Boards Boards Boards All jobs Status Workforce Workforce My Workforce Recr…" at bounding box center [433, 252] width 866 height 505
drag, startPoint x: 520, startPoint y: 113, endPoint x: 439, endPoint y: 108, distance: 81.6
click at [439, 108] on body "Menu Boards Boards Boards All jobs Status Workforce Workforce My Workforce Recr…" at bounding box center [433, 252] width 866 height 505
type input "*****"
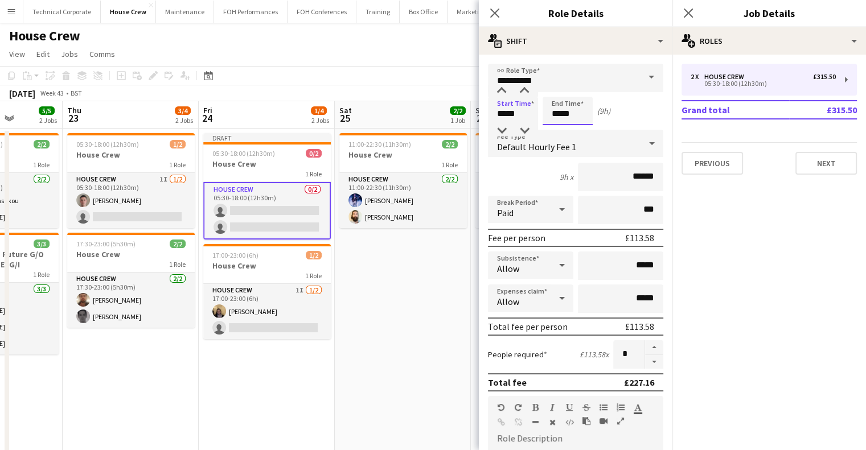
drag, startPoint x: 579, startPoint y: 112, endPoint x: 523, endPoint y: 106, distance: 55.5
click at [523, 106] on div "Start Time ***** End Time ***** (9h)" at bounding box center [575, 111] width 175 height 28
type input "*****"
click at [281, 364] on app-date-cell "Draft 05:30-18:00 (12h30m) 0/2 House Crew 1 Role House Crew 0/2 05:30-18:00 (12…" at bounding box center [267, 307] width 136 height 357
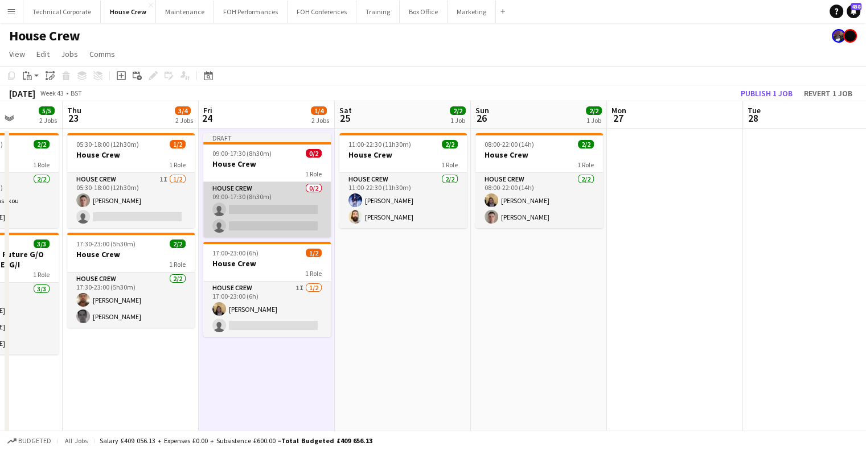
click at [283, 207] on app-card-role "House Crew 0/2 09:00-17:30 (8h30m) single-neutral-actions single-neutral-actions" at bounding box center [267, 209] width 128 height 55
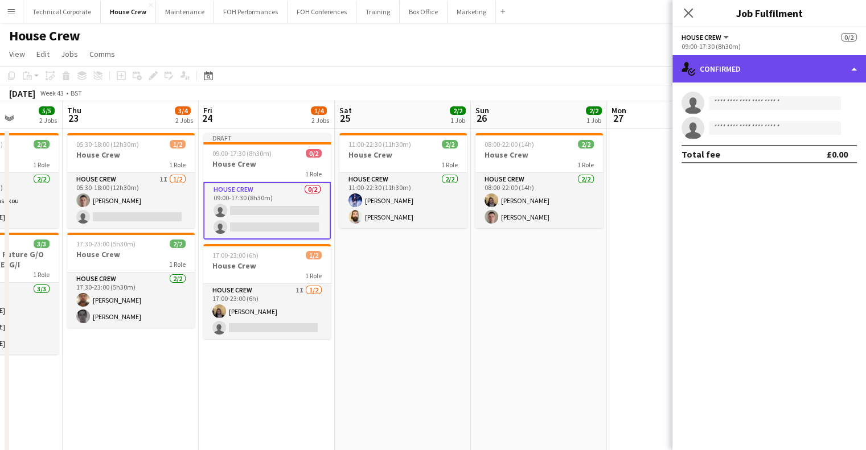
click at [772, 76] on div "single-neutral-actions-check-2 Confirmed" at bounding box center [770, 68] width 194 height 27
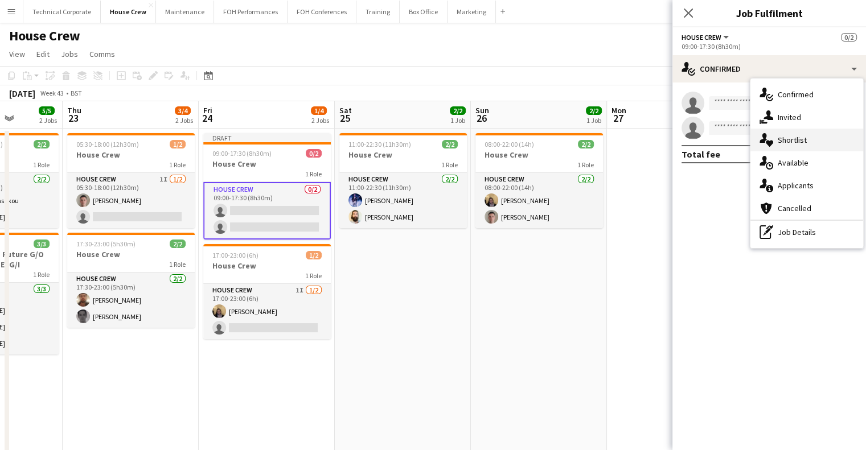
click at [790, 147] on div "single-neutral-actions-heart Shortlist" at bounding box center [807, 140] width 113 height 23
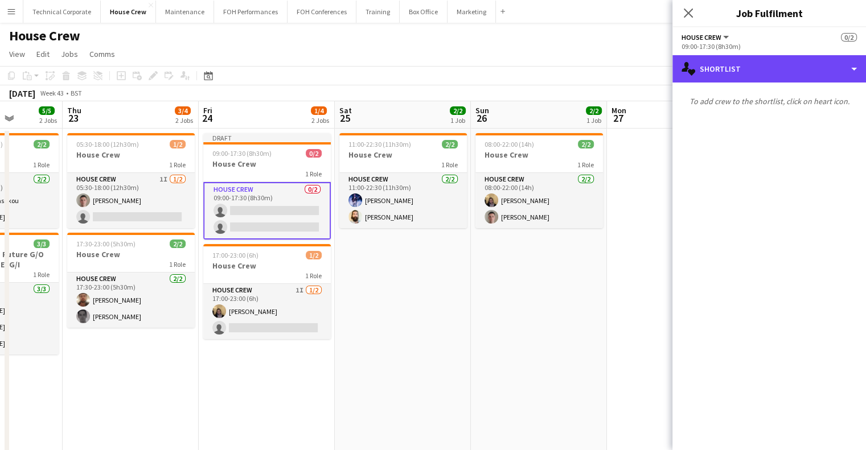
drag, startPoint x: 756, startPoint y: 79, endPoint x: 797, endPoint y: 121, distance: 58.4
click at [761, 81] on div "single-neutral-actions-heart Shortlist" at bounding box center [770, 68] width 194 height 27
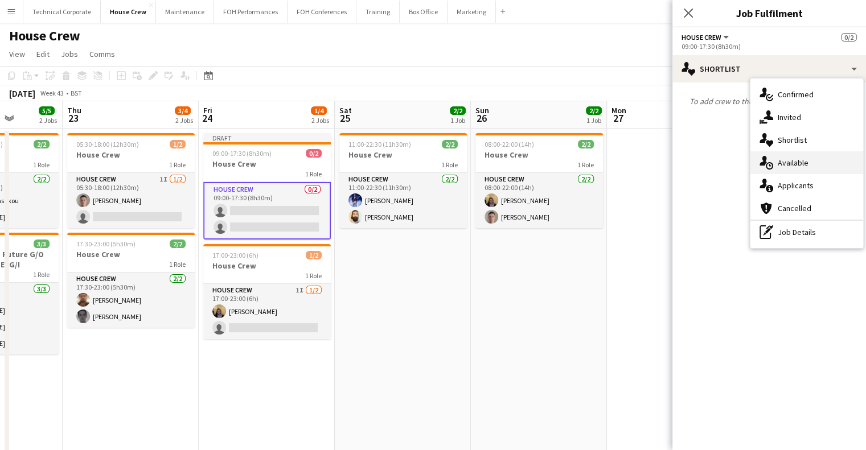
click at [802, 157] on div "single-neutral-actions-upload Available" at bounding box center [807, 162] width 113 height 23
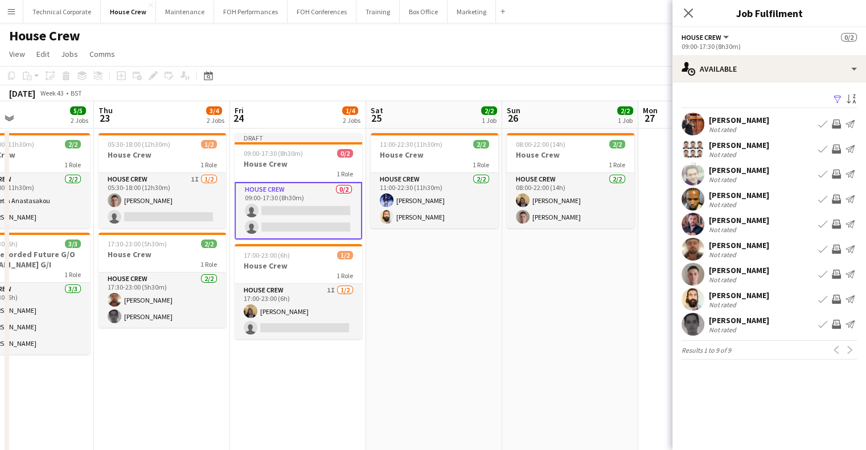
drag, startPoint x: 400, startPoint y: 307, endPoint x: 424, endPoint y: 314, distance: 24.9
click at [424, 314] on app-calendar-viewport "Mon 20 4/4 2 Jobs Tue 21 1/2 1 Job Wed 22 5/5 2 Jobs Thu 23 3/4 2 Jobs Fri 24 1…" at bounding box center [433, 293] width 866 height 384
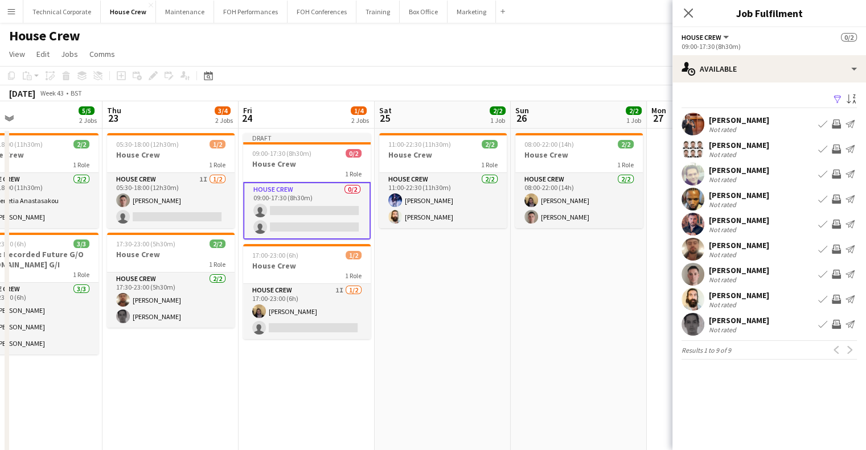
click at [833, 145] on app-icon "Invite crew" at bounding box center [836, 149] width 9 height 9
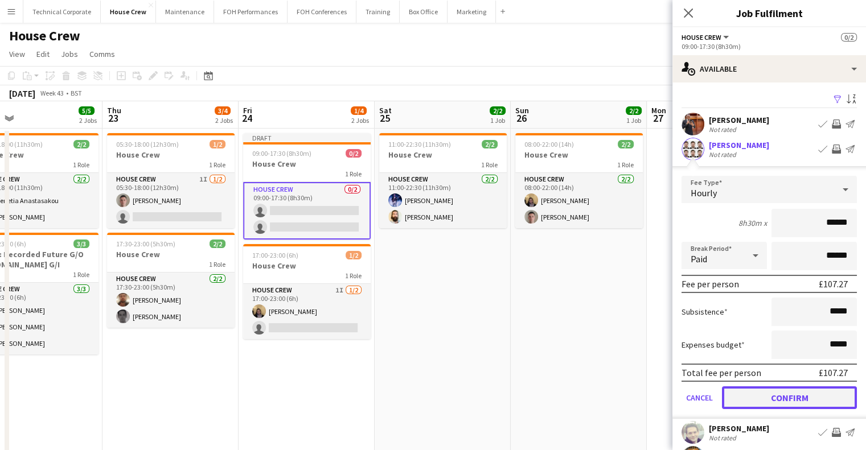
click at [779, 400] on button "Confirm" at bounding box center [789, 398] width 135 height 23
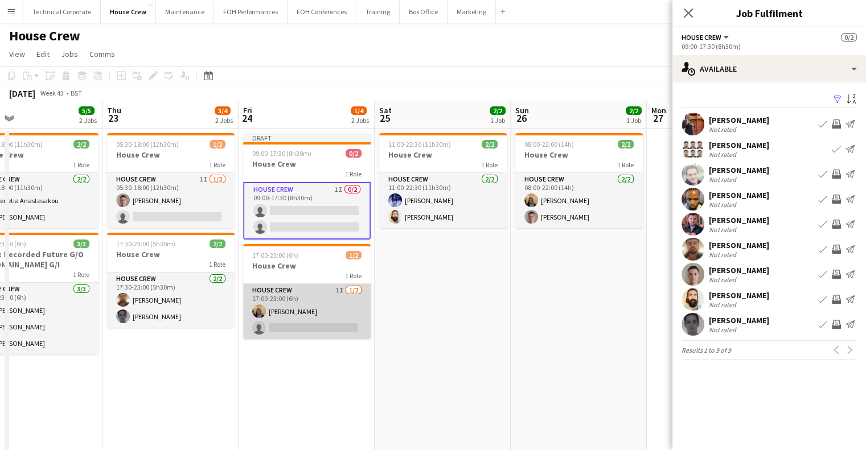
click at [288, 314] on app-card-role "House Crew 1I 1/2 17:00-23:00 (6h) James Reyes-Gomez single-neutral-actions" at bounding box center [307, 311] width 128 height 55
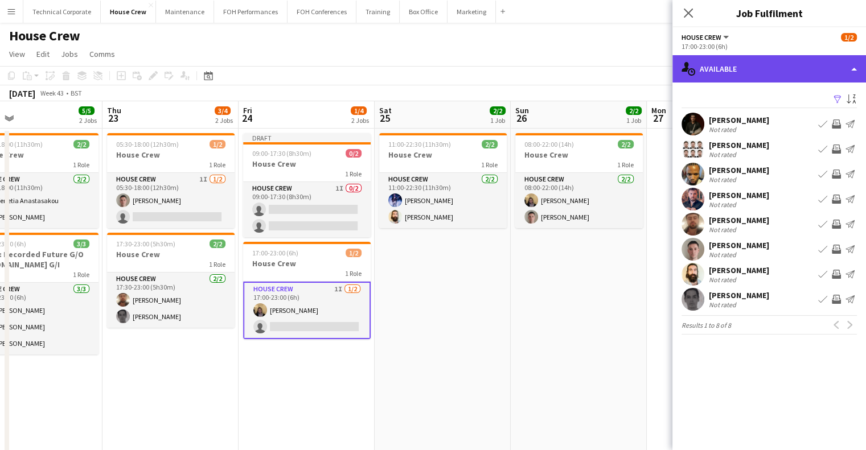
click at [722, 75] on div "single-neutral-actions-upload Available" at bounding box center [770, 68] width 194 height 27
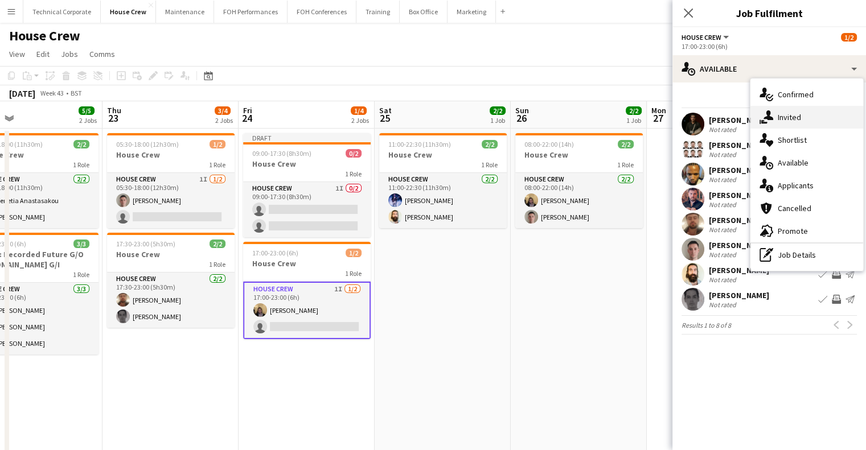
click at [792, 116] on span "Invited" at bounding box center [789, 117] width 23 height 10
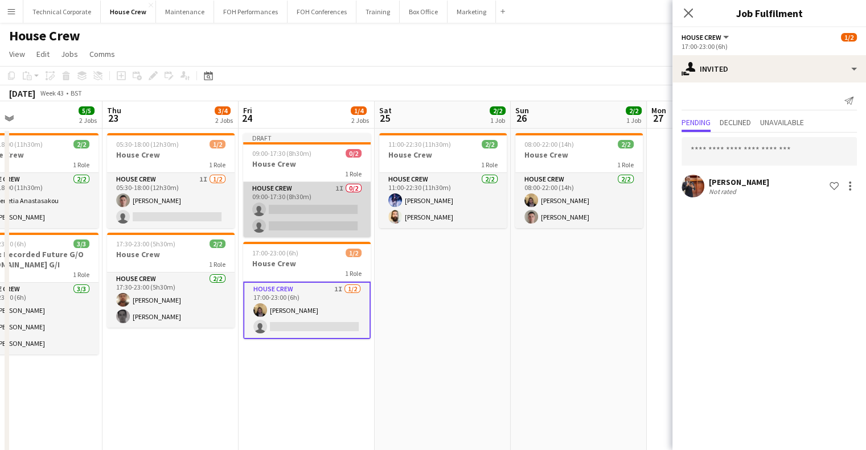
click at [319, 204] on app-card-role "House Crew 1I 0/2 09:00-17:30 (8h30m) single-neutral-actions single-neutral-act…" at bounding box center [307, 209] width 128 height 55
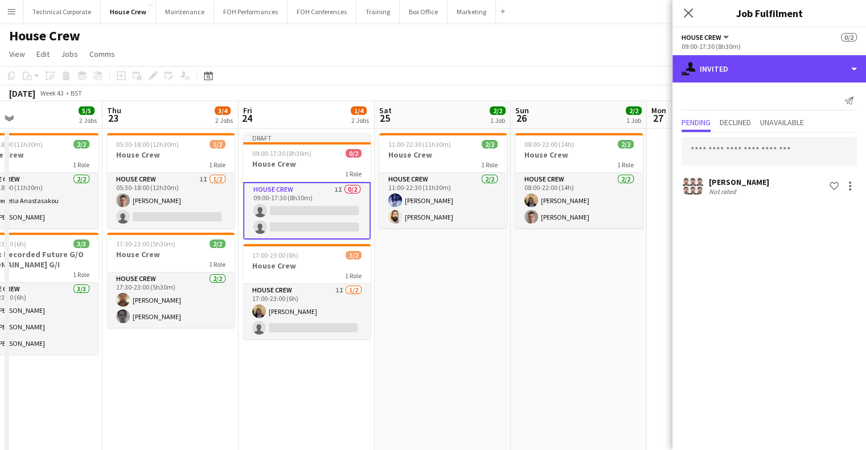
click at [777, 81] on div "single-neutral-actions-share-1 Invited" at bounding box center [770, 68] width 194 height 27
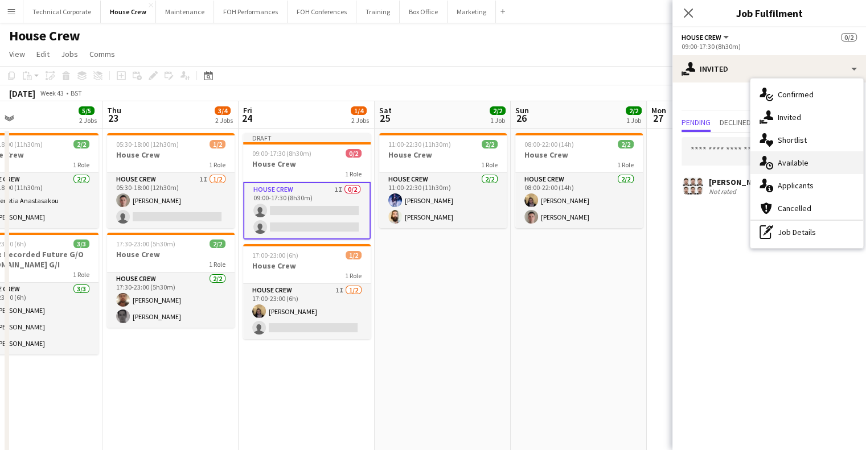
click at [805, 167] on span "Available" at bounding box center [793, 163] width 31 height 10
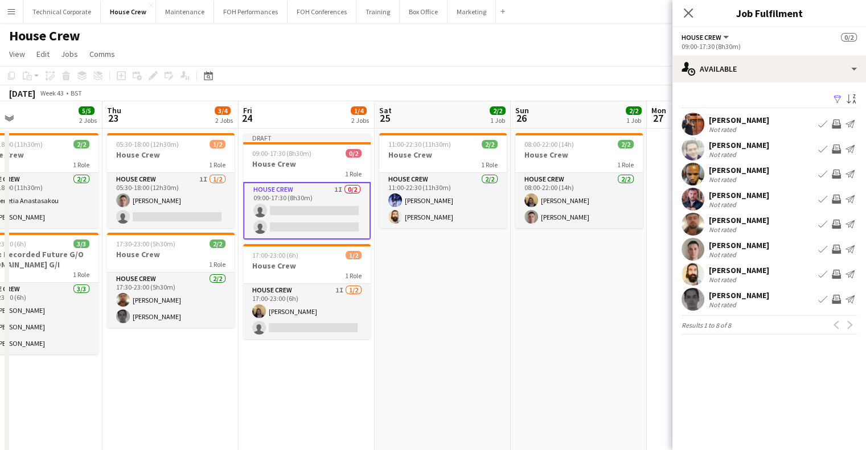
click at [834, 273] on app-icon "Invite crew" at bounding box center [836, 274] width 9 height 9
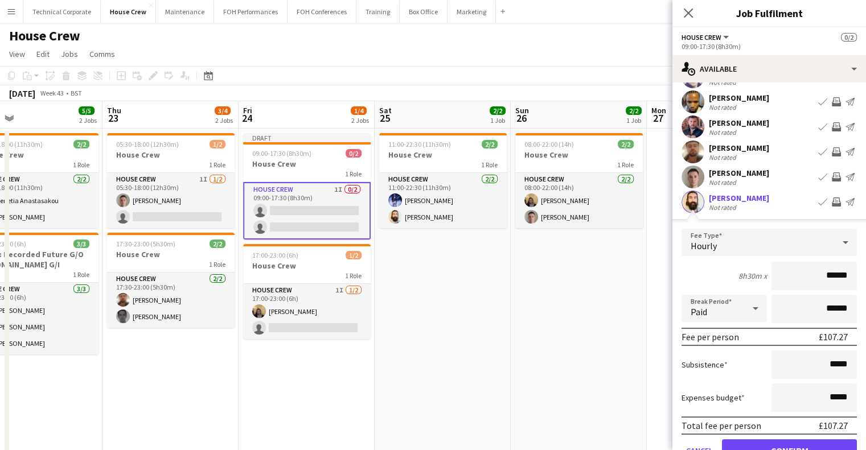
scroll to position [155, 0]
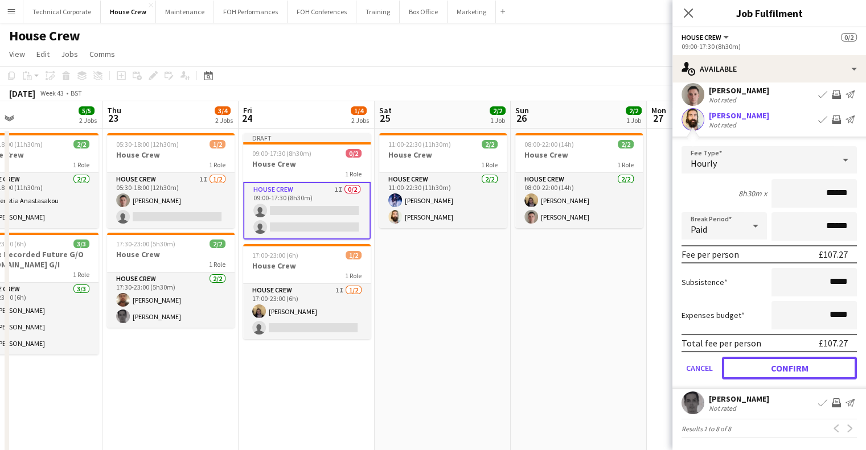
click at [790, 371] on button "Confirm" at bounding box center [789, 368] width 135 height 23
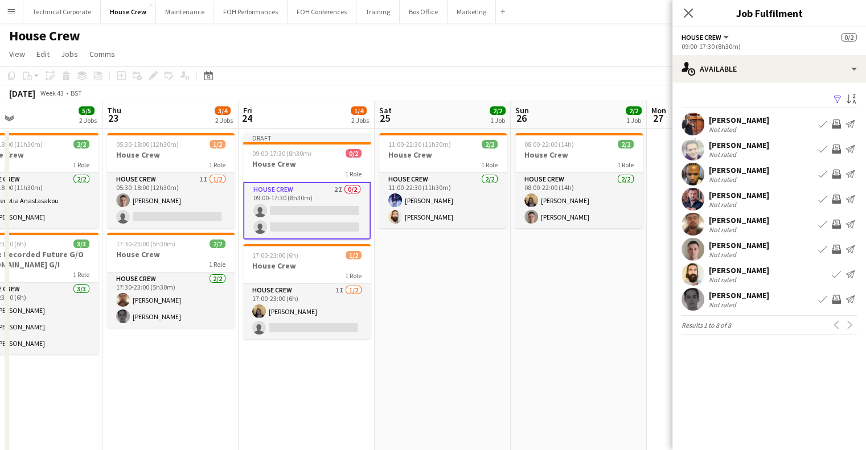
scroll to position [0, 0]
click at [476, 357] on app-date-cell "11:00-22:30 (11h30m) 2/2 House Crew 1 Role House Crew 2/2 11:00-22:30 (11h30m) …" at bounding box center [443, 307] width 136 height 357
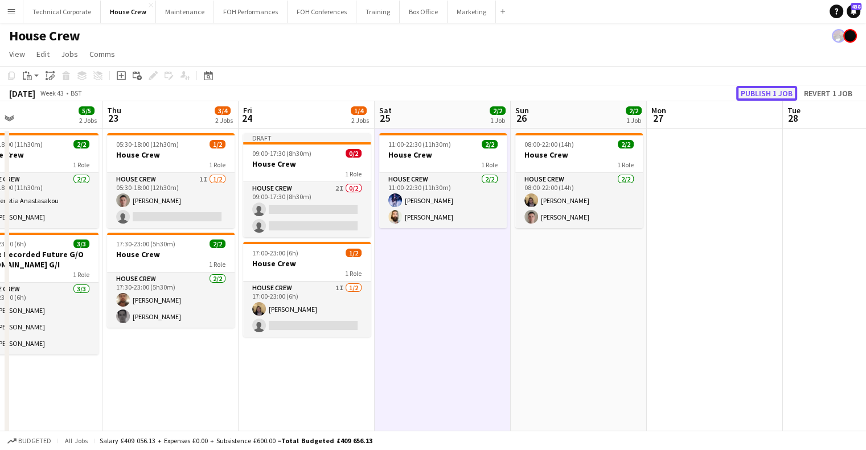
click at [780, 93] on button "Publish 1 job" at bounding box center [766, 93] width 61 height 15
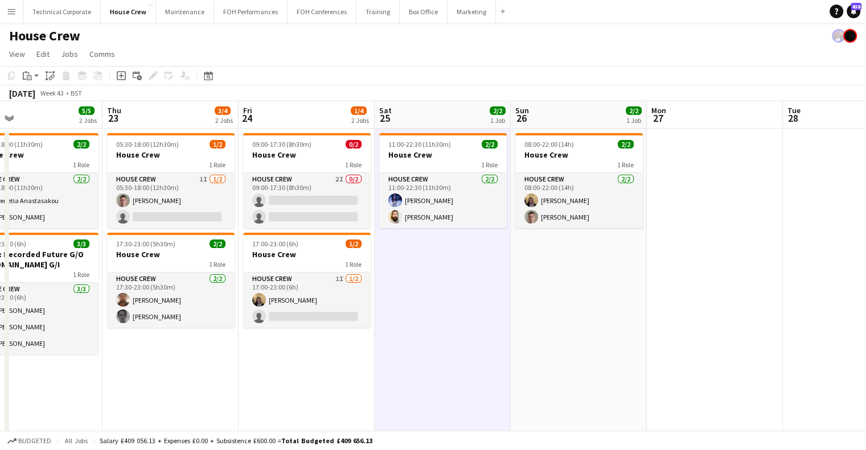
click at [600, 334] on app-calendar-viewport "Mon 20 4/4 2 Jobs Tue 21 1/2 1 Job Wed 22 5/5 2 Jobs Thu 23 3/4 2 Jobs Fri 24 1…" at bounding box center [433, 293] width 866 height 384
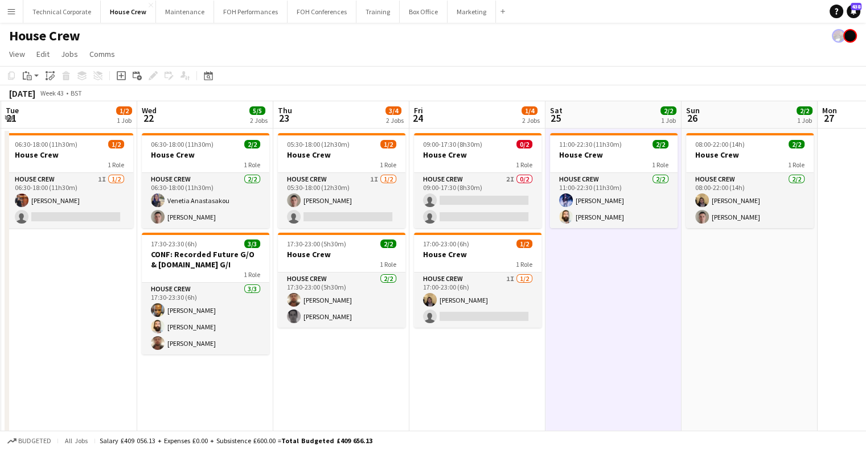
click at [533, 334] on app-date-cell "09:00-17:30 (8h30m) 0/2 House Crew 1 Role House Crew 2I 0/2 09:00-17:30 (8h30m)…" at bounding box center [477, 307] width 136 height 357
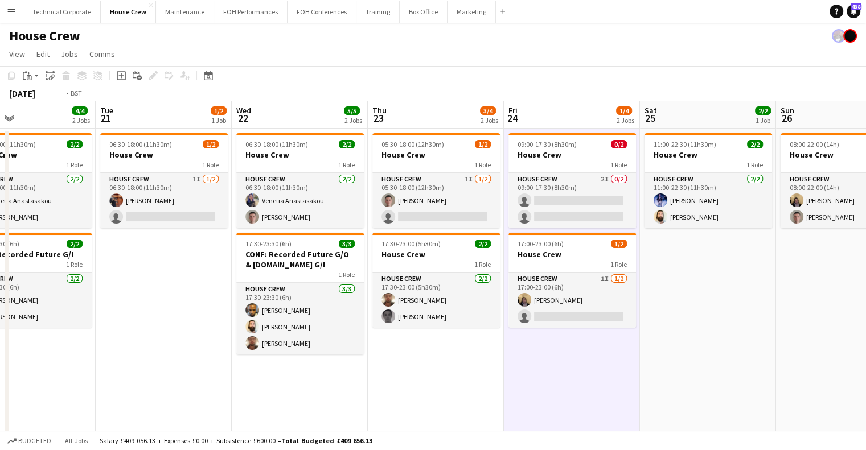
drag, startPoint x: 617, startPoint y: 350, endPoint x: 659, endPoint y: 353, distance: 42.2
click at [659, 352] on app-calendar-viewport "Sat 18 2/4 1 Job Sun 19 2/2 1 Job Mon 20 4/4 2 Jobs Tue 21 1/2 1 Job Wed 22 5/5…" at bounding box center [433, 293] width 866 height 384
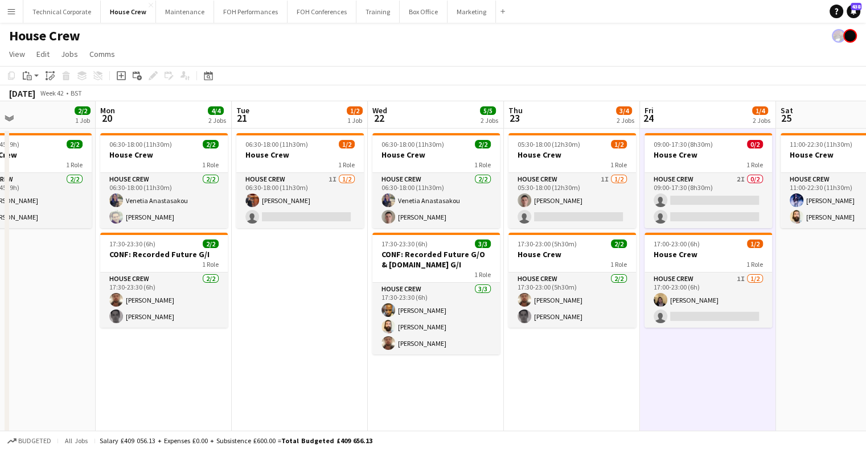
click at [659, 353] on app-date-cell "09:00-17:30 (8h30m) 0/2 House Crew 1 Role House Crew 2I 0/2 09:00-17:30 (8h30m)…" at bounding box center [708, 307] width 136 height 357
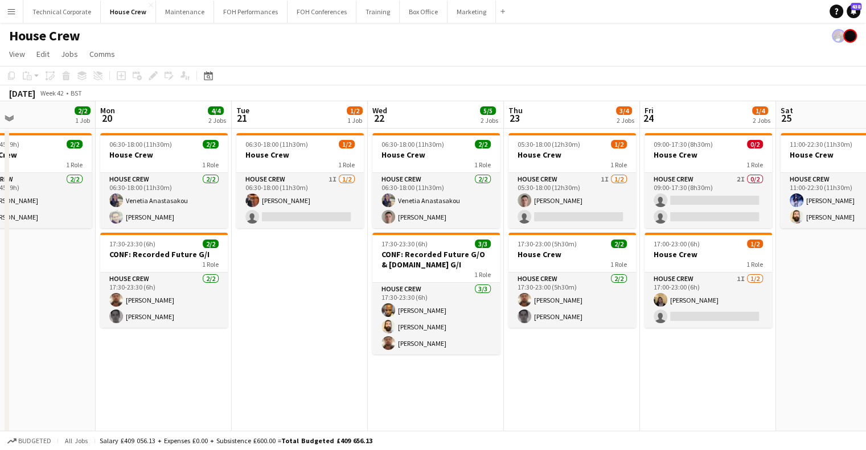
drag, startPoint x: 497, startPoint y: 354, endPoint x: 800, endPoint y: 378, distance: 303.9
click at [804, 377] on app-calendar-viewport "Fri 17 2/2 1 Job Sat 18 2/4 1 Job Sun 19 2/2 1 Job Mon 20 4/4 2 Jobs Tue 21 1/2…" at bounding box center [433, 293] width 866 height 384
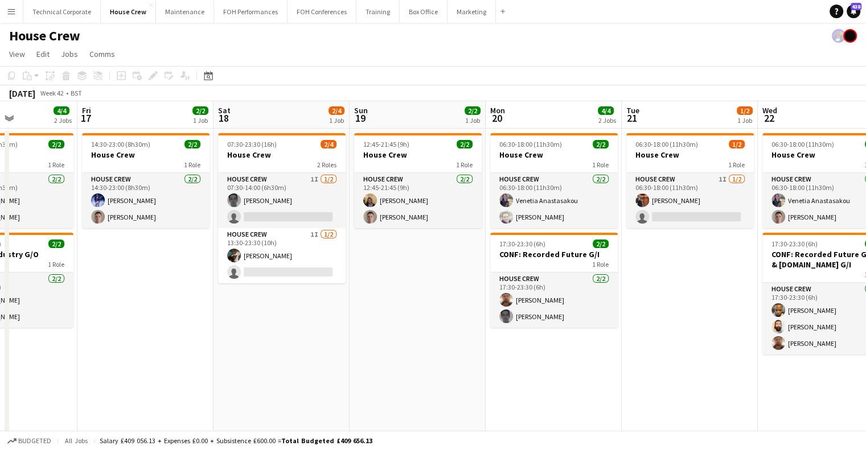
drag, startPoint x: 483, startPoint y: 354, endPoint x: 821, endPoint y: 365, distance: 338.5
click at [833, 364] on app-calendar-viewport "Tue 14 2/2 1 Job Wed 15 4/4 2 Jobs Thu 16 4/4 2 Jobs Fri 17 2/2 1 Job Sat 18 2/…" at bounding box center [433, 293] width 866 height 384
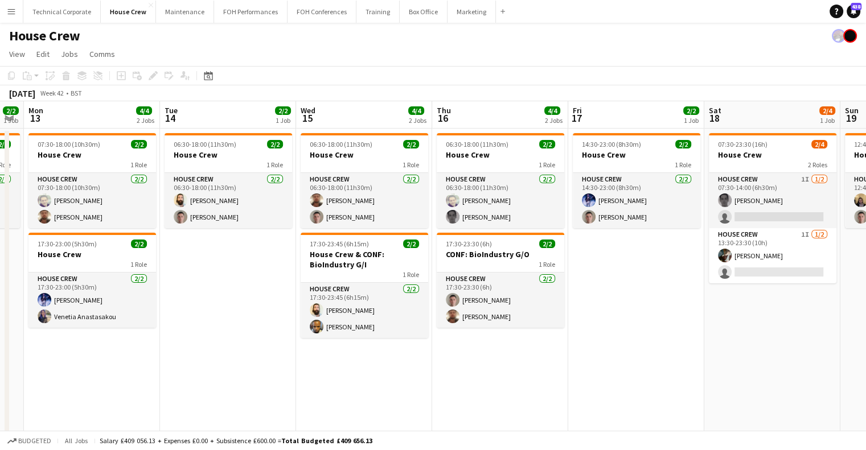
click at [866, 346] on html "Menu Boards Boards Boards All jobs Status Workforce Workforce My Workforce Recr…" at bounding box center [433, 252] width 866 height 505
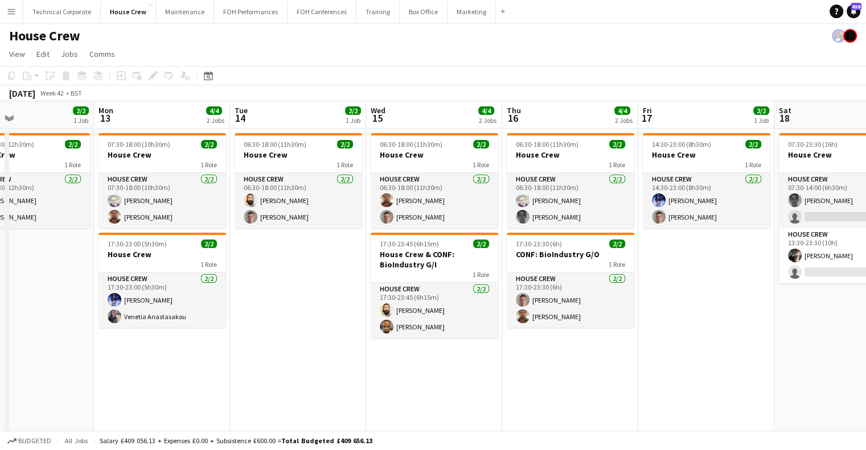
drag, startPoint x: 874, startPoint y: 354, endPoint x: 800, endPoint y: 356, distance: 74.6
click at [866, 355] on html "Menu Boards Boards Boards All jobs Status Workforce Workforce My Workforce Recr…" at bounding box center [433, 252] width 866 height 505
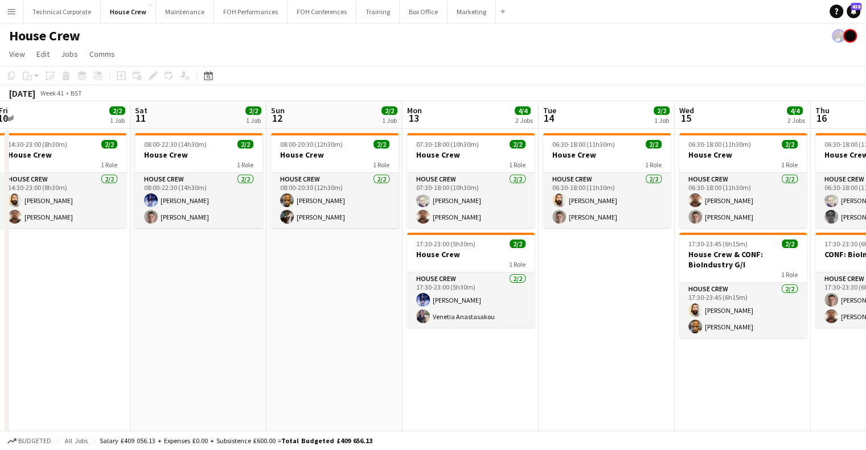
click at [822, 337] on app-calendar-viewport "Wed 8 4/4 2 Jobs Thu 9 4/4 2 Jobs Fri 10 2/2 1 Job Sat 11 2/2 1 Job Sun 12 2/2 …" at bounding box center [433, 293] width 866 height 384
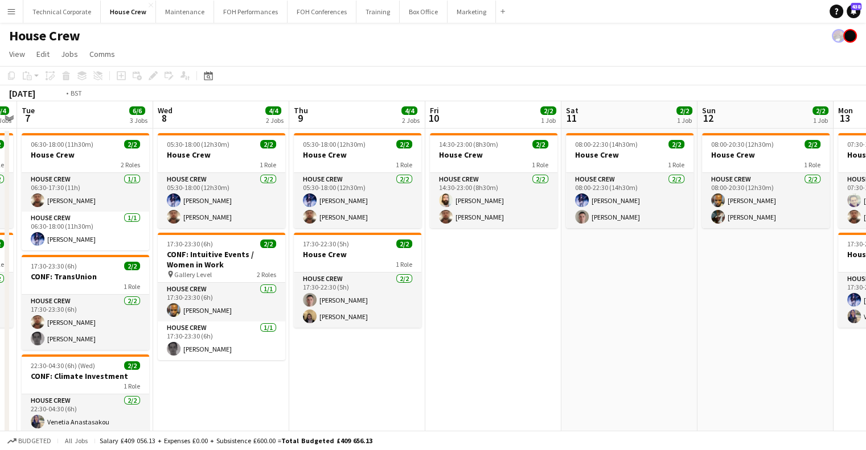
drag, startPoint x: 566, startPoint y: 321, endPoint x: 800, endPoint y: 341, distance: 235.5
click at [796, 339] on app-calendar-viewport "Sun 5 2/2 1 Job Mon 6 4/4 2 Jobs Tue 7 6/6 3 Jobs Wed 8 4/4 2 Jobs Thu 9 4/4 2 …" at bounding box center [433, 293] width 866 height 384
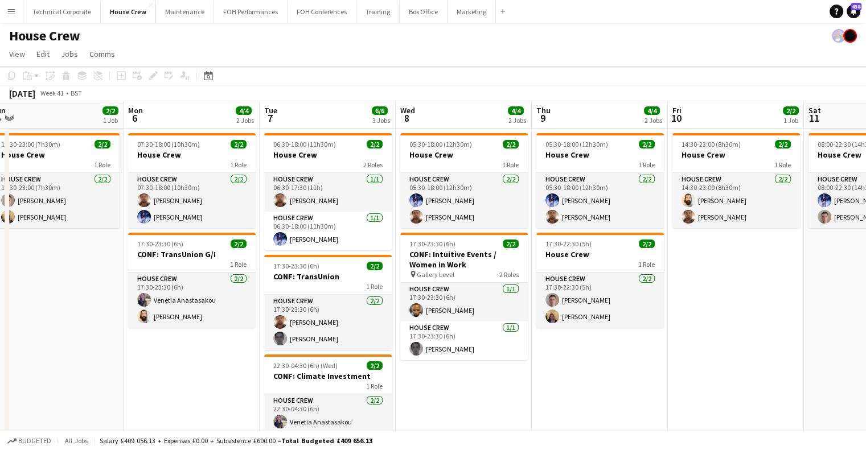
click at [795, 341] on app-calendar-viewport "Fri 3 4/4 2 Jobs Sat 4 2/2 1 Job Sun 5 2/2 1 Job Mon 6 4/4 2 Jobs Tue 7 6/6 3 J…" at bounding box center [433, 293] width 866 height 384
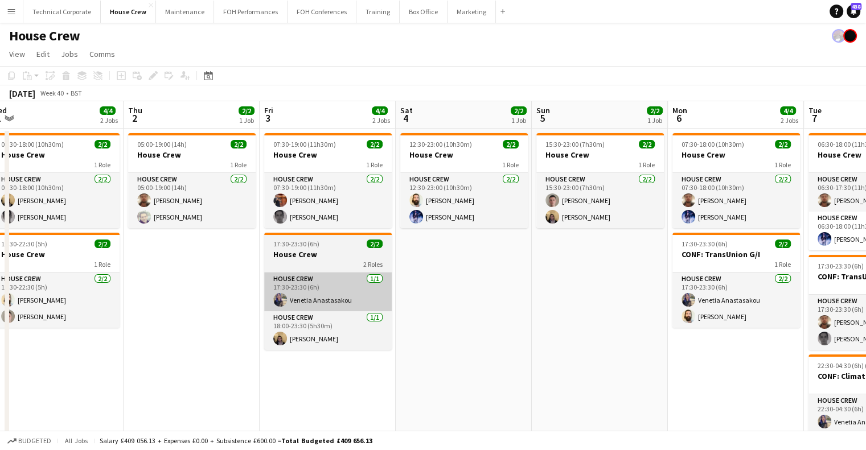
drag, startPoint x: 704, startPoint y: 310, endPoint x: 460, endPoint y: 305, distance: 244.9
click at [771, 318] on app-calendar-viewport "Mon 29 4/4 2 Jobs Tue 30 2/2 1 Job Wed 1 4/4 2 Jobs Thu 2 2/2 1 Job Fri 3 4/4 2…" at bounding box center [433, 293] width 866 height 384
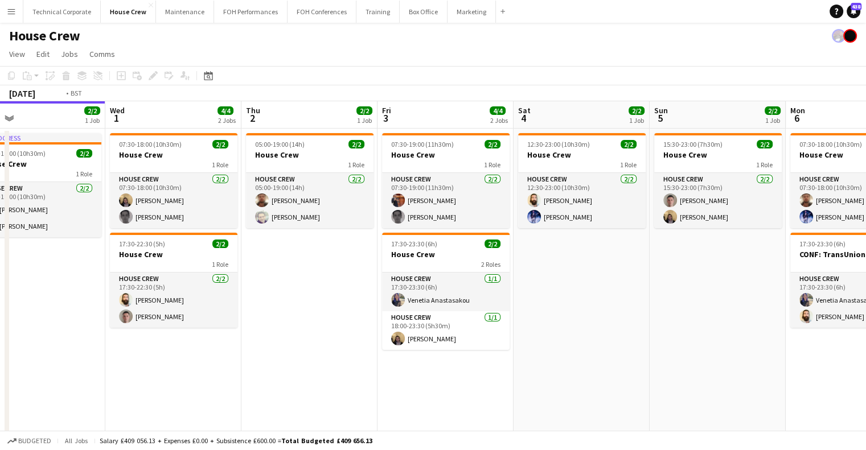
drag, startPoint x: 798, startPoint y: 323, endPoint x: 702, endPoint y: 325, distance: 96.8
click at [826, 327] on app-calendar-viewport "Sun 28 2/2 1 Job Mon 29 4/4 2 Jobs Tue 30 2/2 1 Job Wed 1 4/4 2 Jobs Thu 2 2/2 …" at bounding box center [433, 293] width 866 height 384
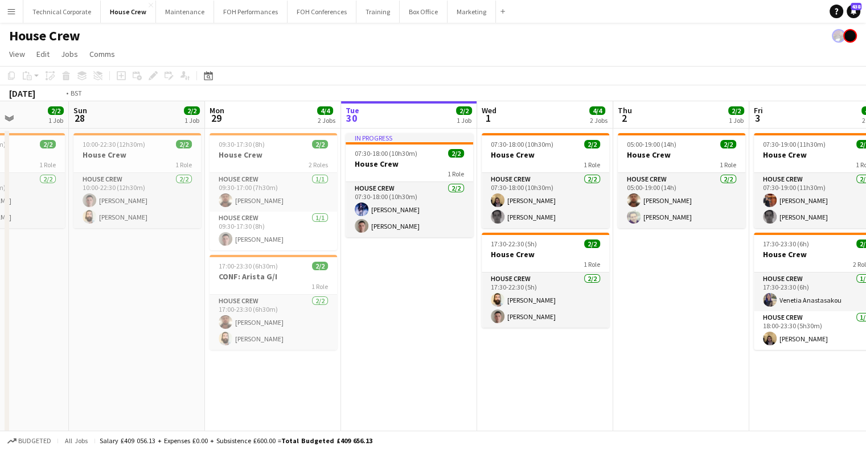
click at [195, 290] on app-calendar-viewport "Thu 25 4/4 2 Jobs Fri 26 2/2 1 Job Sat 27 2/2 1 Job Sun 28 2/2 1 Job Mon 29 4/4…" at bounding box center [433, 293] width 866 height 384
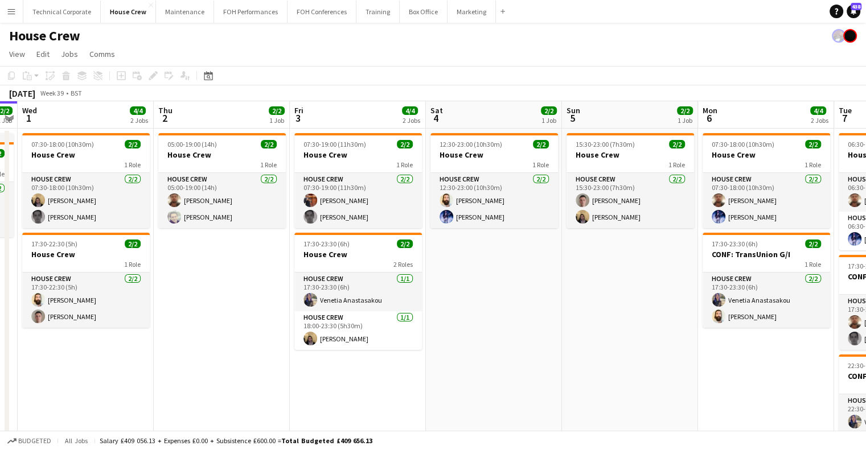
drag, startPoint x: 483, startPoint y: 268, endPoint x: 422, endPoint y: 261, distance: 61.4
click at [383, 273] on app-calendar-viewport "Sat 27 2/2 1 Job Sun 28 2/2 1 Job Mon 29 4/4 2 Jobs Tue 30 2/2 1 Job Wed 1 4/4 …" at bounding box center [433, 293] width 866 height 384
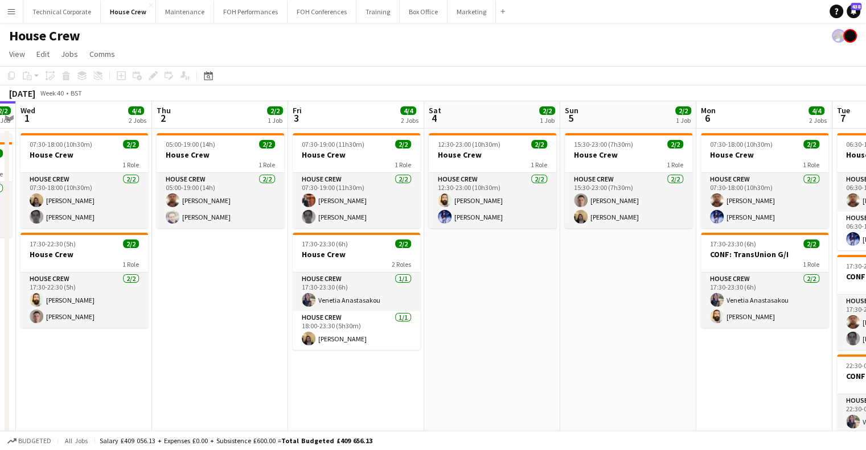
drag, startPoint x: 408, startPoint y: 255, endPoint x: 323, endPoint y: 259, distance: 85.0
click at [323, 259] on app-calendar-viewport "Sat 27 2/2 1 Job Sun 28 2/2 1 Job Mon 29 4/4 2 Jobs Tue 30 2/2 1 Job Wed 1 4/4 …" at bounding box center [433, 293] width 866 height 384
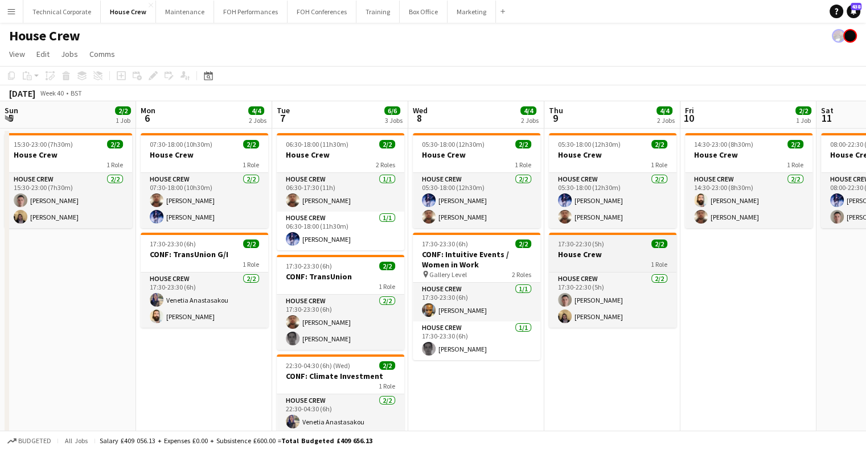
drag, startPoint x: 375, startPoint y: 261, endPoint x: 657, endPoint y: 236, distance: 282.4
click at [372, 261] on app-calendar-viewport "Thu 2 2/2 1 Job Fri 3 4/4 2 Jobs Sat 4 2/2 1 Job Sun 5 2/2 1 Job Mon 6 4/4 2 Jo…" at bounding box center [433, 293] width 866 height 384
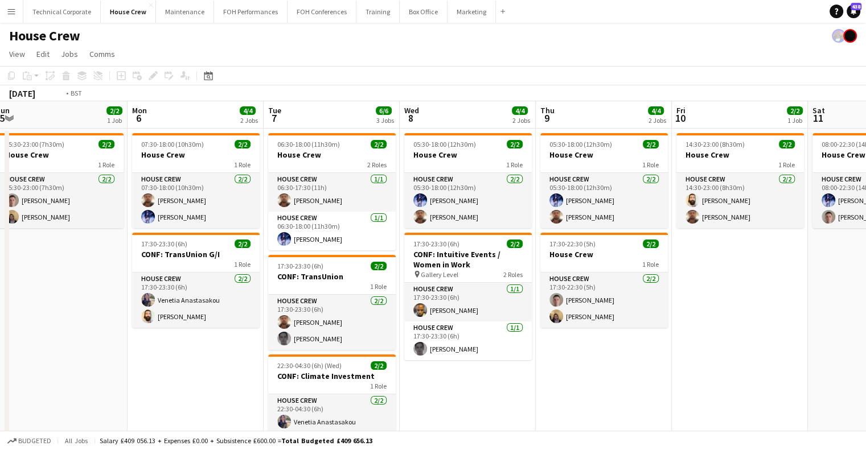
drag, startPoint x: 565, startPoint y: 246, endPoint x: 480, endPoint y: 245, distance: 84.9
click at [380, 259] on app-calendar-viewport "Thu 2 2/2 1 Job Fri 3 4/4 2 Jobs Sat 4 2/2 1 Job Sun 5 2/2 1 Job Mon 6 4/4 2 Jo…" at bounding box center [433, 293] width 866 height 384
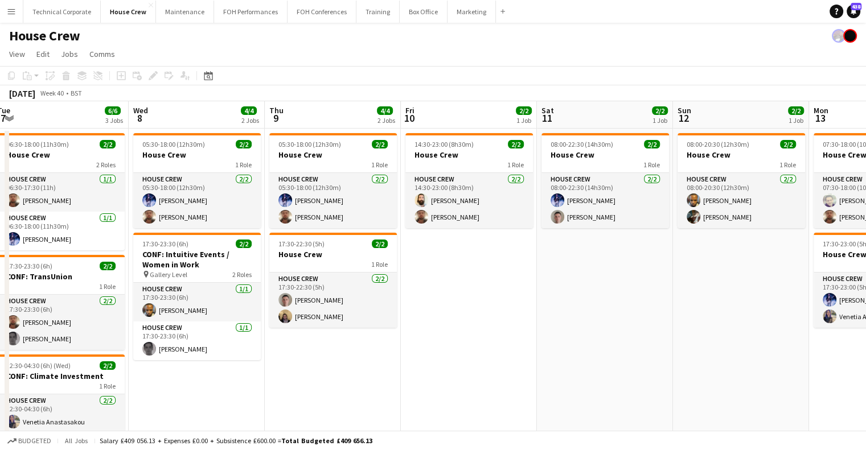
drag, startPoint x: 574, startPoint y: 248, endPoint x: 388, endPoint y: 243, distance: 186.3
click at [336, 255] on app-calendar-viewport "Sat 4 2/2 1 Job Sun 5 2/2 1 Job Mon 6 4/4 2 Jobs Tue 7 6/6 3 Jobs Wed 8 4/4 2 J…" at bounding box center [433, 293] width 866 height 384
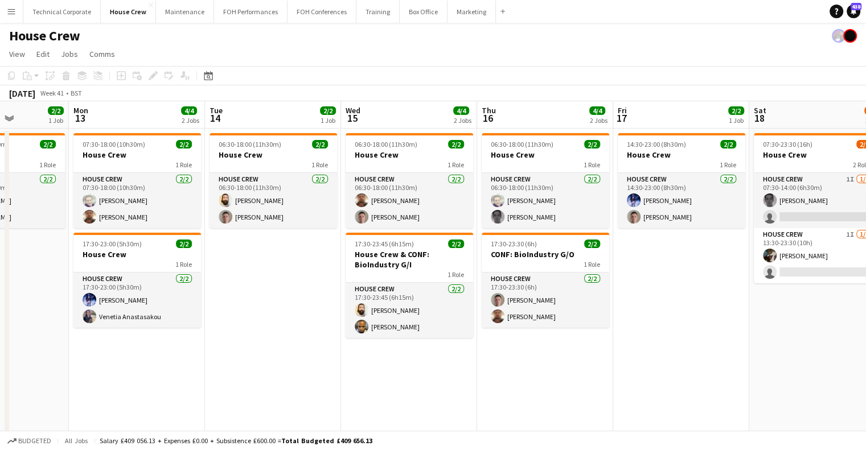
drag, startPoint x: 536, startPoint y: 238, endPoint x: 217, endPoint y: 252, distance: 319.2
click at [218, 252] on app-calendar-viewport "Thu 9 4/4 2 Jobs Fri 10 2/2 1 Job Sat 11 2/2 1 Job Sun 12 2/2 1 Job Mon 13 4/4 …" at bounding box center [433, 293] width 866 height 384
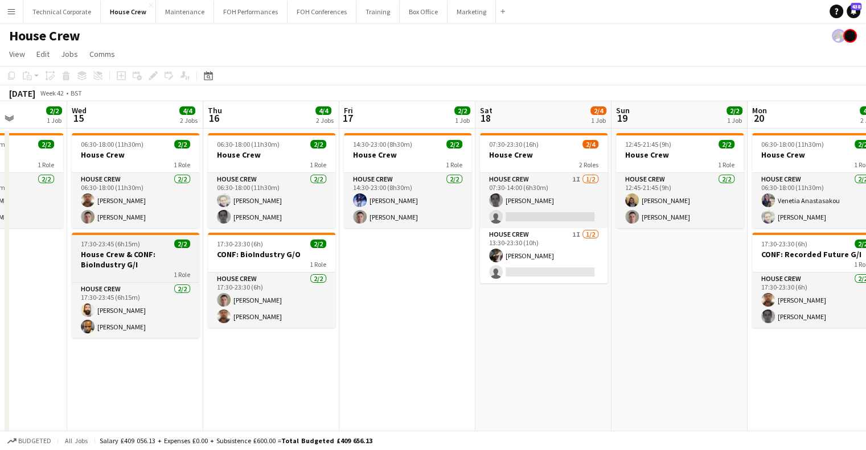
drag, startPoint x: 276, startPoint y: 238, endPoint x: 248, endPoint y: 244, distance: 27.9
click at [253, 243] on app-calendar-viewport "Sat 11 2/2 1 Job Sun 12 2/2 1 Job Mon 13 4/4 2 Jobs Tue 14 2/2 1 Job Wed 15 4/4…" at bounding box center [433, 293] width 866 height 384
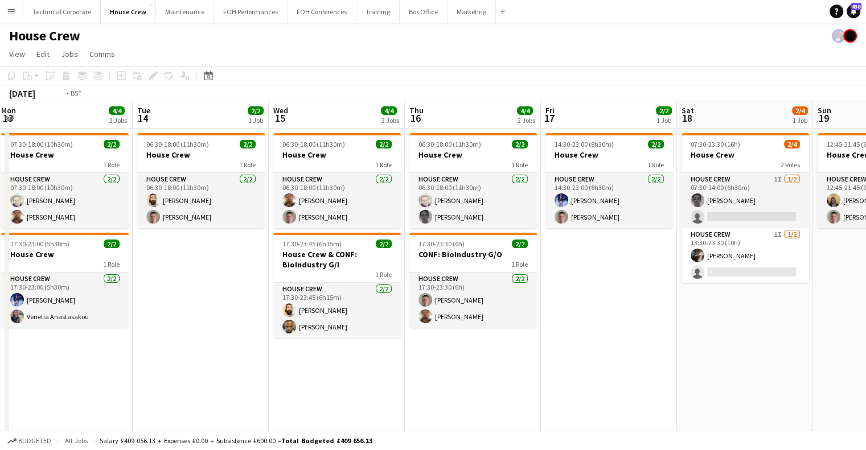
drag, startPoint x: 252, startPoint y: 380, endPoint x: 358, endPoint y: 380, distance: 105.9
click at [357, 380] on app-calendar-viewport "Sat 11 2/2 1 Job Sun 12 2/2 1 Job Mon 13 4/4 2 Jobs Tue 14 2/2 1 Job Wed 15 4/4…" at bounding box center [433, 293] width 866 height 384
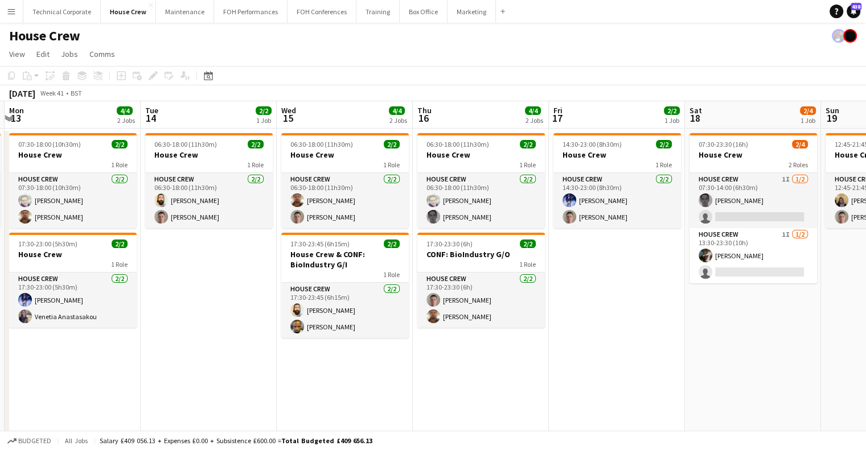
click at [324, 118] on app-board-header-date "Wed 15 4/4 2 Jobs" at bounding box center [345, 114] width 136 height 27
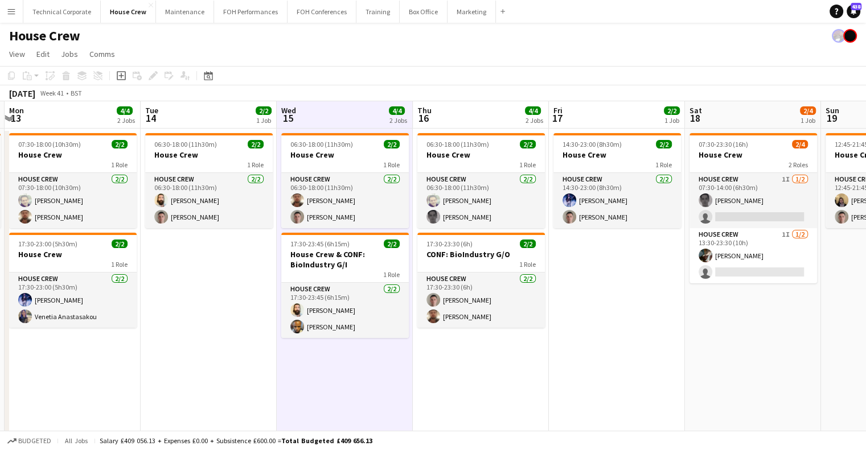
click at [359, 382] on app-date-cell "06:30-18:00 (11h30m) 2/2 House Crew 1 Role House Crew 2/2 06:30-18:00 (11h30m) …" at bounding box center [345, 307] width 136 height 357
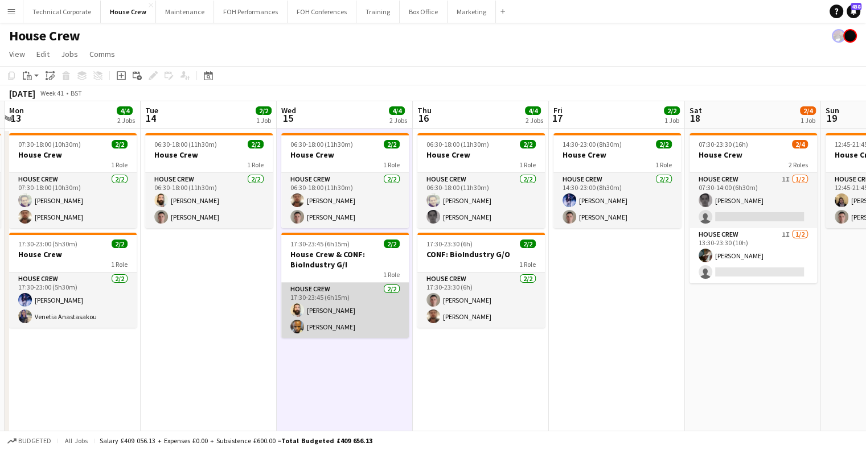
click at [338, 312] on app-card-role "House Crew 2/2 17:30-23:45 (6h15m) Justin Gartry Rhyan Jordan Holder" at bounding box center [345, 310] width 128 height 55
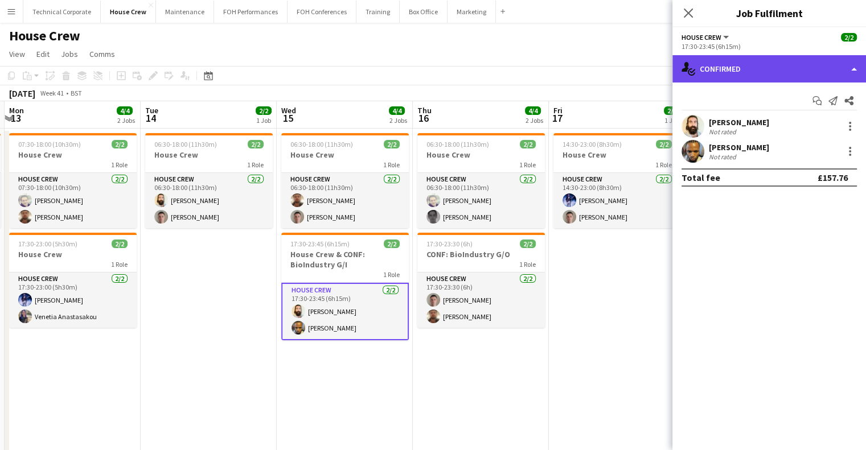
click at [761, 72] on div "single-neutral-actions-check-2 Confirmed" at bounding box center [770, 68] width 194 height 27
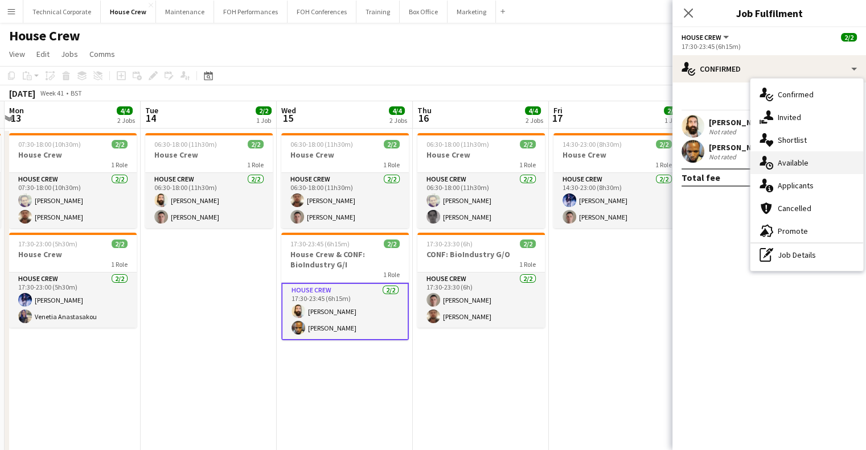
click at [785, 156] on div "single-neutral-actions-upload Available" at bounding box center [807, 162] width 113 height 23
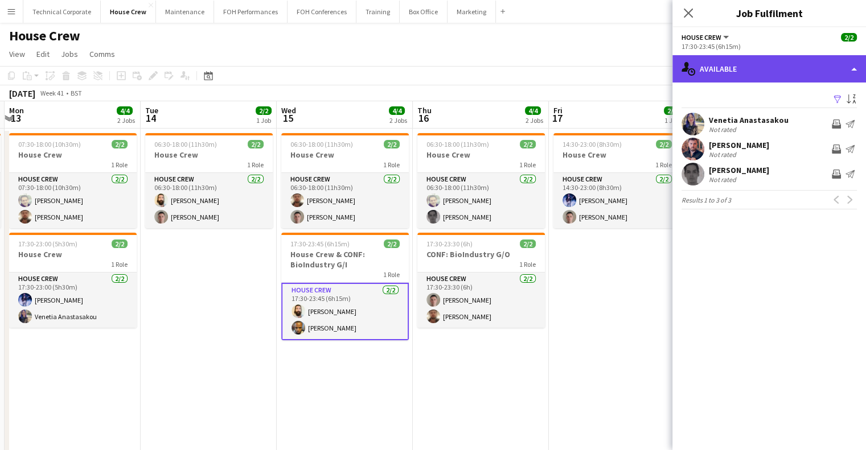
click at [716, 71] on div "single-neutral-actions-upload Available" at bounding box center [770, 68] width 194 height 27
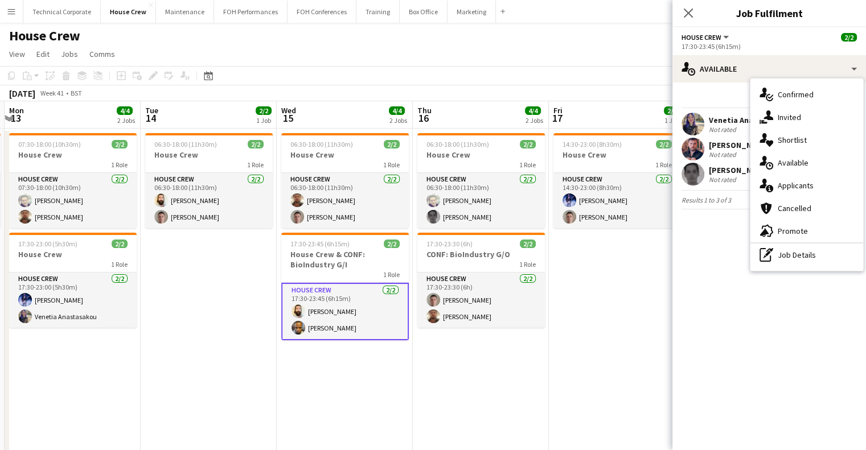
click at [704, 266] on mat-expansion-panel "users Available Filter Sort asc Venetia Anastasakou Not rated Invite crew Send …" at bounding box center [770, 267] width 194 height 368
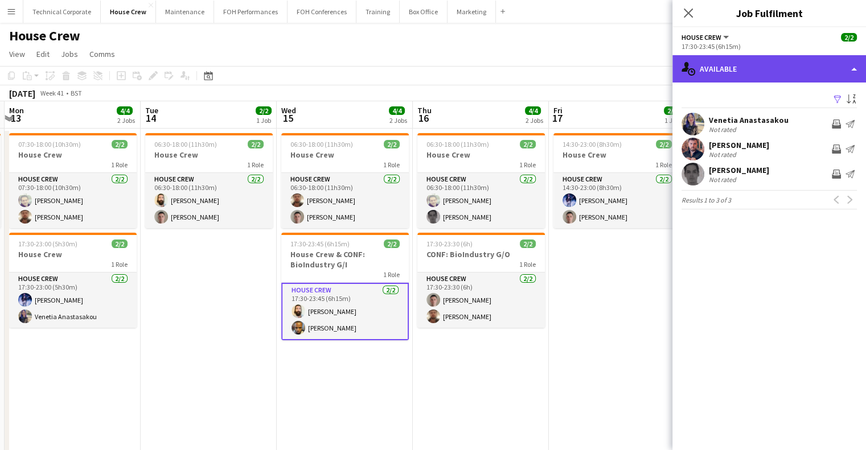
drag, startPoint x: 756, startPoint y: 70, endPoint x: 793, endPoint y: 183, distance: 119.0
click at [756, 70] on div "single-neutral-actions-upload Available" at bounding box center [770, 68] width 194 height 27
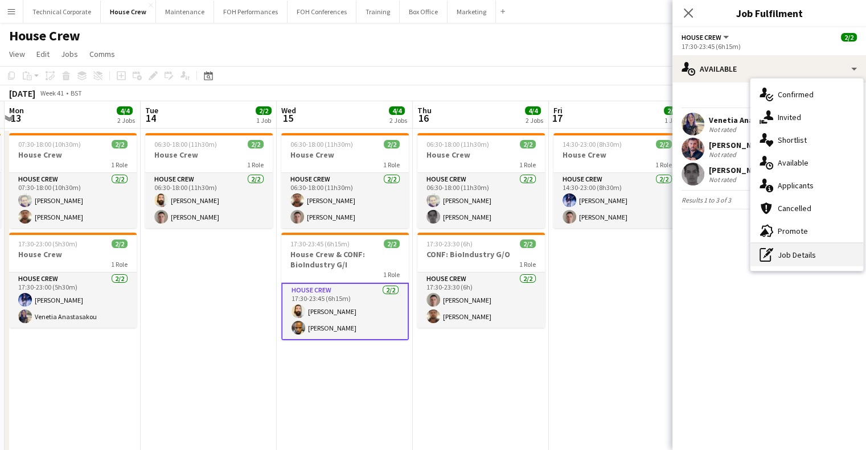
click at [797, 261] on div "pen-write Job Details" at bounding box center [807, 255] width 113 height 23
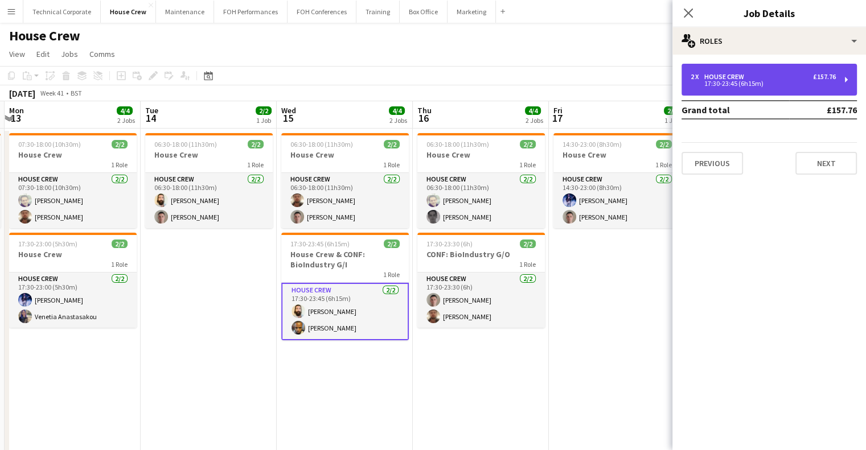
click at [772, 86] on div "17:30-23:45 (6h15m)" at bounding box center [763, 84] width 145 height 6
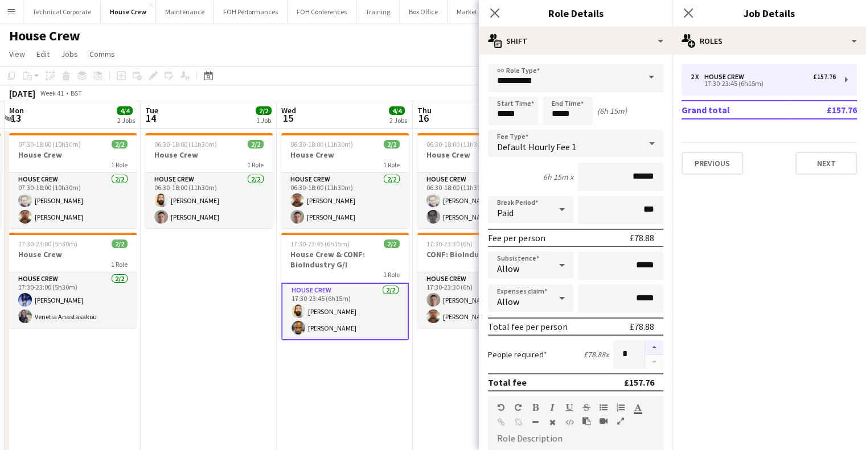
click at [645, 344] on button "button" at bounding box center [654, 348] width 18 height 15
type input "*"
drag, startPoint x: 326, startPoint y: 389, endPoint x: 323, endPoint y: 351, distance: 37.7
click at [325, 387] on app-date-cell "06:30-18:00 (11h30m) 2/2 House Crew 1 Role House Crew 2/2 06:30-18:00 (11h30m) …" at bounding box center [345, 307] width 136 height 357
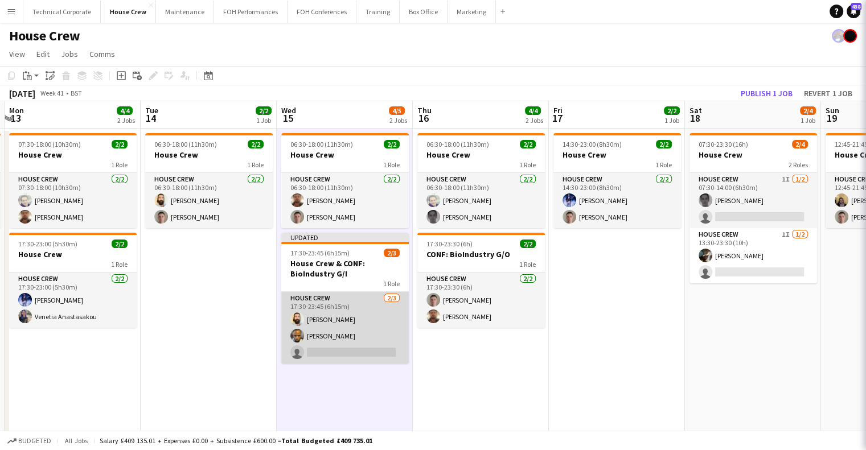
scroll to position [0, 269]
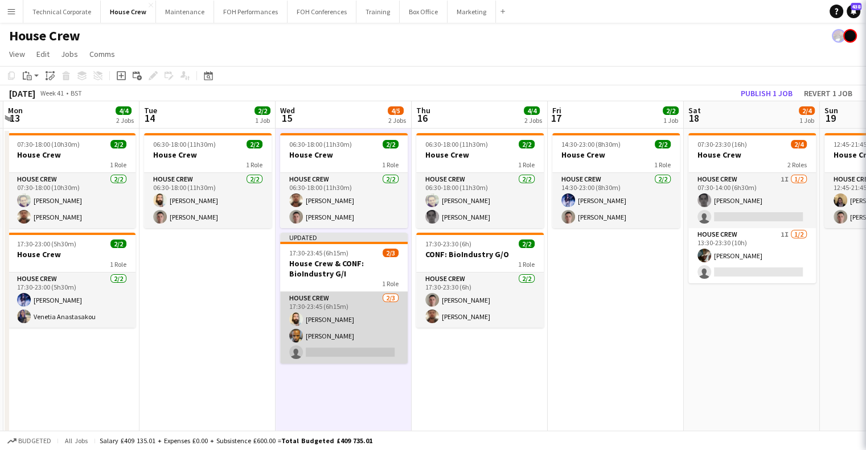
click at [325, 305] on app-card-role "House Crew 2/3 17:30-23:45 (6h15m) Justin Gartry Rhyan Jordan Holder single-neu…" at bounding box center [344, 328] width 128 height 72
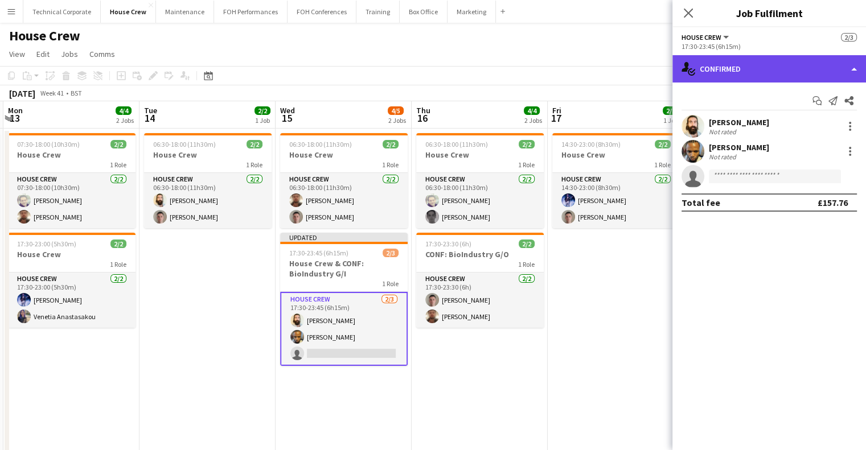
click at [724, 56] on div "single-neutral-actions-check-2 Confirmed" at bounding box center [770, 68] width 194 height 27
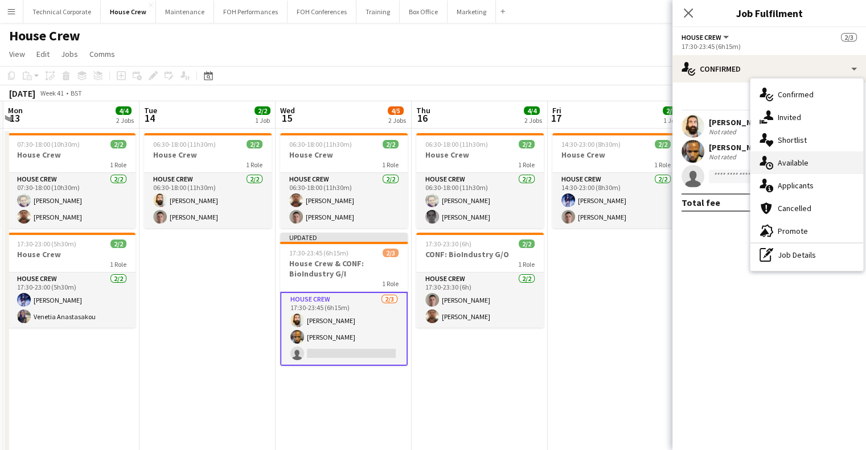
click at [772, 165] on icon at bounding box center [769, 165] width 7 height 7
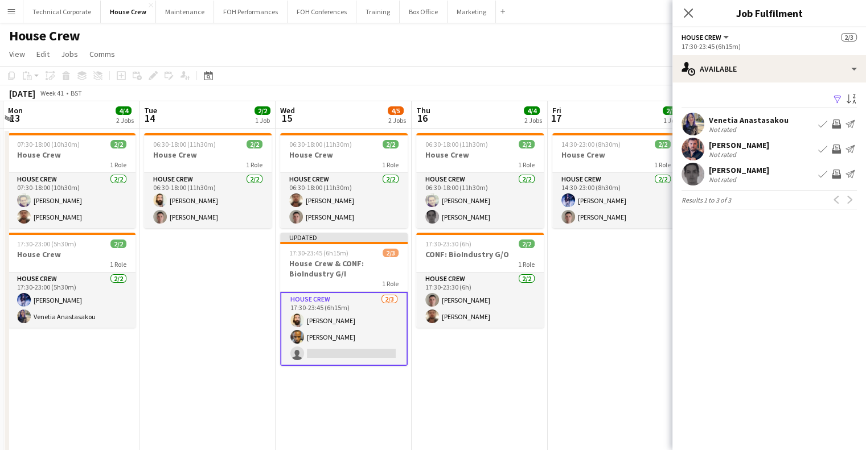
click at [836, 124] on app-icon "Invite crew" at bounding box center [836, 124] width 9 height 9
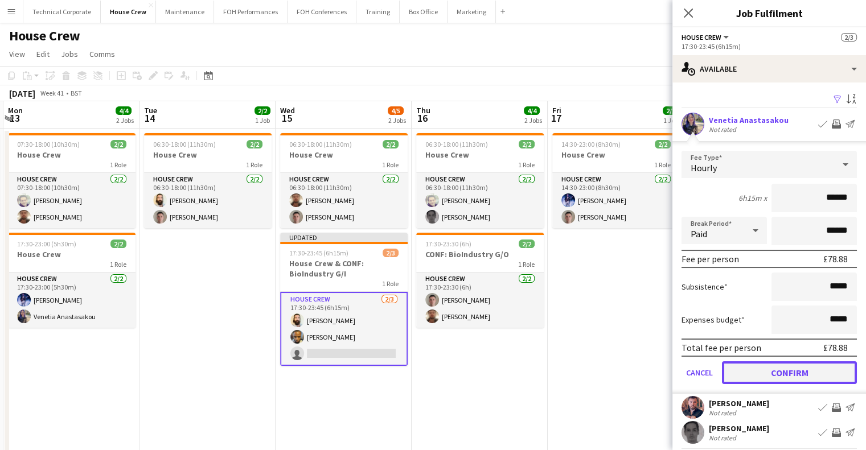
click at [789, 374] on button "Confirm" at bounding box center [789, 373] width 135 height 23
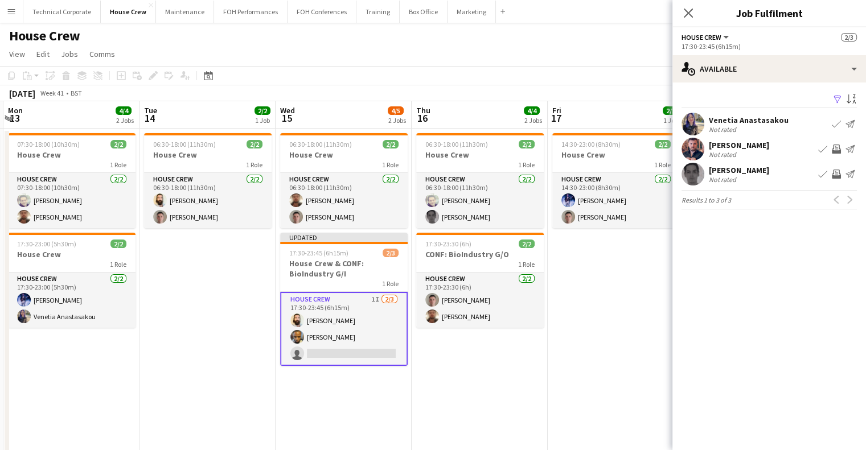
click at [577, 380] on app-date-cell "14:30-23:00 (8h30m) 2/2 House Crew 1 Role House Crew 2/2 14:30-23:00 (8h30m) Ed…" at bounding box center [616, 307] width 136 height 357
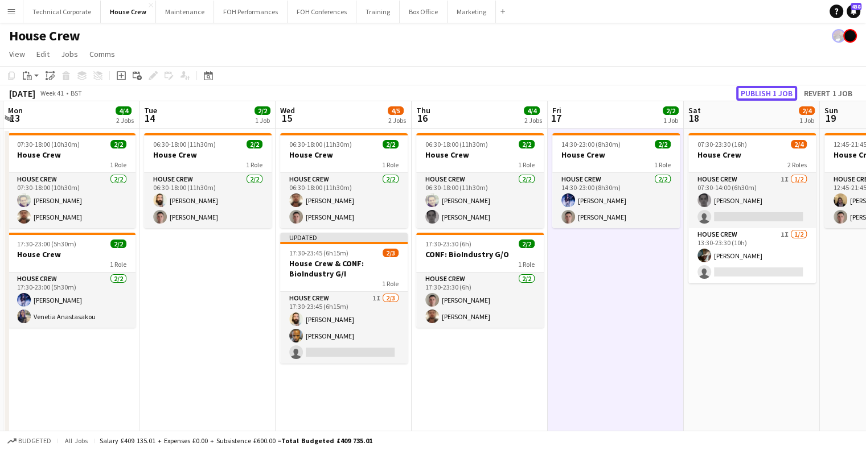
click at [773, 96] on button "Publish 1 job" at bounding box center [766, 93] width 61 height 15
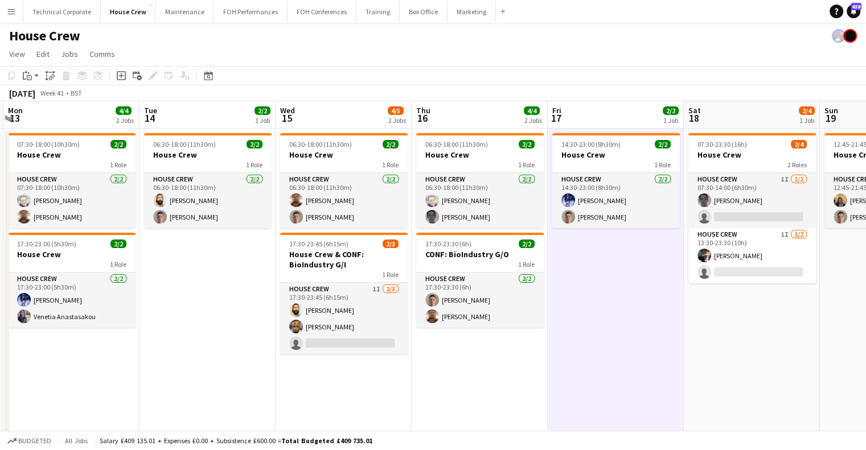
click at [216, 75] on div "Date picker [DATE] [DATE] [DATE] M [DATE] T [DATE] W [DATE] T [DATE] F [DATE] S…" at bounding box center [205, 76] width 26 height 14
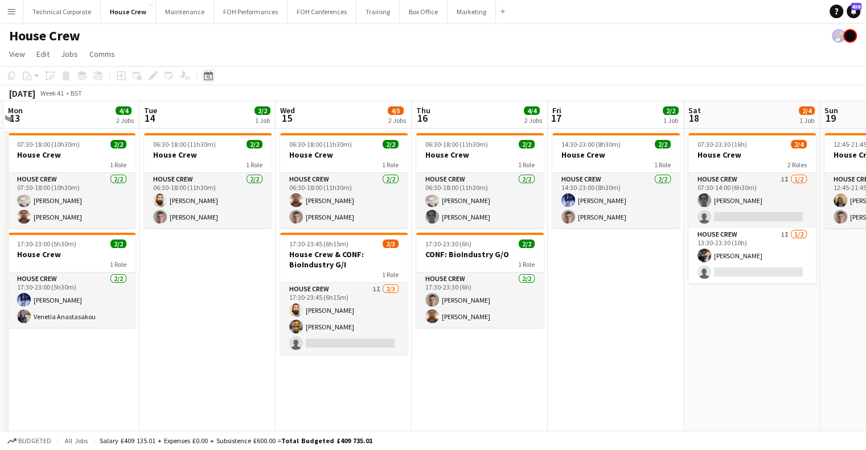
click at [212, 76] on icon "Date picker" at bounding box center [208, 75] width 9 height 9
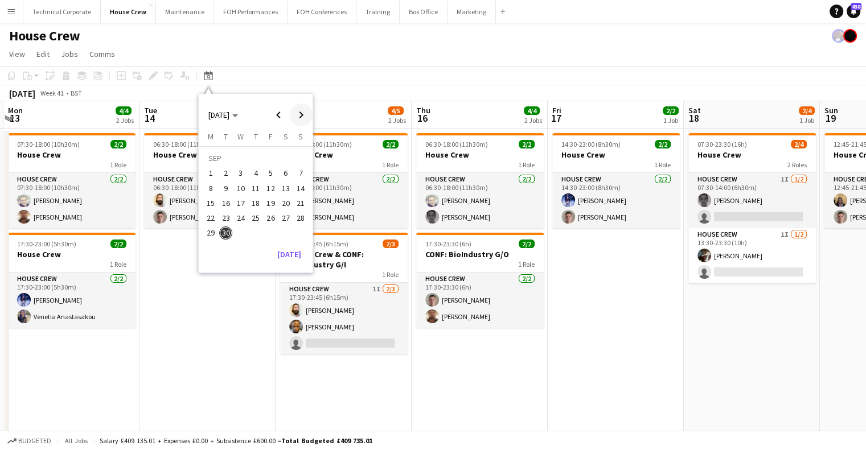
click at [298, 116] on span "Next month" at bounding box center [301, 115] width 23 height 23
click at [234, 175] on span "5" at bounding box center [241, 177] width 14 height 14
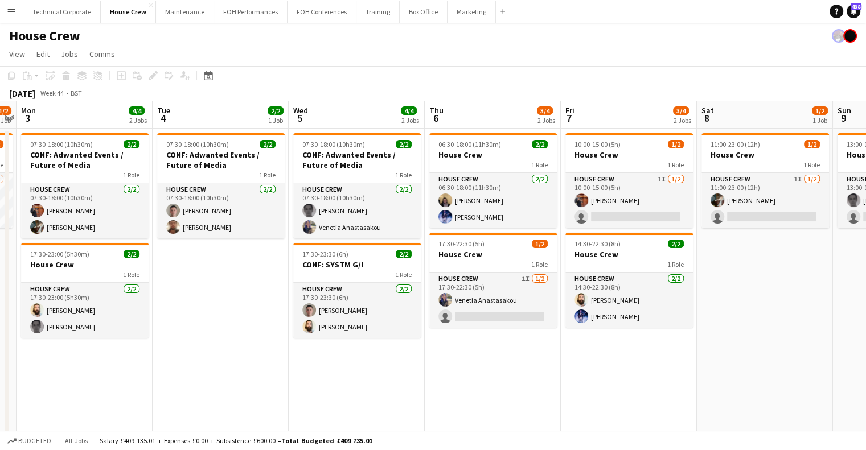
scroll to position [0, 385]
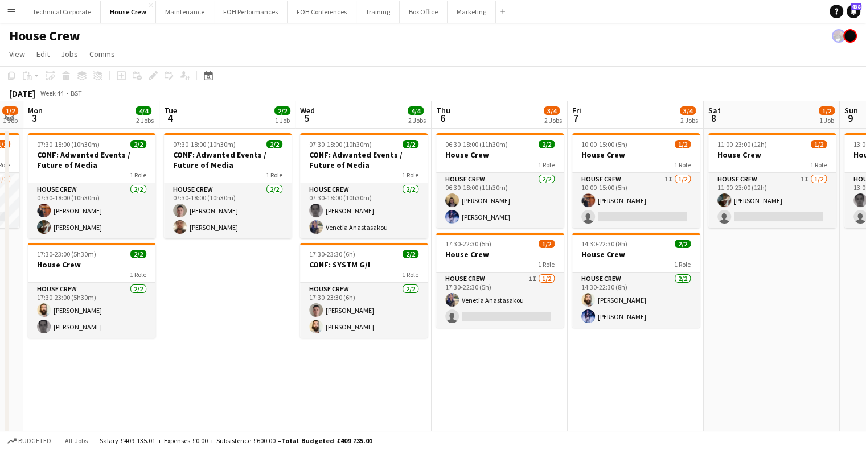
drag, startPoint x: 397, startPoint y: 389, endPoint x: 403, endPoint y: 391, distance: 6.5
click at [403, 391] on app-calendar-viewport "Fri 31 2/2 1 Job Sat 1 Sun 2 1/2 1 Job Mon 3 4/4 2 Jobs Tue 4 2/2 1 Job Wed 5 4…" at bounding box center [433, 293] width 866 height 384
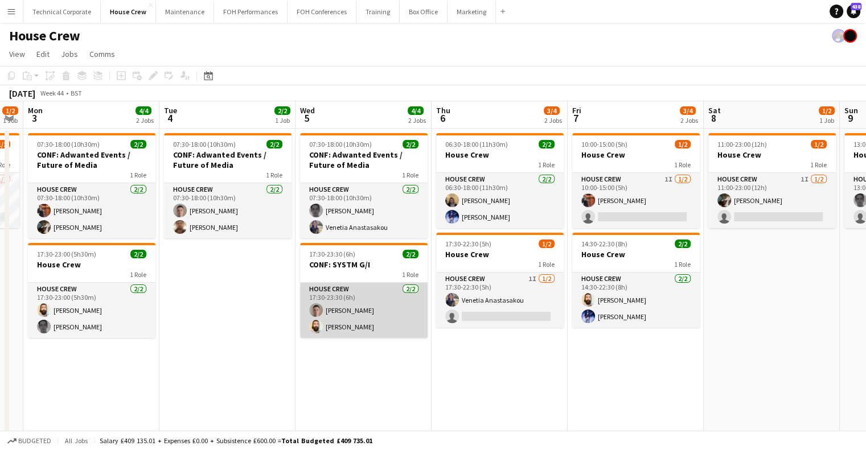
click at [400, 317] on app-card-role "House Crew 2/2 17:30-23:30 (6h) Robert Buckland Justin Gartry" at bounding box center [364, 310] width 128 height 55
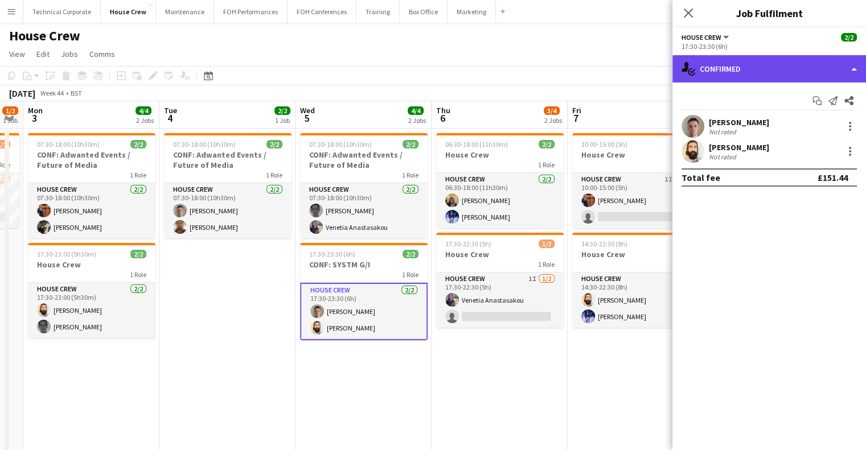
click at [794, 62] on div "single-neutral-actions-check-2 Confirmed" at bounding box center [770, 68] width 194 height 27
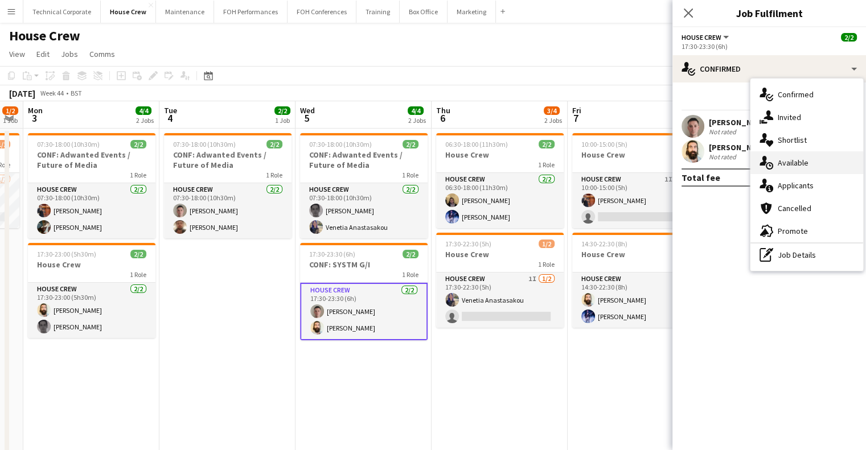
click at [796, 164] on span "Available" at bounding box center [793, 163] width 31 height 10
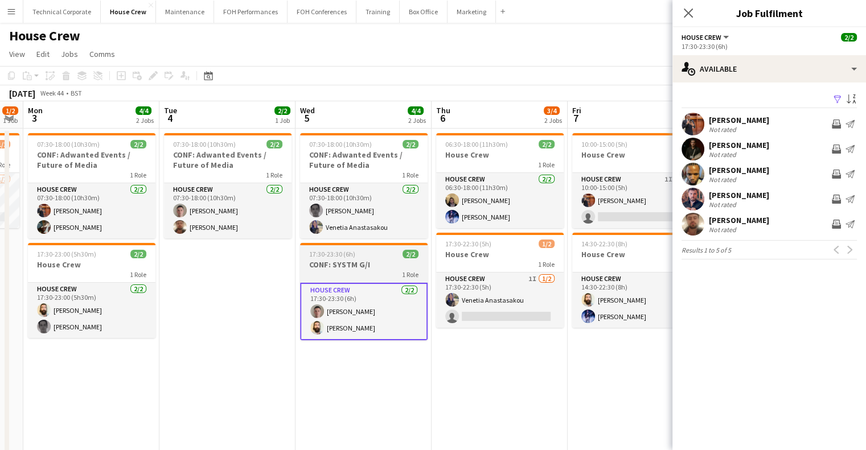
click at [354, 265] on h3 "CONF: SYSTM G/I" at bounding box center [364, 265] width 128 height 10
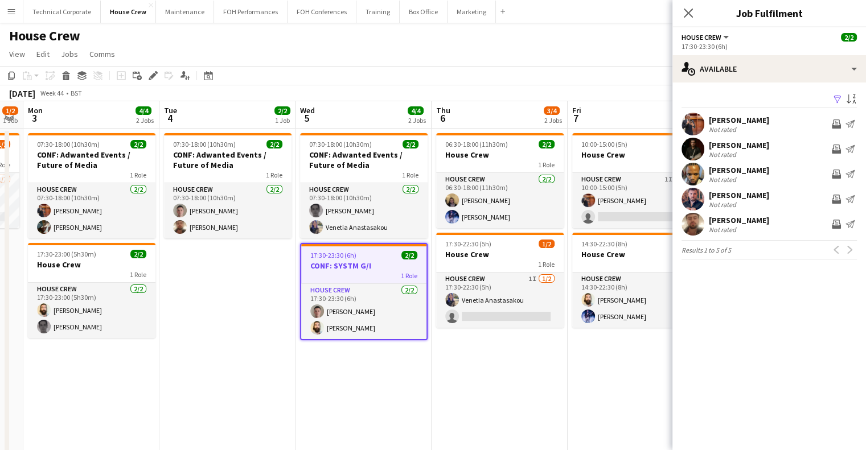
click at [415, 374] on app-date-cell "07:30-18:00 (10h30m) 2/2 CONF: Adwanted Events / Future of Media 1 Role House C…" at bounding box center [364, 307] width 136 height 357
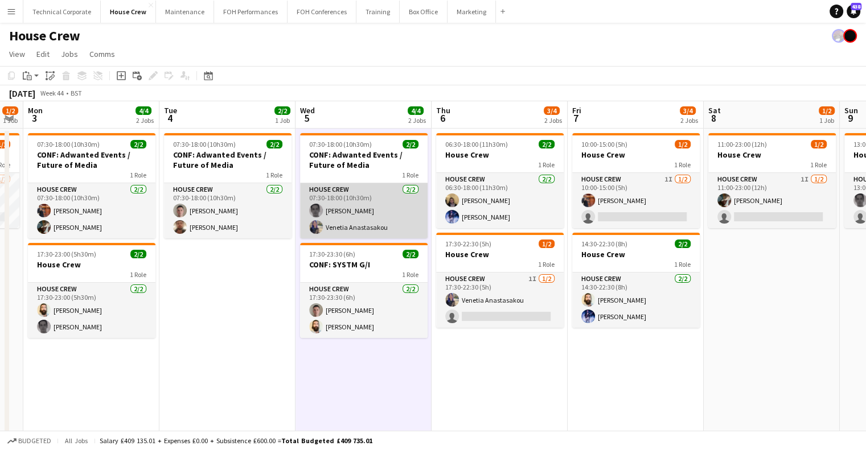
click at [396, 215] on app-card-role "House Crew 2/2 07:30-18:00 (10h30m) Johnny McCaughan Venetia Anastasakou" at bounding box center [364, 210] width 128 height 55
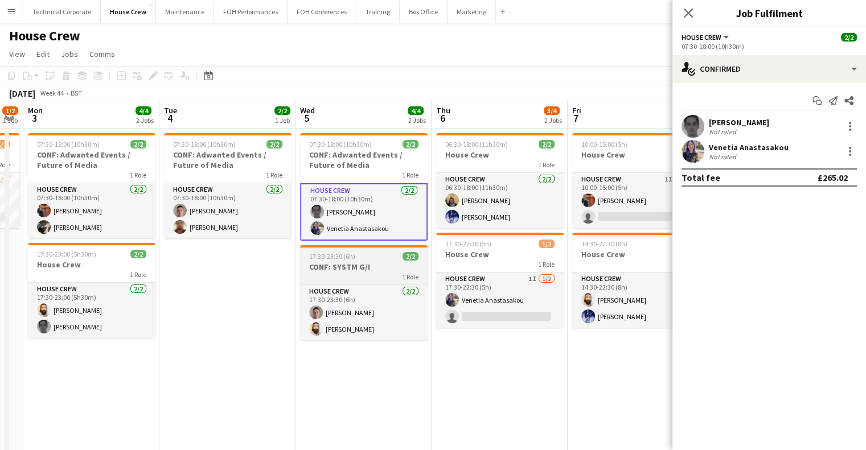
click at [392, 274] on div "1 Role" at bounding box center [364, 276] width 128 height 9
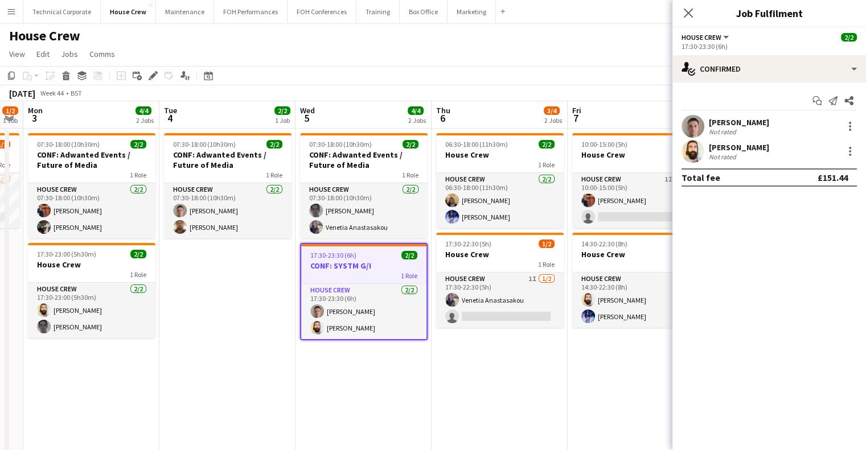
click at [464, 384] on app-date-cell "06:30-18:00 (11h30m) 2/2 House Crew 1 Role House Crew 2/2 06:30-18:00 (11h30m) …" at bounding box center [500, 307] width 136 height 357
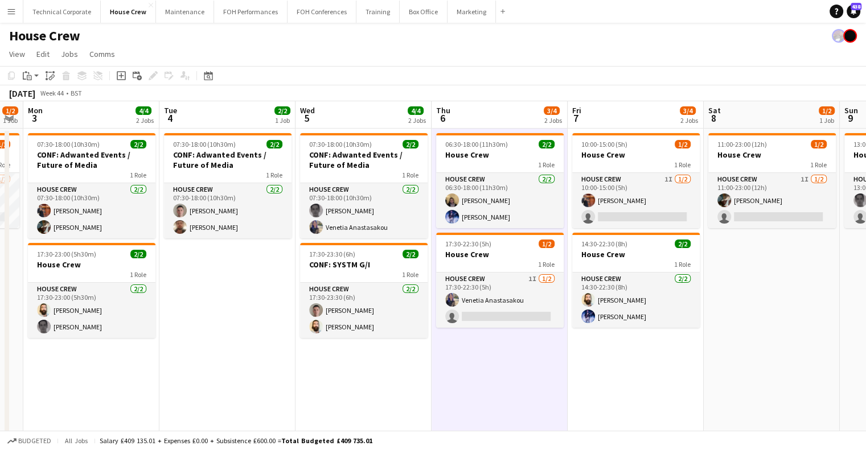
click at [464, 384] on app-date-cell "06:30-18:00 (11h30m) 2/2 House Crew 1 Role House Crew 2/2 06:30-18:00 (11h30m) …" at bounding box center [500, 307] width 136 height 357
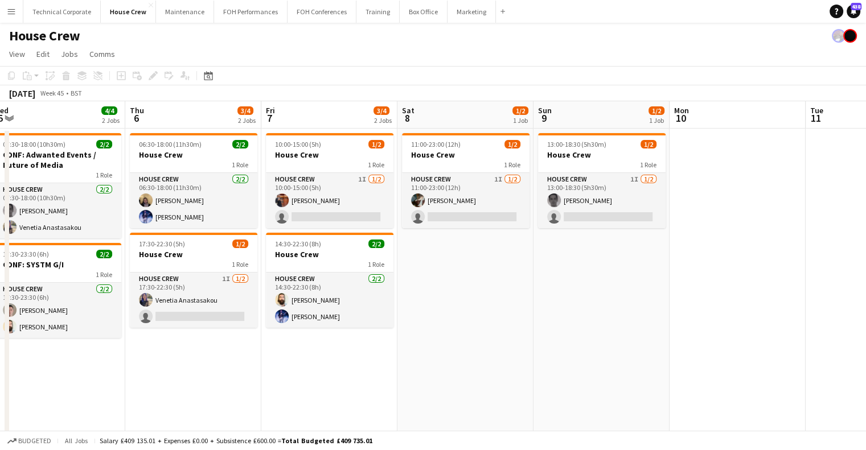
drag, startPoint x: 404, startPoint y: 222, endPoint x: 191, endPoint y: 237, distance: 213.5
click at [191, 237] on app-calendar-viewport "Sun 2 1/2 1 Job Mon 3 4/4 2 Jobs Tue 4 2/2 1 Job Wed 5 4/4 2 Jobs Thu 6 3/4 2 J…" at bounding box center [433, 293] width 866 height 384
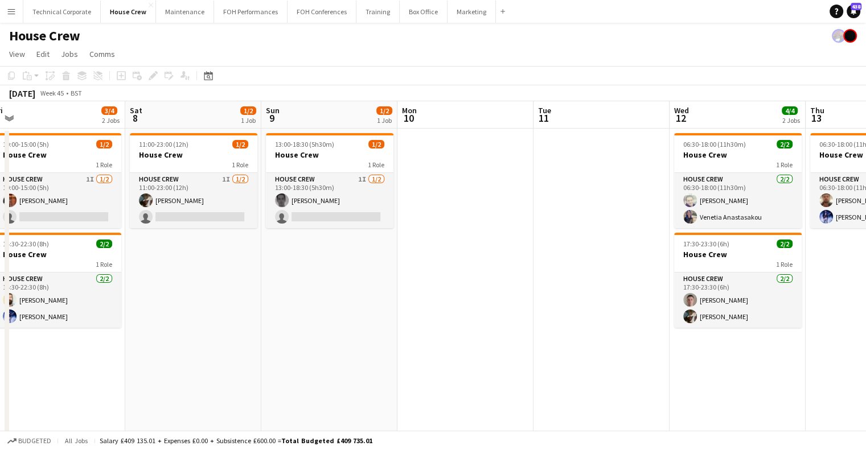
scroll to position [0, 428]
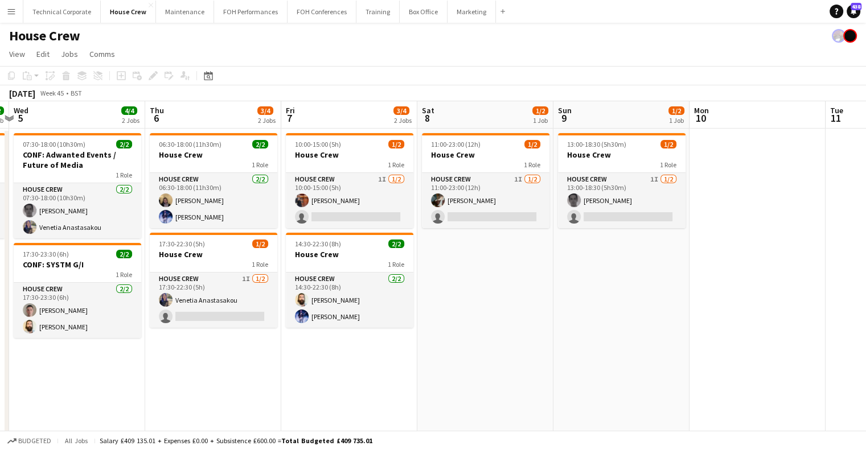
drag, startPoint x: 312, startPoint y: 245, endPoint x: 754, endPoint y: 281, distance: 443.4
click at [754, 281] on app-calendar-viewport "Mon 3 4/4 2 Jobs Tue 4 2/2 1 Job Wed 5 4/4 2 Jobs Thu 6 3/4 2 Jobs Fri 7 3/4 2 …" at bounding box center [433, 293] width 866 height 384
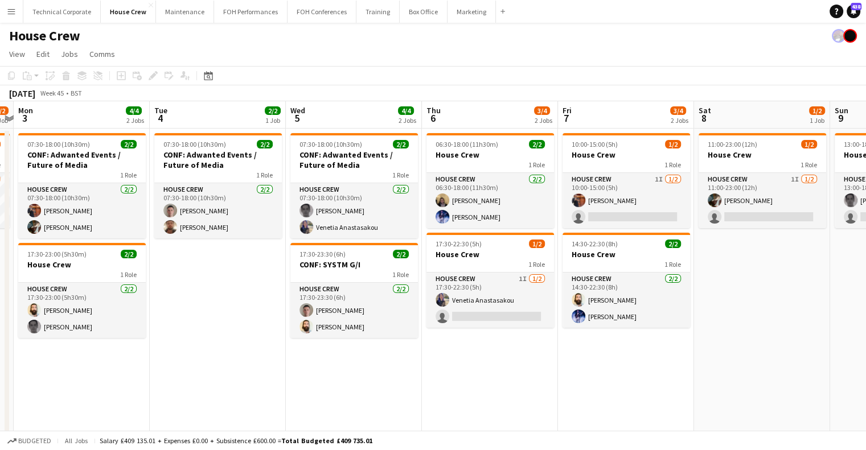
scroll to position [0, 288]
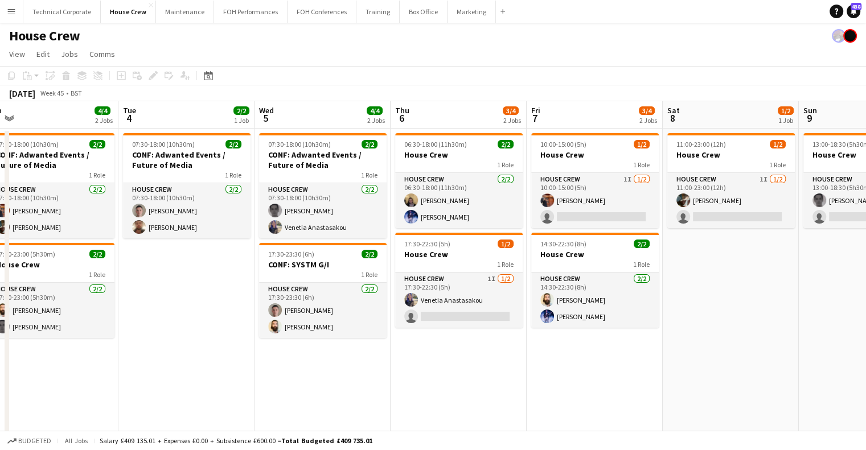
drag, startPoint x: 415, startPoint y: 384, endPoint x: 408, endPoint y: 343, distance: 41.5
click at [418, 384] on app-calendar-viewport "Sat 1 Sun 2 1/2 1 Job Mon 3 4/4 2 Jobs Tue 4 2/2 1 Job Wed 5 4/4 2 Jobs Thu 6 3…" at bounding box center [433, 293] width 866 height 384
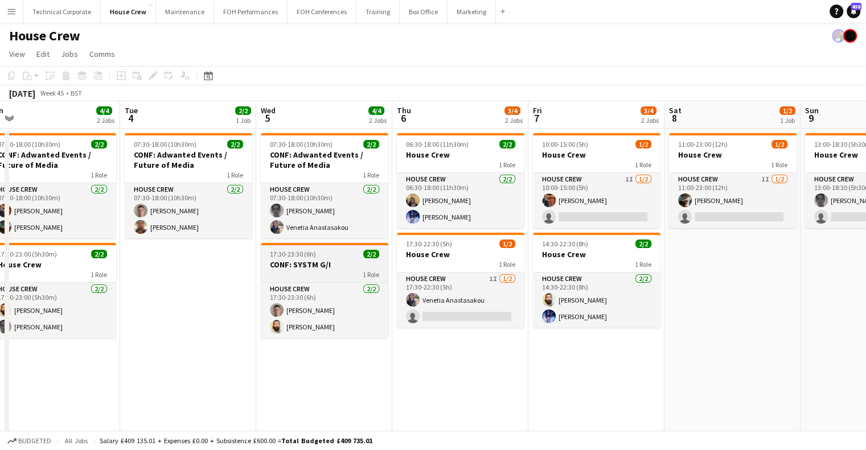
click at [345, 263] on h3 "CONF: SYSTM G/I" at bounding box center [325, 265] width 128 height 10
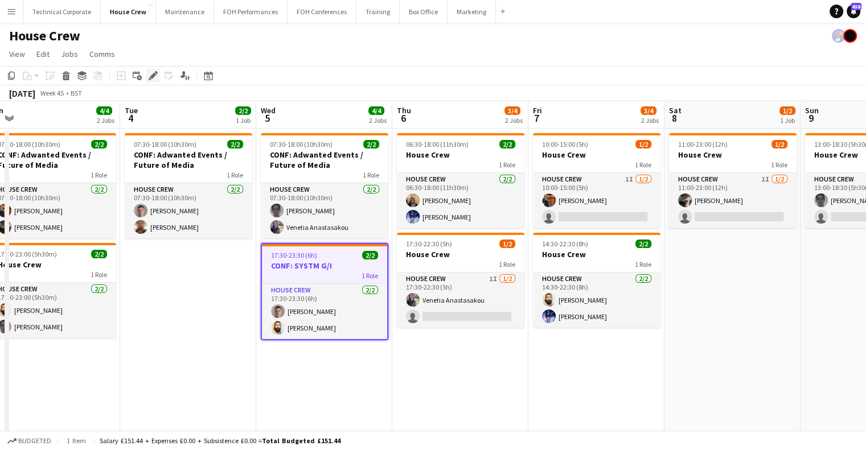
drag, startPoint x: 153, startPoint y: 79, endPoint x: 223, endPoint y: 97, distance: 72.4
click at [153, 79] on icon "Edit" at bounding box center [153, 75] width 9 height 9
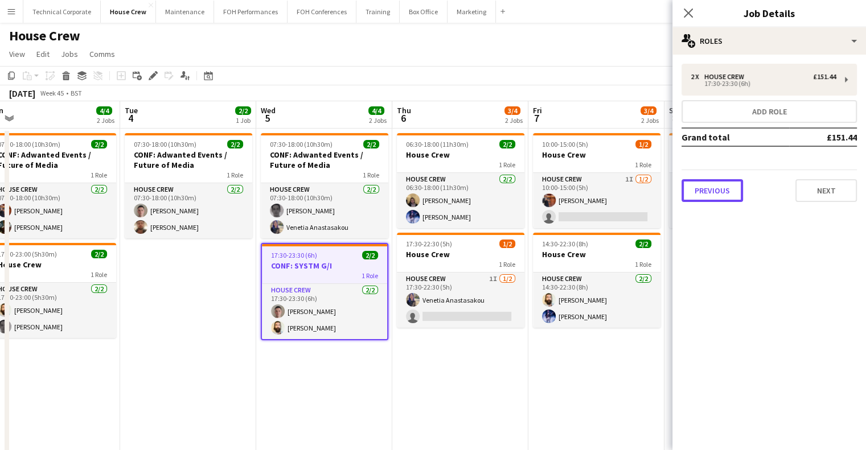
click at [720, 195] on button "Previous" at bounding box center [713, 190] width 62 height 23
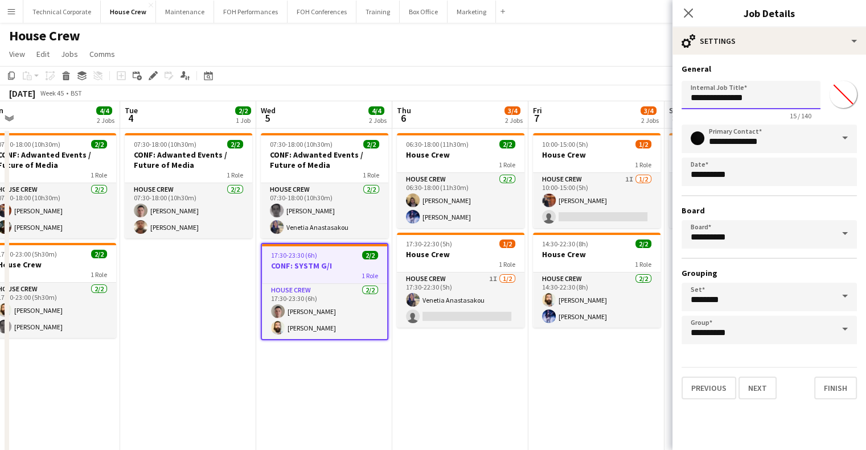
click at [691, 101] on input "**********" at bounding box center [751, 95] width 139 height 28
type input "**********"
click at [745, 377] on button "Next" at bounding box center [758, 388] width 38 height 23
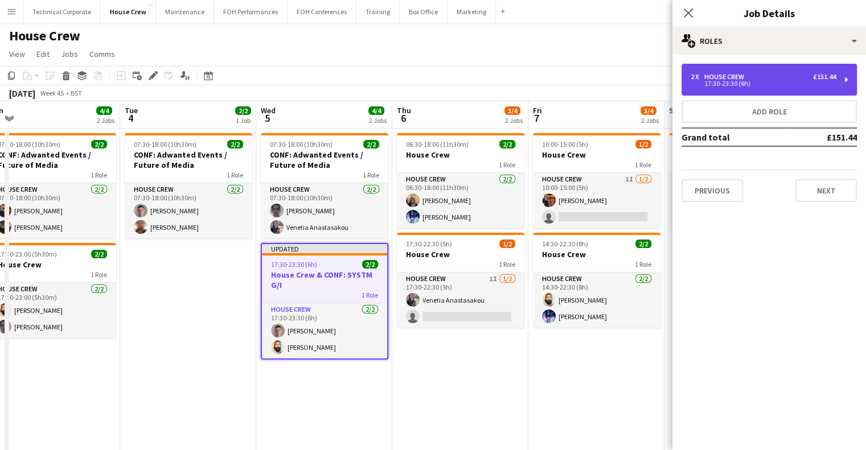
click at [747, 91] on div "2 x House Crew £151.44 17:30-23:30 (6h)" at bounding box center [769, 80] width 175 height 32
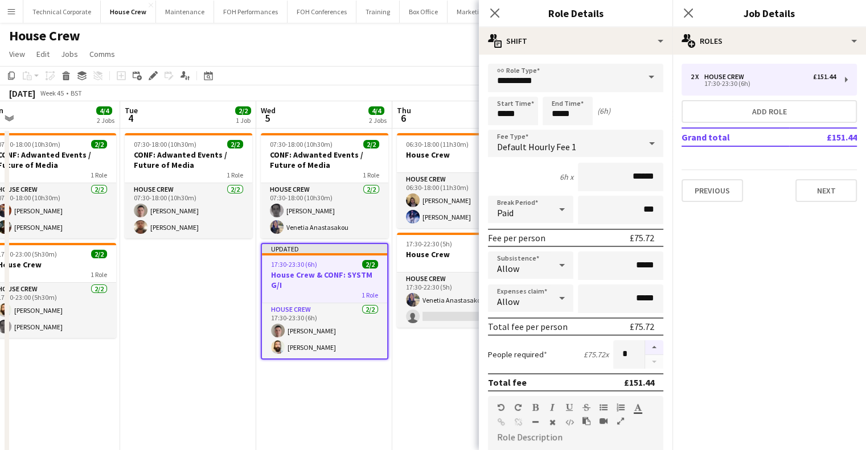
click at [645, 348] on button "button" at bounding box center [654, 348] width 18 height 15
type input "*"
click at [469, 363] on app-date-cell "06:30-18:00 (11h30m) 2/2 House Crew 1 Role House Crew 2/2 06:30-18:00 (11h30m) …" at bounding box center [460, 307] width 136 height 357
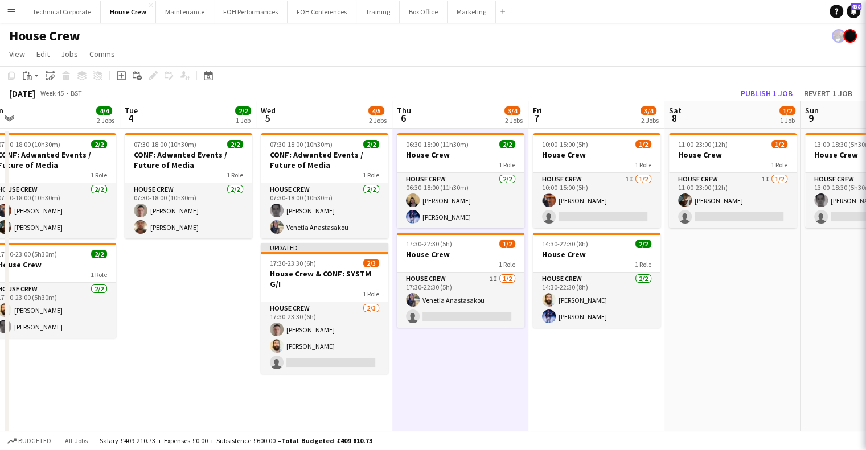
scroll to position [0, 289]
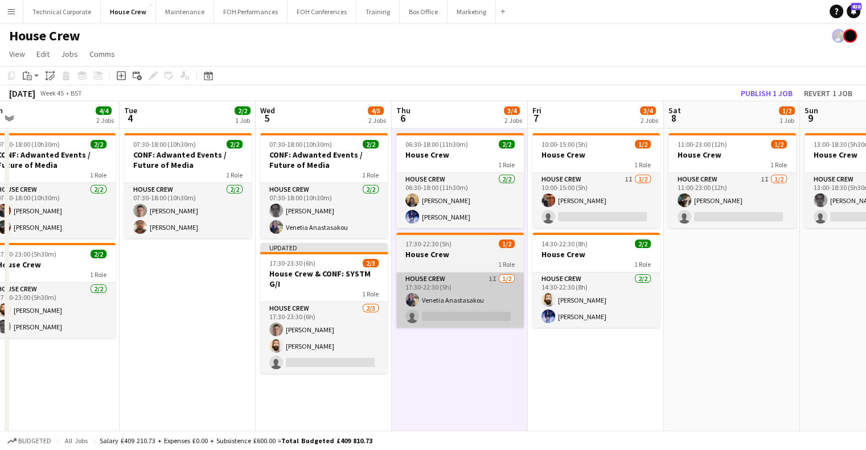
click at [318, 348] on app-card-role "House Crew 2/3 17:30-23:30 (6h) Robert Buckland Justin Gartry single-neutral-ac…" at bounding box center [324, 338] width 128 height 72
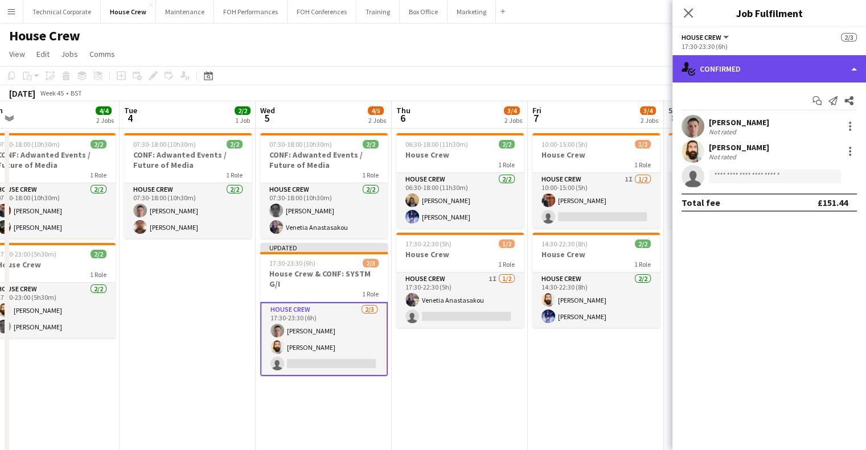
click at [764, 55] on div "single-neutral-actions-check-2 Confirmed" at bounding box center [770, 68] width 194 height 27
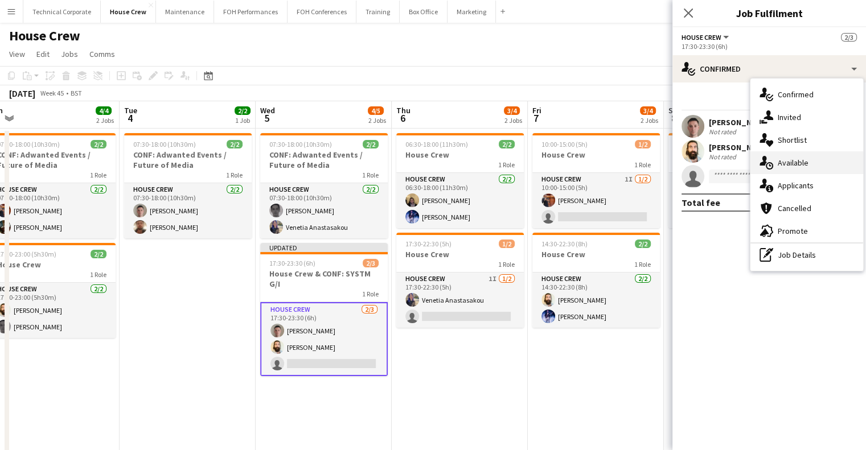
click at [826, 165] on div "single-neutral-actions-upload Available" at bounding box center [807, 162] width 113 height 23
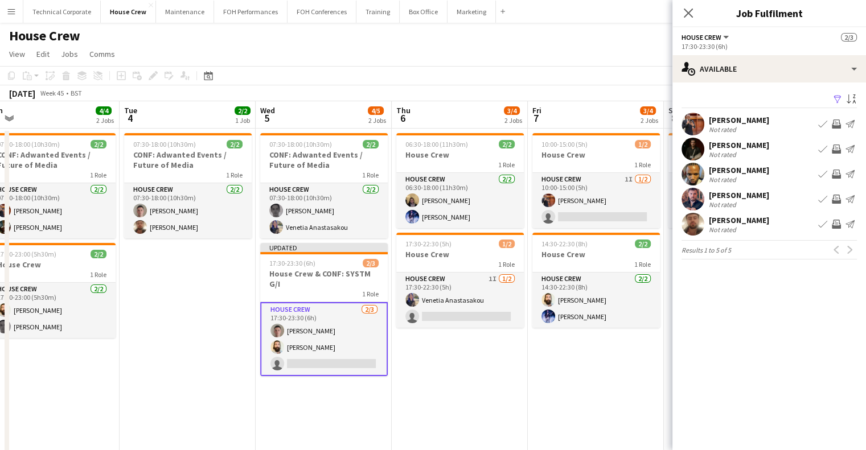
click at [836, 124] on app-icon "Invite crew" at bounding box center [836, 124] width 9 height 9
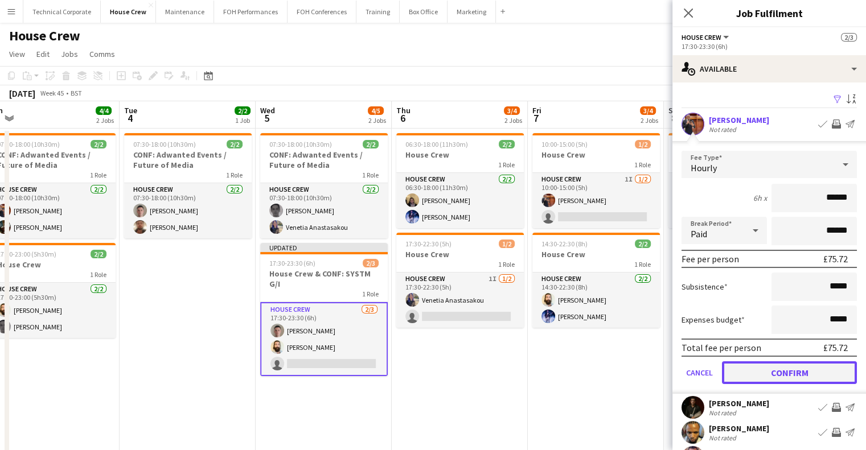
click at [805, 380] on button "Confirm" at bounding box center [789, 373] width 135 height 23
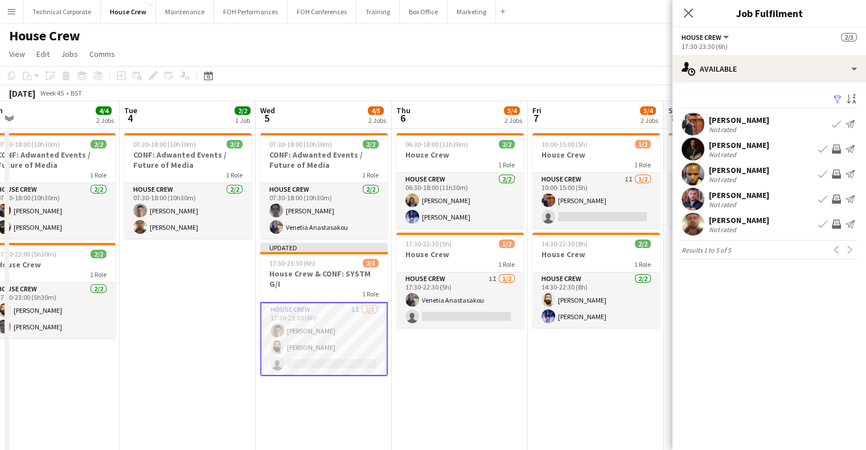
click at [496, 388] on app-date-cell "06:30-18:00 (11h30m) 2/2 House Crew 1 Role House Crew 2/2 06:30-18:00 (11h30m) …" at bounding box center [460, 307] width 136 height 357
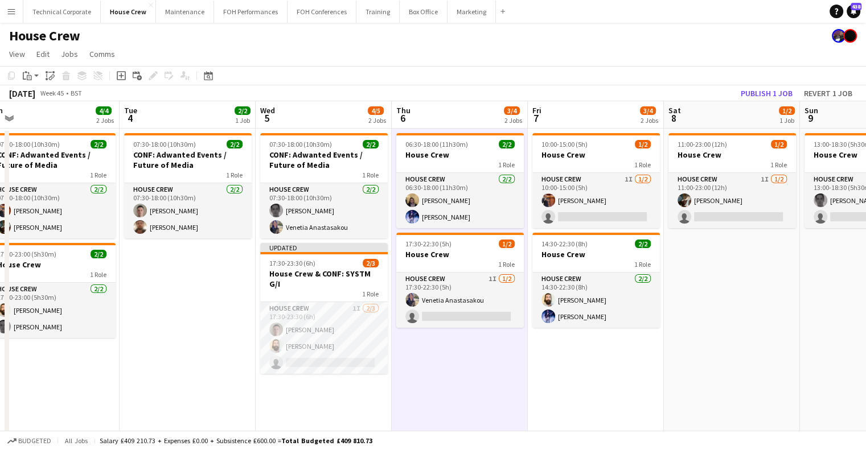
click at [496, 388] on app-date-cell "06:30-18:00 (11h30m) 2/2 House Crew 1 Role House Crew 2/2 06:30-18:00 (11h30m) …" at bounding box center [460, 307] width 136 height 357
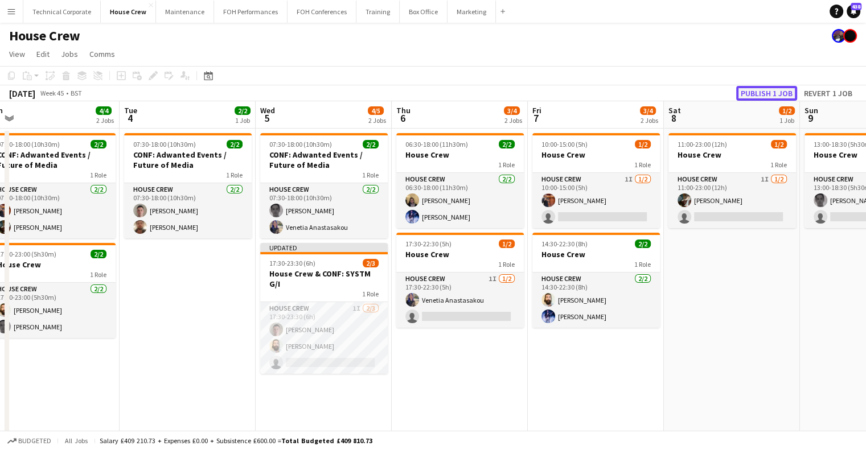
click at [752, 92] on button "Publish 1 job" at bounding box center [766, 93] width 61 height 15
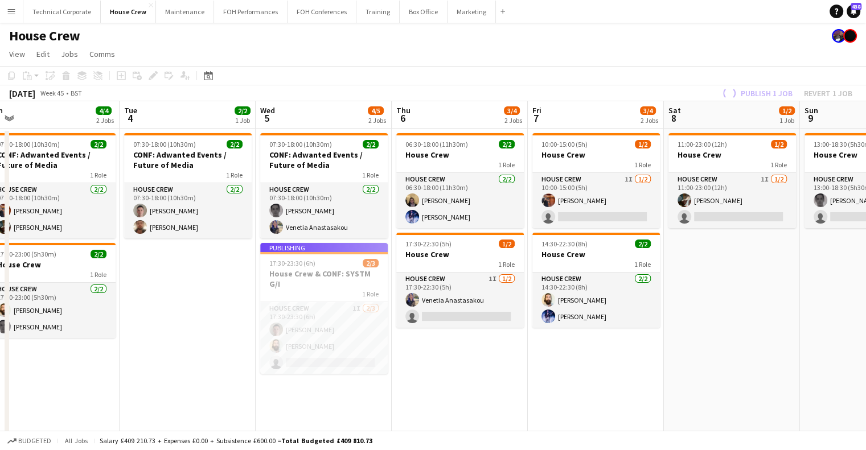
click at [442, 375] on app-date-cell "06:30-18:00 (11h30m) 2/2 House Crew 1 Role House Crew 2/2 06:30-18:00 (11h30m) …" at bounding box center [460, 307] width 136 height 357
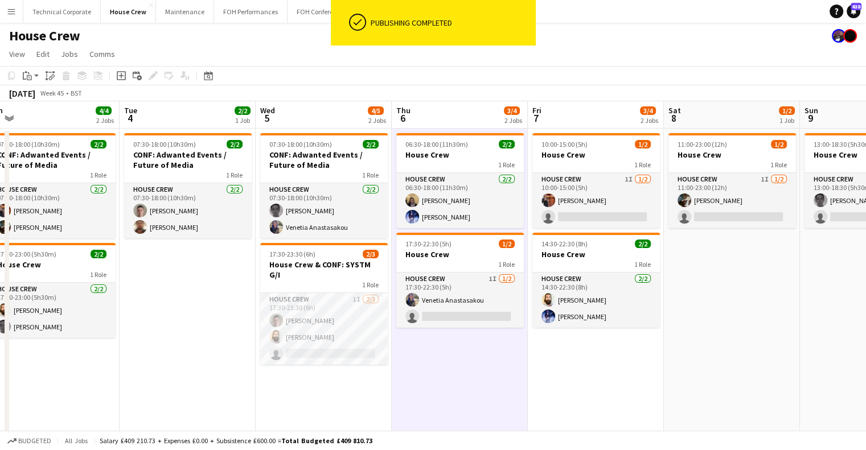
click at [471, 405] on app-date-cell "06:30-18:00 (11h30m) 2/2 House Crew 1 Role House Crew 2/2 06:30-18:00 (11h30m) …" at bounding box center [460, 307] width 136 height 357
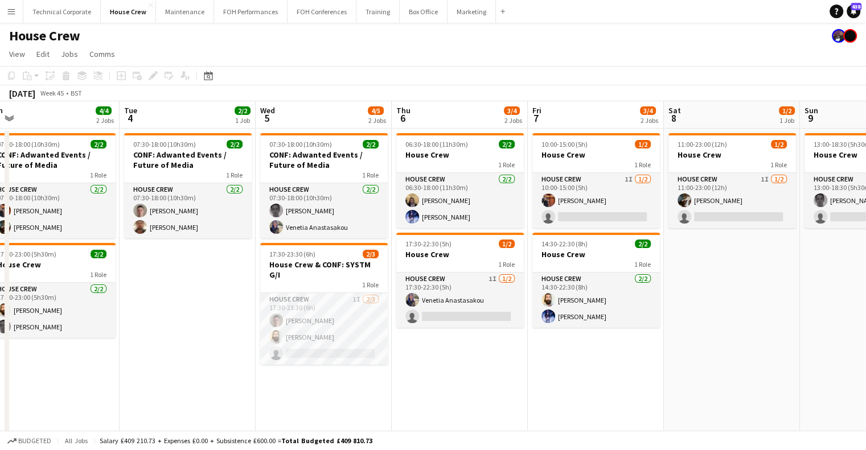
drag, startPoint x: 294, startPoint y: 308, endPoint x: 80, endPoint y: 319, distance: 214.4
click at [80, 319] on app-calendar-viewport "Sat 1 Sun 2 1/2 1 Job Mon 3 4/4 2 Jobs Tue 4 2/2 1 Job Wed 5 4/5 2 Jobs Thu 6 3…" at bounding box center [433, 293] width 866 height 384
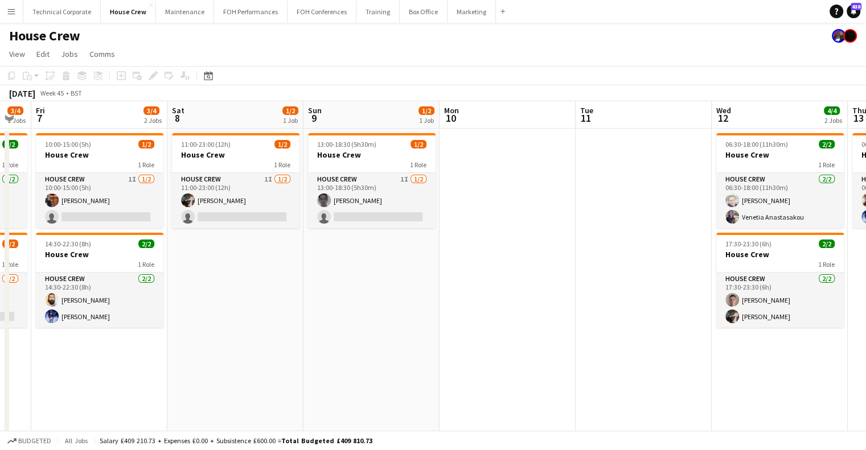
drag, startPoint x: 401, startPoint y: 286, endPoint x: 160, endPoint y: 307, distance: 242.3
click at [121, 317] on app-calendar-viewport "Mon 3 4/4 2 Jobs Tue 4 2/2 1 Job Wed 5 4/5 2 Jobs Thu 6 3/4 2 Jobs Fri 7 3/4 2 …" at bounding box center [433, 293] width 866 height 384
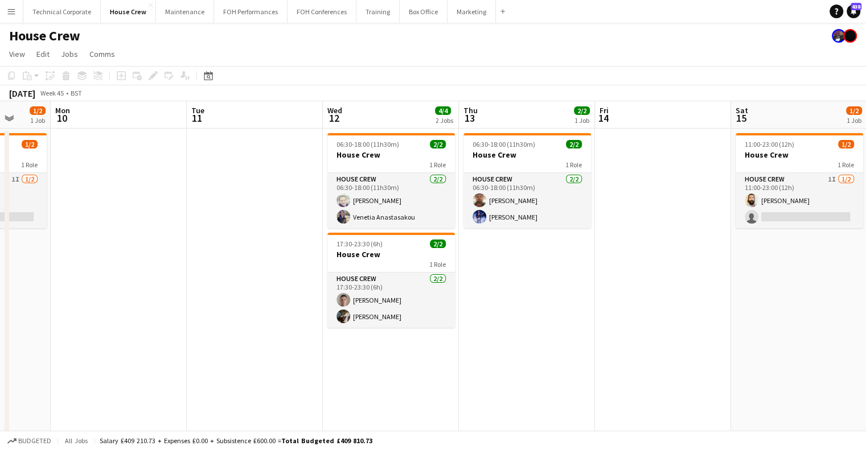
drag, startPoint x: 448, startPoint y: 341, endPoint x: 411, endPoint y: 329, distance: 38.4
click at [424, 342] on app-calendar-viewport "Thu 6 3/4 2 Jobs Fri 7 3/4 2 Jobs Sat 8 1/2 1 Job Sun 9 1/2 1 Job Mon 10 Tue 11…" at bounding box center [433, 293] width 866 height 384
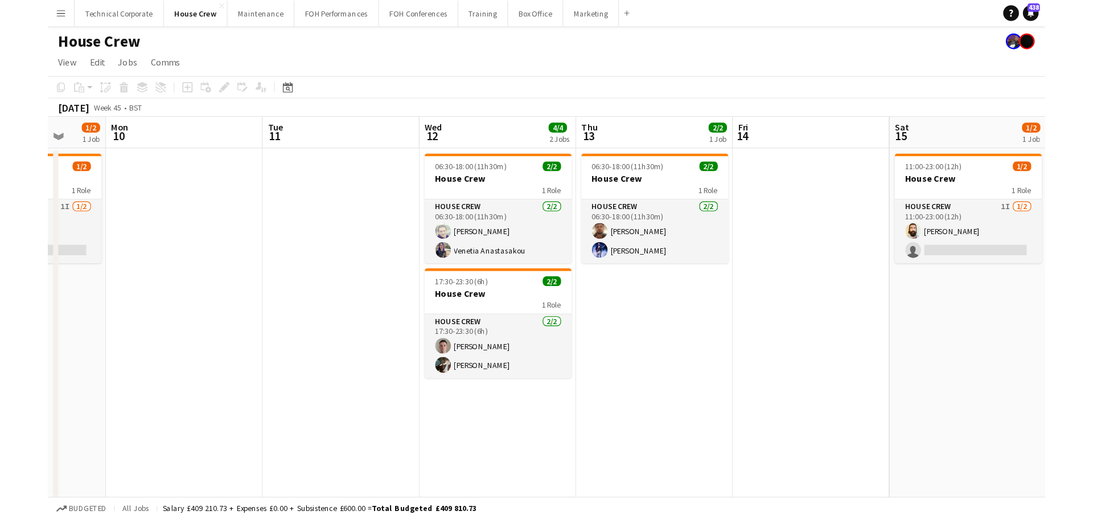
scroll to position [0, 503]
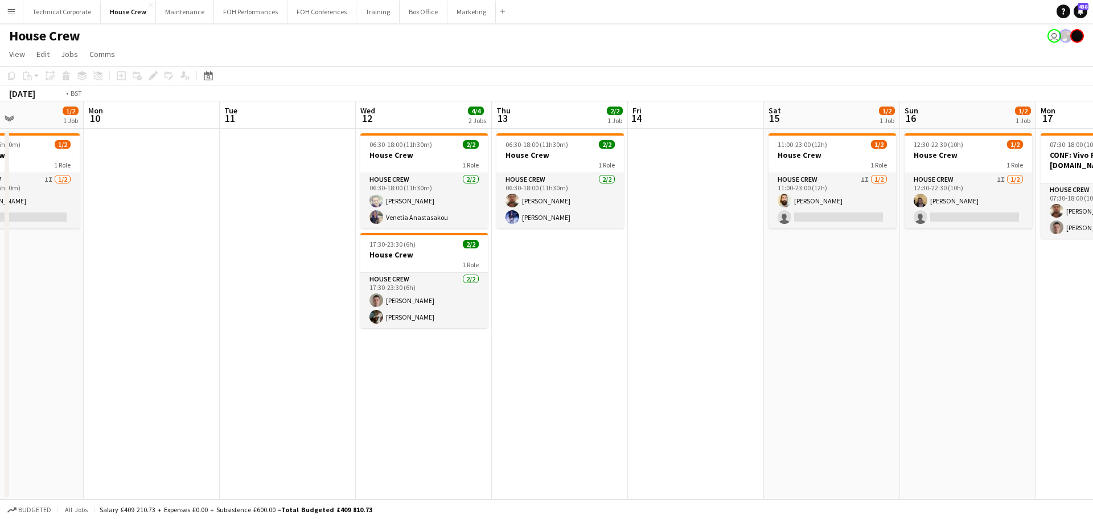
drag, startPoint x: 584, startPoint y: 281, endPoint x: 787, endPoint y: 284, distance: 203.3
click at [781, 284] on app-calendar-viewport "Fri 7 3/4 2 Jobs Sat 8 1/2 1 Job Sun 9 1/2 1 Job Mon 10 Tue 11 Wed 12 4/4 2 Job…" at bounding box center [546, 300] width 1093 height 398
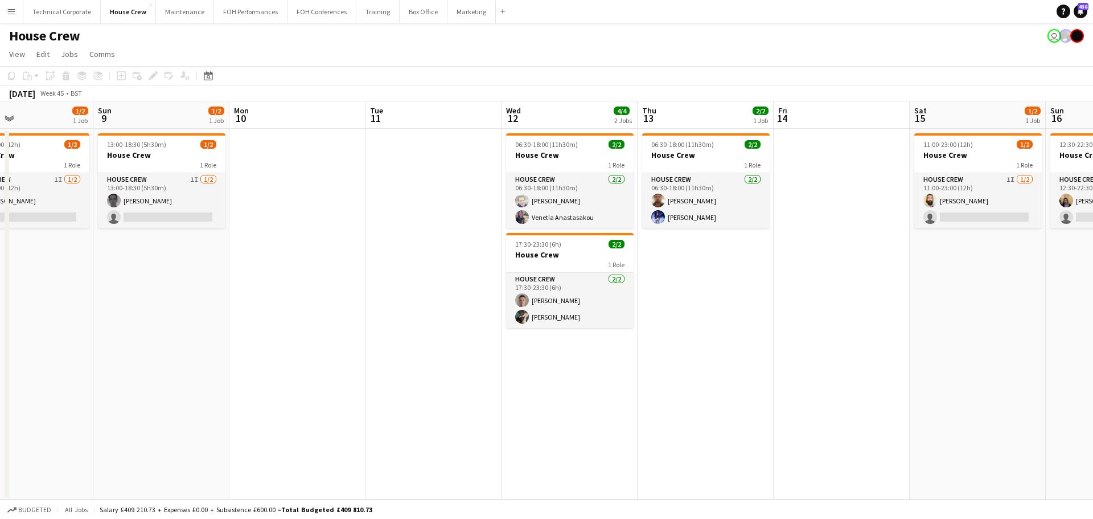
click at [706, 306] on app-calendar-viewport "Thu 6 3/4 2 Jobs Fri 7 3/4 2 Jobs Sat 8 1/2 1 Job Sun 9 1/2 1 Job Mon 10 Tue 11…" at bounding box center [546, 300] width 1093 height 398
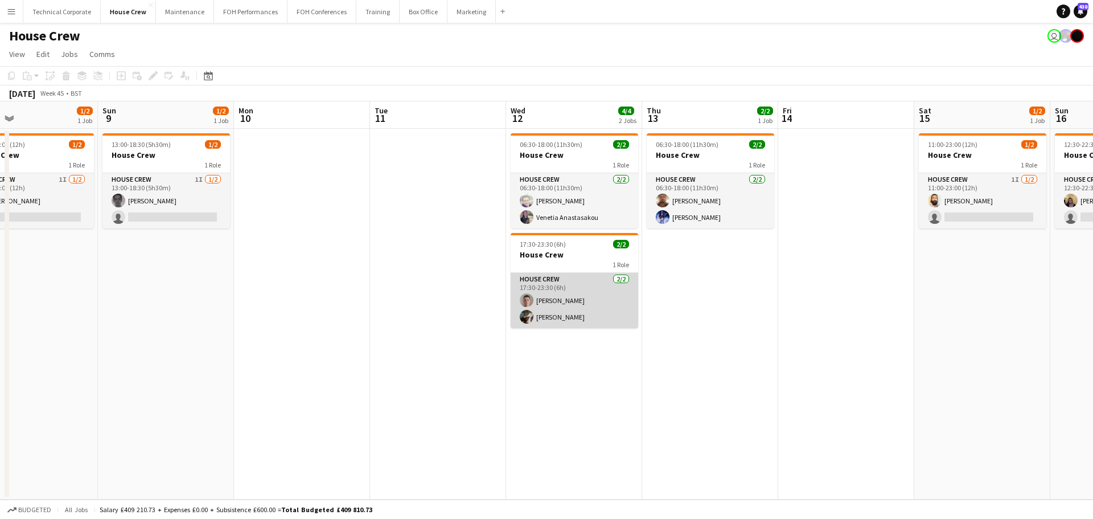
click at [584, 300] on app-card-role "House Crew 2/2 17:30-23:30 (6h) Robert Buckland Henry Loveday" at bounding box center [575, 300] width 128 height 55
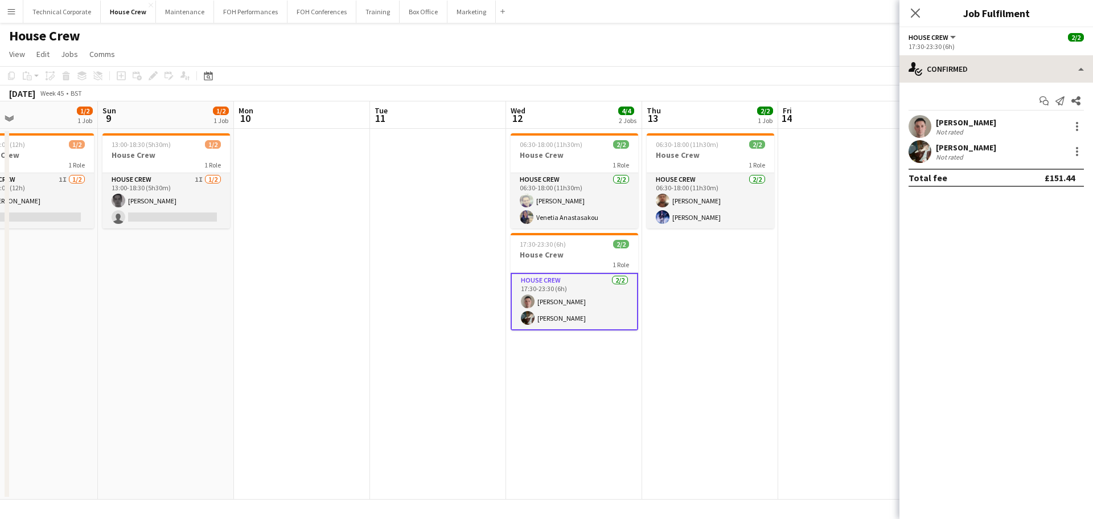
drag, startPoint x: 978, startPoint y: 51, endPoint x: 984, endPoint y: 76, distance: 25.8
click at [978, 51] on app-options-switcher "House Crew All roles House Crew 2/2 17:30-23:30 (6h)" at bounding box center [997, 41] width 194 height 28
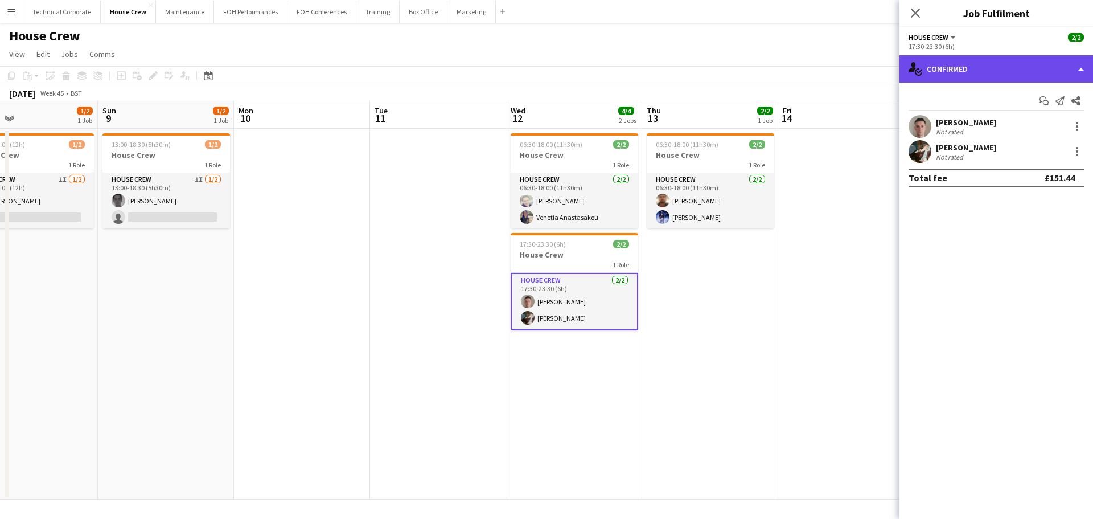
drag, startPoint x: 984, startPoint y: 76, endPoint x: 999, endPoint y: 235, distance: 160.2
click at [985, 79] on div "single-neutral-actions-check-2 Confirmed" at bounding box center [997, 68] width 194 height 27
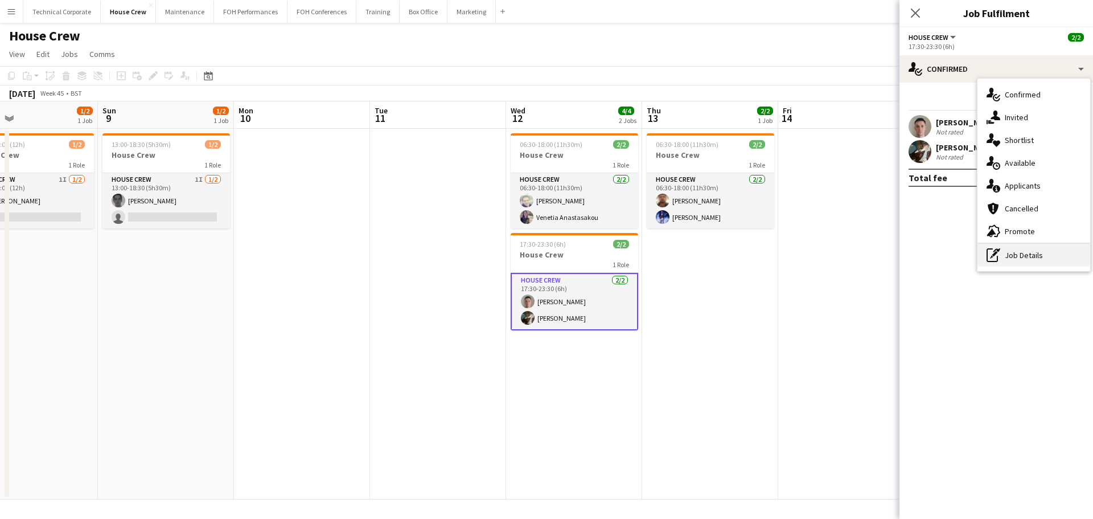
click at [1013, 263] on div "pen-write Job Details" at bounding box center [1034, 255] width 113 height 23
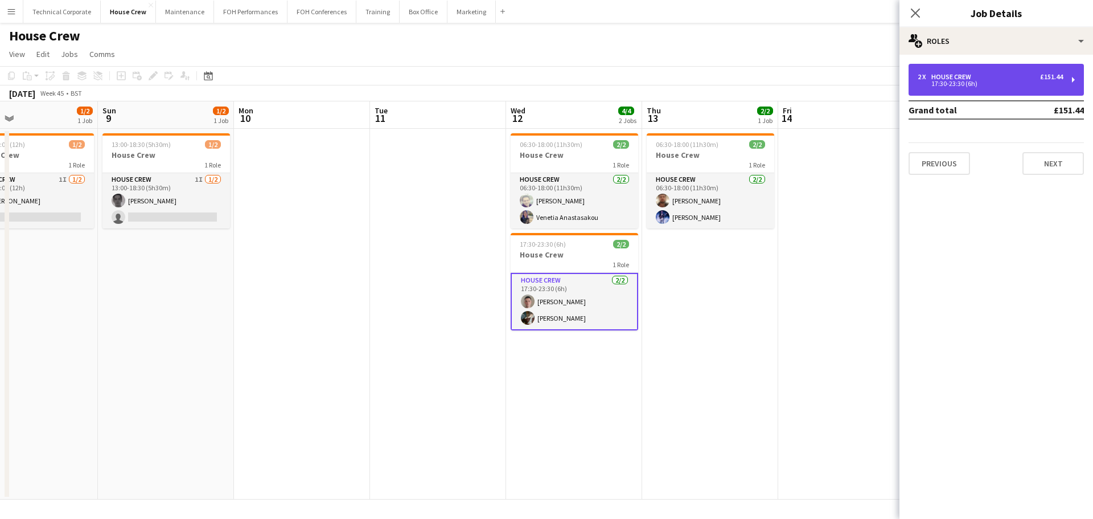
click at [1009, 91] on div "2 x House Crew £151.44 17:30-23:30 (6h)" at bounding box center [996, 80] width 175 height 32
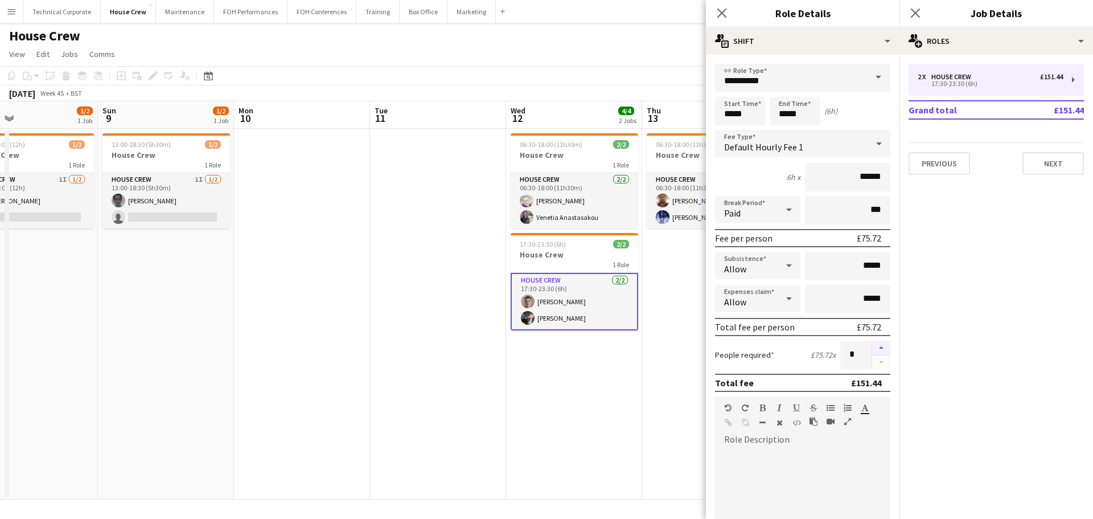
click at [872, 347] on button "button" at bounding box center [881, 348] width 18 height 15
type input "*"
click at [612, 389] on app-date-cell "06:30-18:00 (11h30m) 2/2 House Crew 1 Role House Crew 2/2 06:30-18:00 (11h30m) …" at bounding box center [574, 314] width 136 height 371
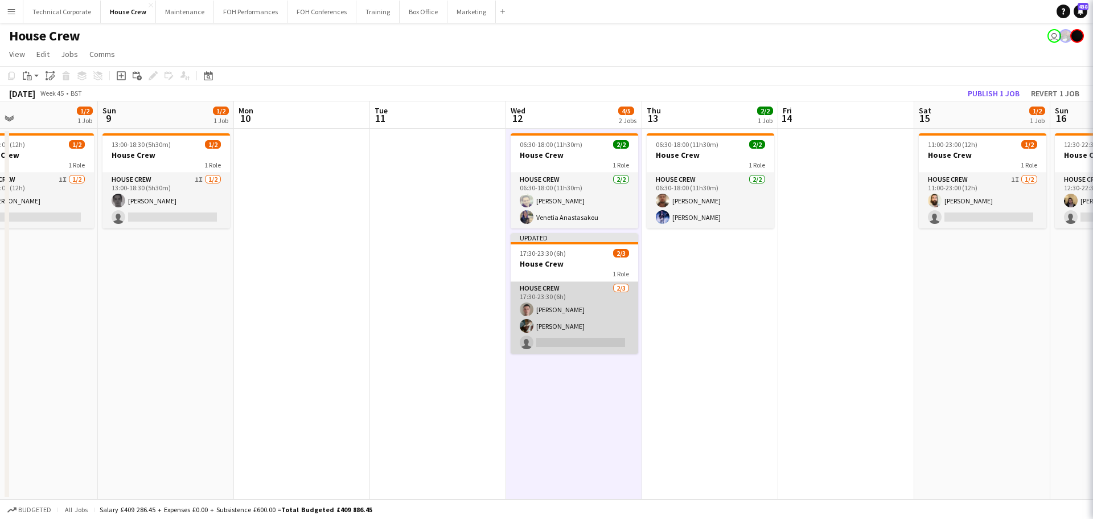
click at [579, 315] on app-card-role "House Crew 2/3 17:30-23:30 (6h) Robert Buckland Henry Loveday single-neutral-ac…" at bounding box center [575, 318] width 128 height 72
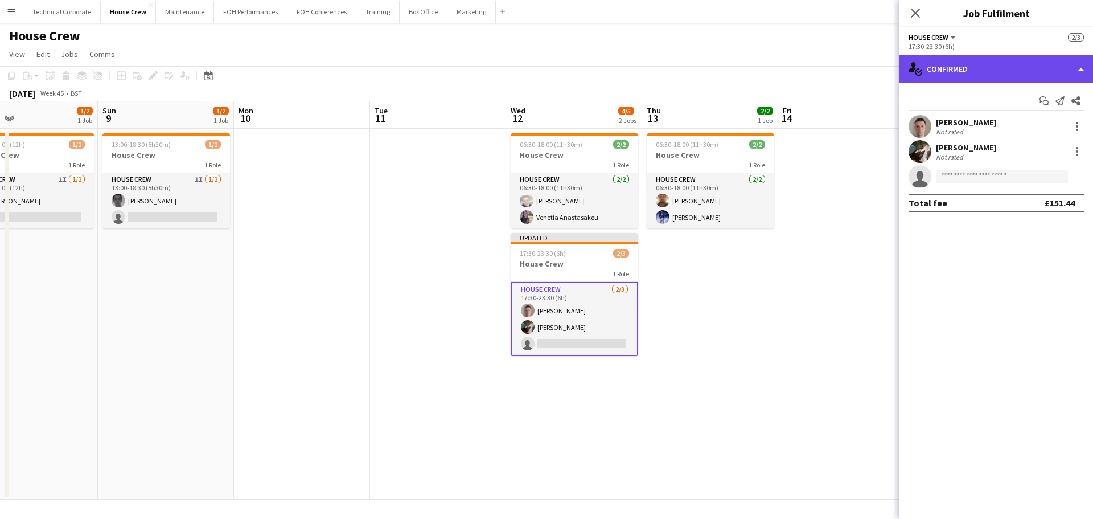
click at [952, 71] on div "single-neutral-actions-check-2 Confirmed" at bounding box center [997, 68] width 194 height 27
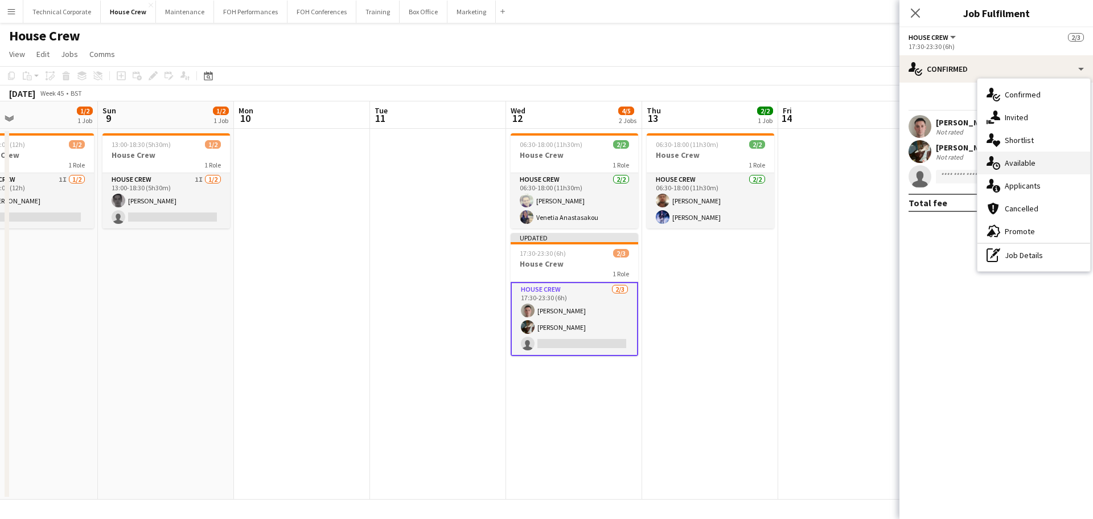
click at [1041, 162] on div "single-neutral-actions-upload Available" at bounding box center [1034, 162] width 113 height 23
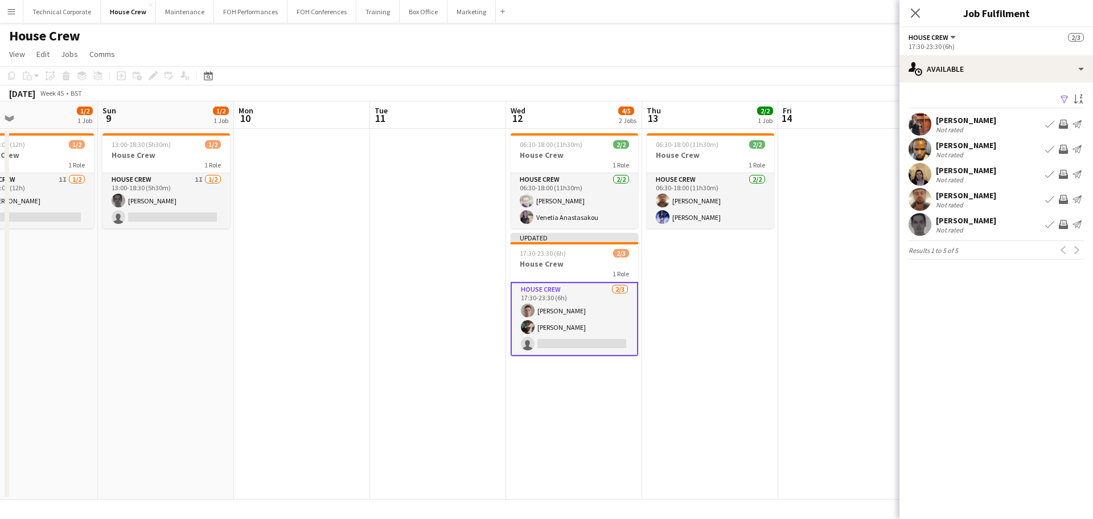
click at [1061, 227] on app-icon "Invite crew" at bounding box center [1063, 224] width 9 height 9
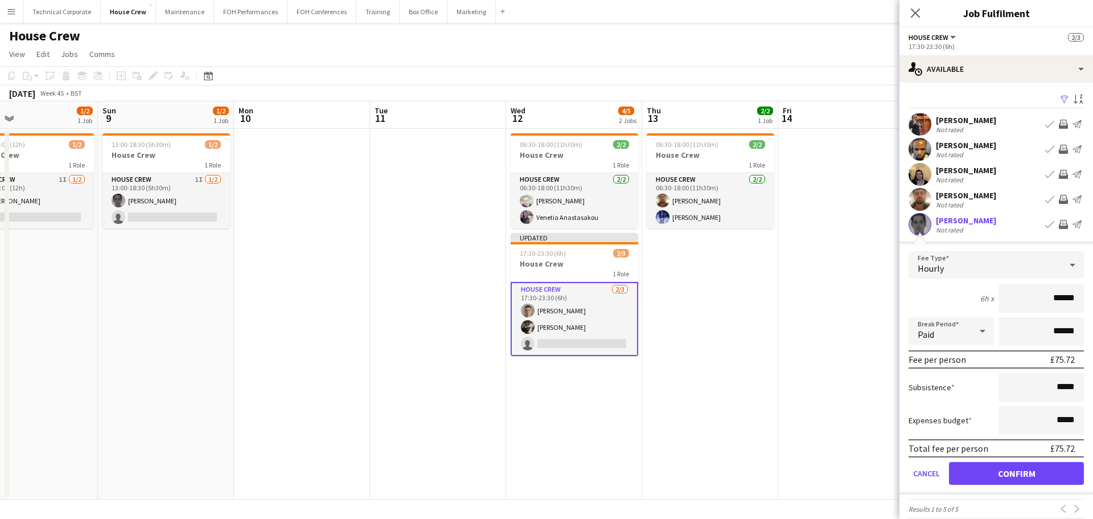
scroll to position [13, 0]
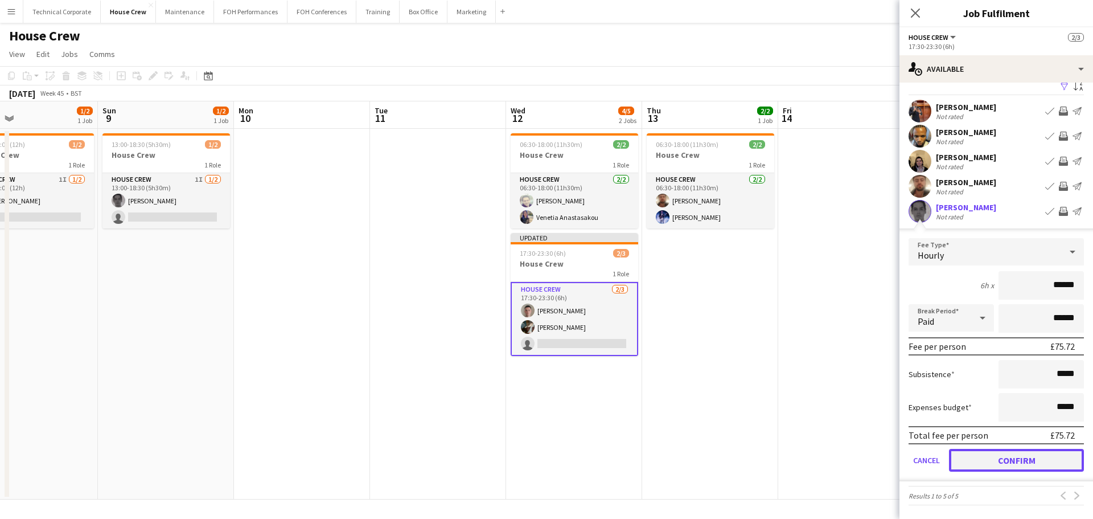
click at [1021, 461] on button "Confirm" at bounding box center [1016, 460] width 135 height 23
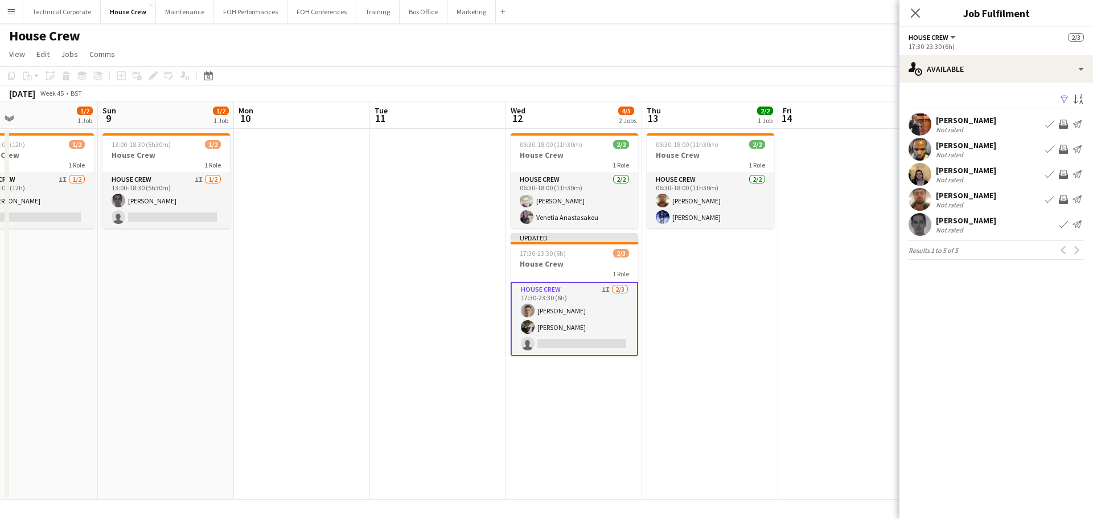
click at [591, 449] on app-date-cell "06:30-18:00 (11h30m) 2/2 House Crew 1 Role House Crew 2/2 06:30-18:00 (11h30m) …" at bounding box center [574, 314] width 136 height 371
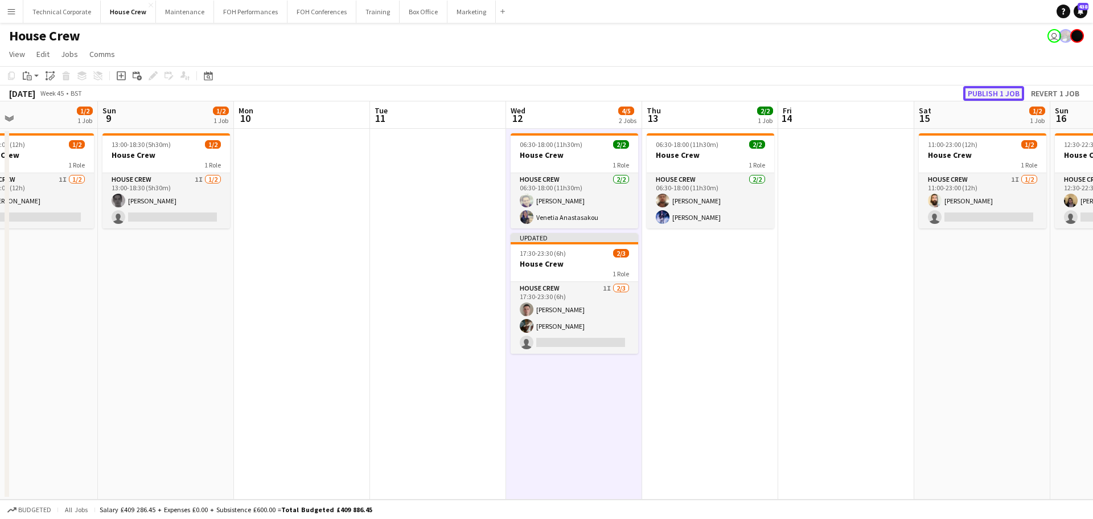
click at [990, 87] on button "Publish 1 job" at bounding box center [994, 93] width 61 height 15
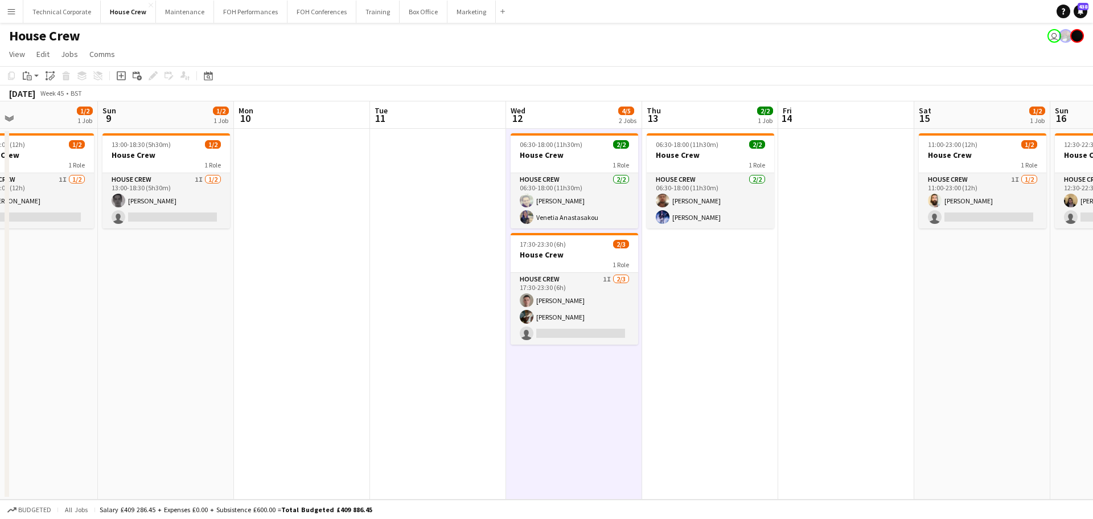
click at [583, 444] on app-date-cell "06:30-18:00 (11h30m) 2/2 House Crew 1 Role House Crew 2/2 06:30-18:00 (11h30m) …" at bounding box center [574, 314] width 136 height 371
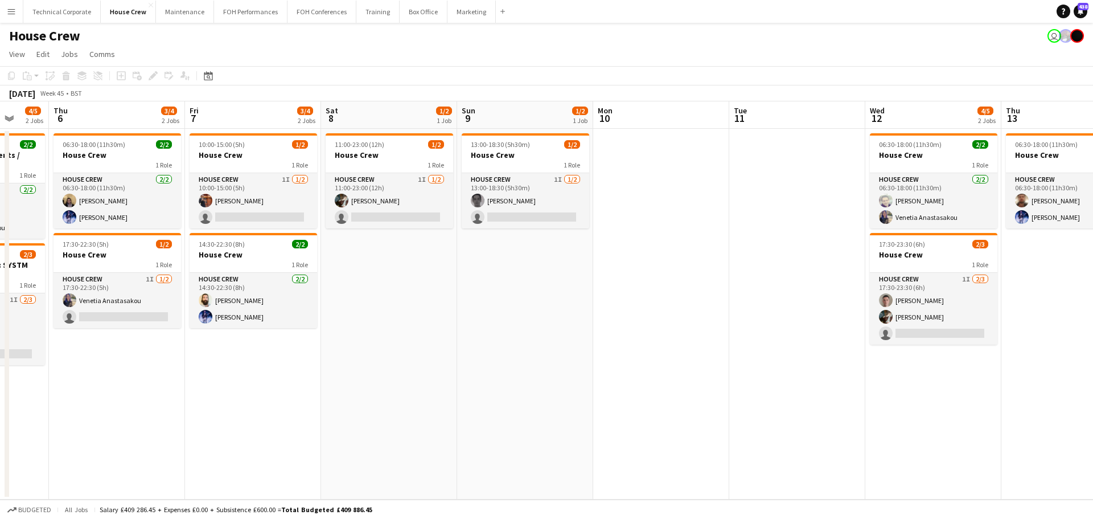
drag, startPoint x: 481, startPoint y: 325, endPoint x: 902, endPoint y: 327, distance: 420.9
click at [902, 327] on app-calendar-viewport "Tue 4 2/2 1 Job Wed 5 4/5 2 Jobs Thu 6 3/4 2 Jobs Fri 7 3/4 2 Jobs Sat 8 1/2 1 …" at bounding box center [546, 300] width 1093 height 398
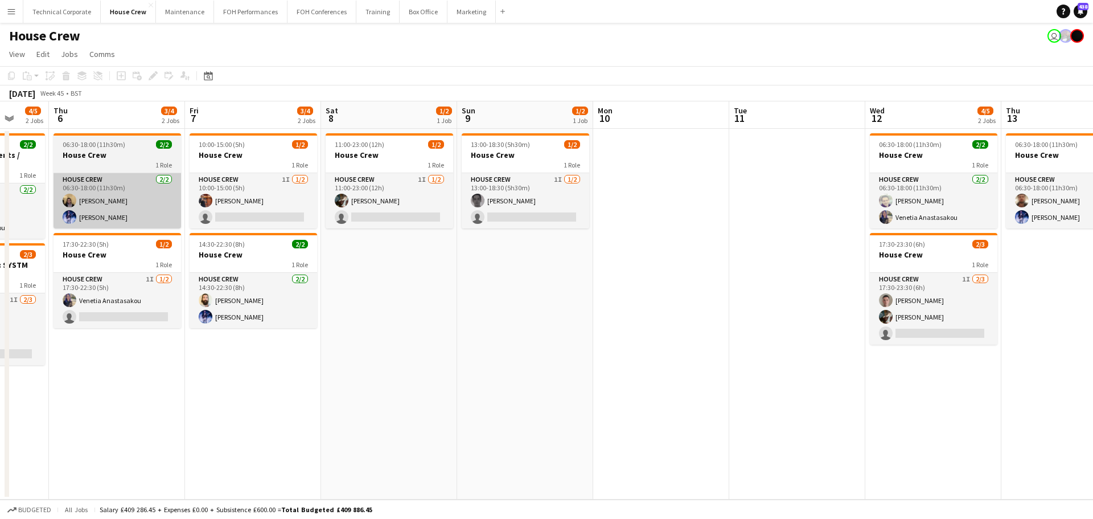
scroll to position [0, 232]
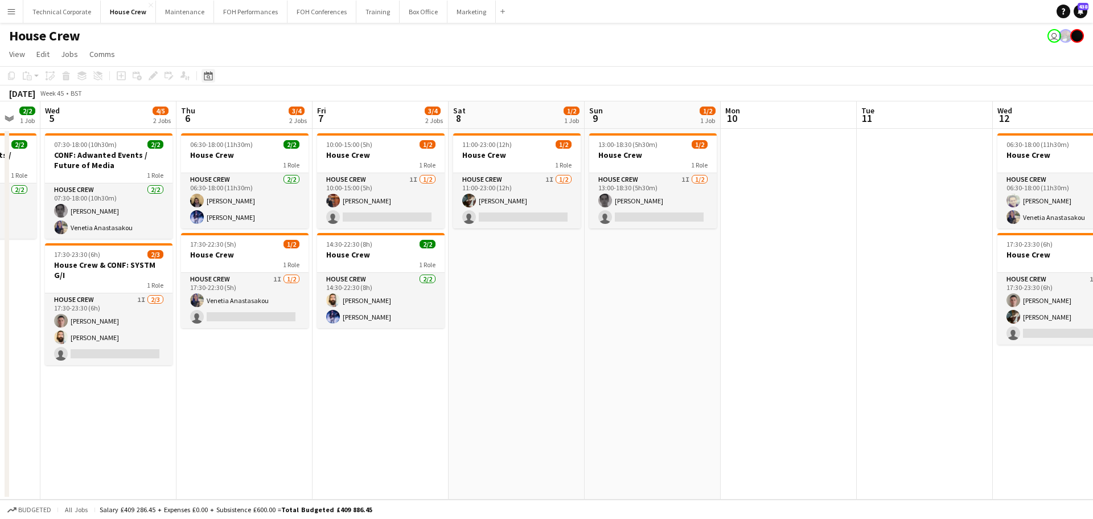
drag, startPoint x: 211, startPoint y: 72, endPoint x: 214, endPoint y: 78, distance: 7.1
click at [210, 72] on icon at bounding box center [208, 75] width 9 height 9
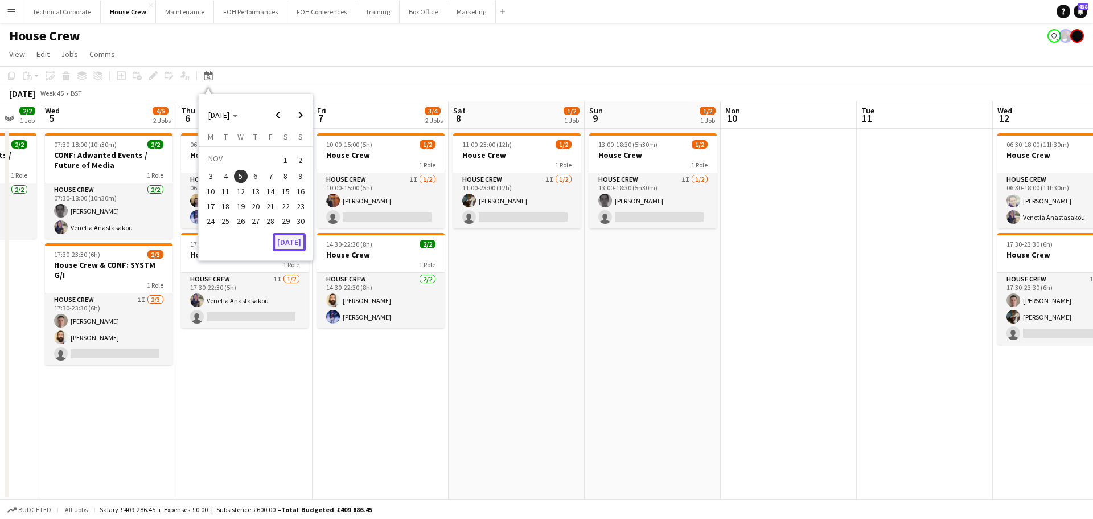
click at [299, 243] on button "[DATE]" at bounding box center [289, 242] width 33 height 18
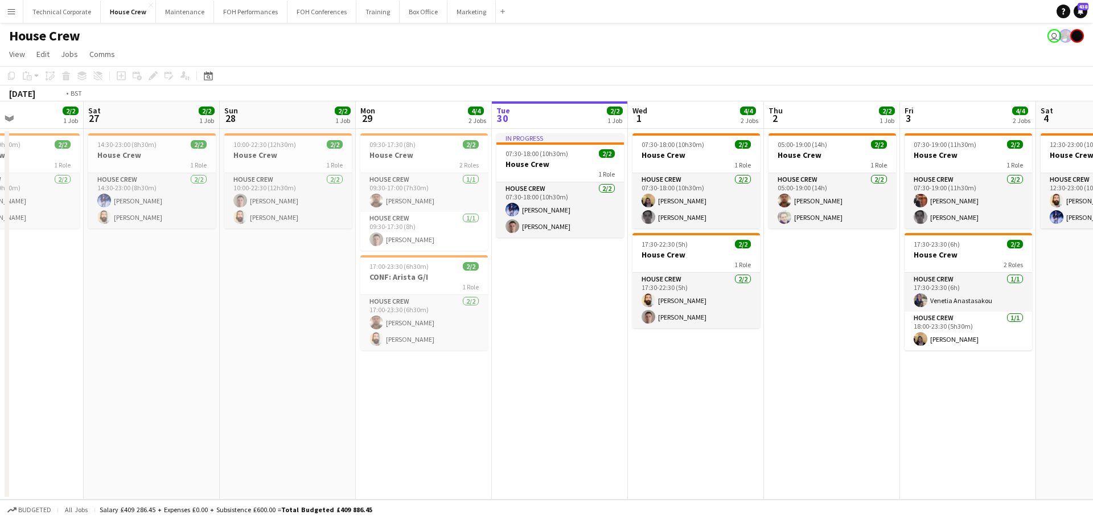
drag, startPoint x: 950, startPoint y: 337, endPoint x: 497, endPoint y: 338, distance: 453.9
click at [497, 338] on app-calendar-viewport "Wed 24 2/2 1 Job Thu 25 4/4 2 Jobs Fri 26 2/2 1 Job Sat 27 2/2 1 Job Sun 28 2/2…" at bounding box center [546, 300] width 1093 height 398
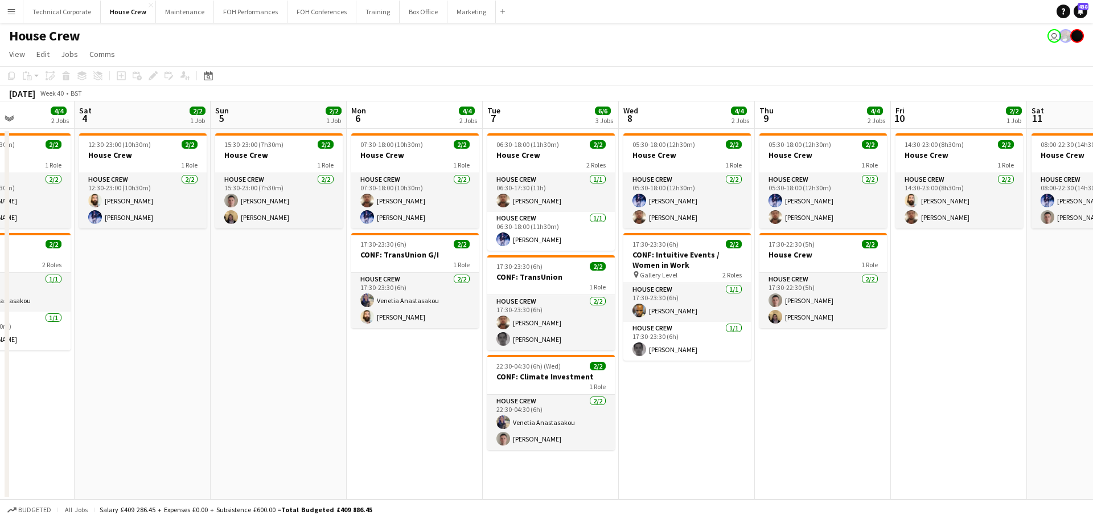
drag, startPoint x: 358, startPoint y: 292, endPoint x: 347, endPoint y: 291, distance: 10.3
click at [347, 291] on app-calendar-viewport "Wed 1 4/4 2 Jobs Thu 2 2/2 1 Job Fri 3 4/4 2 Jobs Sat 4 2/2 1 Job Sun 5 2/2 1 J…" at bounding box center [546, 300] width 1093 height 398
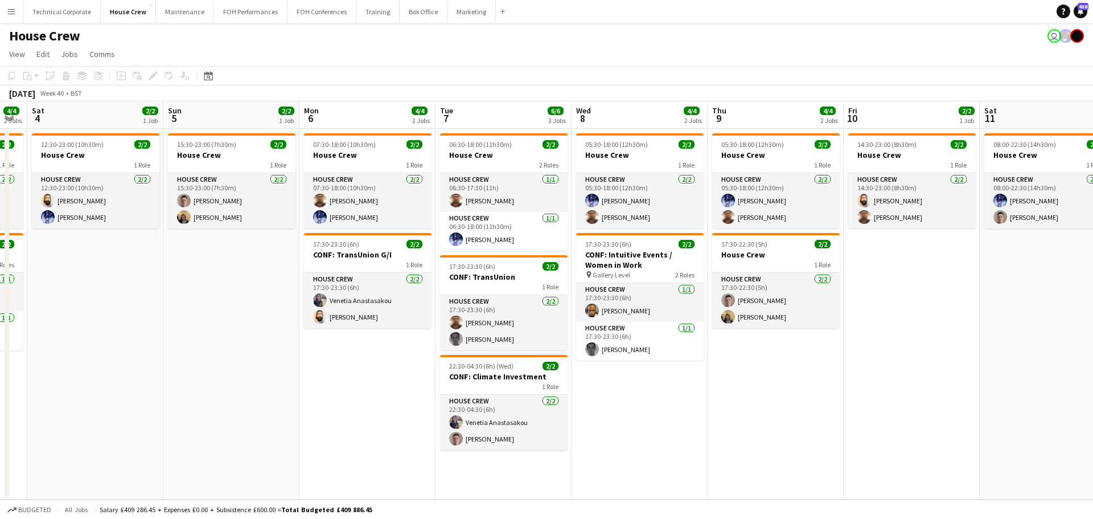
scroll to position [0, 345]
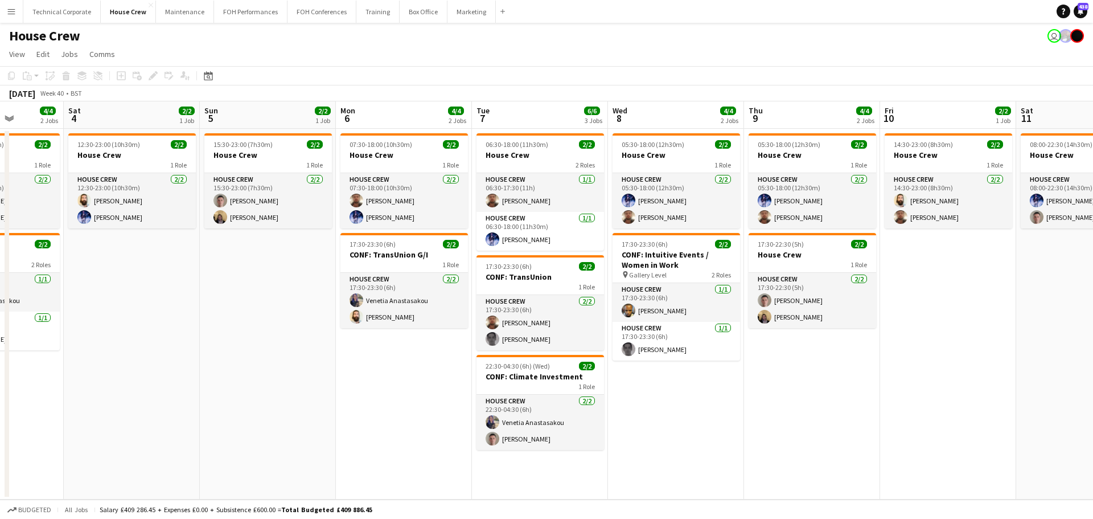
drag, startPoint x: 777, startPoint y: 277, endPoint x: 872, endPoint y: 277, distance: 95.1
click at [872, 277] on app-calendar-viewport "Wed 1 4/4 2 Jobs Thu 2 2/2 1 Job Fri 3 4/4 2 Jobs Sat 4 2/2 1 Job Sun 5 2/2 1 J…" at bounding box center [546, 300] width 1093 height 398
click at [809, 321] on app-card-role "House Crew 2/2 17:30-22:30 (5h) Robert Buckland James Reyes-Gomez" at bounding box center [813, 300] width 128 height 55
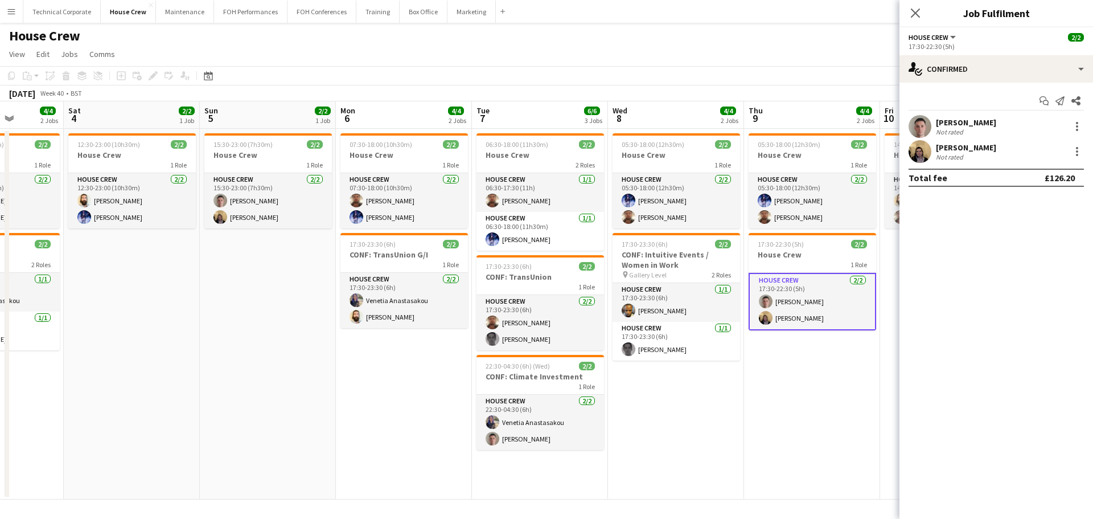
click at [946, 87] on div "Start chat Send notification Share Robert Buckland Not rated James Reyes-Gomez …" at bounding box center [997, 139] width 194 height 113
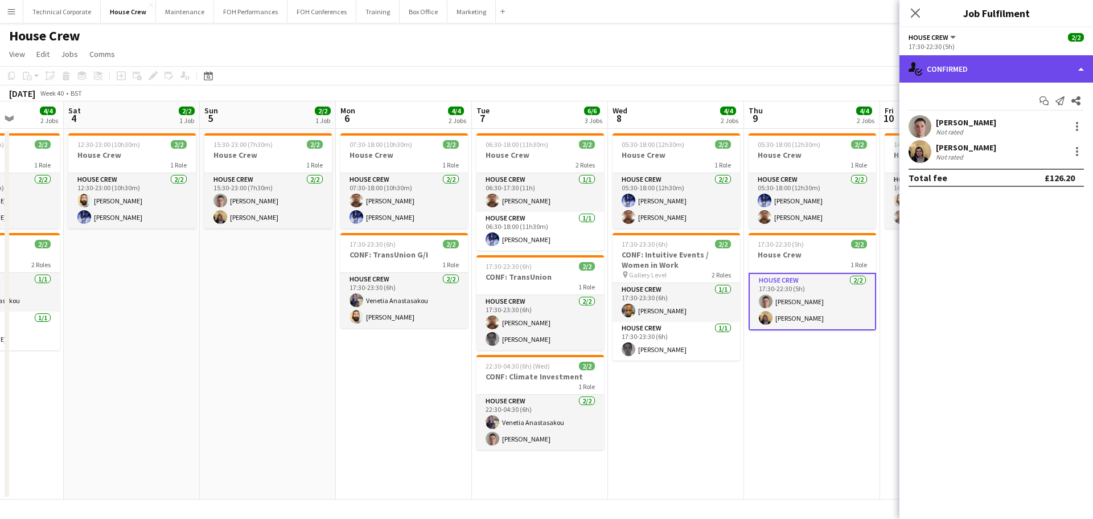
click at [974, 78] on div "single-neutral-actions-check-2 Confirmed" at bounding box center [997, 68] width 194 height 27
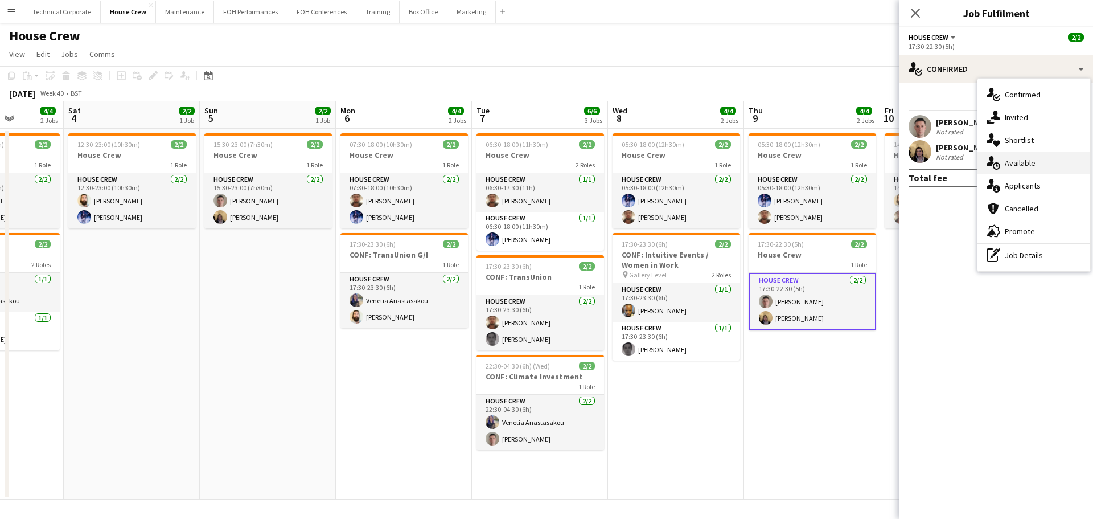
click at [1032, 173] on div "single-neutral-actions-upload Available" at bounding box center [1034, 162] width 113 height 23
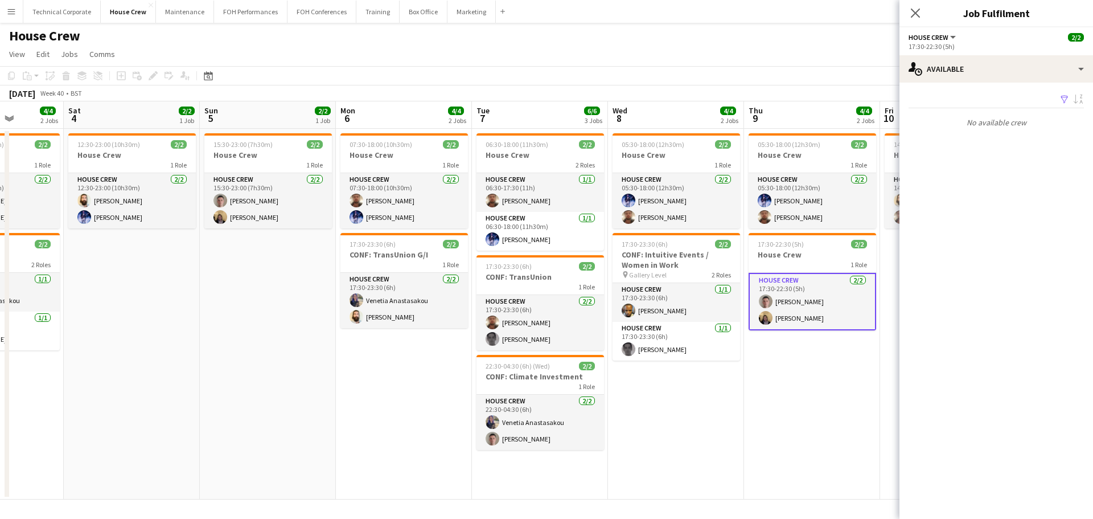
click at [837, 341] on app-date-cell "05:30-18:00 (12h30m) 2/2 House Crew 1 Role House Crew 2/2 05:30-18:00 (12h30m) …" at bounding box center [812, 314] width 136 height 371
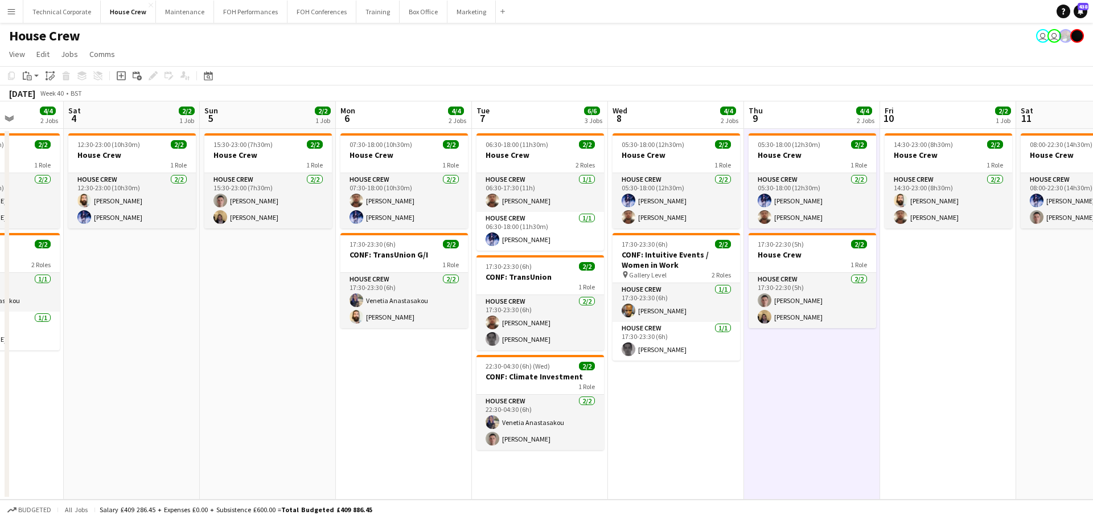
click at [837, 341] on app-date-cell "05:30-18:00 (12h30m) 2/2 House Crew 1 Role House Crew 2/2 05:30-18:00 (12h30m) …" at bounding box center [812, 314] width 136 height 371
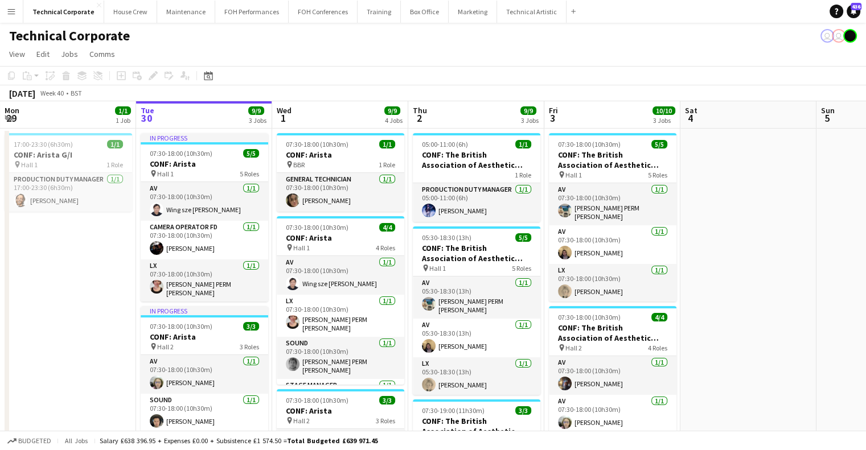
drag, startPoint x: 189, startPoint y: 214, endPoint x: 0, endPoint y: 208, distance: 188.6
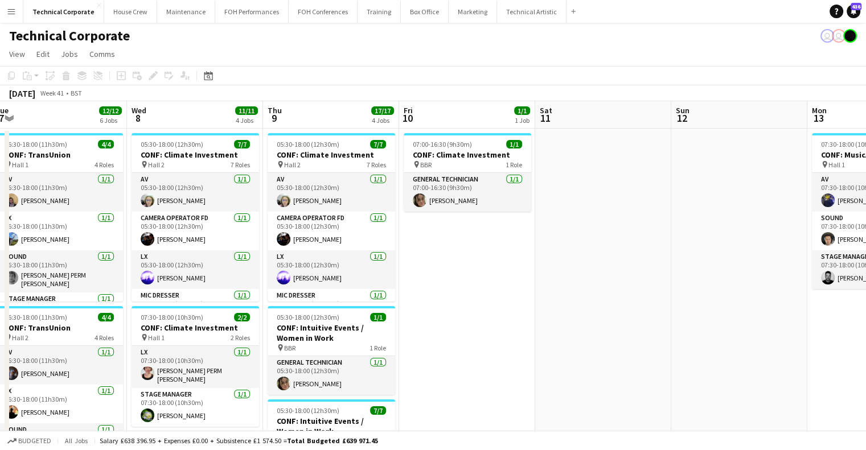
drag, startPoint x: 672, startPoint y: 274, endPoint x: 515, endPoint y: 264, distance: 157.6
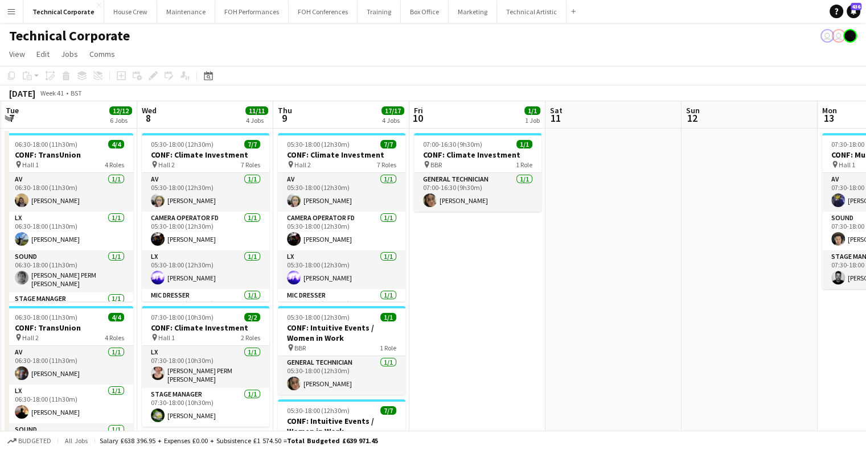
scroll to position [0, 253]
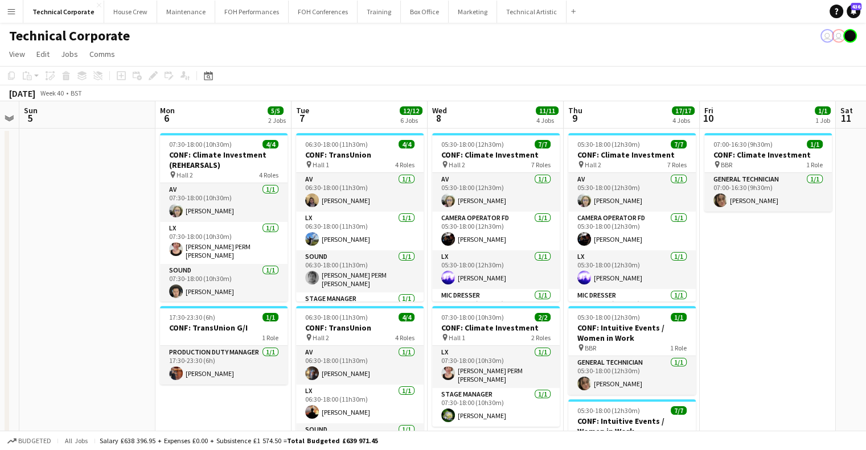
drag, startPoint x: 239, startPoint y: 237, endPoint x: 505, endPoint y: 247, distance: 266.1
drag, startPoint x: 157, startPoint y: 303, endPoint x: 262, endPoint y: 298, distance: 104.9
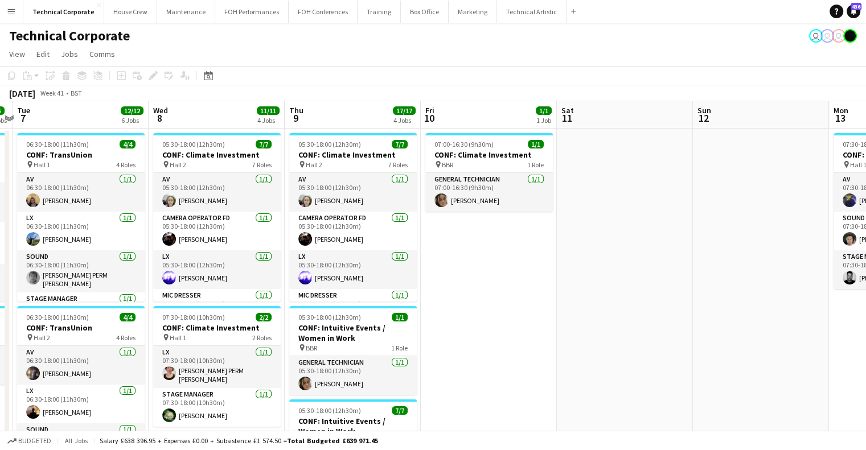
drag, startPoint x: 437, startPoint y: 222, endPoint x: 645, endPoint y: 224, distance: 207.9
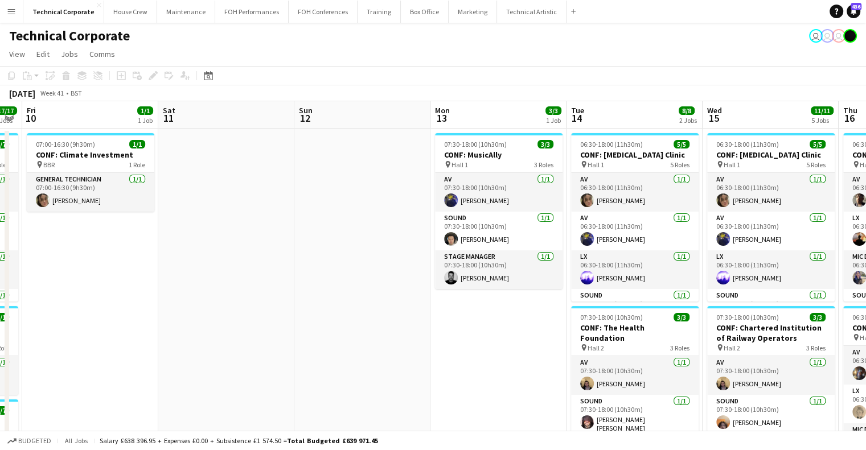
scroll to position [0, 0]
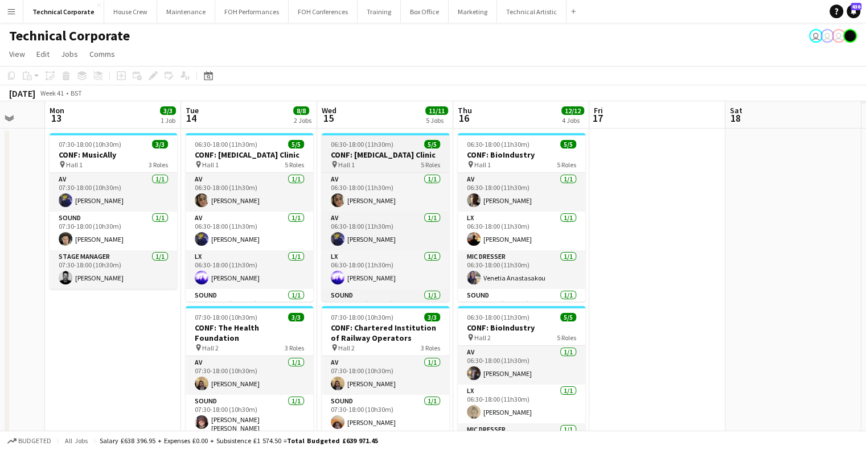
drag, startPoint x: 210, startPoint y: 260, endPoint x: 441, endPoint y: 232, distance: 233.0
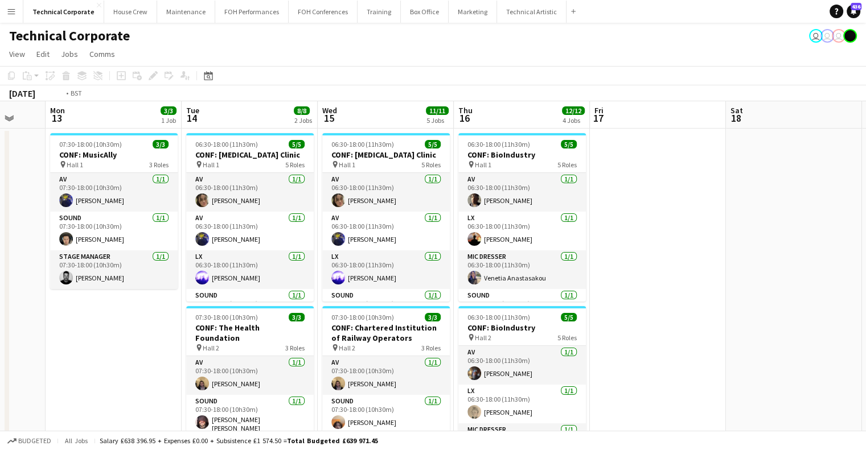
drag, startPoint x: 310, startPoint y: 243, endPoint x: 555, endPoint y: 238, distance: 244.4
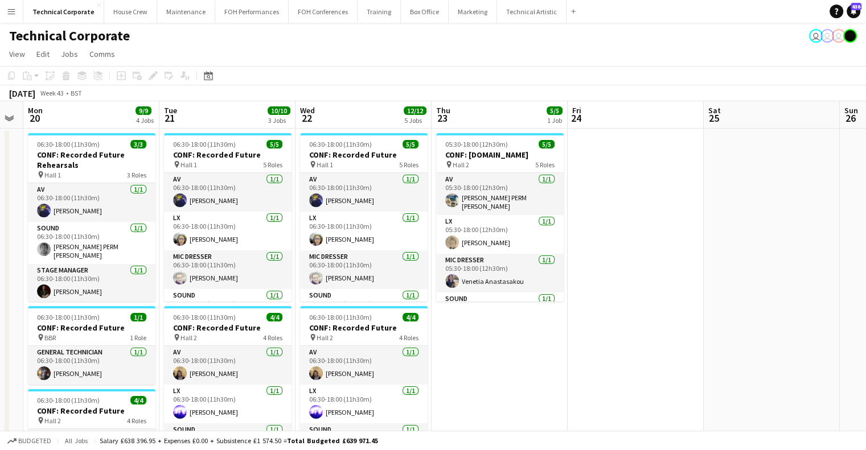
drag, startPoint x: 369, startPoint y: 209, endPoint x: 589, endPoint y: 179, distance: 222.4
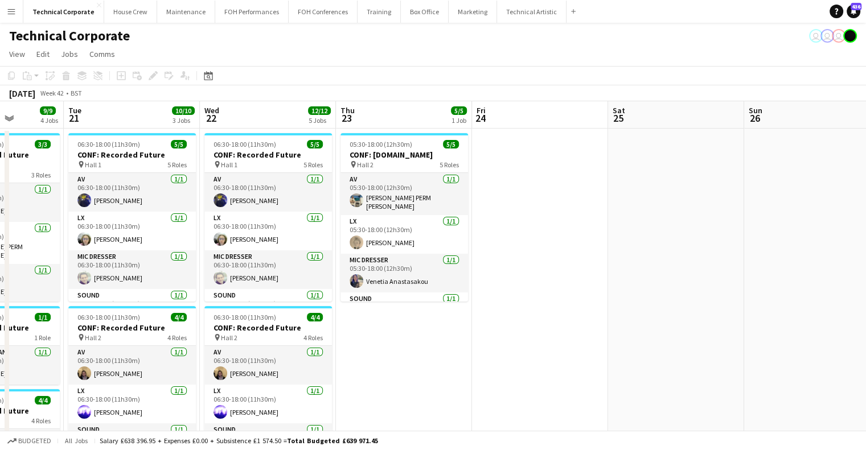
drag, startPoint x: 607, startPoint y: 182, endPoint x: 749, endPoint y: 216, distance: 146.3
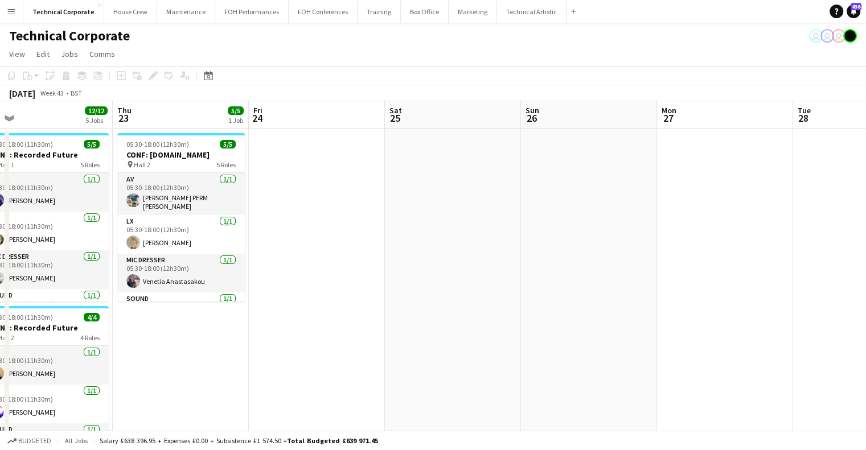
drag, startPoint x: 370, startPoint y: 237, endPoint x: 368, endPoint y: 245, distance: 8.1
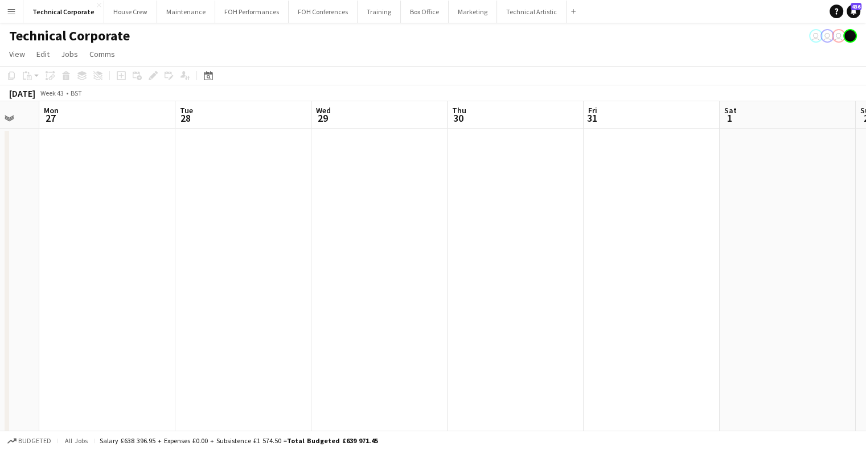
scroll to position [0, 370]
drag, startPoint x: 635, startPoint y: 248, endPoint x: 536, endPoint y: 118, distance: 163.3
drag, startPoint x: 465, startPoint y: 244, endPoint x: 120, endPoint y: 240, distance: 345.7
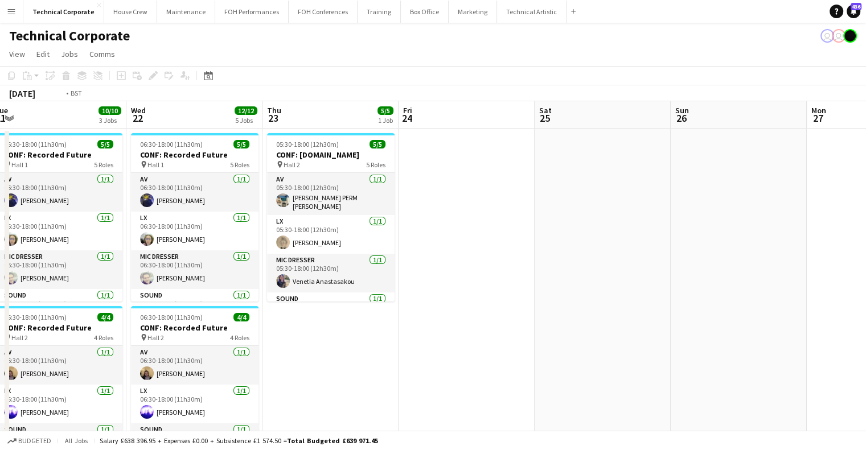
drag, startPoint x: 237, startPoint y: 244, endPoint x: 351, endPoint y: 247, distance: 114.5
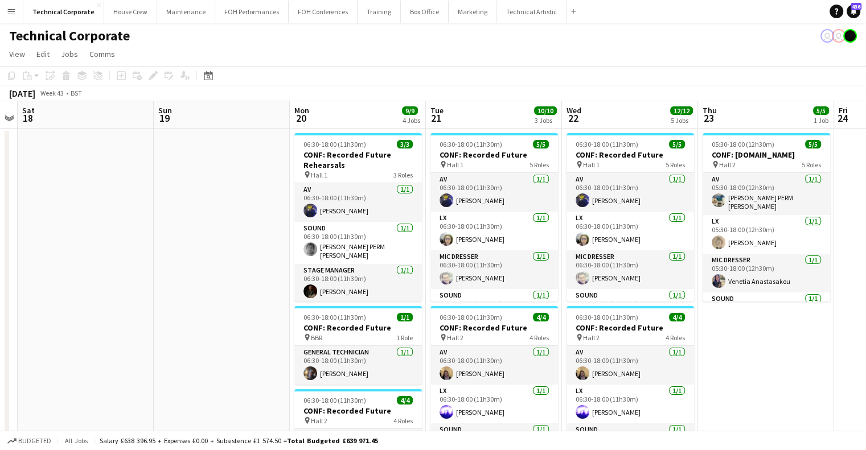
drag, startPoint x: 571, startPoint y: 231, endPoint x: 339, endPoint y: 241, distance: 232.6
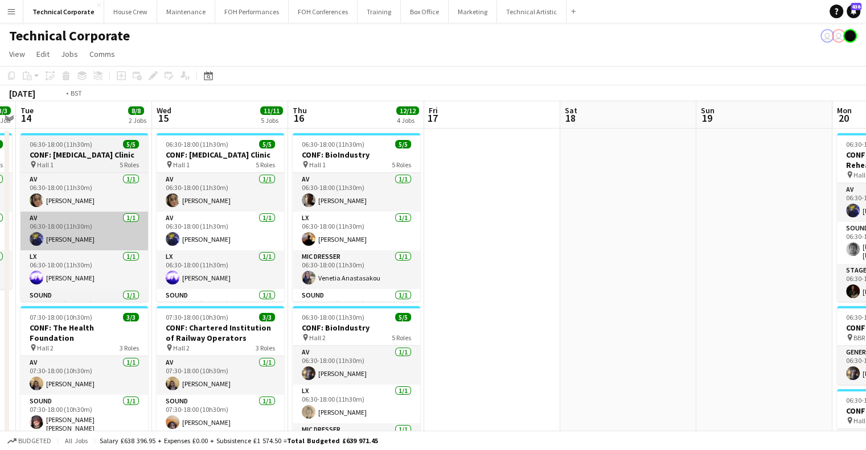
drag, startPoint x: 197, startPoint y: 247, endPoint x: 518, endPoint y: 248, distance: 320.6
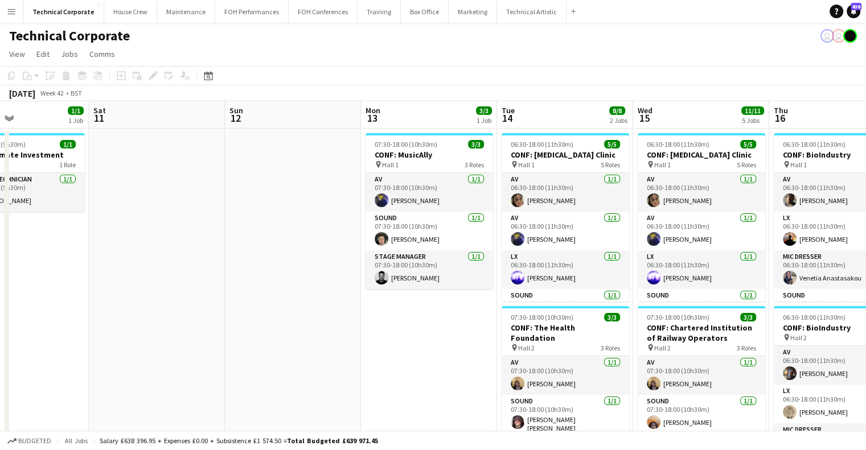
drag, startPoint x: 503, startPoint y: 261, endPoint x: 569, endPoint y: 259, distance: 65.5
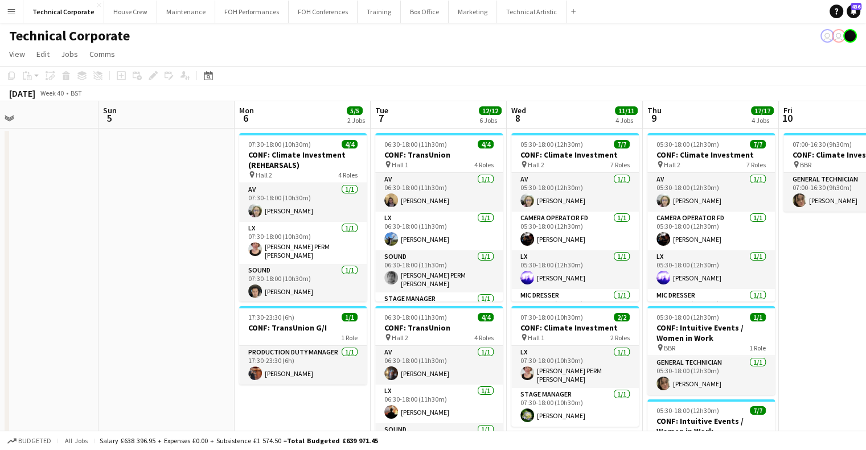
drag, startPoint x: 636, startPoint y: 263, endPoint x: 189, endPoint y: 283, distance: 446.9
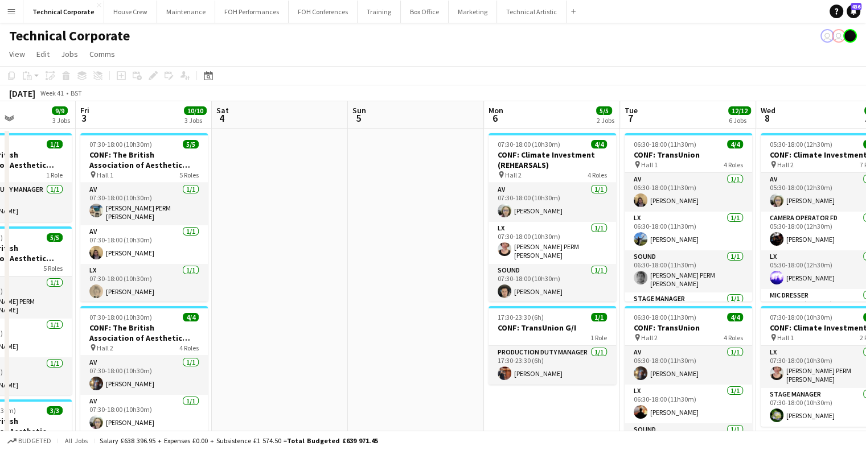
drag, startPoint x: 559, startPoint y: 281, endPoint x: 631, endPoint y: 282, distance: 71.8
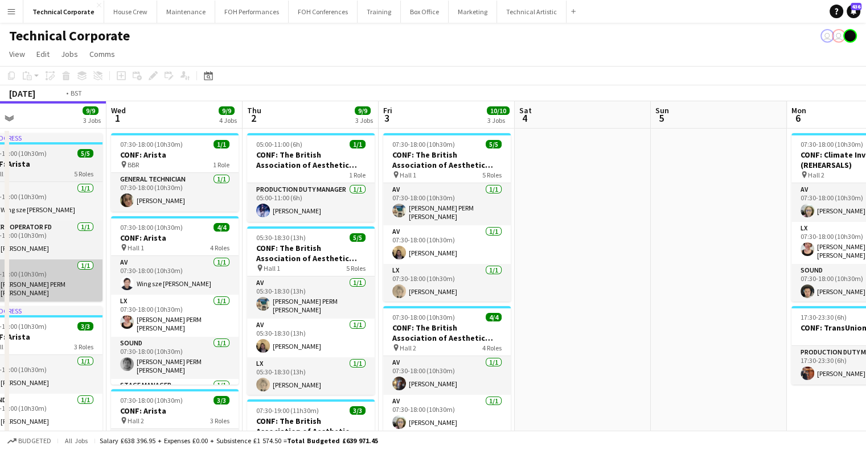
drag, startPoint x: 347, startPoint y: 293, endPoint x: 297, endPoint y: 296, distance: 50.2
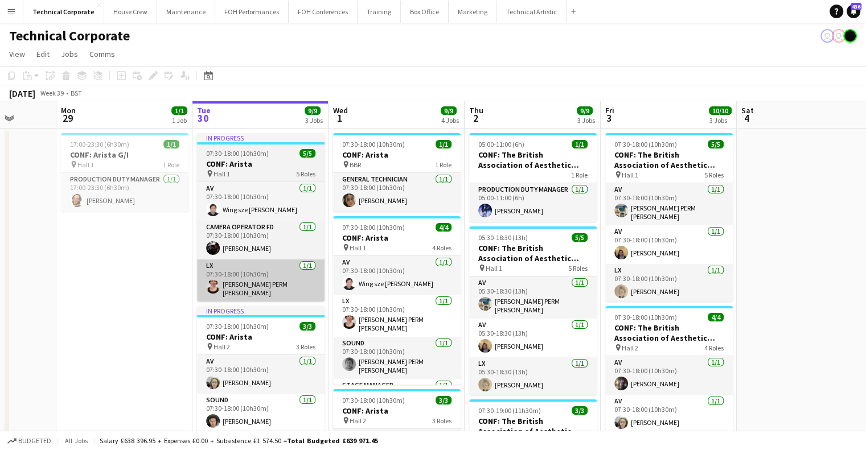
drag, startPoint x: 669, startPoint y: 296, endPoint x: 245, endPoint y: 296, distance: 424.3
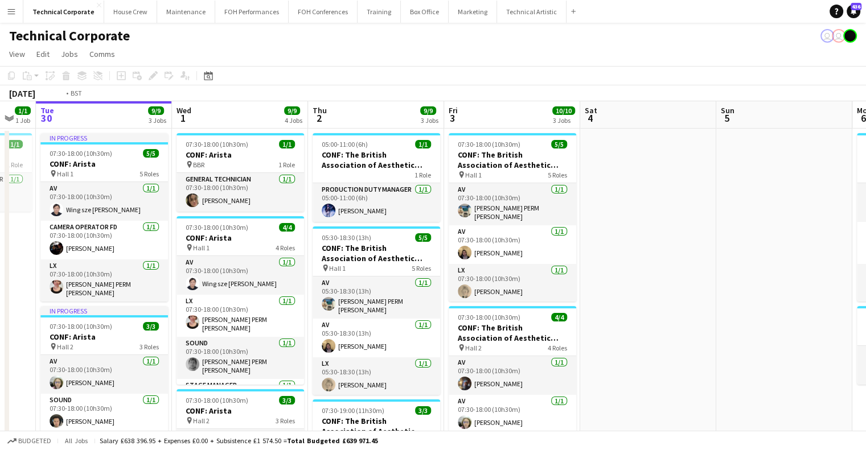
drag, startPoint x: 565, startPoint y: 273, endPoint x: 210, endPoint y: 271, distance: 355.4
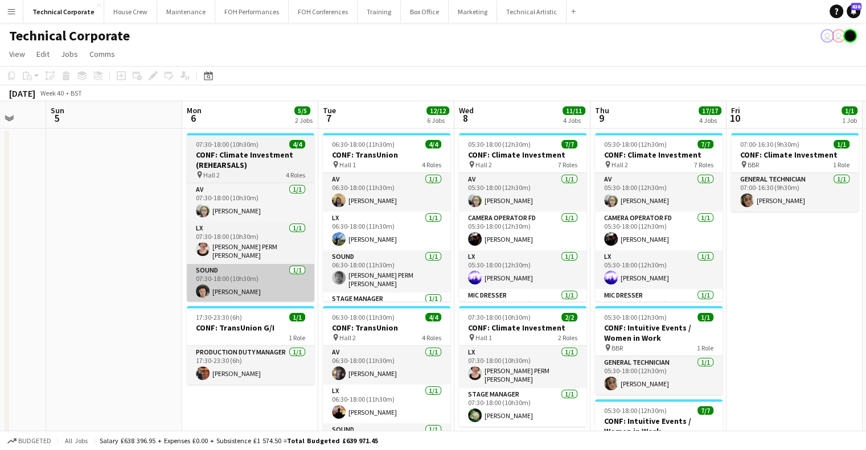
scroll to position [0, 387]
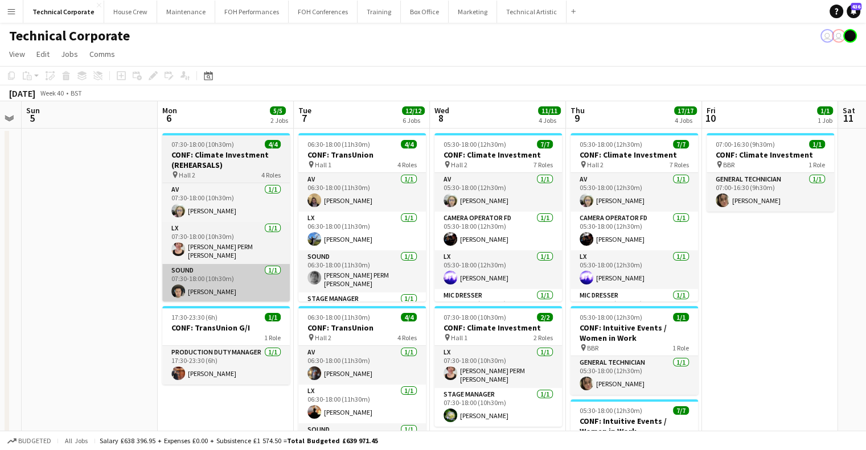
drag, startPoint x: 155, startPoint y: 281, endPoint x: 184, endPoint y: 270, distance: 30.5
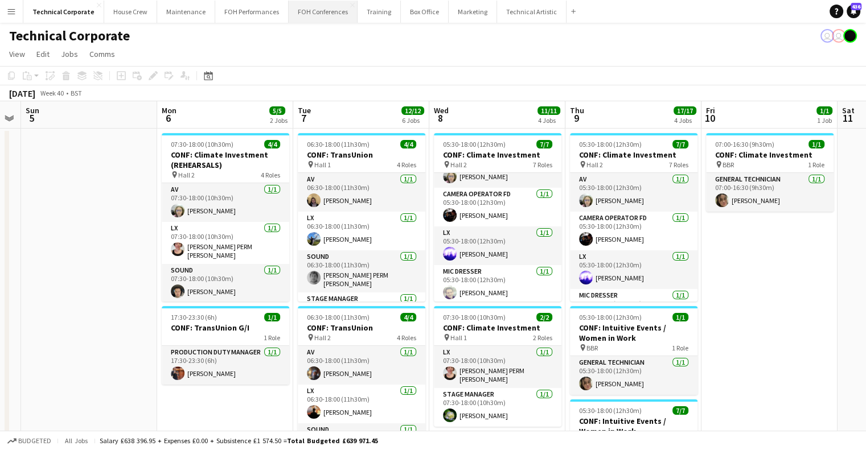
scroll to position [0, 0]
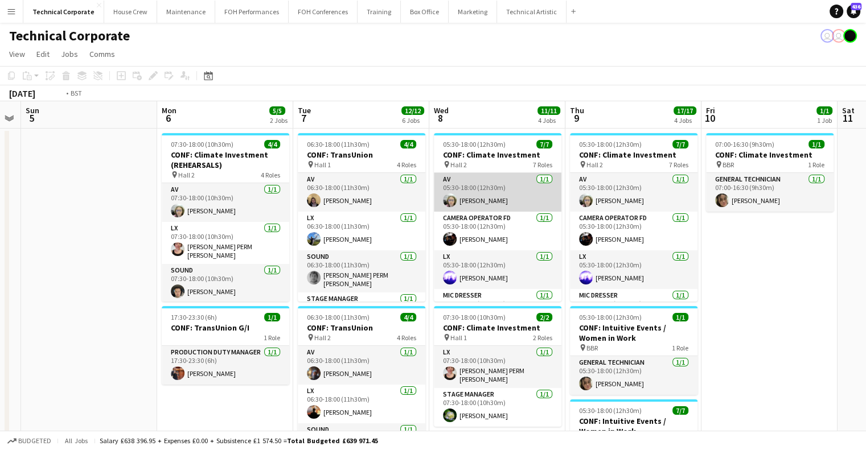
drag, startPoint x: 404, startPoint y: 204, endPoint x: 162, endPoint y: 210, distance: 242.7
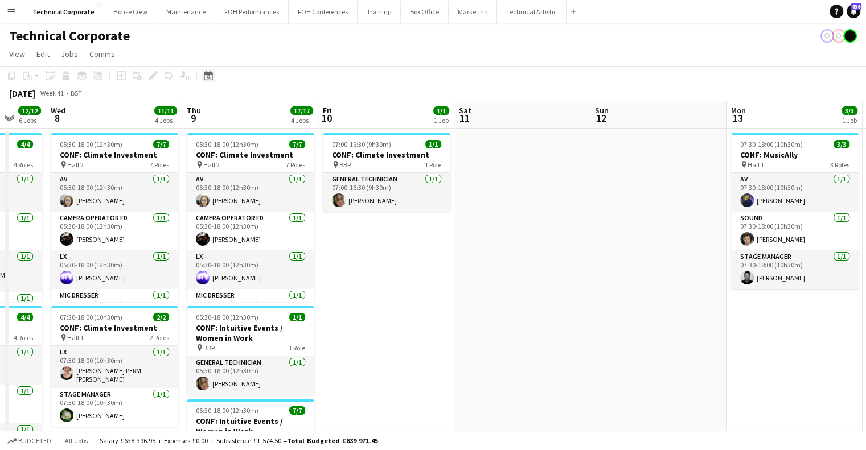
click at [212, 76] on icon at bounding box center [208, 75] width 9 height 9
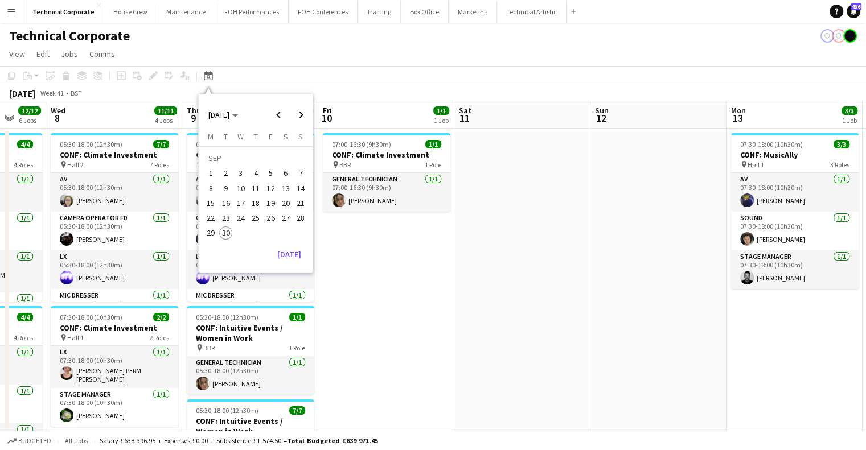
drag, startPoint x: 577, startPoint y: 240, endPoint x: 309, endPoint y: 252, distance: 268.5
click at [309, 252] on app-calendar "Copy Paste Paste Ctrl+V Paste with crew Ctrl+Shift+V Paste linked Job Delete Gr…" at bounding box center [433, 455] width 866 height 778
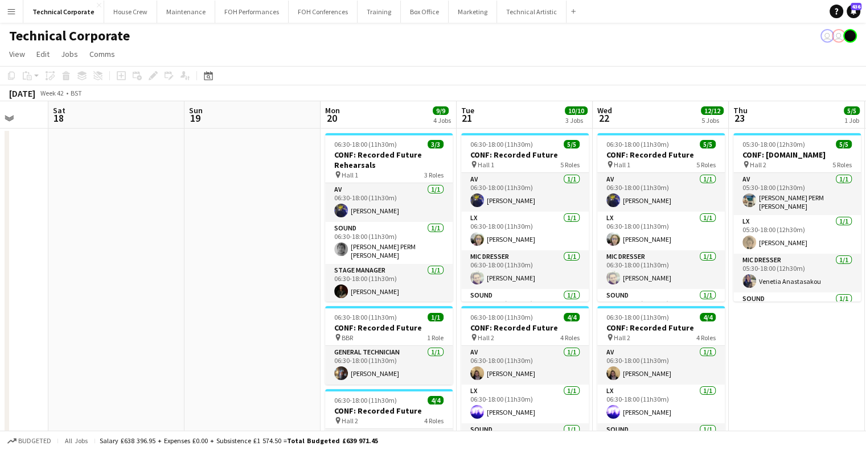
scroll to position [0, 360]
drag, startPoint x: 522, startPoint y: 227, endPoint x: 88, endPoint y: 248, distance: 434.4
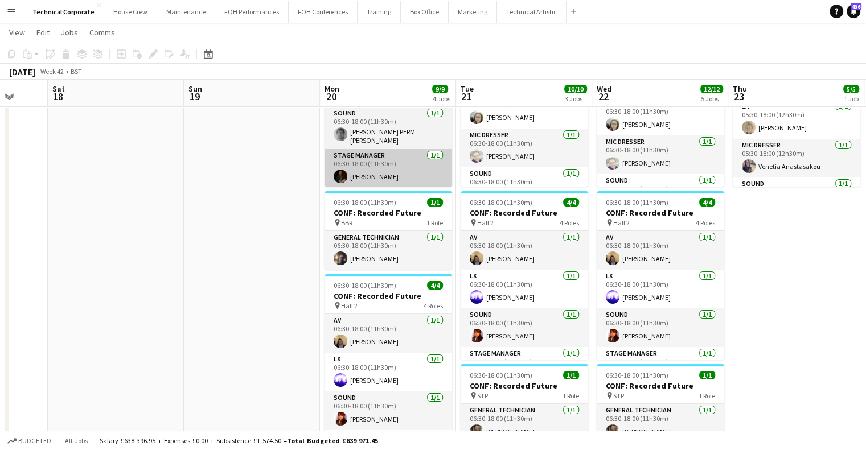
scroll to position [0, 0]
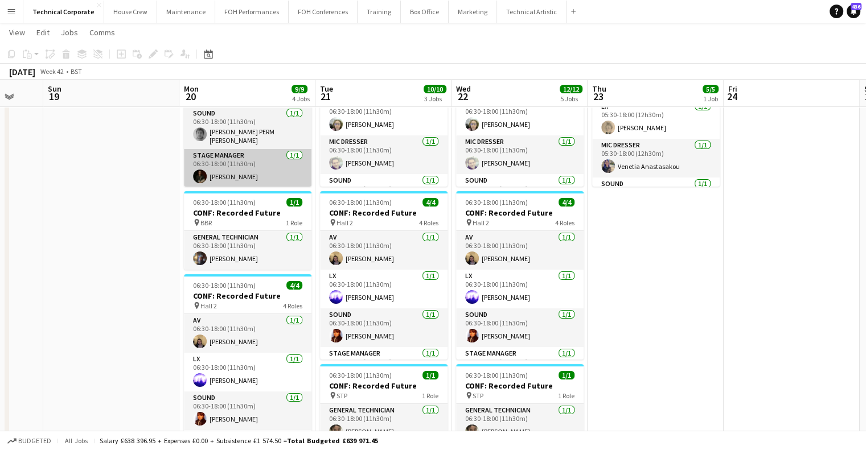
drag, startPoint x: 356, startPoint y: 186, endPoint x: 222, endPoint y: 155, distance: 137.3
click at [247, 190] on app-calendar-viewport "Wed 15 11/11 5 Jobs Thu 16 12/12 4 Jobs Fri 17 Sat 18 Sun 19 Mon 20 9/9 4 Jobs …" at bounding box center [433, 330] width 866 height 798
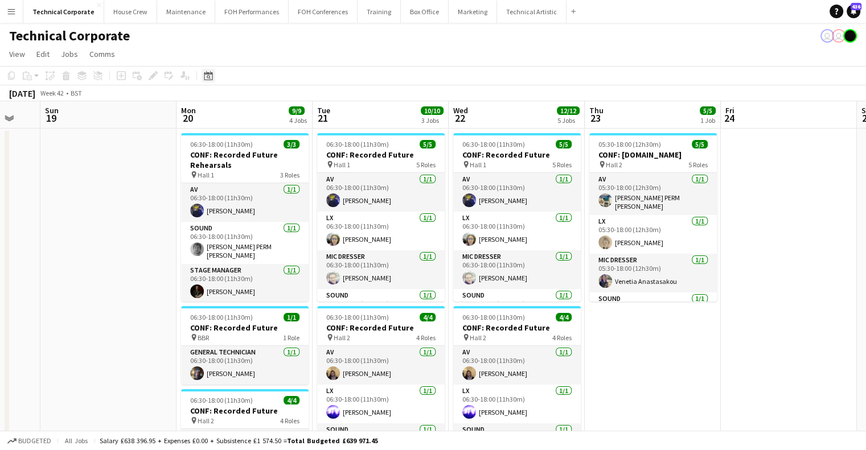
click at [206, 77] on icon "Date picker" at bounding box center [208, 75] width 9 height 9
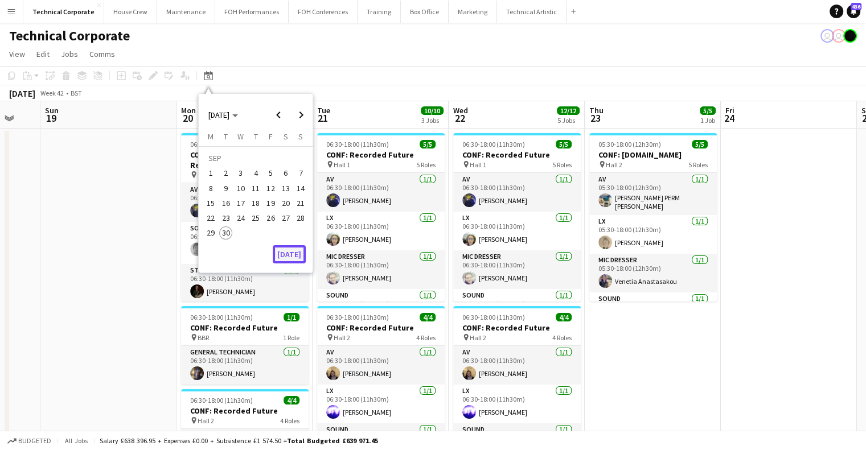
click at [292, 254] on button "[DATE]" at bounding box center [289, 254] width 33 height 18
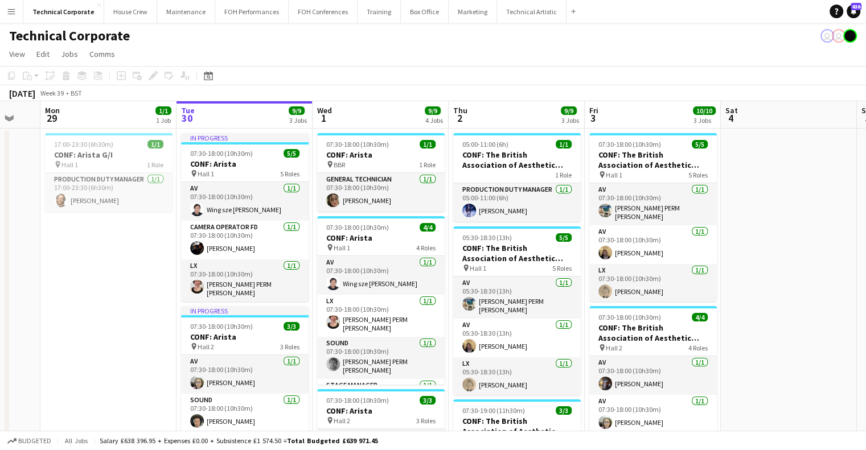
scroll to position [0, 392]
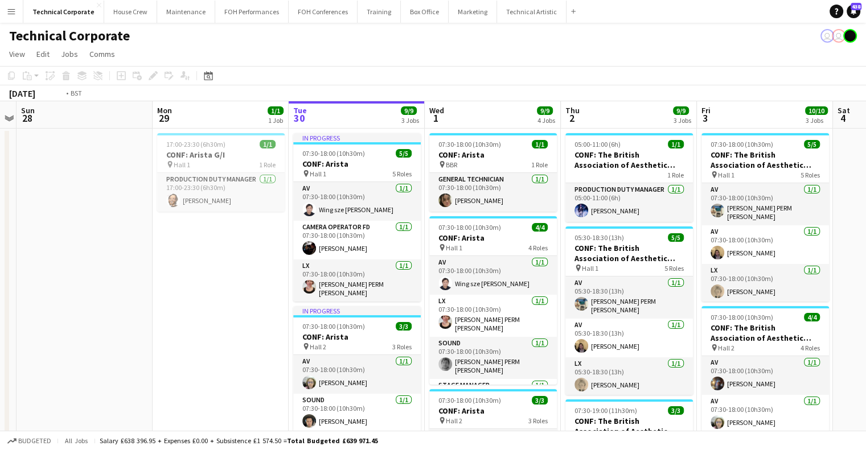
drag, startPoint x: 537, startPoint y: 252, endPoint x: 185, endPoint y: 273, distance: 352.5
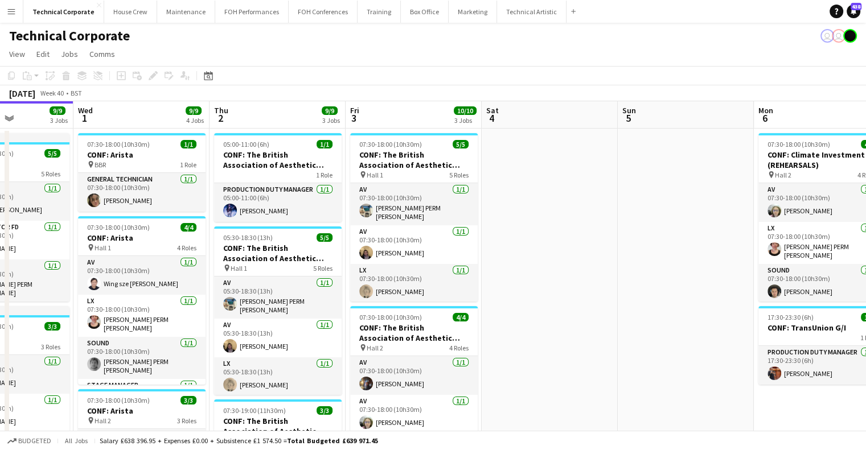
drag, startPoint x: 408, startPoint y: 286, endPoint x: 330, endPoint y: 288, distance: 78.0
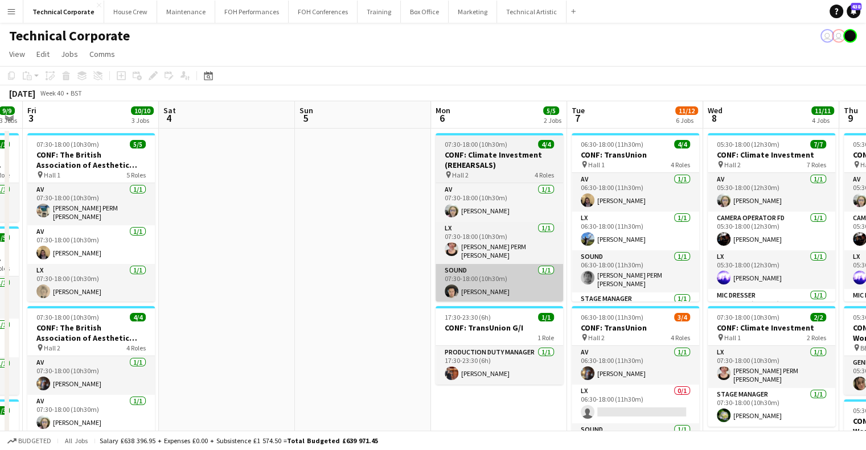
scroll to position [0, 300]
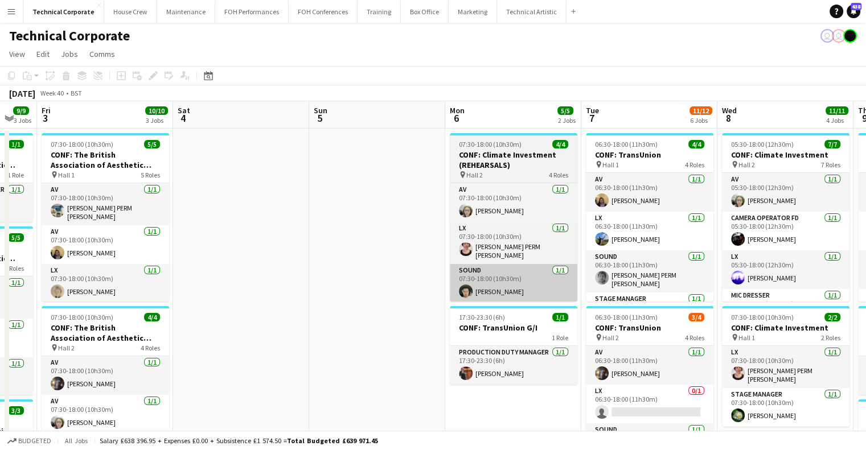
drag, startPoint x: 494, startPoint y: 275, endPoint x: 323, endPoint y: 285, distance: 171.1
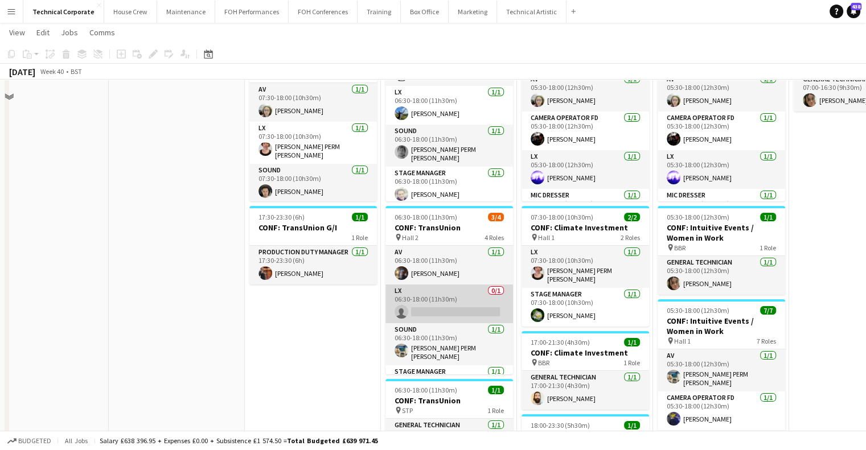
scroll to position [114, 0]
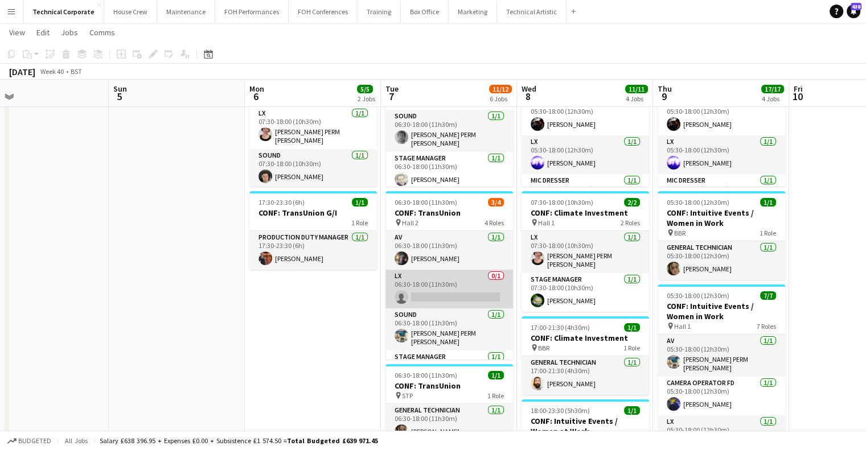
click at [453, 294] on app-card-role "LX 0/1 06:30-18:00 (11h30m) single-neutral-actions" at bounding box center [450, 289] width 128 height 39
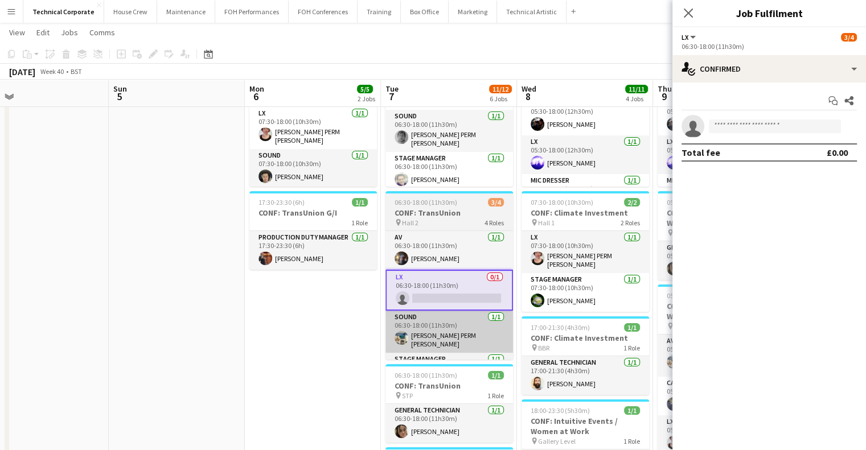
scroll to position [0, 434]
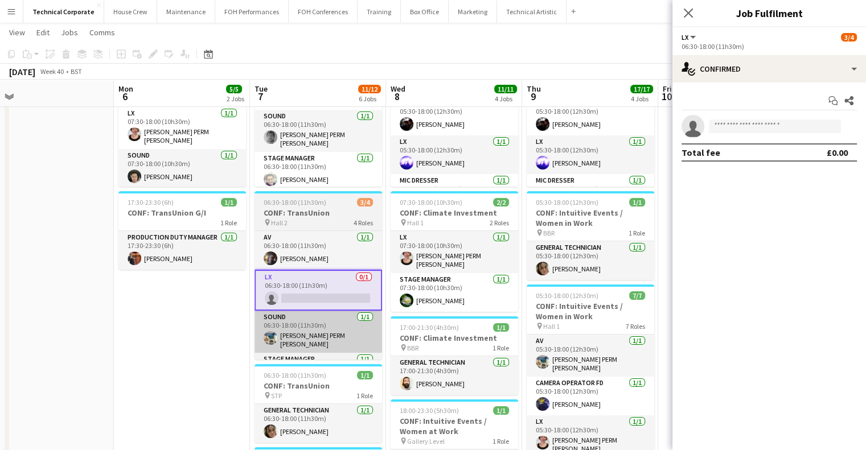
drag, startPoint x: 304, startPoint y: 331, endPoint x: 306, endPoint y: 321, distance: 10.5
click at [282, 332] on app-calendar-viewport "Thu 2 9/9 3 Jobs Fri 3 10/10 3 Jobs Sat 4 Sun 5 Mon 6 5/5 2 Jobs Tue 7 11/12 6 …" at bounding box center [433, 330] width 866 height 798
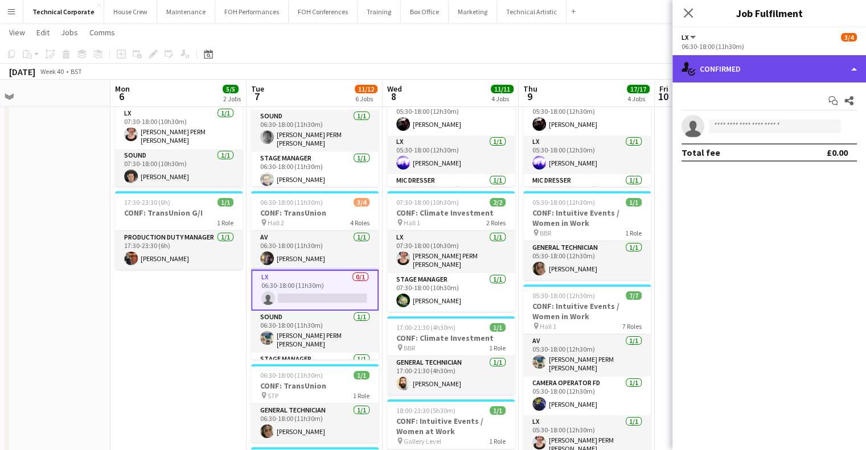
click at [747, 72] on div "single-neutral-actions-check-2 Confirmed" at bounding box center [770, 68] width 194 height 27
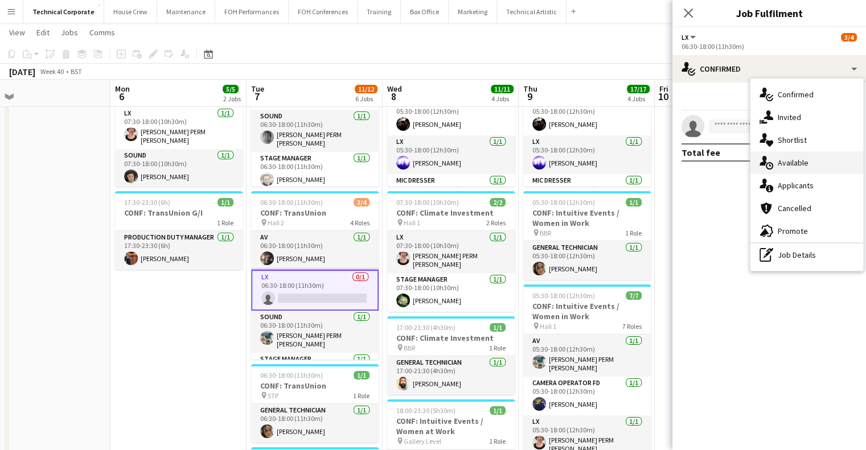
click at [798, 160] on span "Available" at bounding box center [793, 163] width 31 height 10
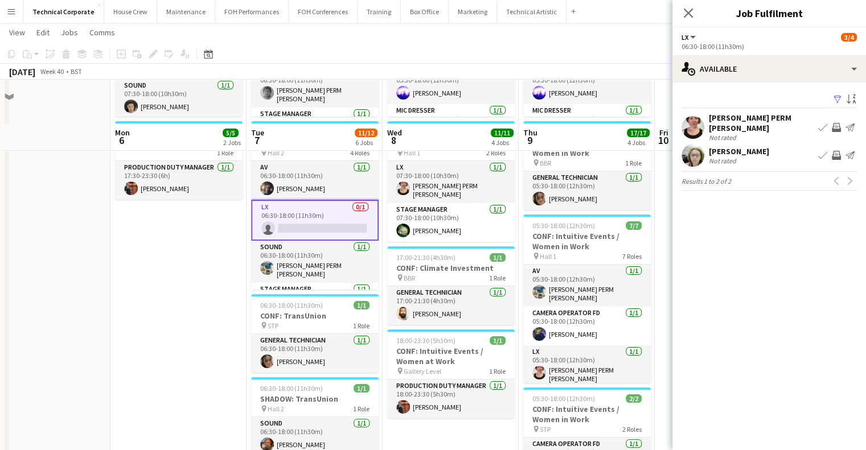
scroll to position [228, 0]
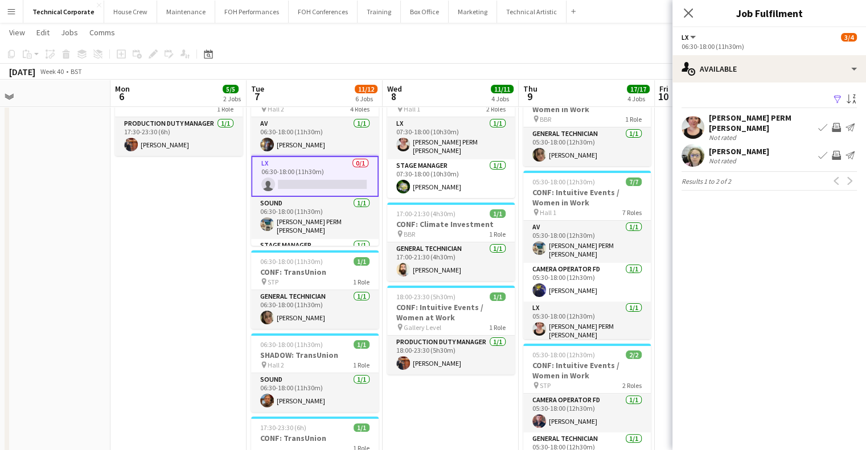
click at [439, 399] on app-date-cell "05:30-18:00 (12h30m) 7/7 CONF: Climate Investment pin Hall 2 7 Roles AV 1/1 05:…" at bounding box center [451, 257] width 136 height 715
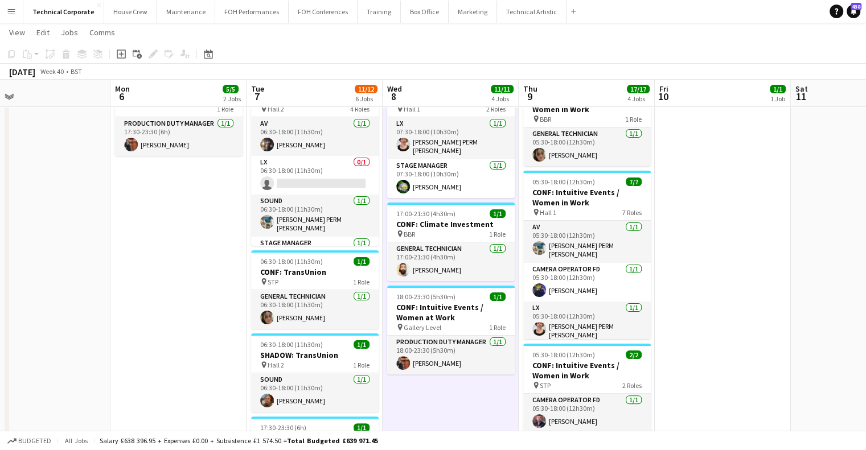
click at [436, 398] on app-date-cell "05:30-18:00 (12h30m) 7/7 CONF: Climate Investment pin Hall 2 7 Roles AV 1/1 05:…" at bounding box center [451, 257] width 136 height 715
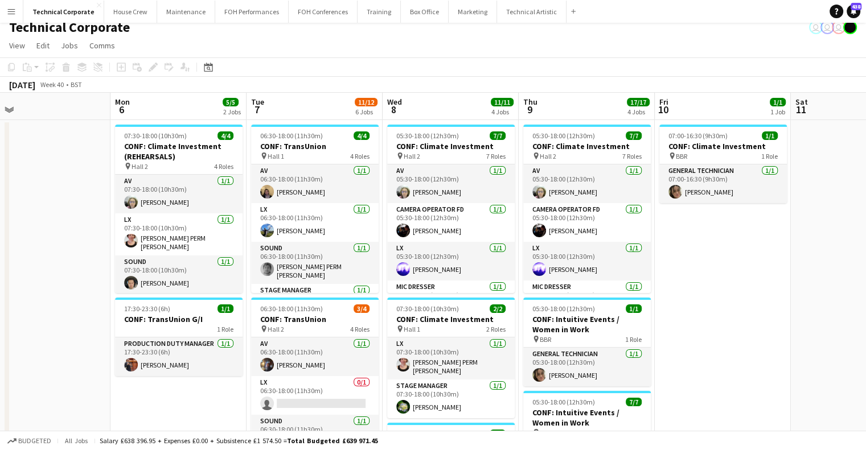
scroll to position [0, 0]
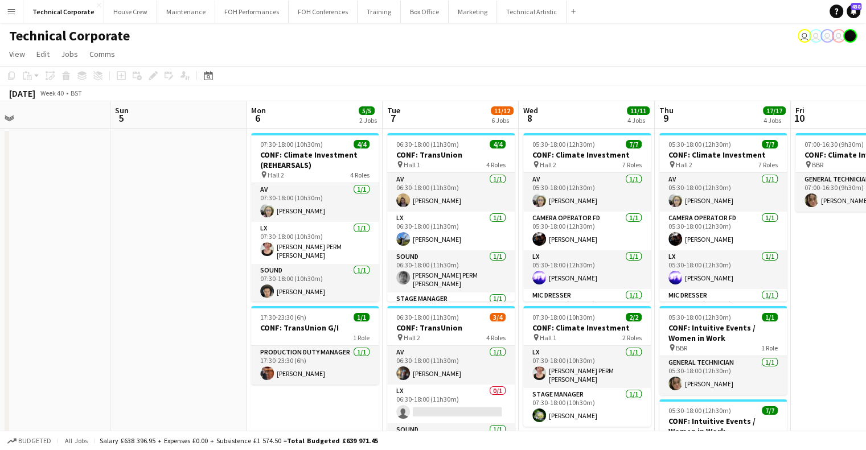
drag, startPoint x: 261, startPoint y: 237, endPoint x: 543, endPoint y: 244, distance: 282.0
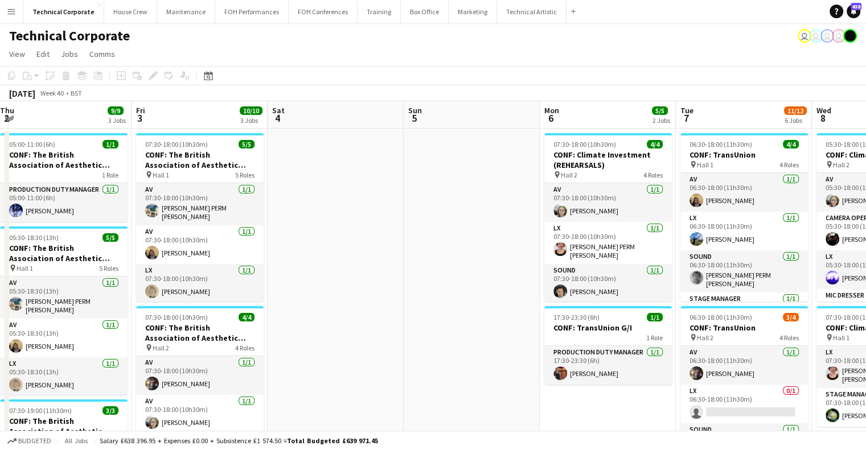
drag, startPoint x: 547, startPoint y: 248, endPoint x: 653, endPoint y: 250, distance: 106.5
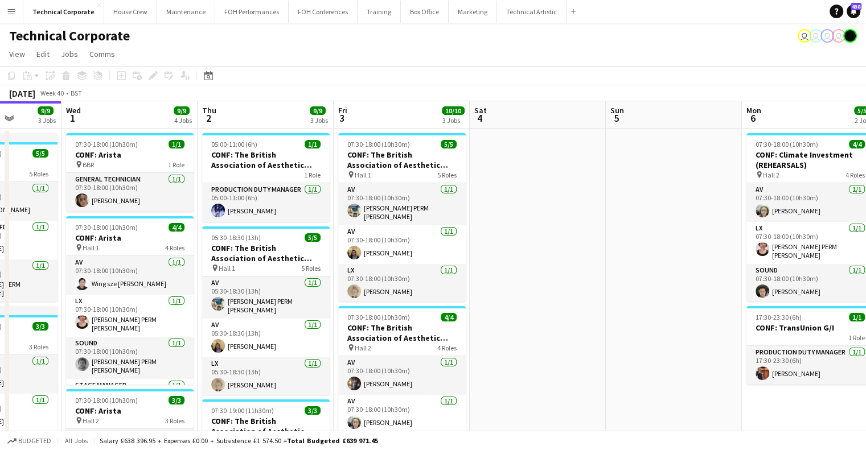
drag, startPoint x: 681, startPoint y: 330, endPoint x: 510, endPoint y: 329, distance: 170.9
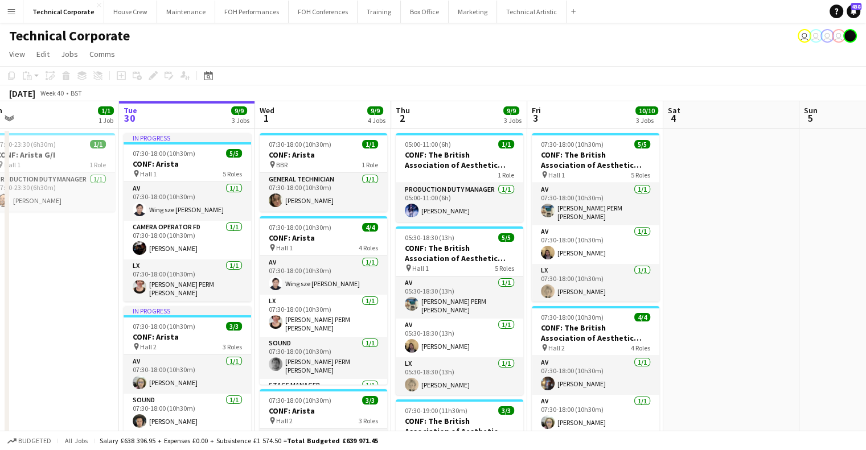
drag, startPoint x: 351, startPoint y: 229, endPoint x: 513, endPoint y: 227, distance: 161.7
drag, startPoint x: 554, startPoint y: 221, endPoint x: 415, endPoint y: 218, distance: 139.0
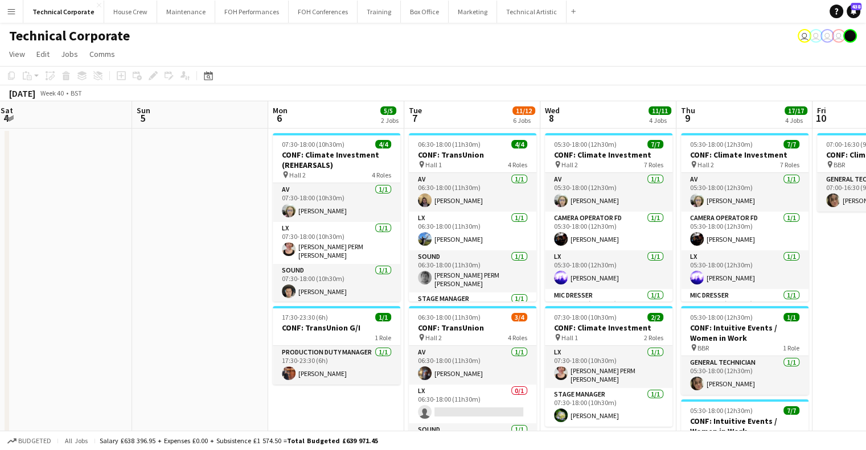
scroll to position [0, 437]
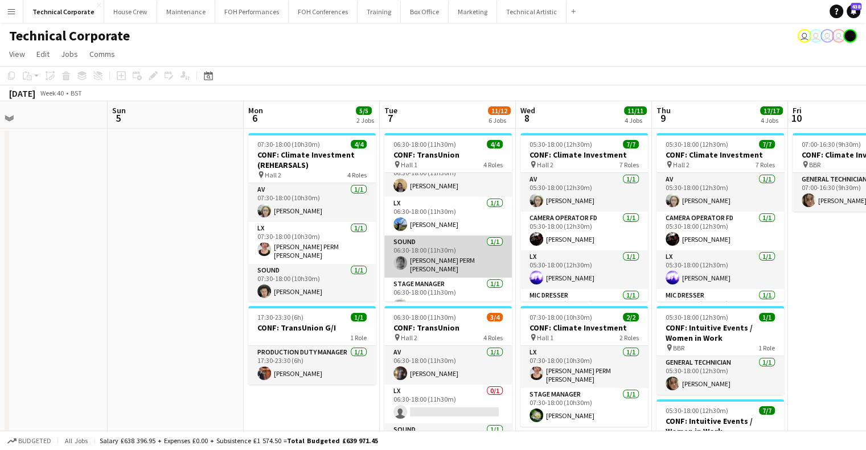
scroll to position [26, 0]
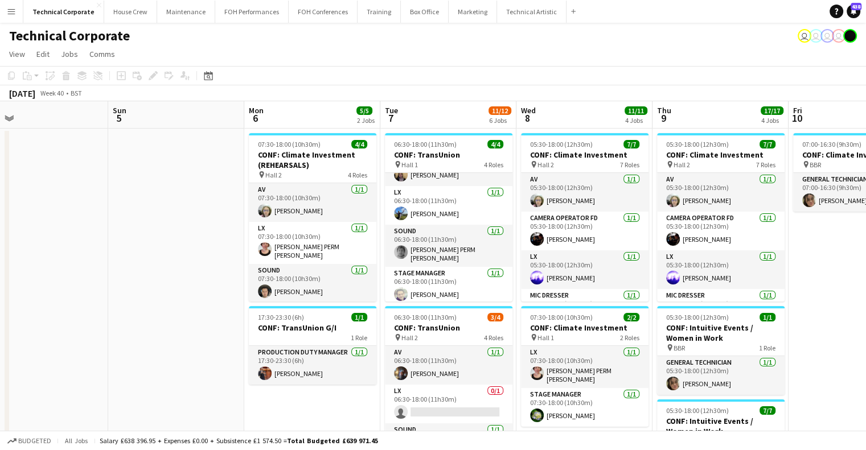
drag, startPoint x: 298, startPoint y: 258, endPoint x: 269, endPoint y: 254, distance: 29.9
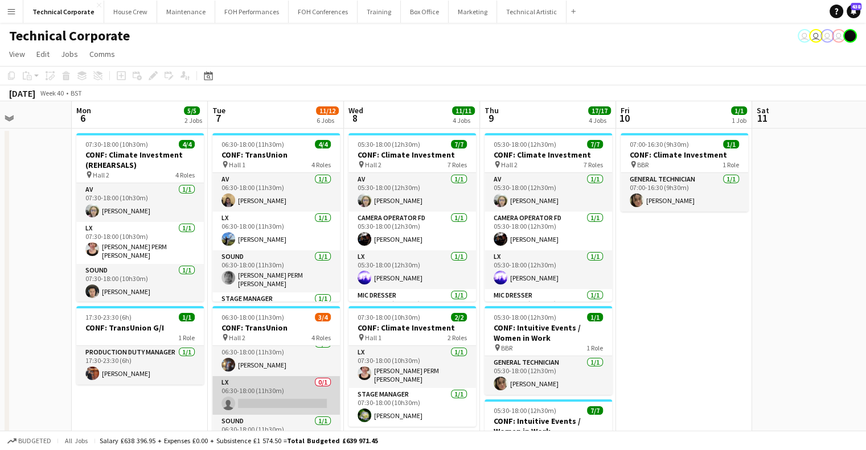
scroll to position [0, 0]
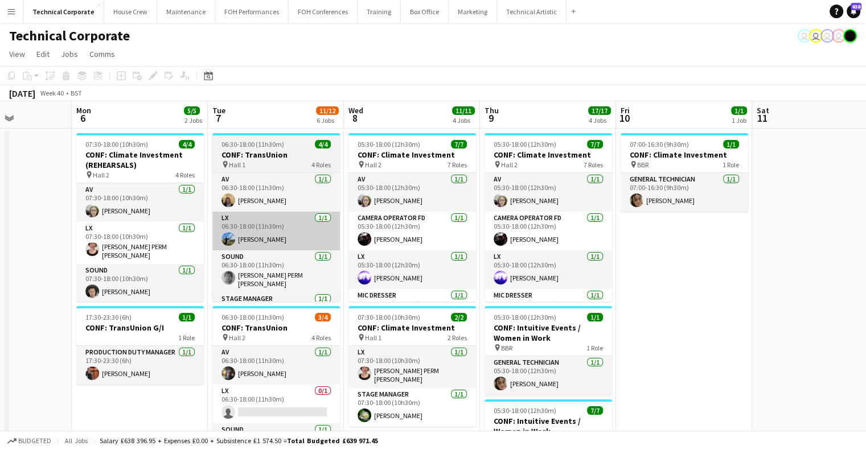
drag, startPoint x: 535, startPoint y: 243, endPoint x: 512, endPoint y: 246, distance: 23.6
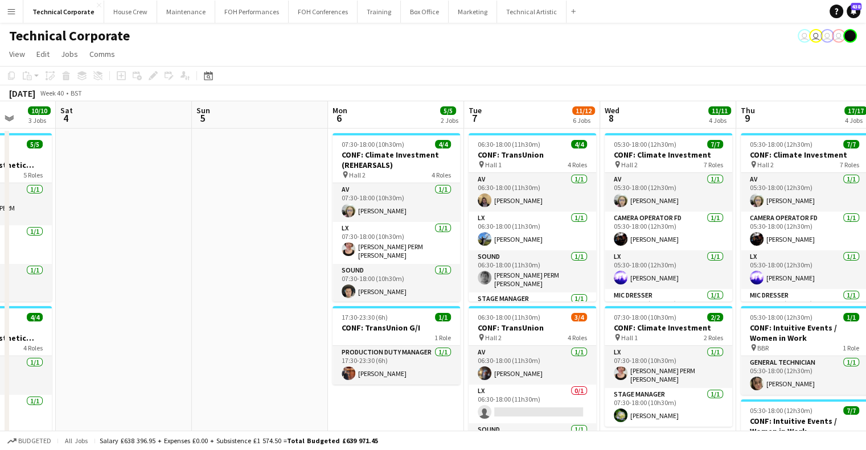
drag, startPoint x: 579, startPoint y: 245, endPoint x: 392, endPoint y: 268, distance: 188.2
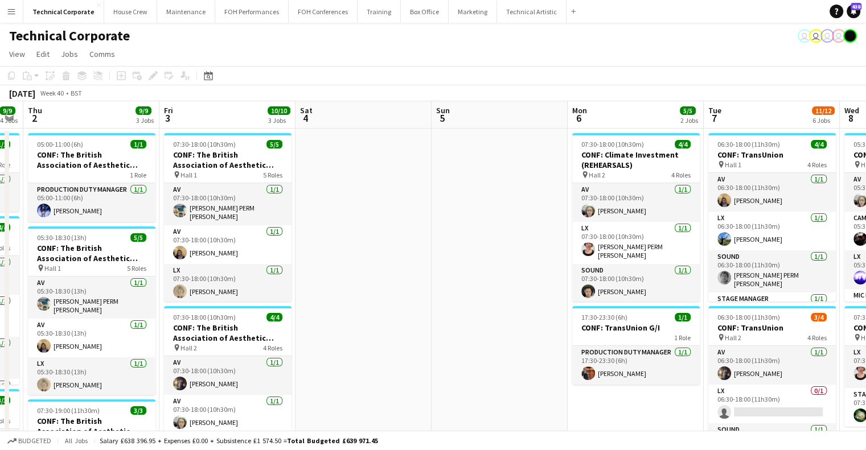
scroll to position [0, 346]
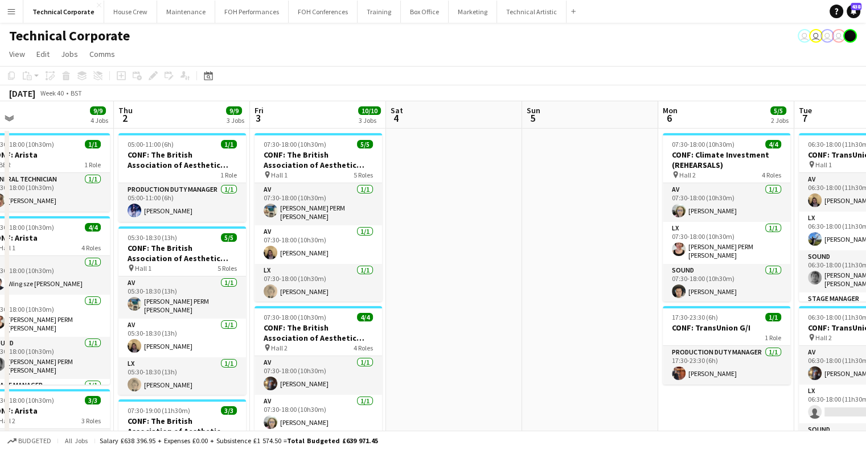
drag, startPoint x: 681, startPoint y: 272, endPoint x: 691, endPoint y: 272, distance: 10.8
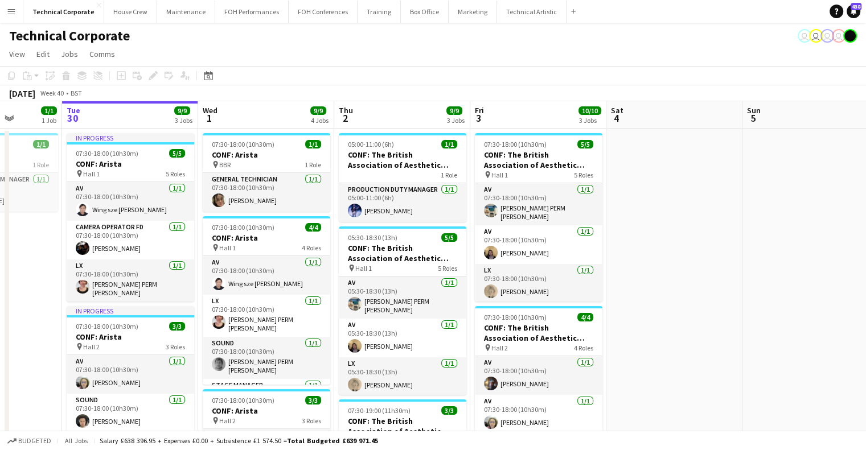
drag, startPoint x: 613, startPoint y: 227, endPoint x: 259, endPoint y: 264, distance: 356.1
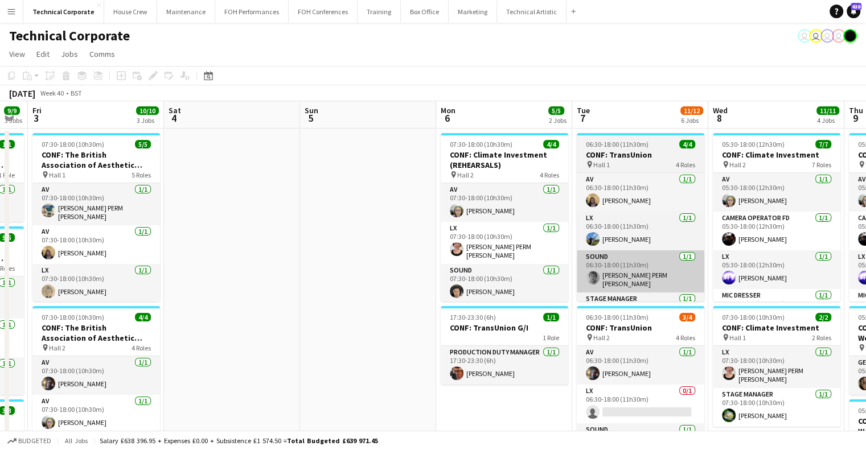
drag, startPoint x: 483, startPoint y: 259, endPoint x: 433, endPoint y: 268, distance: 50.4
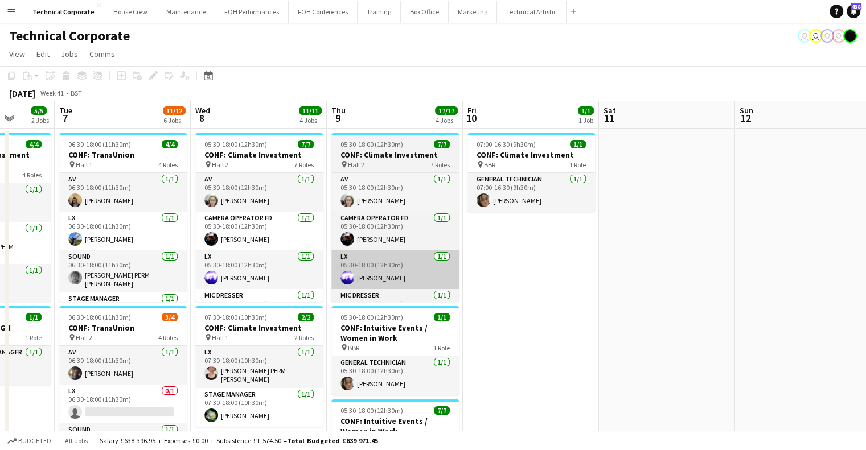
drag, startPoint x: 661, startPoint y: 236, endPoint x: 370, endPoint y: 250, distance: 290.8
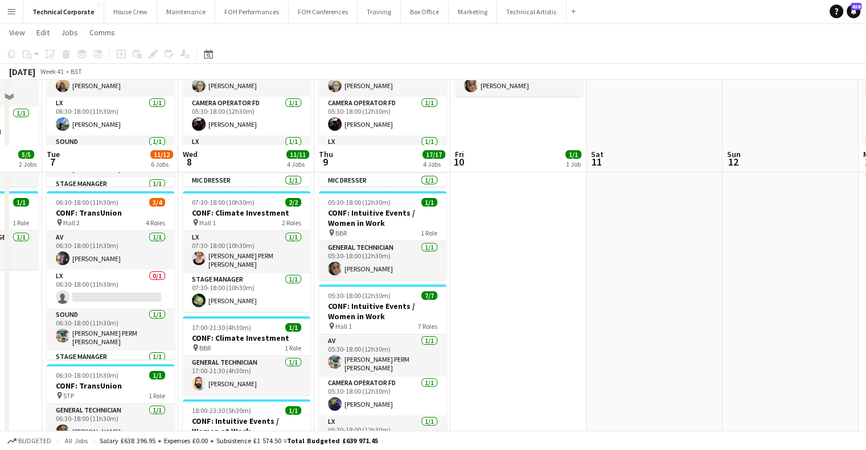
scroll to position [285, 0]
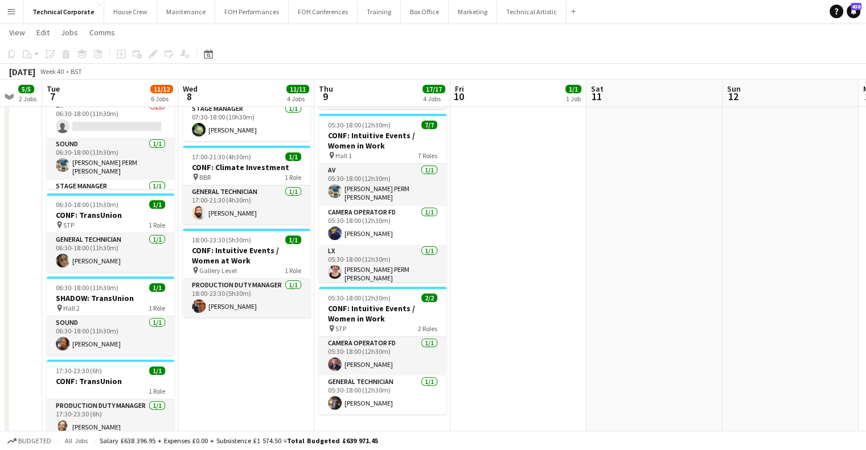
drag, startPoint x: 482, startPoint y: 309, endPoint x: 527, endPoint y: 309, distance: 45.0
click at [527, 309] on app-calendar-viewport "Fri 3 10/10 3 Jobs Sat 4 Sun 5 Mon 6 5/5 2 Jobs Tue 7 11/12 6 Jobs Wed 8 11/11 …" at bounding box center [433, 159] width 866 height 798
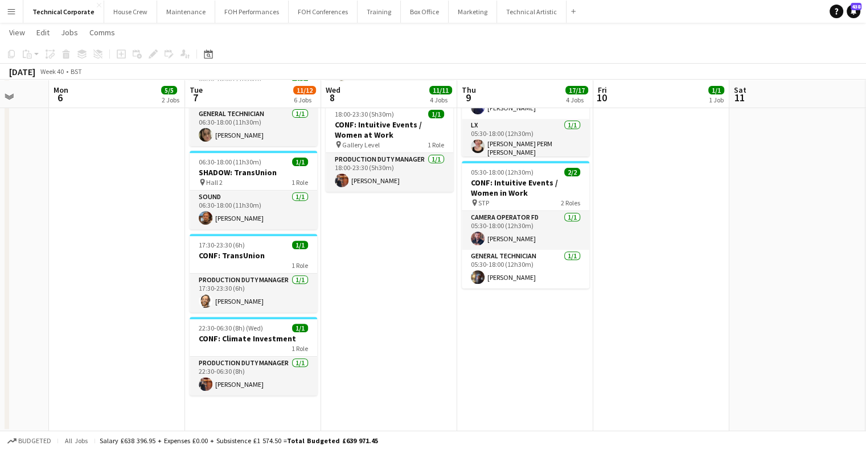
scroll to position [412, 0]
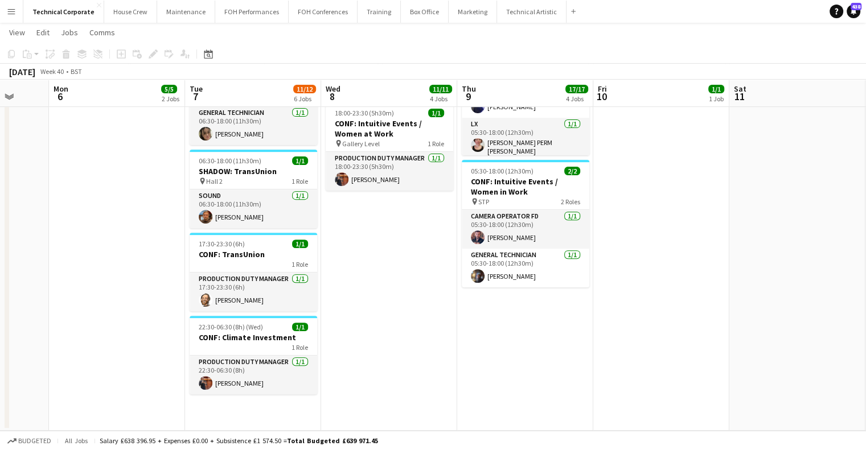
click at [333, 273] on app-calendar-viewport "Fri 3 10/10 3 Jobs Sat 4 Sun 5 Mon 6 5/5 2 Jobs Tue 7 11/12 6 Jobs Wed 8 11/11 …" at bounding box center [433, 32] width 866 height 798
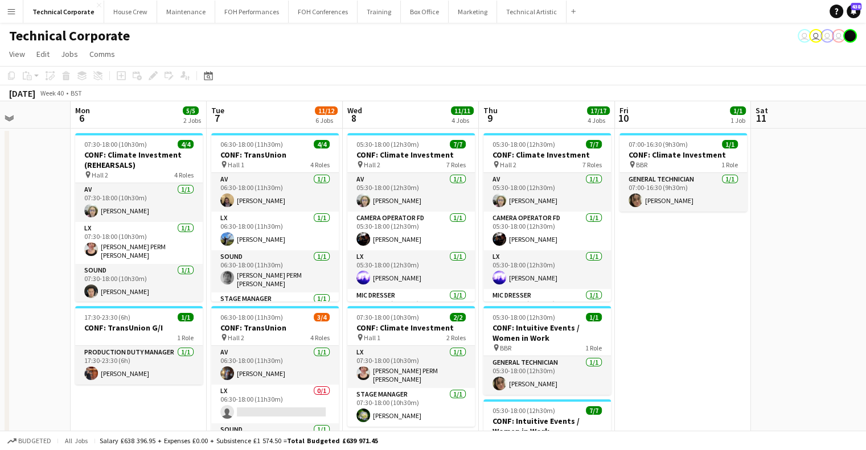
scroll to position [0, 336]
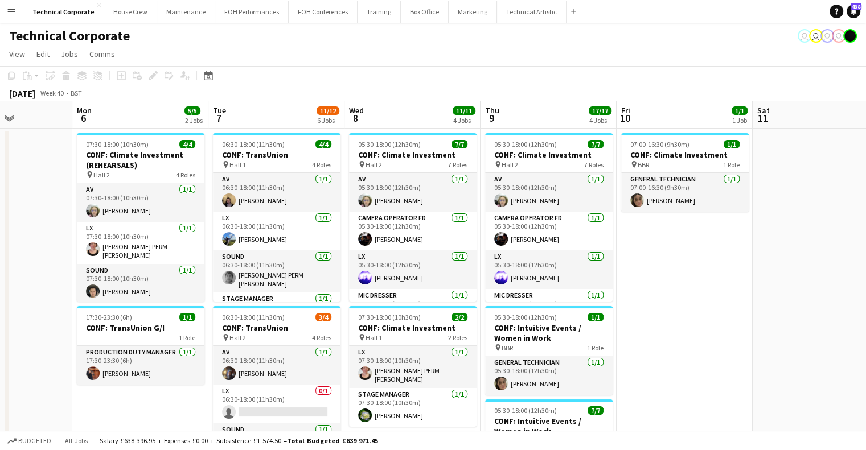
drag, startPoint x: 718, startPoint y: 329, endPoint x: 635, endPoint y: 339, distance: 83.2
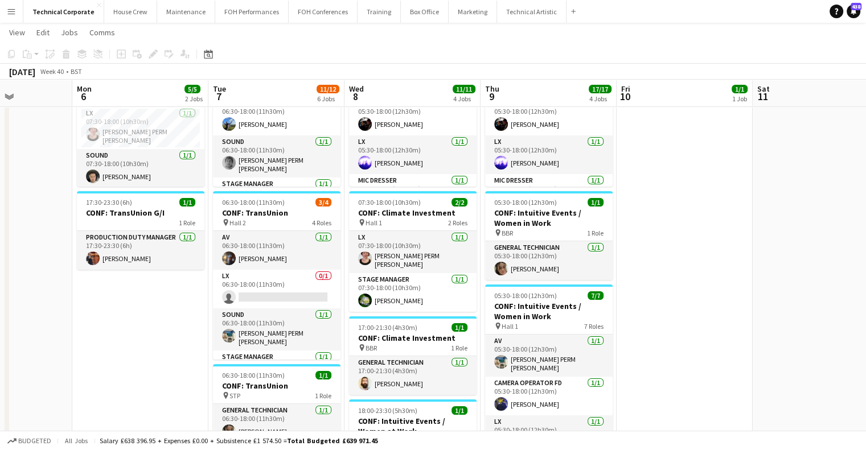
scroll to position [0, 416]
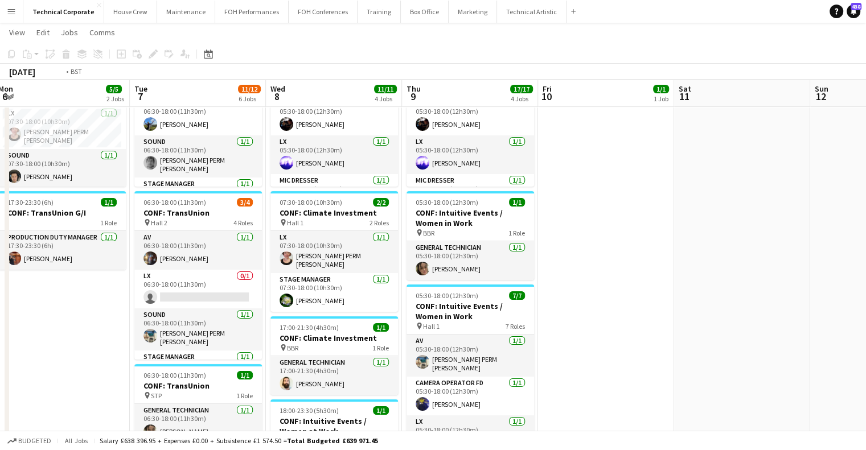
drag, startPoint x: 608, startPoint y: 189, endPoint x: 557, endPoint y: 195, distance: 51.6
click at [557, 195] on app-calendar-viewport "Fri 3 10/10 3 Jobs Sat 4 Sun 5 Mon 6 5/5 2 Jobs Tue 7 11/12 6 Jobs Wed 8 11/11 …" at bounding box center [433, 330] width 866 height 798
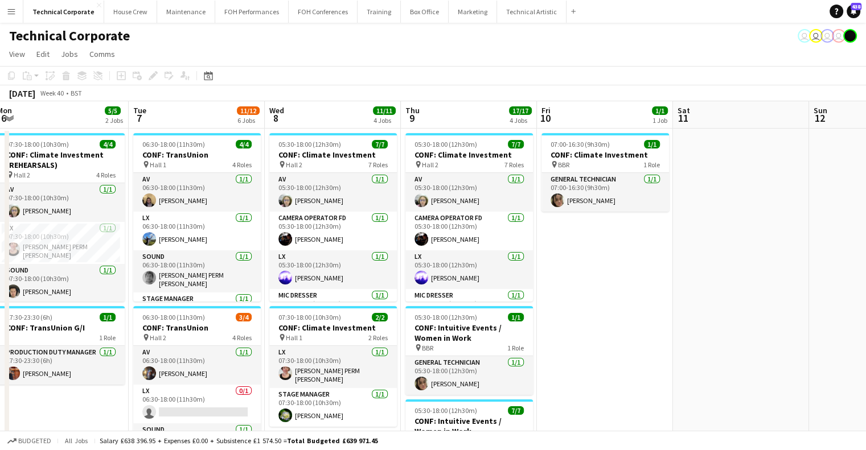
scroll to position [0, 346]
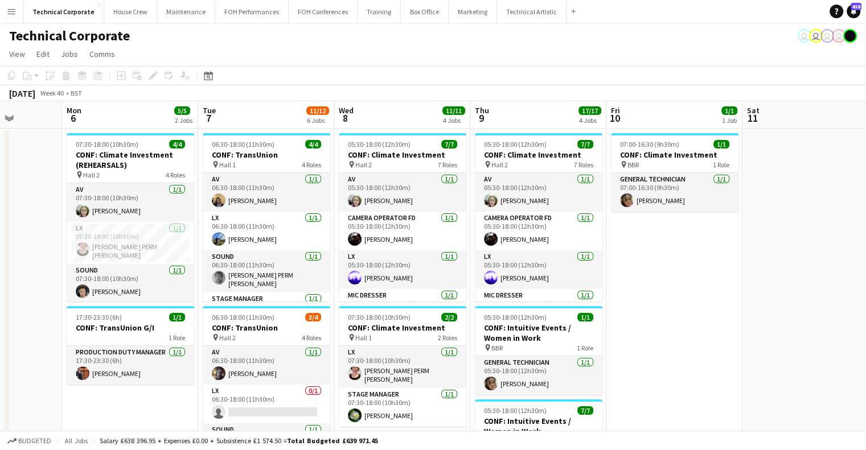
drag, startPoint x: 299, startPoint y: 223, endPoint x: 494, endPoint y: 225, distance: 195.3
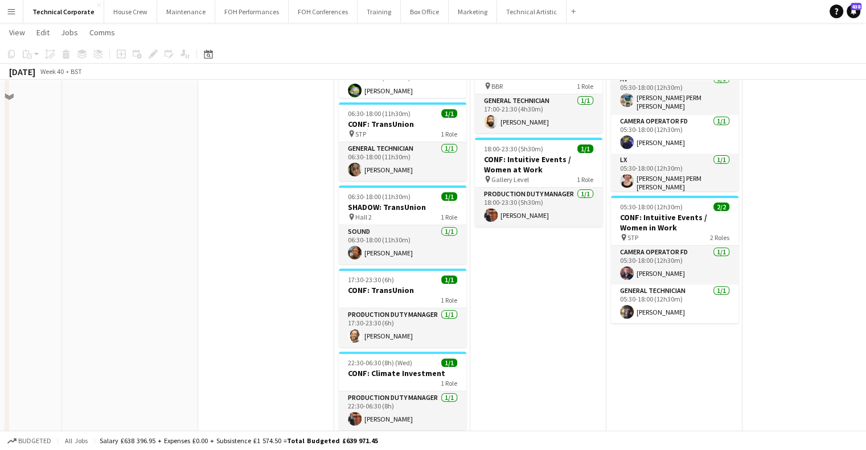
scroll to position [412, 0]
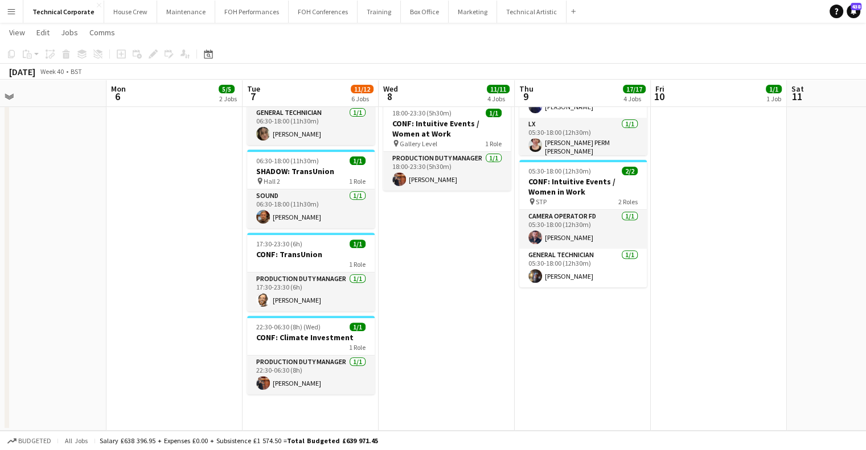
drag, startPoint x: 526, startPoint y: 351, endPoint x: 430, endPoint y: 360, distance: 96.6
click at [431, 359] on app-calendar-viewport "Thu 2 9/9 3 Jobs Fri 3 10/10 3 Jobs Sat 4 Sun 5 Mon 6 5/5 2 Jobs Tue 7 11/12 6 …" at bounding box center [433, 32] width 866 height 798
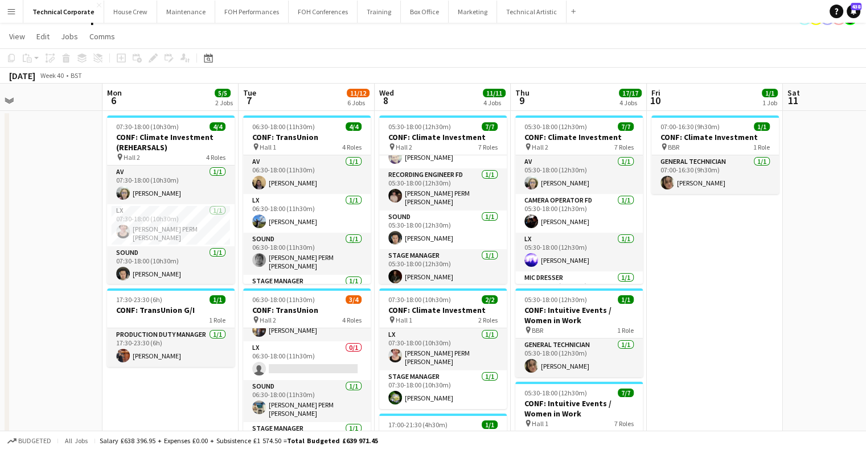
scroll to position [0, 0]
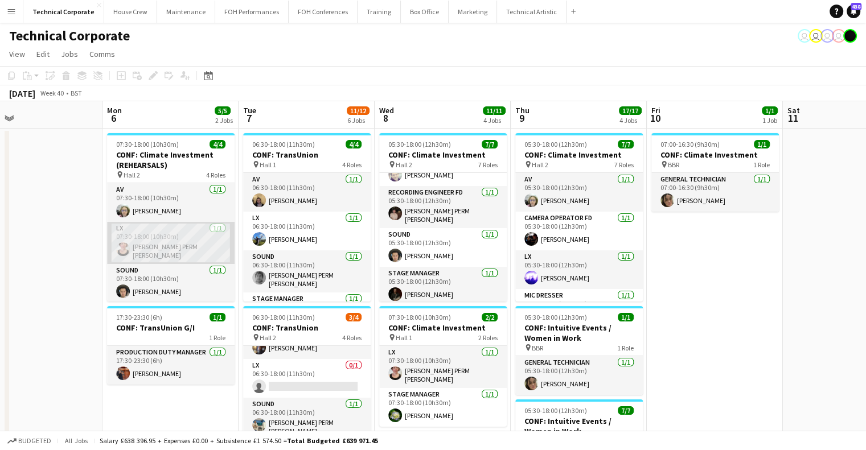
click at [185, 252] on app-card-role "LX [DATE] 07:30-18:00 (10h30m) [PERSON_NAME] PERM [PERSON_NAME]" at bounding box center [171, 243] width 128 height 42
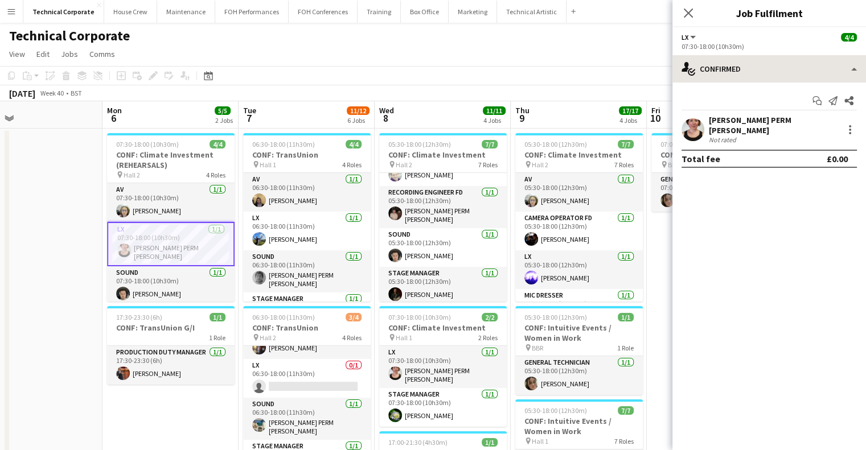
click at [769, 50] on div "07:30-18:00 (10h30m)" at bounding box center [769, 46] width 175 height 9
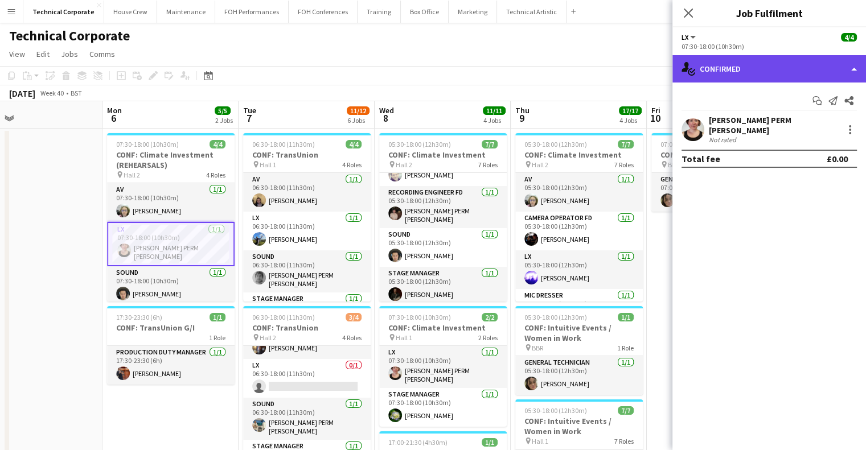
click at [776, 63] on div "single-neutral-actions-check-2 Confirmed" at bounding box center [770, 68] width 194 height 27
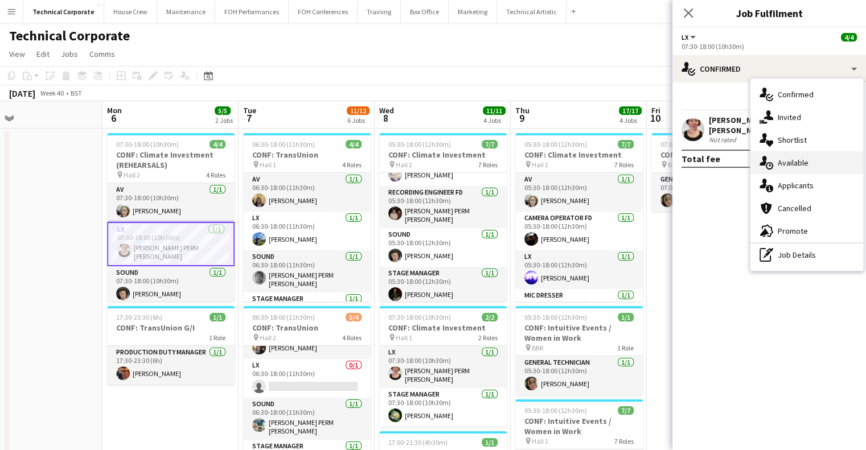
click at [805, 159] on span "Available" at bounding box center [793, 163] width 31 height 10
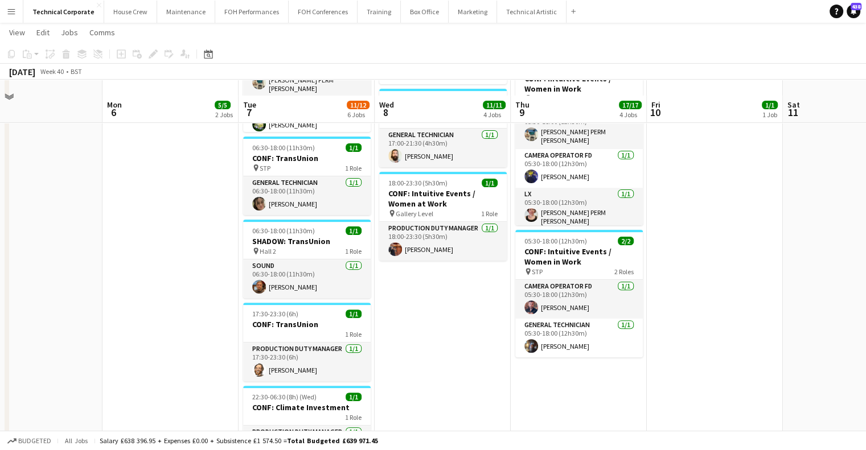
scroll to position [412, 0]
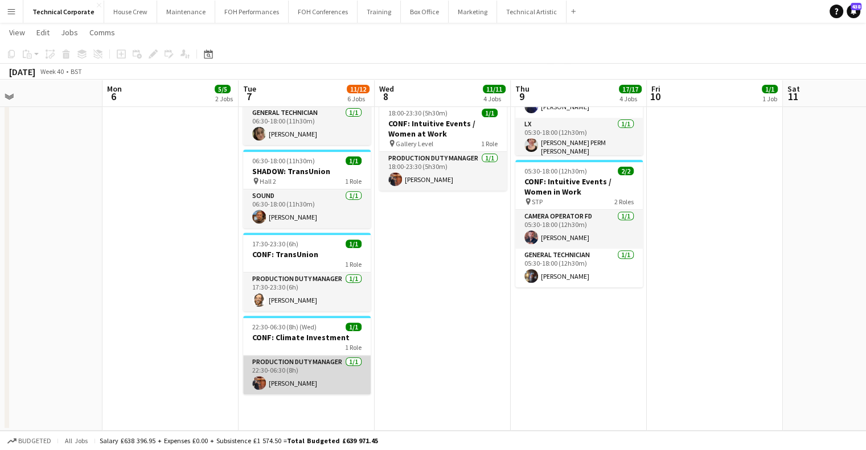
click at [338, 387] on app-card-role "Production Duty Manager 1/1 22:30-06:30 (8h) Leroy Bonsu" at bounding box center [307, 375] width 128 height 39
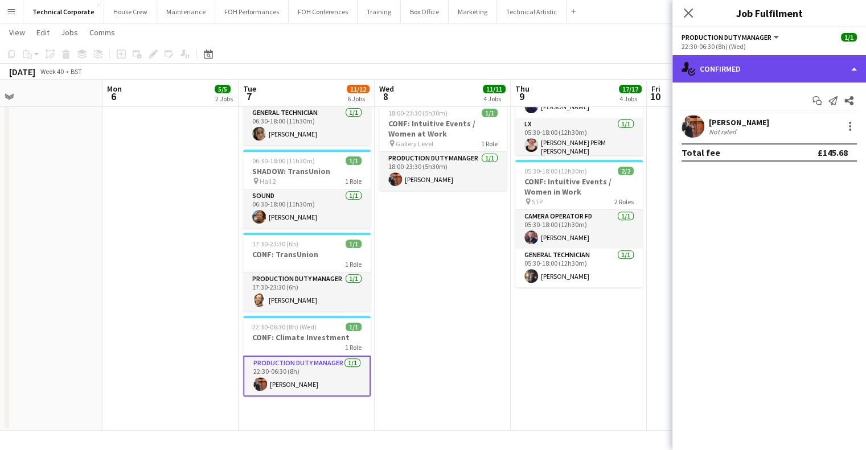
click at [793, 66] on div "single-neutral-actions-check-2 Confirmed" at bounding box center [770, 68] width 194 height 27
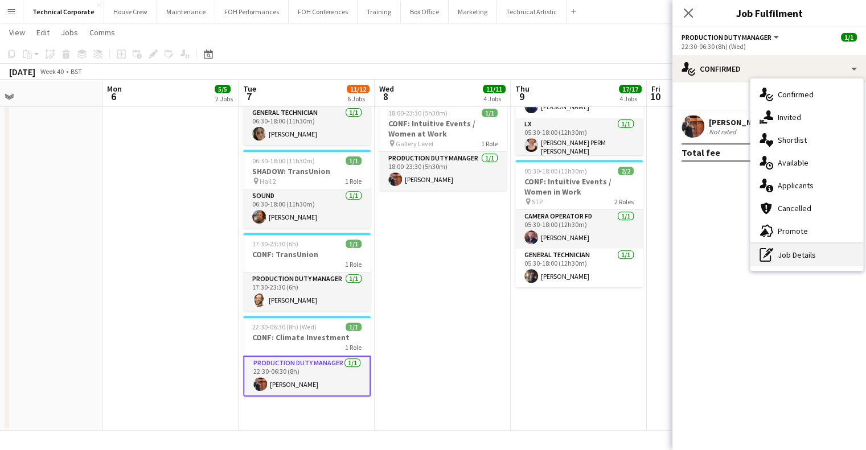
click at [806, 259] on div "pen-write Job Details" at bounding box center [807, 255] width 113 height 23
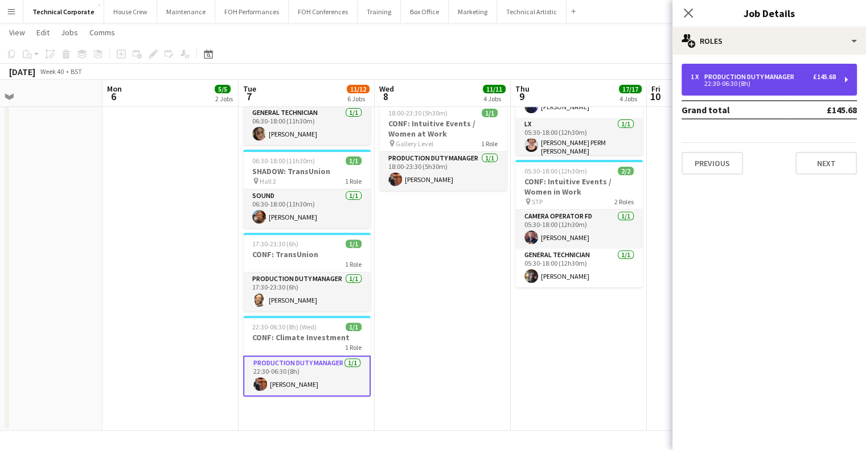
click at [775, 78] on div "Production Duty Manager" at bounding box center [751, 77] width 95 height 8
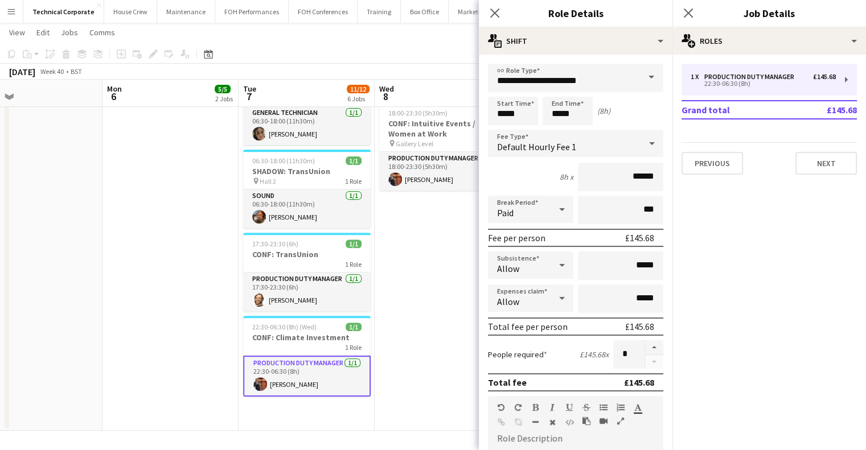
click at [540, 101] on div "Start Time ***** End Time ***** (8h)" at bounding box center [575, 111] width 175 height 28
drag, startPoint x: 549, startPoint y: 106, endPoint x: 552, endPoint y: 112, distance: 6.2
click at [549, 107] on input "*****" at bounding box center [568, 111] width 50 height 28
click at [558, 122] on input "*****" at bounding box center [568, 111] width 50 height 28
click at [557, 125] on div at bounding box center [556, 130] width 23 height 11
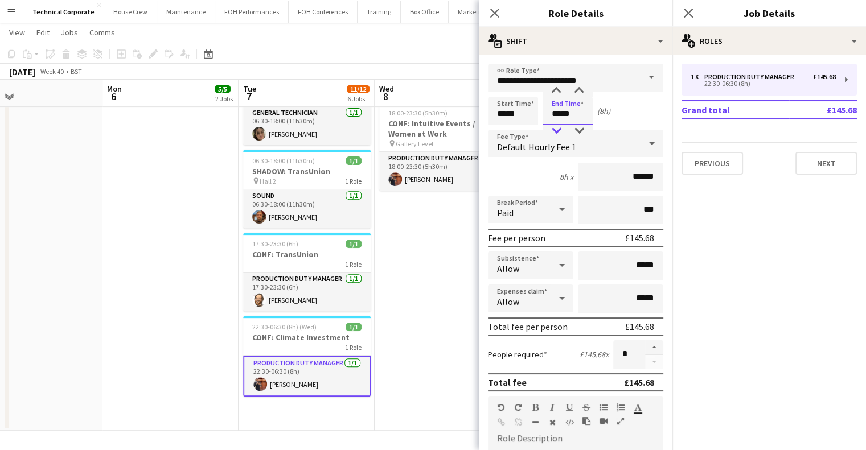
type input "*****"
click at [557, 125] on div at bounding box center [556, 130] width 23 height 11
click at [640, 111] on div "Start Time ***** End Time ***** (6h)" at bounding box center [575, 111] width 175 height 28
click at [497, 10] on icon "Close pop-in" at bounding box center [494, 12] width 11 height 11
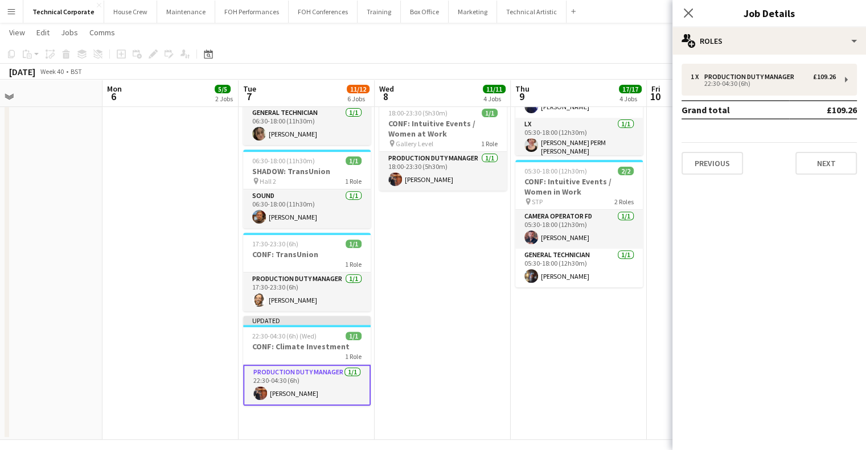
click at [437, 308] on app-date-cell "05:30-18:00 (12h30m) 7/7 CONF: Climate Investment pin Hall 2 7 Roles AV 1/1 05:…" at bounding box center [443, 78] width 136 height 724
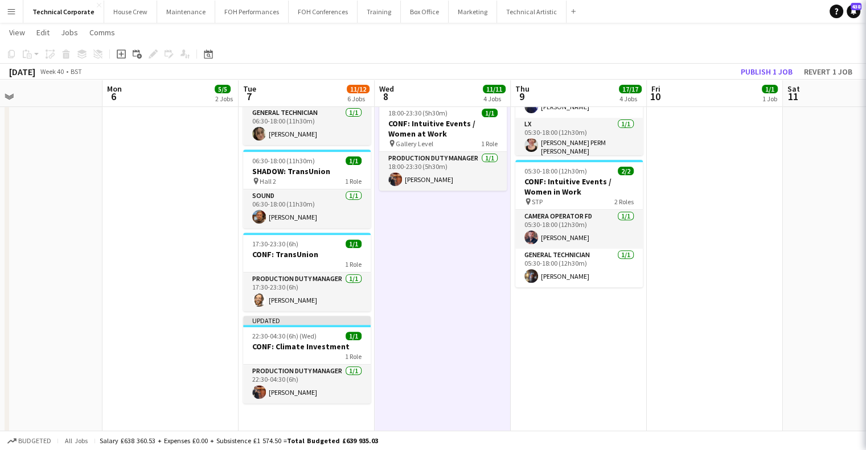
click at [437, 308] on app-date-cell "05:30-18:00 (12h30m) 7/7 CONF: Climate Investment pin Hall 2 7 Roles AV 1/1 05:…" at bounding box center [443, 78] width 136 height 724
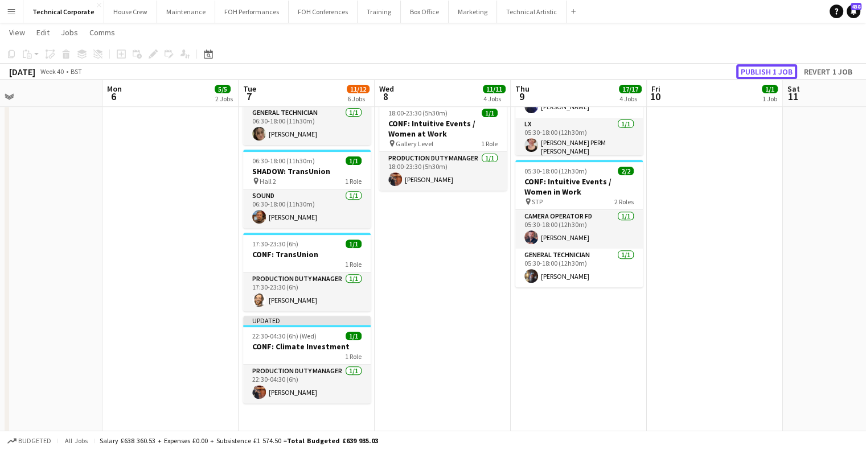
click at [746, 70] on button "Publish 1 job" at bounding box center [766, 71] width 61 height 15
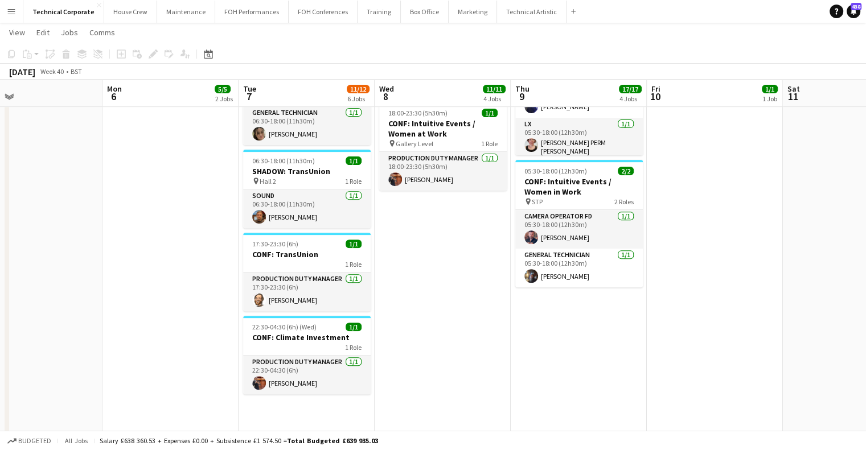
drag, startPoint x: 288, startPoint y: 255, endPoint x: 443, endPoint y: 265, distance: 155.3
click at [442, 264] on app-calendar-viewport "Thu 2 9/9 3 Jobs Fri 3 10/10 3 Jobs Sat 4 Sun 5 Mon 6 5/5 2 Jobs Tue 7 11/12 6 …" at bounding box center [433, 37] width 866 height 808
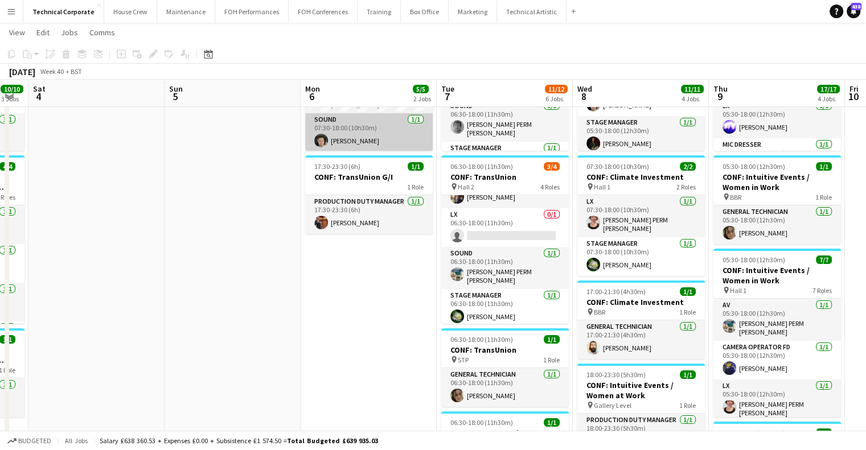
scroll to position [0, 0]
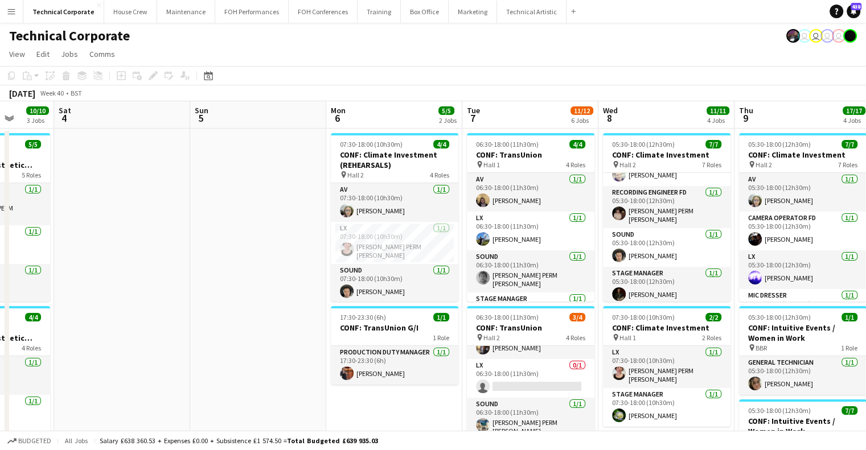
drag, startPoint x: 344, startPoint y: 305, endPoint x: 655, endPoint y: 290, distance: 311.9
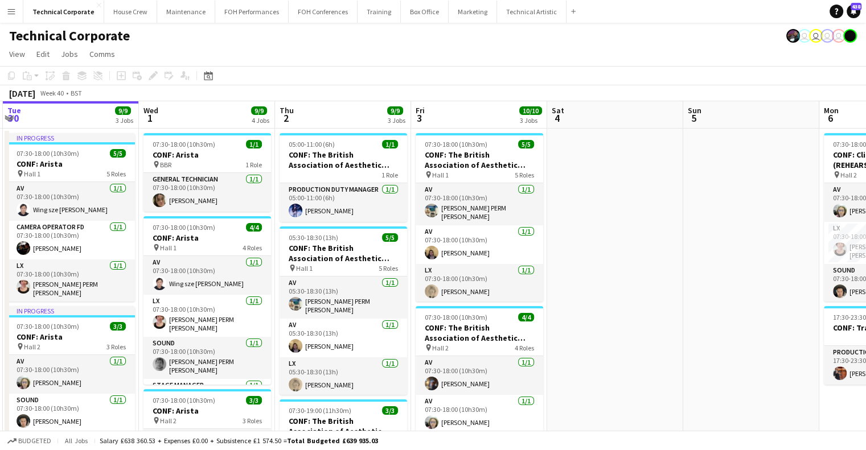
drag, startPoint x: 490, startPoint y: 376, endPoint x: 596, endPoint y: 375, distance: 106.5
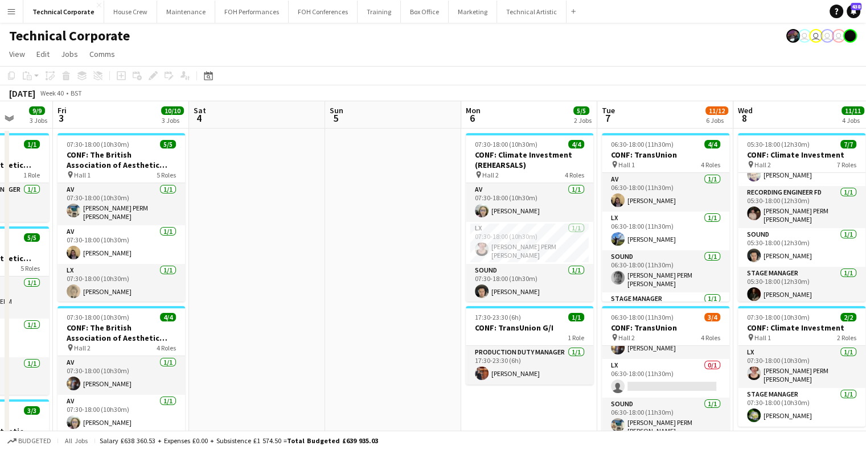
scroll to position [0, 355]
drag, startPoint x: 622, startPoint y: 334, endPoint x: 358, endPoint y: 335, distance: 264.3
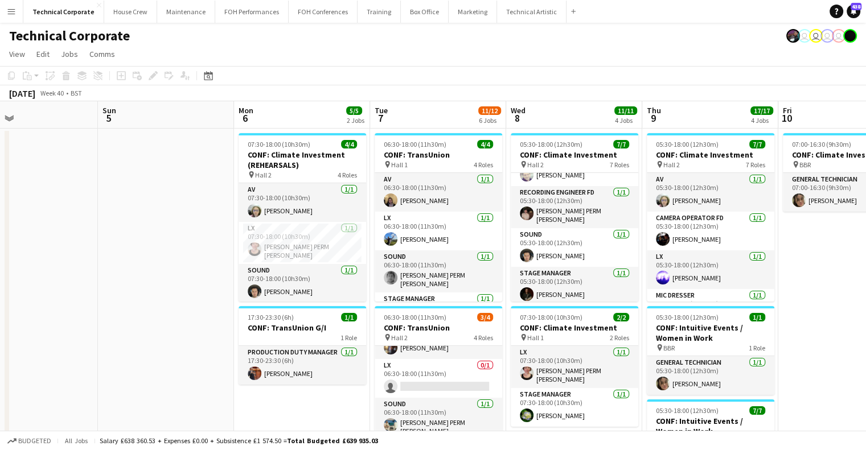
drag, startPoint x: 604, startPoint y: 237, endPoint x: 285, endPoint y: 248, distance: 319.1
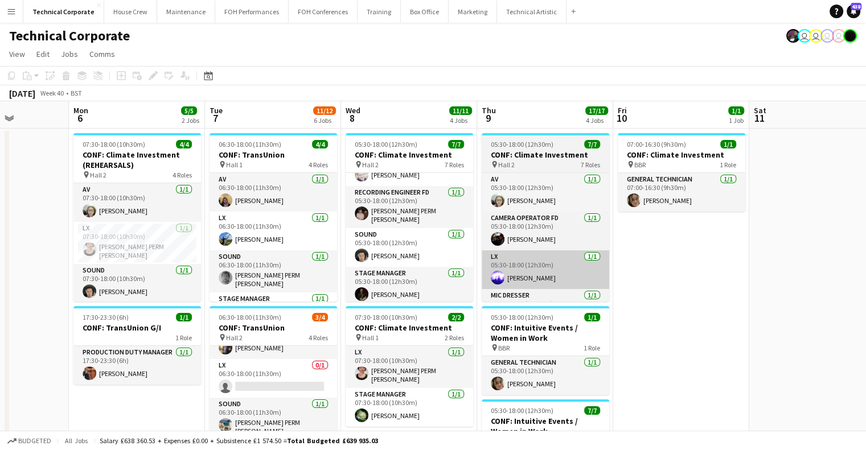
drag, startPoint x: 637, startPoint y: 266, endPoint x: 518, endPoint y: 256, distance: 120.0
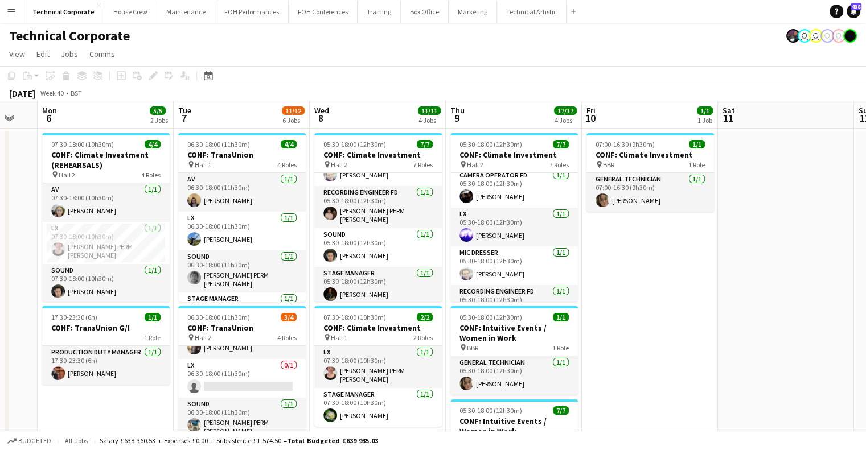
scroll to position [142, 0]
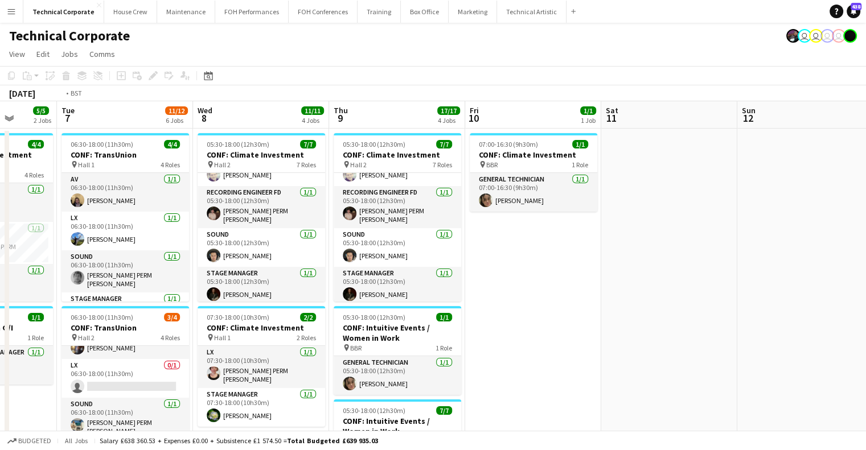
drag, startPoint x: 629, startPoint y: 271, endPoint x: 501, endPoint y: 277, distance: 128.9
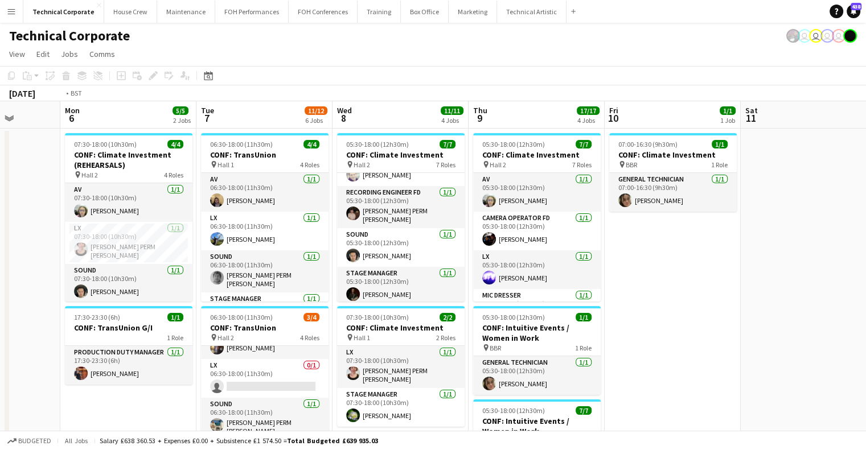
scroll to position [0, 347]
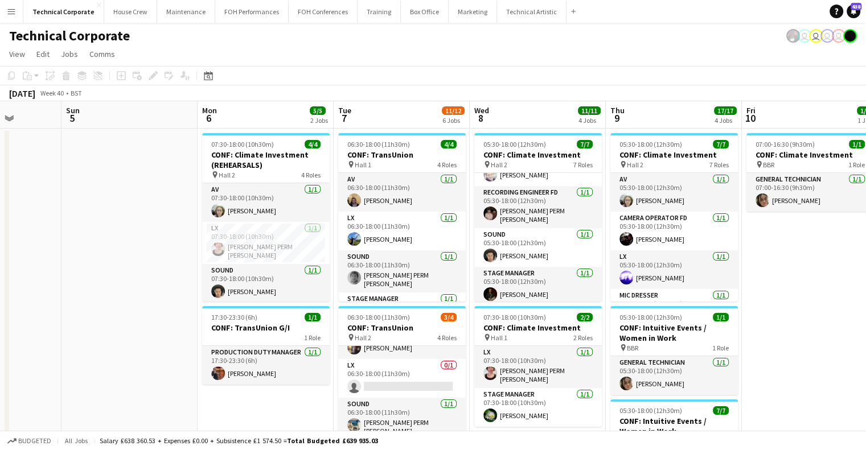
drag, startPoint x: 241, startPoint y: 182, endPoint x: 480, endPoint y: 180, distance: 238.6
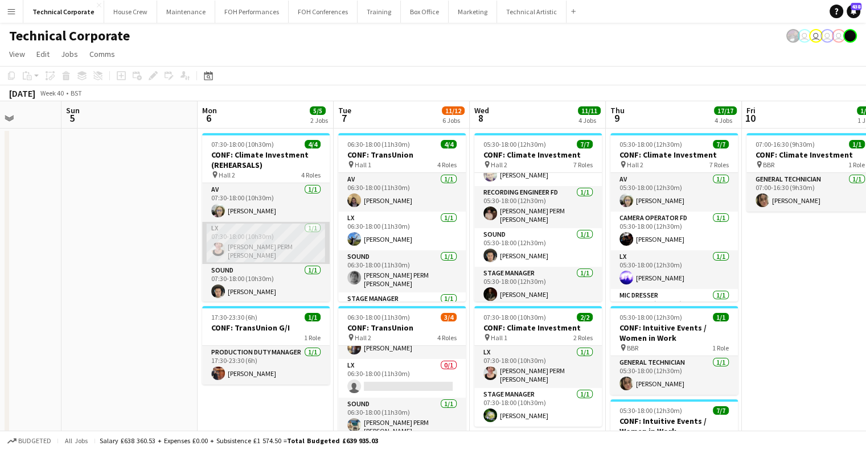
click at [264, 253] on app-card-role "LX [DATE] 07:30-18:00 (10h30m) [PERSON_NAME] PERM [PERSON_NAME]" at bounding box center [266, 243] width 128 height 42
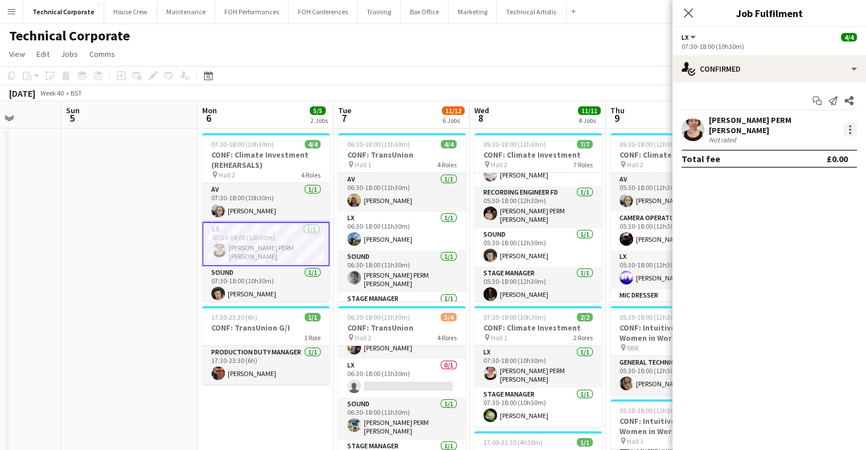
click at [847, 132] on div at bounding box center [850, 130] width 14 height 14
click at [805, 179] on span "Switch crew" at bounding box center [801, 175] width 48 height 10
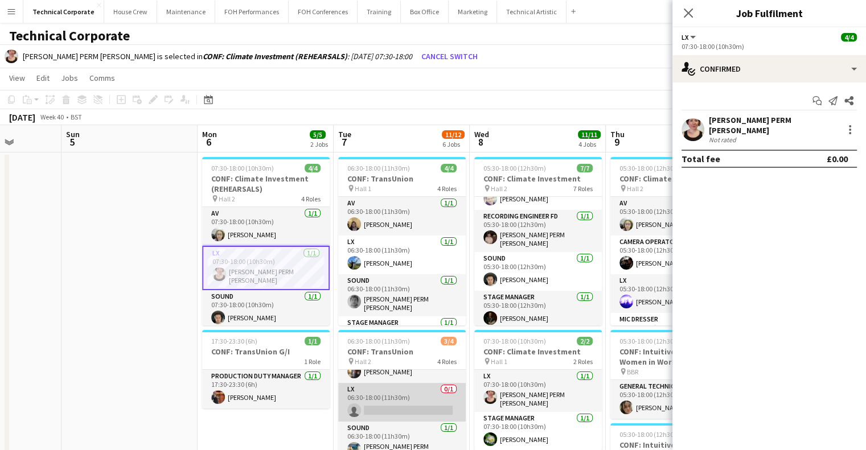
click at [428, 392] on app-card-role "LX 0/1 06:30-18:00 (11h30m) single-neutral-actions" at bounding box center [402, 402] width 128 height 39
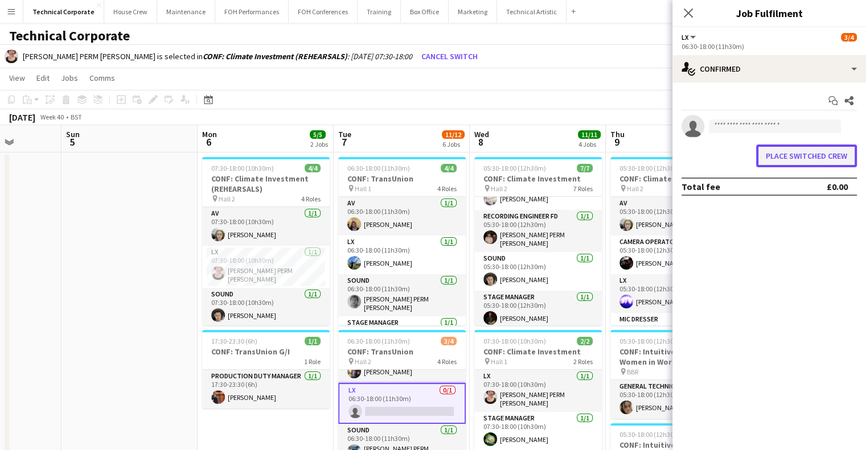
click at [814, 151] on button "Place switched crew" at bounding box center [806, 156] width 101 height 23
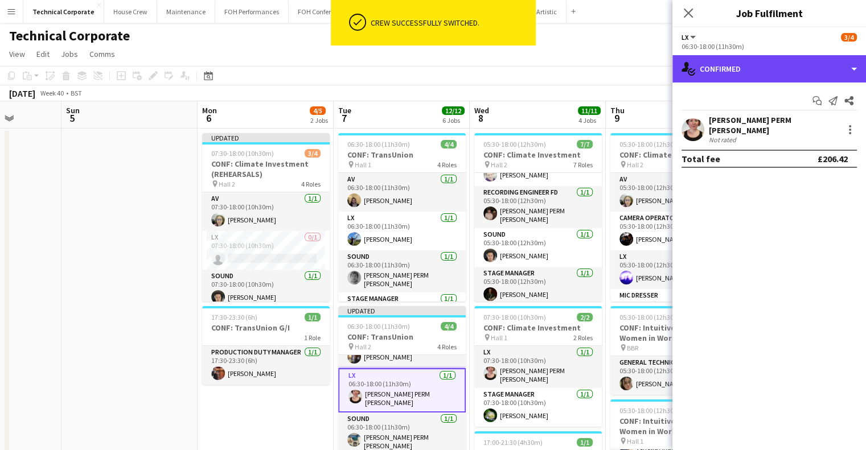
drag, startPoint x: 761, startPoint y: 57, endPoint x: 788, endPoint y: 86, distance: 39.9
click at [761, 57] on div "single-neutral-actions-check-2 Confirmed" at bounding box center [770, 68] width 194 height 27
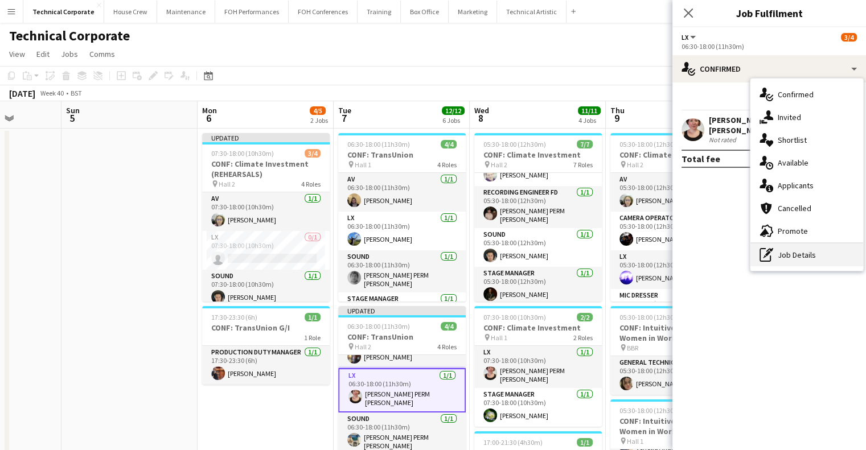
click at [808, 259] on div "pen-write Job Details" at bounding box center [807, 255] width 113 height 23
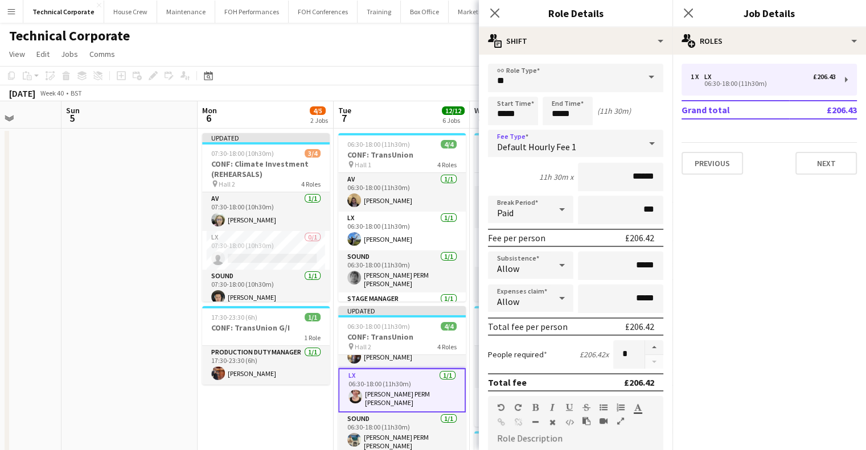
click at [570, 150] on span "Default Hourly Fee 1" at bounding box center [536, 146] width 79 height 11
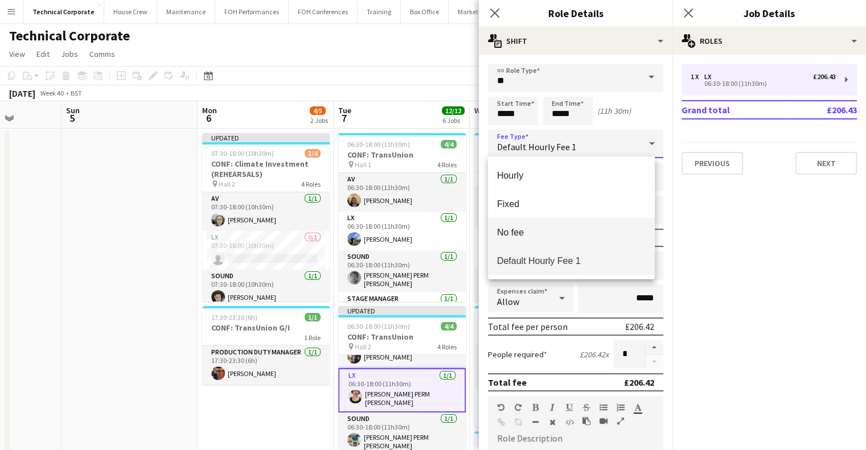
click at [548, 240] on mat-option "No fee" at bounding box center [571, 232] width 167 height 28
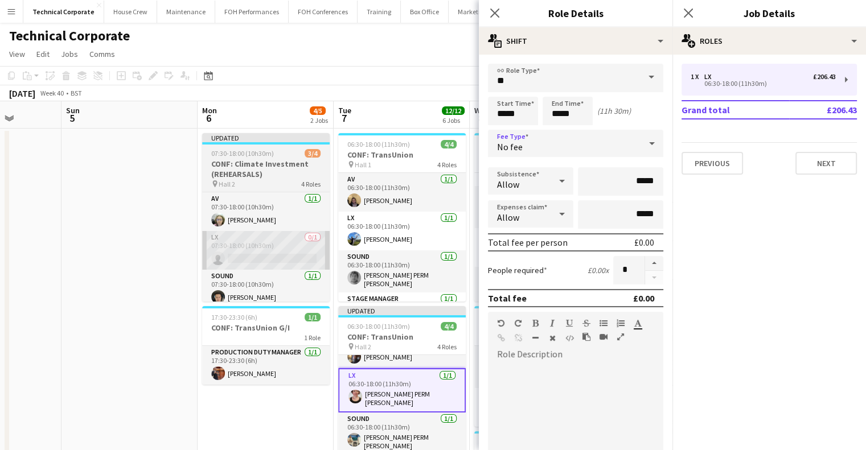
click at [281, 243] on app-card-role "LX 0/1 07:30-18:00 (10h30m) single-neutral-actions" at bounding box center [266, 250] width 128 height 39
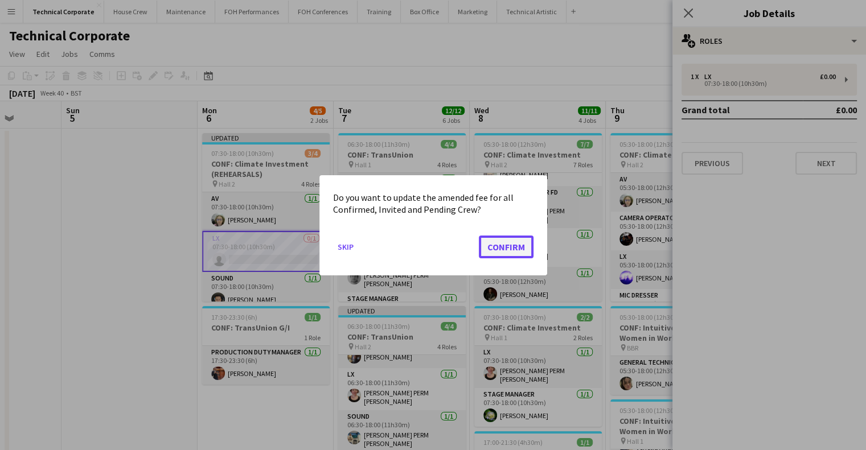
click at [510, 250] on button "Confirm" at bounding box center [506, 246] width 55 height 23
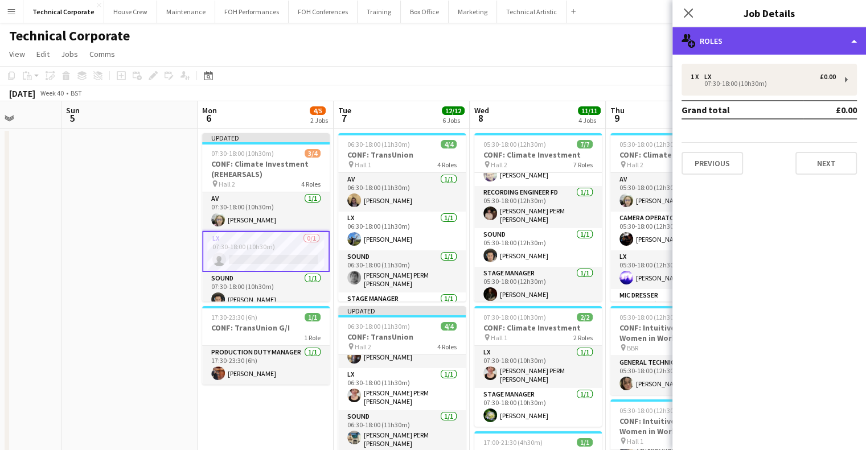
click at [731, 52] on div "multiple-users-add Roles" at bounding box center [770, 40] width 194 height 27
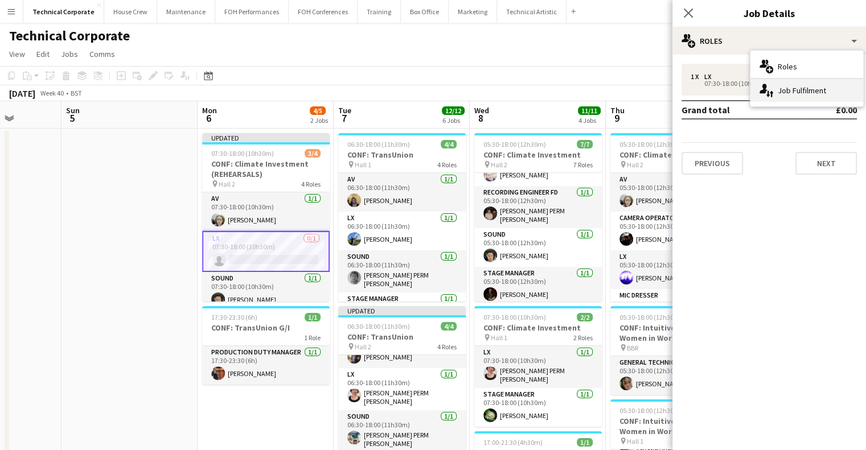
click at [802, 96] on div "single-neutral-actions-up-down Job Fulfilment" at bounding box center [807, 90] width 113 height 23
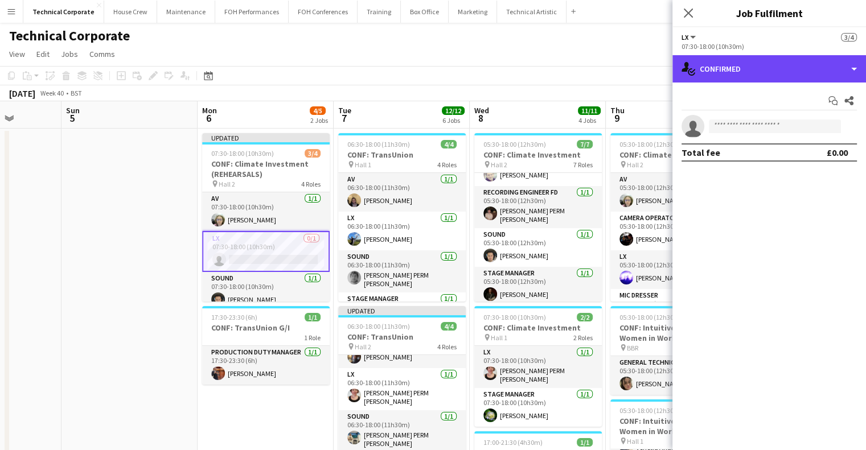
click at [765, 71] on div "single-neutral-actions-check-2 Confirmed" at bounding box center [770, 68] width 194 height 27
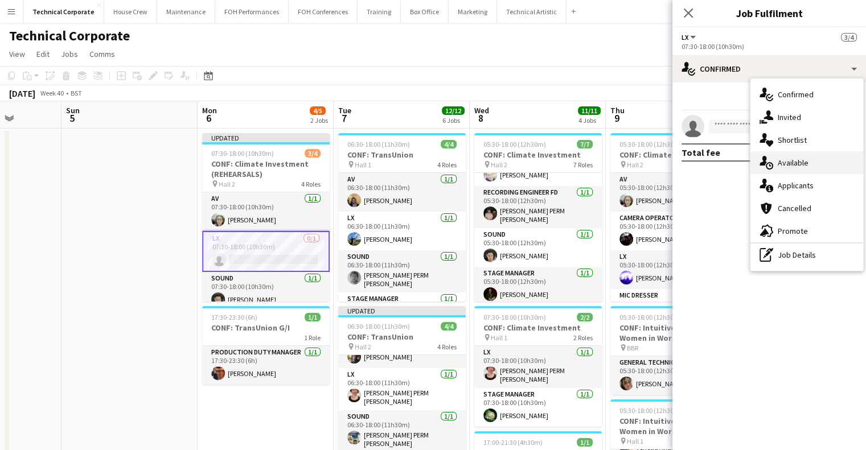
drag, startPoint x: 788, startPoint y: 158, endPoint x: 761, endPoint y: 156, distance: 26.3
click at [788, 159] on span "Available" at bounding box center [793, 163] width 31 height 10
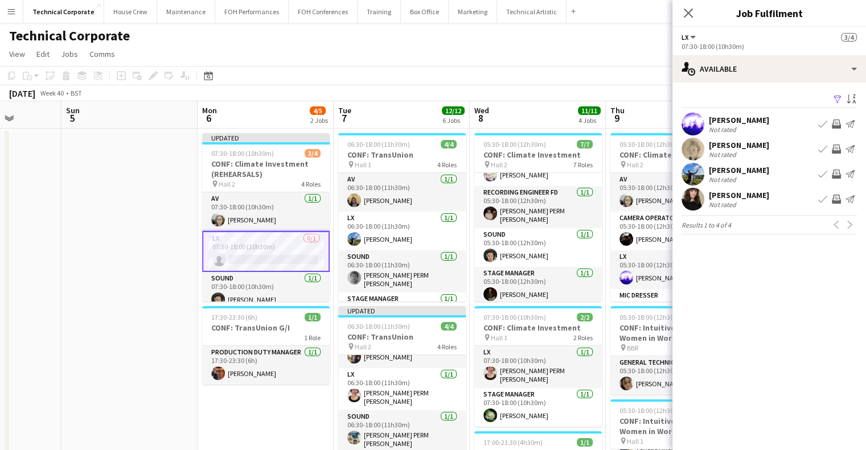
click at [836, 125] on app-icon "Invite crew" at bounding box center [836, 124] width 9 height 9
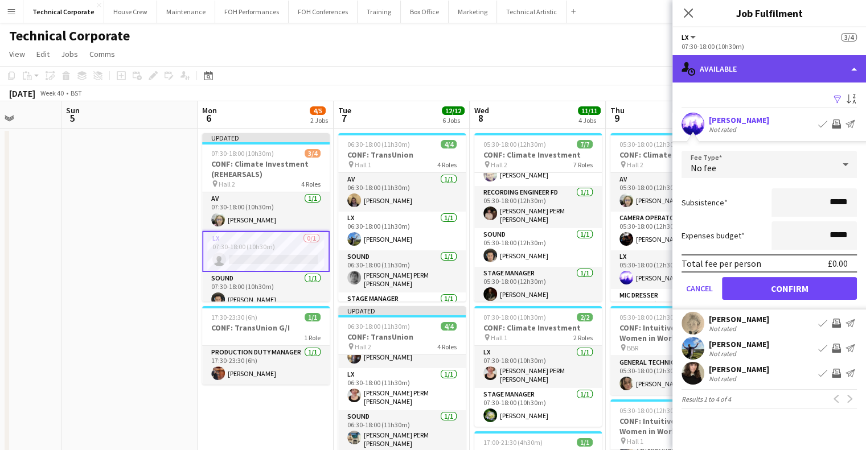
click at [752, 73] on div "single-neutral-actions-upload Available" at bounding box center [770, 68] width 194 height 27
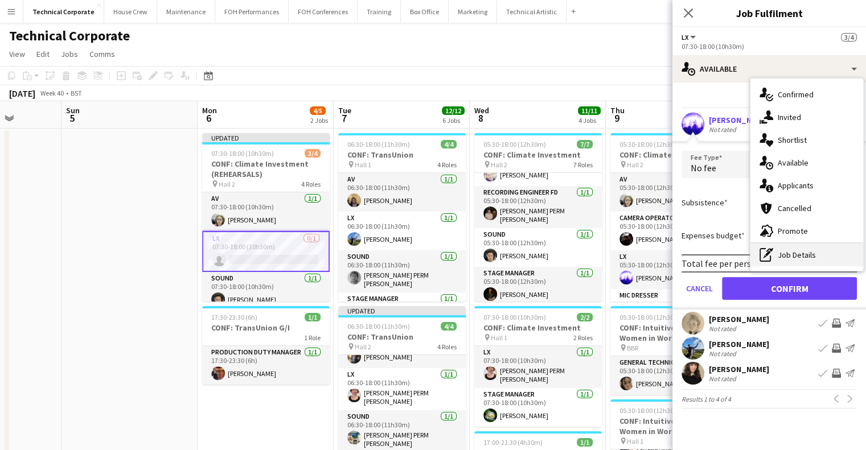
click at [805, 260] on div "pen-write Job Details" at bounding box center [807, 255] width 113 height 23
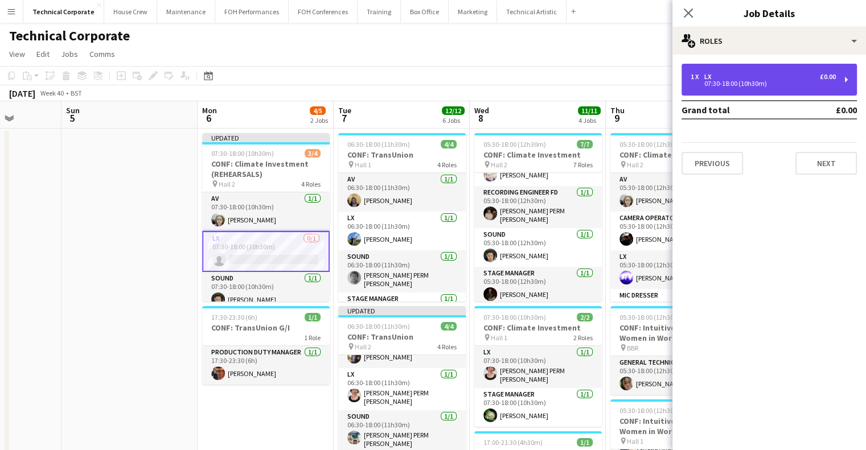
click at [798, 85] on div "07:30-18:00 (10h30m)" at bounding box center [763, 84] width 145 height 6
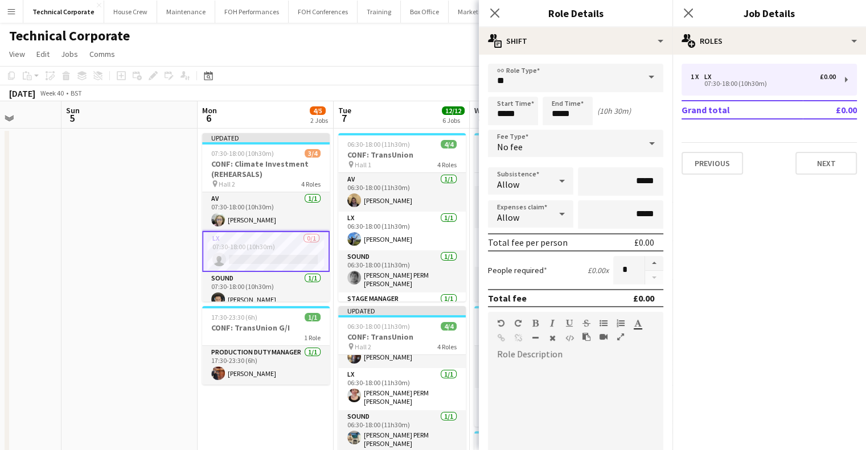
click at [555, 140] on div "No fee" at bounding box center [564, 143] width 153 height 27
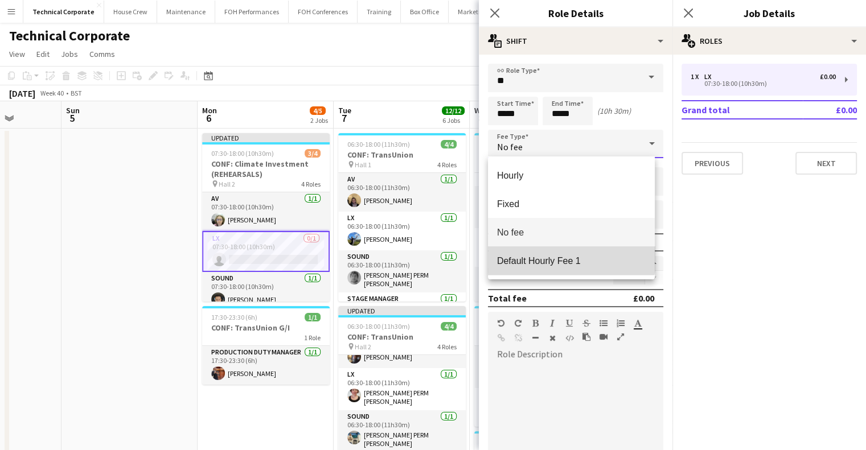
click at [566, 251] on mat-option "Default Hourly Fee 1" at bounding box center [571, 261] width 167 height 28
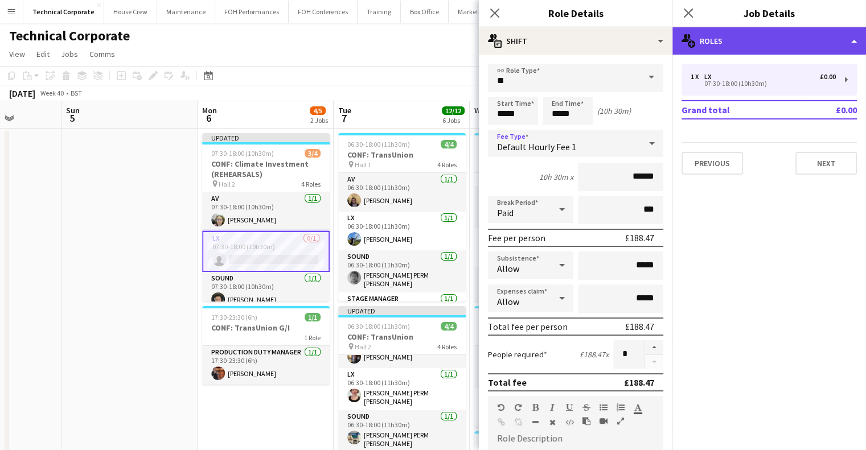
click at [737, 40] on div "multiple-users-add Roles" at bounding box center [770, 40] width 194 height 27
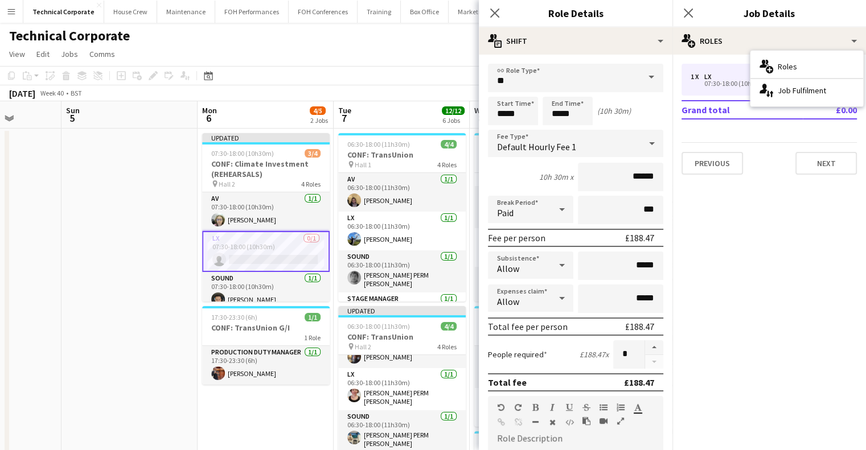
click at [788, 102] on div "multiple-users-add Roles single-neutral-actions-up-down Job Fulfilment" at bounding box center [807, 79] width 113 height 56
click at [788, 88] on div "single-neutral-actions-up-down Job Fulfilment" at bounding box center [807, 90] width 113 height 23
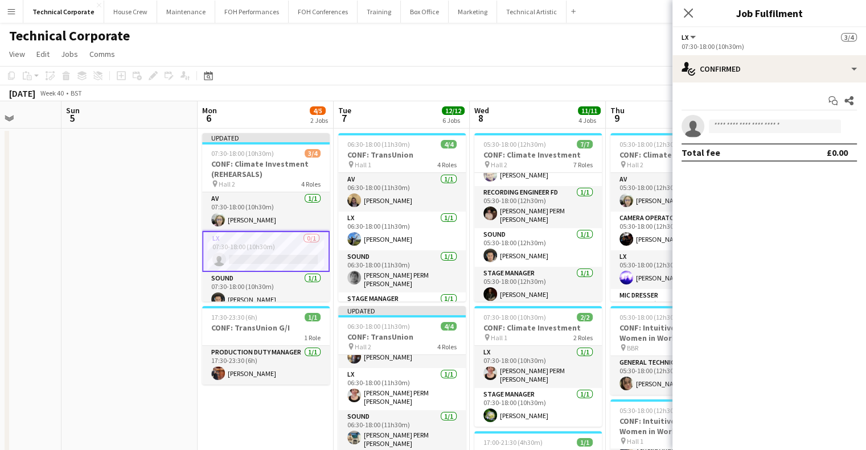
click at [779, 40] on div "LX All roles LX 3/4" at bounding box center [769, 37] width 175 height 10
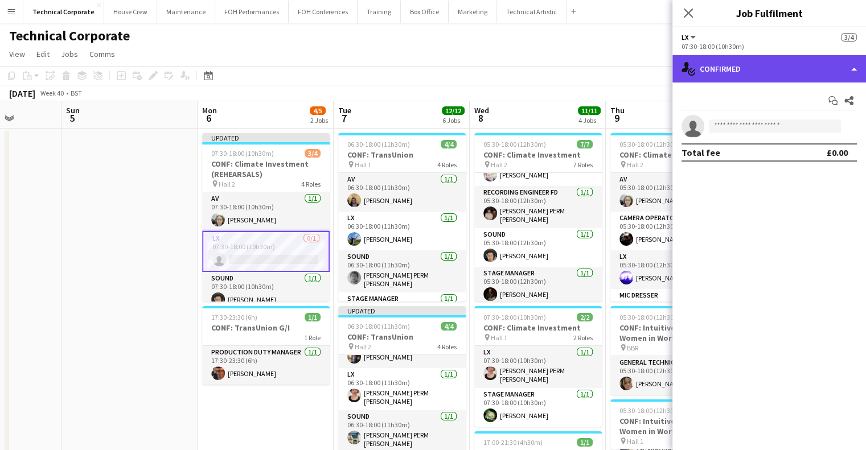
click at [780, 63] on div "single-neutral-actions-check-2 Confirmed" at bounding box center [770, 68] width 194 height 27
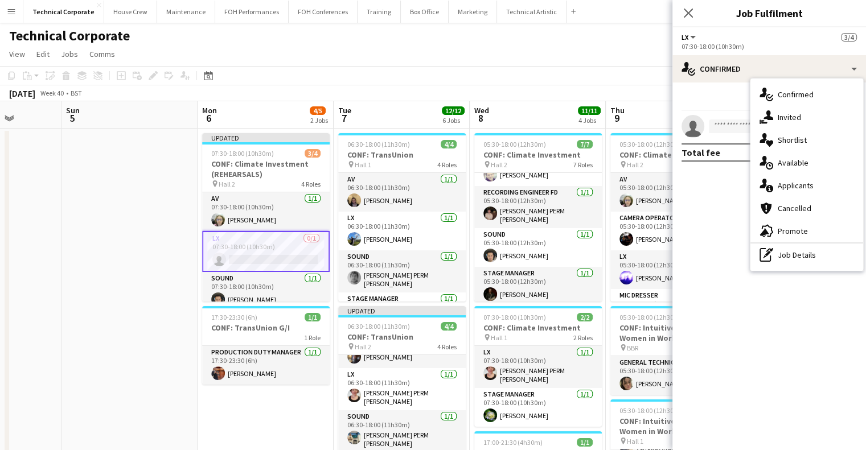
click at [780, 79] on div "single-neutral-actions-check-2 Confirmed single-neutral-actions-share-1 Invited…" at bounding box center [807, 175] width 113 height 192
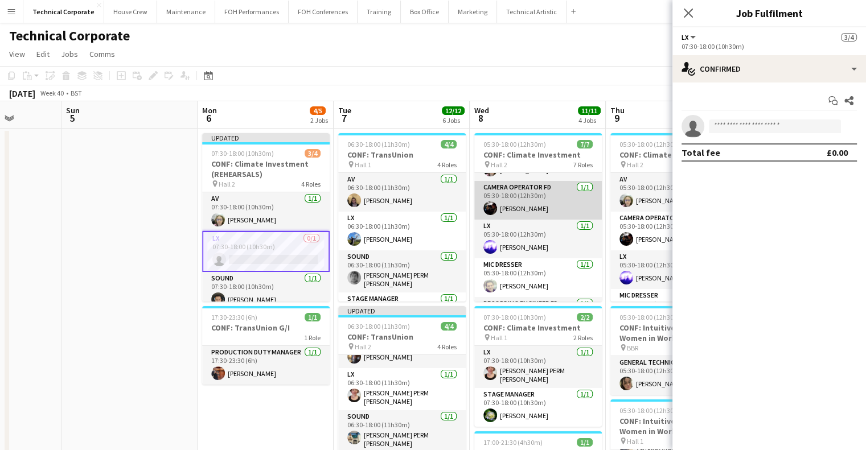
scroll to position [0, 0]
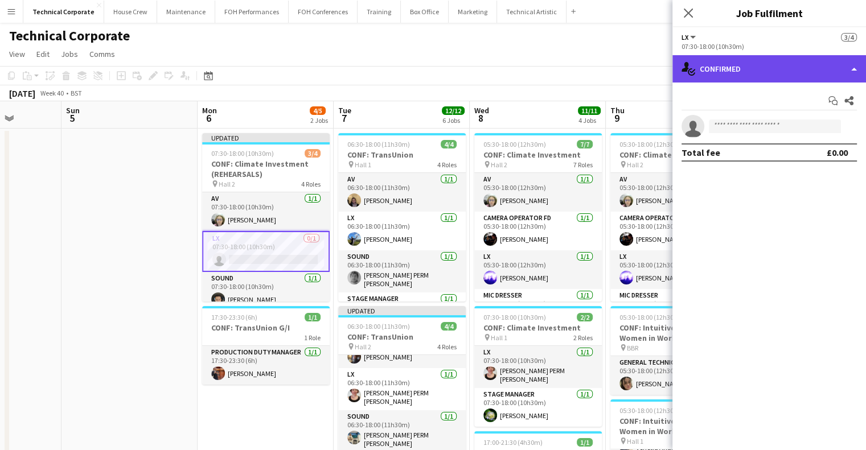
click at [729, 68] on div "single-neutral-actions-check-2 Confirmed" at bounding box center [770, 68] width 194 height 27
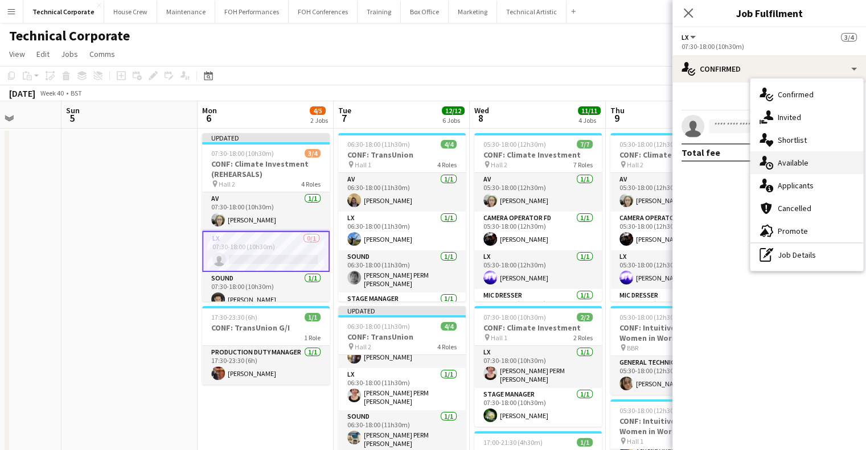
click at [802, 167] on span "Available" at bounding box center [793, 163] width 31 height 10
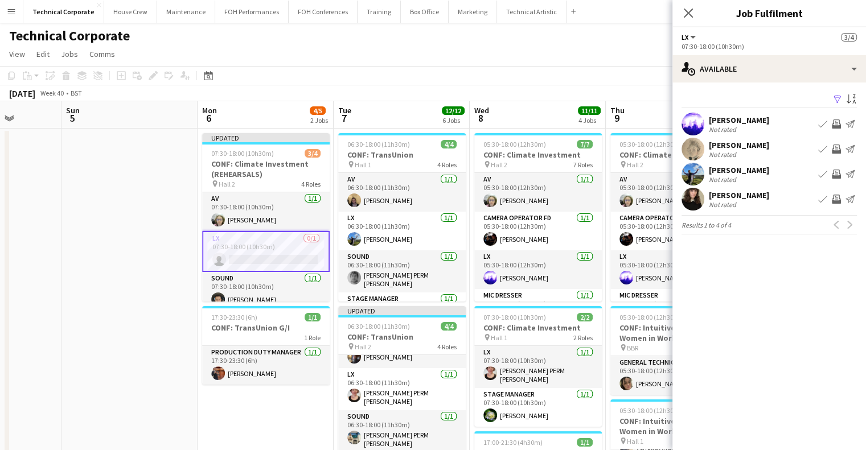
click at [835, 125] on app-icon "Invite crew" at bounding box center [836, 124] width 9 height 9
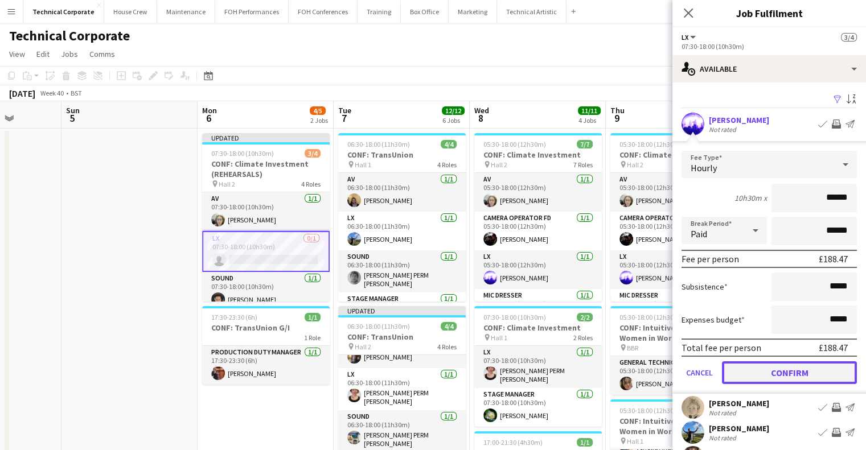
click at [761, 366] on button "Confirm" at bounding box center [789, 373] width 135 height 23
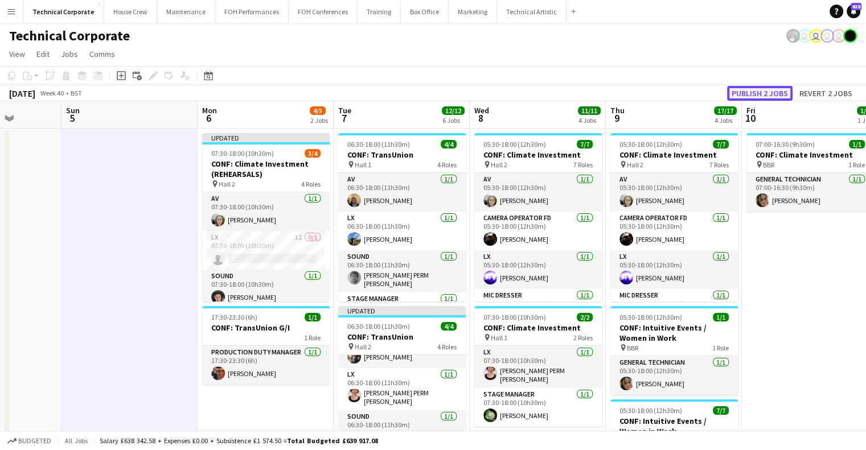
click at [768, 96] on button "Publish 2 jobs" at bounding box center [759, 93] width 65 height 15
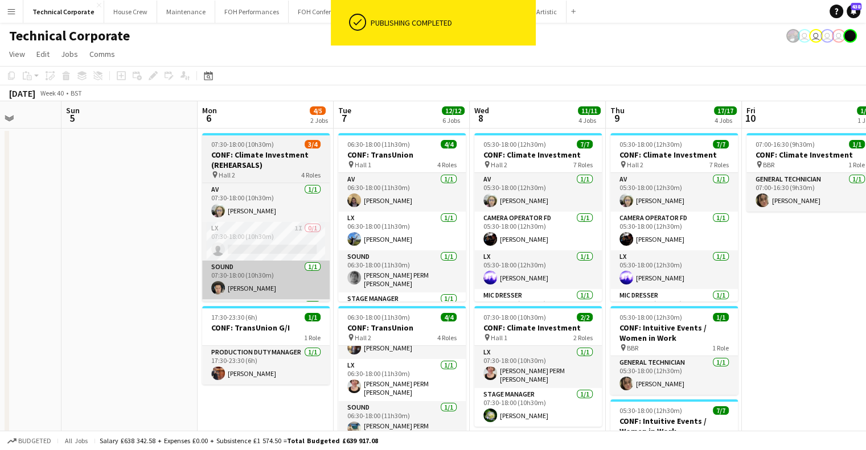
drag, startPoint x: 158, startPoint y: 243, endPoint x: 204, endPoint y: 261, distance: 48.9
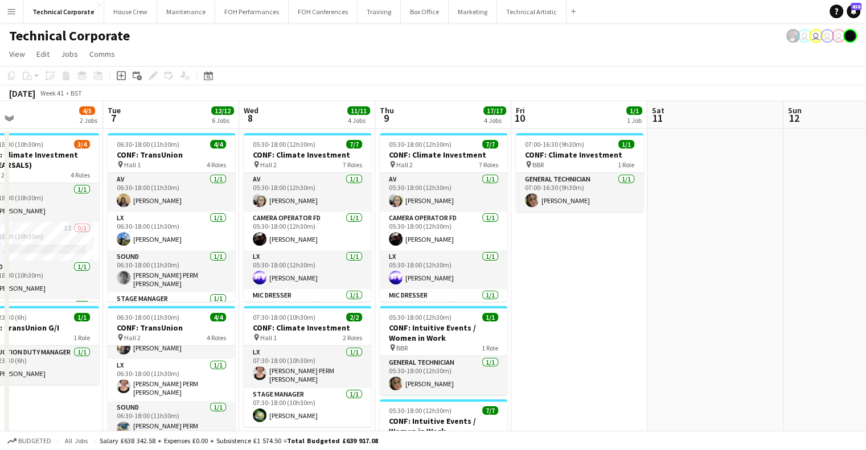
drag, startPoint x: 714, startPoint y: 343, endPoint x: 493, endPoint y: 364, distance: 222.0
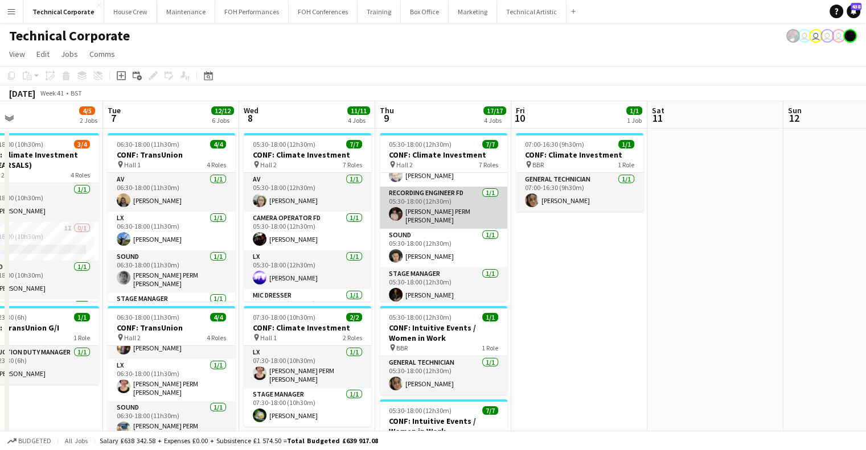
scroll to position [142, 0]
click at [431, 121] on app-board-header-date "Thu 9 17/17 4 Jobs" at bounding box center [443, 114] width 136 height 27
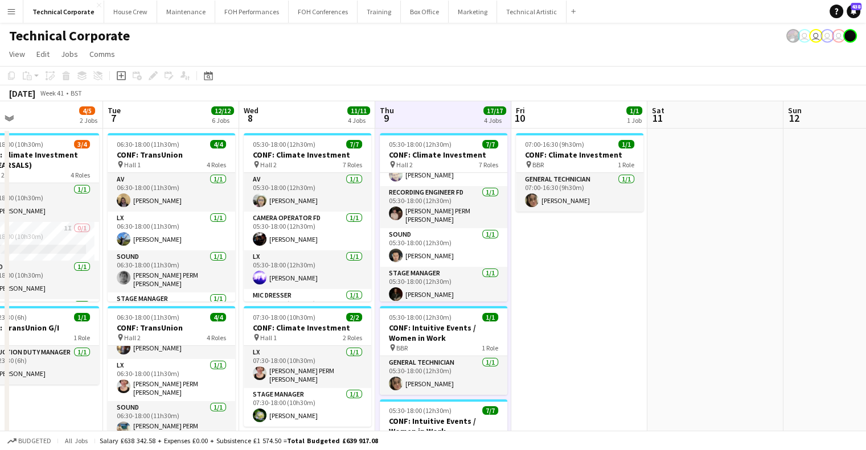
click at [123, 76] on icon "Add job" at bounding box center [121, 75] width 9 height 9
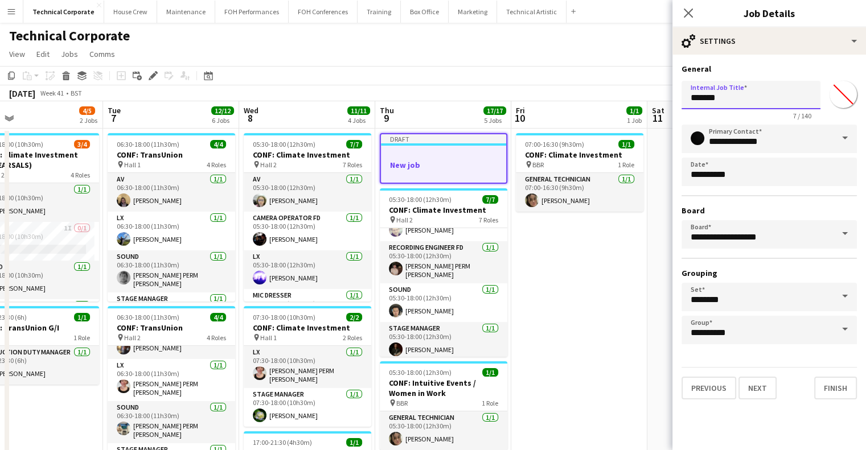
drag, startPoint x: 700, startPoint y: 99, endPoint x: 581, endPoint y: 99, distance: 119.0
click at [583, 99] on body "Menu Boards Boards Boards All jobs Status Workforce Workforce My Workforce Recr…" at bounding box center [433, 431] width 866 height 863
type input "**********"
click at [757, 387] on button "Next" at bounding box center [758, 388] width 38 height 23
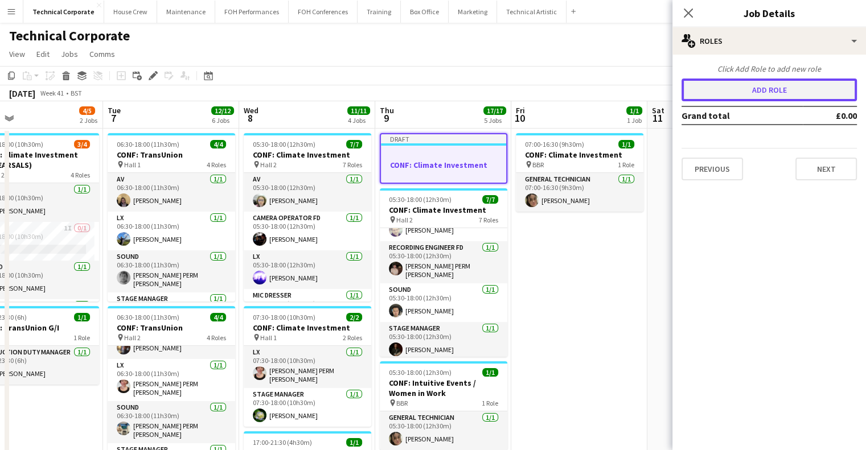
click at [736, 89] on button "Add role" at bounding box center [769, 90] width 175 height 23
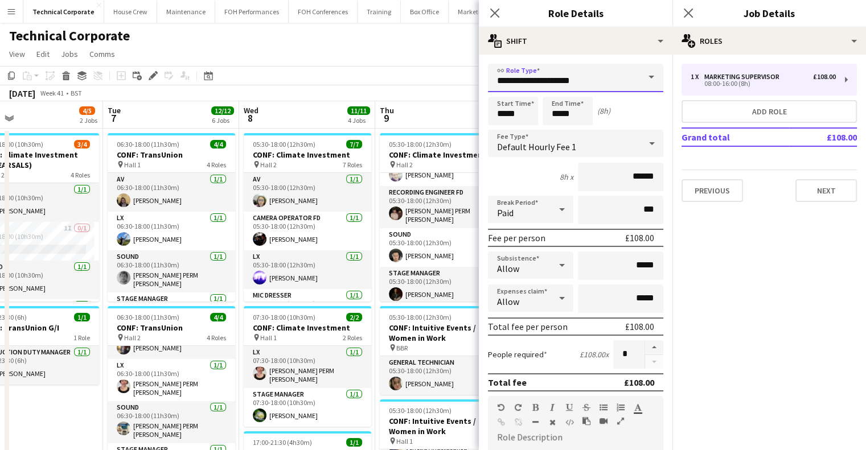
drag, startPoint x: 592, startPoint y: 82, endPoint x: 394, endPoint y: 84, distance: 198.2
click at [394, 84] on body "Menu Boards Boards Boards All jobs Status Workforce Workforce My Workforce Recr…" at bounding box center [433, 431] width 866 height 863
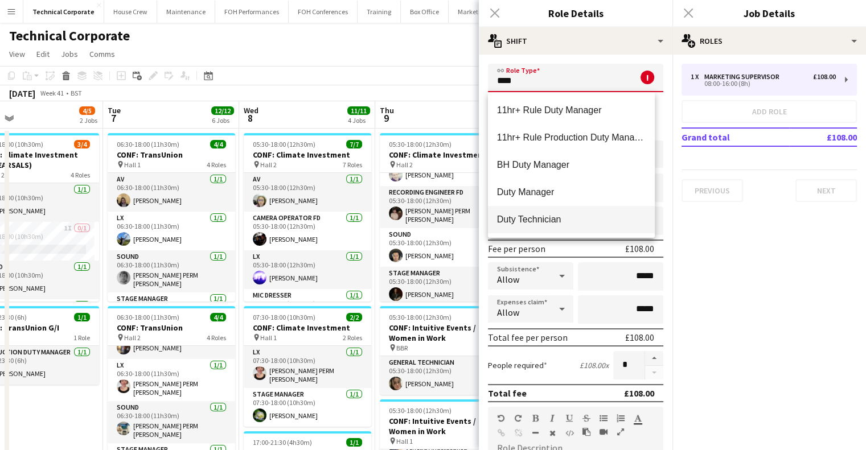
click at [559, 216] on span "Duty Technician" at bounding box center [571, 219] width 149 height 11
type input "**********"
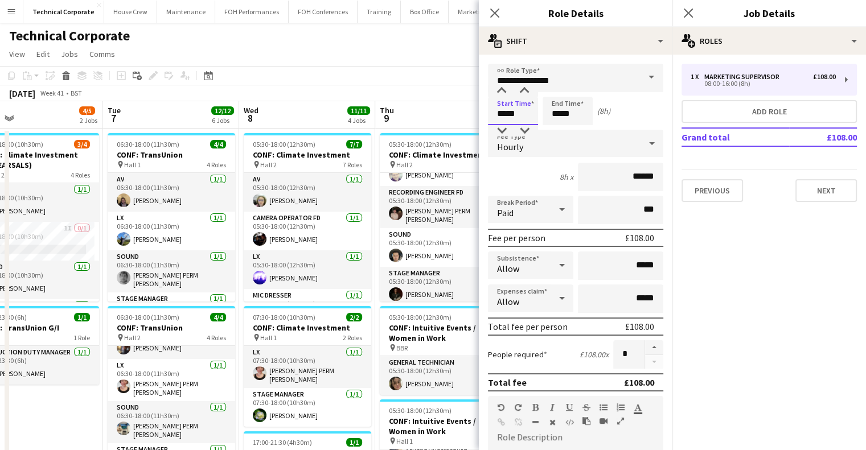
drag, startPoint x: 519, startPoint y: 113, endPoint x: 451, endPoint y: 114, distance: 68.3
click at [455, 114] on body "Menu Boards Boards Boards All jobs Status Workforce Workforce My Workforce Recr…" at bounding box center [433, 431] width 866 height 863
type input "*****"
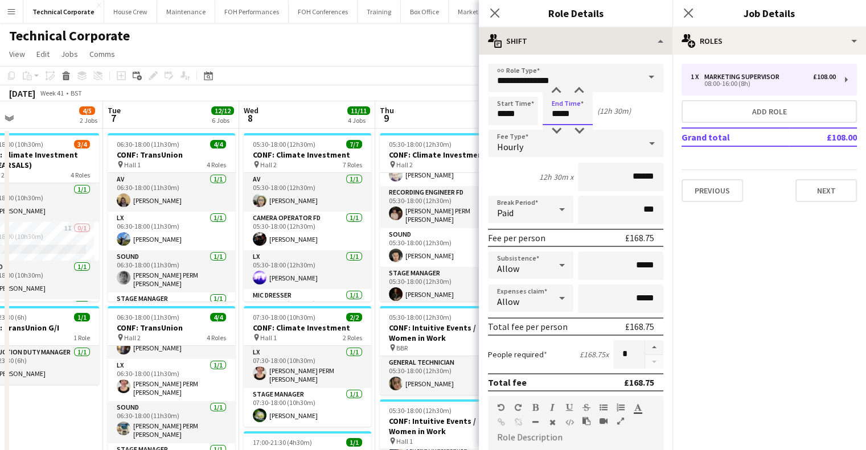
type input "*****"
click at [492, 15] on icon at bounding box center [494, 13] width 9 height 9
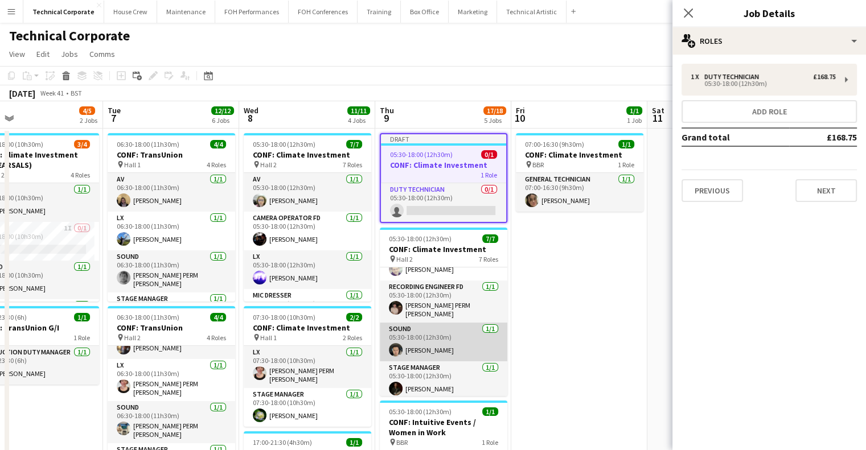
click at [443, 348] on app-card-role "Sound 1/1 05:30-18:00 (12h30m) Elliot Buchanan" at bounding box center [444, 342] width 128 height 39
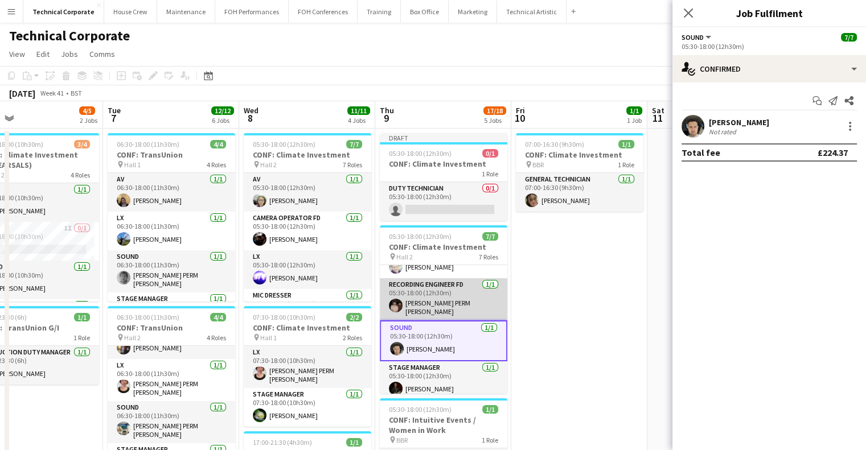
click at [442, 300] on app-card-role "Recording Engineer FD 1/1 05:30-18:00 (12h30m) Anders PERM Waller" at bounding box center [444, 299] width 128 height 42
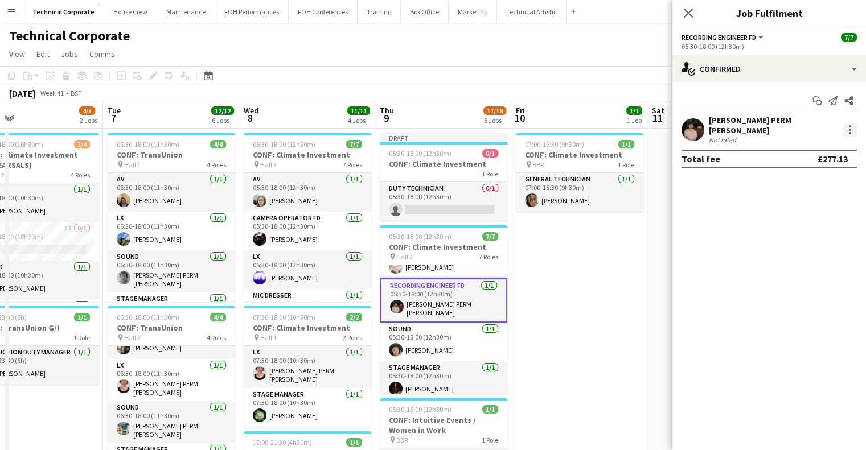
click at [846, 124] on div at bounding box center [850, 130] width 14 height 14
click at [793, 175] on span "Switch crew" at bounding box center [801, 175] width 48 height 10
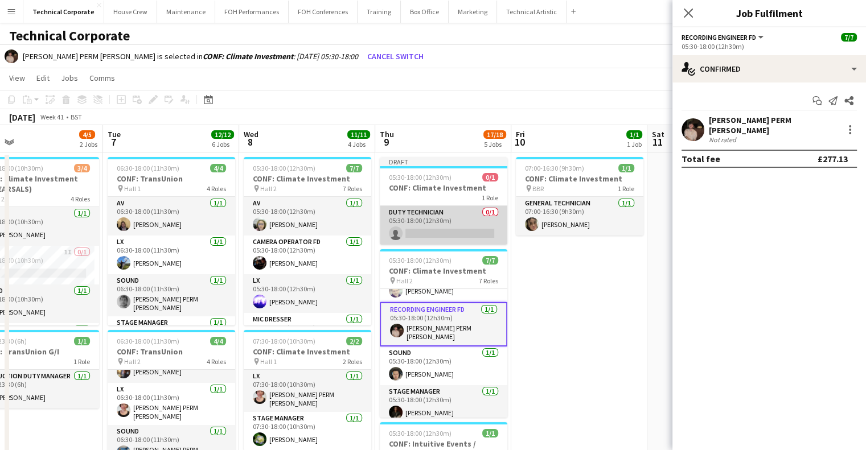
click at [446, 224] on app-card-role "Duty Technician 0/1 05:30-18:00 (12h30m) single-neutral-actions" at bounding box center [444, 225] width 128 height 39
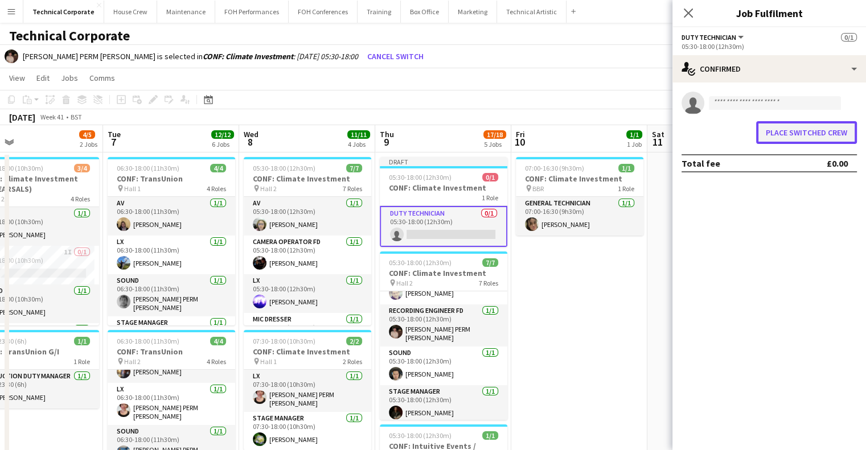
click at [819, 136] on button "Place switched crew" at bounding box center [806, 132] width 101 height 23
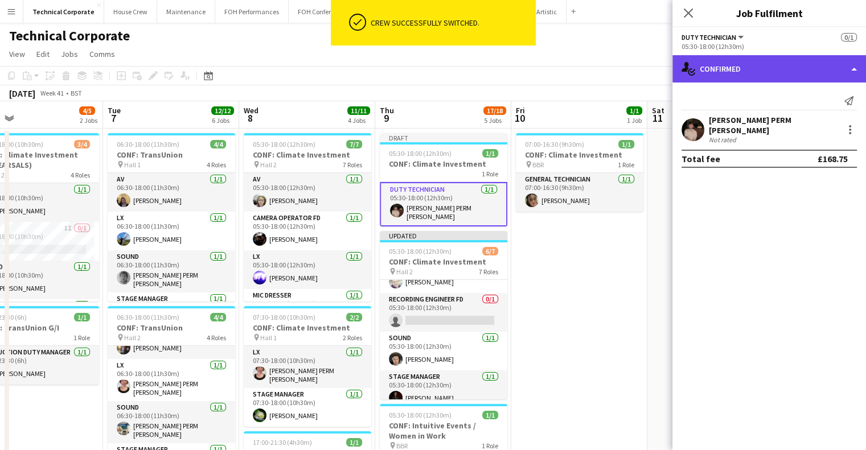
click at [768, 77] on div "single-neutral-actions-check-2 Confirmed" at bounding box center [770, 68] width 194 height 27
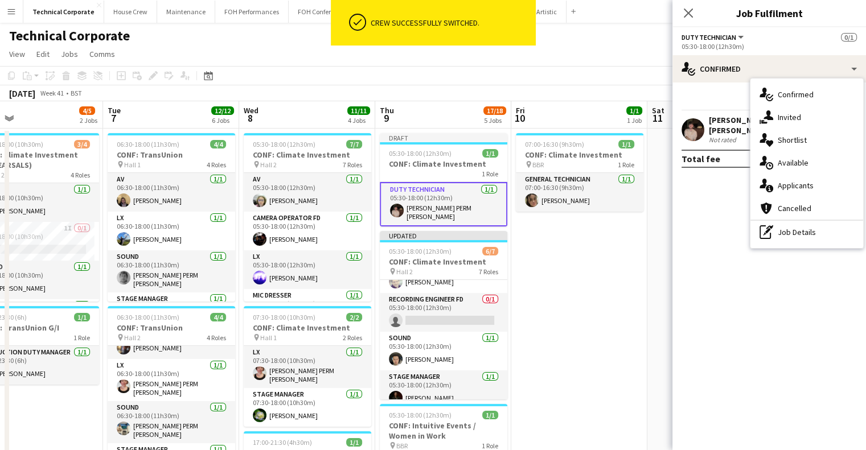
click at [788, 221] on div "pen-write Job Details" at bounding box center [807, 232] width 113 height 23
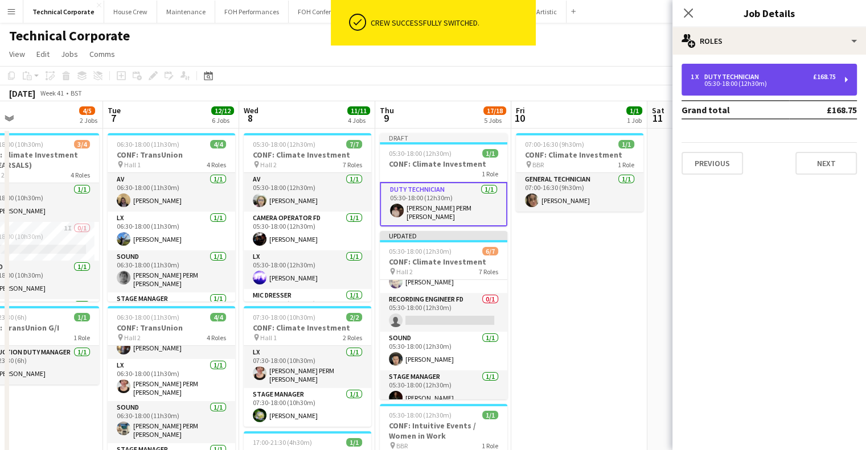
click at [772, 77] on div "1 x Duty Technician £168.75" at bounding box center [763, 77] width 145 height 8
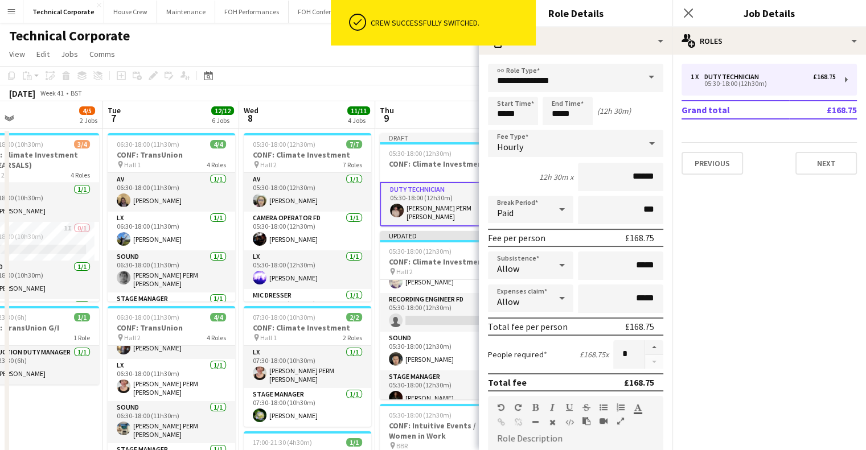
click at [567, 151] on div "Hourly" at bounding box center [564, 143] width 153 height 27
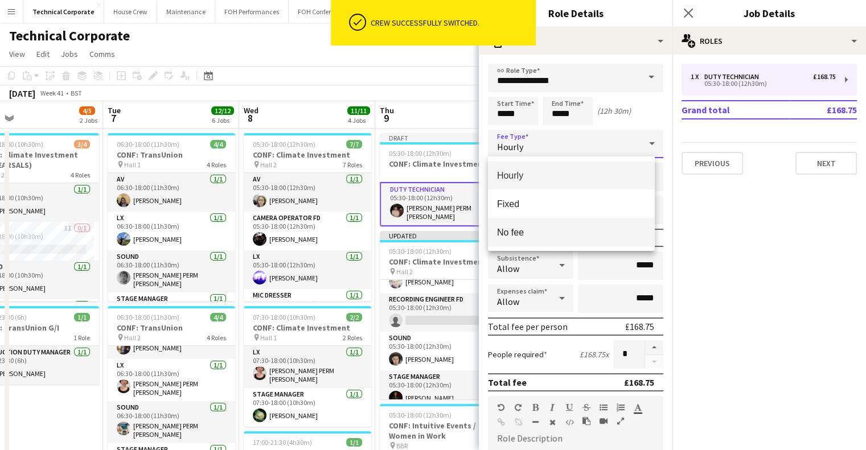
click at [571, 245] on mat-option "No fee" at bounding box center [571, 232] width 167 height 28
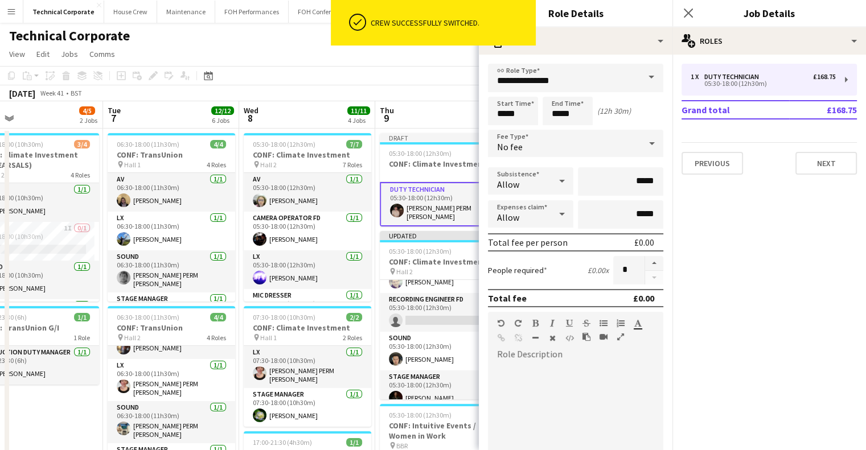
click at [499, 50] on div "ok-circled Crew successfully switched." at bounding box center [433, 25] width 205 height 51
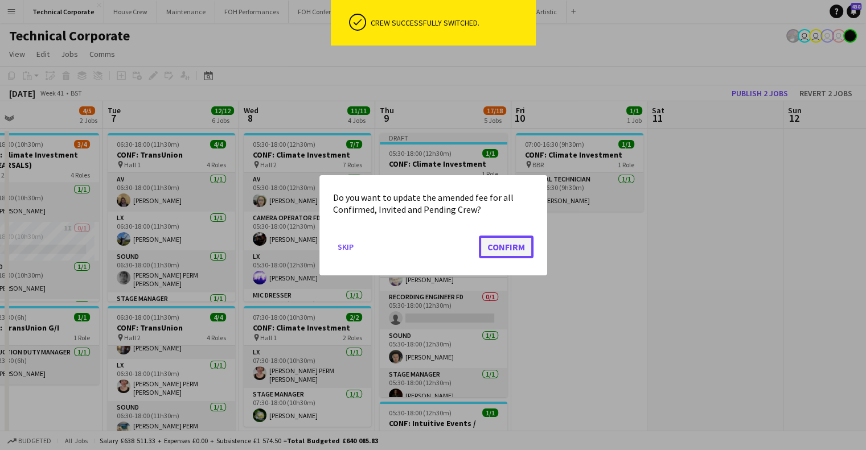
click at [519, 239] on button "Confirm" at bounding box center [506, 246] width 55 height 23
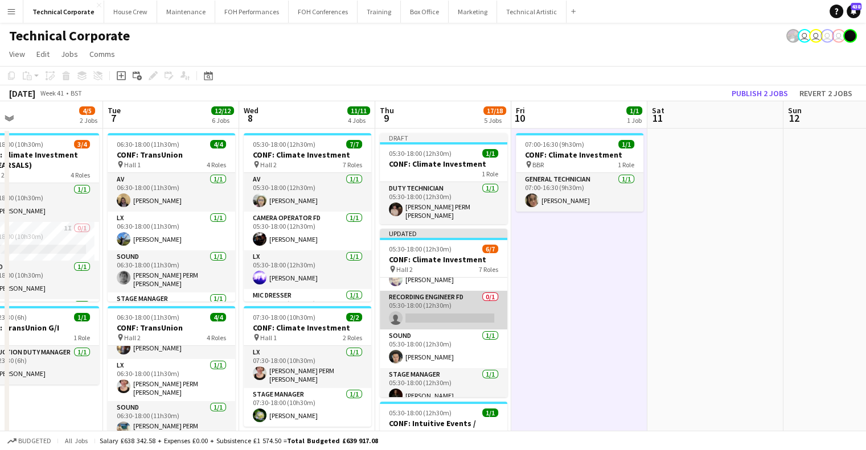
click at [439, 300] on app-card-role "Recording Engineer FD 0/1 05:30-18:00 (12h30m) single-neutral-actions" at bounding box center [444, 310] width 128 height 39
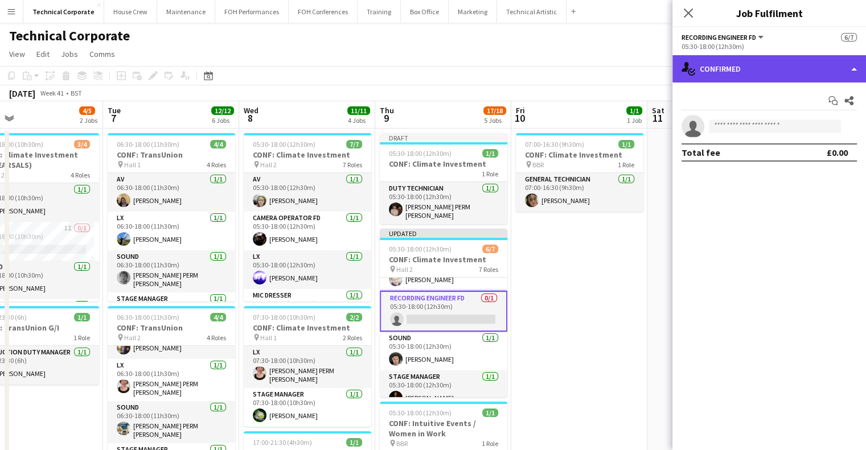
click at [775, 71] on div "single-neutral-actions-check-2 Confirmed" at bounding box center [770, 68] width 194 height 27
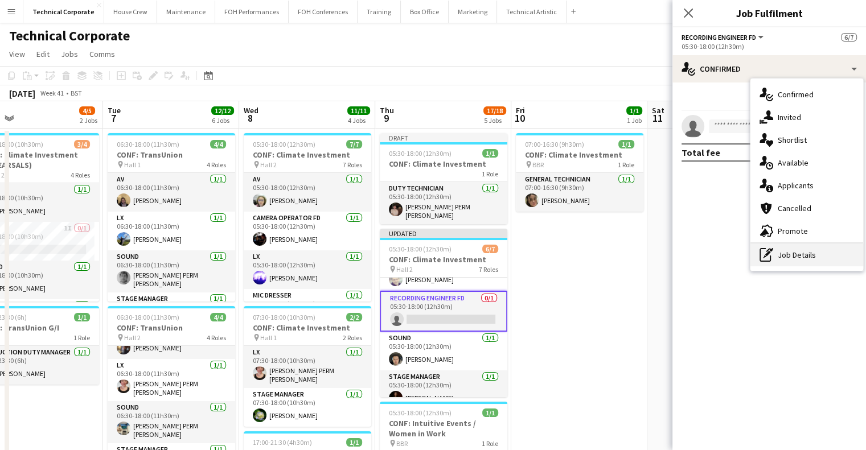
click at [790, 252] on div "pen-write Job Details" at bounding box center [807, 255] width 113 height 23
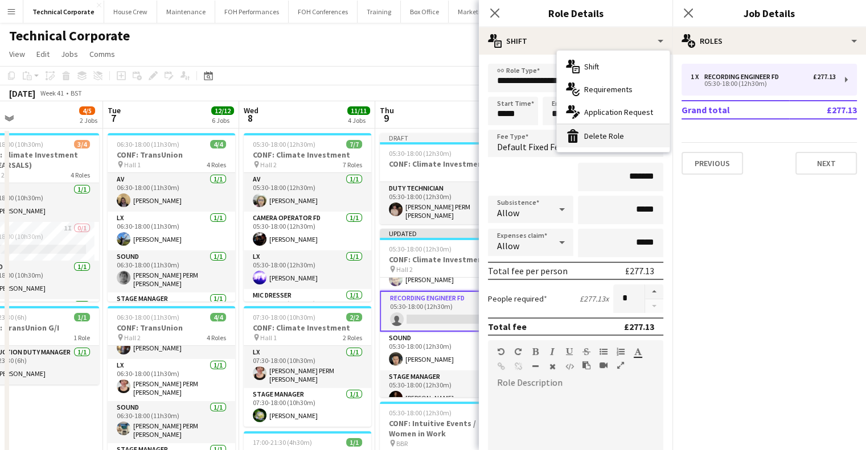
click at [610, 140] on div "bin-2 Delete Role" at bounding box center [613, 136] width 113 height 23
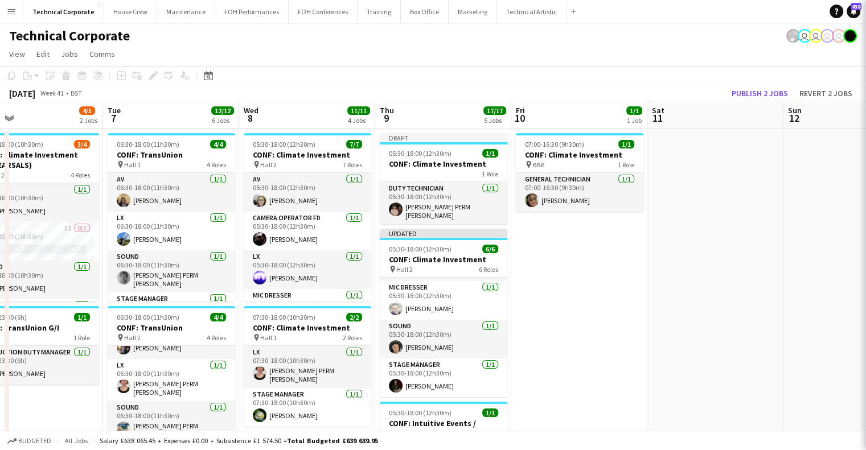
scroll to position [112, 0]
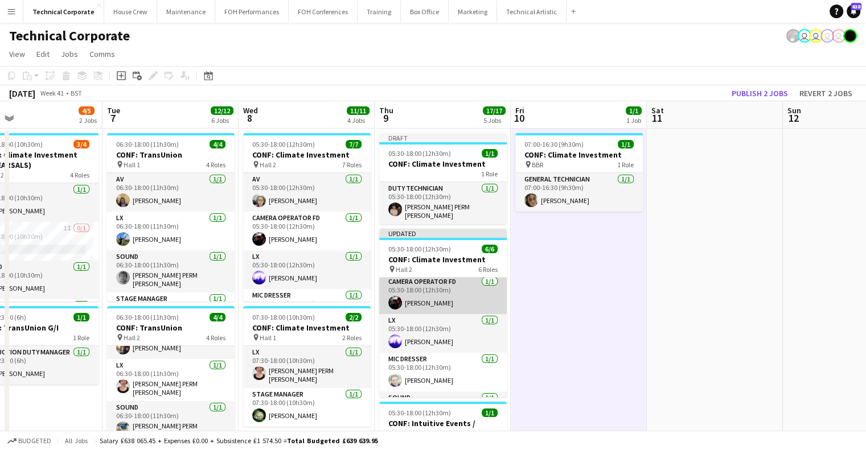
scroll to position [0, 0]
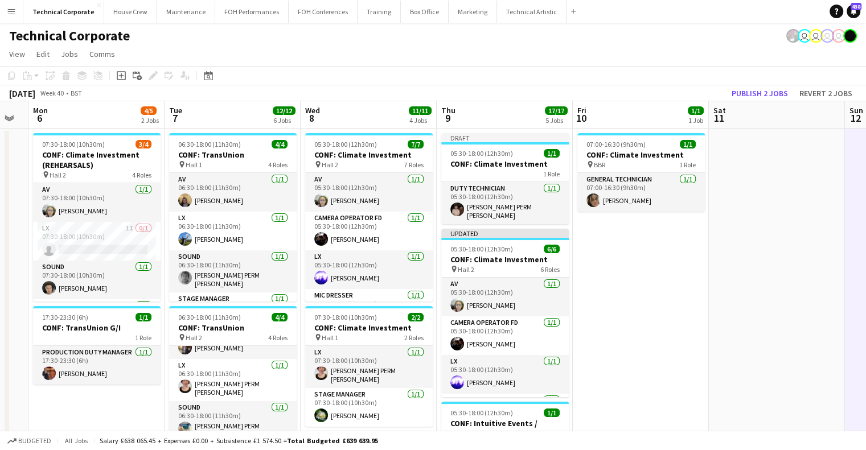
drag, startPoint x: 478, startPoint y: 280, endPoint x: 524, endPoint y: 285, distance: 45.8
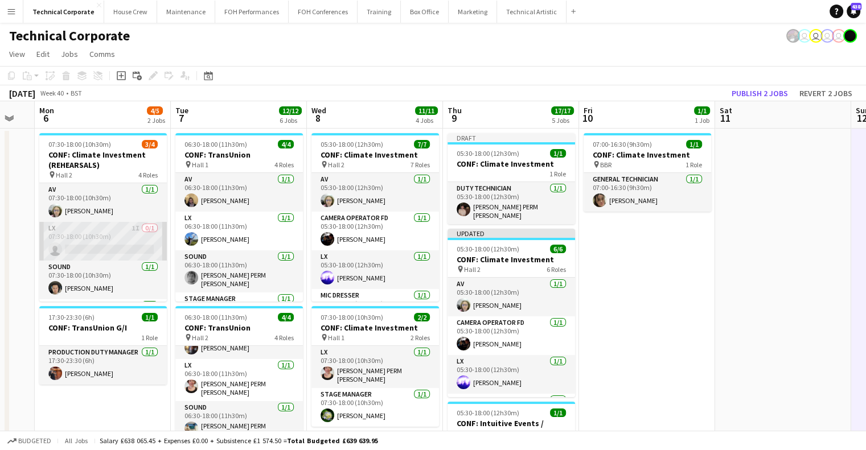
click at [76, 249] on app-card-role "LX 1I 0/1 07:30-18:00 (10h30m) single-neutral-actions" at bounding box center [103, 241] width 128 height 39
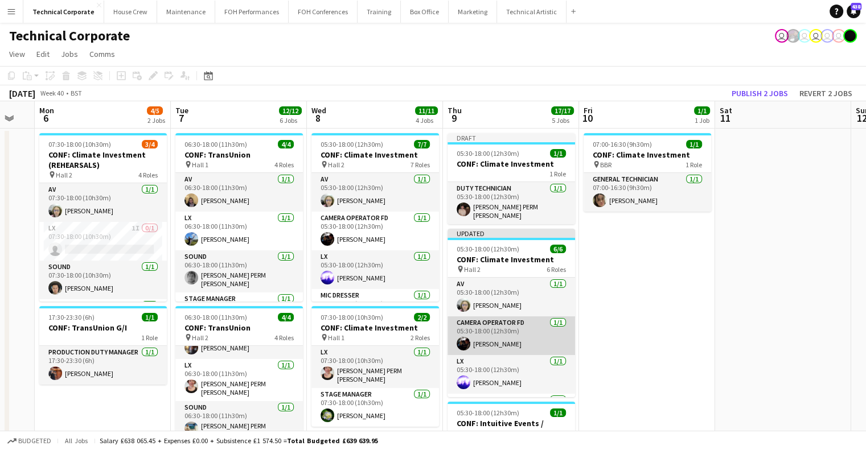
click at [525, 323] on app-card-role "Camera Operator FD [DATE] 05:30-18:00 (12h30m) [PERSON_NAME]" at bounding box center [512, 336] width 128 height 39
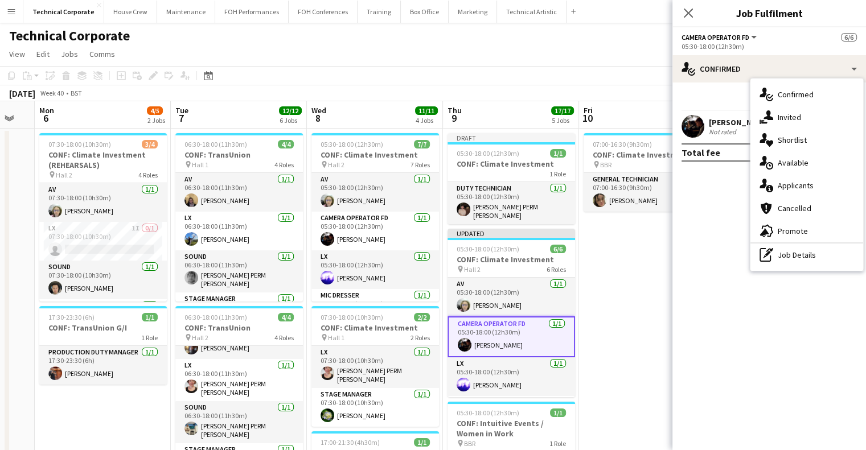
click at [793, 252] on div "pen-write Job Details" at bounding box center [807, 255] width 113 height 23
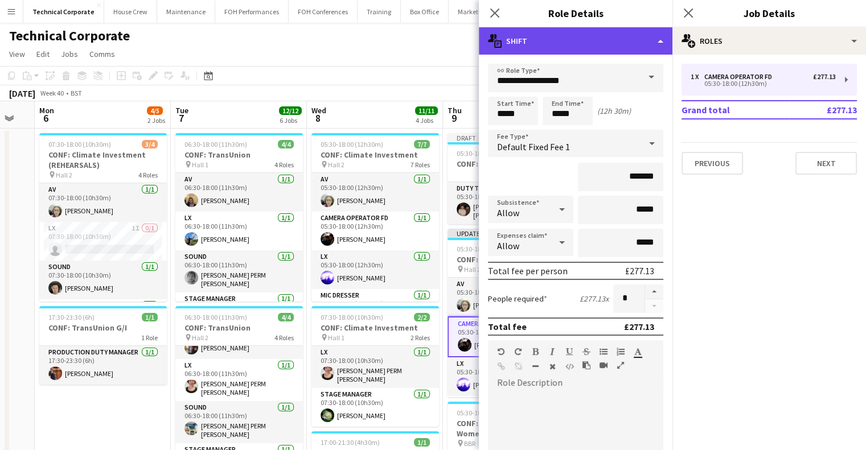
click at [624, 47] on div "multiple-actions-text Shift" at bounding box center [576, 40] width 194 height 27
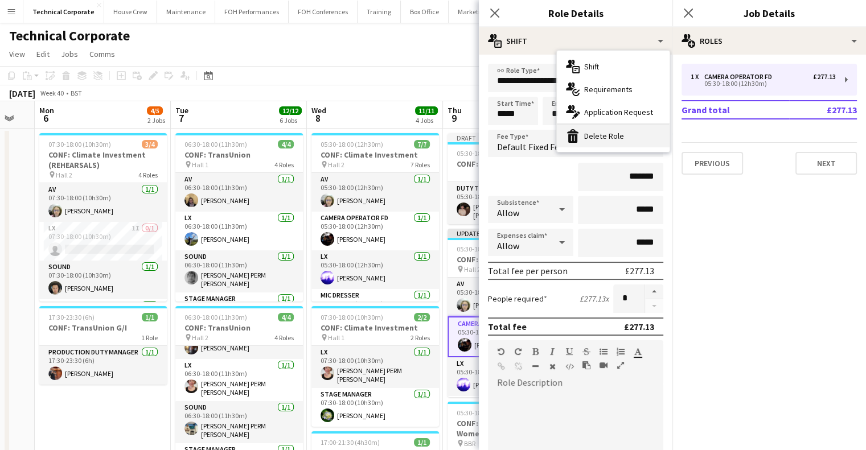
click at [625, 140] on div "bin-2 Delete Role" at bounding box center [613, 136] width 113 height 23
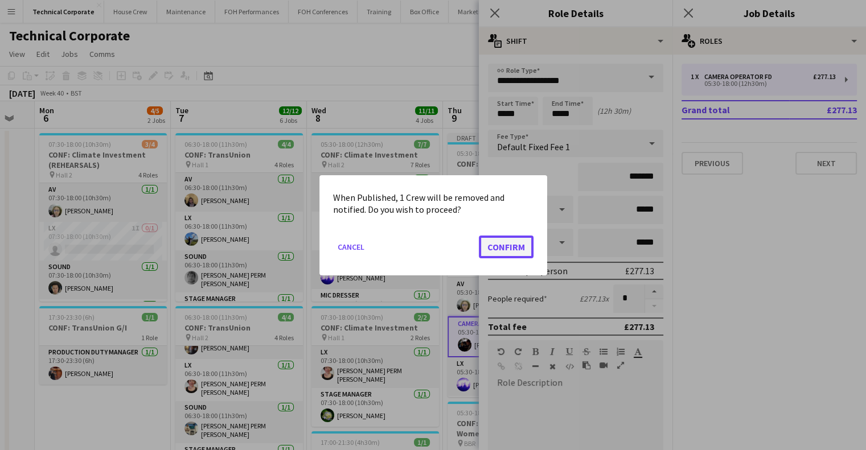
click at [495, 238] on button "Confirm" at bounding box center [506, 246] width 55 height 23
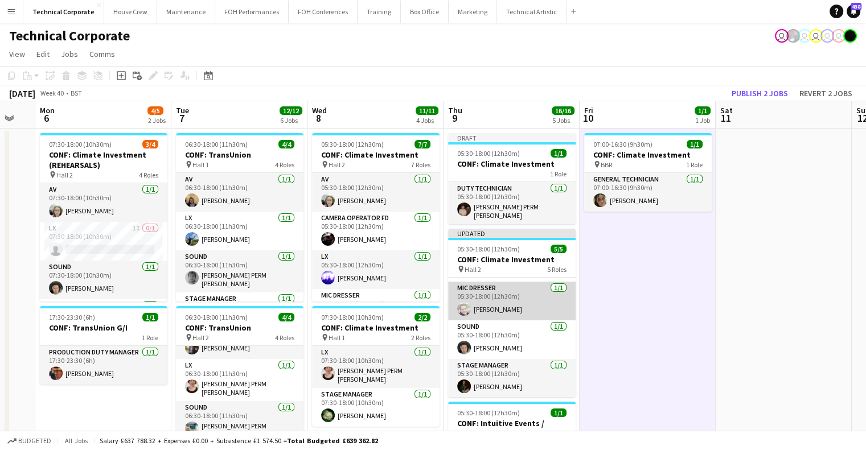
scroll to position [0, 0]
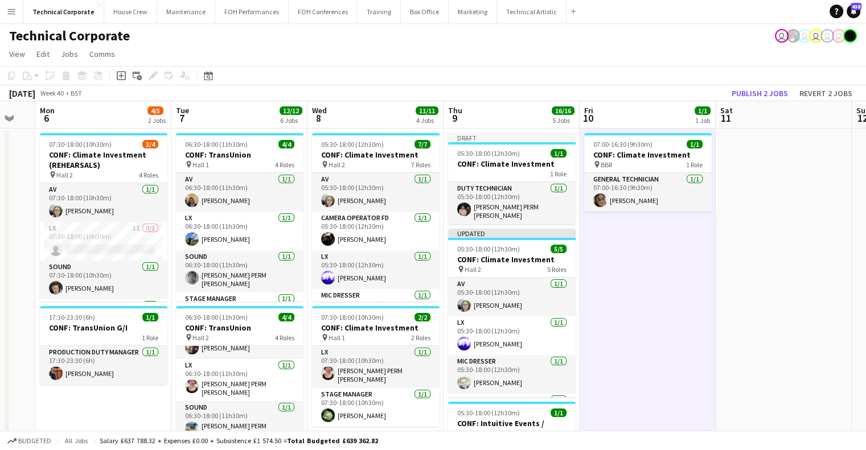
click at [756, 86] on div "Publish 2 jobs Revert 2 jobs" at bounding box center [792, 93] width 148 height 15
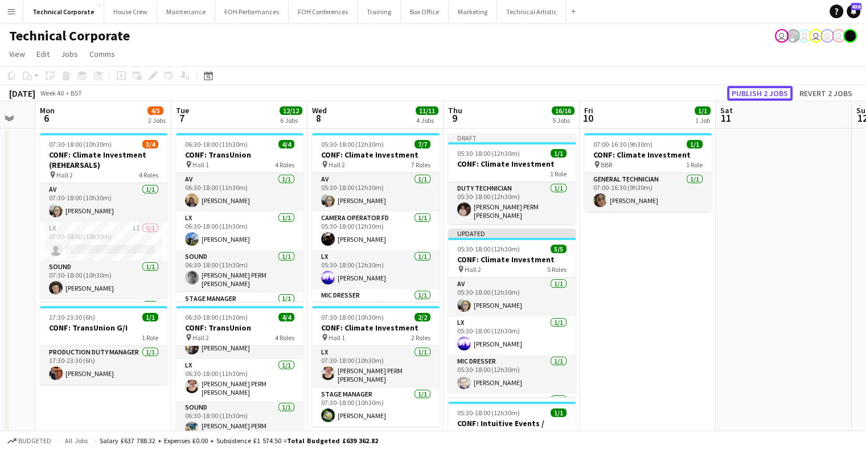
click at [756, 91] on button "Publish 2 jobs" at bounding box center [759, 93] width 65 height 15
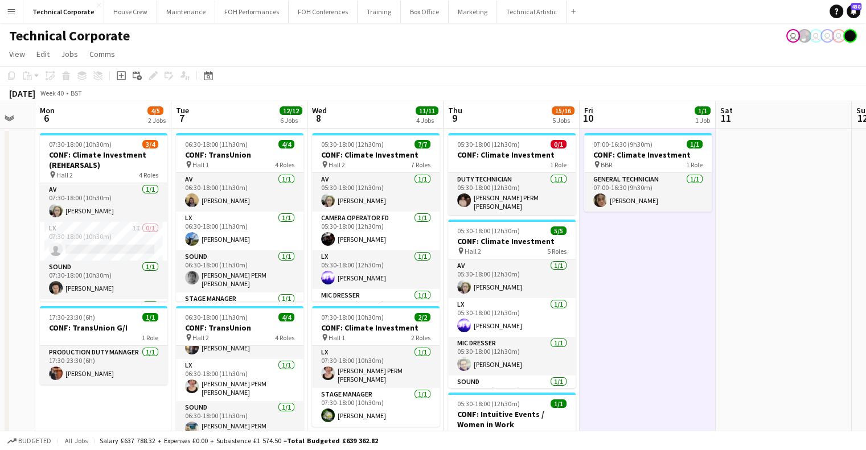
drag, startPoint x: 636, startPoint y: 346, endPoint x: 640, endPoint y: 356, distance: 10.5
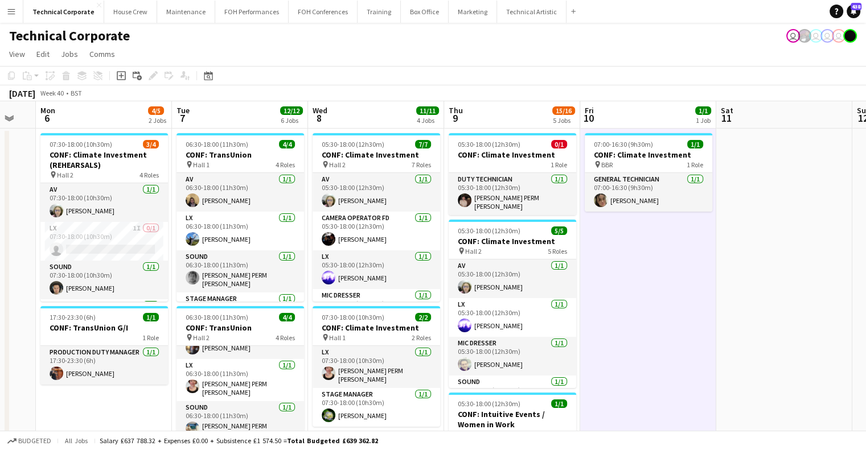
scroll to position [0, 236]
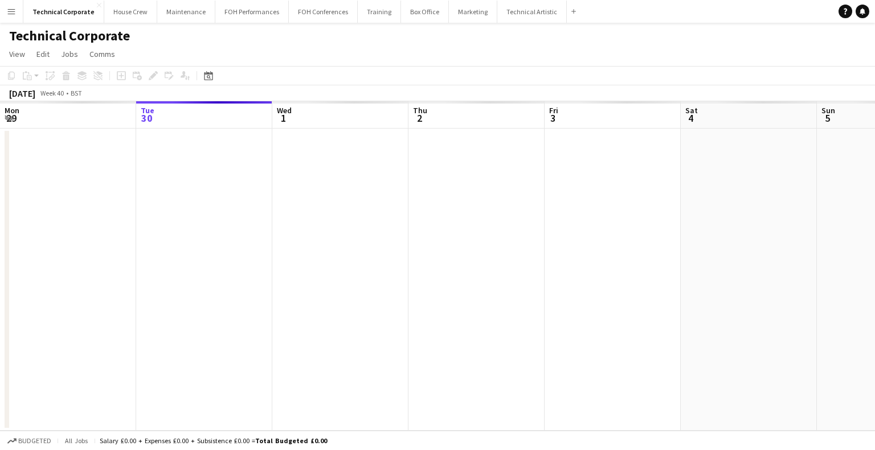
click at [241, 264] on app-calendar-viewport "Sat 27 Sun 28 Mon 29 Tue 30 Wed 1 Thu 2 Fri 3 Sat 4 Sun 5 Mon 6 Tue 7 Wed 8" at bounding box center [437, 266] width 875 height 330
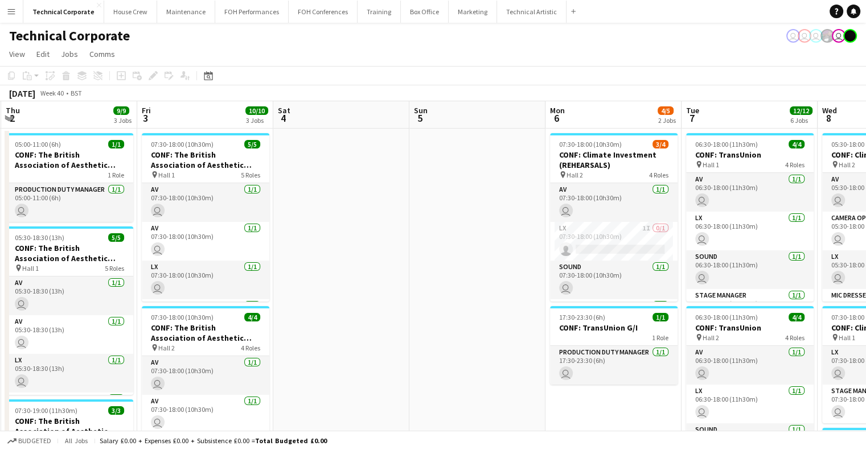
drag, startPoint x: 552, startPoint y: 267, endPoint x: 292, endPoint y: 312, distance: 264.2
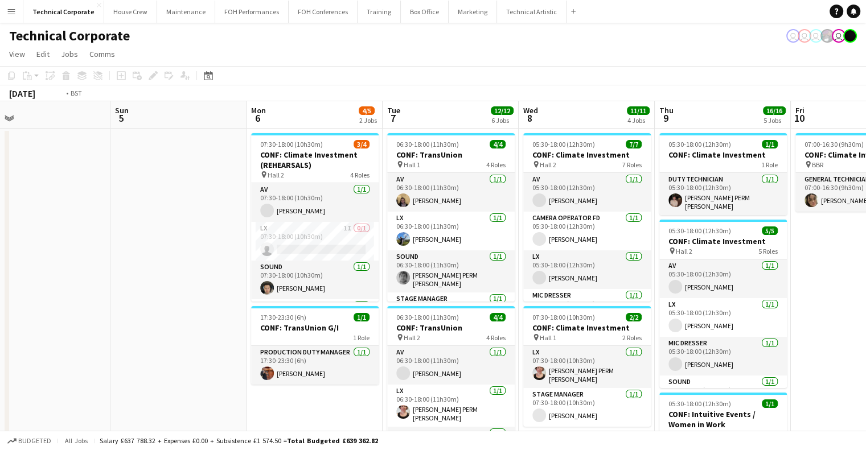
scroll to position [0, 470]
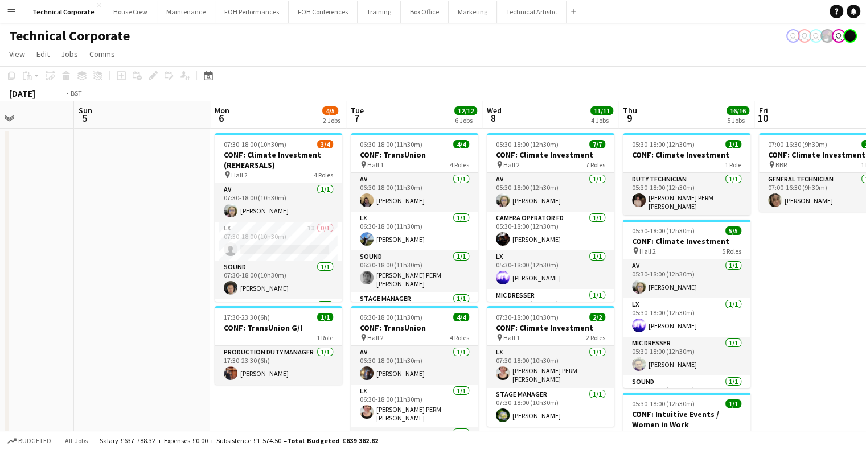
drag, startPoint x: 615, startPoint y: 291, endPoint x: 342, endPoint y: 314, distance: 274.3
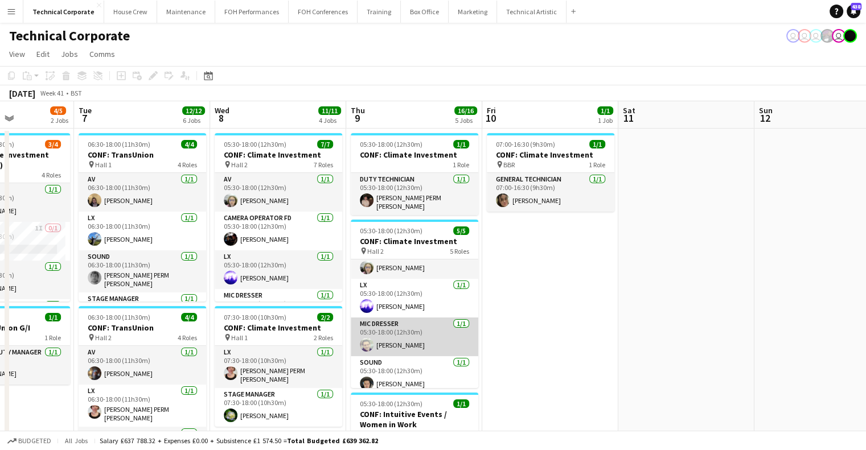
scroll to position [0, 0]
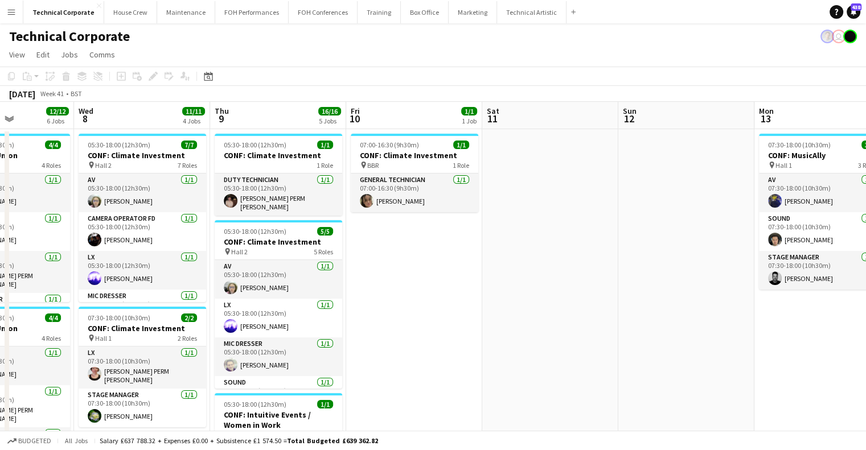
scroll to position [0, 334]
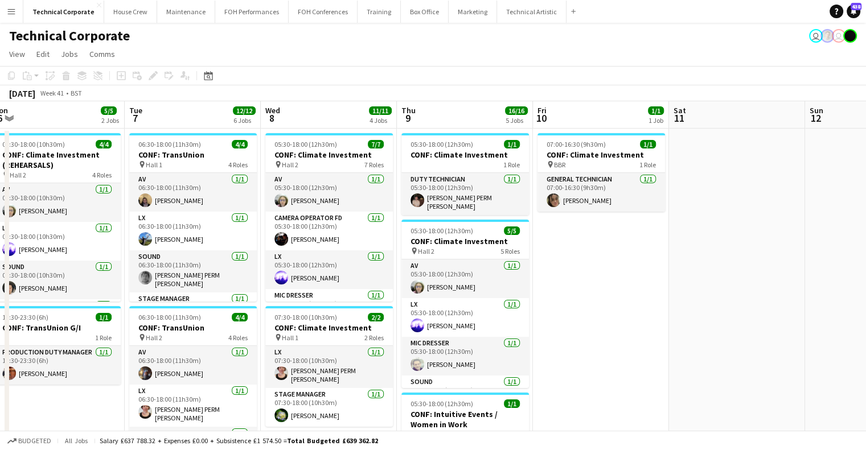
drag, startPoint x: 255, startPoint y: 263, endPoint x: 179, endPoint y: 235, distance: 81.3
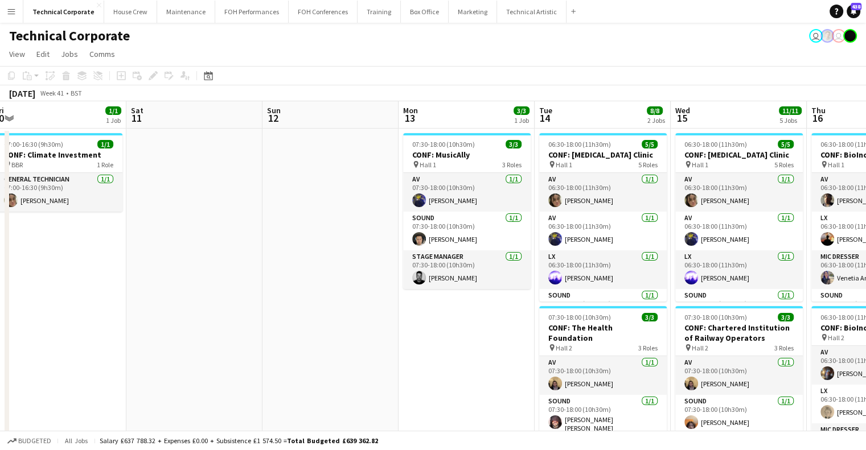
drag, startPoint x: 189, startPoint y: 275, endPoint x: 173, endPoint y: 284, distance: 18.6
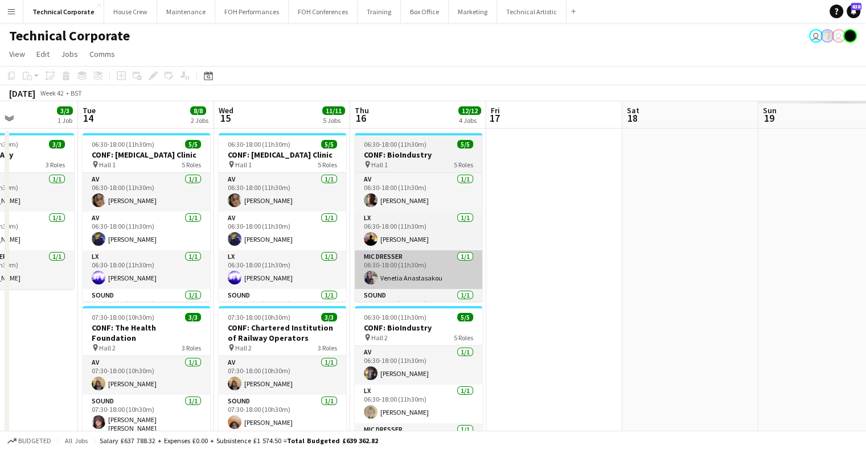
drag, startPoint x: 33, startPoint y: 251, endPoint x: 409, endPoint y: 269, distance: 376.8
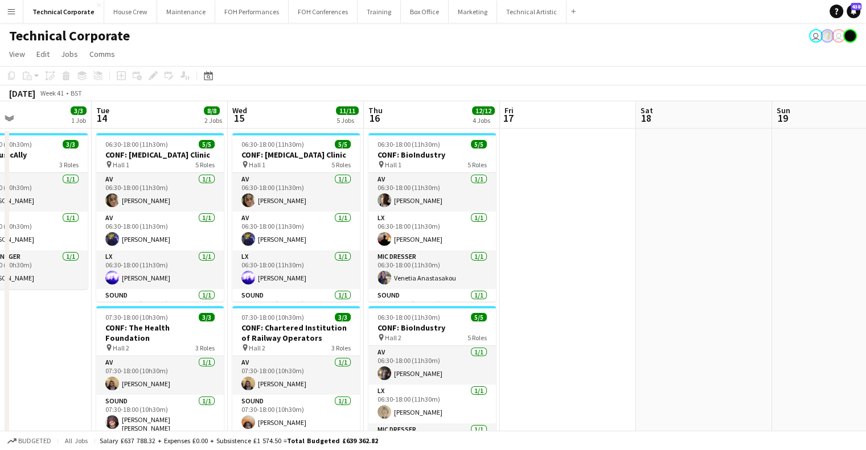
drag, startPoint x: 610, startPoint y: 268, endPoint x: 535, endPoint y: 260, distance: 75.0
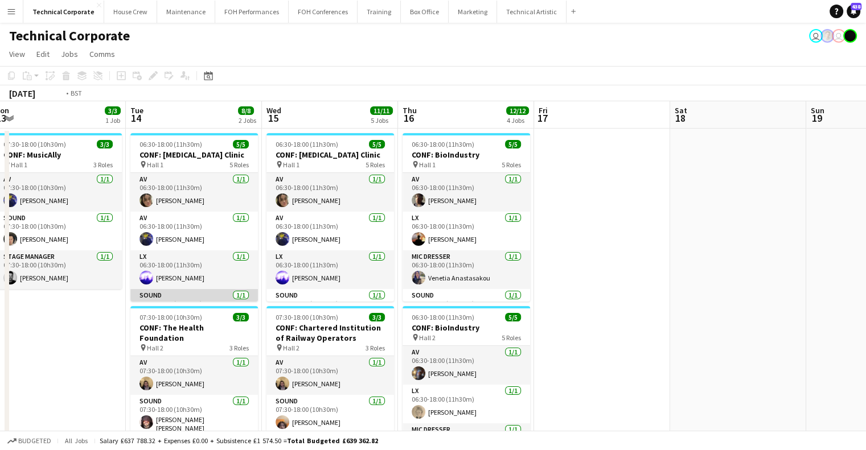
drag, startPoint x: 329, startPoint y: 300, endPoint x: 558, endPoint y: 294, distance: 229.0
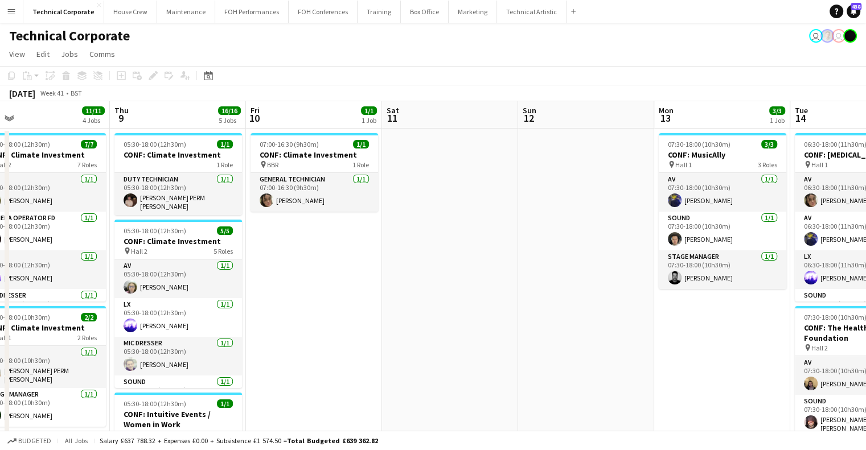
drag, startPoint x: 452, startPoint y: 314, endPoint x: 518, endPoint y: 305, distance: 66.0
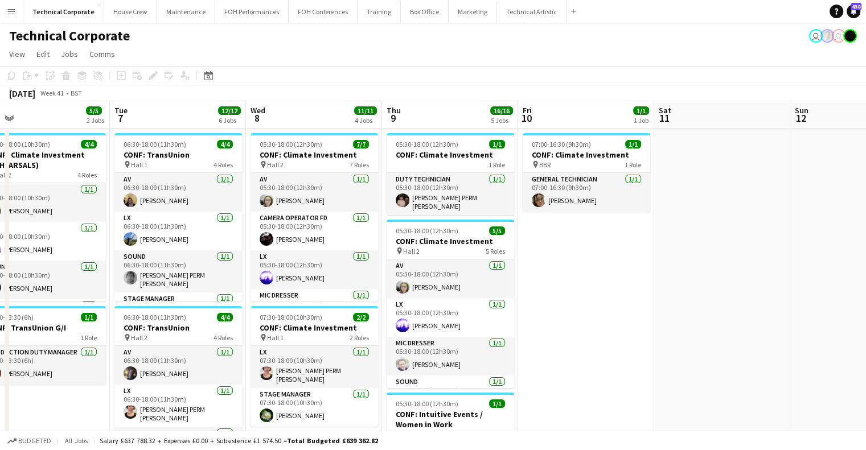
scroll to position [0, 323]
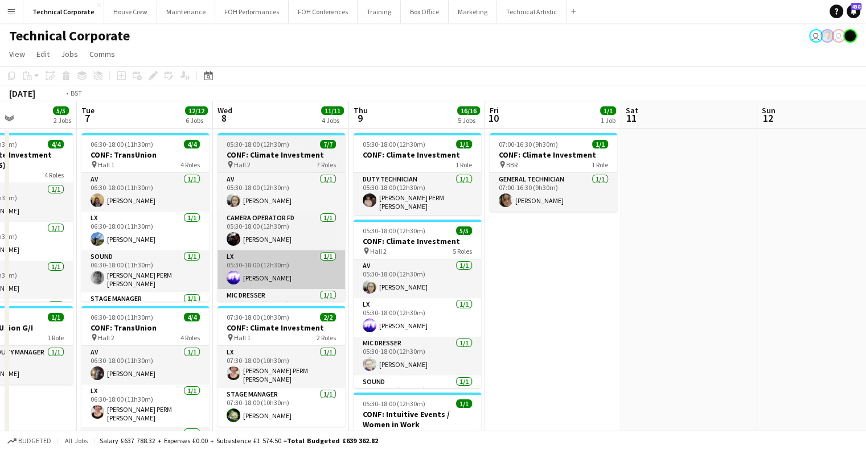
drag, startPoint x: 282, startPoint y: 299, endPoint x: 520, endPoint y: 288, distance: 237.7
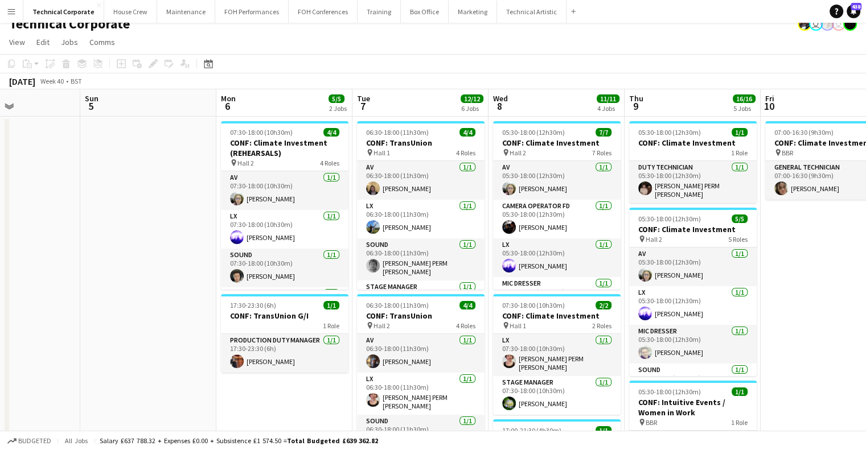
scroll to position [0, 0]
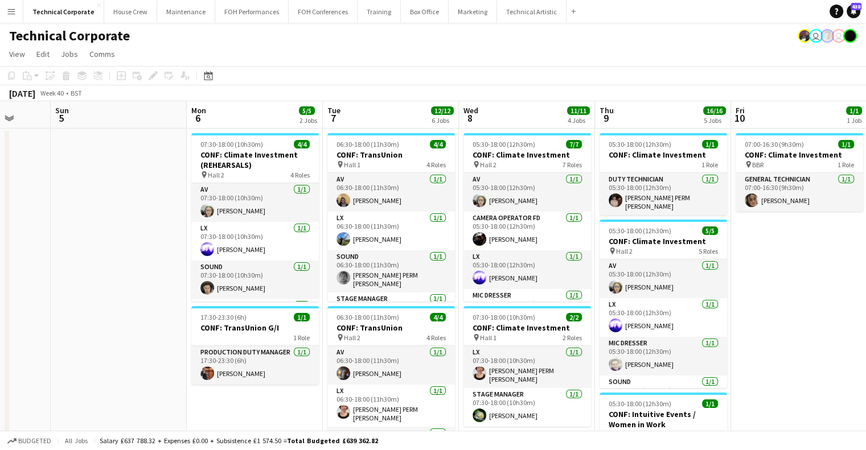
drag, startPoint x: 164, startPoint y: 273, endPoint x: 542, endPoint y: 280, distance: 378.2
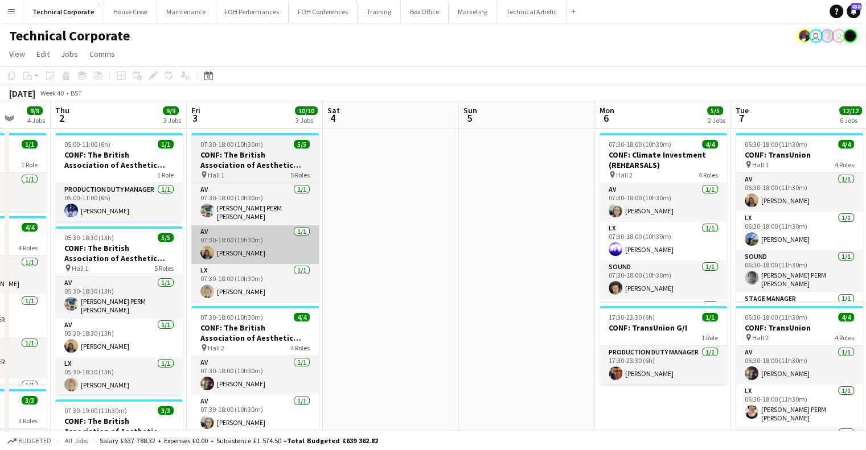
scroll to position [0, 321]
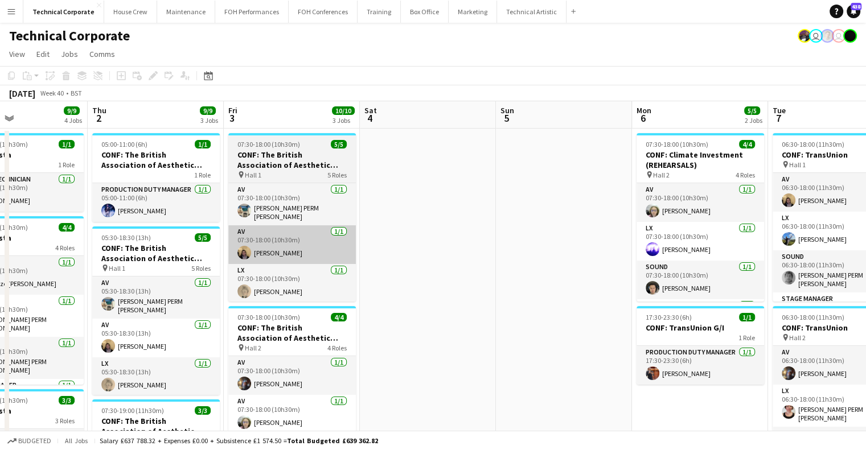
drag, startPoint x: 346, startPoint y: 285, endPoint x: 589, endPoint y: 257, distance: 244.7
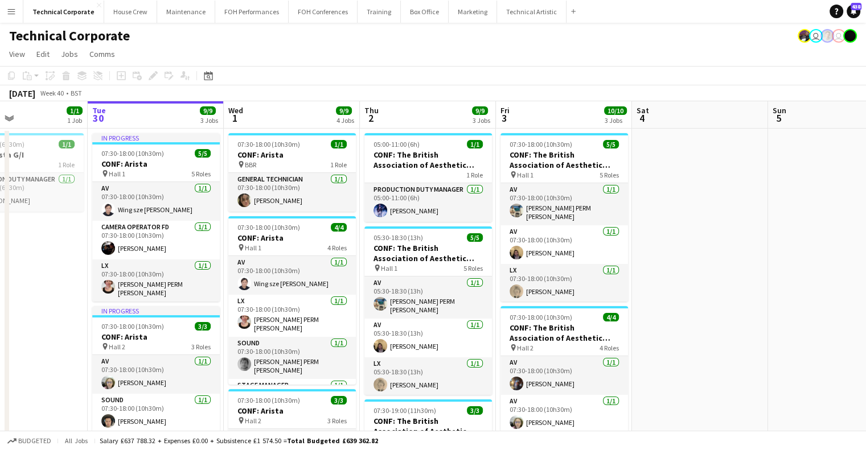
drag, startPoint x: 471, startPoint y: 235, endPoint x: 448, endPoint y: 243, distance: 24.7
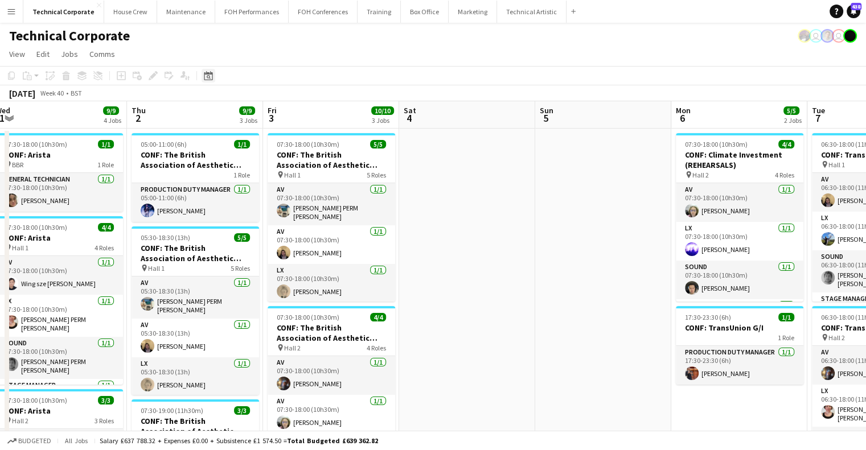
click at [206, 71] on icon "Date picker" at bounding box center [208, 75] width 9 height 9
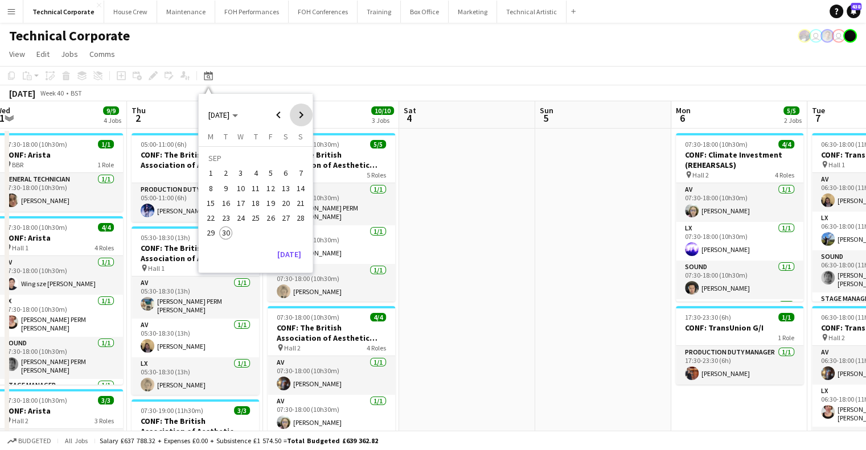
click at [292, 112] on span "Next month" at bounding box center [301, 115] width 23 height 23
click at [293, 113] on span "Next month" at bounding box center [301, 115] width 23 height 23
click at [217, 179] on button "1" at bounding box center [210, 173] width 15 height 15
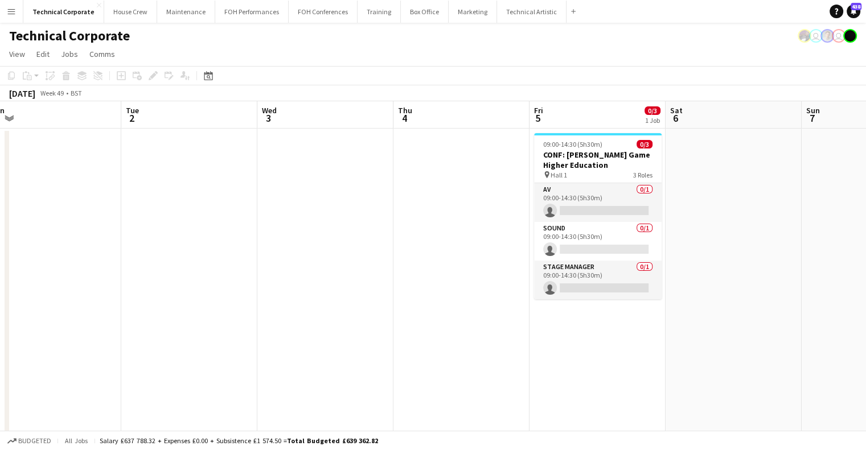
drag, startPoint x: 366, startPoint y: 224, endPoint x: 151, endPoint y: 262, distance: 218.6
drag, startPoint x: 137, startPoint y: 286, endPoint x: 132, endPoint y: 302, distance: 17.3
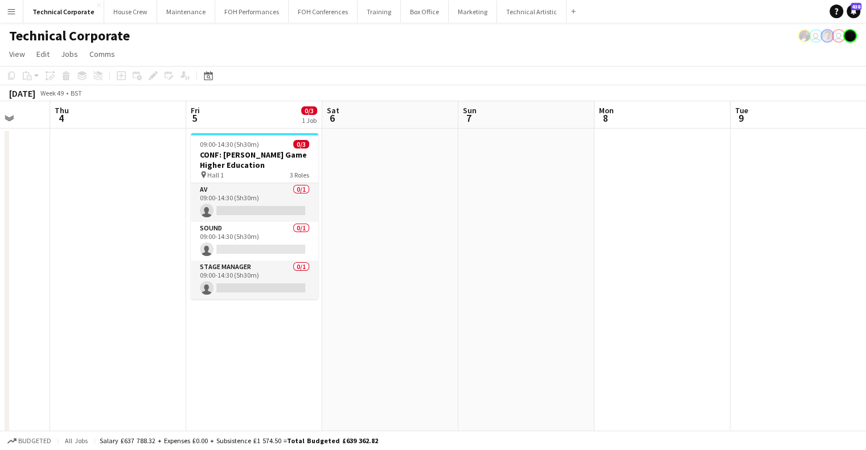
drag, startPoint x: 395, startPoint y: 272, endPoint x: 112, endPoint y: 286, distance: 282.8
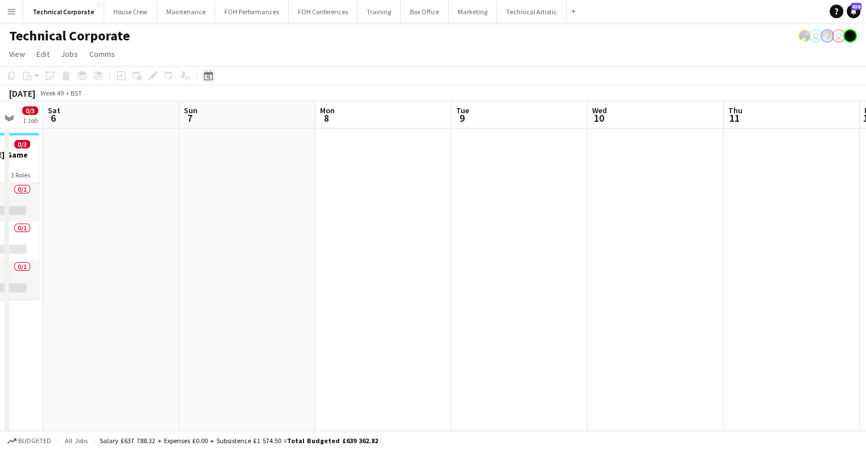
click at [207, 78] on icon at bounding box center [209, 77] width 4 height 4
click at [294, 258] on button "[DATE]" at bounding box center [289, 254] width 33 height 18
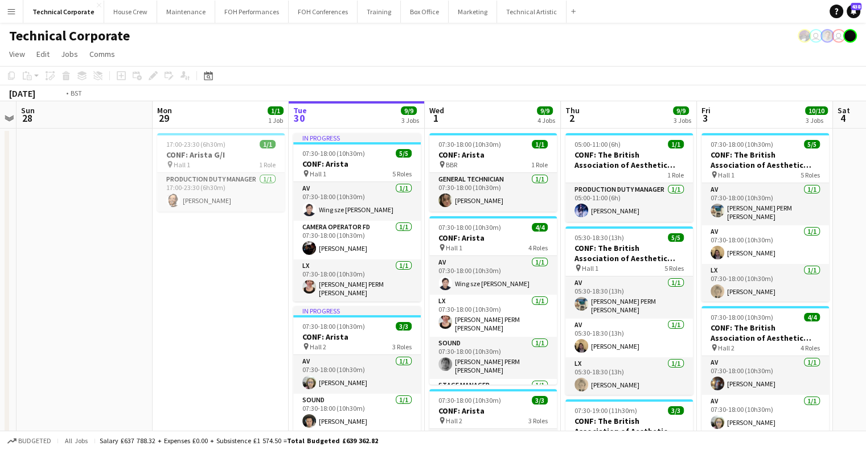
drag, startPoint x: 581, startPoint y: 280, endPoint x: 146, endPoint y: 313, distance: 436.4
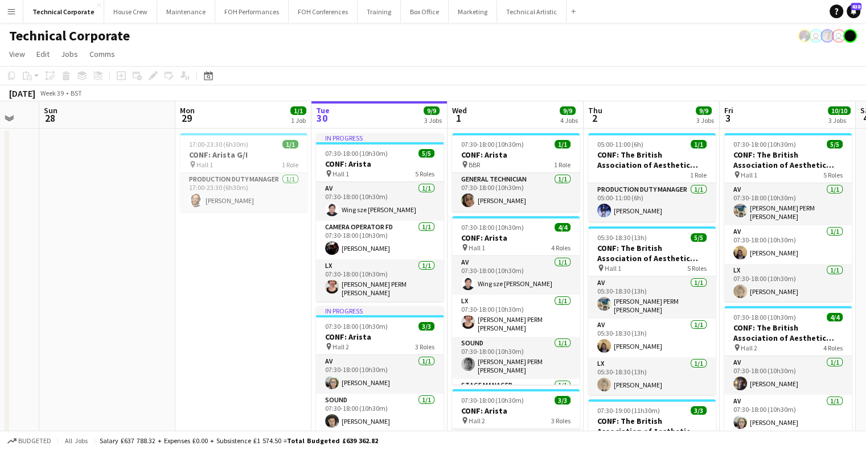
scroll to position [0, 360]
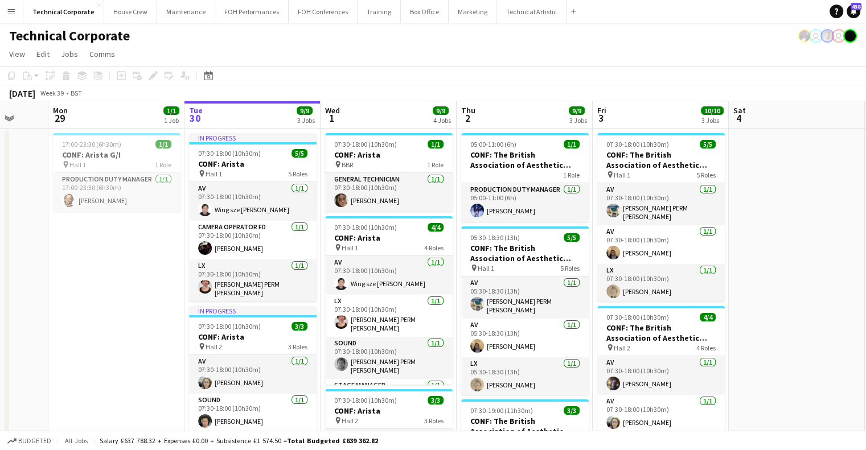
drag, startPoint x: 300, startPoint y: 300, endPoint x: 559, endPoint y: 275, distance: 259.7
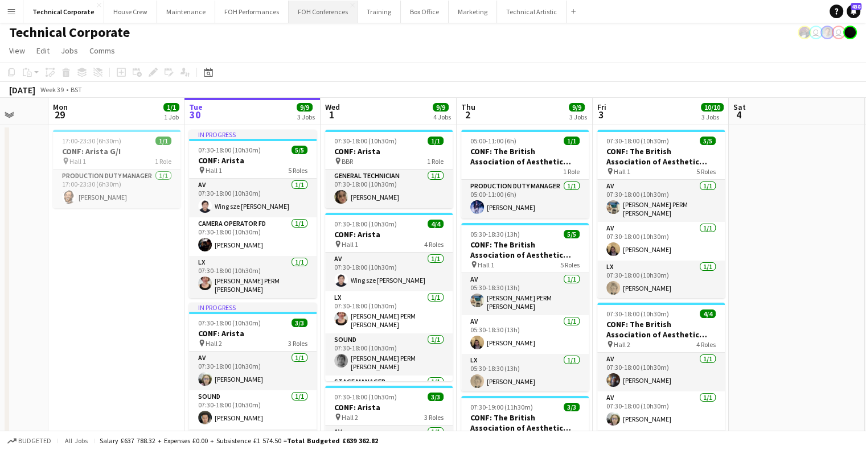
scroll to position [0, 0]
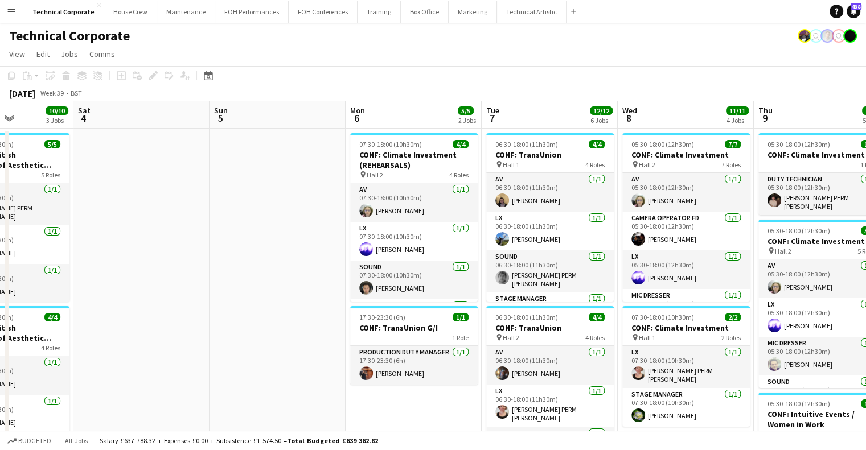
drag, startPoint x: 339, startPoint y: 230, endPoint x: 695, endPoint y: 246, distance: 355.7
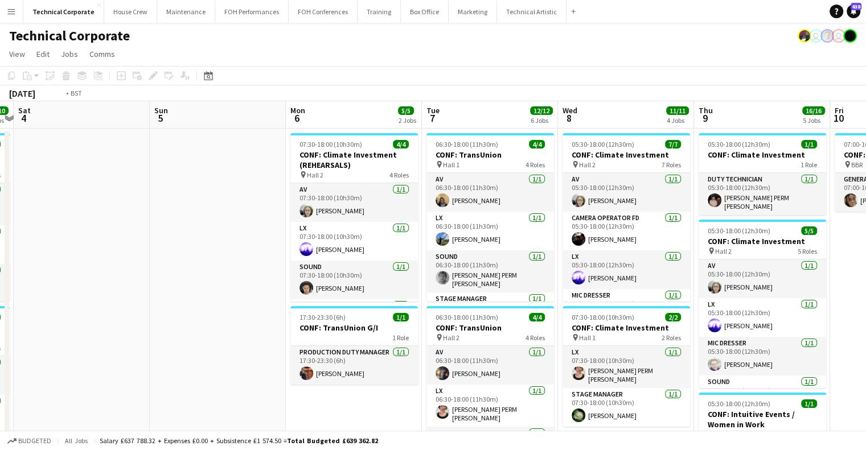
drag, startPoint x: 364, startPoint y: 241, endPoint x: 280, endPoint y: 275, distance: 90.7
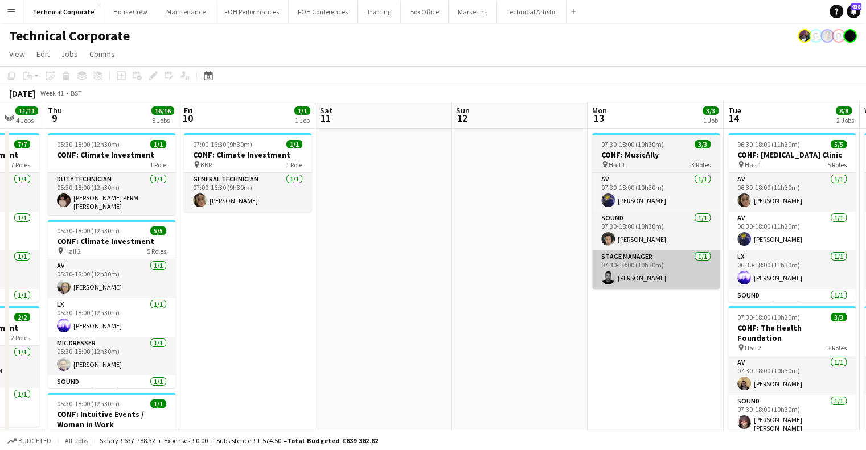
drag, startPoint x: 453, startPoint y: 245, endPoint x: 588, endPoint y: 281, distance: 139.5
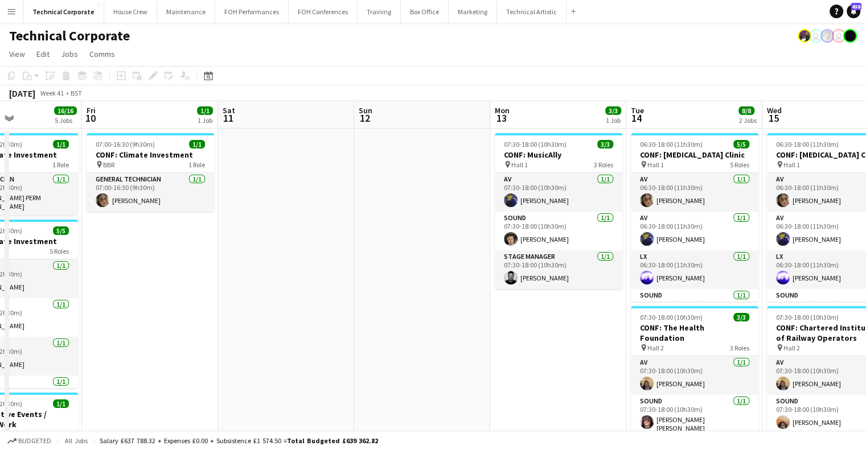
drag, startPoint x: 442, startPoint y: 259, endPoint x: 353, endPoint y: 282, distance: 91.9
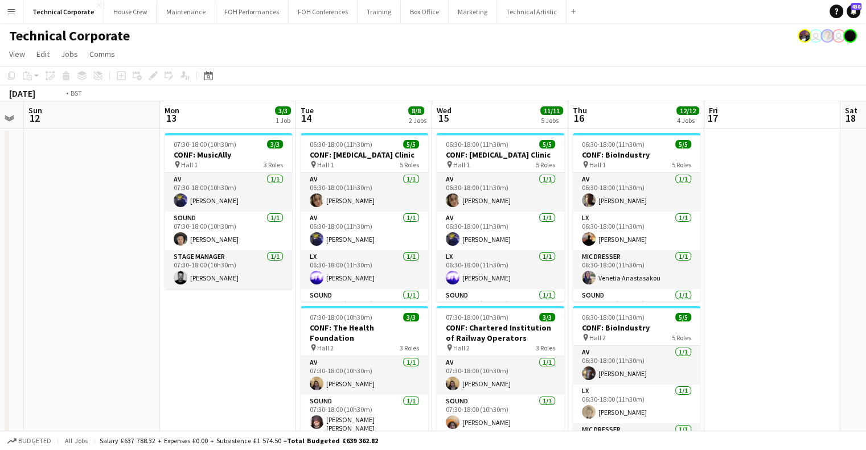
drag, startPoint x: 653, startPoint y: 264, endPoint x: 469, endPoint y: 292, distance: 185.5
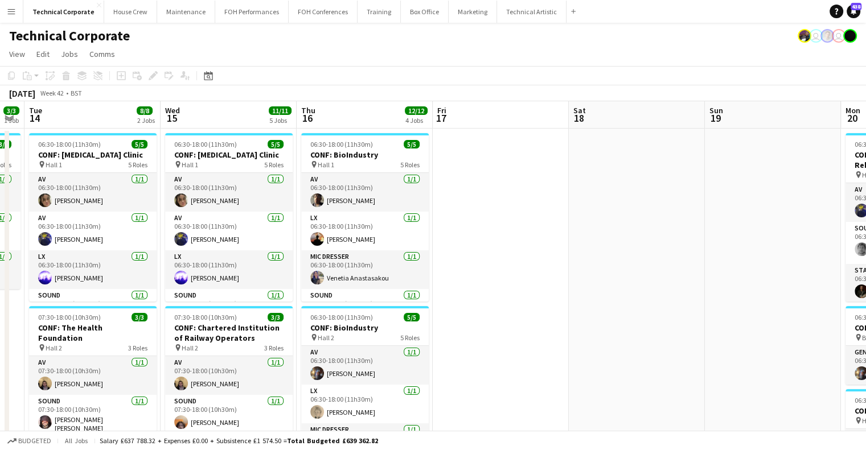
drag, startPoint x: 580, startPoint y: 266, endPoint x: 412, endPoint y: 300, distance: 171.3
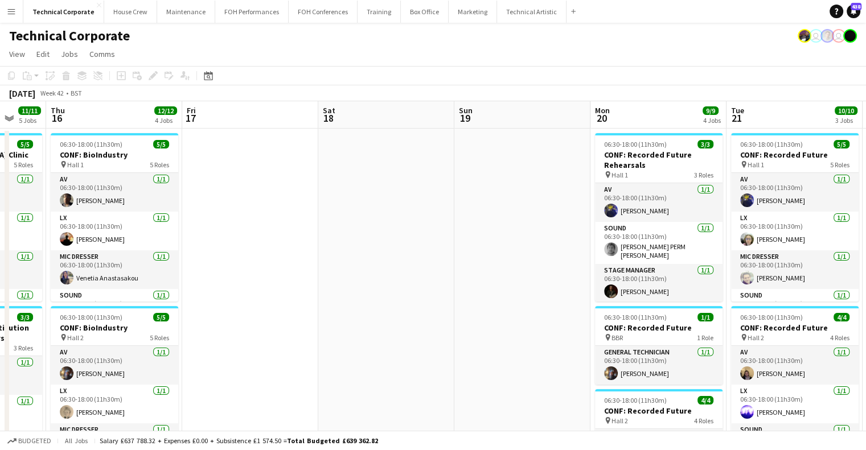
drag, startPoint x: 480, startPoint y: 260, endPoint x: 586, endPoint y: 285, distance: 109.4
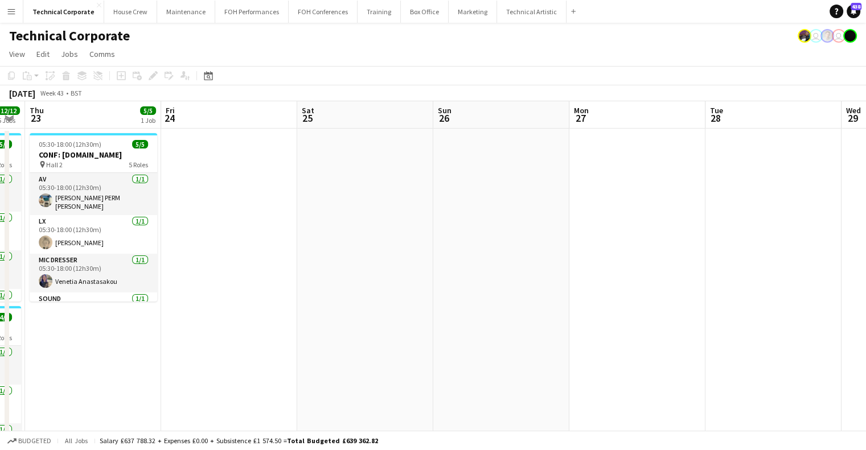
drag, startPoint x: 231, startPoint y: 248, endPoint x: 180, endPoint y: 260, distance: 52.2
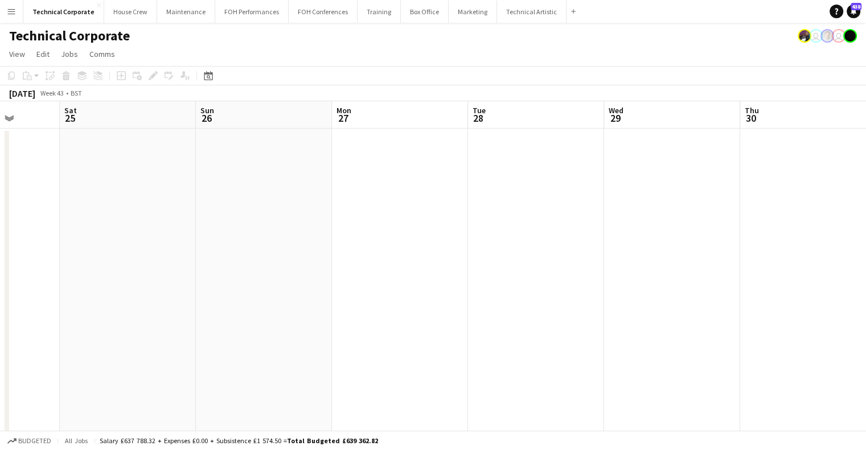
drag, startPoint x: 337, startPoint y: 300, endPoint x: 306, endPoint y: 311, distance: 32.8
drag, startPoint x: 202, startPoint y: 79, endPoint x: 210, endPoint y: 84, distance: 9.7
click at [203, 77] on div "Date picker" at bounding box center [209, 76] width 14 height 14
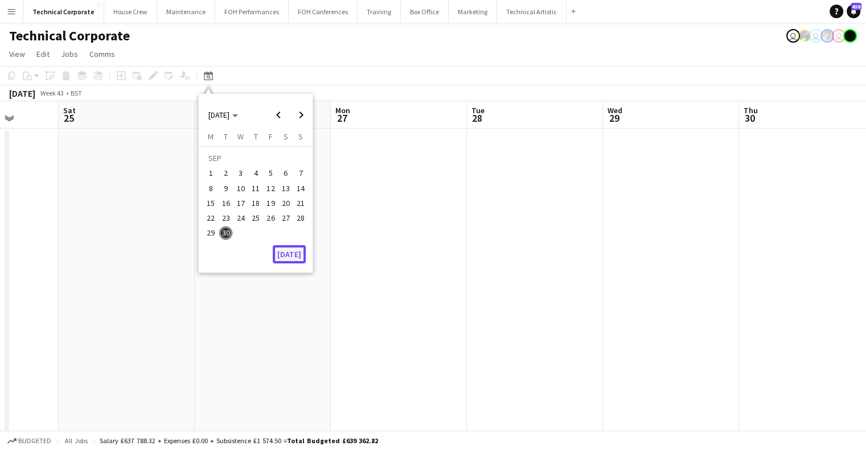
click at [290, 257] on button "[DATE]" at bounding box center [289, 254] width 33 height 18
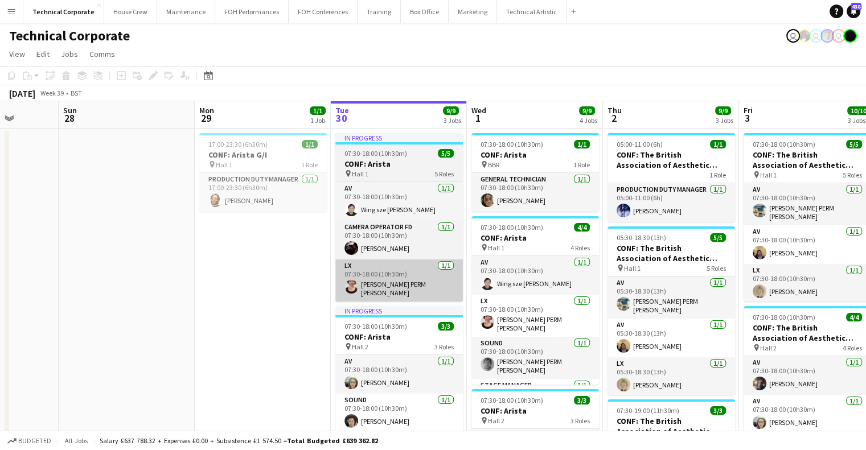
scroll to position [0, 392]
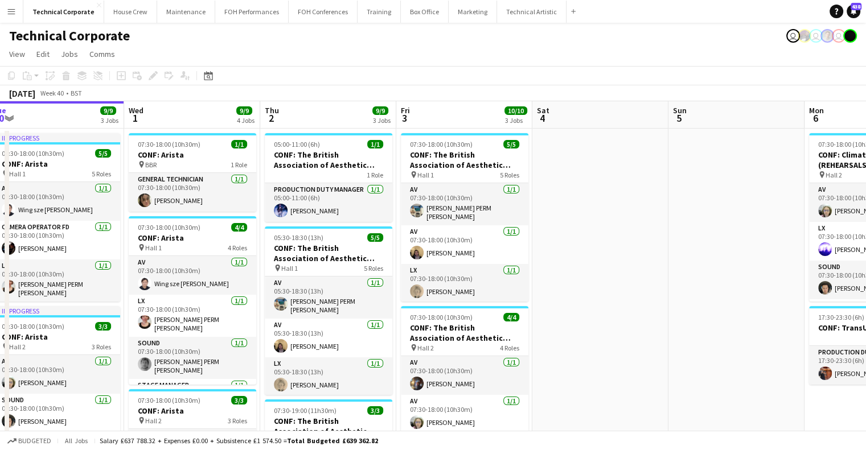
drag, startPoint x: 228, startPoint y: 294, endPoint x: 212, endPoint y: 298, distance: 16.3
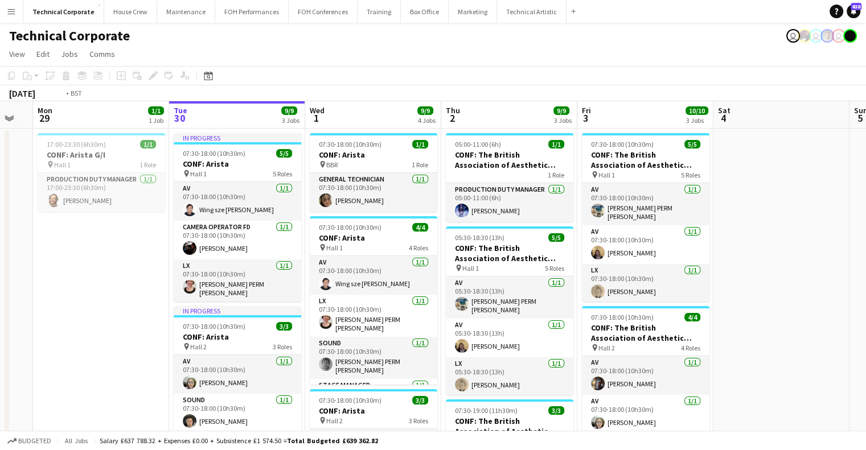
drag, startPoint x: 212, startPoint y: 298, endPoint x: 118, endPoint y: 298, distance: 93.4
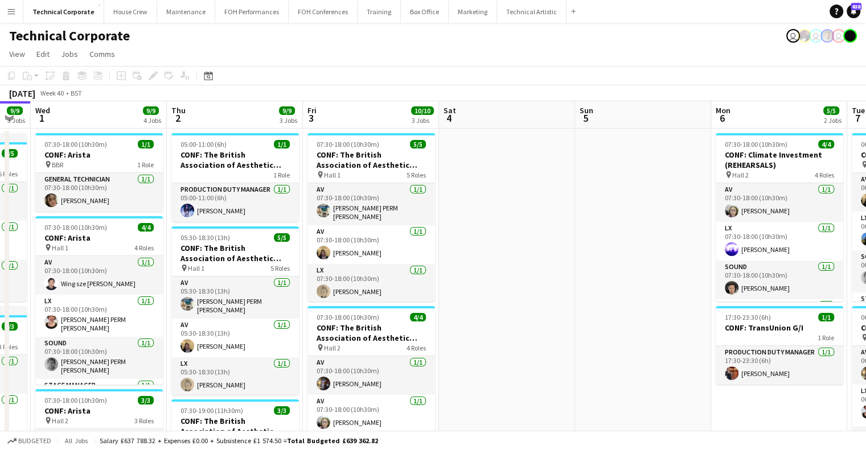
drag, startPoint x: 689, startPoint y: 297, endPoint x: 273, endPoint y: 327, distance: 416.8
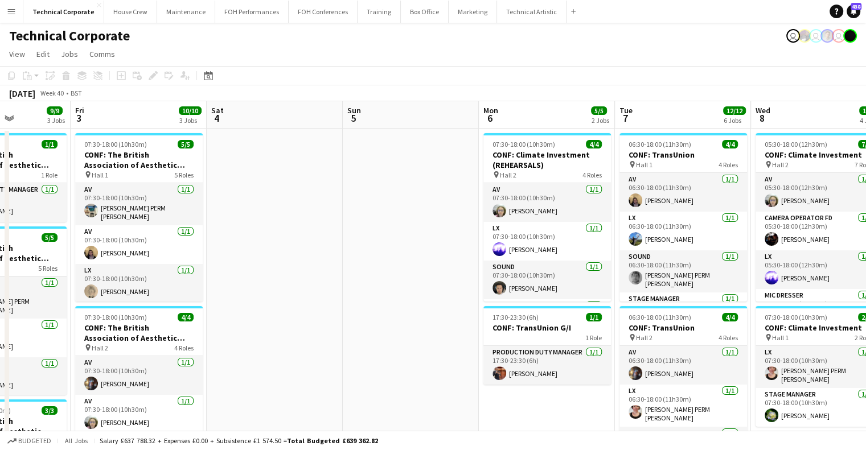
drag, startPoint x: 187, startPoint y: 305, endPoint x: 179, endPoint y: 306, distance: 8.7
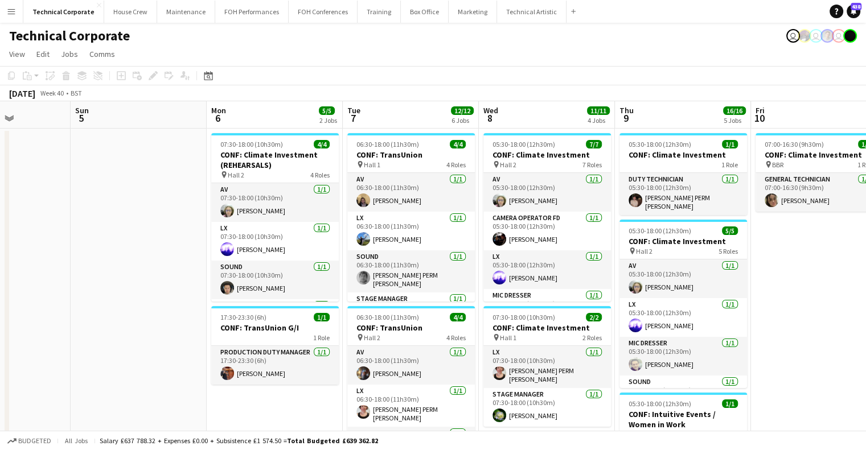
scroll to position [0, 339]
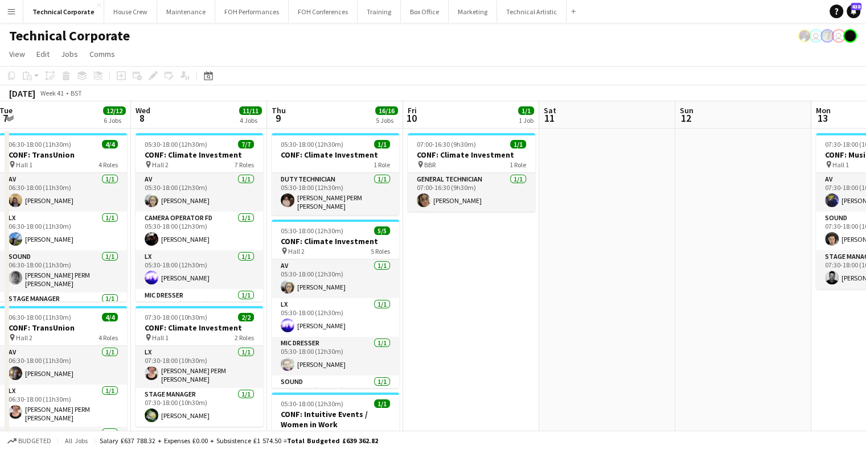
drag, startPoint x: 295, startPoint y: 111, endPoint x: 564, endPoint y: 195, distance: 282.2
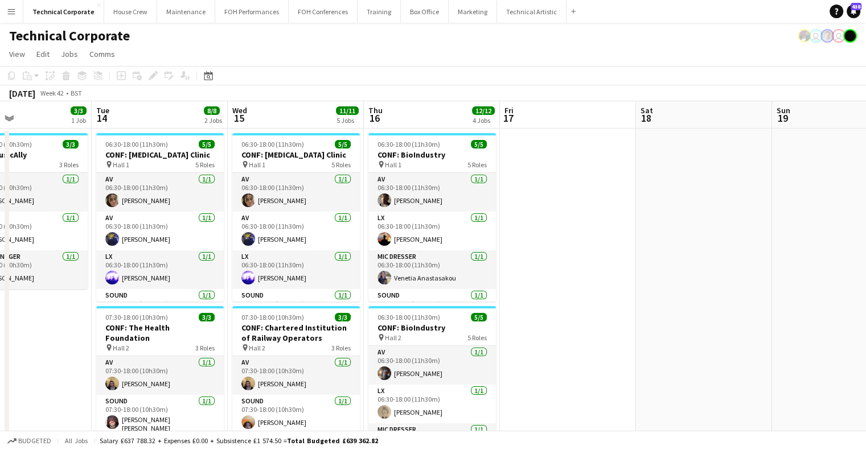
drag, startPoint x: 295, startPoint y: 162, endPoint x: 683, endPoint y: 187, distance: 388.6
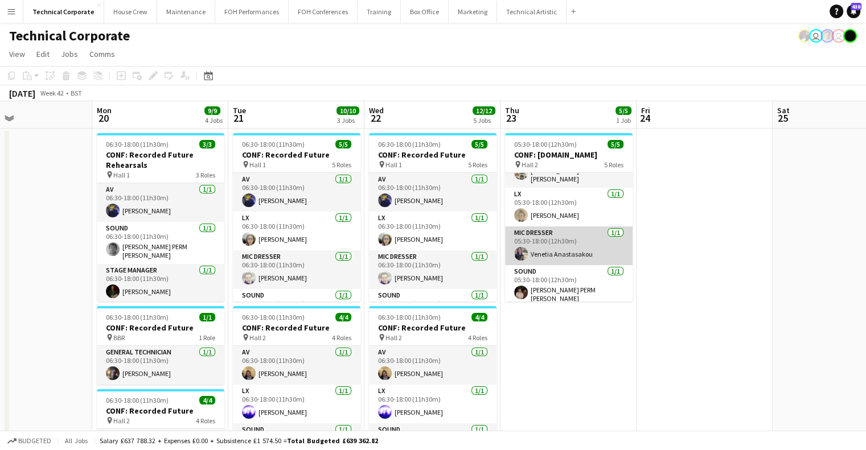
scroll to position [0, 0]
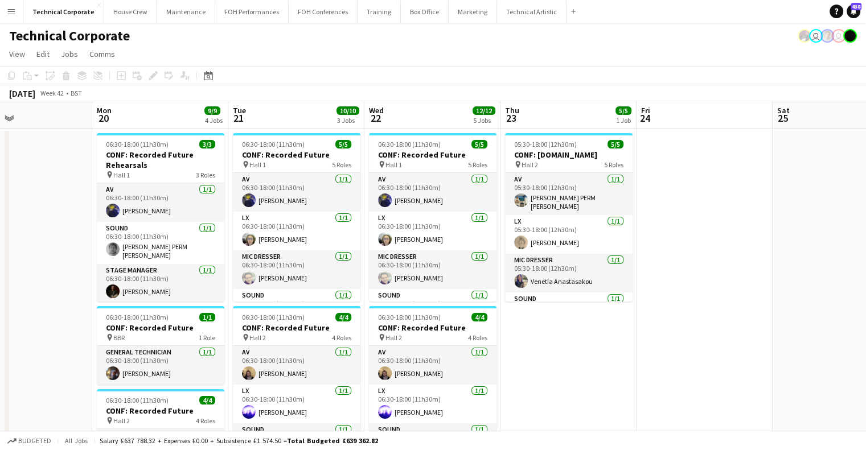
drag, startPoint x: 612, startPoint y: 329, endPoint x: 584, endPoint y: 332, distance: 28.1
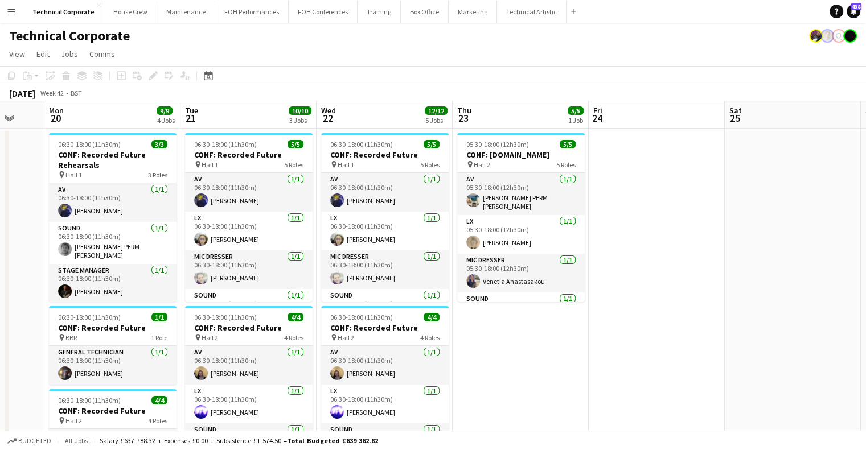
drag, startPoint x: 687, startPoint y: 289, endPoint x: 554, endPoint y: 285, distance: 133.9
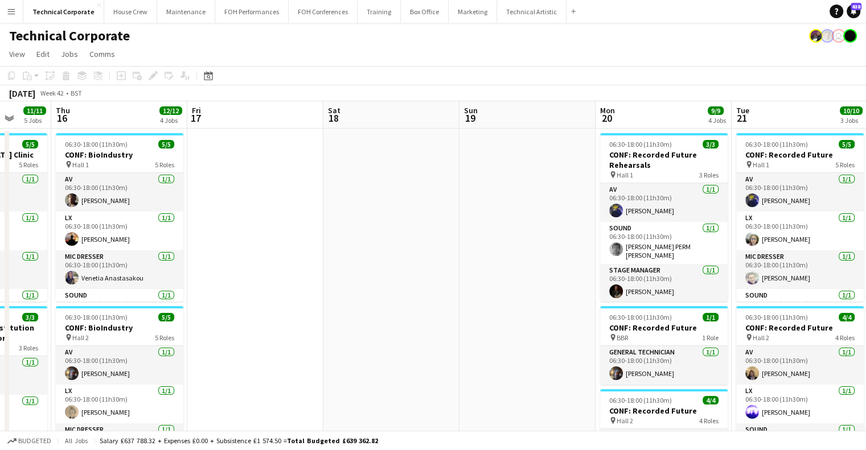
drag, startPoint x: 676, startPoint y: 300, endPoint x: 658, endPoint y: 289, distance: 21.0
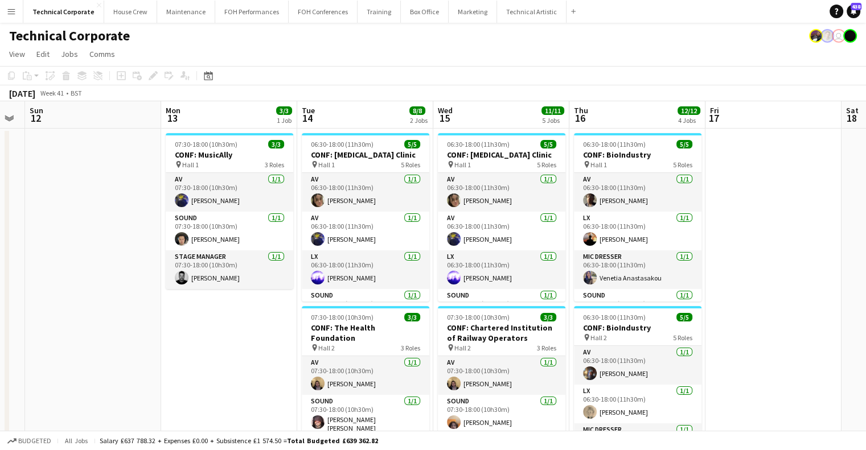
scroll to position [0, 261]
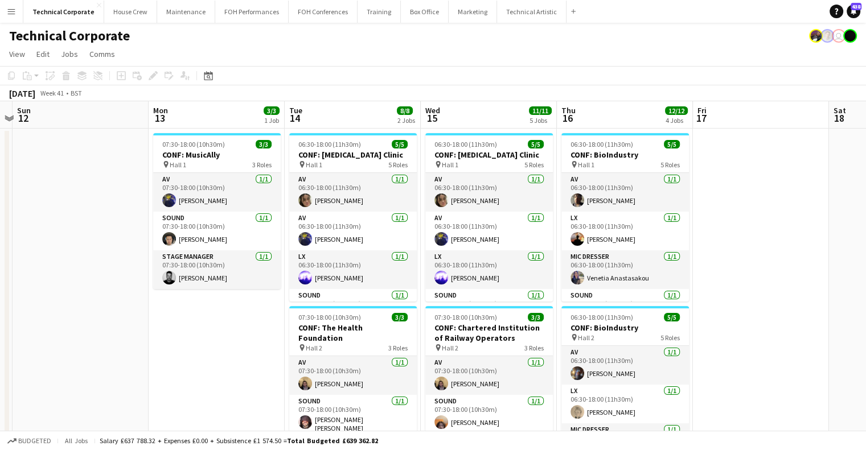
drag, startPoint x: 519, startPoint y: 276, endPoint x: 699, endPoint y: 274, distance: 180.0
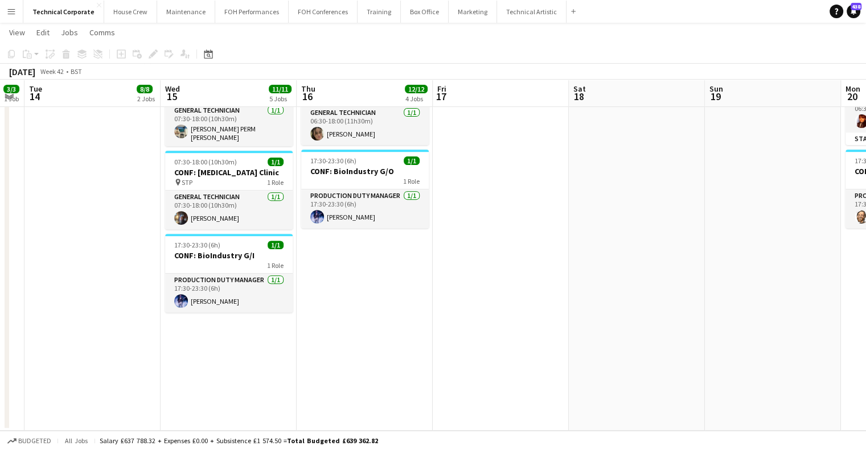
scroll to position [0, 521]
drag, startPoint x: 599, startPoint y: 322, endPoint x: 339, endPoint y: 299, distance: 260.7
click at [339, 300] on app-calendar-viewport "Fri 10 1/1 1 Job Sat 11 Sun 12 Mon 13 3/3 1 Job Tue 14 8/8 2 Jobs Wed 15 11/11 …" at bounding box center [433, 32] width 866 height 798
click at [215, 55] on div "Date picker [DATE] [DATE] [DATE] M [DATE] T [DATE] W [DATE] T [DATE] F [DATE] S…" at bounding box center [205, 54] width 26 height 14
drag, startPoint x: 212, startPoint y: 54, endPoint x: 220, endPoint y: 68, distance: 15.8
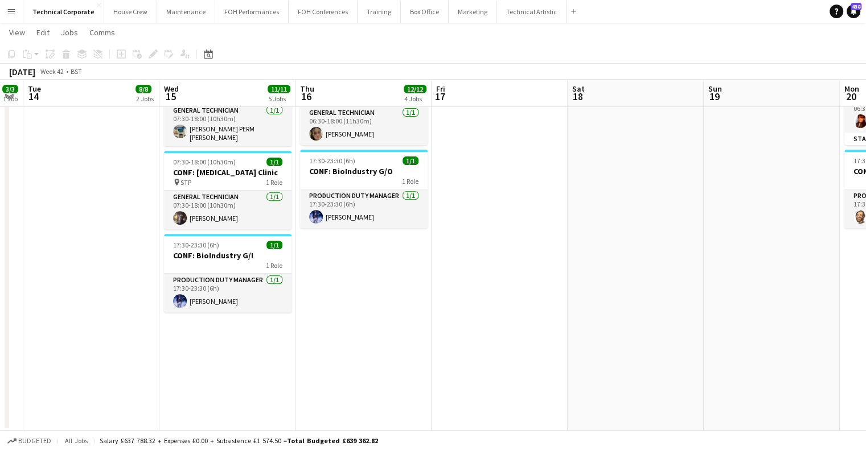
click at [212, 54] on icon at bounding box center [208, 54] width 9 height 9
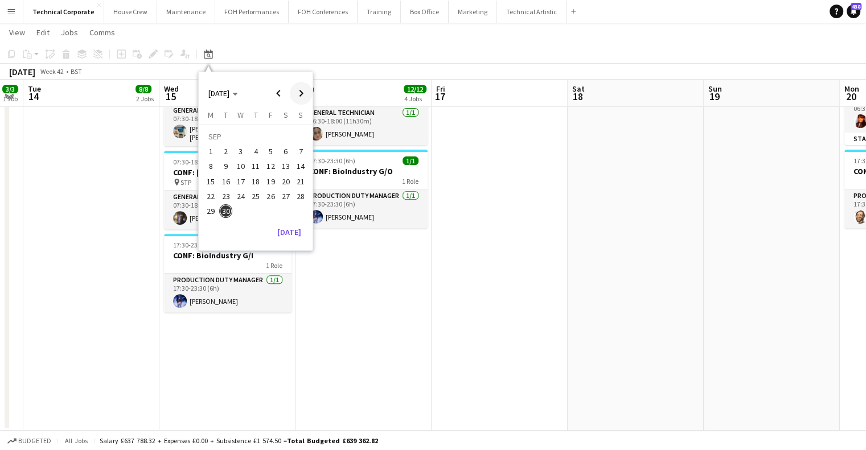
click at [302, 91] on span "Next month" at bounding box center [301, 93] width 23 height 23
click at [244, 156] on span "5" at bounding box center [241, 154] width 14 height 14
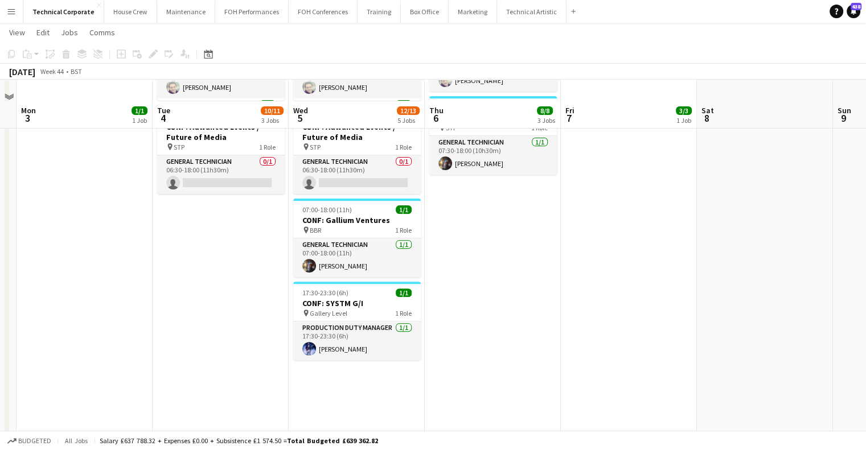
scroll to position [412, 0]
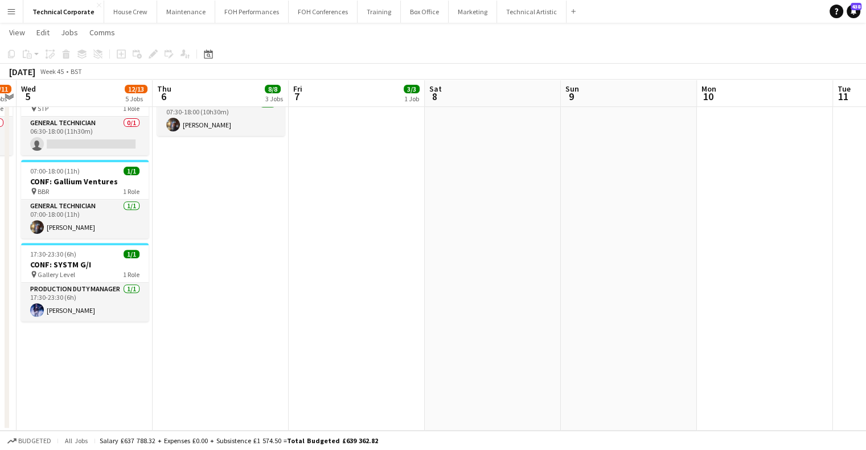
drag, startPoint x: 513, startPoint y: 224, endPoint x: 401, endPoint y: 235, distance: 112.7
click at [200, 239] on app-calendar-viewport "Sun 2 Mon 3 1/1 1 Job Tue 4 10/11 3 Jobs Wed 5 12/13 5 Jobs Thu 6 8/8 3 Jobs Fr…" at bounding box center [433, 32] width 866 height 798
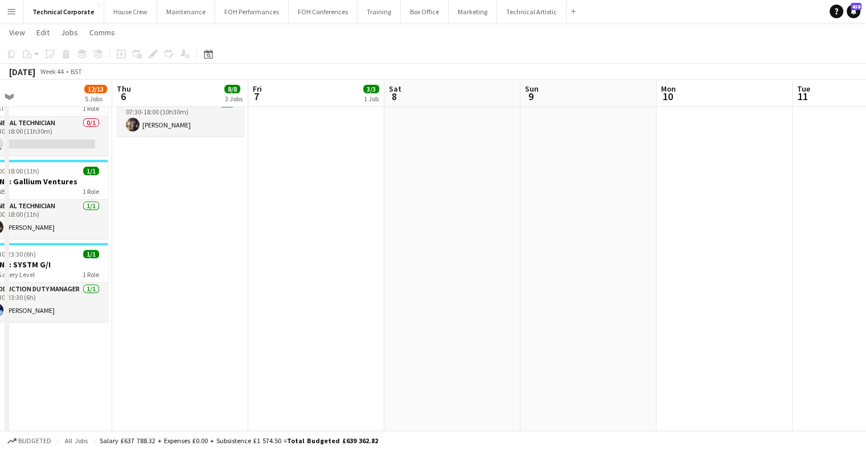
drag, startPoint x: 469, startPoint y: 256, endPoint x: 362, endPoint y: 264, distance: 107.9
click at [362, 264] on app-calendar-viewport "Sun 2 Mon 3 1/1 1 Job Tue 4 10/11 3 Jobs Wed 5 12/13 5 Jobs Thu 6 8/8 3 Jobs Fr…" at bounding box center [433, 160] width 866 height 1054
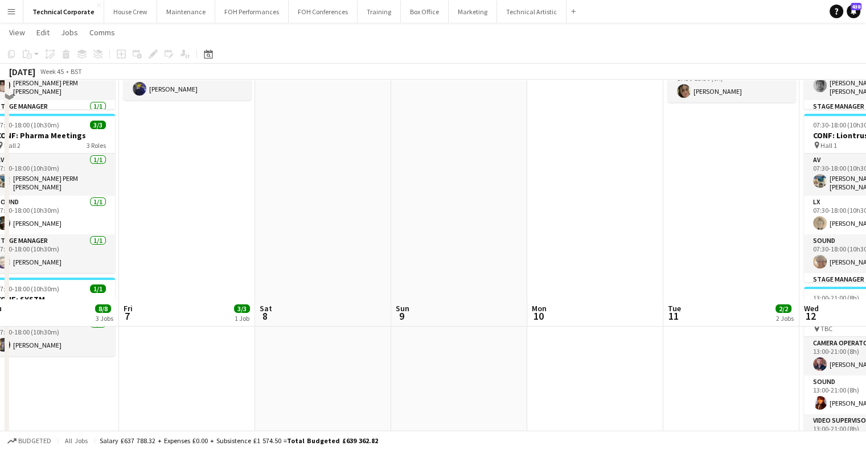
scroll to position [70, 0]
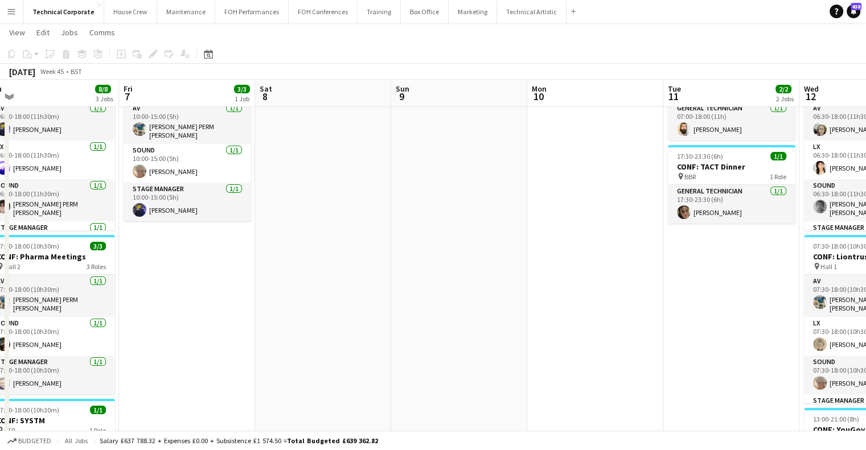
drag, startPoint x: 605, startPoint y: 297, endPoint x: 446, endPoint y: 281, distance: 159.1
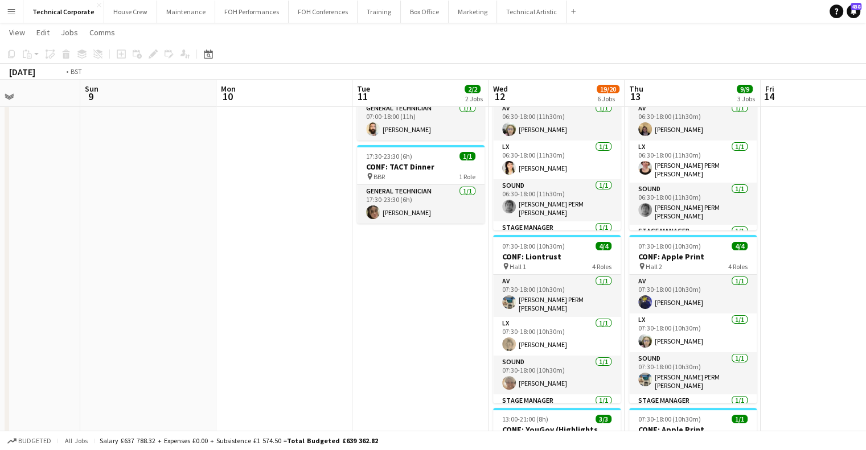
drag, startPoint x: 227, startPoint y: 293, endPoint x: 222, endPoint y: 285, distance: 9.2
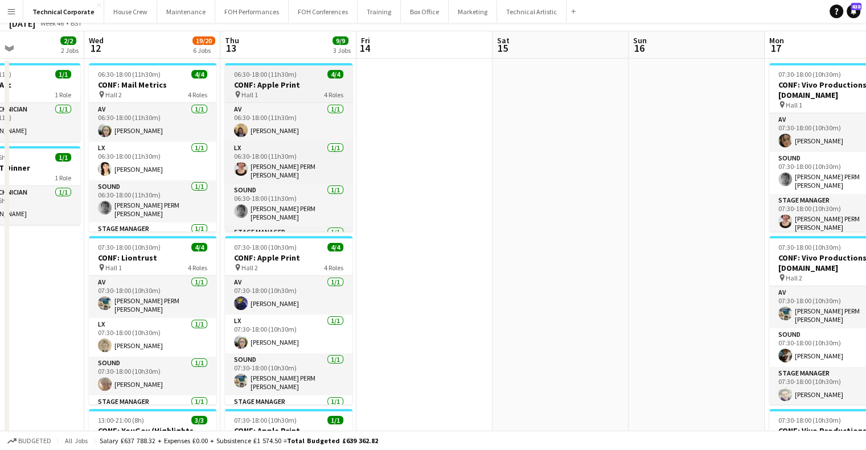
scroll to position [0, 0]
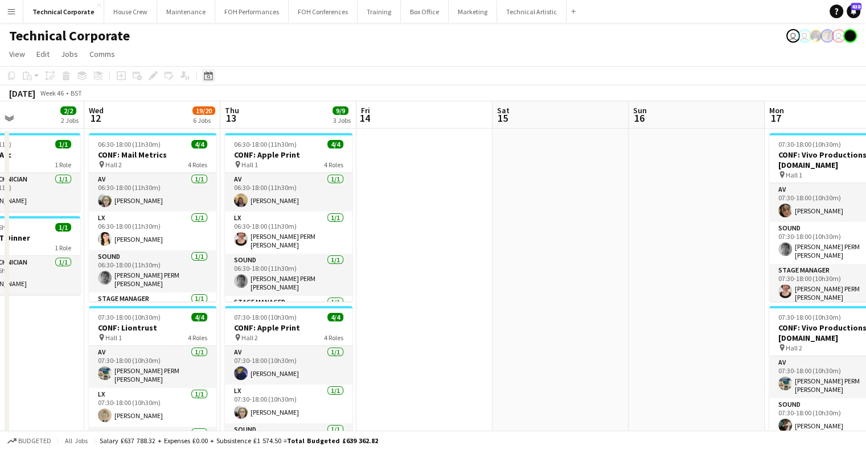
click at [210, 77] on icon "Date picker" at bounding box center [208, 75] width 9 height 9
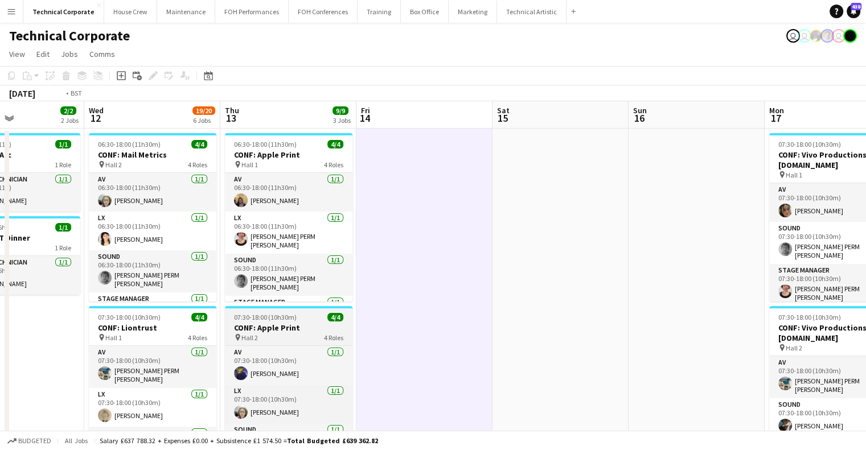
drag, startPoint x: 274, startPoint y: 327, endPoint x: 505, endPoint y: 334, distance: 230.7
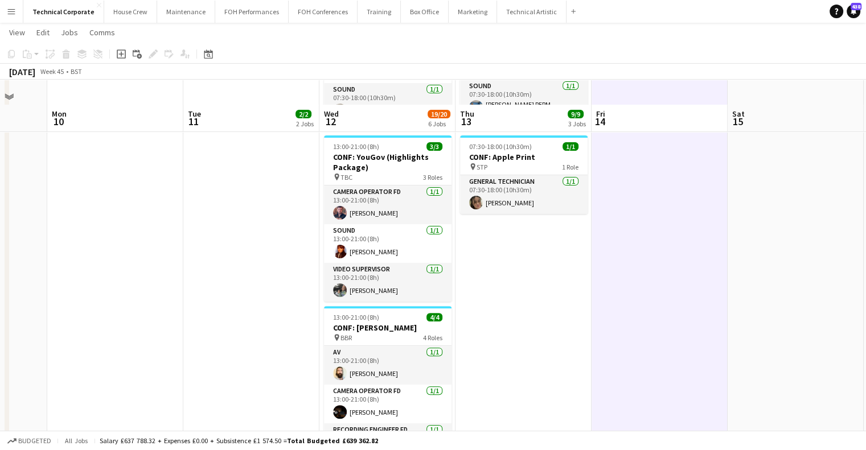
scroll to position [326, 0]
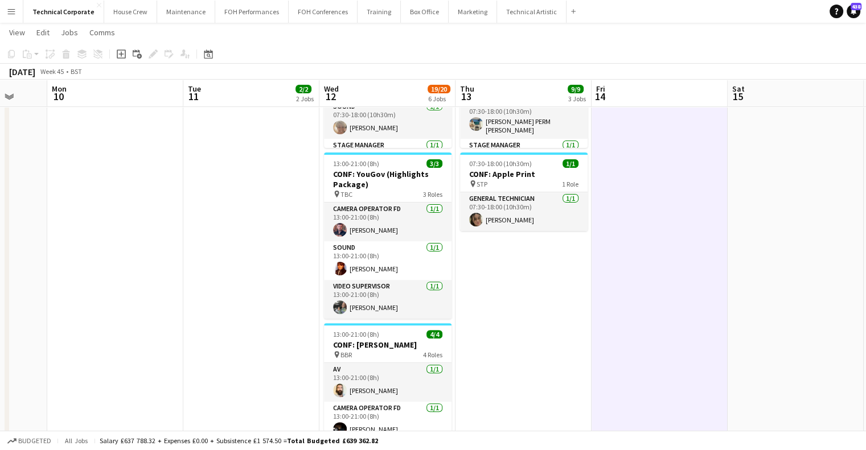
click at [289, 212] on app-date-cell "07:00-18:00 (11h) 1/1 CONF: LifeArc pin BBR 1 Role General Technician [DATE] 07…" at bounding box center [251, 287] width 136 height 971
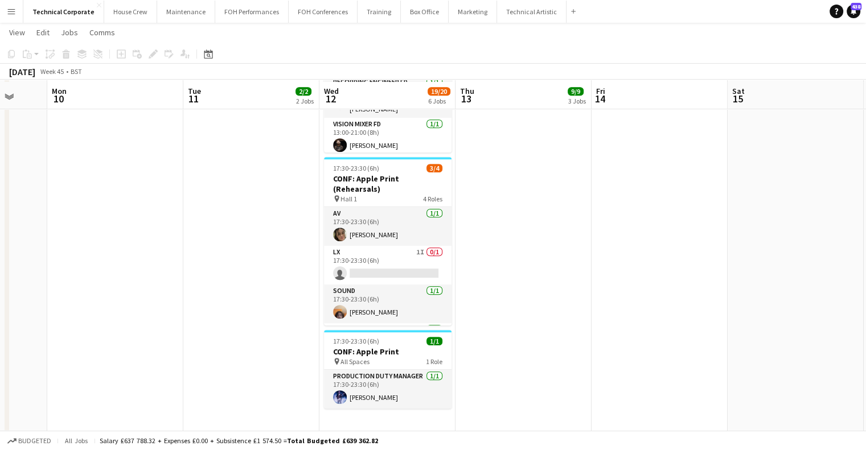
scroll to position [667, 0]
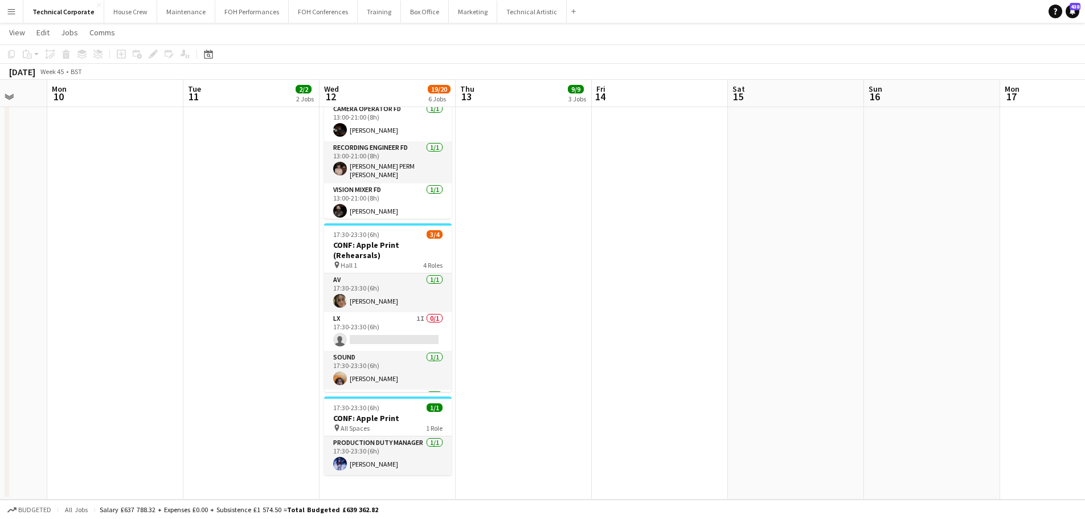
scroll to position [0, 308]
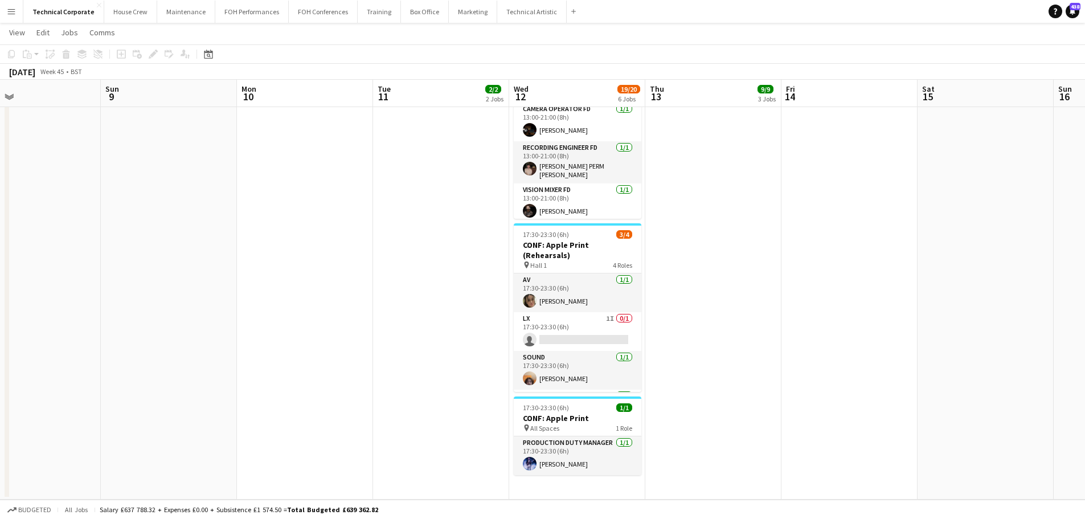
drag, startPoint x: 535, startPoint y: 287, endPoint x: 725, endPoint y: 287, distance: 189.6
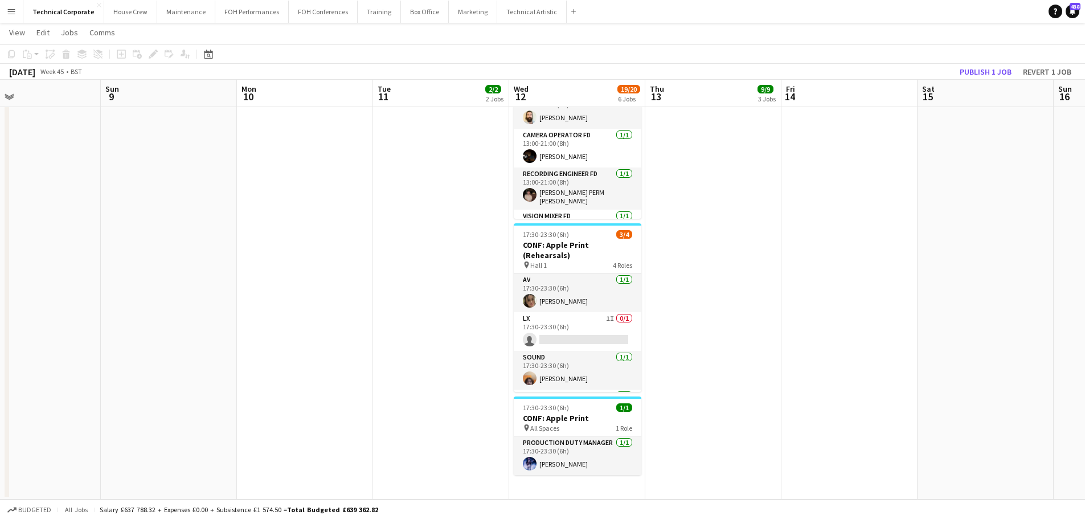
scroll to position [0, 333]
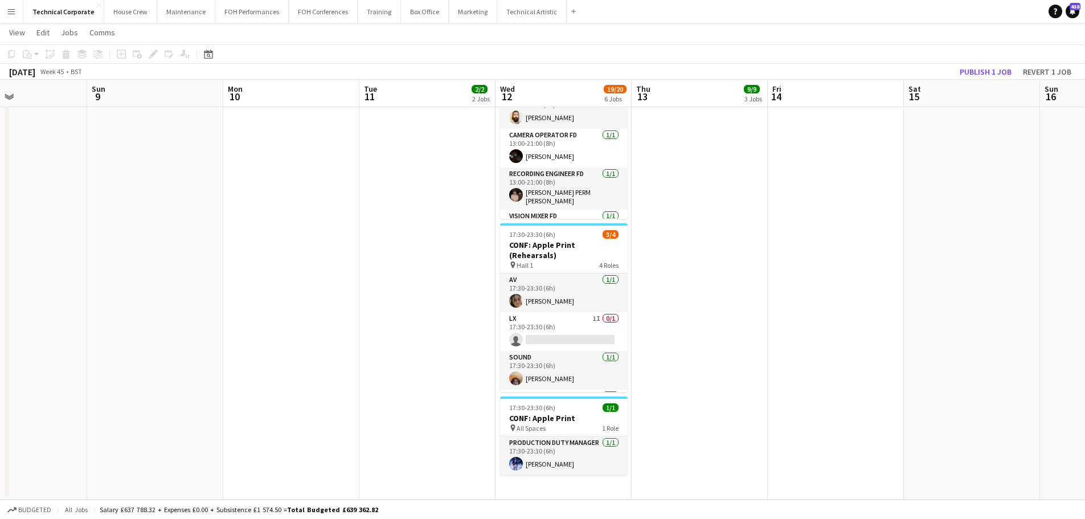
drag, startPoint x: 440, startPoint y: 329, endPoint x: 673, endPoint y: 329, distance: 232.9
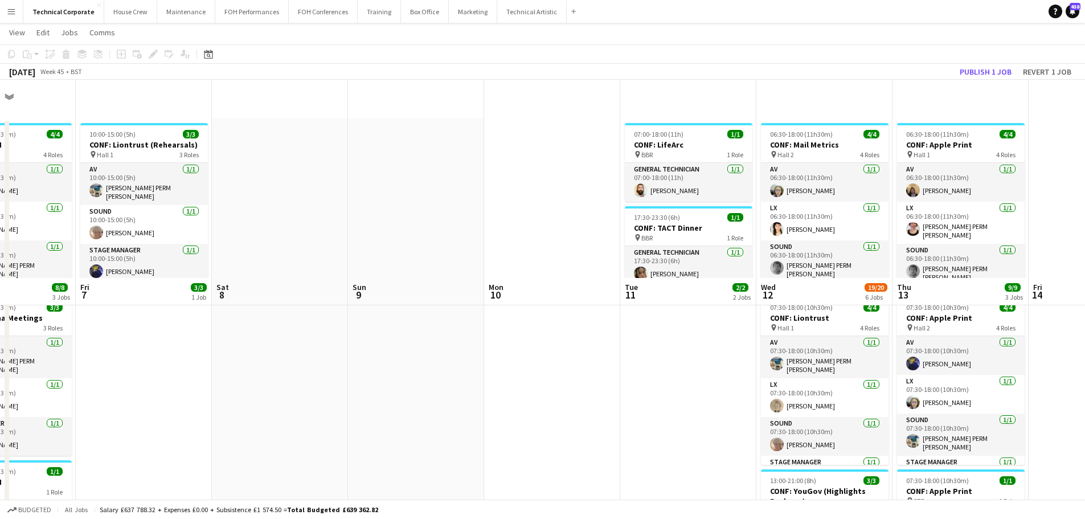
scroll to position [0, 0]
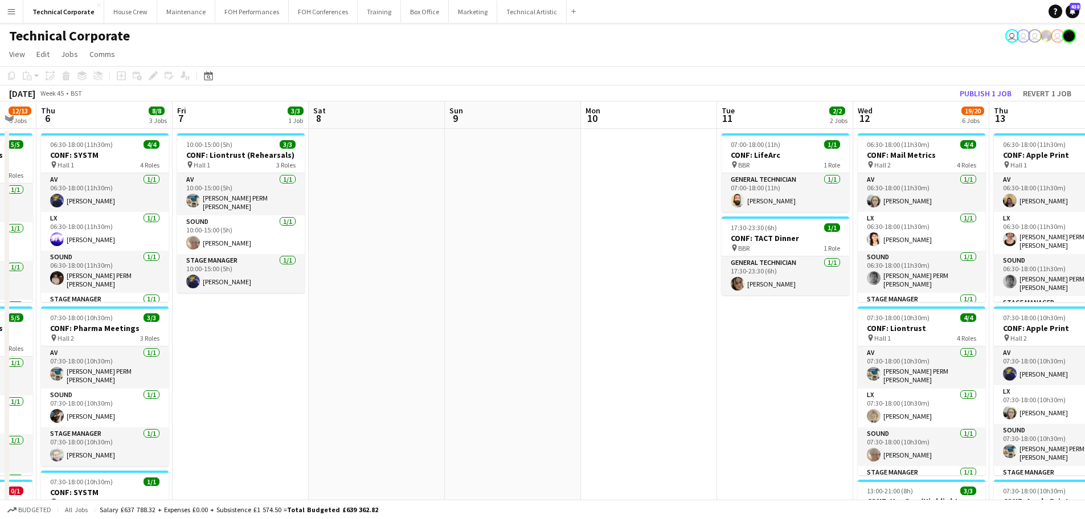
drag, startPoint x: 660, startPoint y: 352, endPoint x: 800, endPoint y: 352, distance: 140.1
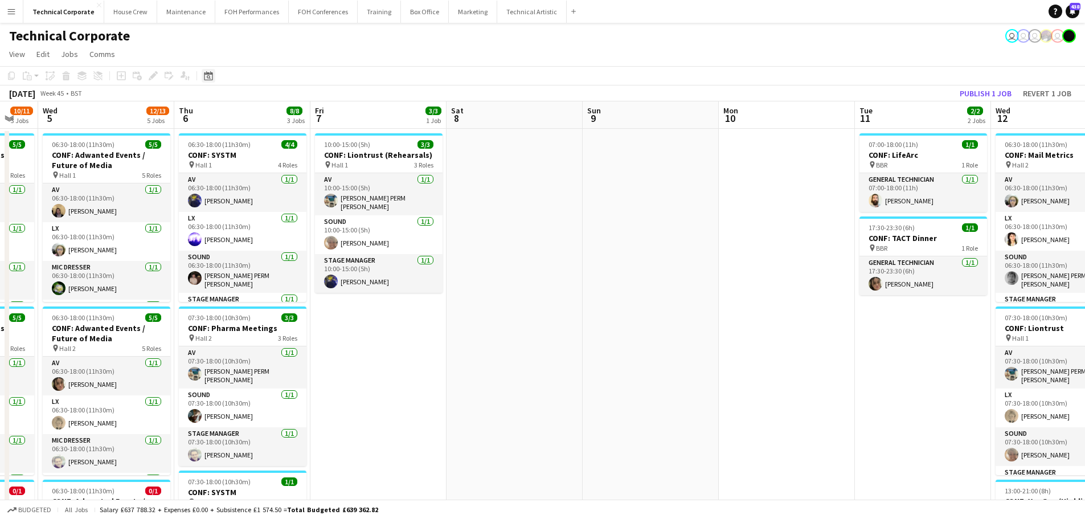
click at [203, 81] on div "Date picker" at bounding box center [209, 76] width 14 height 14
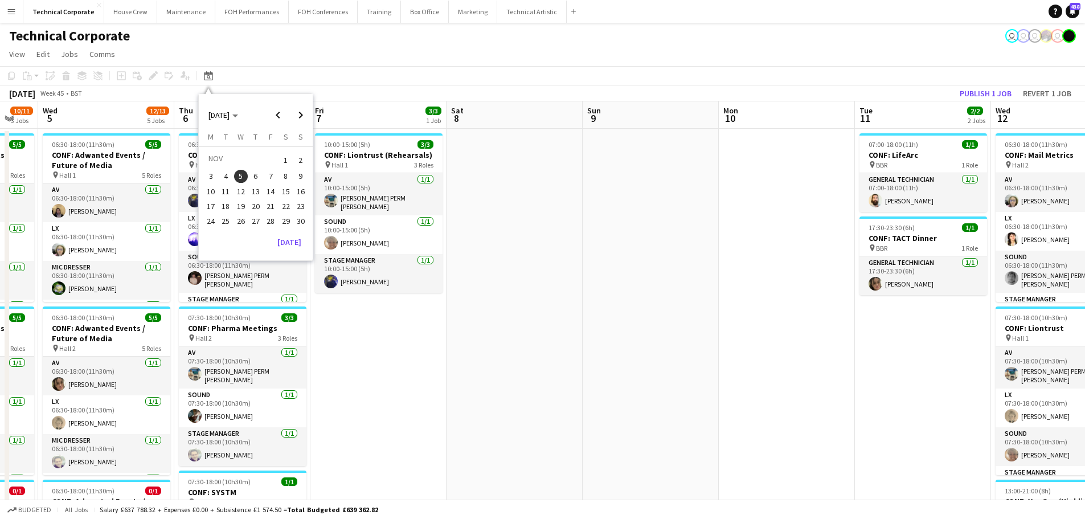
click at [308, 248] on div "[DATE] [DATE] [DATE] M [DATE] T [DATE] W [DATE] T [DATE] F [DATE] S [DATE] S [D…" at bounding box center [256, 177] width 114 height 167
click at [302, 243] on button "[DATE]" at bounding box center [289, 242] width 33 height 18
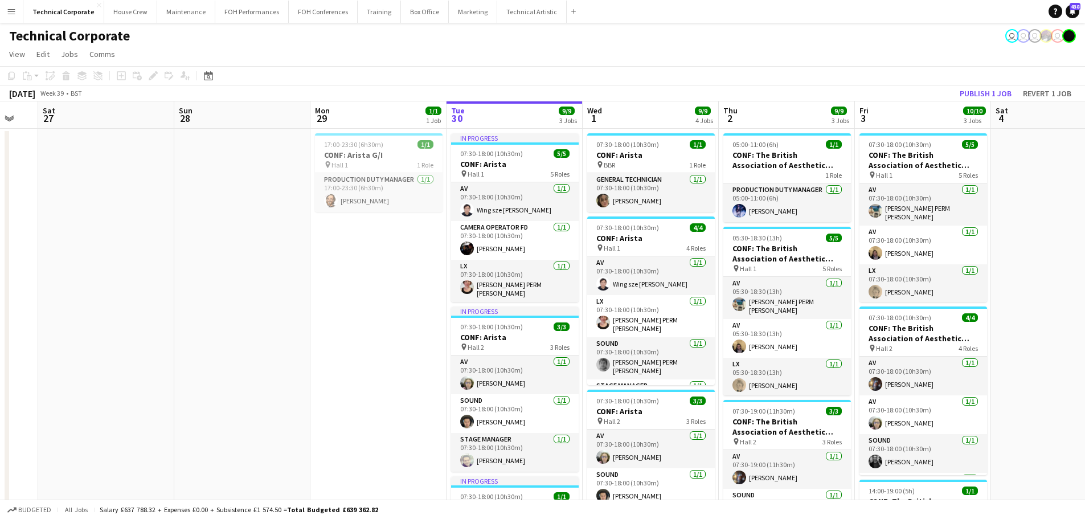
scroll to position [0, 392]
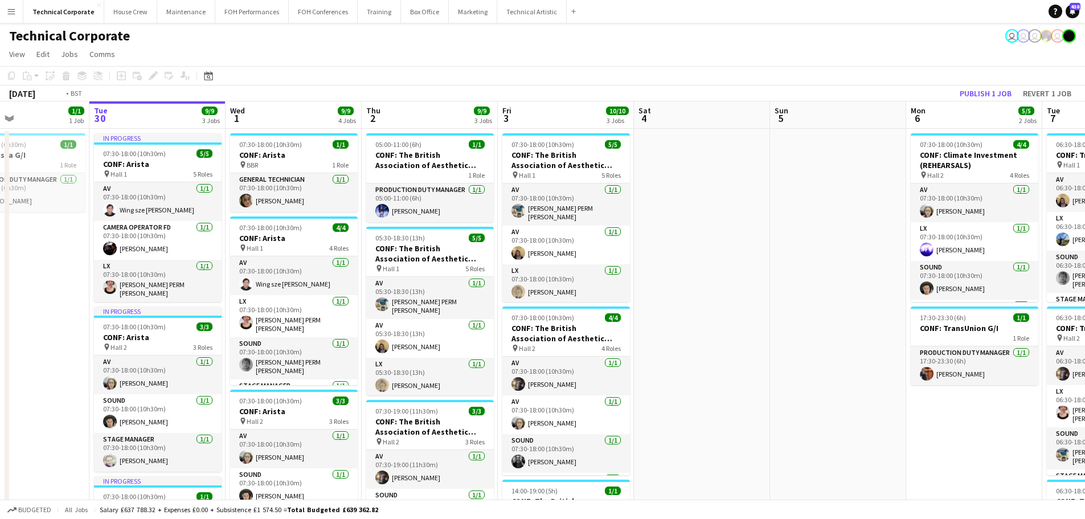
drag, startPoint x: 563, startPoint y: 300, endPoint x: 504, endPoint y: 318, distance: 62.0
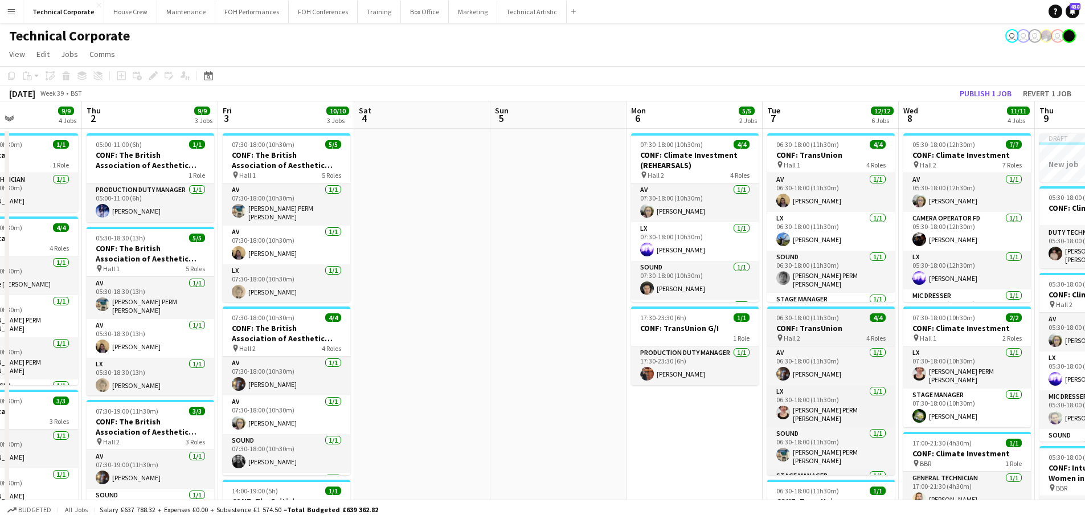
scroll to position [0, 386]
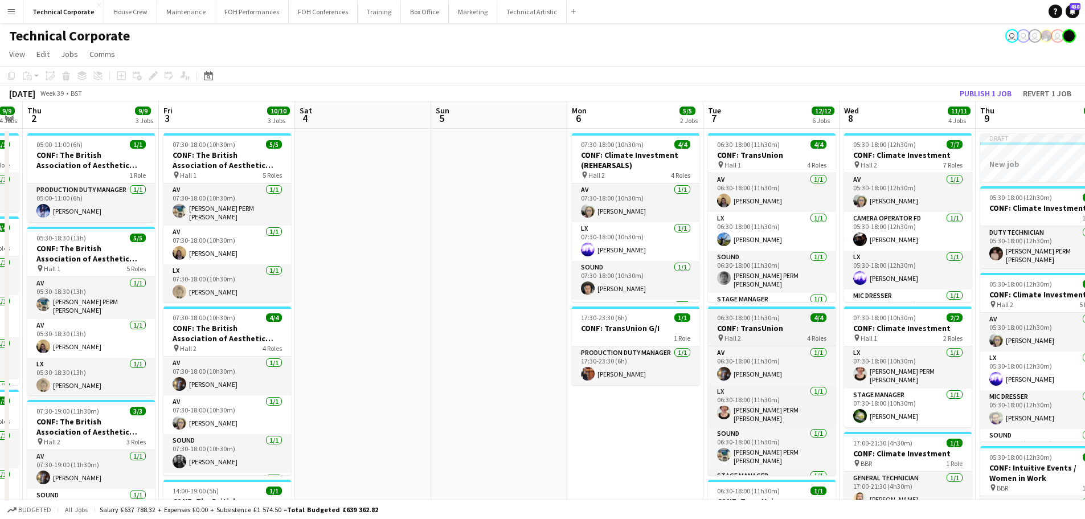
drag, startPoint x: 748, startPoint y: 308, endPoint x: 456, endPoint y: 322, distance: 293.1
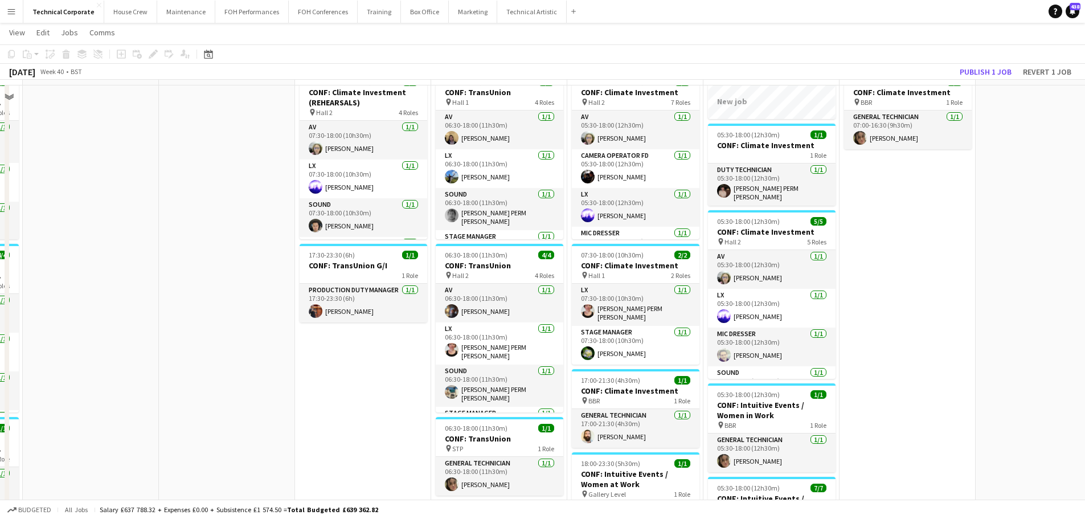
scroll to position [0, 0]
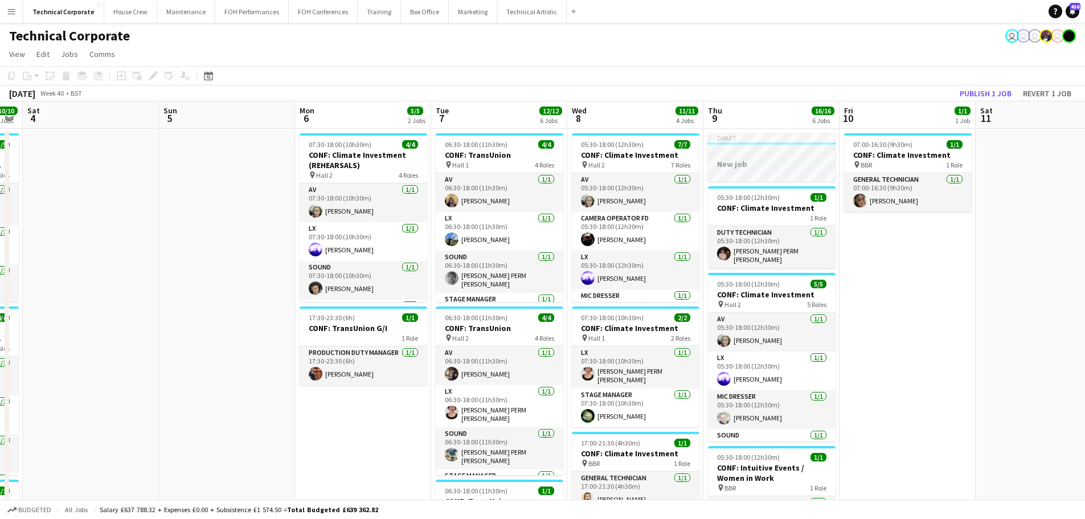
click at [727, 144] on div at bounding box center [772, 143] width 128 height 2
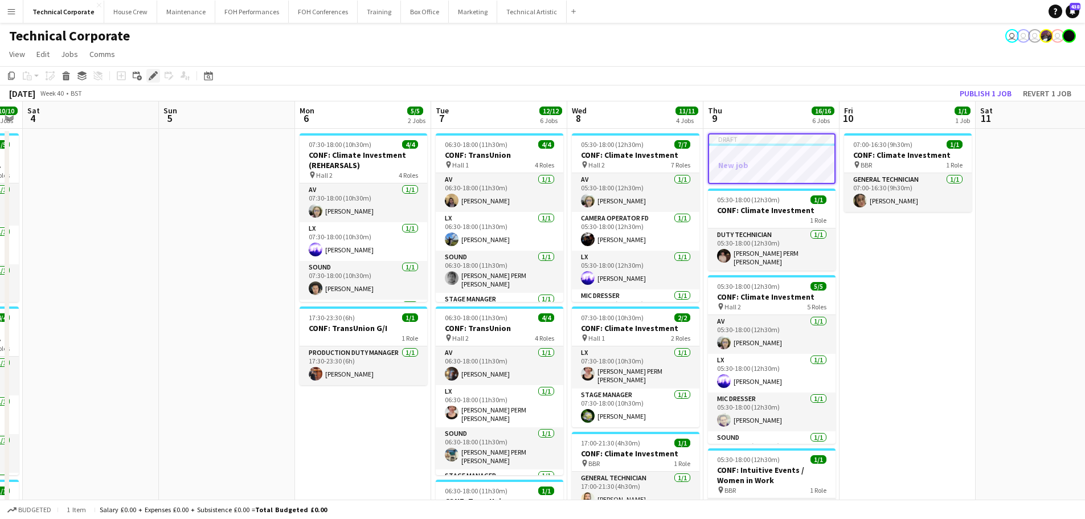
click at [146, 78] on div "Add job Add linked Job Edit Edit linked Job Applicants" at bounding box center [148, 76] width 87 height 14
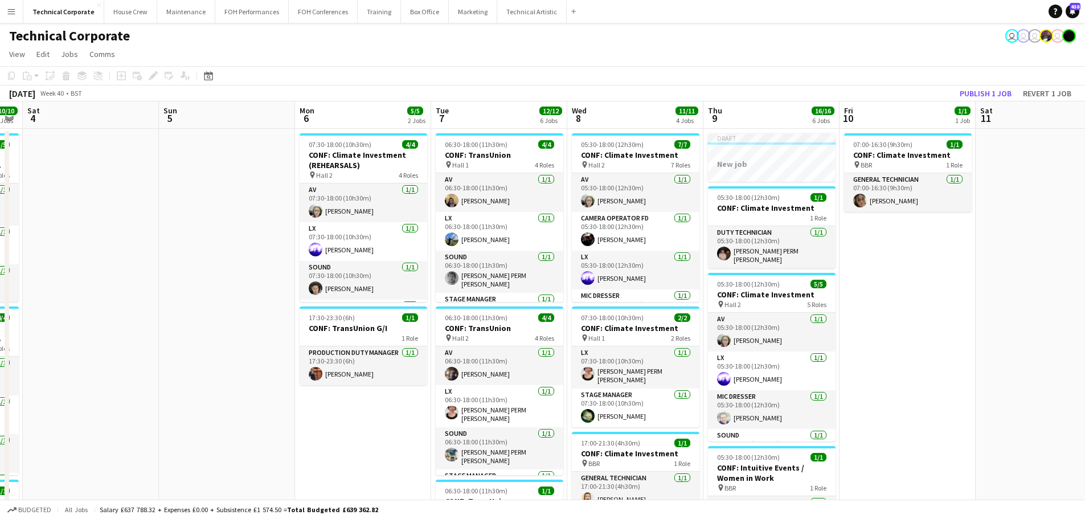
click at [152, 81] on div "Add job Add linked Job Edit Edit linked Job Applicants" at bounding box center [148, 76] width 87 height 14
click at [763, 154] on div at bounding box center [772, 153] width 128 height 9
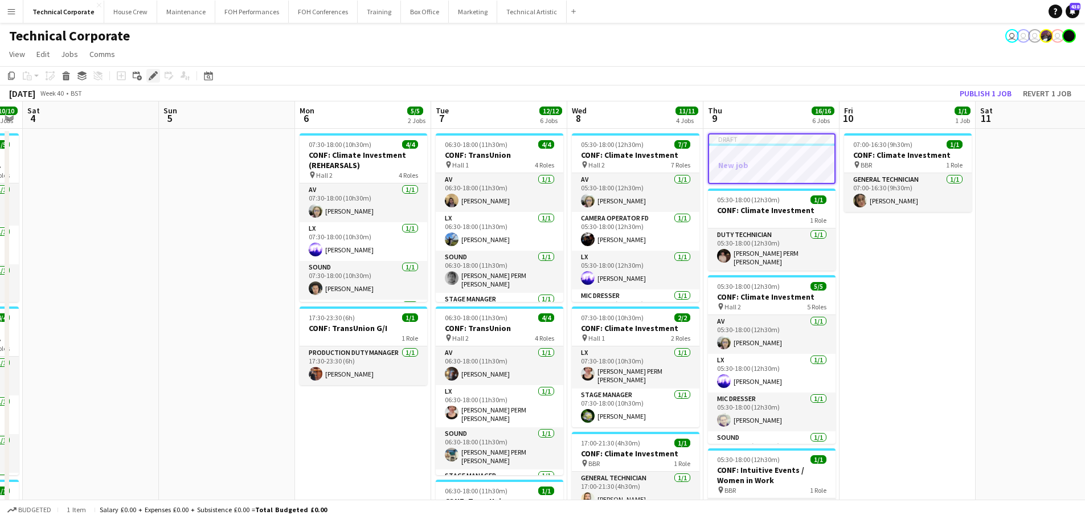
click at [157, 77] on icon "Edit" at bounding box center [153, 75] width 9 height 9
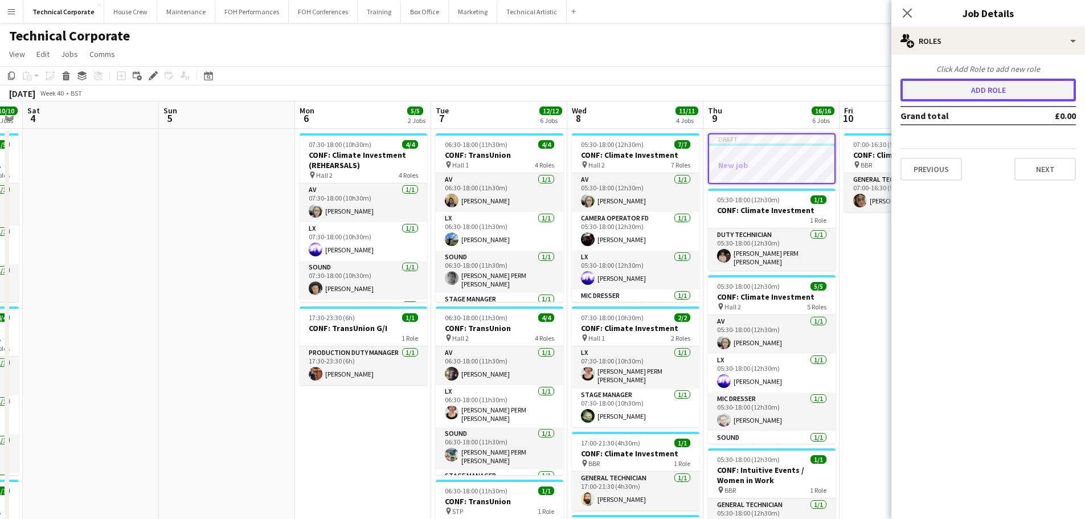
click at [874, 83] on button "Add role" at bounding box center [987, 90] width 175 height 23
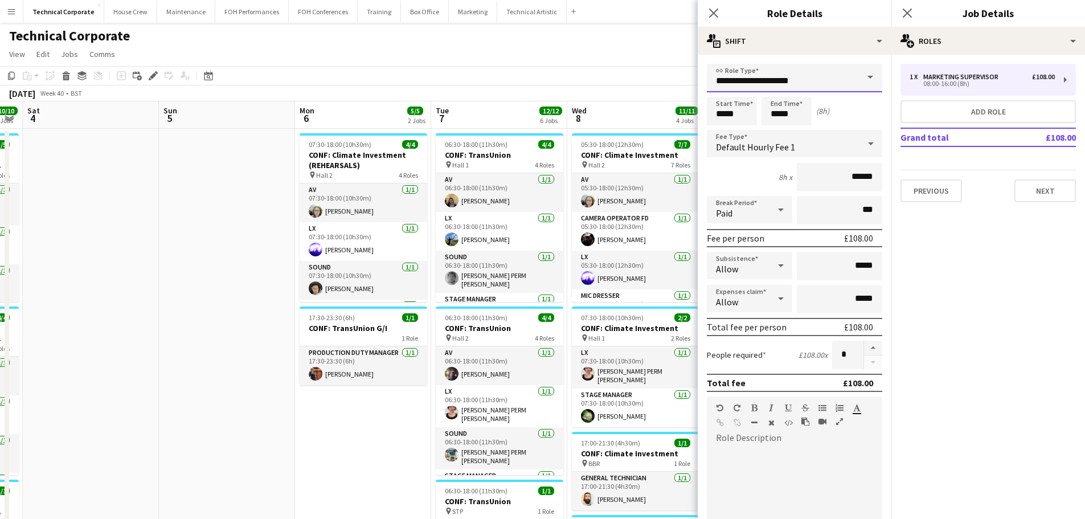
drag, startPoint x: 819, startPoint y: 82, endPoint x: 640, endPoint y: 92, distance: 179.7
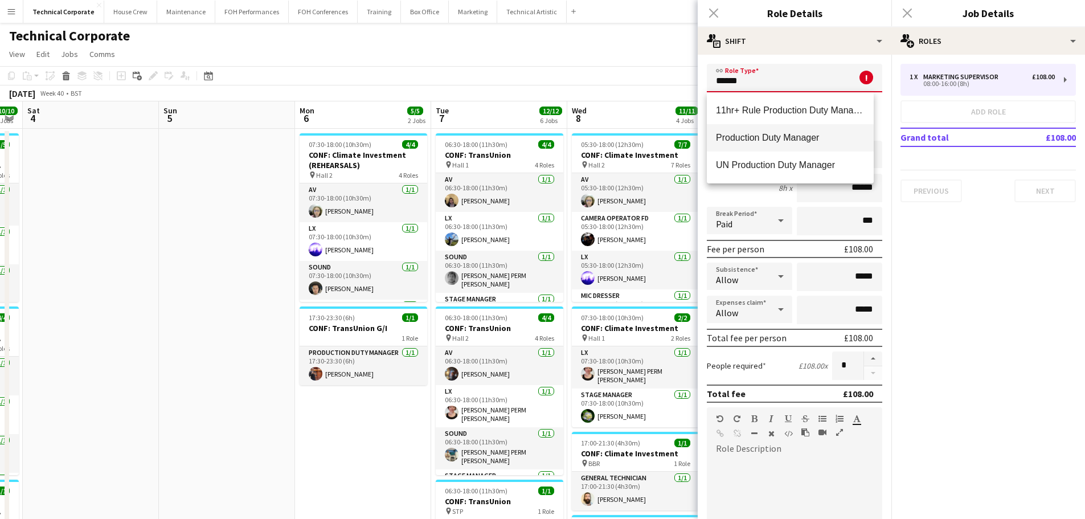
click at [742, 150] on mat-option "Production Duty Manager" at bounding box center [790, 137] width 167 height 27
type input "**********"
type input "******"
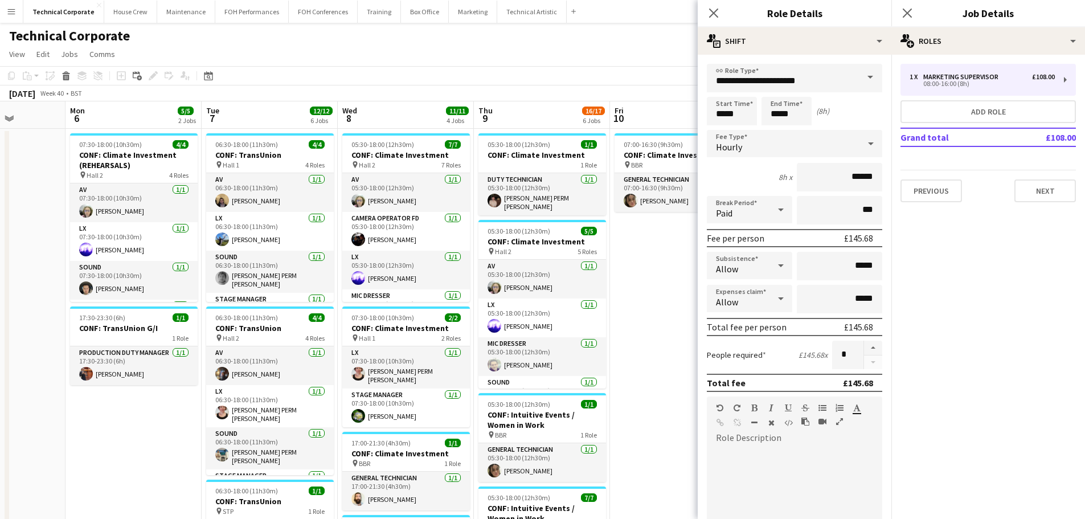
drag, startPoint x: 609, startPoint y: 206, endPoint x: 432, endPoint y: 216, distance: 178.0
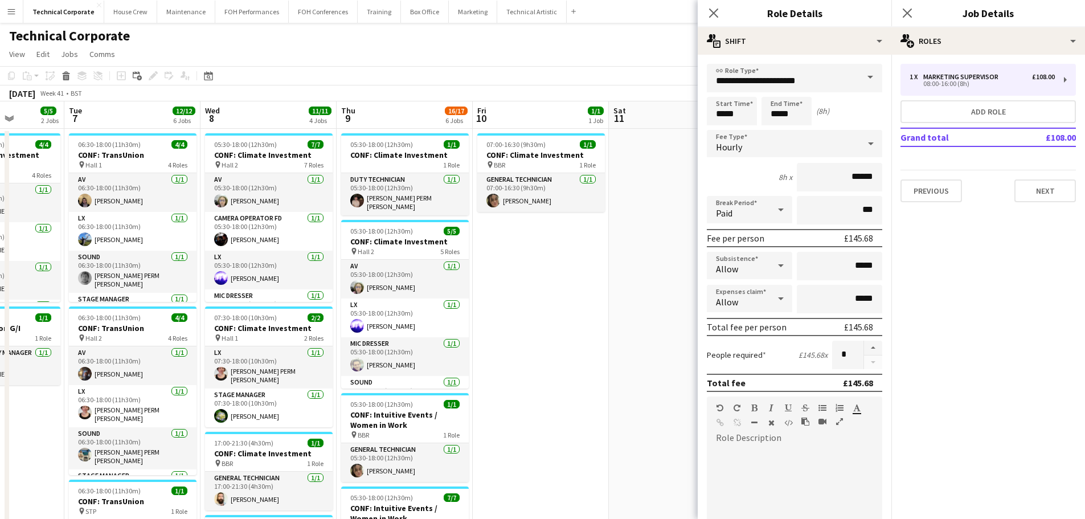
drag, startPoint x: 619, startPoint y: 281, endPoint x: 488, endPoint y: 287, distance: 131.1
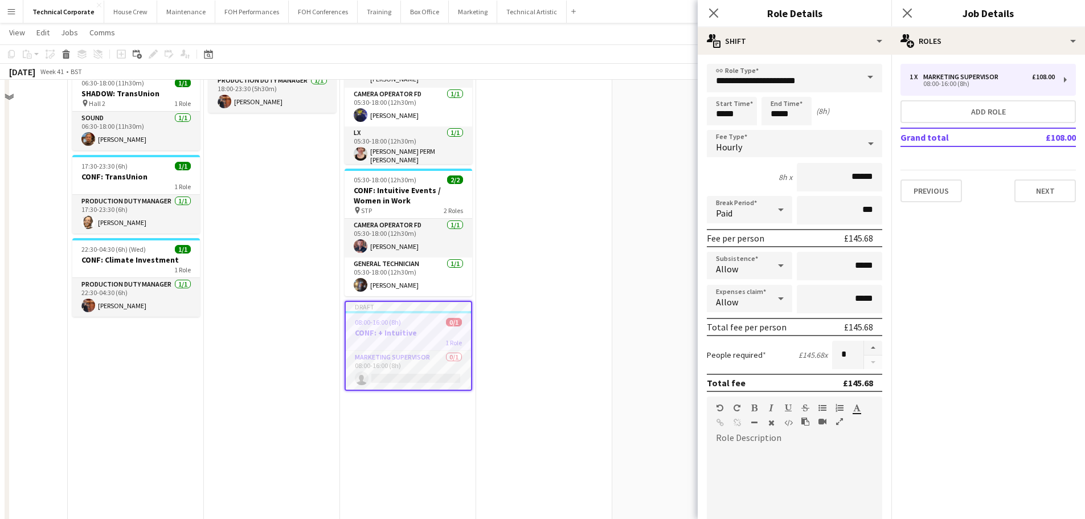
scroll to position [569, 0]
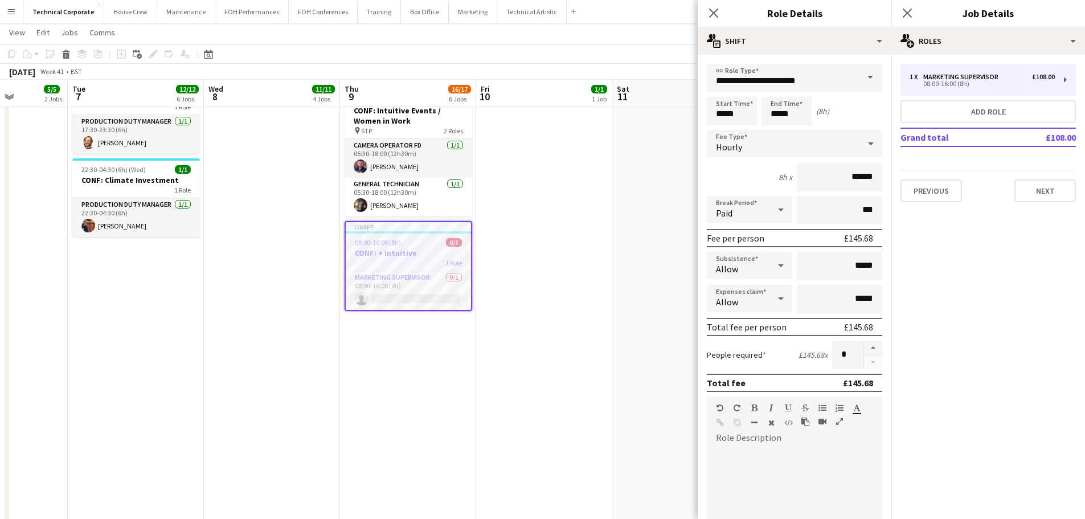
click at [536, 326] on app-date-cell "07:00-16:30 (9h30m) 1/1 CONF: Climate Investment pin BBR 1 Role General Technic…" at bounding box center [544, 43] width 136 height 971
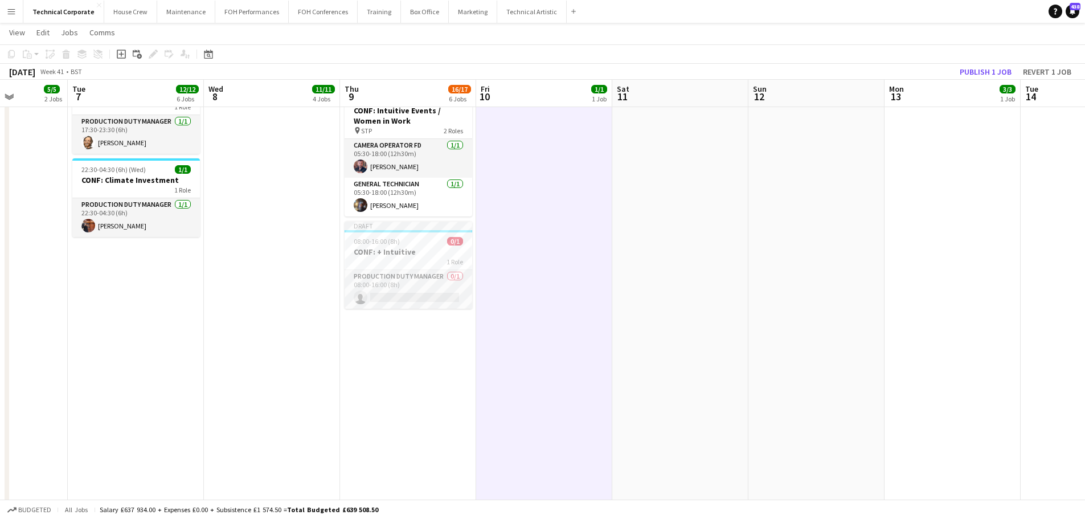
click at [518, 268] on app-date-cell "07:00-16:30 (9h30m) 1/1 CONF: Climate Investment pin BBR 1 Role General Technic…" at bounding box center [544, 43] width 136 height 971
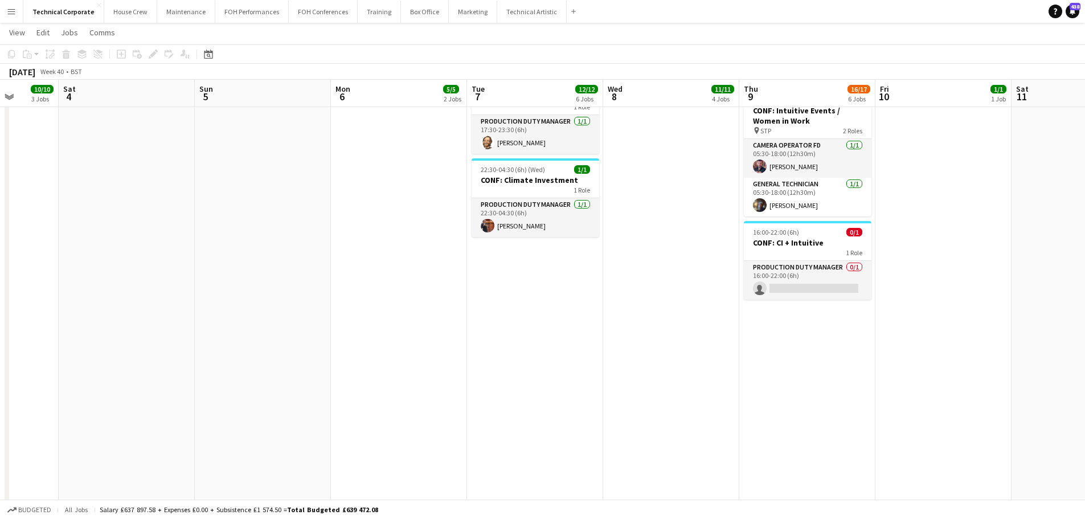
drag, startPoint x: 790, startPoint y: 350, endPoint x: 903, endPoint y: 346, distance: 112.9
click at [874, 350] on app-calendar-viewport "Wed 1 9/9 4 Jobs Thu 2 9/9 3 Jobs Fri 3 10/10 3 Jobs Sat 4 Sun 5 Mon 6 5/5 2 Jo…" at bounding box center [542, 2] width 1085 height 1054
